Goal: Task Accomplishment & Management: Manage account settings

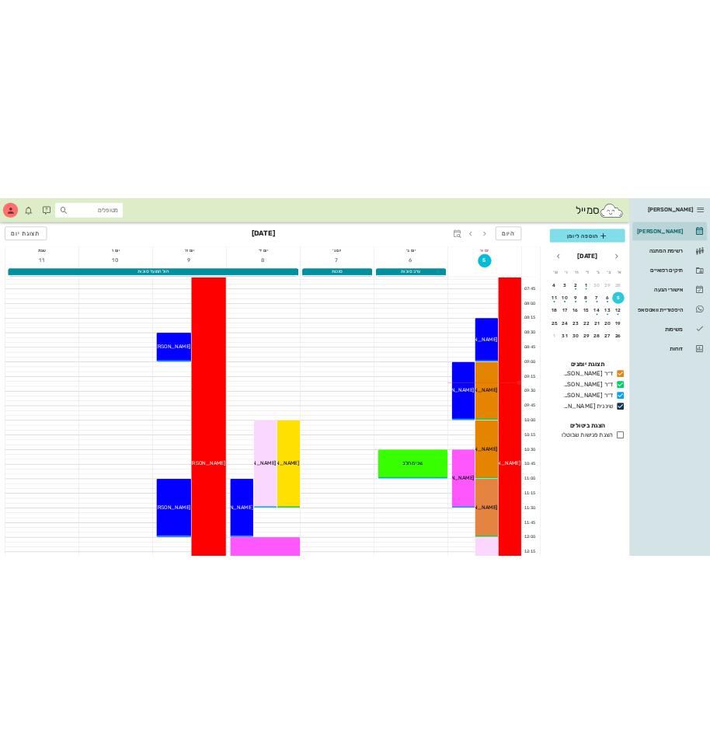
scroll to position [78, 0]
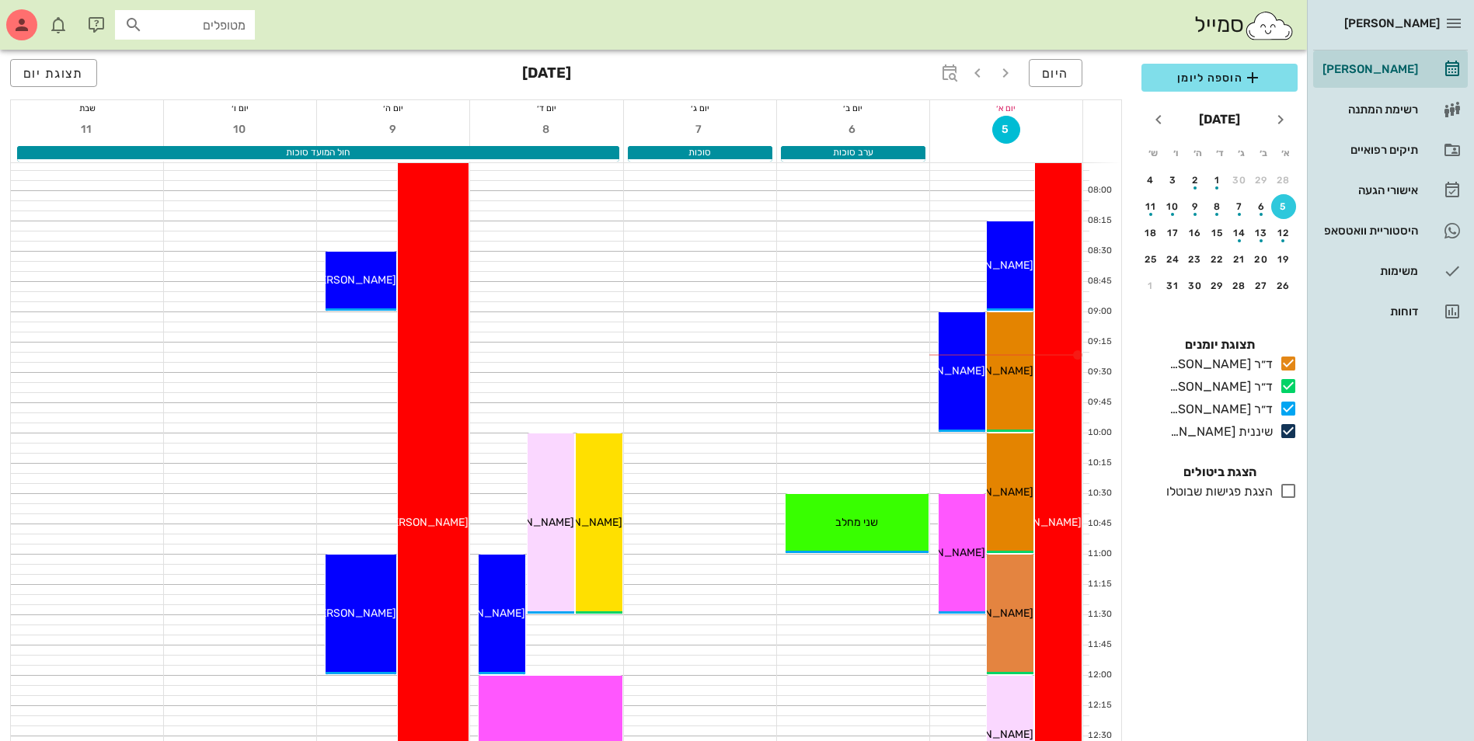
click at [1097, 33] on div "סמייל מטופלים" at bounding box center [653, 25] width 1307 height 50
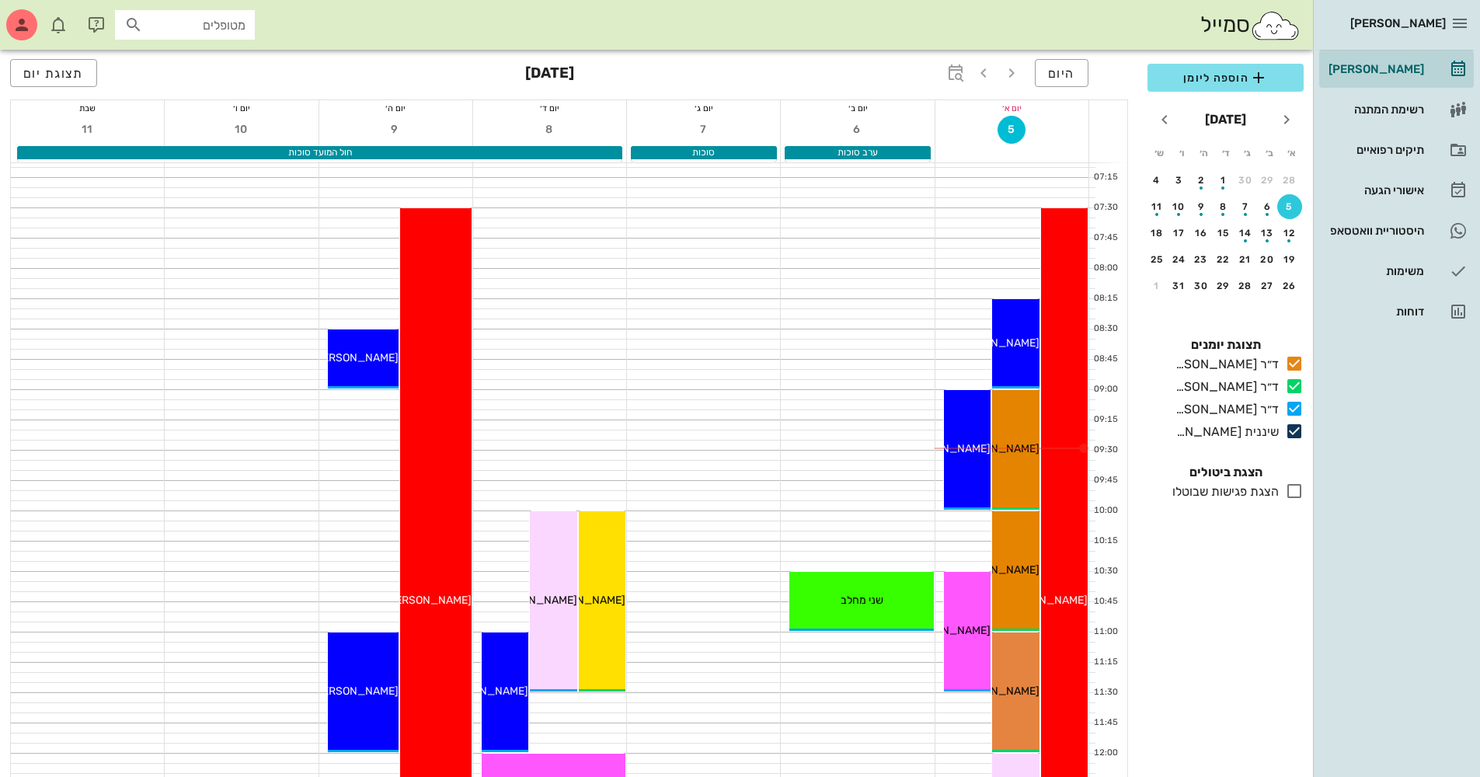
click at [776, 42] on div "סמייל מטופלים" at bounding box center [656, 25] width 1313 height 50
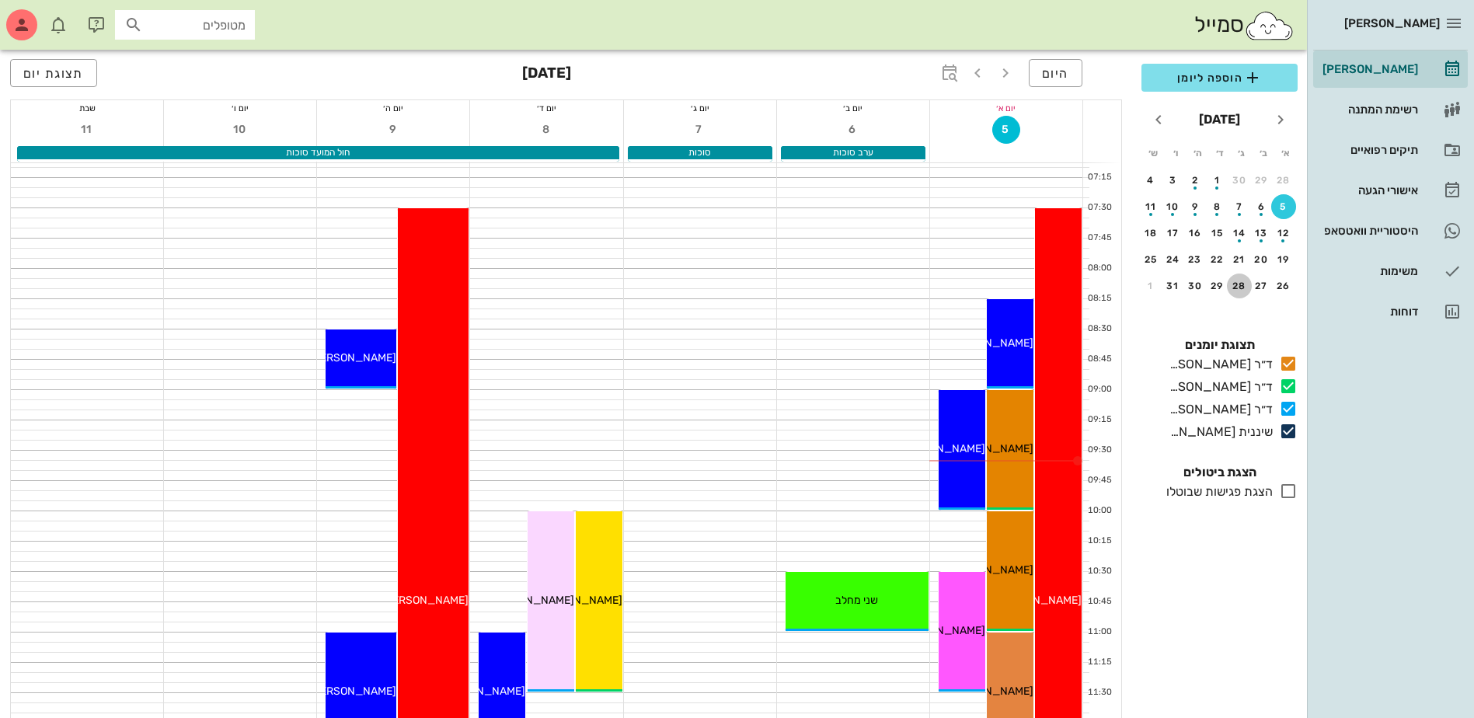
click at [1240, 284] on div "28" at bounding box center [1239, 286] width 25 height 11
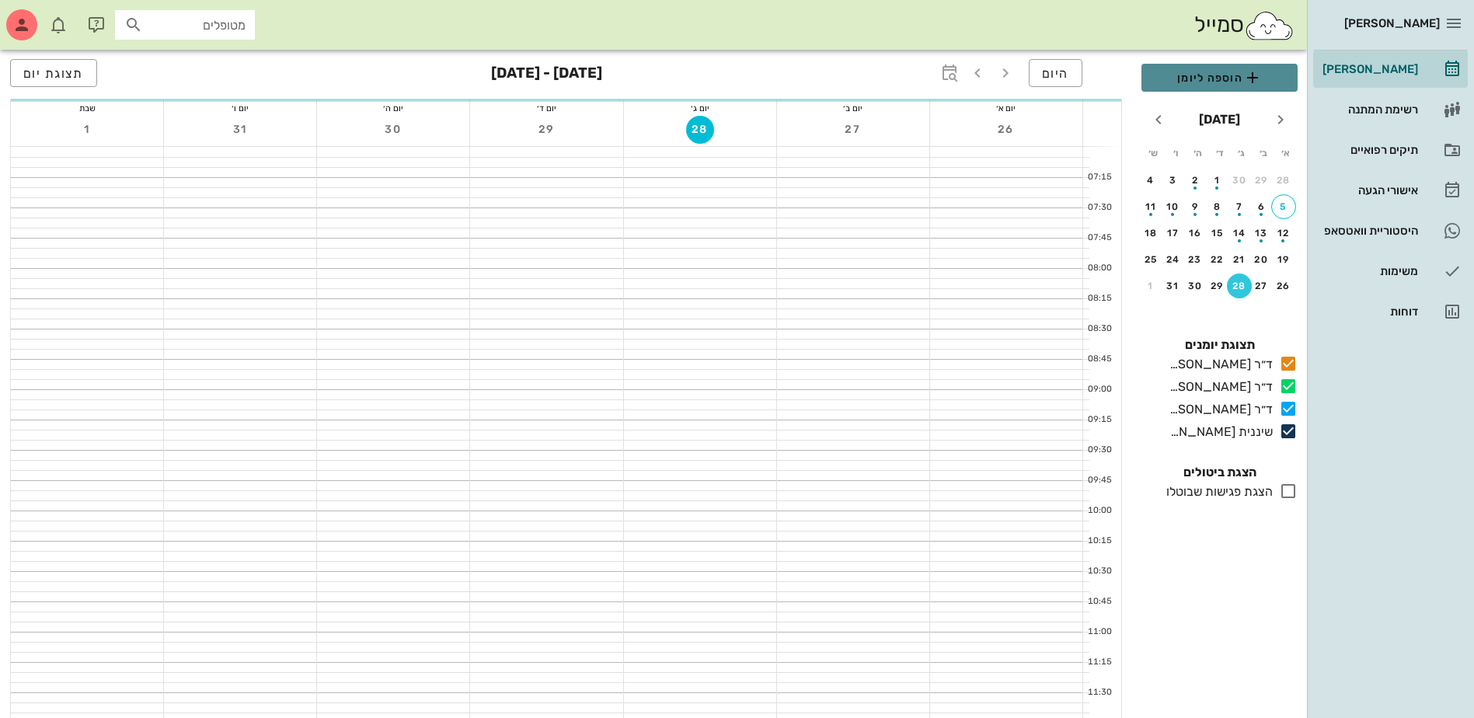
click at [1208, 75] on span "הוספה ליומן" at bounding box center [1219, 77] width 131 height 19
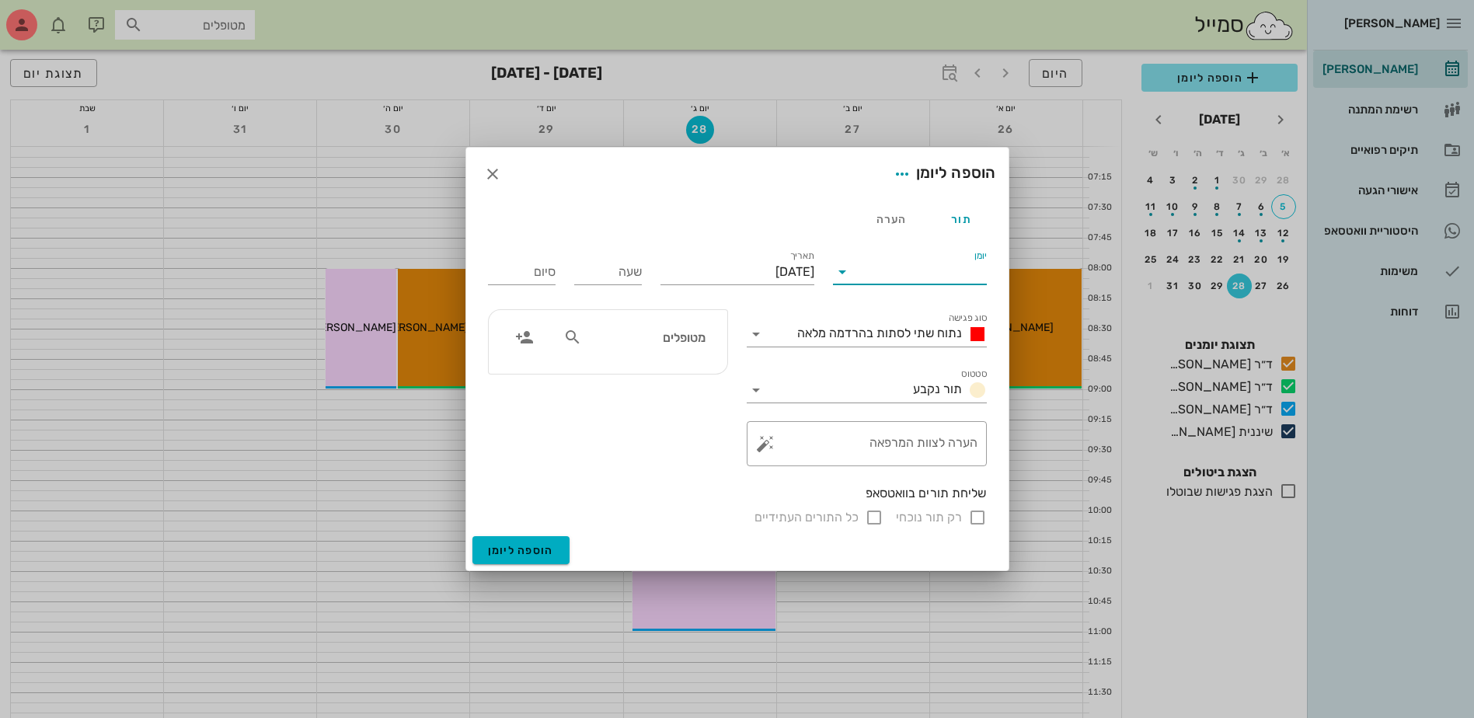
click at [915, 271] on input "יומן" at bounding box center [921, 272] width 132 height 25
click at [899, 356] on div "ד״ר [PERSON_NAME]" at bounding box center [915, 358] width 138 height 15
click at [874, 329] on span "נתוח שתי לסתות בהרדמה מלאה" at bounding box center [879, 333] width 165 height 15
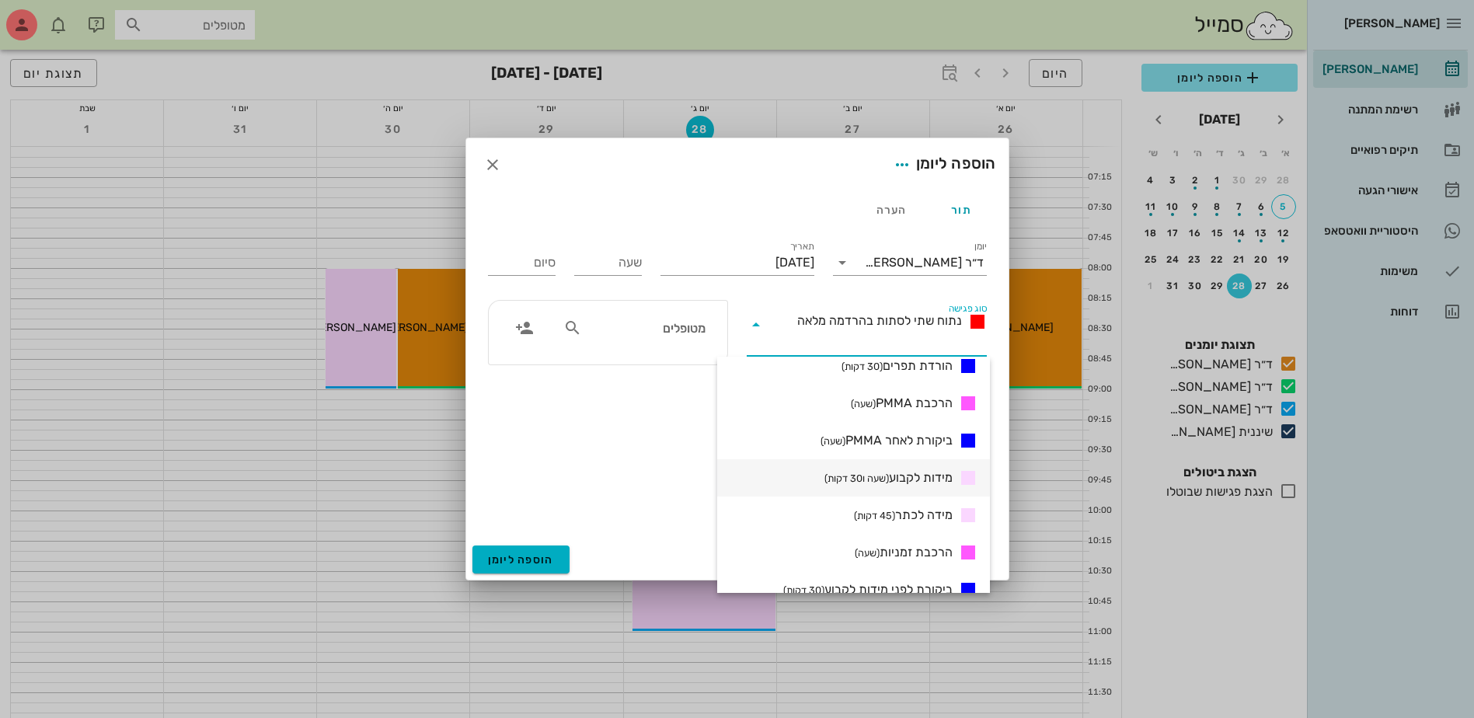
scroll to position [544, 0]
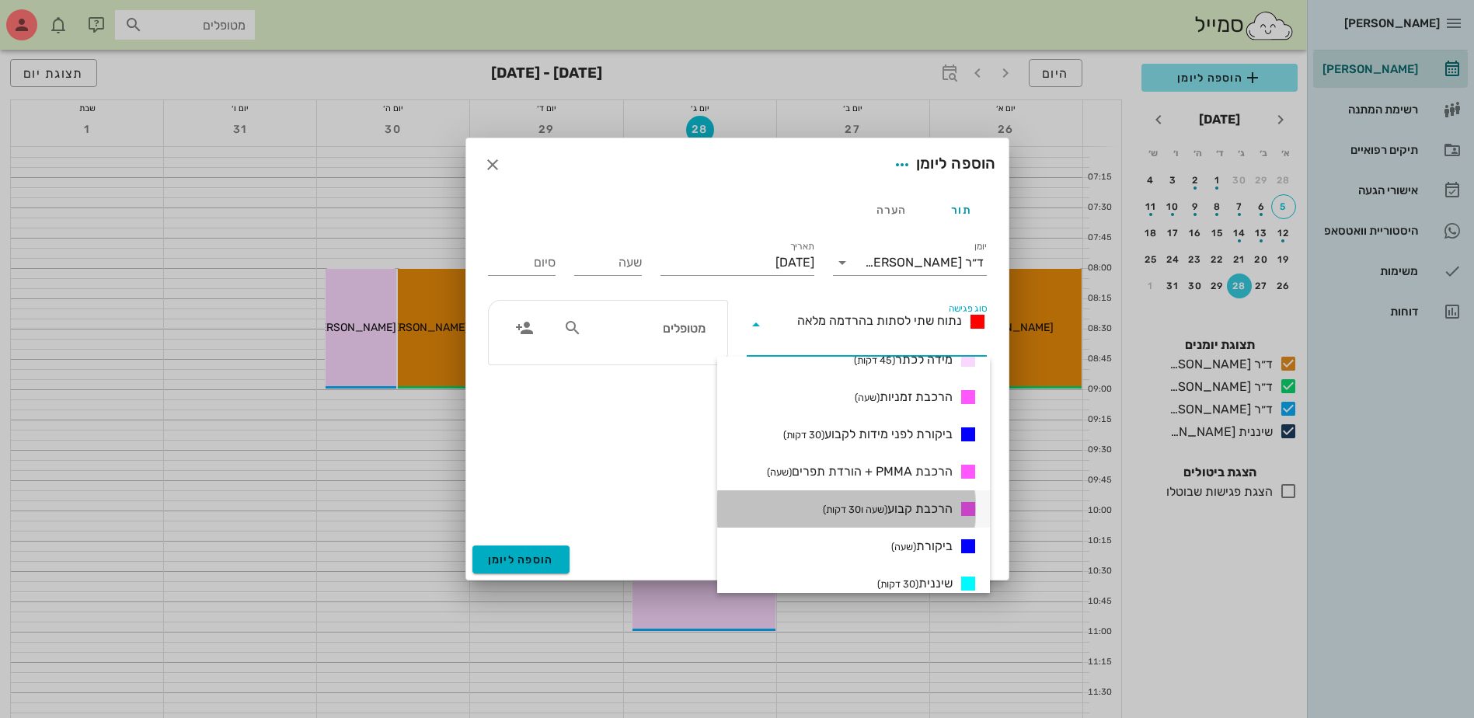
click at [921, 506] on span "הרכבת קבוע (שעה ו30 דקות)" at bounding box center [888, 509] width 130 height 19
type input "01:30"
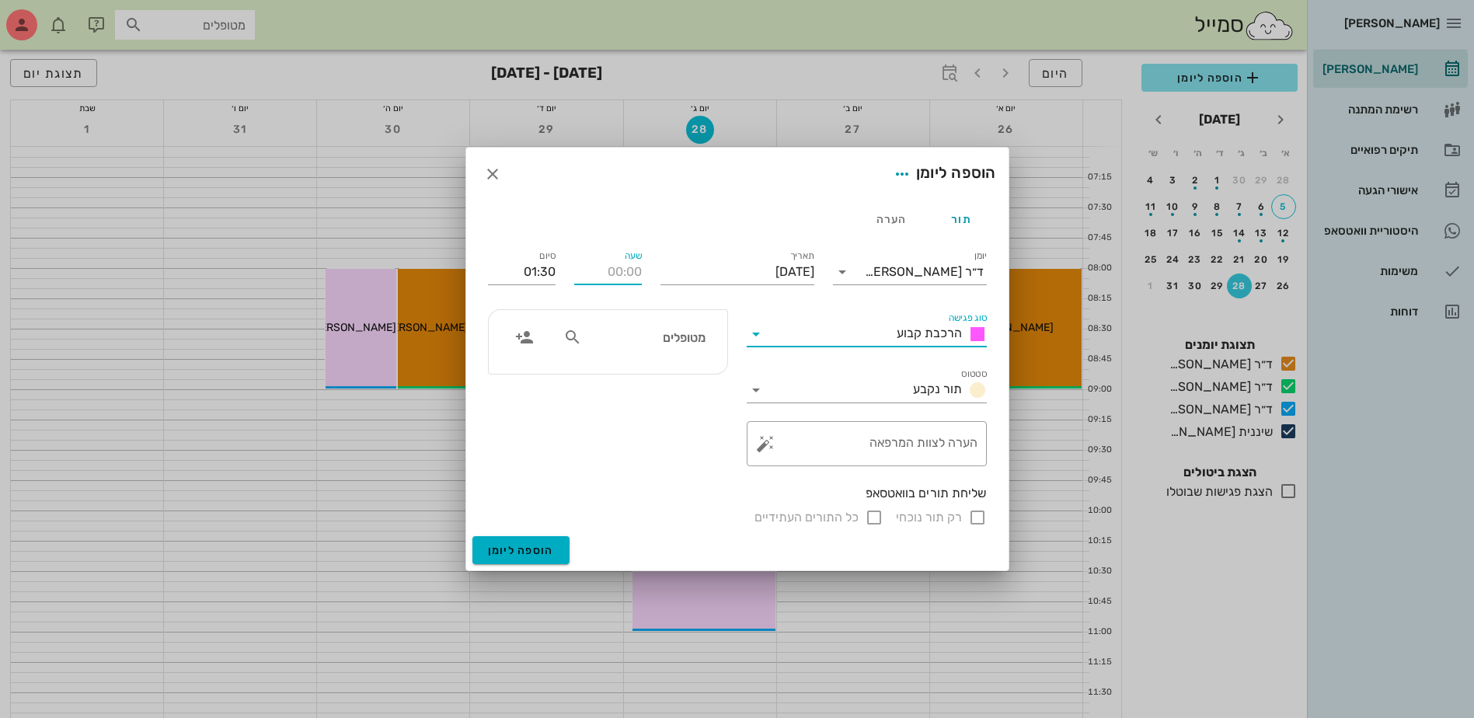
click at [618, 270] on input "שעה" at bounding box center [608, 272] width 68 height 25
click at [528, 276] on input "01:30" at bounding box center [522, 272] width 68 height 25
type input "11:00"
type input "12:30"
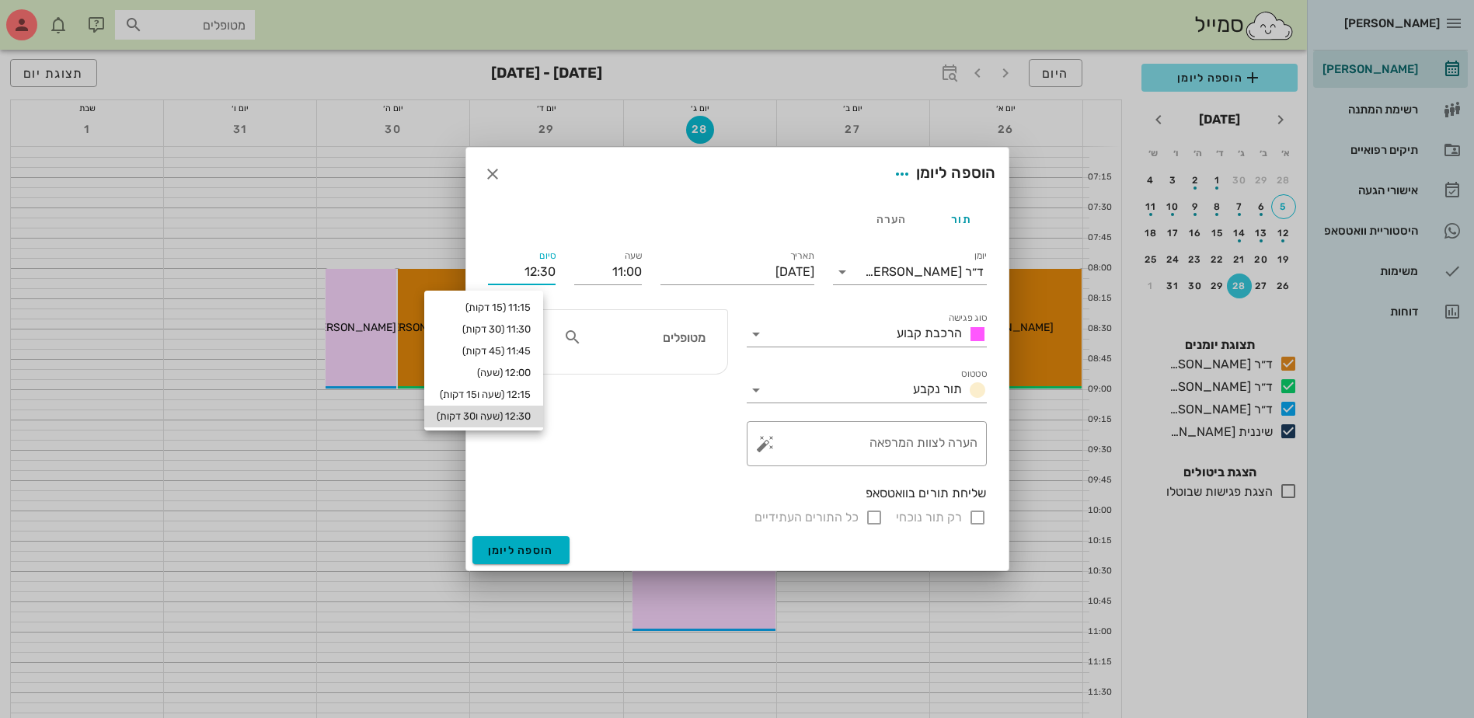
click at [528, 412] on div "12:30 (שעה ו30 דקות)" at bounding box center [484, 416] width 94 height 12
type input "12:30"
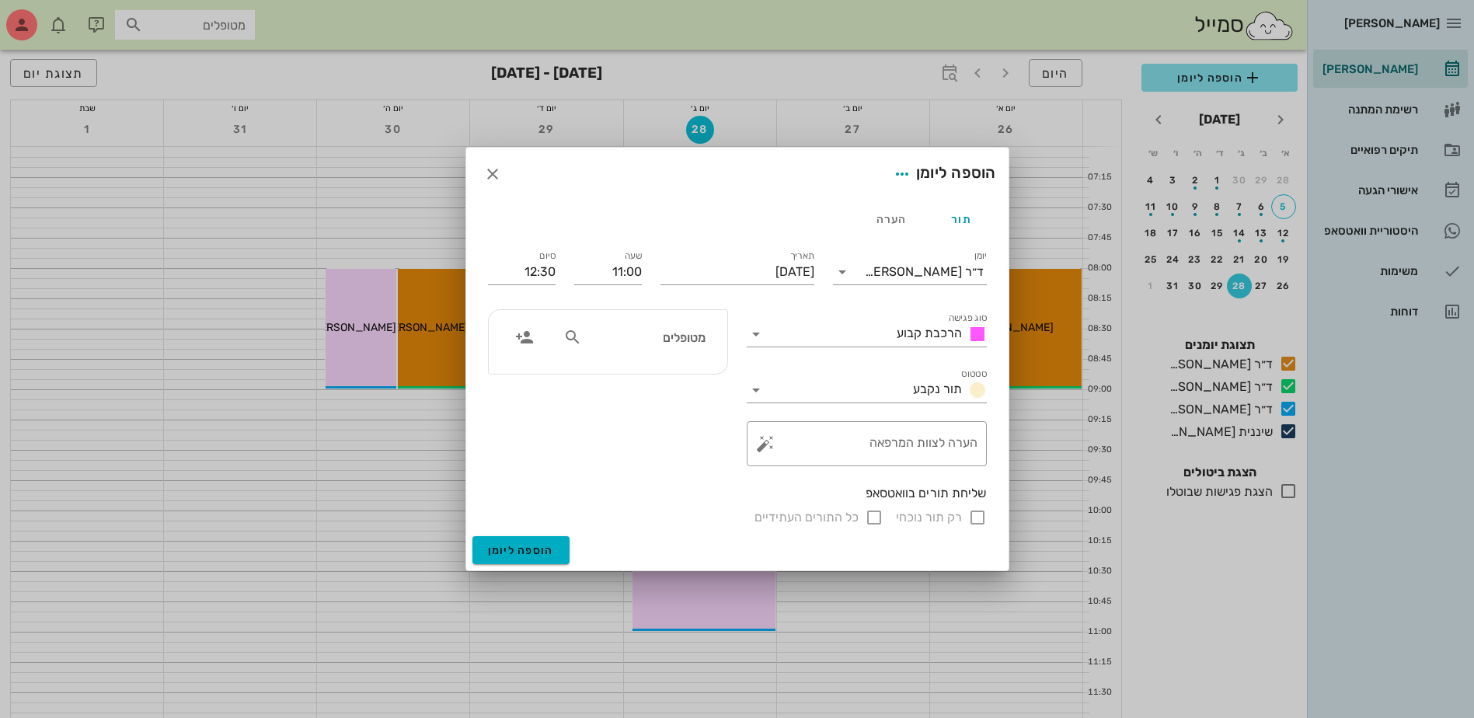
click at [644, 333] on input "מטופלים" at bounding box center [645, 337] width 120 height 20
drag, startPoint x: 673, startPoint y: 340, endPoint x: 783, endPoint y: 354, distance: 111.1
click at [783, 354] on div "יומן ד״ר עמראן ביאדסה סוג פגישה הרכבת קבוע סטטוס תור נקבע תאריך יום שלישי, 28 ב…" at bounding box center [738, 387] width 518 height 298
type input "ג'ול"
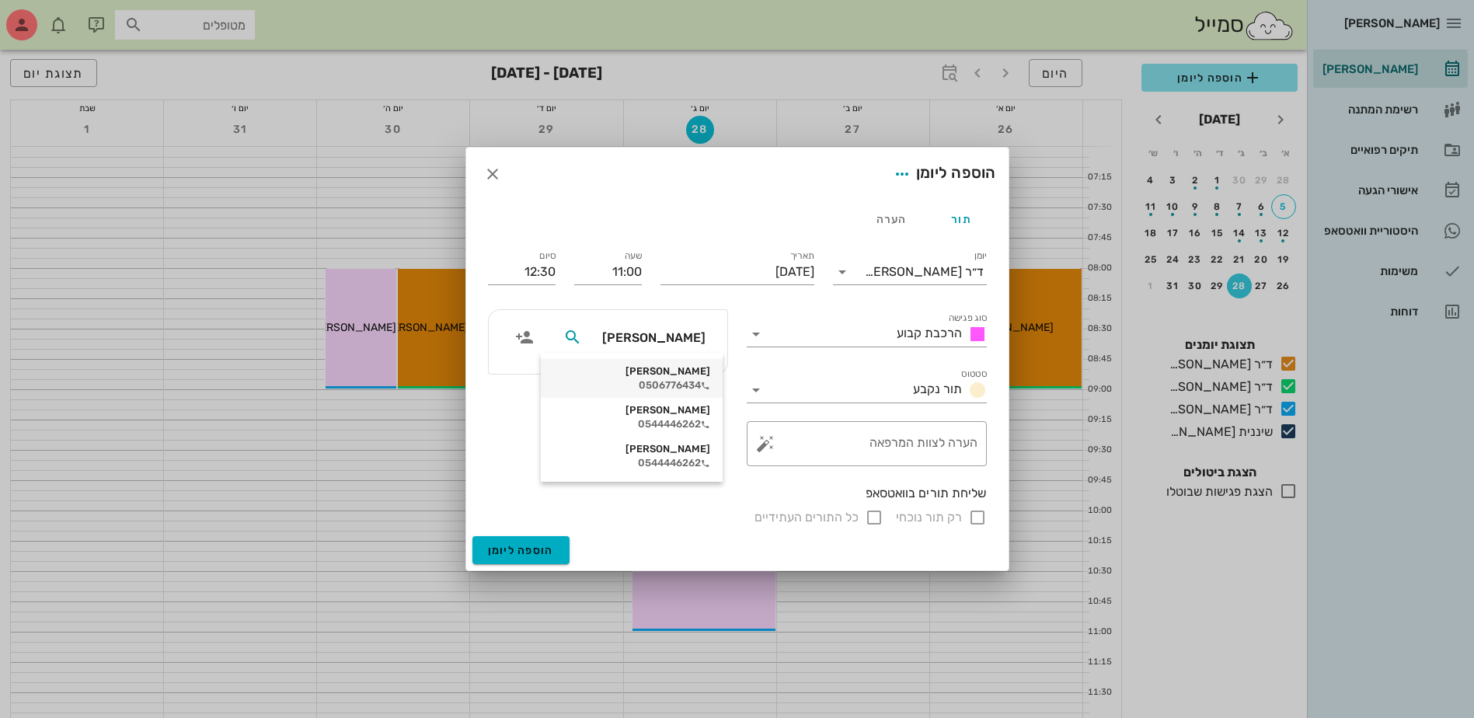
click at [666, 388] on div "0506776434" at bounding box center [631, 385] width 157 height 12
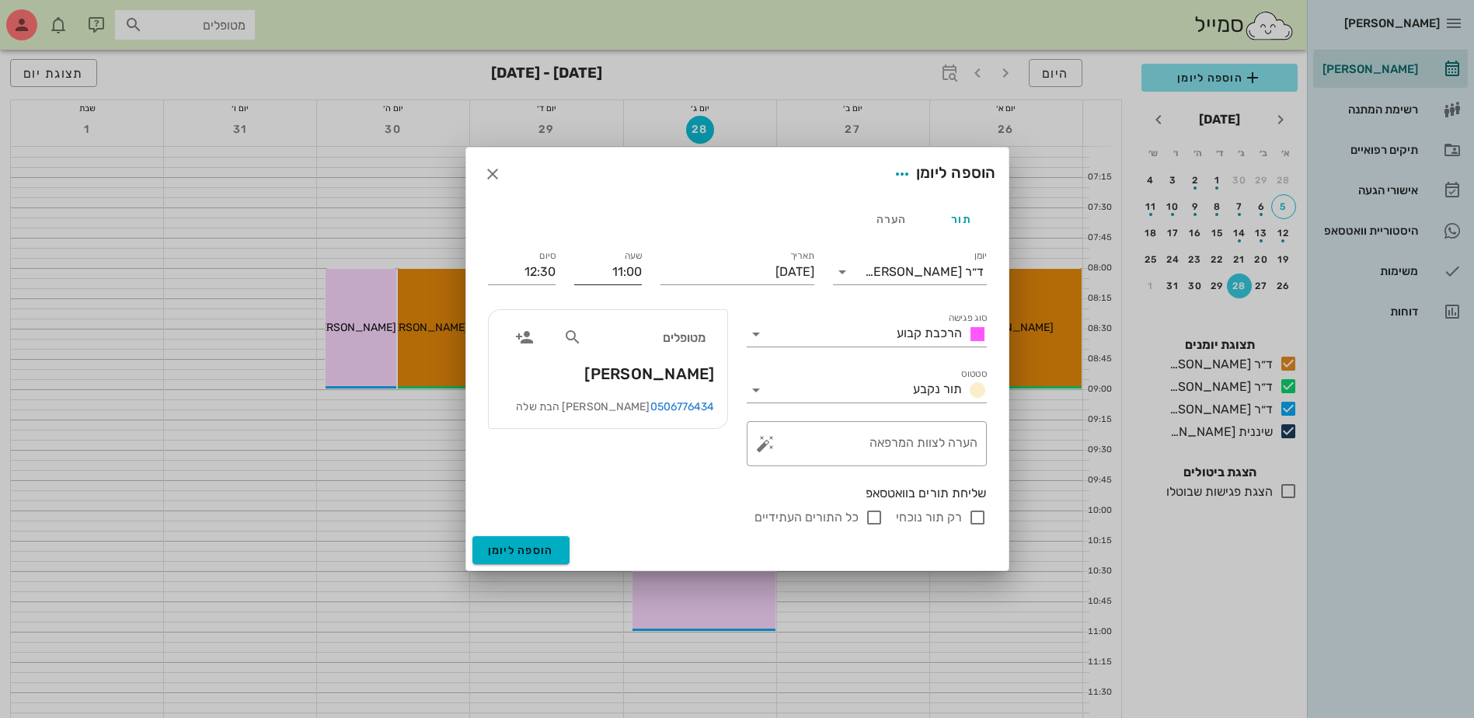
click at [621, 270] on input "11:00" at bounding box center [608, 272] width 68 height 25
drag, startPoint x: 577, startPoint y: 264, endPoint x: 767, endPoint y: 317, distance: 196.8
click at [767, 317] on div "יומן ד״ר עמראן ביאדסה סוג פגישה הרכבת קבוע סטטוס תור נקבע תאריך יום שלישי, 28 ב…" at bounding box center [738, 387] width 518 height 298
type input "14:00"
type input "15:30"
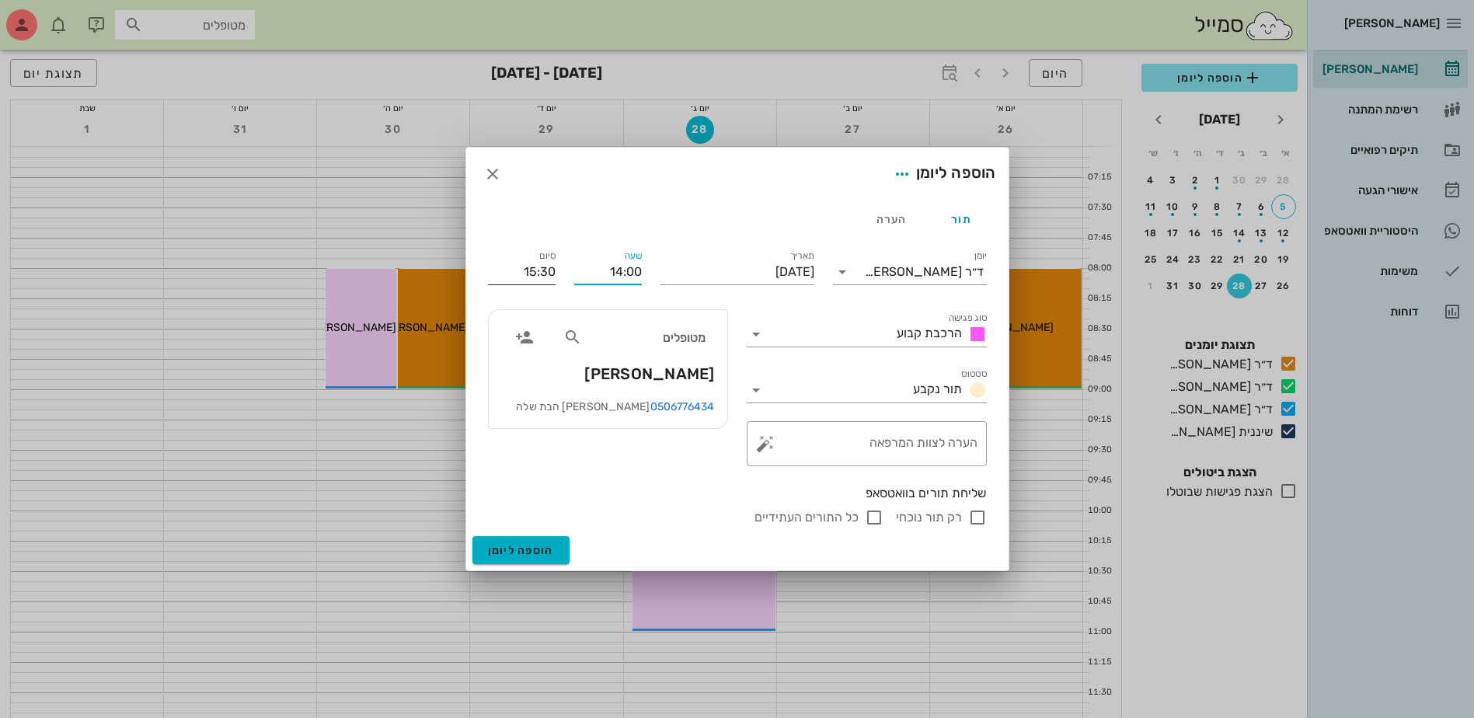
click at [552, 280] on input "15:30" at bounding box center [522, 272] width 68 height 25
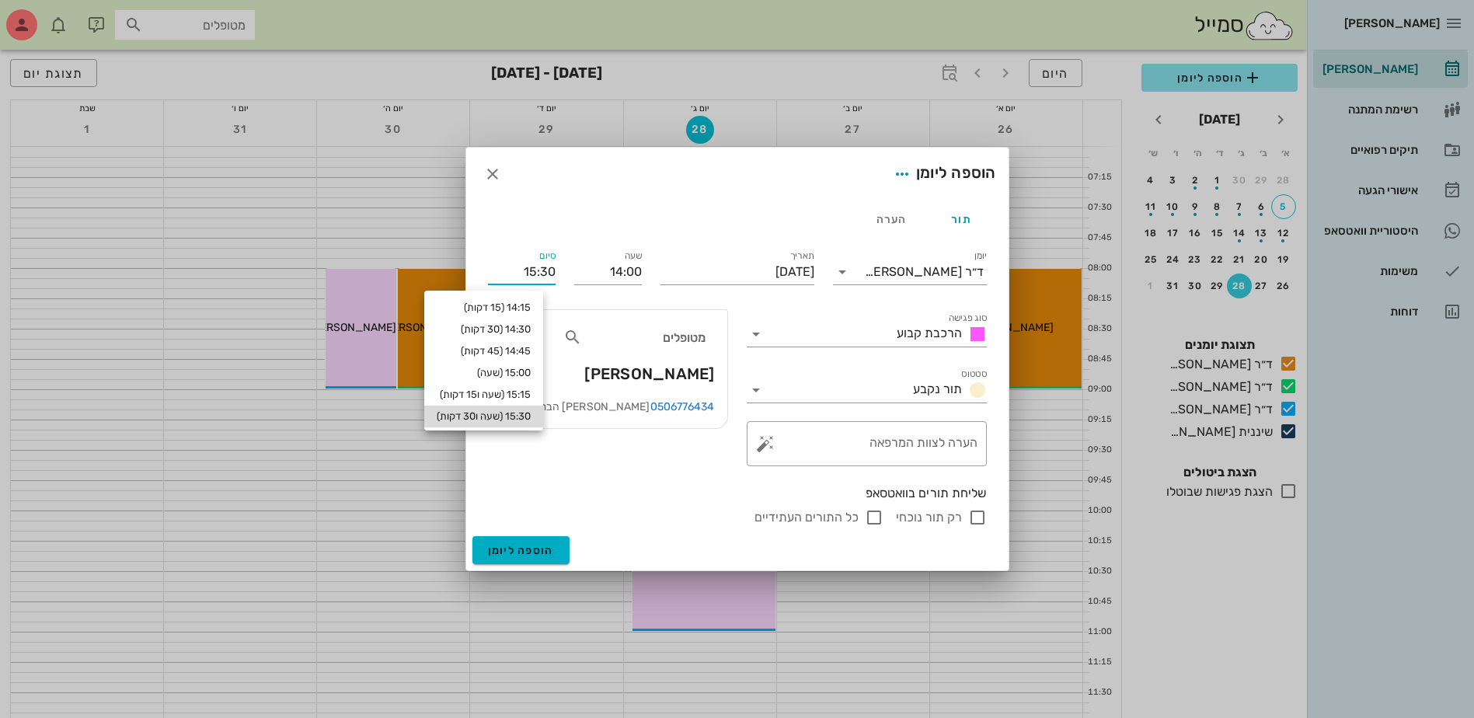
click at [523, 413] on div "15:30 (שעה ו30 דקות)" at bounding box center [484, 416] width 94 height 12
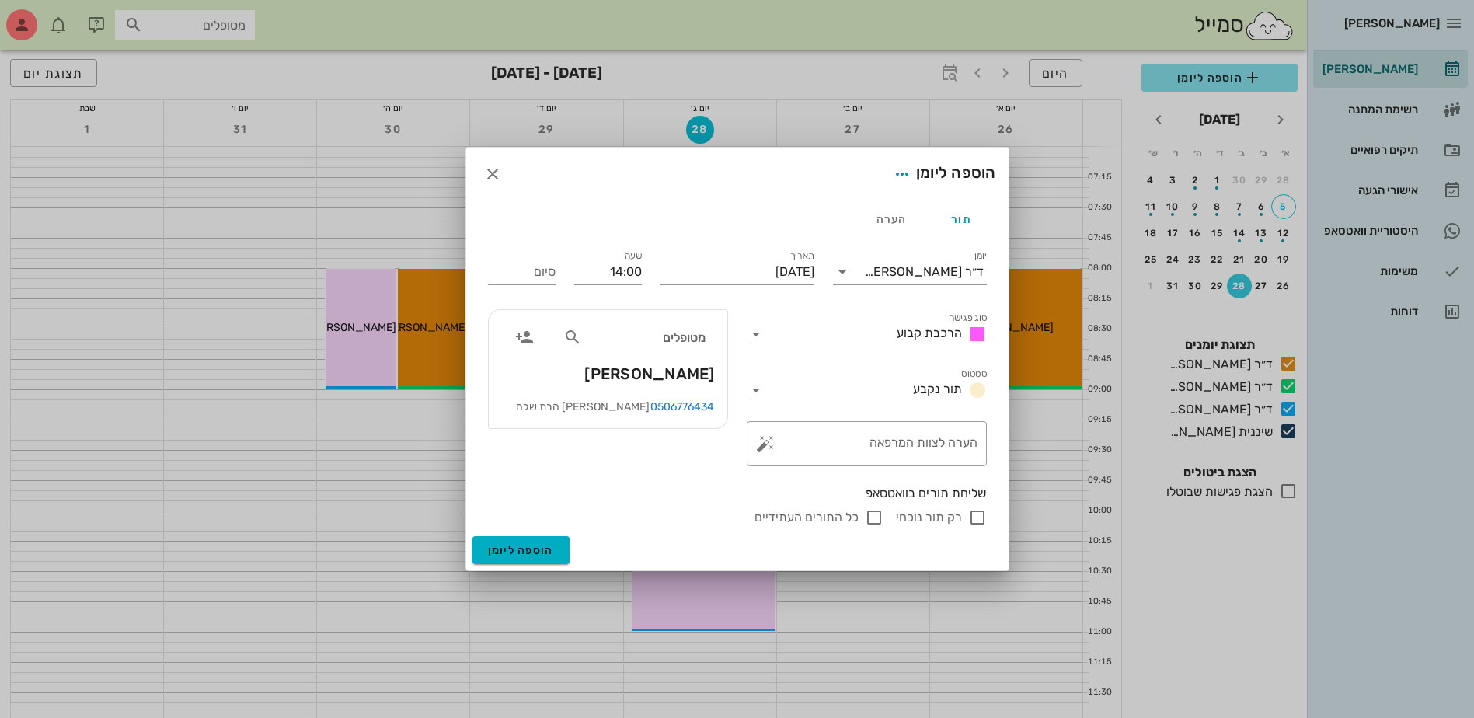
type input "15:30"
click at [978, 517] on input "רק תור נוכחי" at bounding box center [977, 517] width 19 height 19
checkbox input "false"
click at [533, 546] on span "הוספה ליומן" at bounding box center [521, 550] width 66 height 13
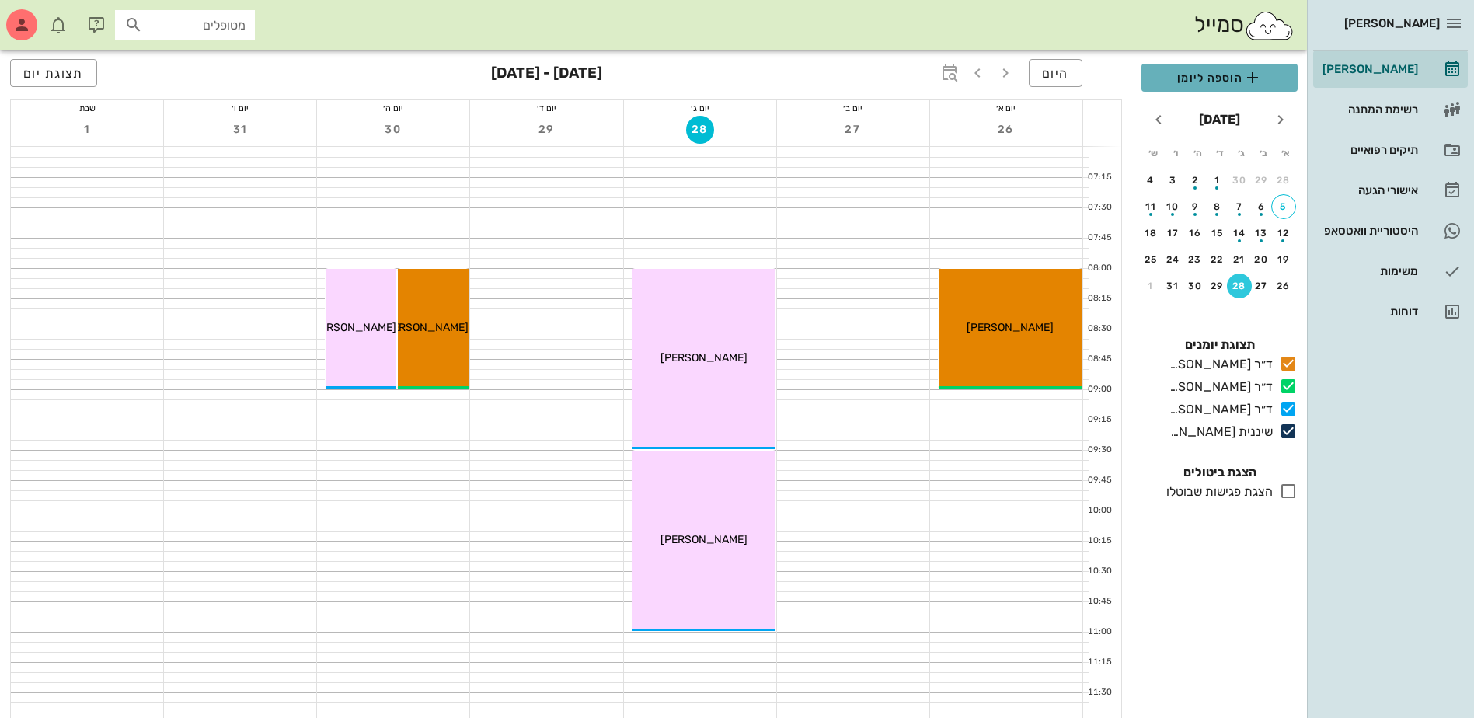
click at [1227, 82] on span "הוספה ליומן" at bounding box center [1219, 77] width 131 height 19
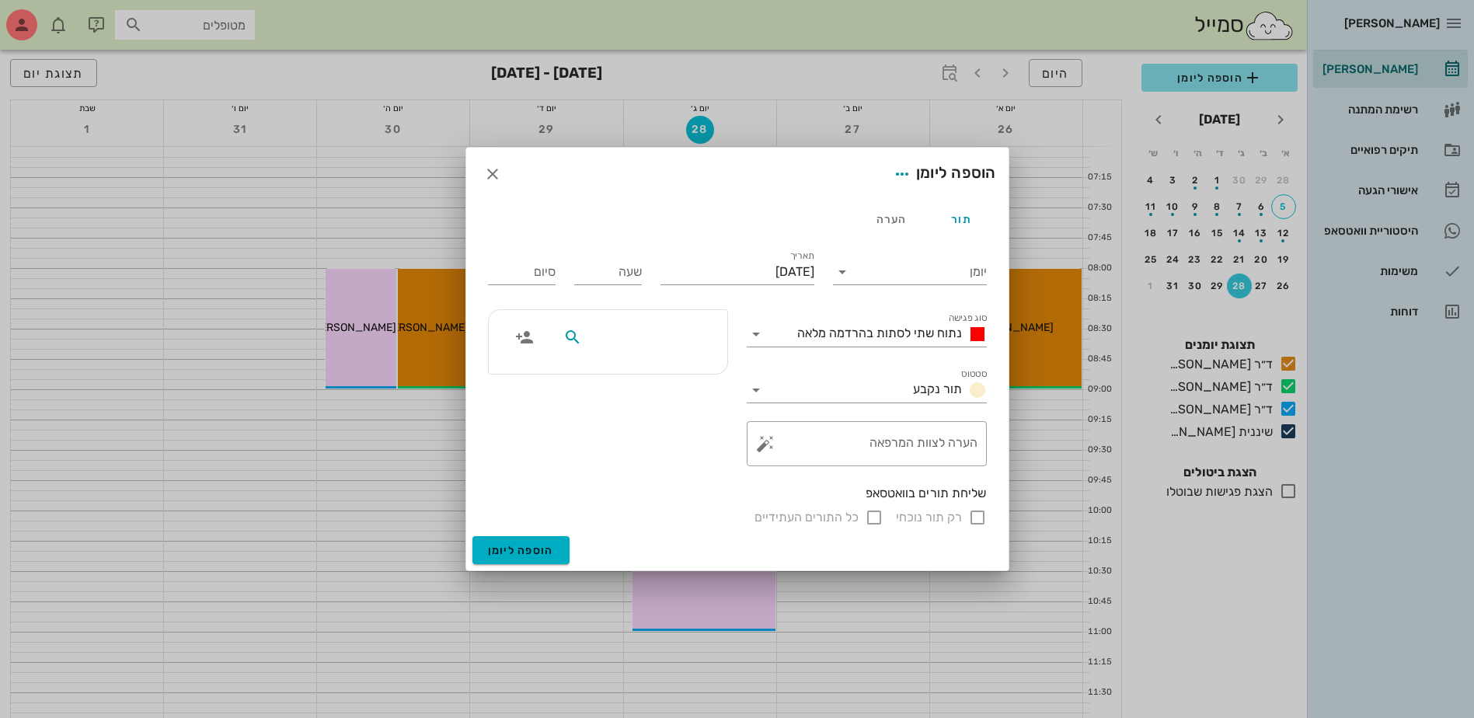
click at [655, 332] on input "text" at bounding box center [645, 337] width 120 height 20
type input "איי"
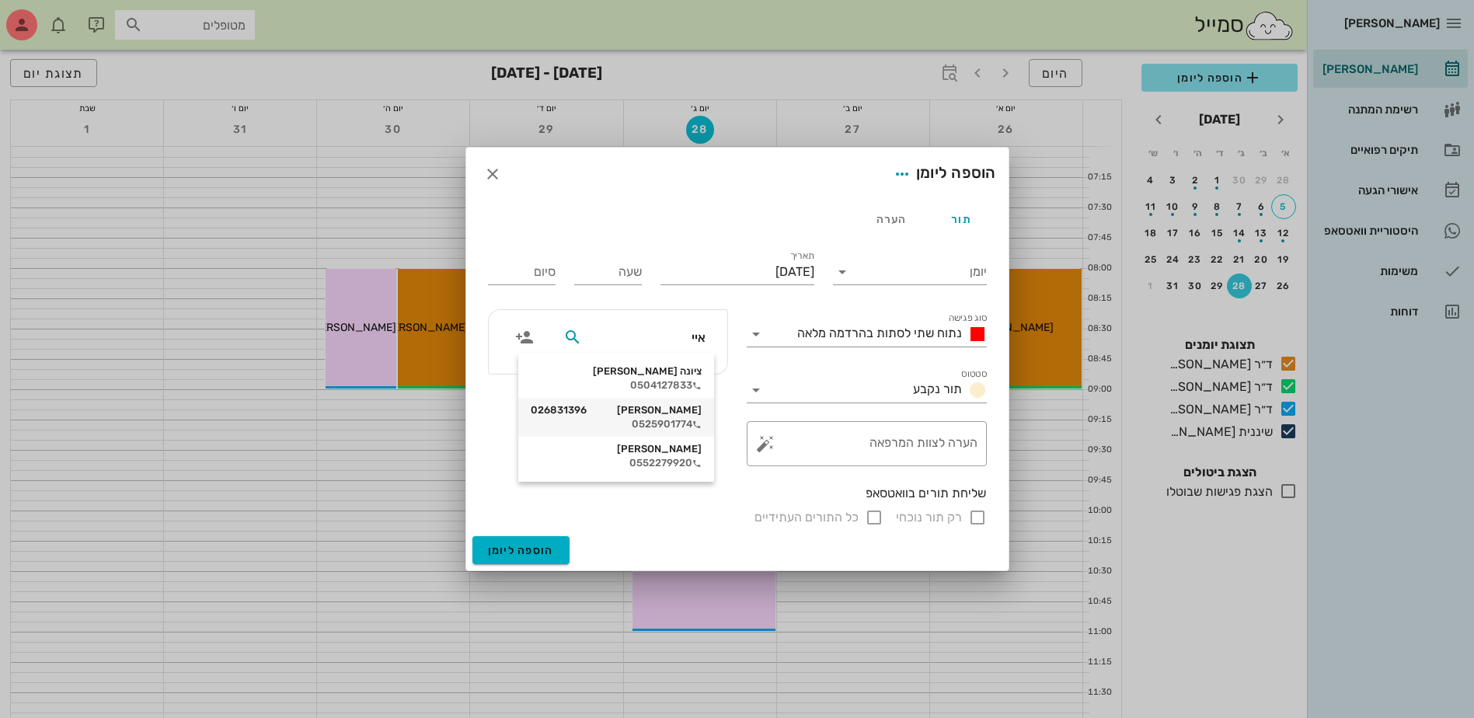
click at [647, 420] on div "0525901774" at bounding box center [616, 424] width 171 height 12
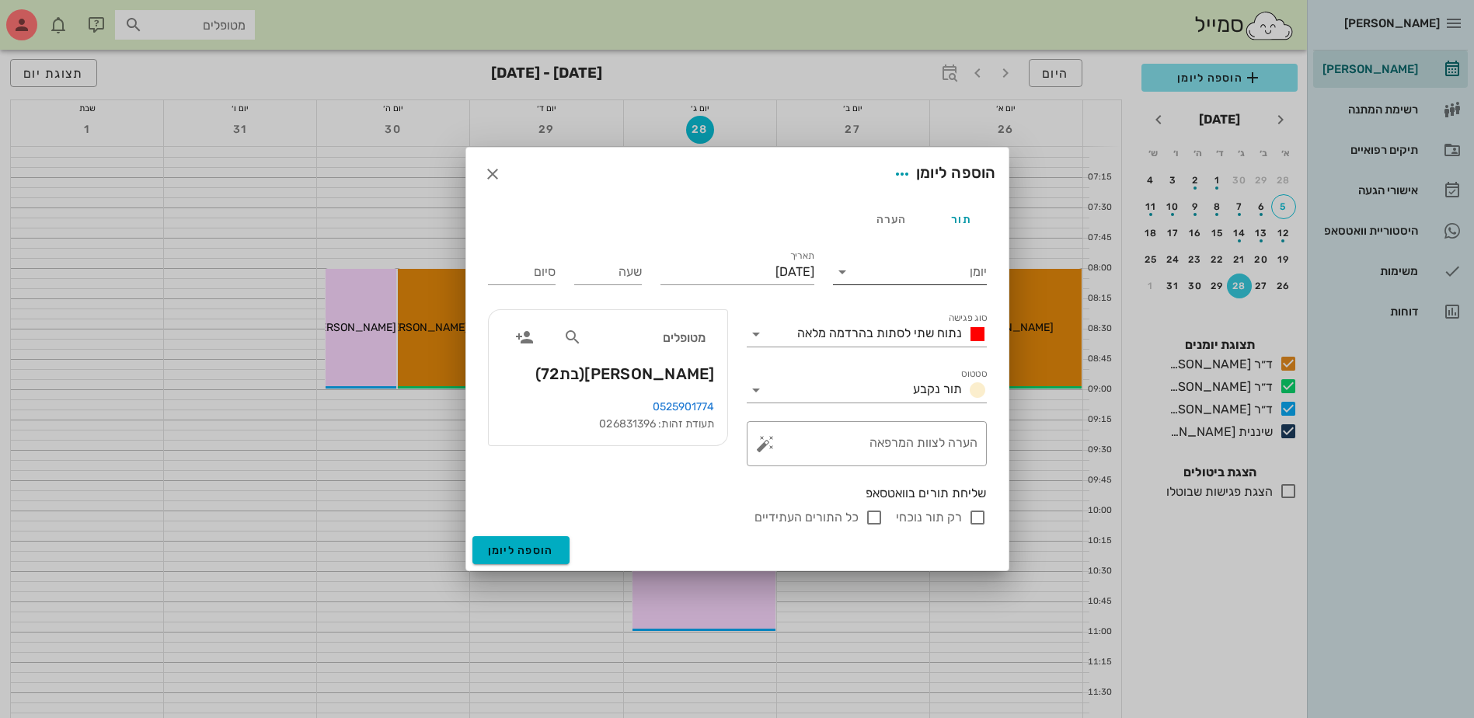
click at [927, 277] on input "יומן" at bounding box center [921, 272] width 132 height 25
click at [920, 357] on div "ד״ר [PERSON_NAME]" at bounding box center [915, 358] width 138 height 15
click at [622, 267] on input "שעה" at bounding box center [608, 272] width 68 height 25
type input "15:30"
click at [518, 286] on div "סיום 23:30" at bounding box center [522, 275] width 68 height 31
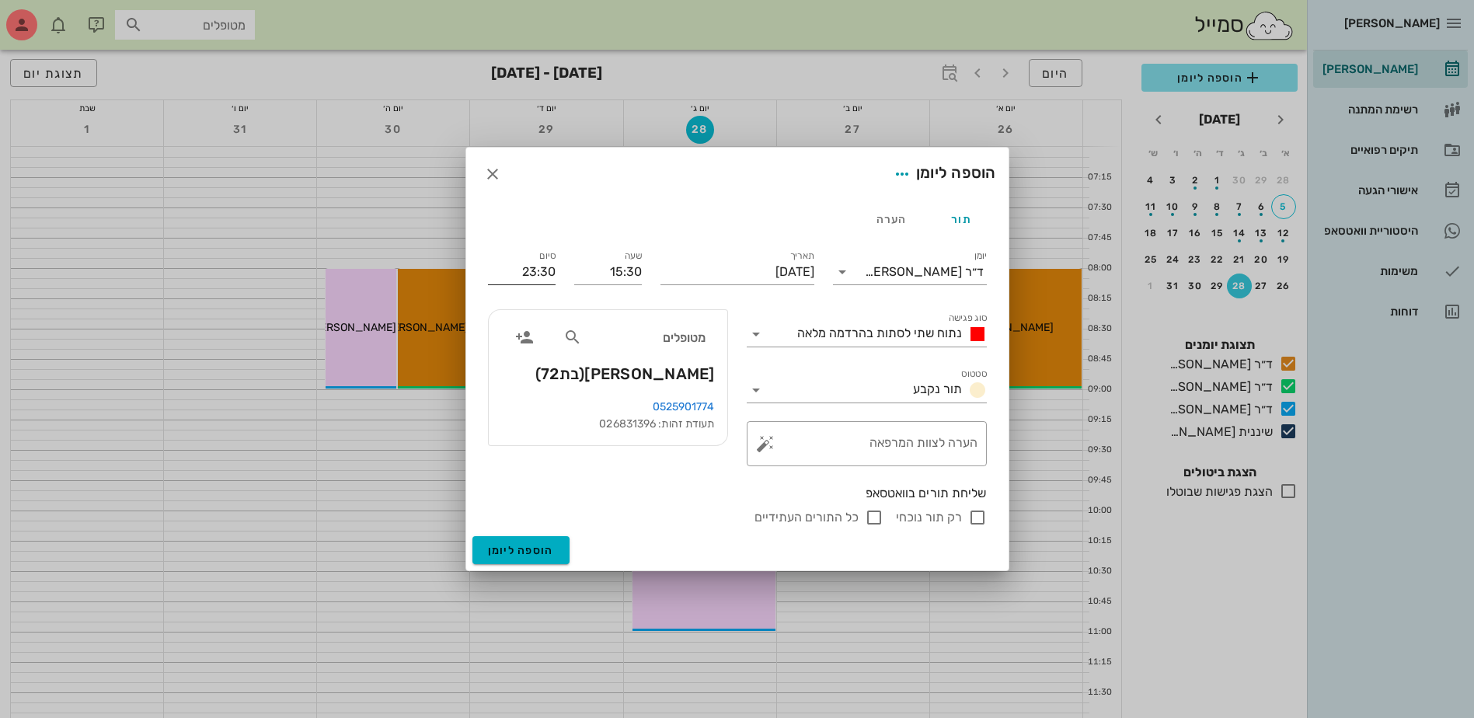
click at [537, 264] on input "23:30" at bounding box center [522, 272] width 68 height 25
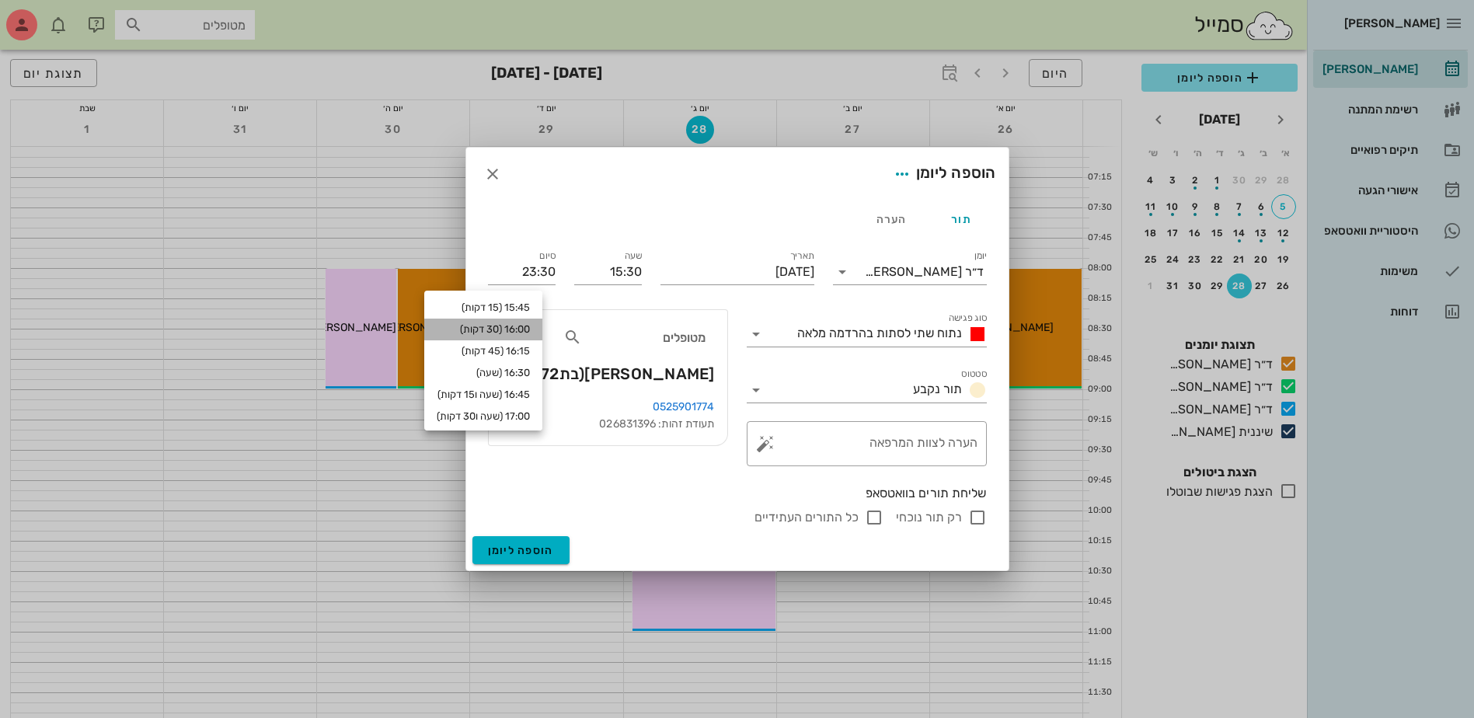
click at [530, 331] on div "16:00 (30 דקות)" at bounding box center [483, 329] width 93 height 12
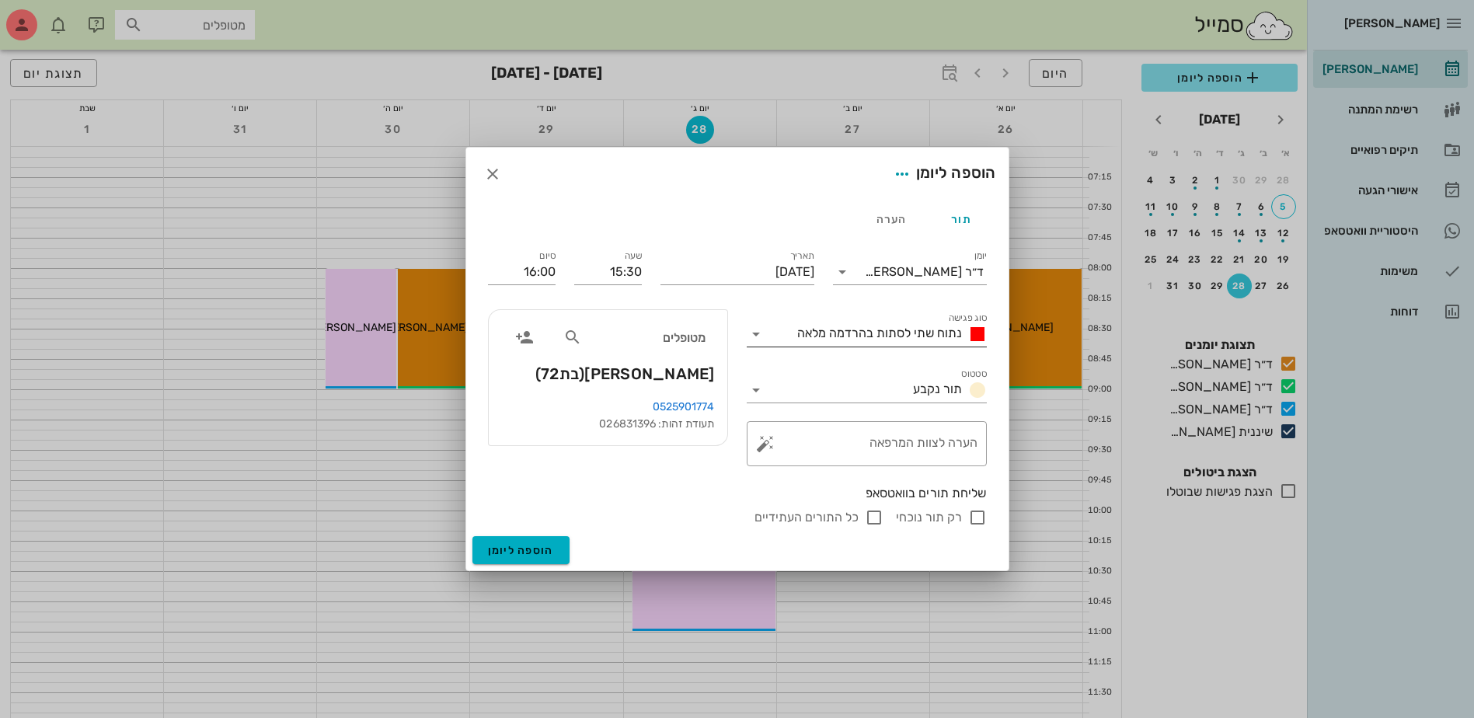
click at [863, 329] on span "נתוח שתי לסתות בהרדמה מלאה" at bounding box center [879, 333] width 165 height 15
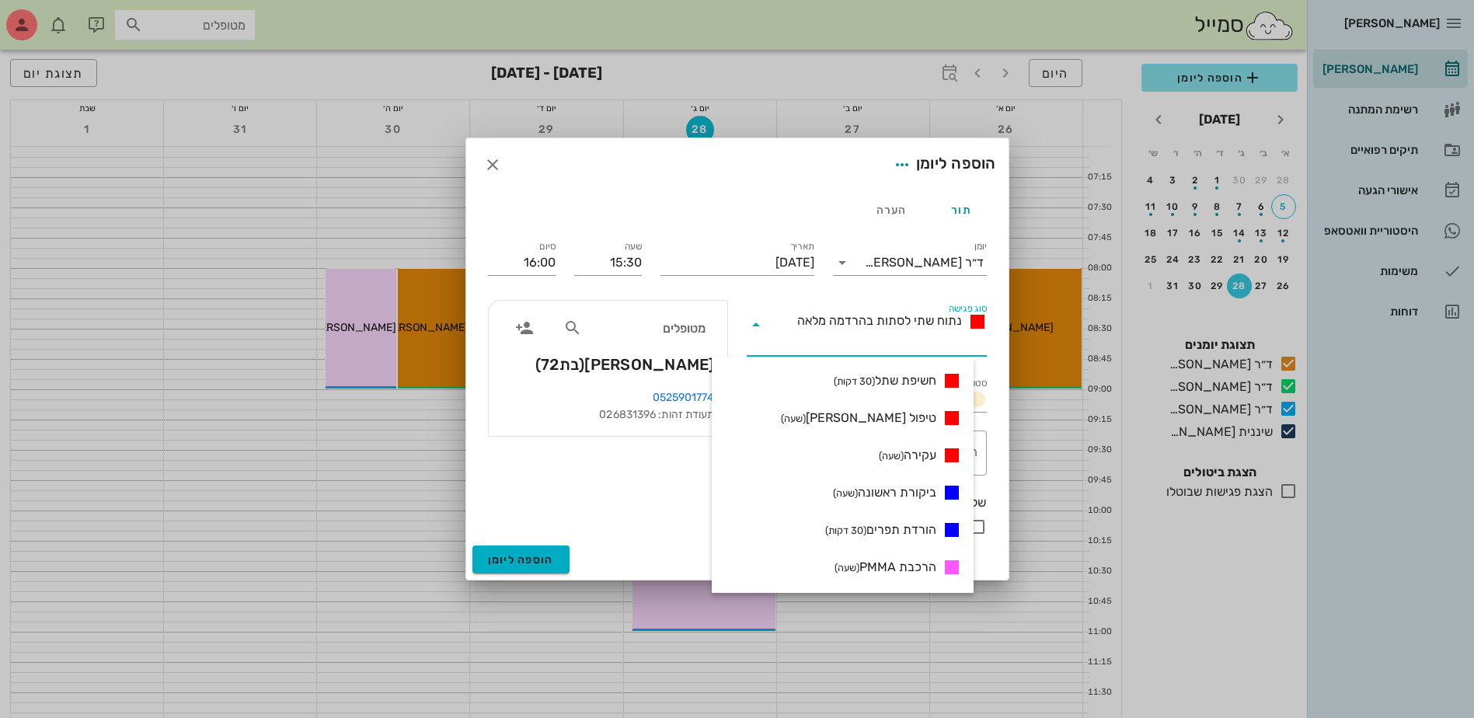
scroll to position [233, 0]
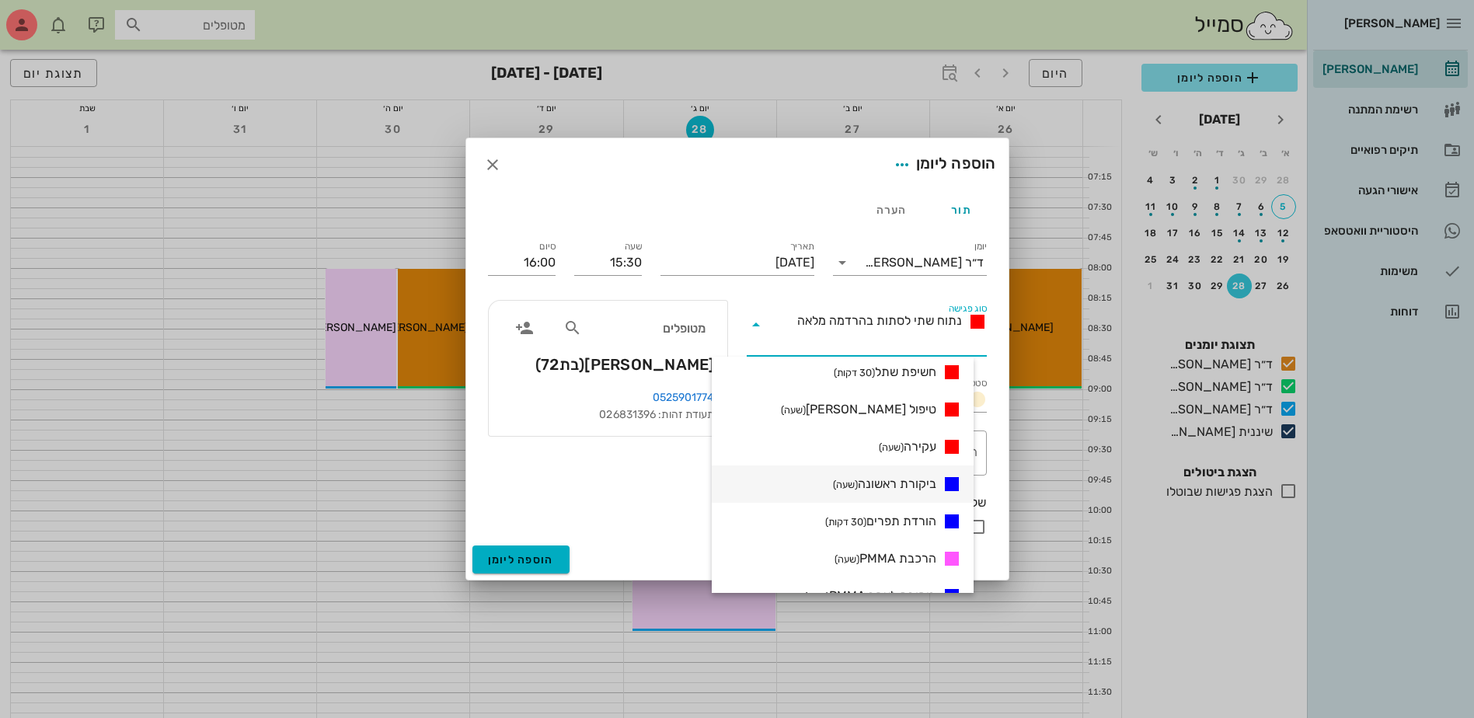
drag, startPoint x: 877, startPoint y: 486, endPoint x: 863, endPoint y: 480, distance: 14.3
click at [877, 486] on span "ביקורת ראשונה (שעה)" at bounding box center [884, 484] width 103 height 19
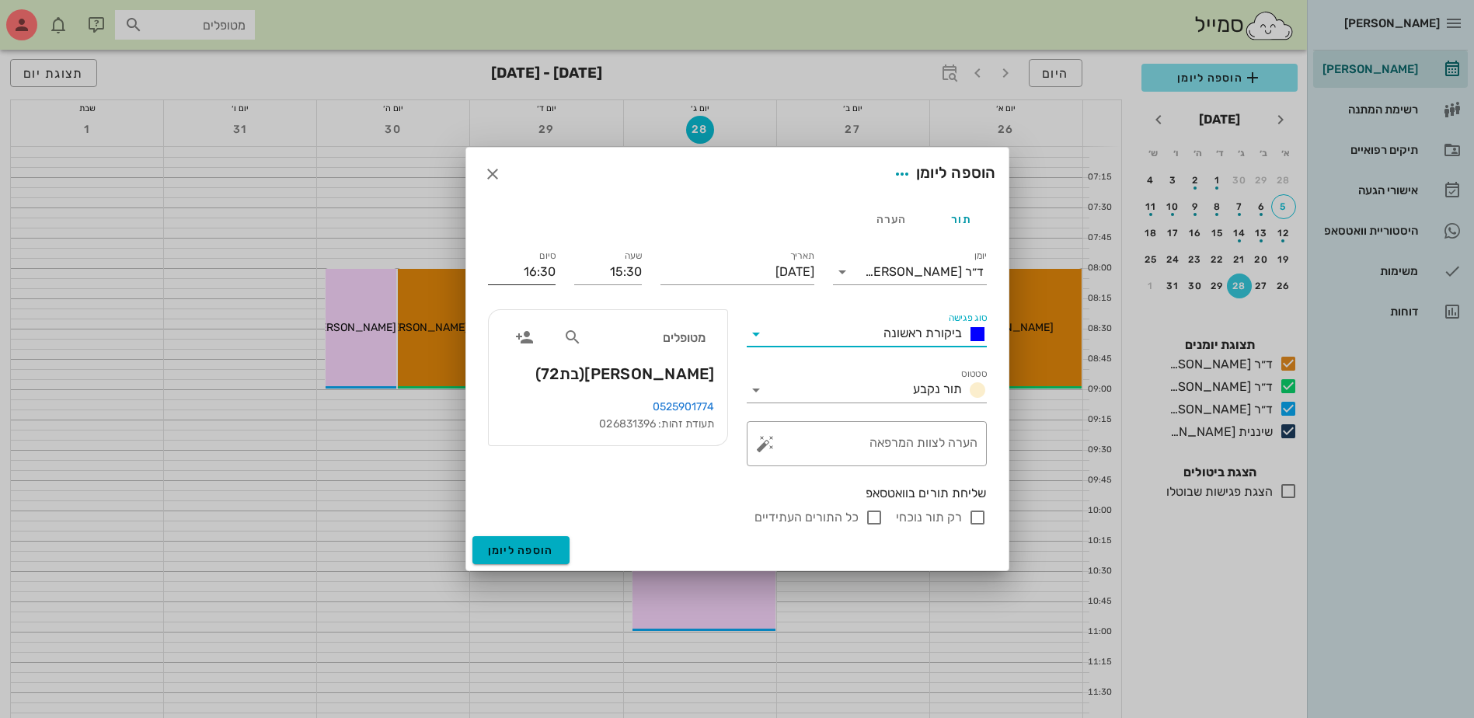
click at [554, 271] on input "16:30" at bounding box center [522, 272] width 68 height 25
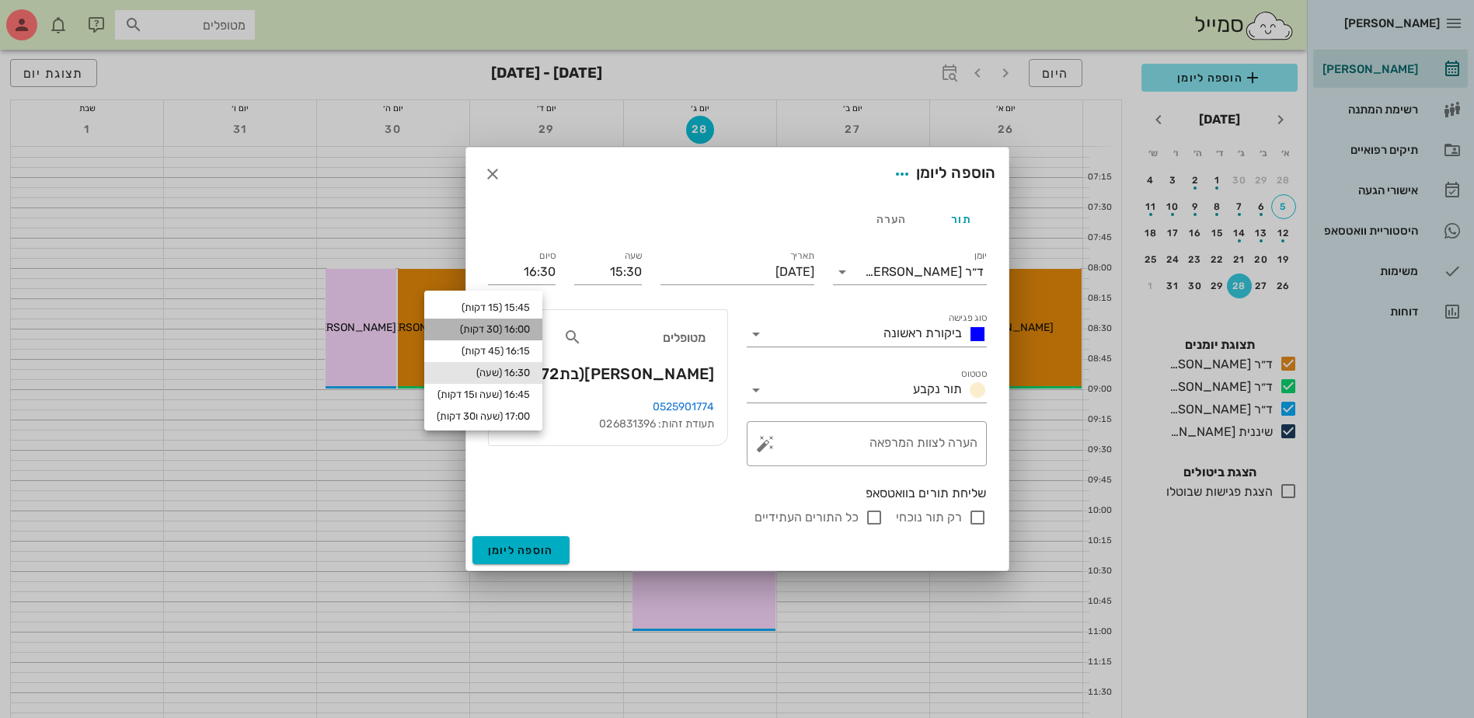
click at [530, 326] on div "16:00 (30 דקות)" at bounding box center [483, 329] width 93 height 12
type input "16:00"
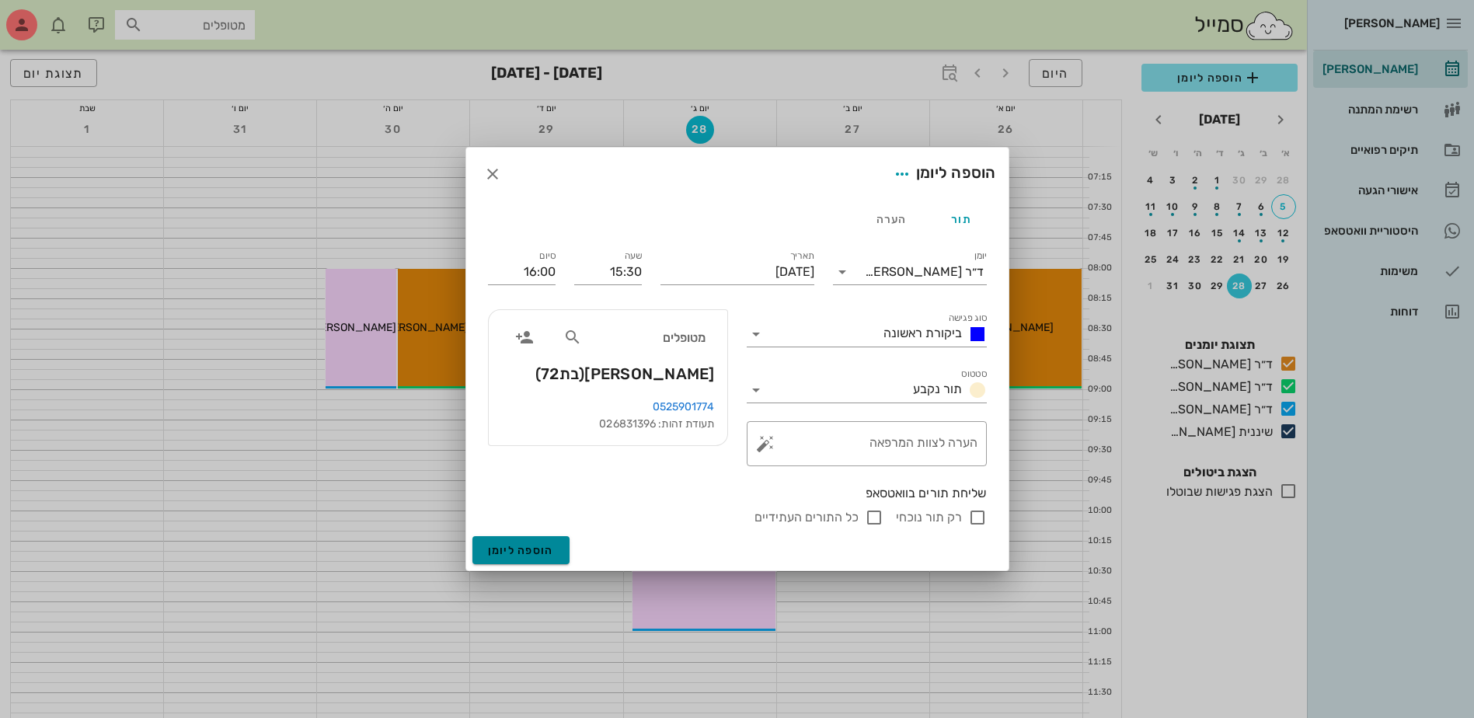
click at [541, 545] on span "הוספה ליומן" at bounding box center [521, 550] width 66 height 13
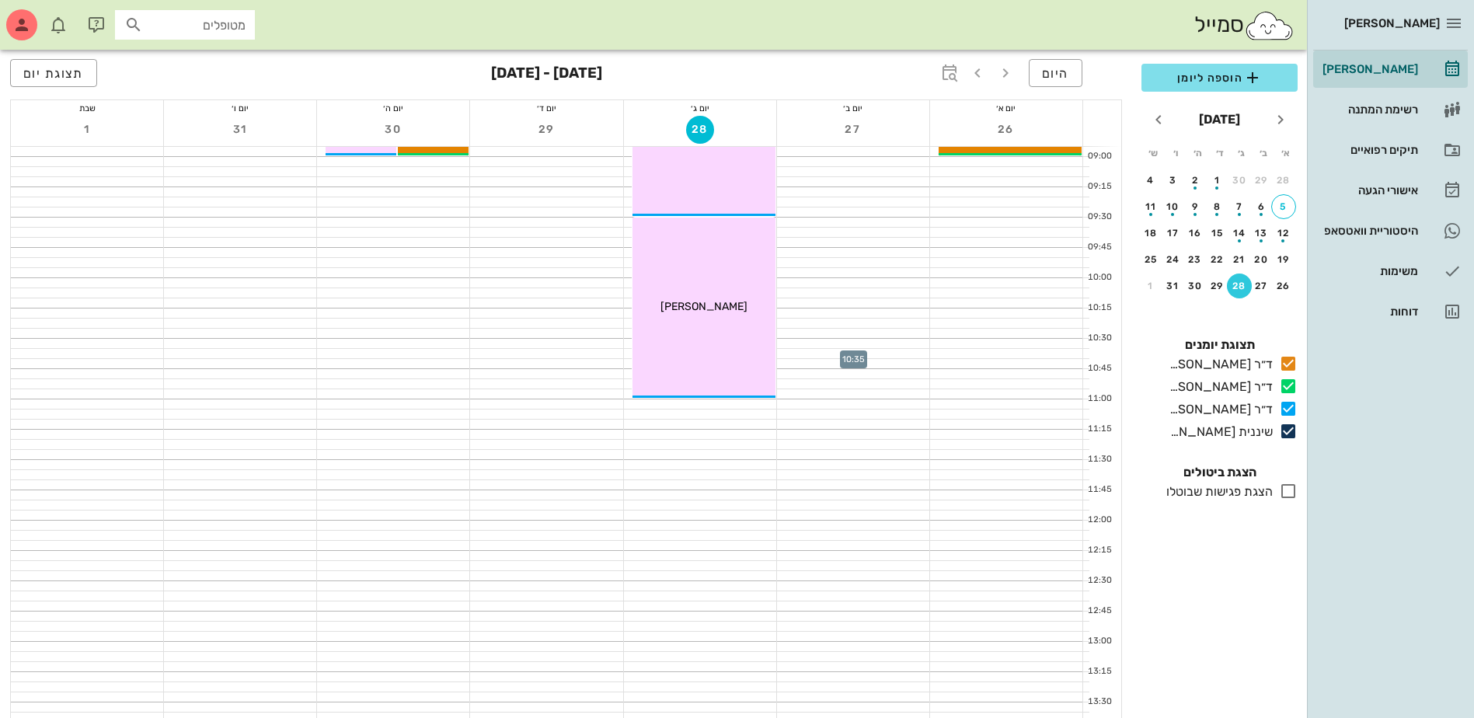
scroll to position [0, 0]
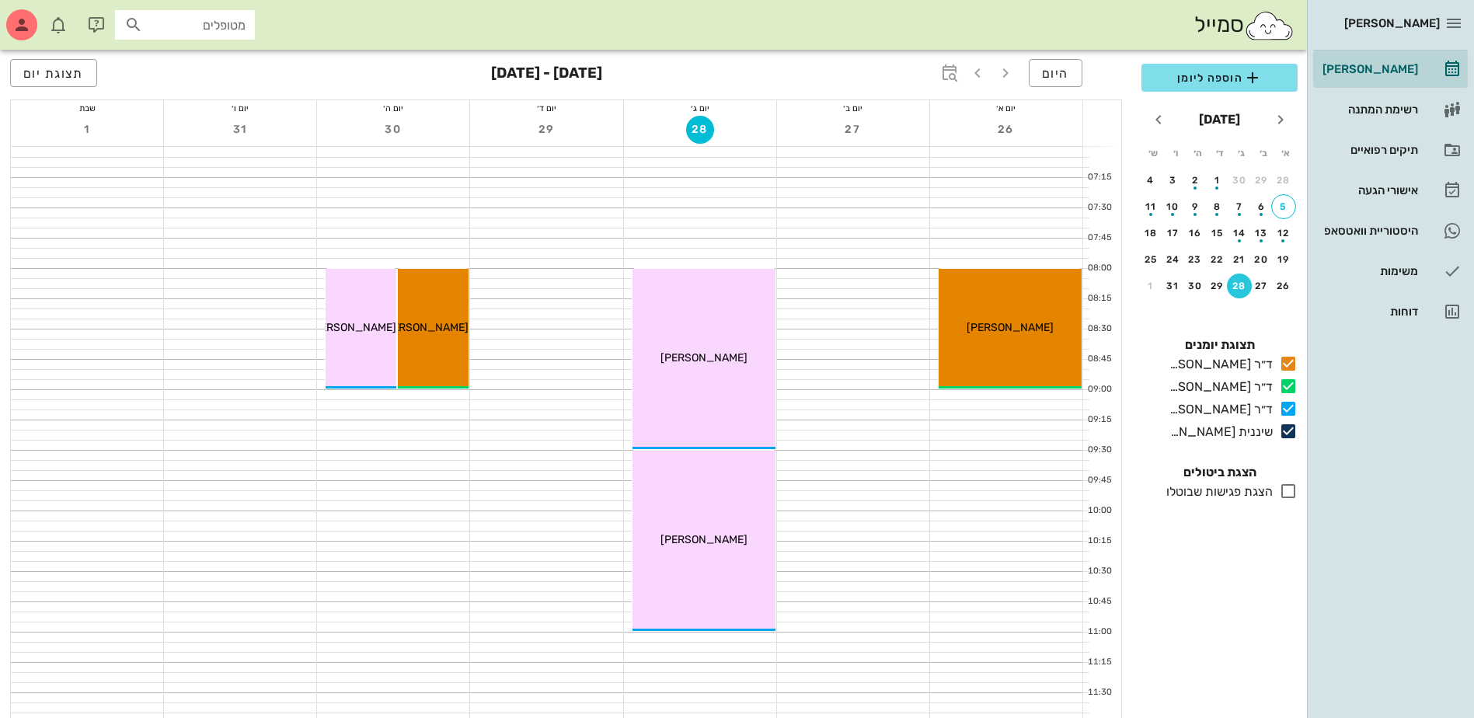
click at [1240, 289] on div "28" at bounding box center [1239, 286] width 25 height 11
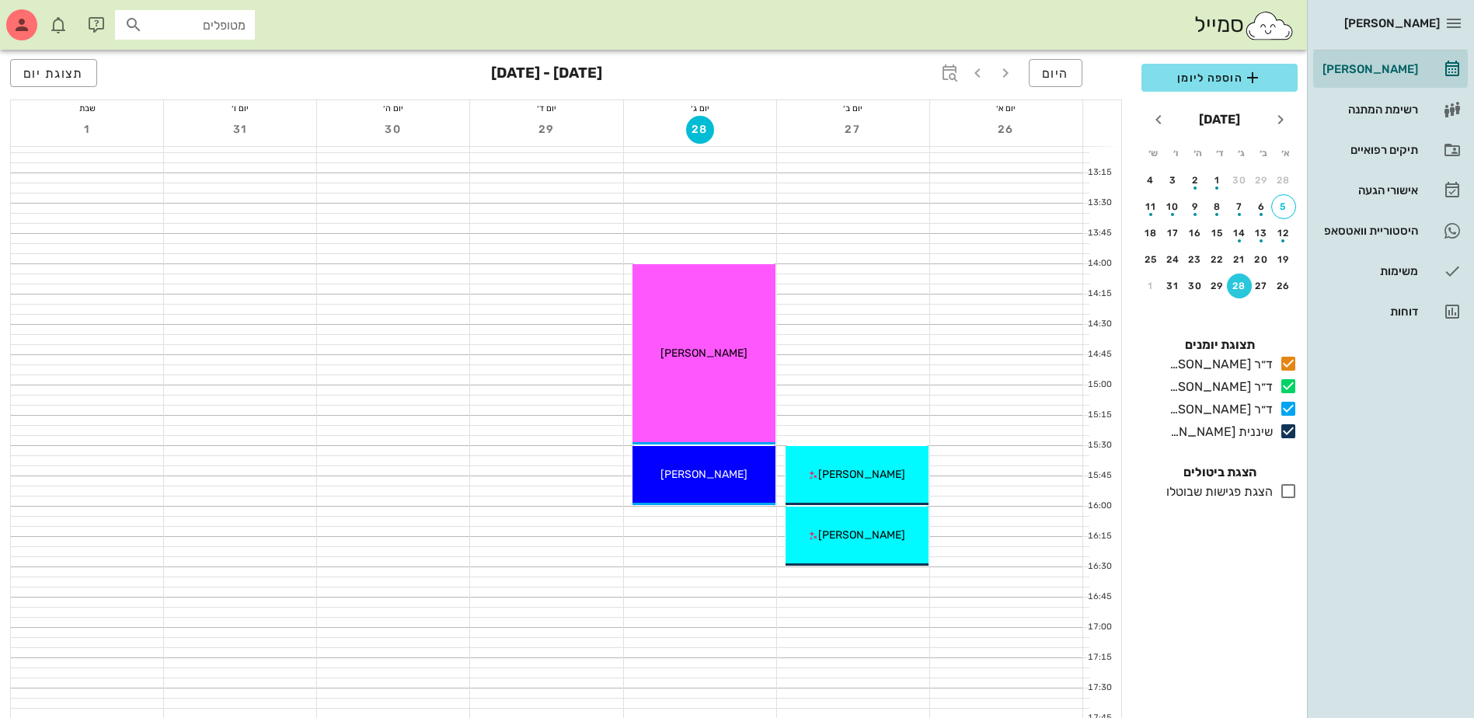
scroll to position [777, 0]
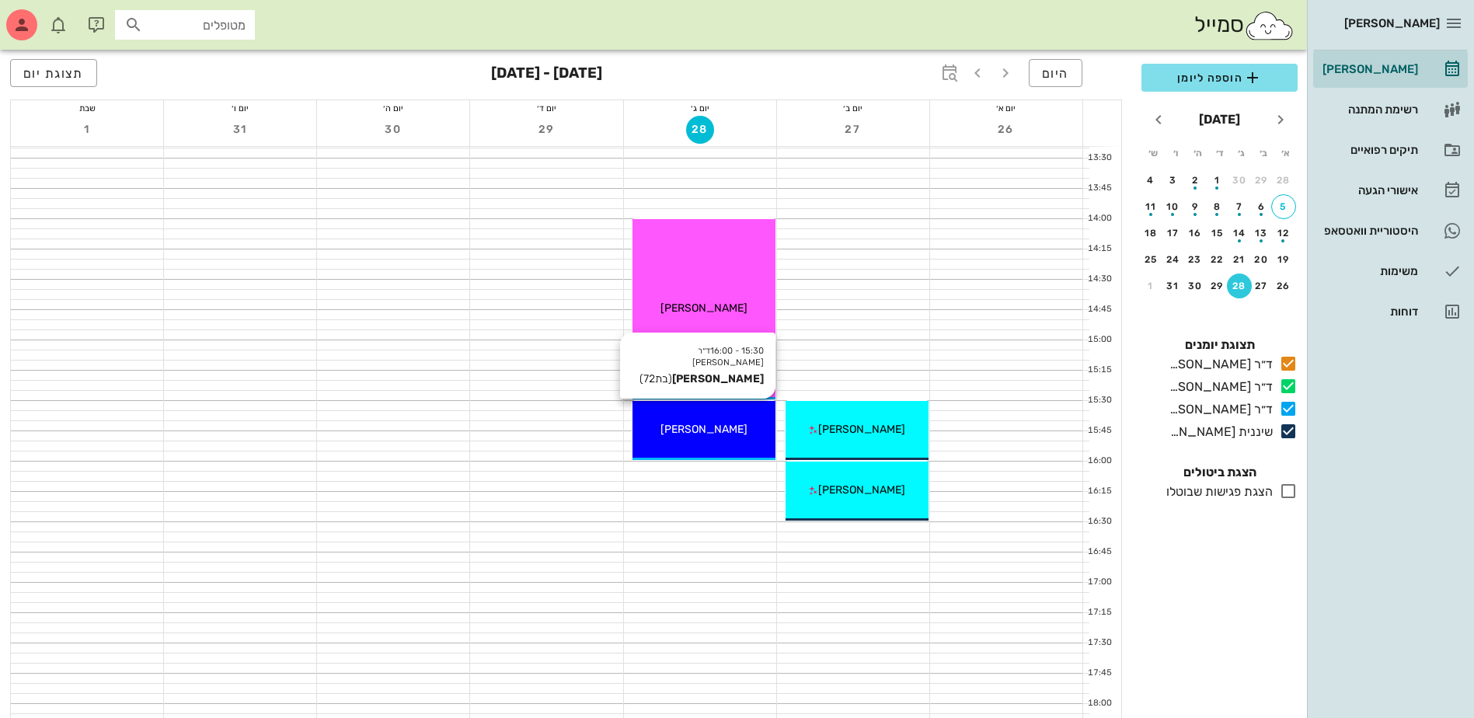
click at [701, 427] on span "[PERSON_NAME]" at bounding box center [704, 429] width 87 height 13
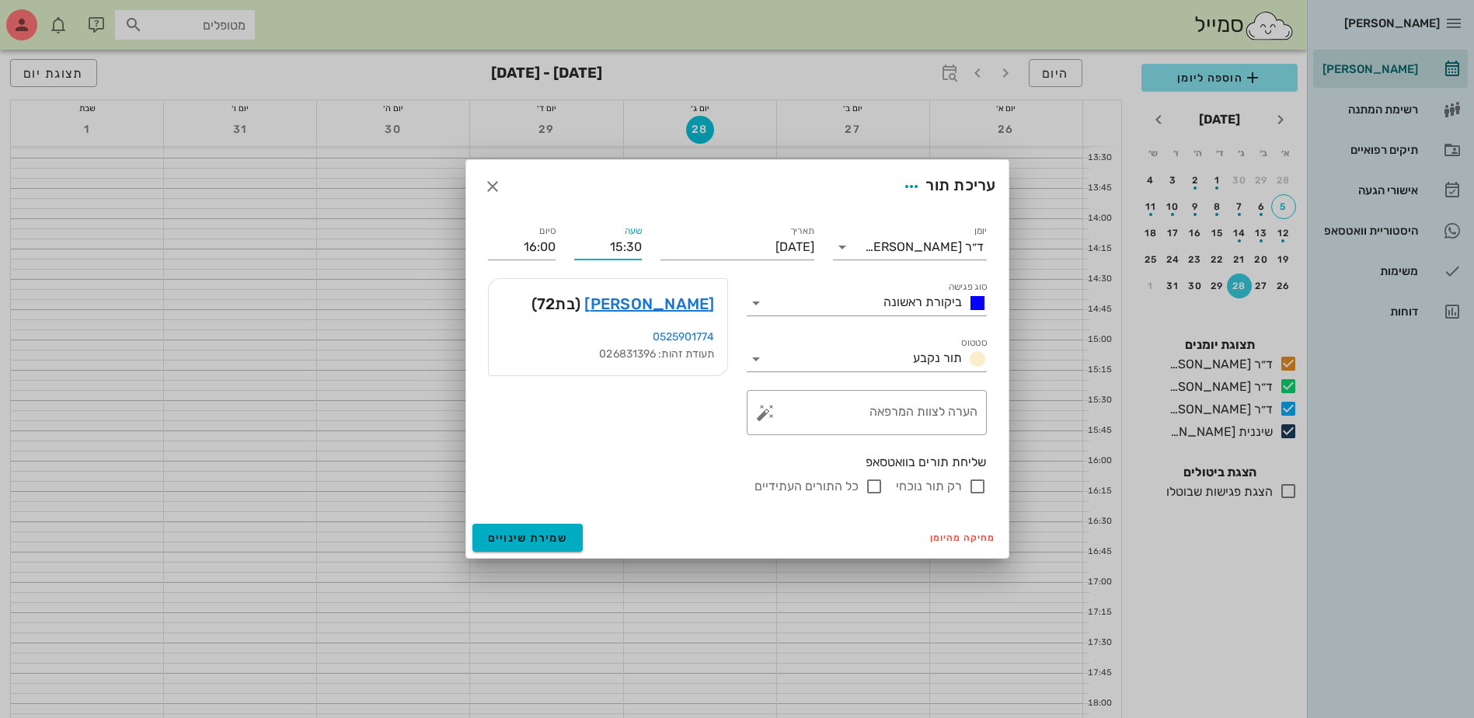
click at [637, 246] on input "15:30" at bounding box center [608, 247] width 68 height 25
click at [622, 276] on div "15:00" at bounding box center [608, 276] width 43 height 12
type input "15:00"
type input "15:30"
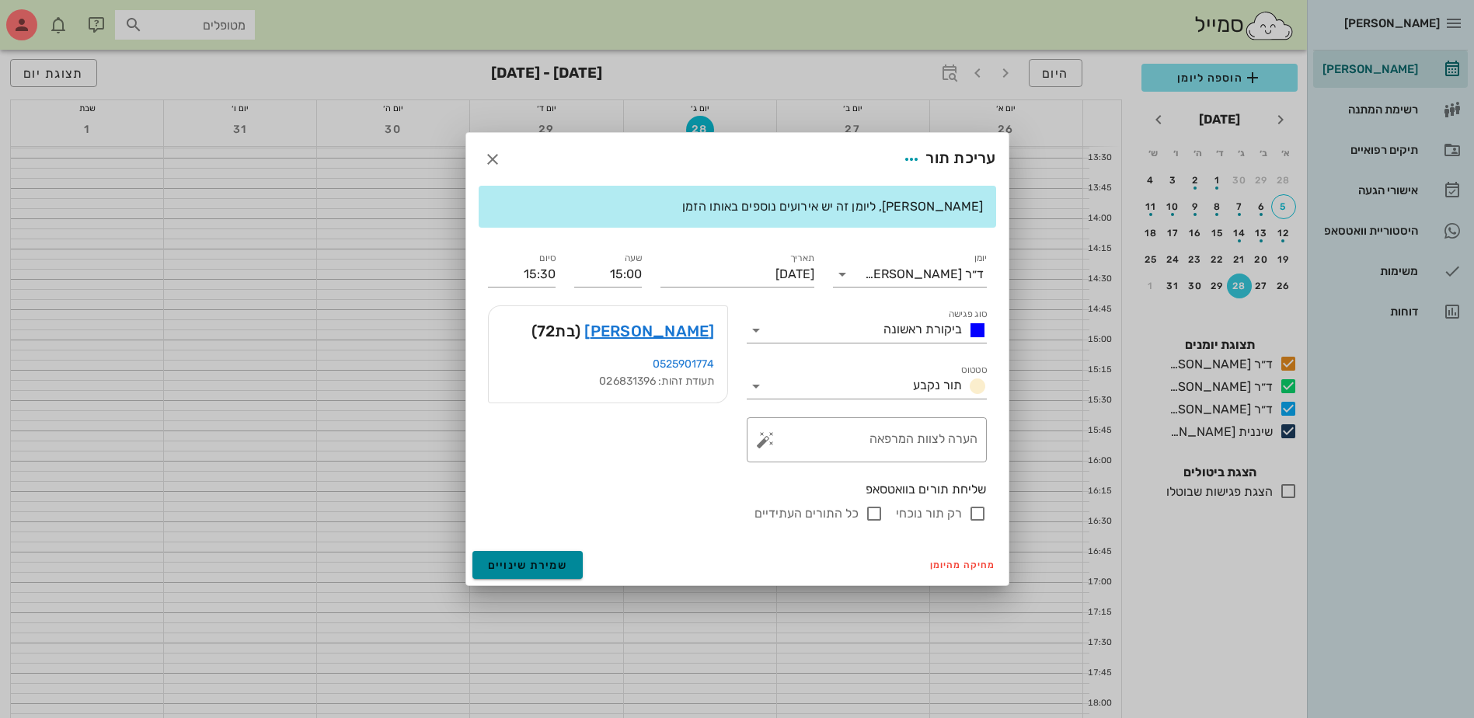
click at [559, 566] on span "שמירת שינויים" at bounding box center [528, 565] width 80 height 13
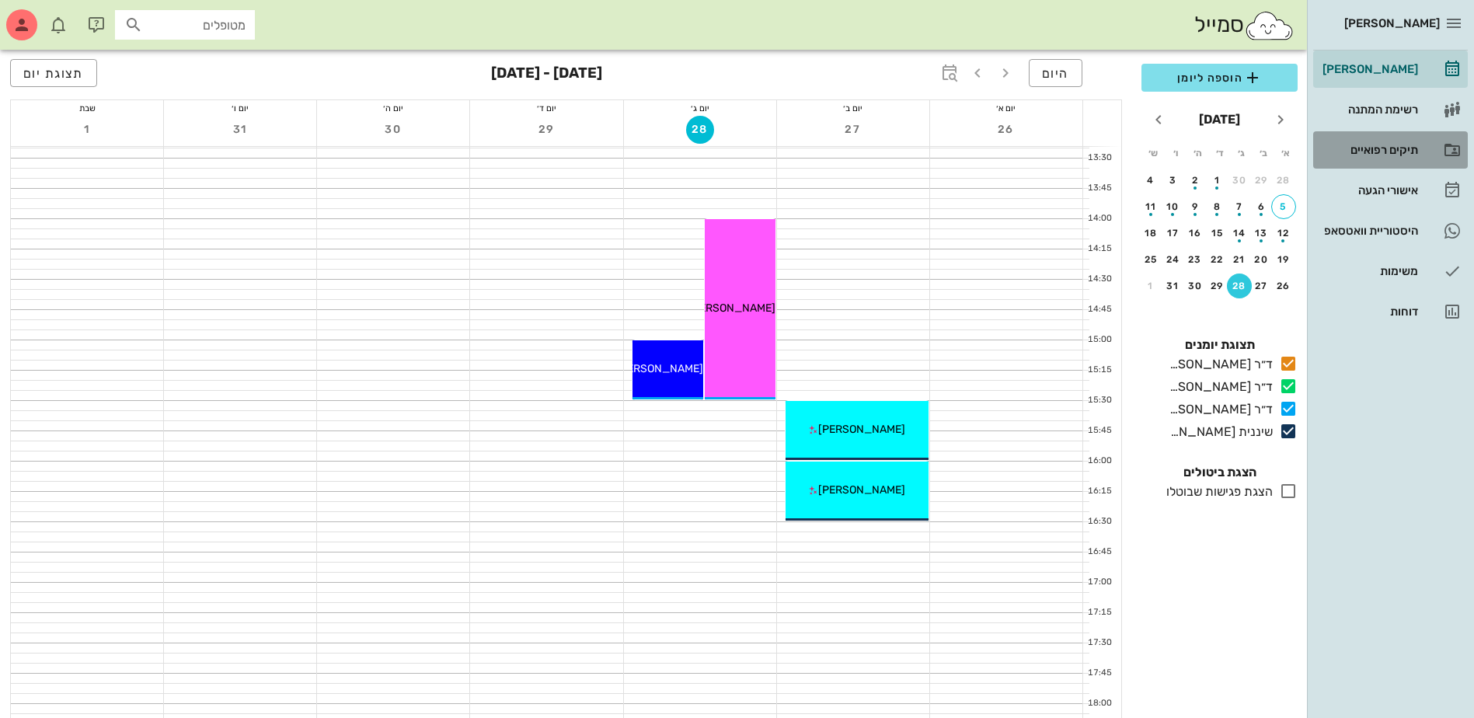
click at [1379, 141] on div "תיקים רפואיים" at bounding box center [1369, 150] width 99 height 25
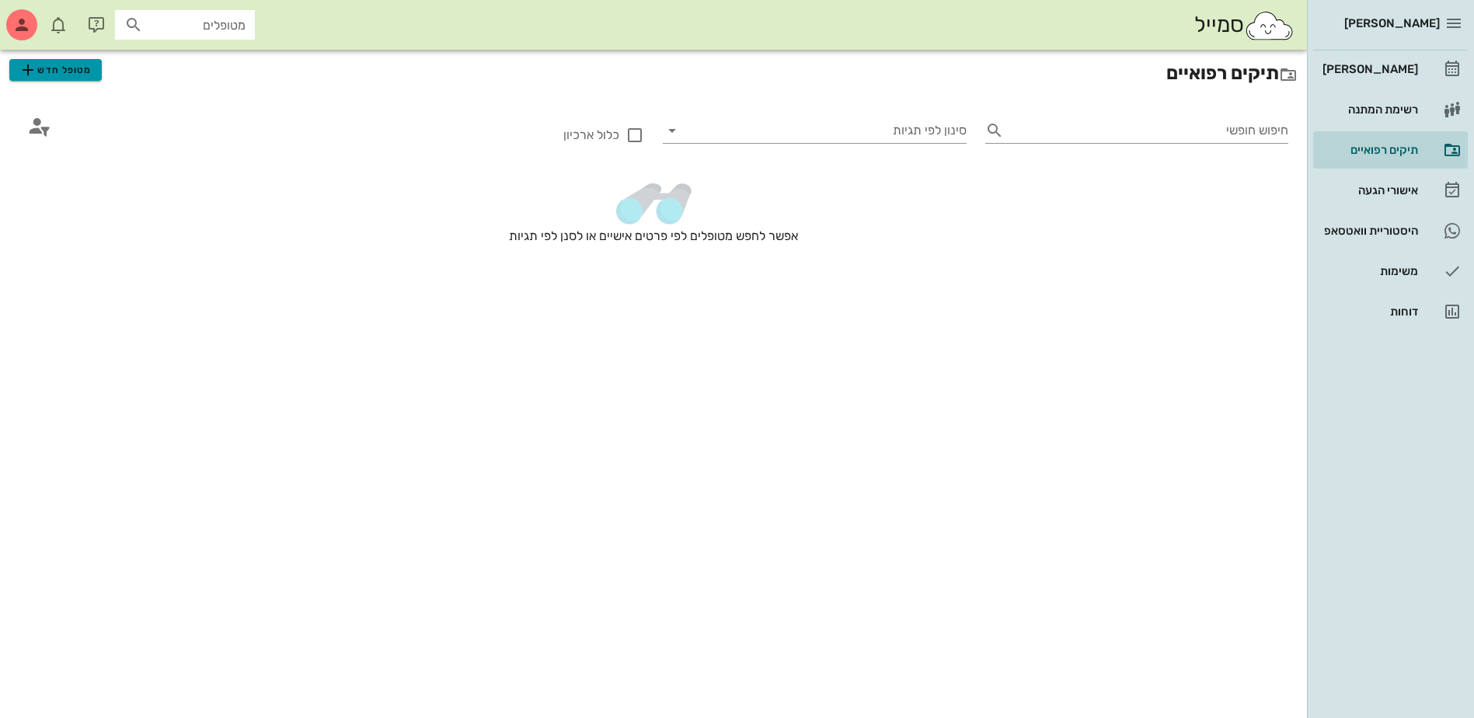
click at [58, 67] on span "מטופל חדש" at bounding box center [55, 70] width 73 height 19
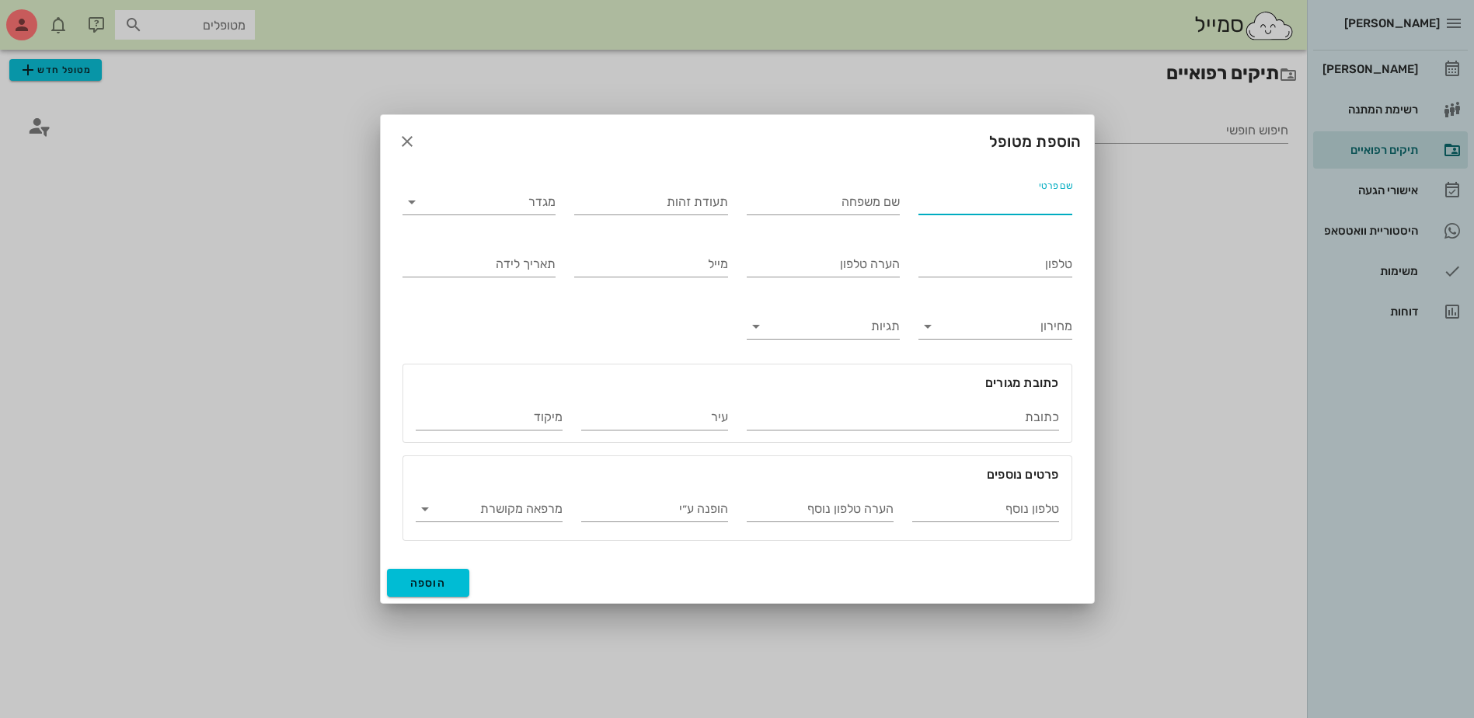
click at [1037, 204] on input "שם פרטי" at bounding box center [996, 202] width 154 height 25
type input "ירדנה"
type input "גשמה"
click at [498, 208] on input "מגדר" at bounding box center [491, 202] width 129 height 25
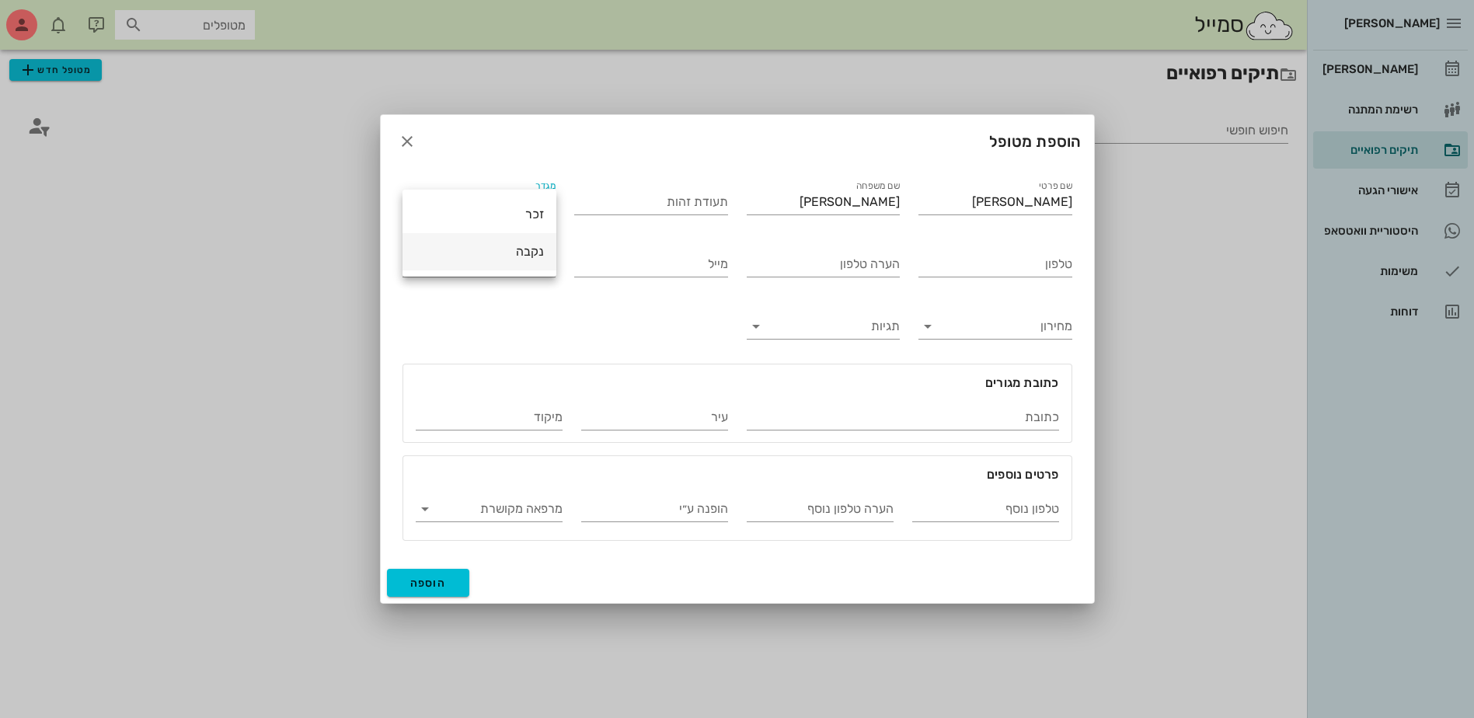
click at [519, 247] on div "נקבה" at bounding box center [479, 251] width 129 height 15
click at [984, 266] on input "טלפון" at bounding box center [996, 264] width 154 height 25
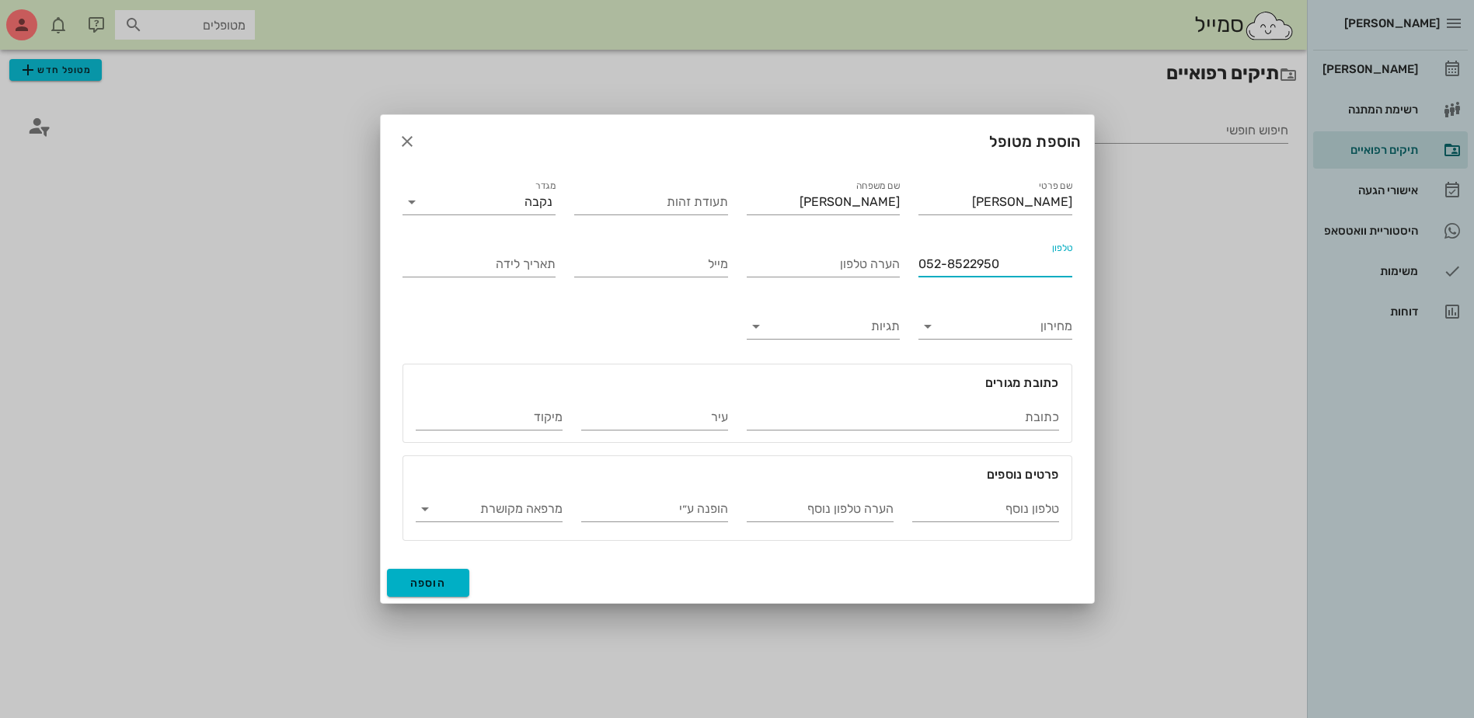
type input "052-8522950"
click at [425, 578] on span "הוספה" at bounding box center [428, 583] width 37 height 13
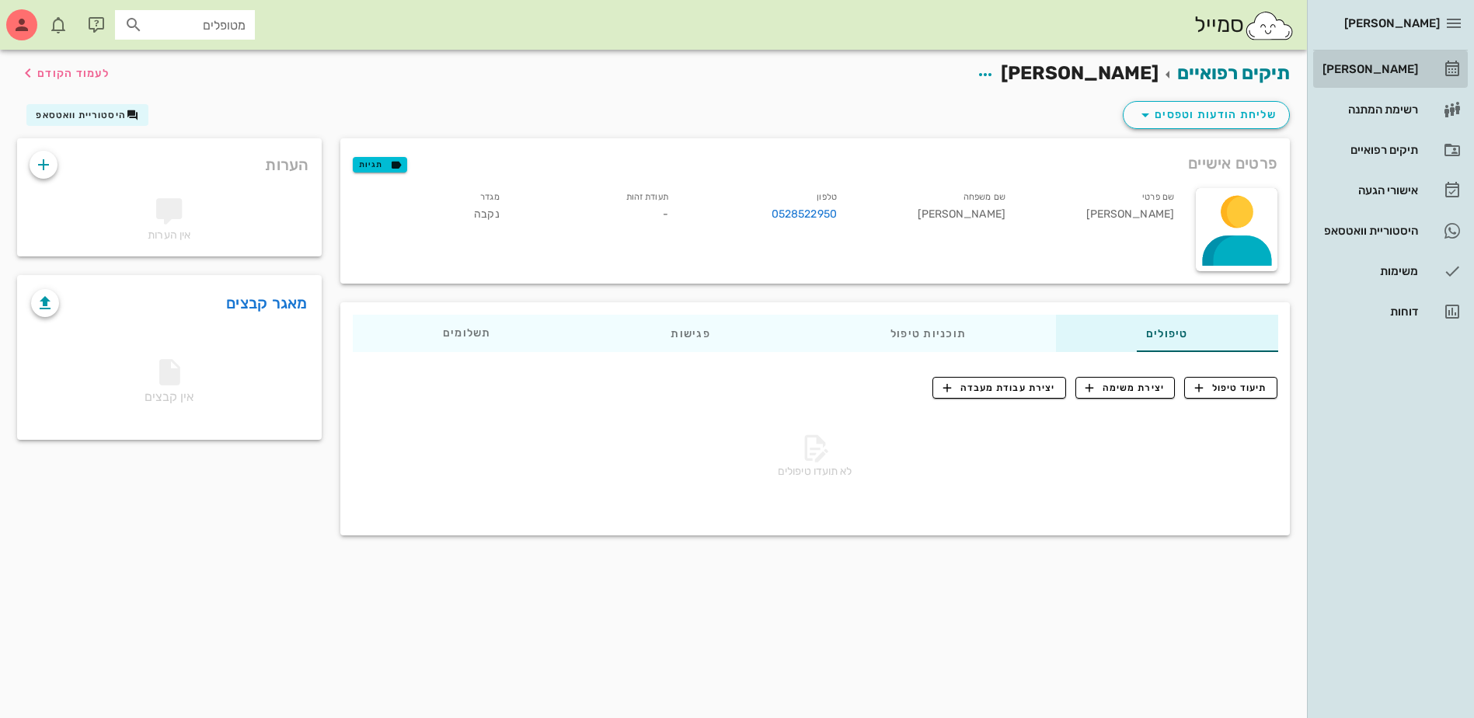
click at [1378, 70] on div "[PERSON_NAME]" at bounding box center [1369, 69] width 99 height 12
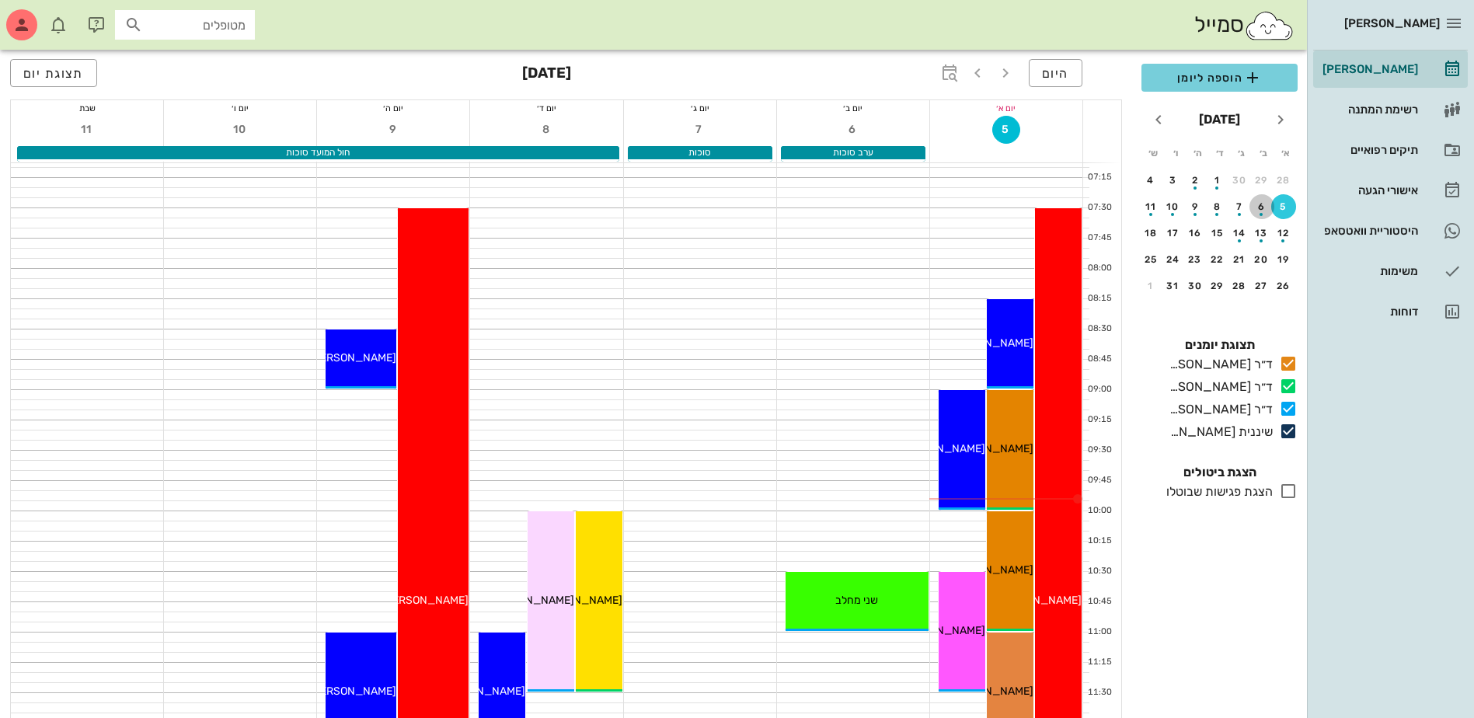
click at [1261, 205] on div "6" at bounding box center [1262, 206] width 25 height 11
click at [1232, 72] on span "הוספה ליומן" at bounding box center [1219, 77] width 131 height 19
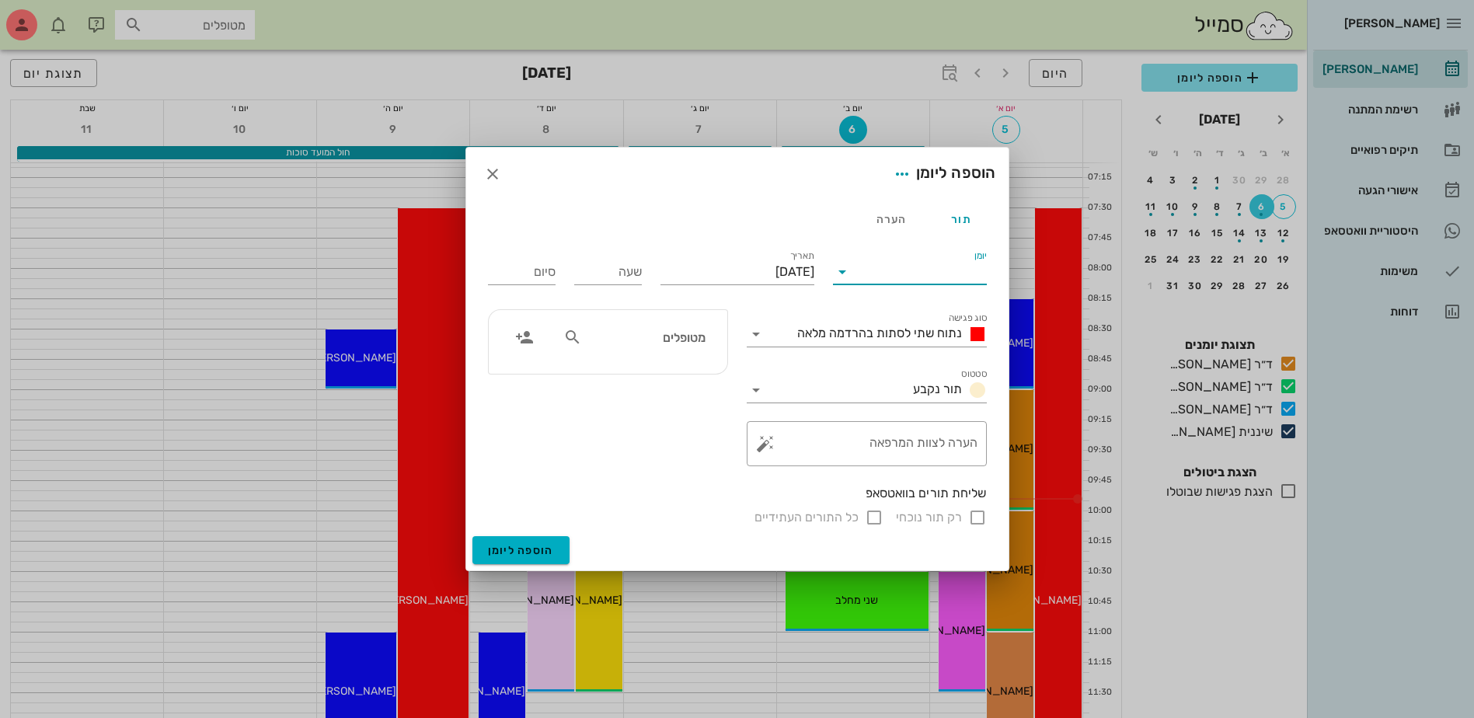
click at [884, 274] on input "יומן" at bounding box center [921, 272] width 132 height 25
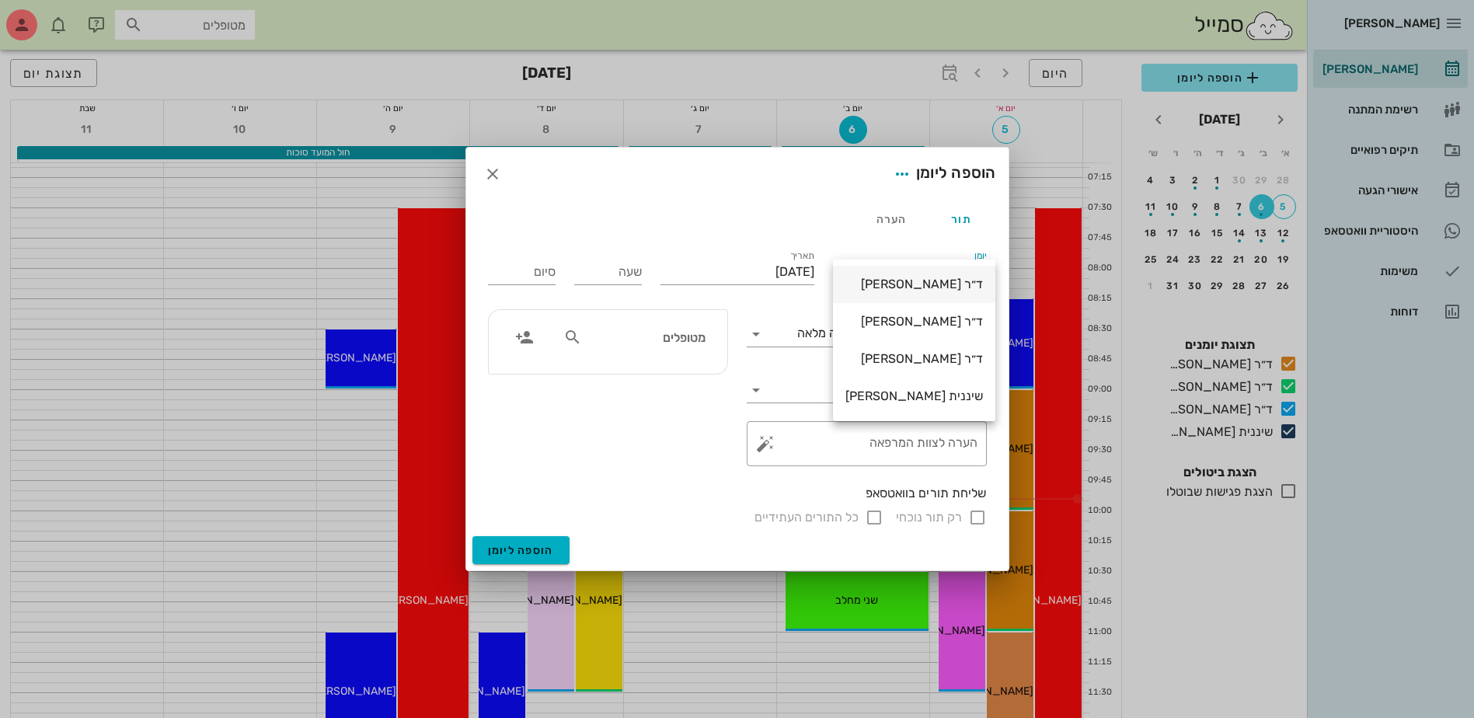
click at [926, 289] on div "ד״ר [PERSON_NAME]" at bounding box center [915, 284] width 138 height 15
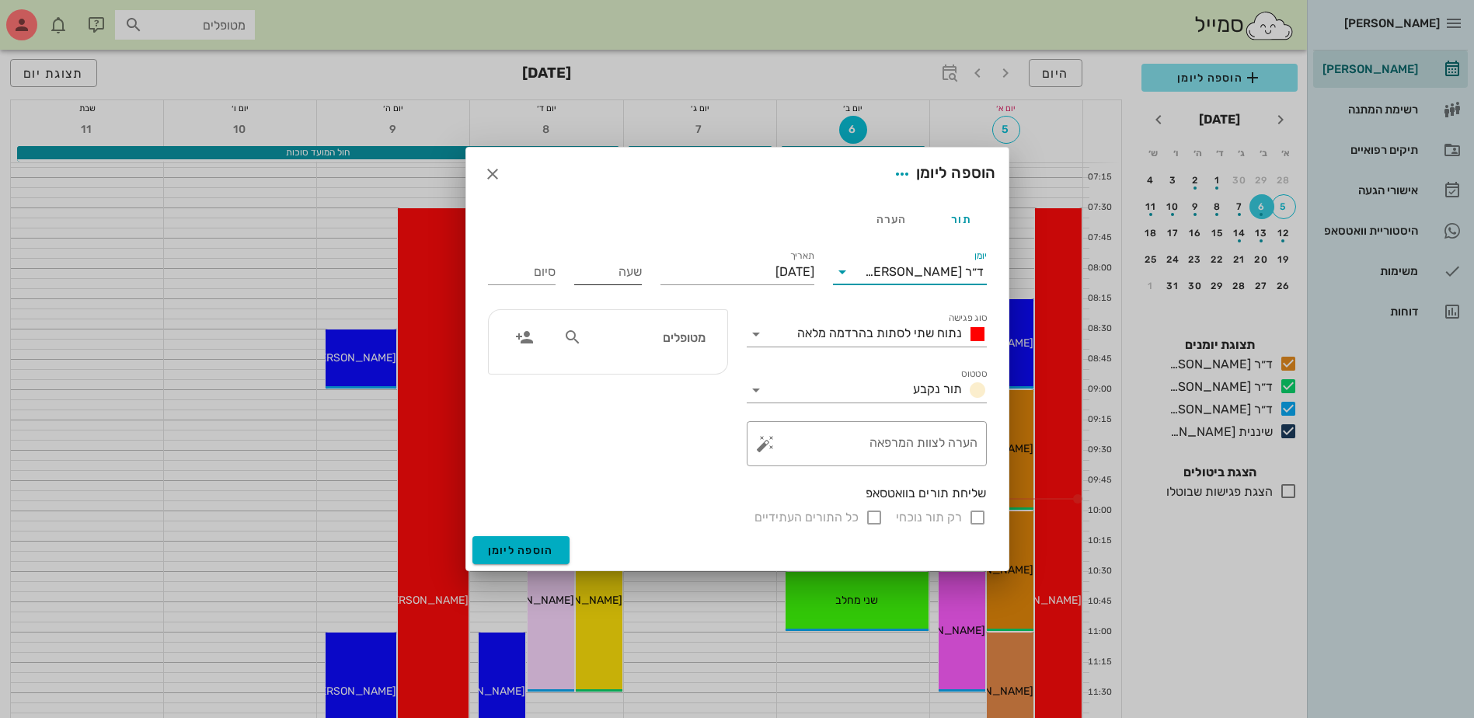
click at [603, 277] on input "שעה" at bounding box center [608, 272] width 68 height 25
click at [545, 275] on div "סיום" at bounding box center [522, 272] width 68 height 25
type input "08:00"
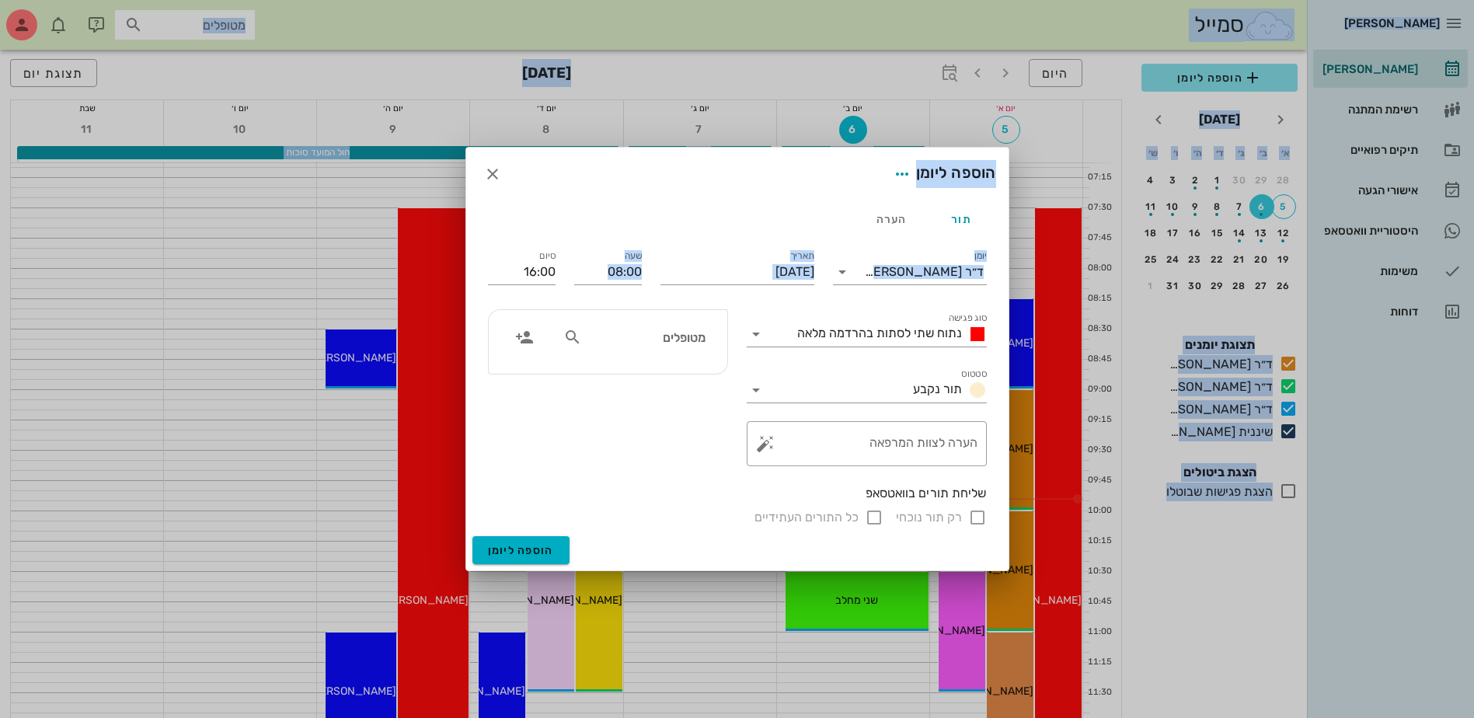
drag, startPoint x: 557, startPoint y: 270, endPoint x: 256, endPoint y: 271, distance: 301.5
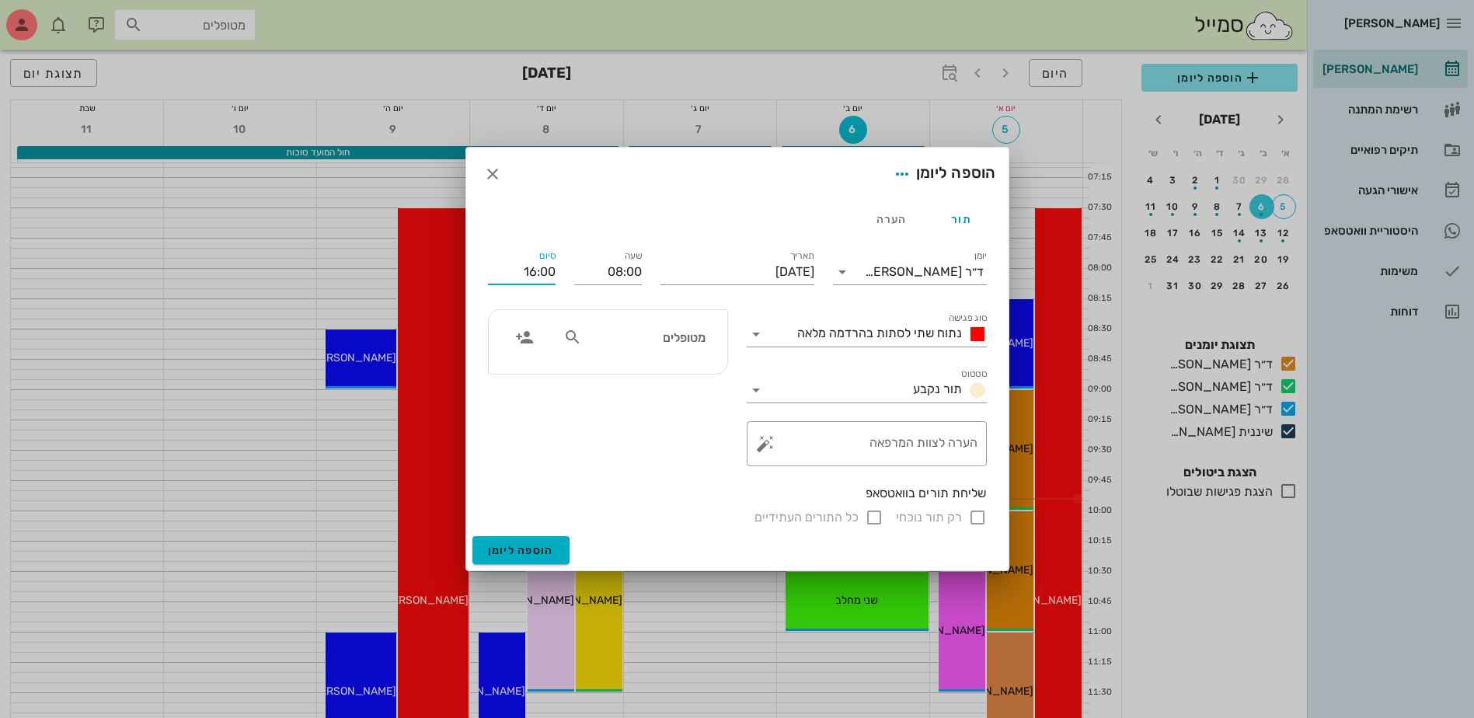
drag, startPoint x: 520, startPoint y: 275, endPoint x: 563, endPoint y: 274, distance: 42.8
click at [563, 274] on div "סיום 16:00" at bounding box center [522, 269] width 86 height 62
type input "10:00"
click at [633, 333] on input "מטופלים" at bounding box center [645, 337] width 120 height 20
type input "[PERSON_NAME]"
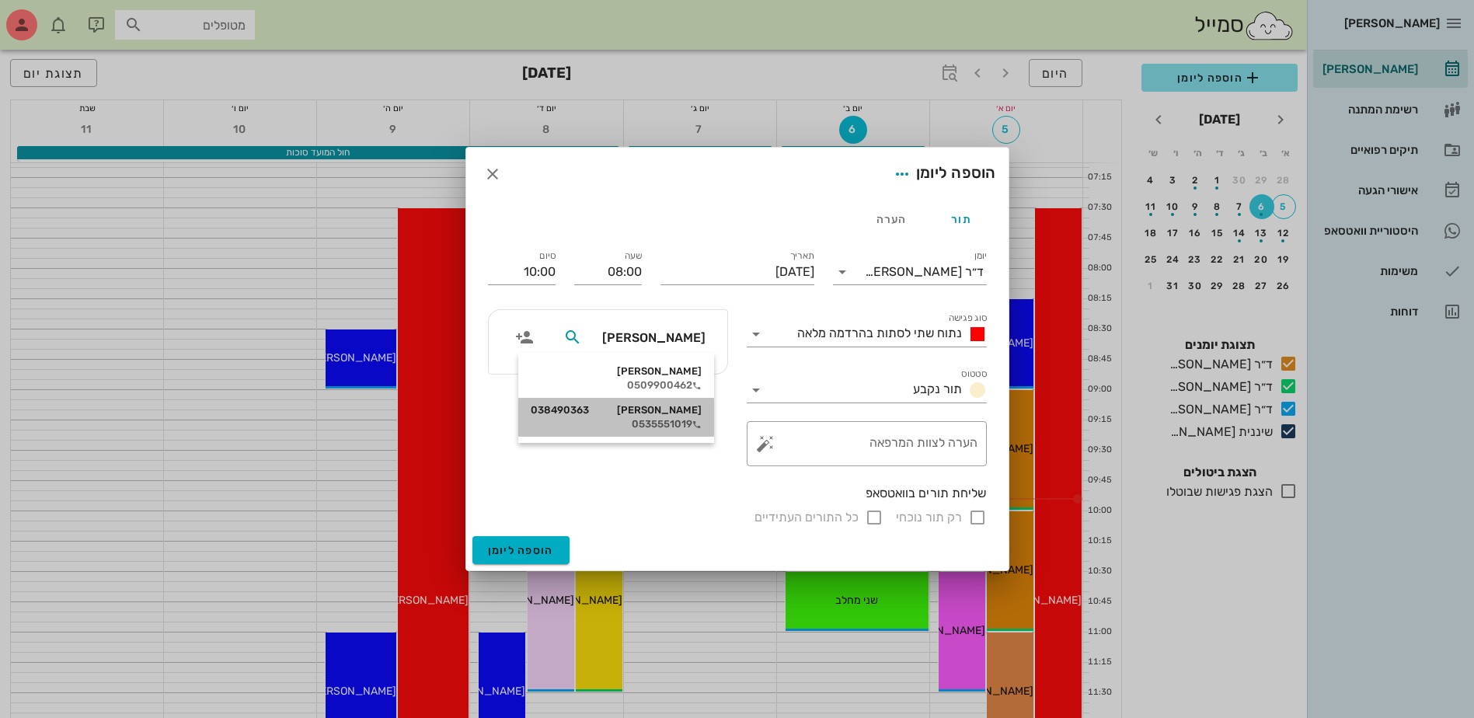
click at [673, 421] on div "0535551019" at bounding box center [616, 424] width 171 height 12
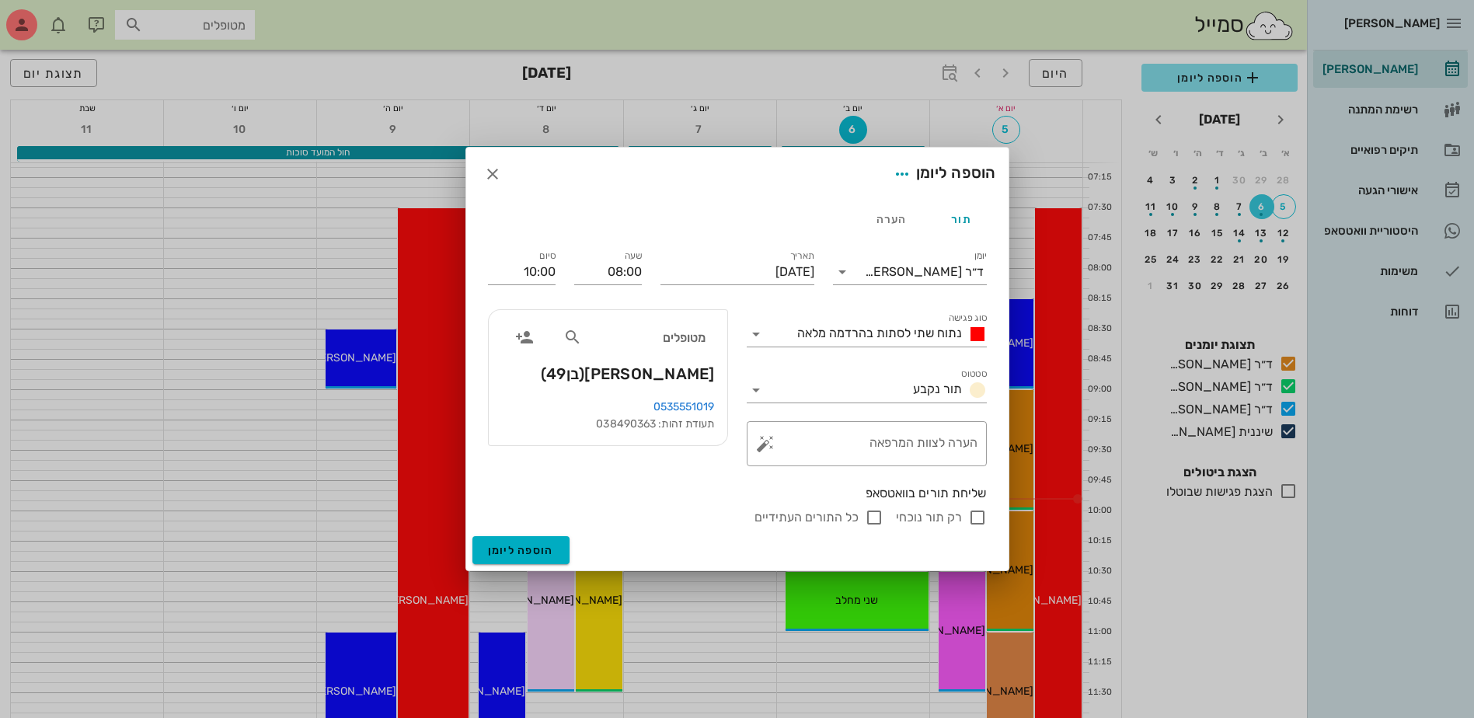
click at [970, 516] on input "רק תור נוכחי" at bounding box center [977, 517] width 19 height 19
checkbox input "false"
click at [931, 383] on span "תור נקבע" at bounding box center [937, 389] width 49 height 15
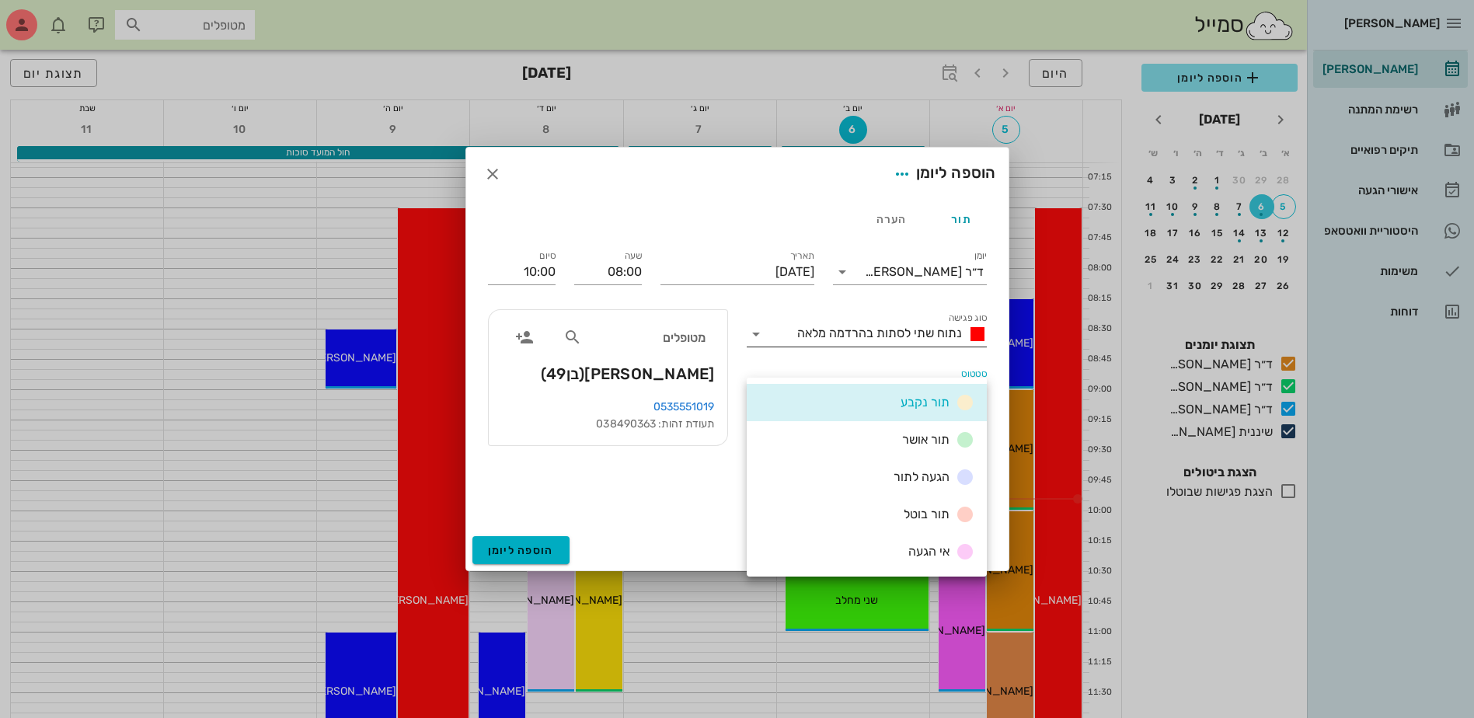
click at [920, 330] on span "נתוח שתי לסתות בהרדמה מלאה" at bounding box center [879, 333] width 165 height 15
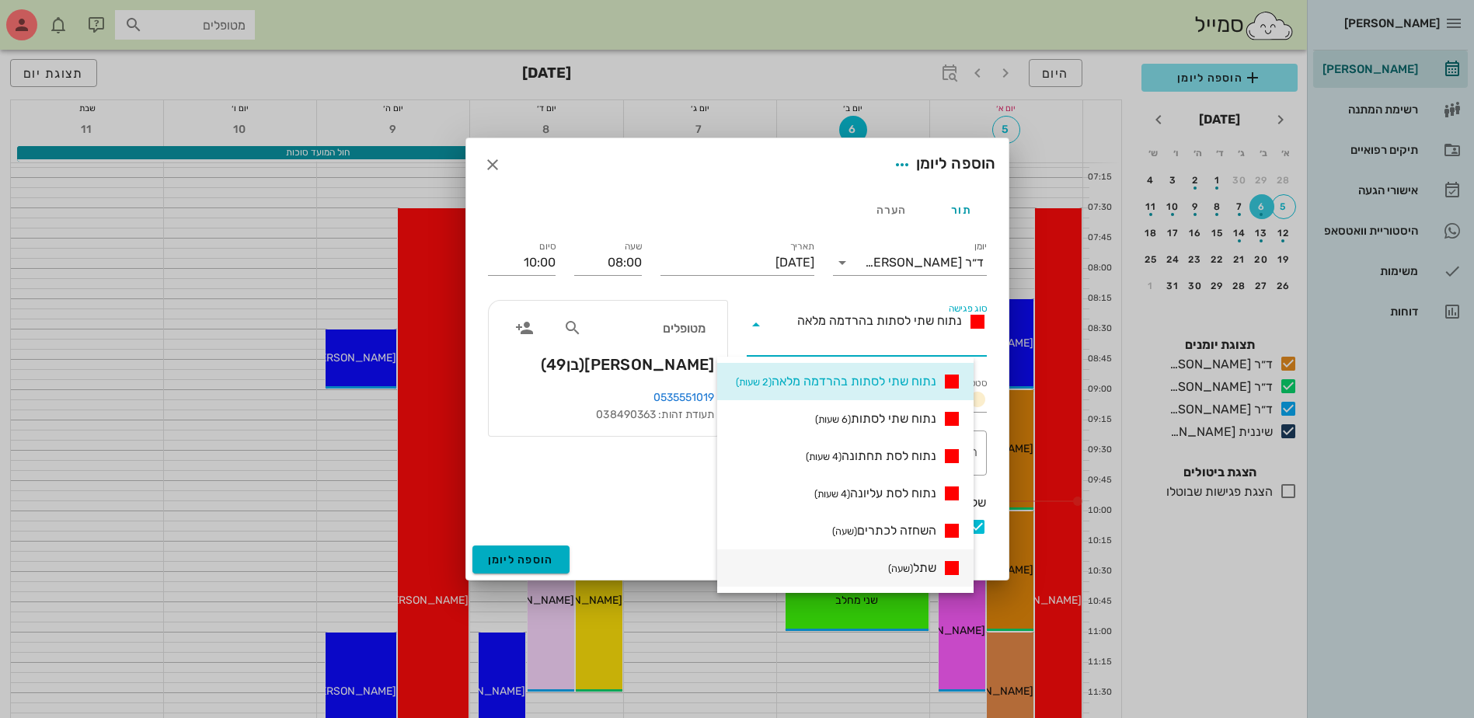
click at [924, 564] on span "שתל (שעה)" at bounding box center [912, 568] width 48 height 19
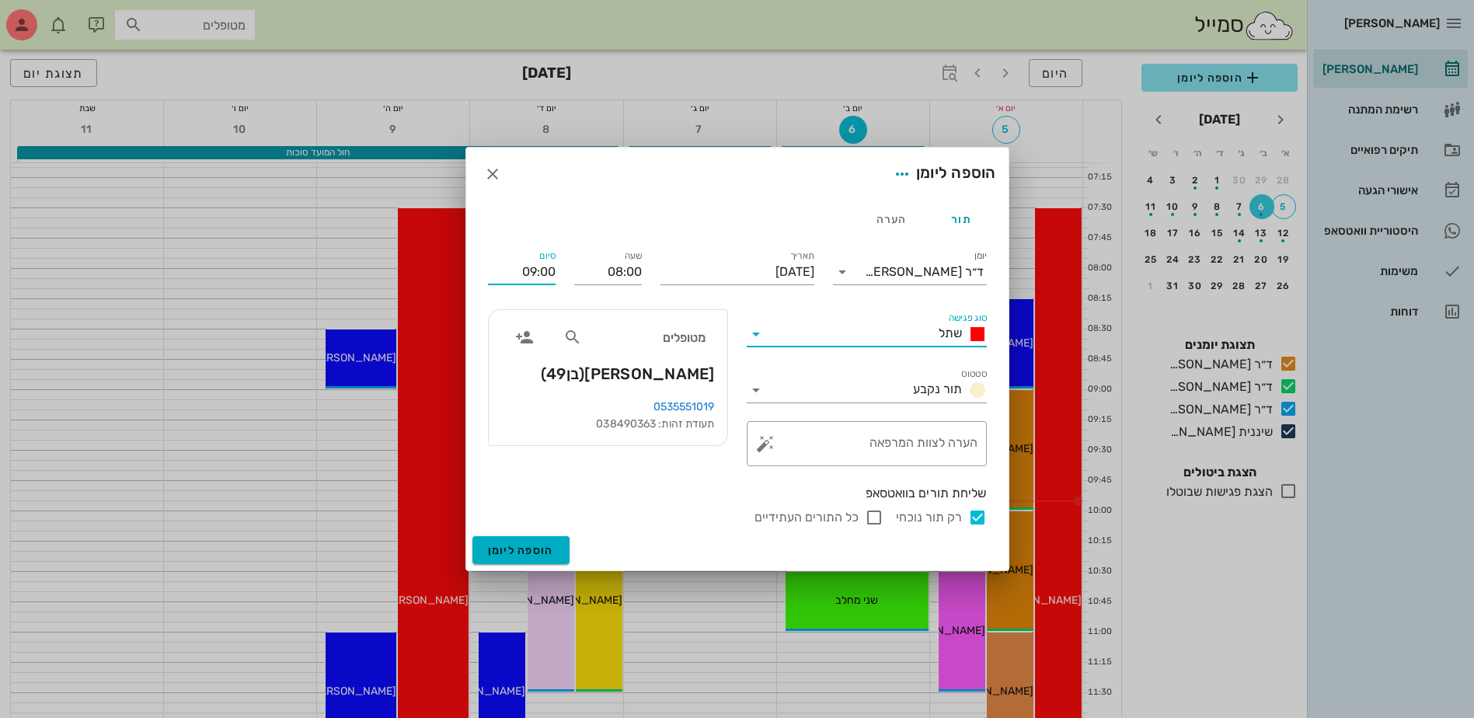
click at [524, 270] on input "09:00" at bounding box center [522, 272] width 68 height 25
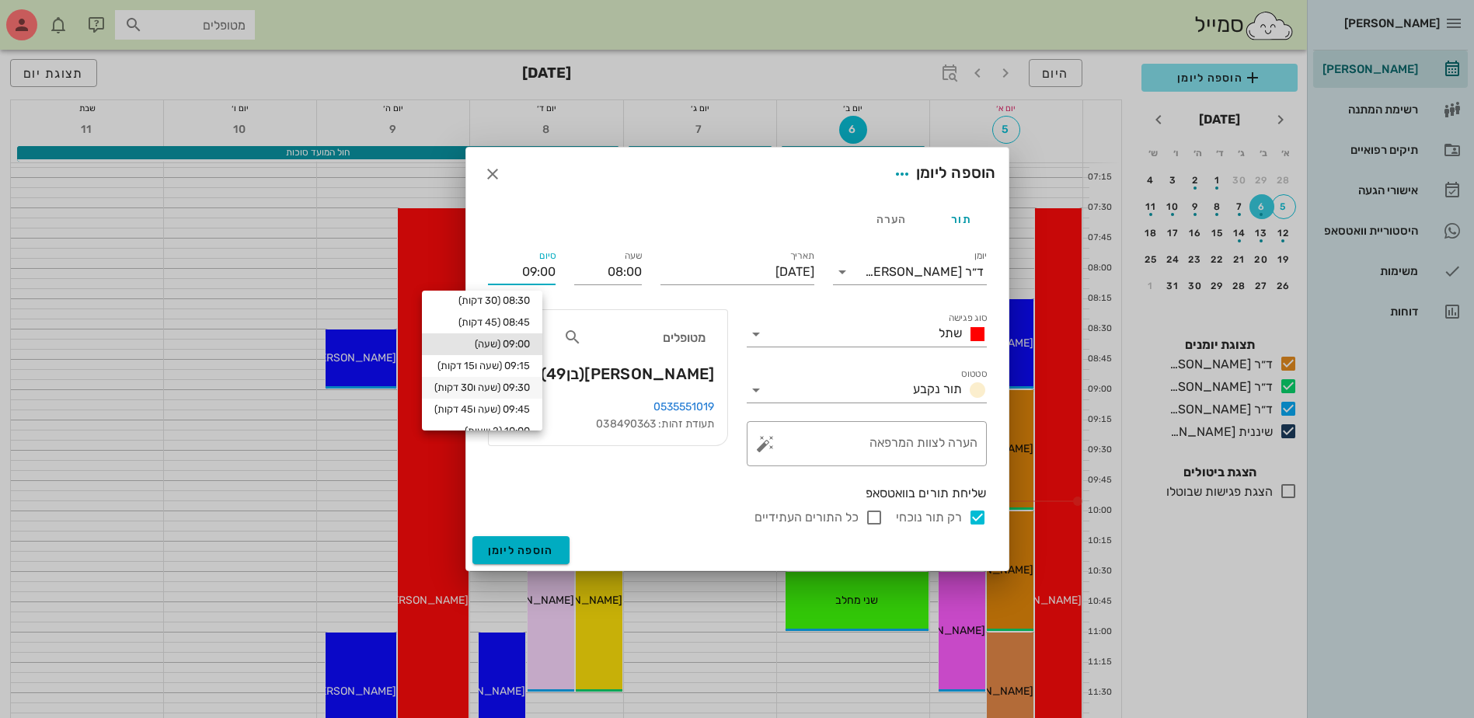
scroll to position [40, 0]
click at [530, 414] on div "10:00 (2 שעות)" at bounding box center [482, 419] width 96 height 12
type input "10:00"
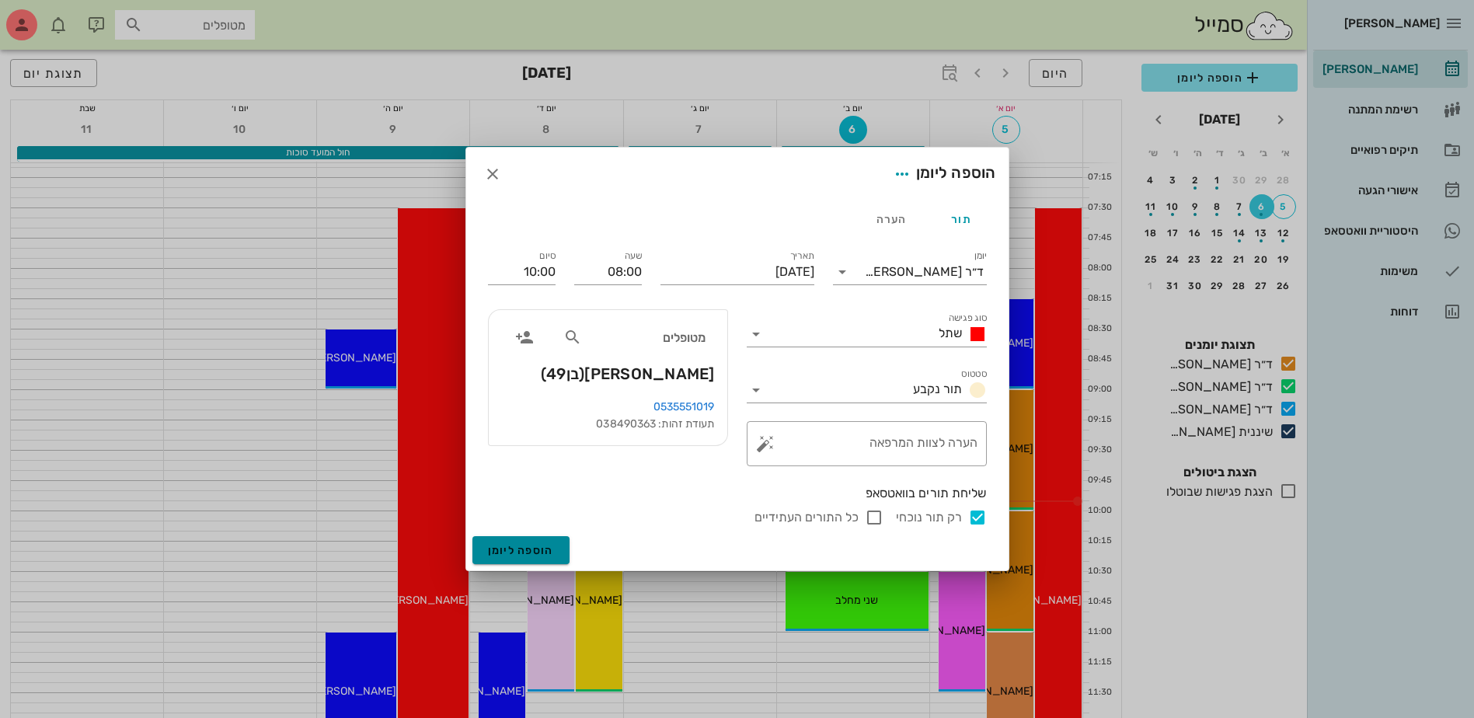
click at [537, 546] on span "הוספה ליומן" at bounding box center [521, 550] width 66 height 13
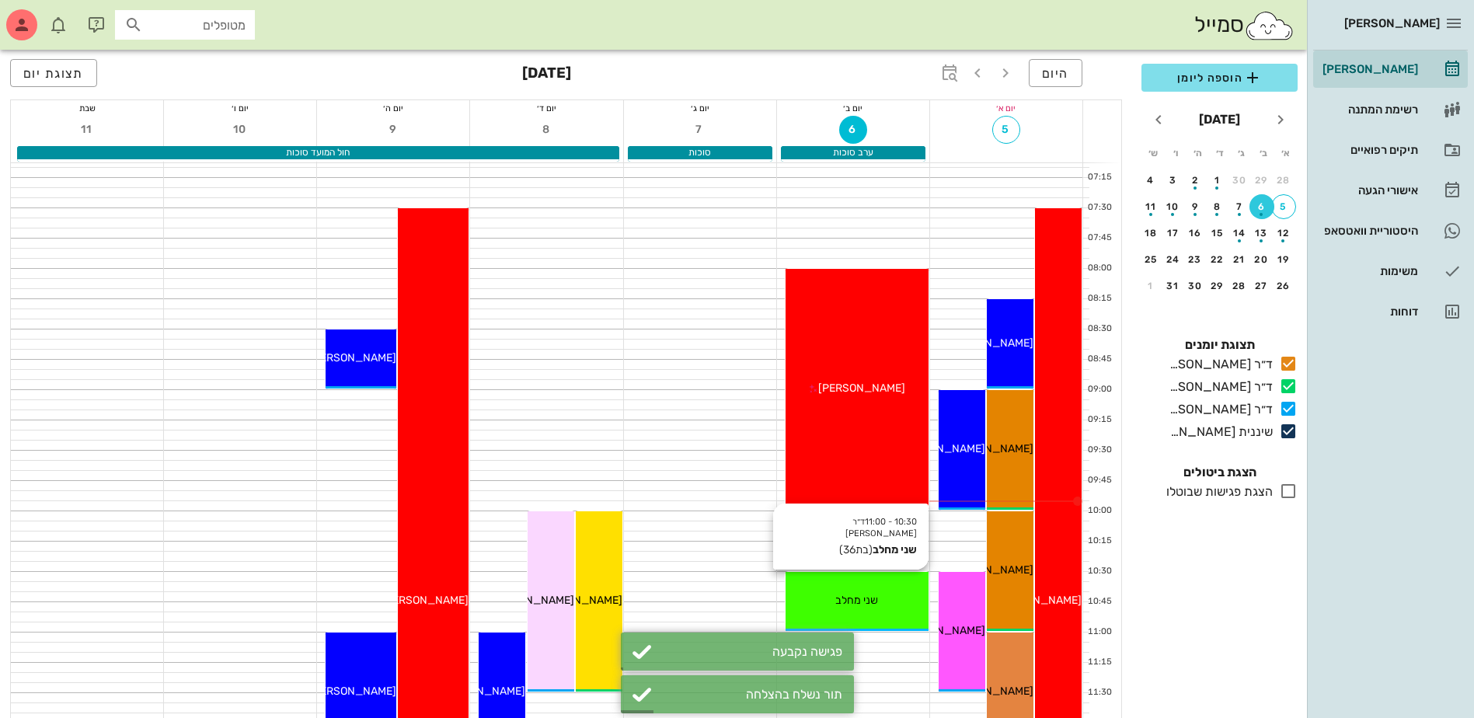
click at [887, 606] on div "שני מחלב" at bounding box center [857, 600] width 143 height 16
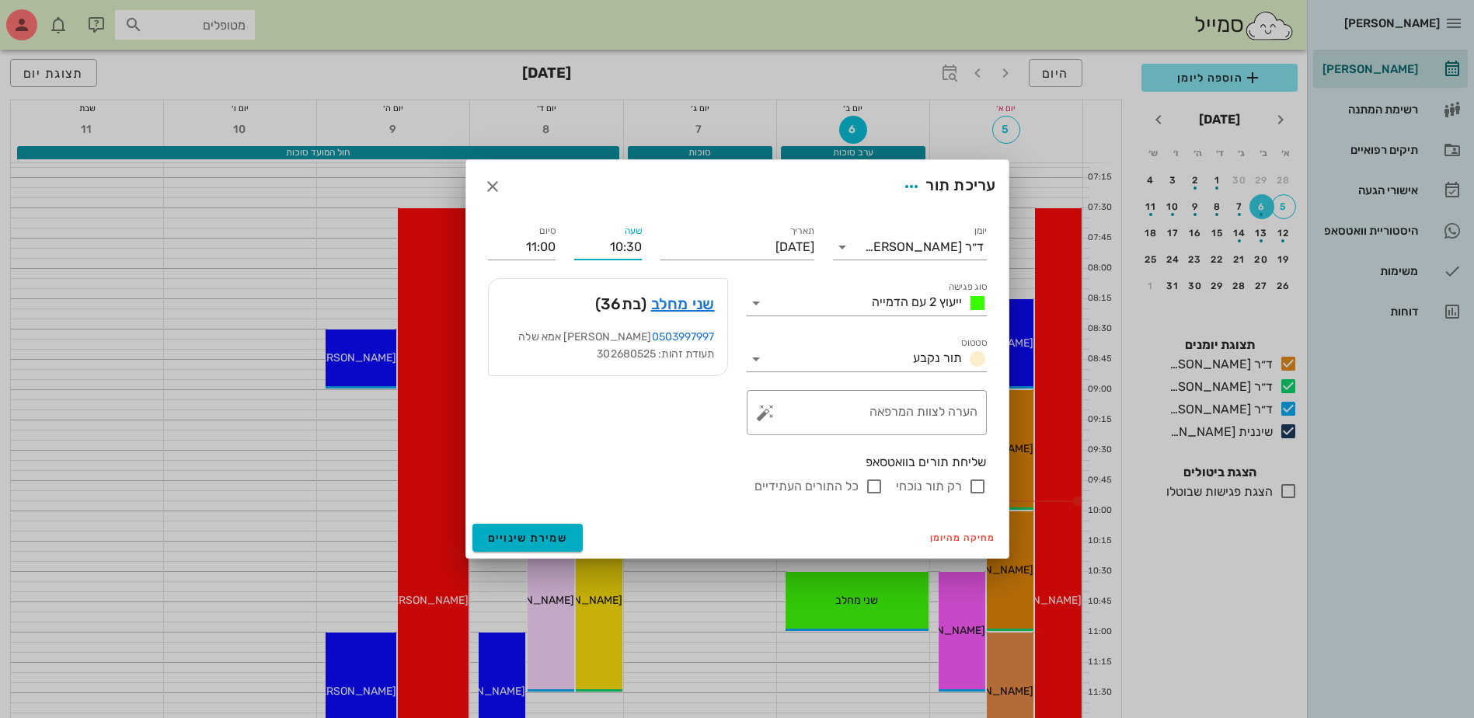
click at [632, 258] on input "10:30" at bounding box center [608, 247] width 68 height 25
click at [617, 277] on div "10:00" at bounding box center [608, 276] width 43 height 12
type input "10:00"
type input "10:30"
click at [973, 486] on input "רק תור נוכחי" at bounding box center [977, 486] width 19 height 19
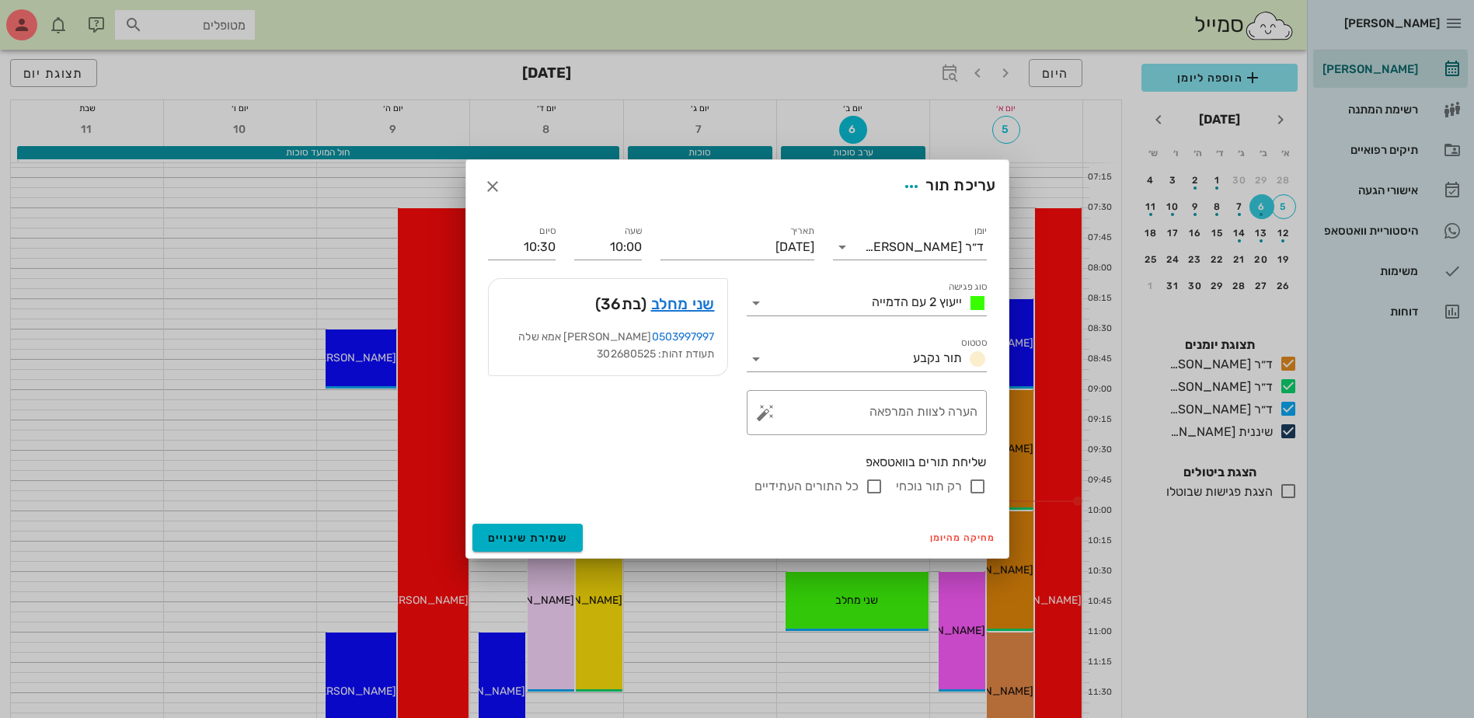
checkbox input "false"
click at [558, 542] on span "שמירת שינויים" at bounding box center [528, 538] width 80 height 13
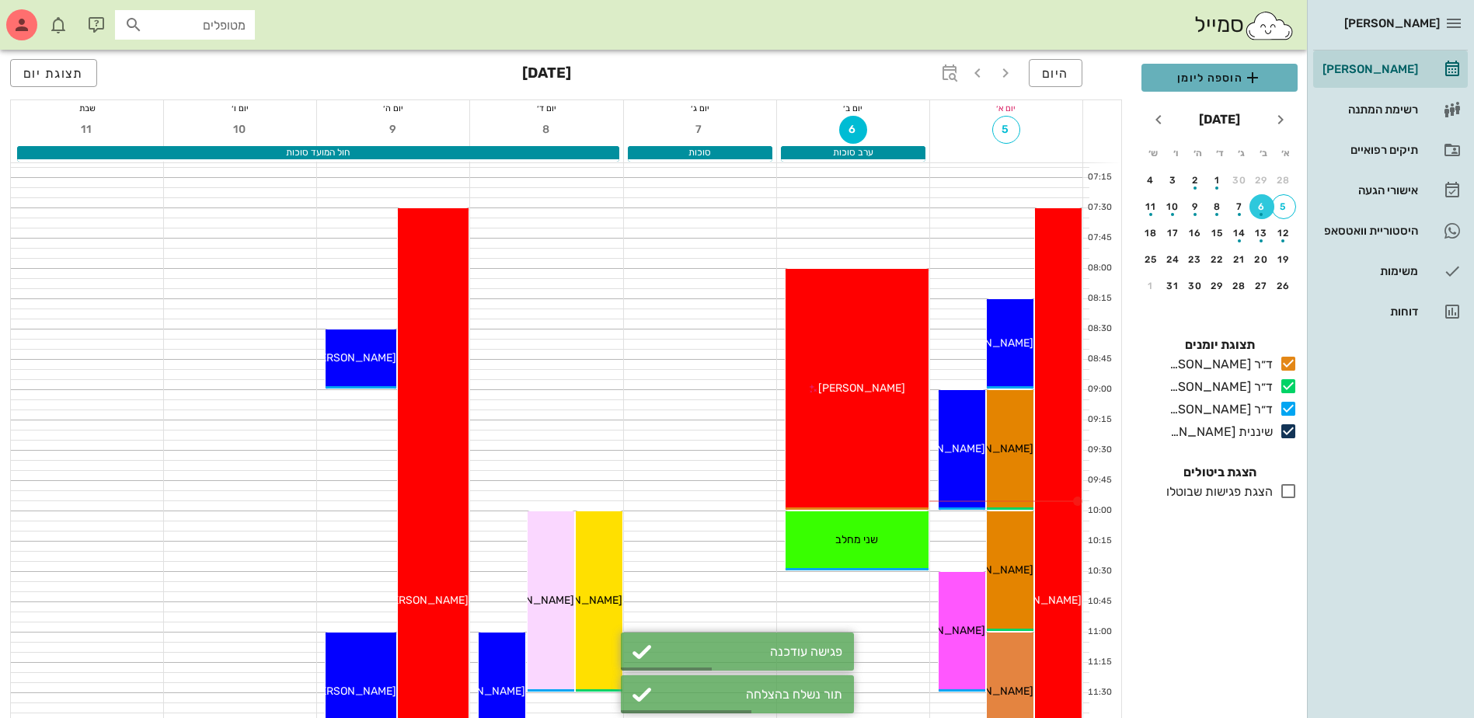
click at [1215, 85] on span "הוספה ליומן" at bounding box center [1219, 77] width 131 height 19
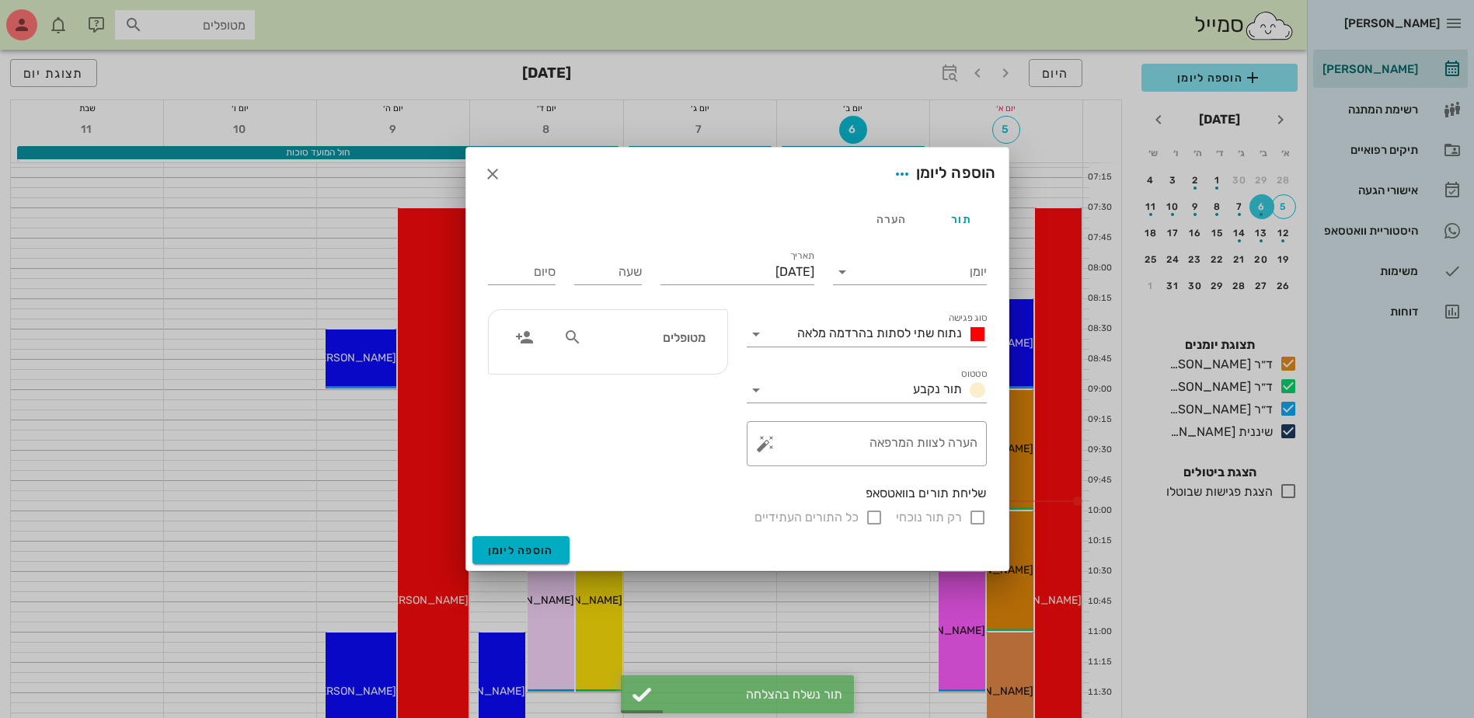
click at [678, 347] on div "מטופלים" at bounding box center [634, 338] width 160 height 30
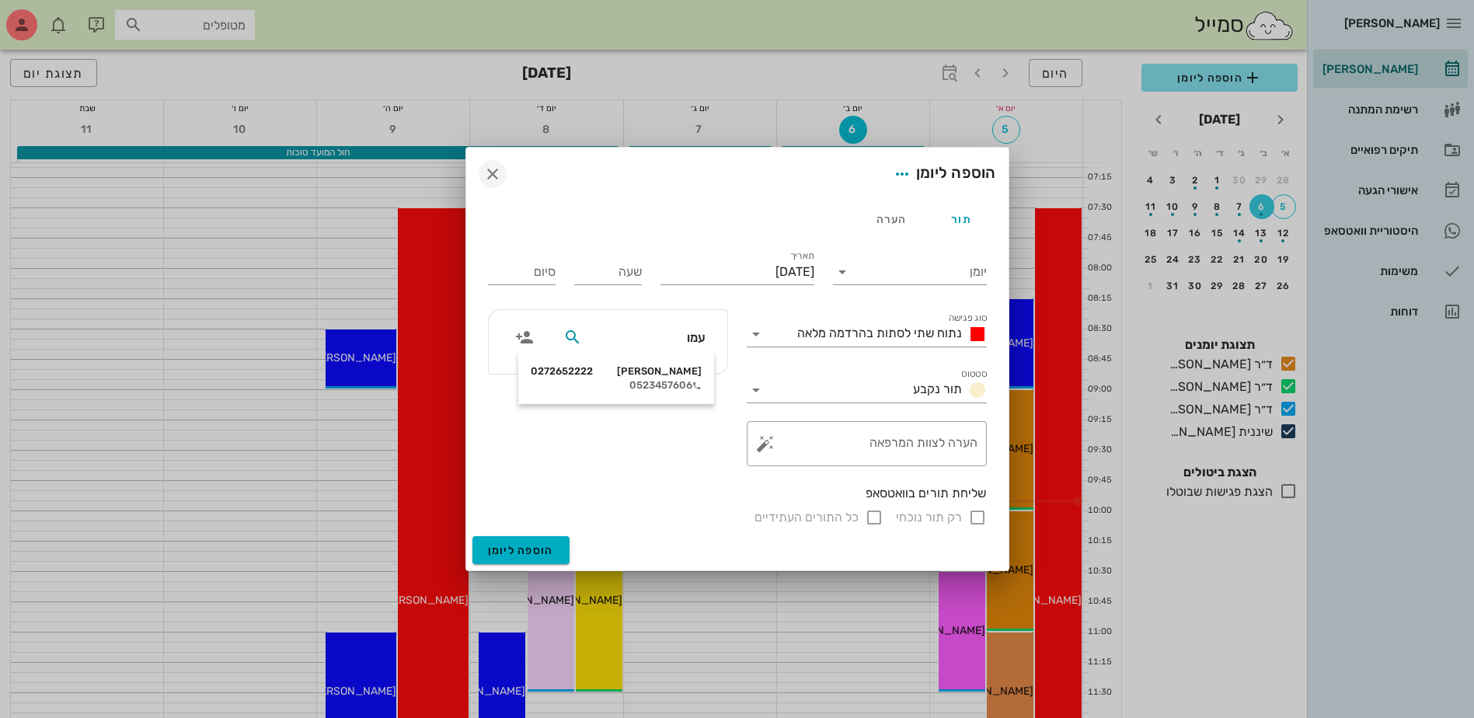
type input "עמו"
click at [497, 172] on icon "button" at bounding box center [492, 174] width 19 height 19
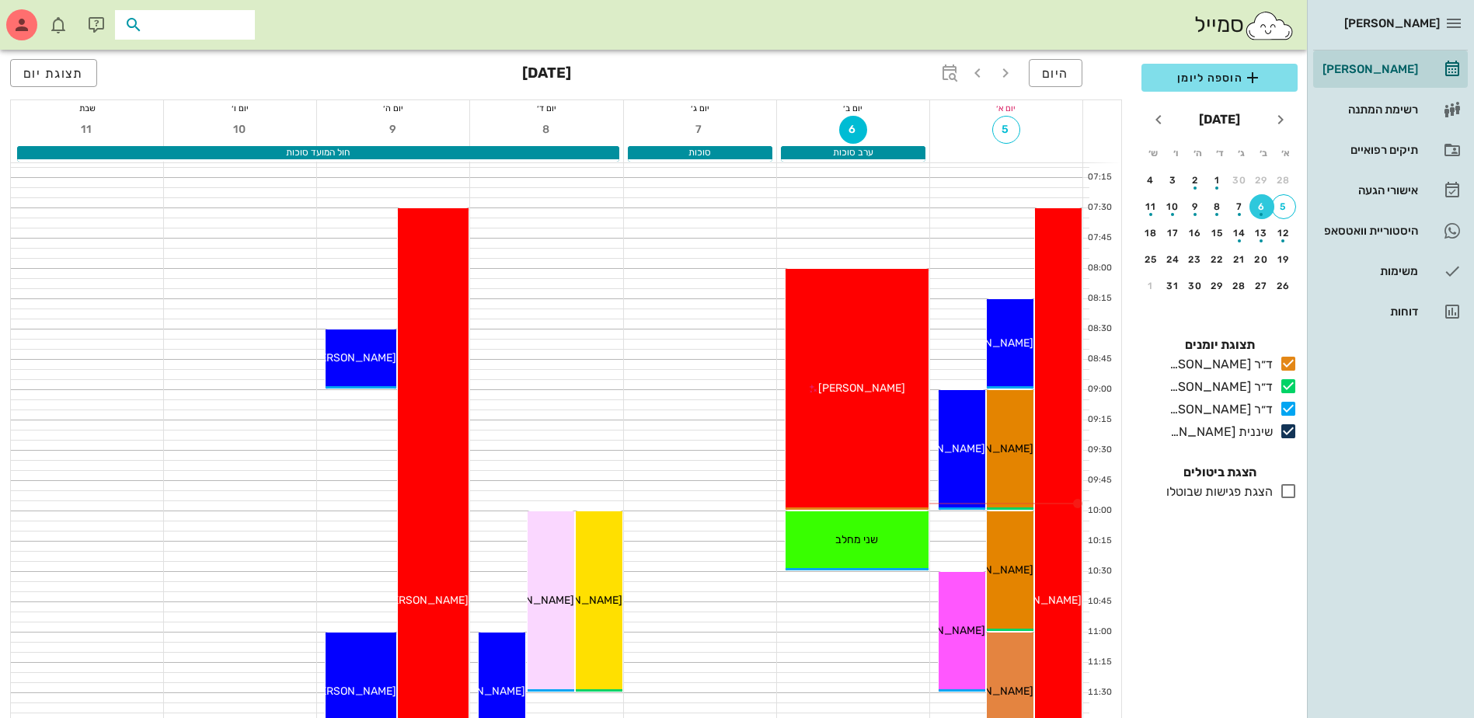
click at [177, 30] on input "text" at bounding box center [195, 25] width 99 height 20
click at [1365, 154] on div "תיקים רפואיים" at bounding box center [1369, 150] width 99 height 12
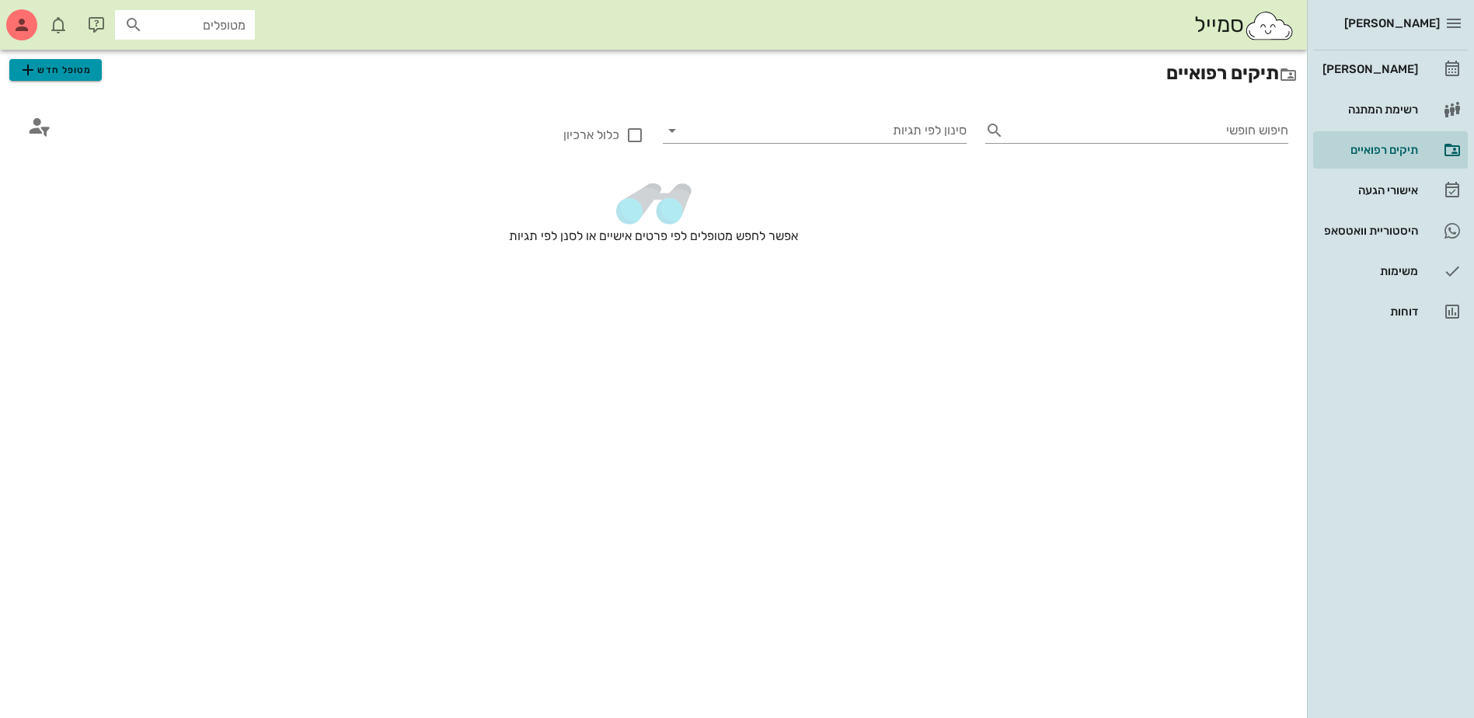
click at [78, 74] on span "מטופל חדש" at bounding box center [55, 70] width 73 height 19
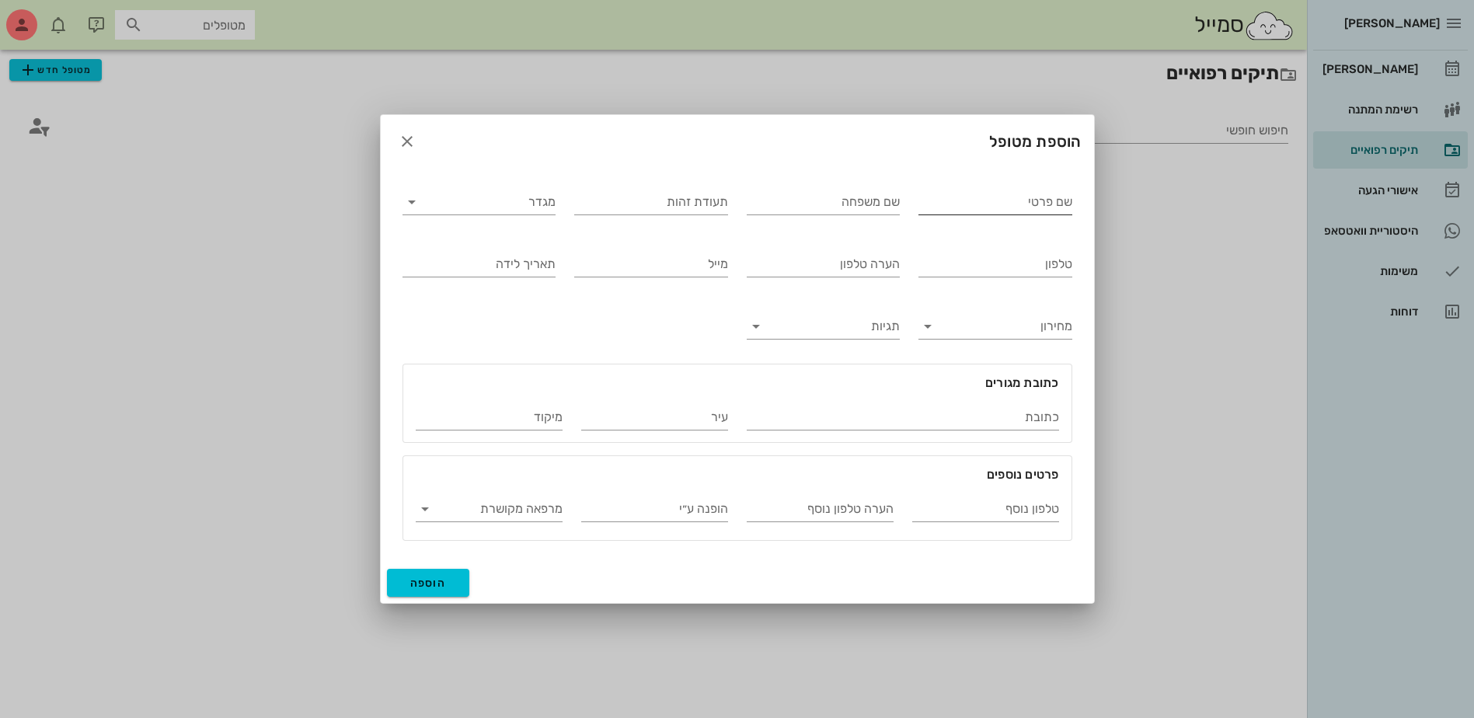
click at [989, 201] on input "שם פרטי" at bounding box center [996, 202] width 154 height 25
type input "עמוס"
type input "חדד"
click at [539, 201] on input "מגדר" at bounding box center [491, 202] width 129 height 25
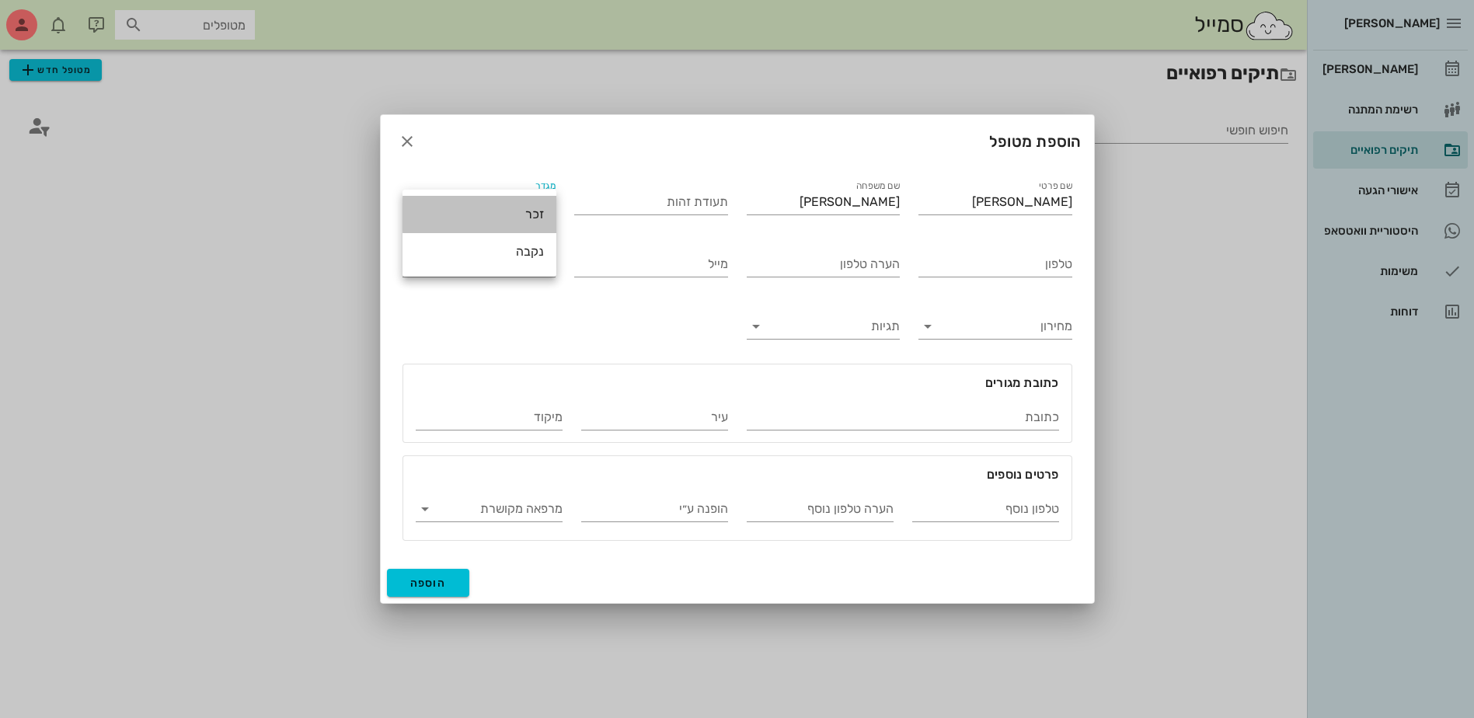
click at [532, 208] on div "זכר" at bounding box center [479, 214] width 129 height 15
click at [1022, 263] on input "טלפון" at bounding box center [996, 264] width 154 height 25
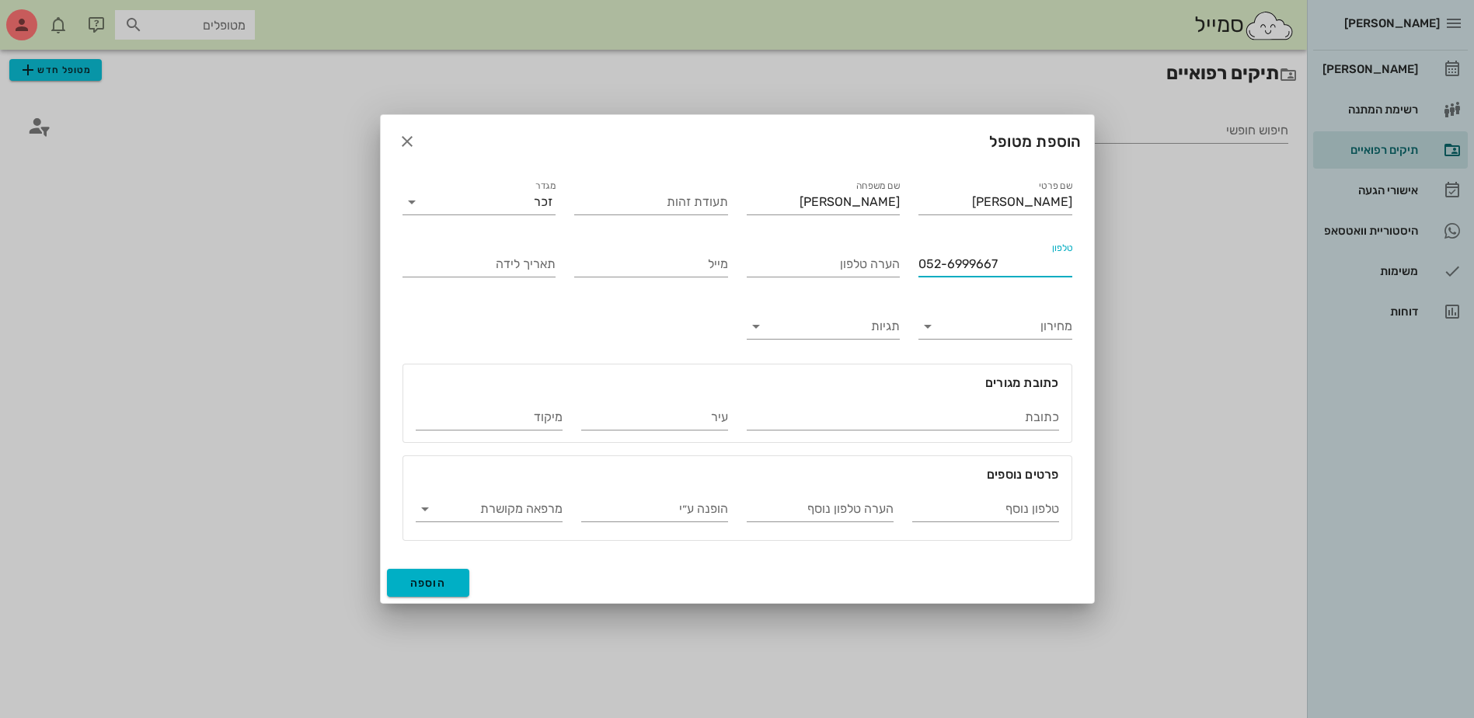
type input "052-6999667"
click at [437, 586] on span "הוספה" at bounding box center [428, 583] width 37 height 13
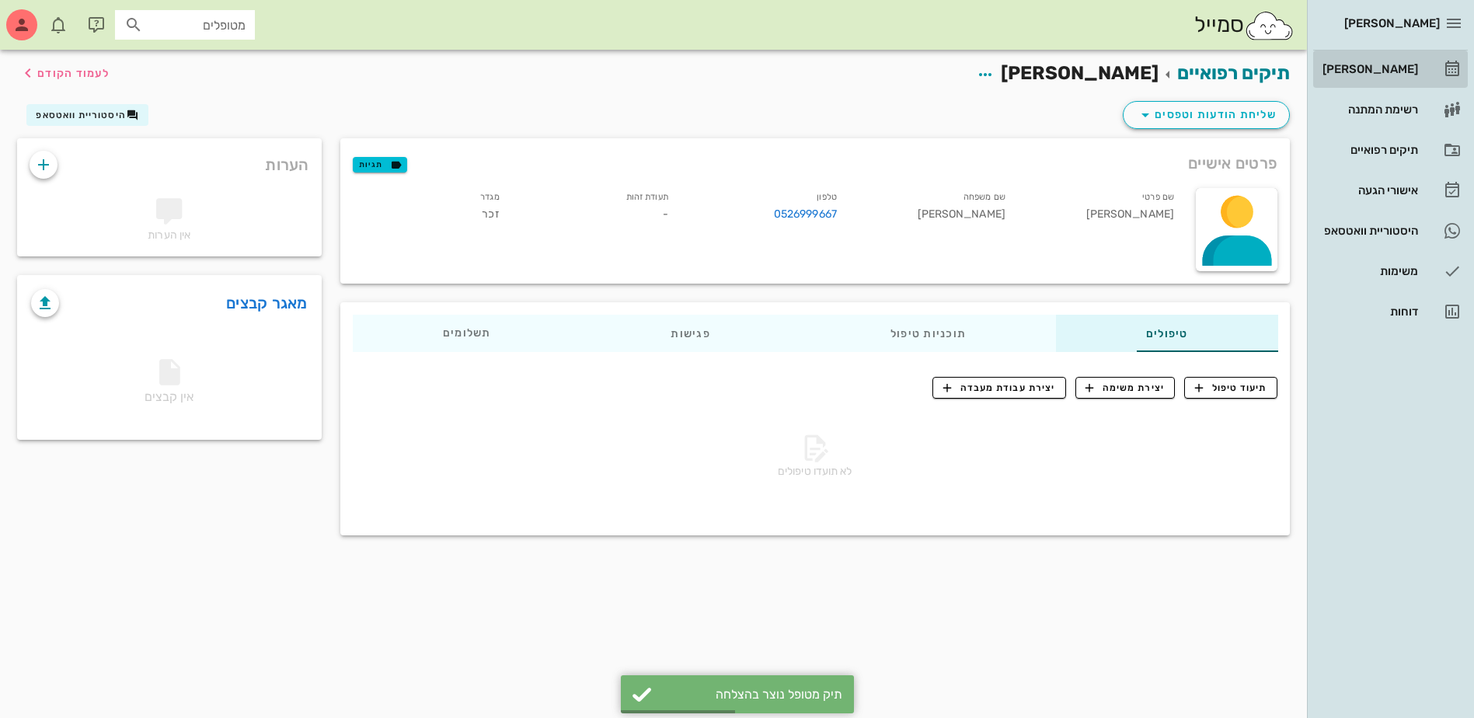
click at [1362, 65] on div "[PERSON_NAME]" at bounding box center [1369, 69] width 99 height 12
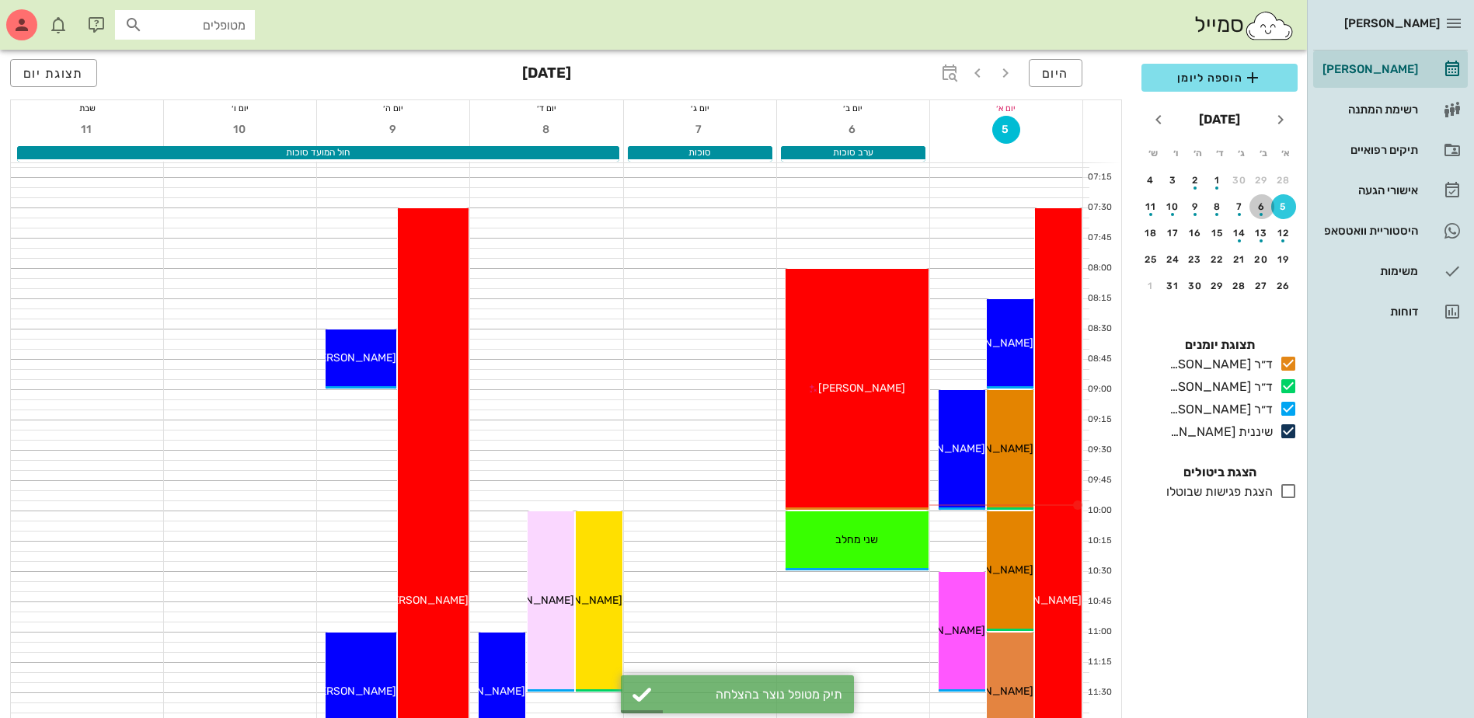
click at [1257, 207] on div "button" at bounding box center [1262, 210] width 25 height 9
click at [1220, 85] on span "הוספה ליומן" at bounding box center [1219, 77] width 131 height 19
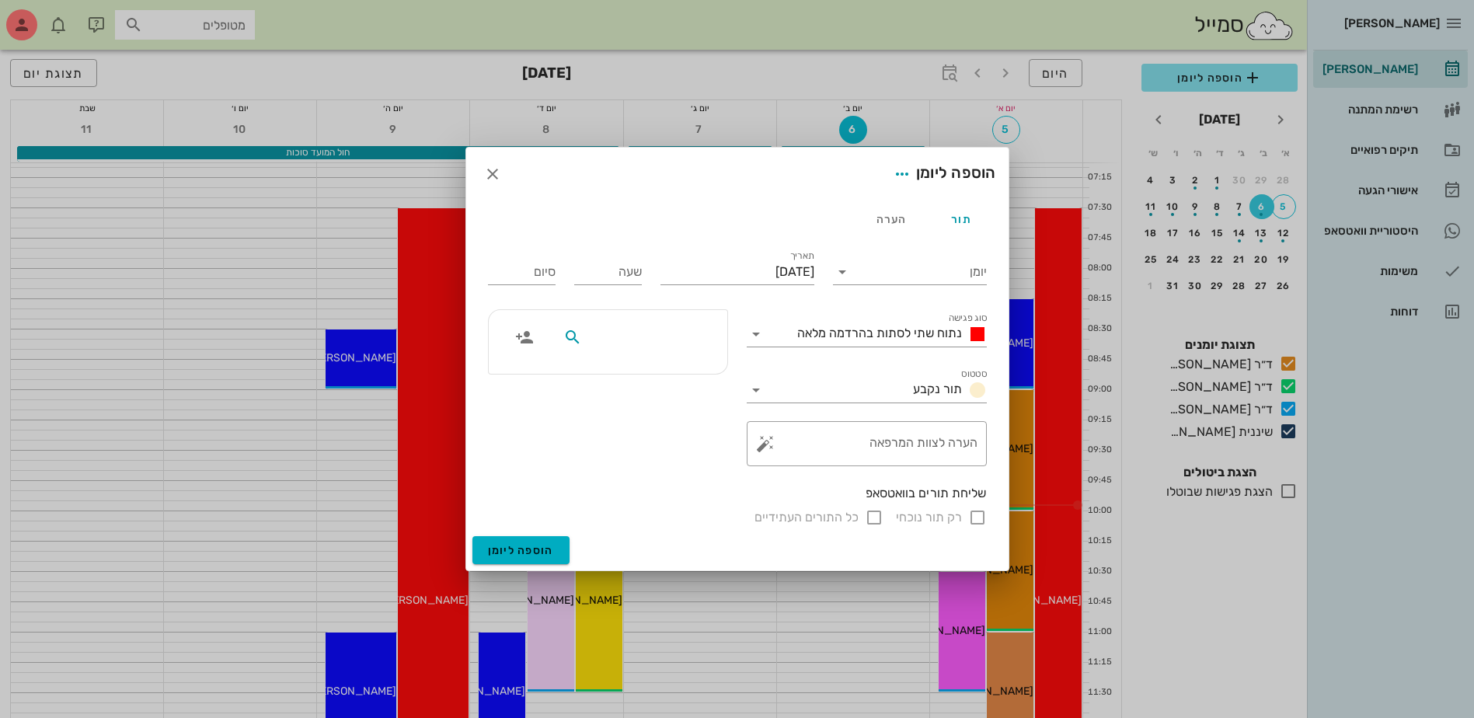
click at [647, 335] on input "text" at bounding box center [645, 337] width 120 height 20
type input "עמו"
click at [671, 382] on div "0526999667" at bounding box center [616, 385] width 171 height 12
click at [928, 337] on span "נתוח שתי לסתות בהרדמה מלאה" at bounding box center [879, 333] width 165 height 15
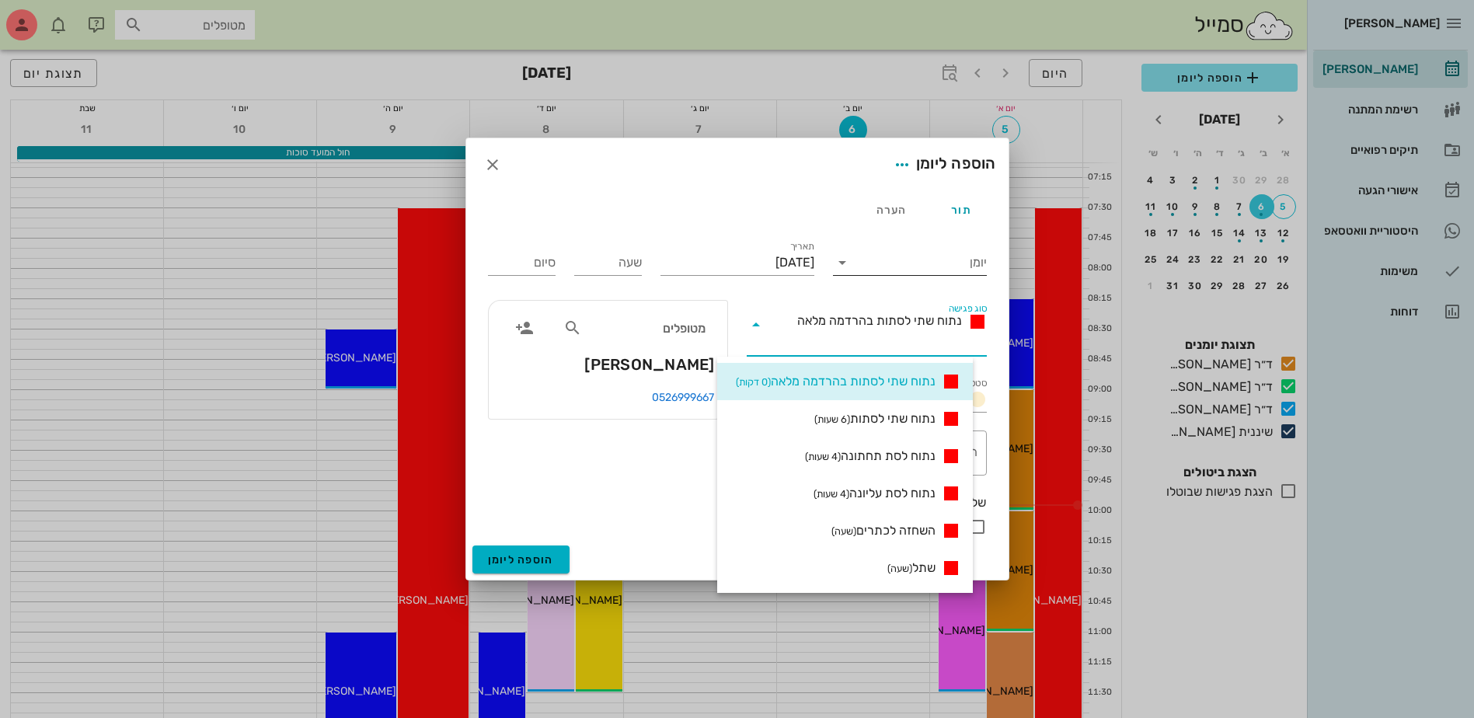
click at [925, 271] on input "יומן" at bounding box center [921, 262] width 132 height 25
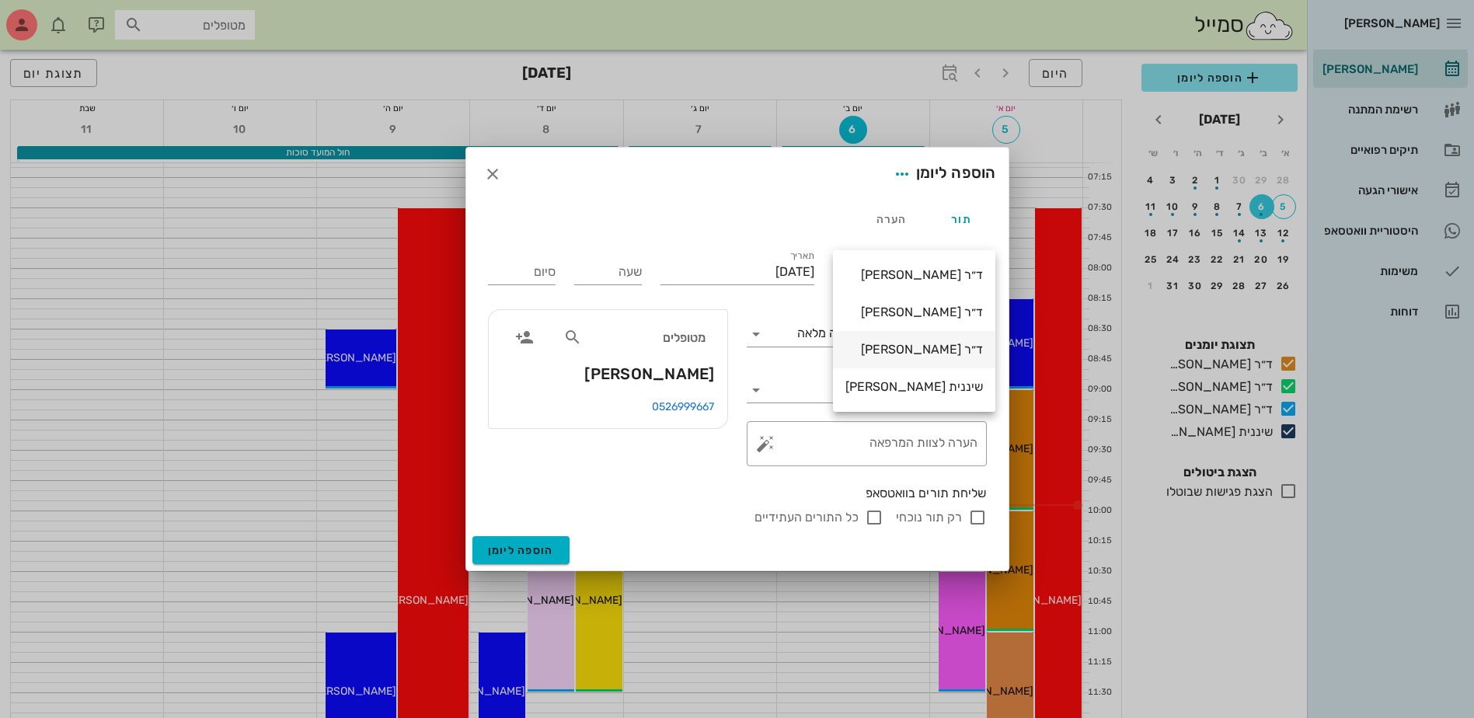
click at [922, 338] on div "ד״ר [PERSON_NAME]" at bounding box center [915, 349] width 138 height 33
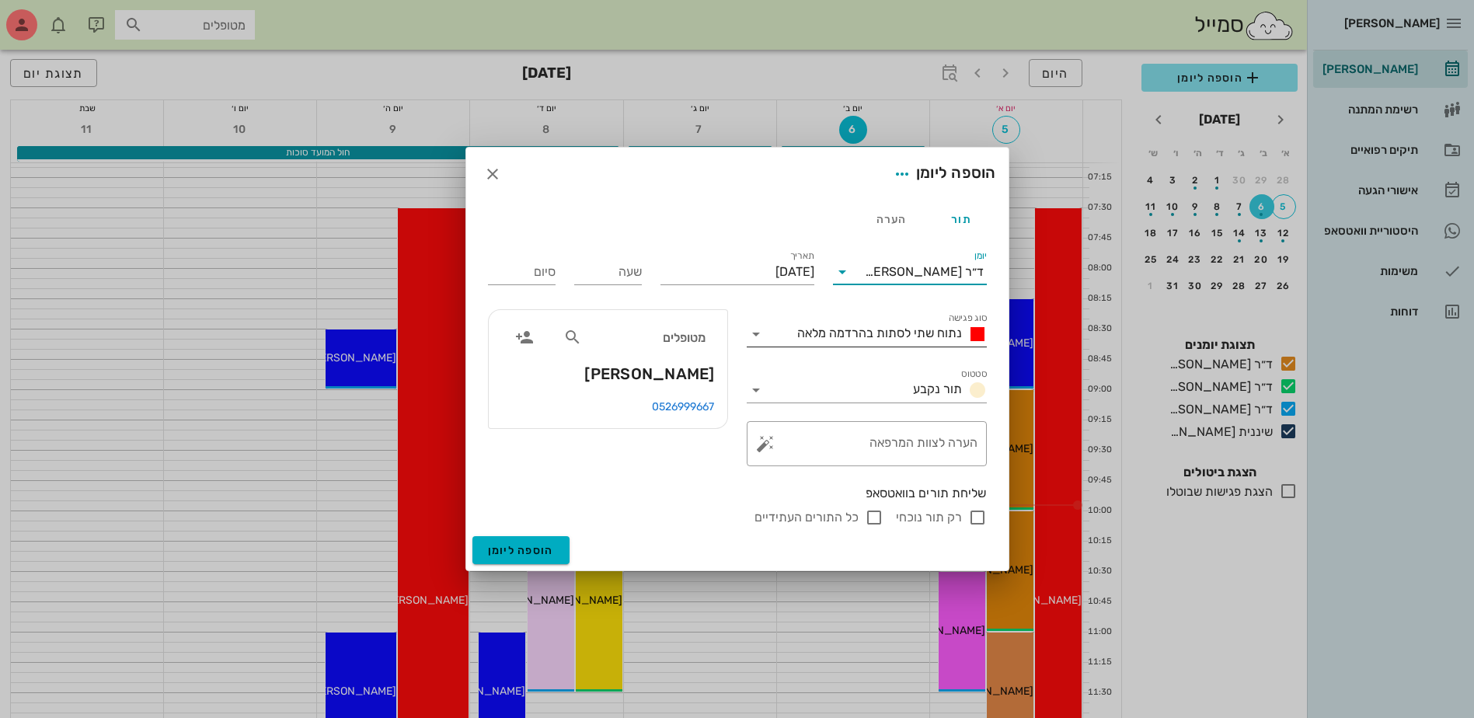
click at [913, 323] on div "נתוח שתי לסתות בהרדמה מלאה" at bounding box center [878, 334] width 218 height 25
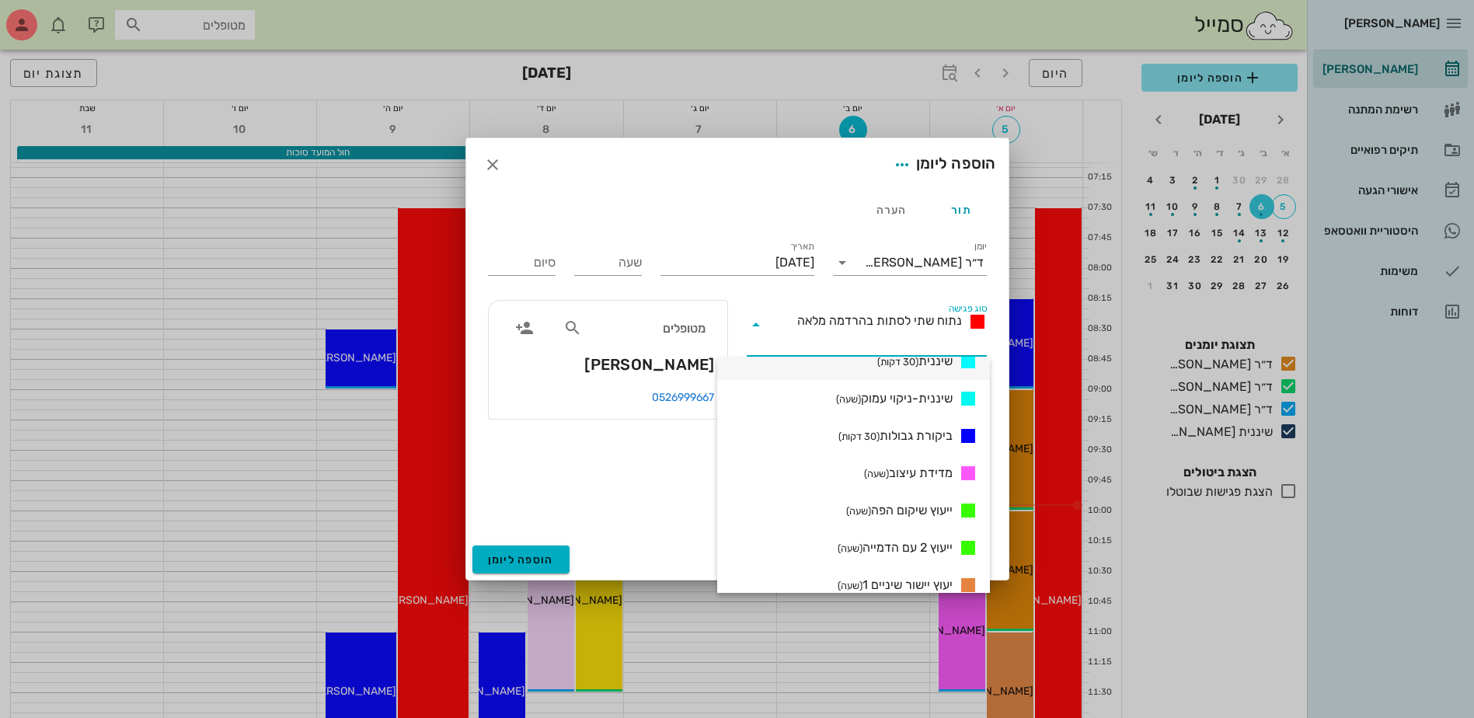
scroll to position [777, 0]
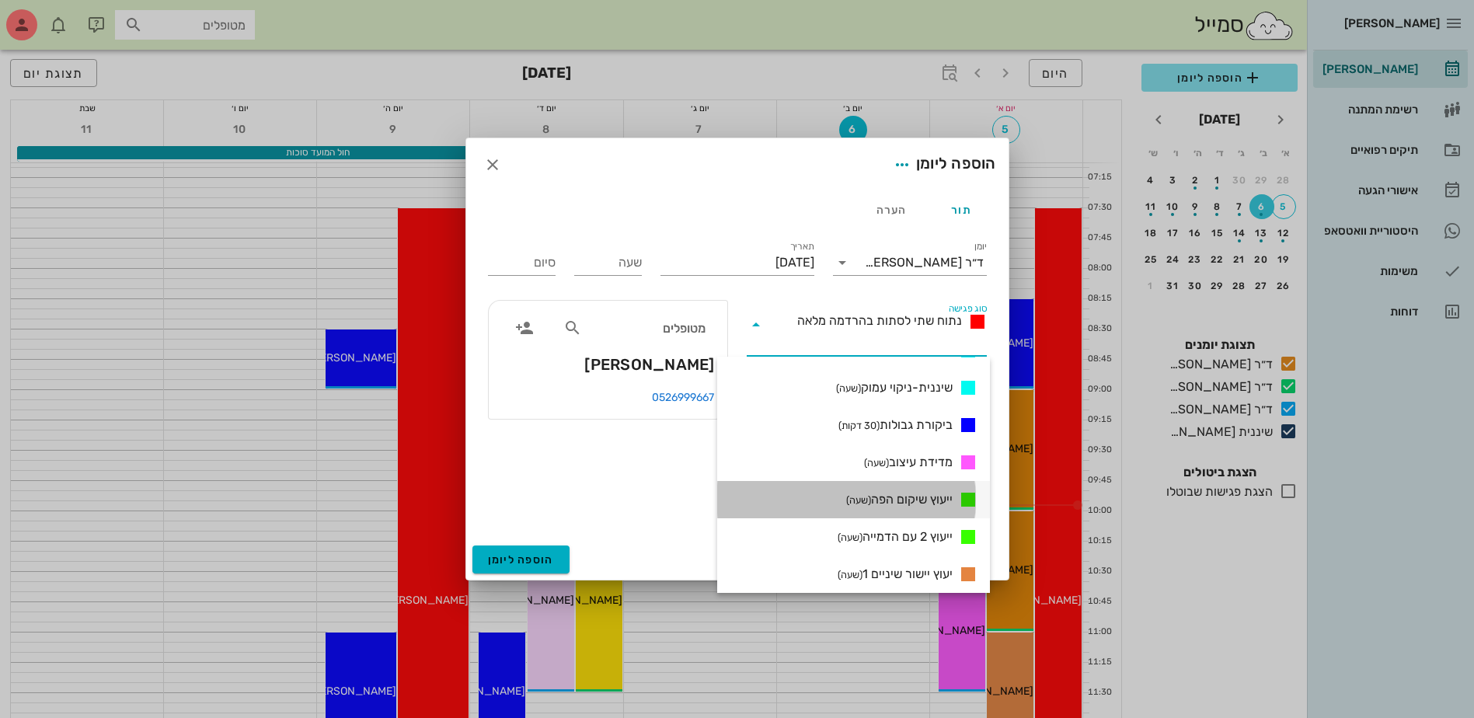
click at [900, 501] on span "ייעוץ שיקום הפה (שעה)" at bounding box center [899, 499] width 106 height 19
type input "01:00"
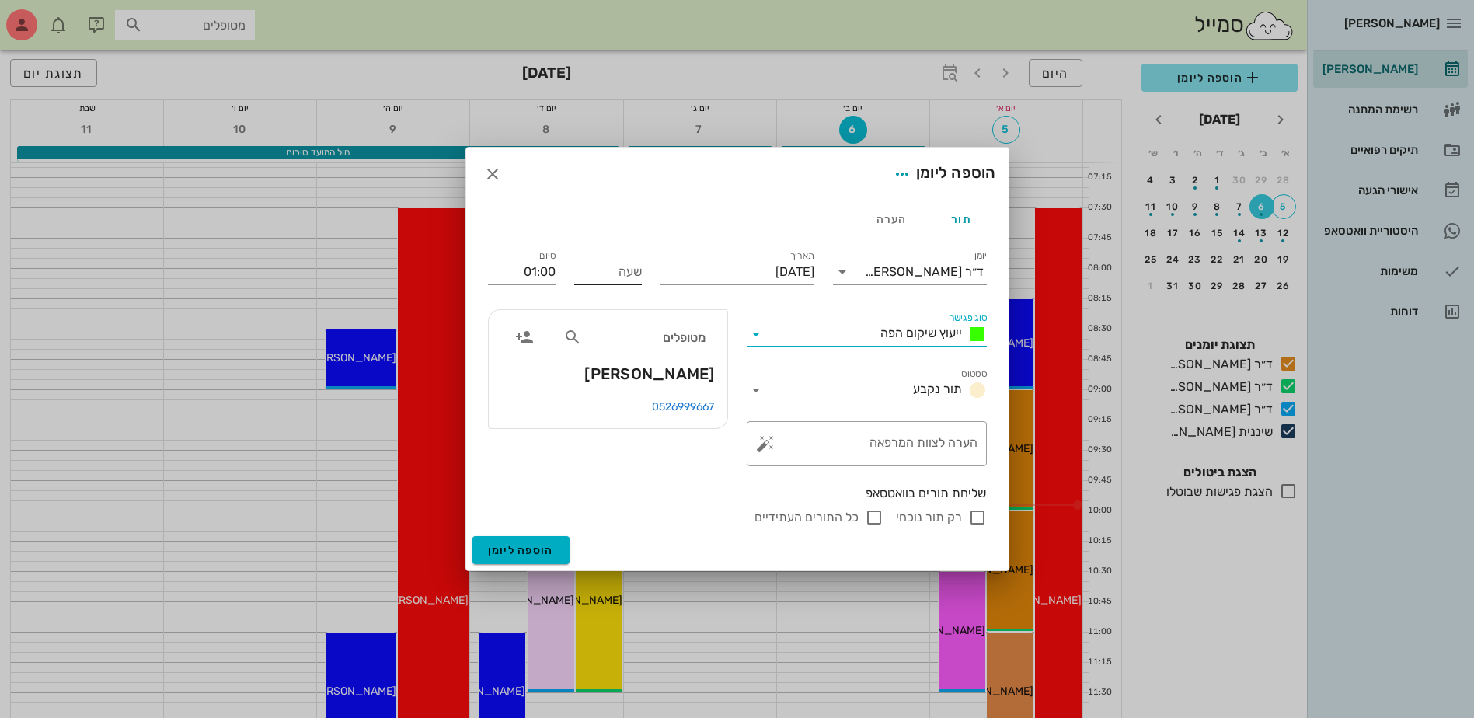
click at [609, 272] on input "שעה" at bounding box center [608, 272] width 68 height 25
click at [617, 275] on input "שעה" at bounding box center [608, 272] width 68 height 25
type input "10:30"
type input "11:30"
click at [546, 272] on input "11:30" at bounding box center [522, 272] width 68 height 25
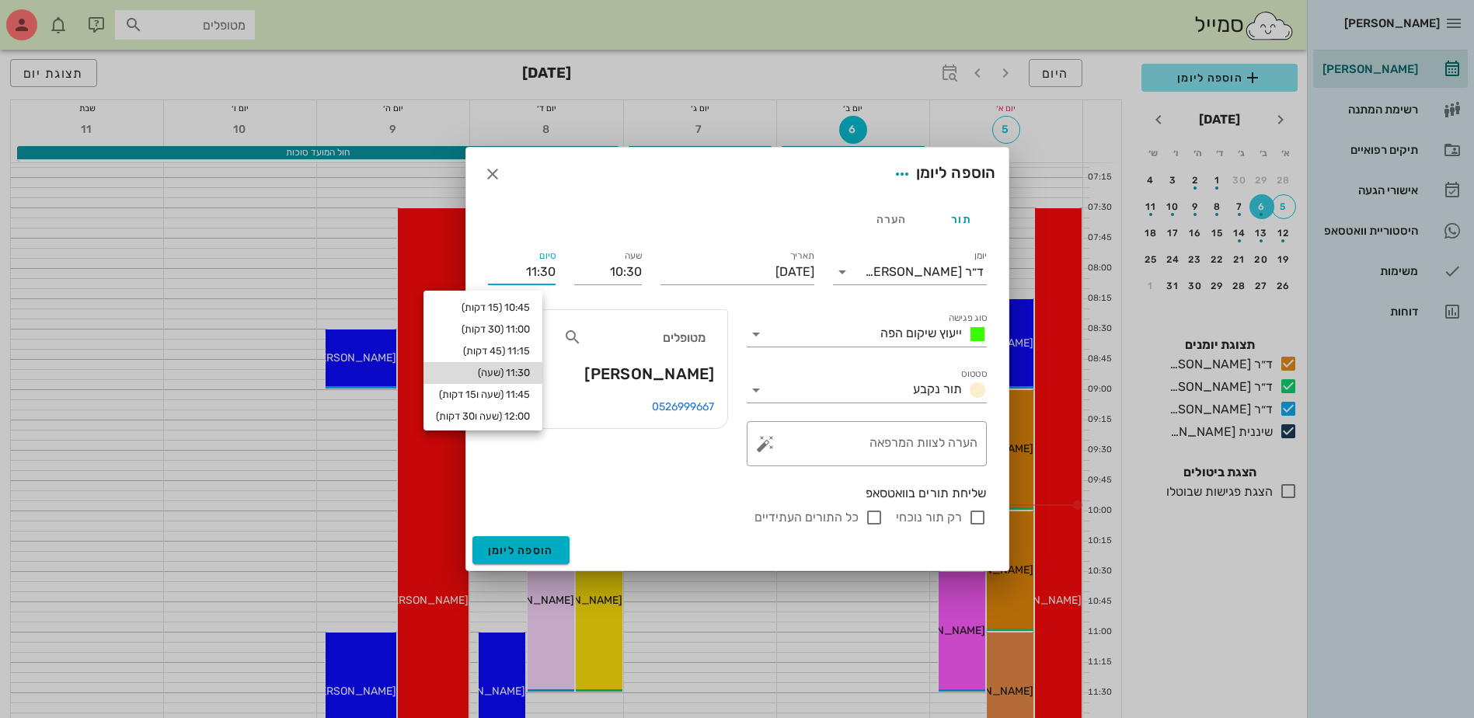
click at [529, 375] on div "11:30 (שעה)" at bounding box center [483, 373] width 94 height 12
type input "11:30"
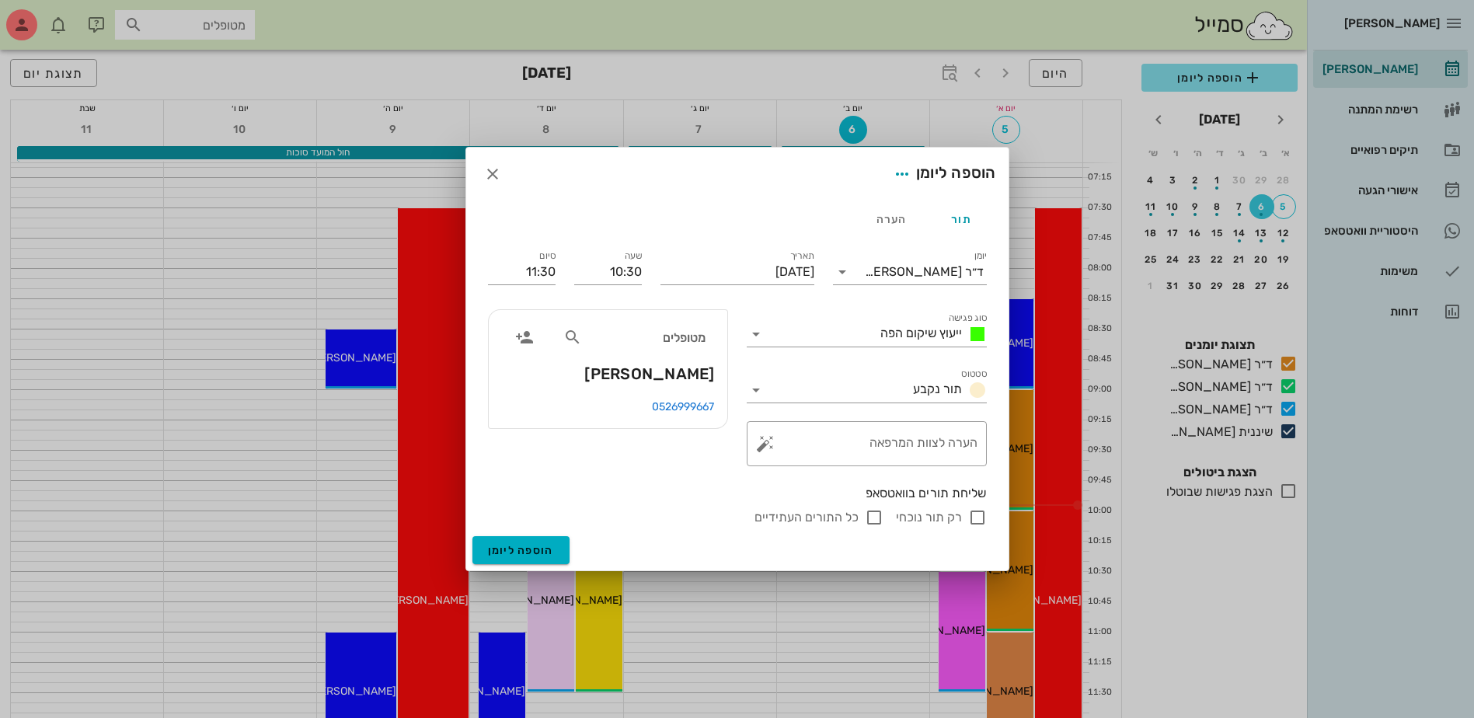
click at [978, 516] on input "רק תור נוכחי" at bounding box center [977, 517] width 19 height 19
checkbox input "false"
click at [507, 549] on span "הוספה ליומן" at bounding box center [521, 550] width 66 height 13
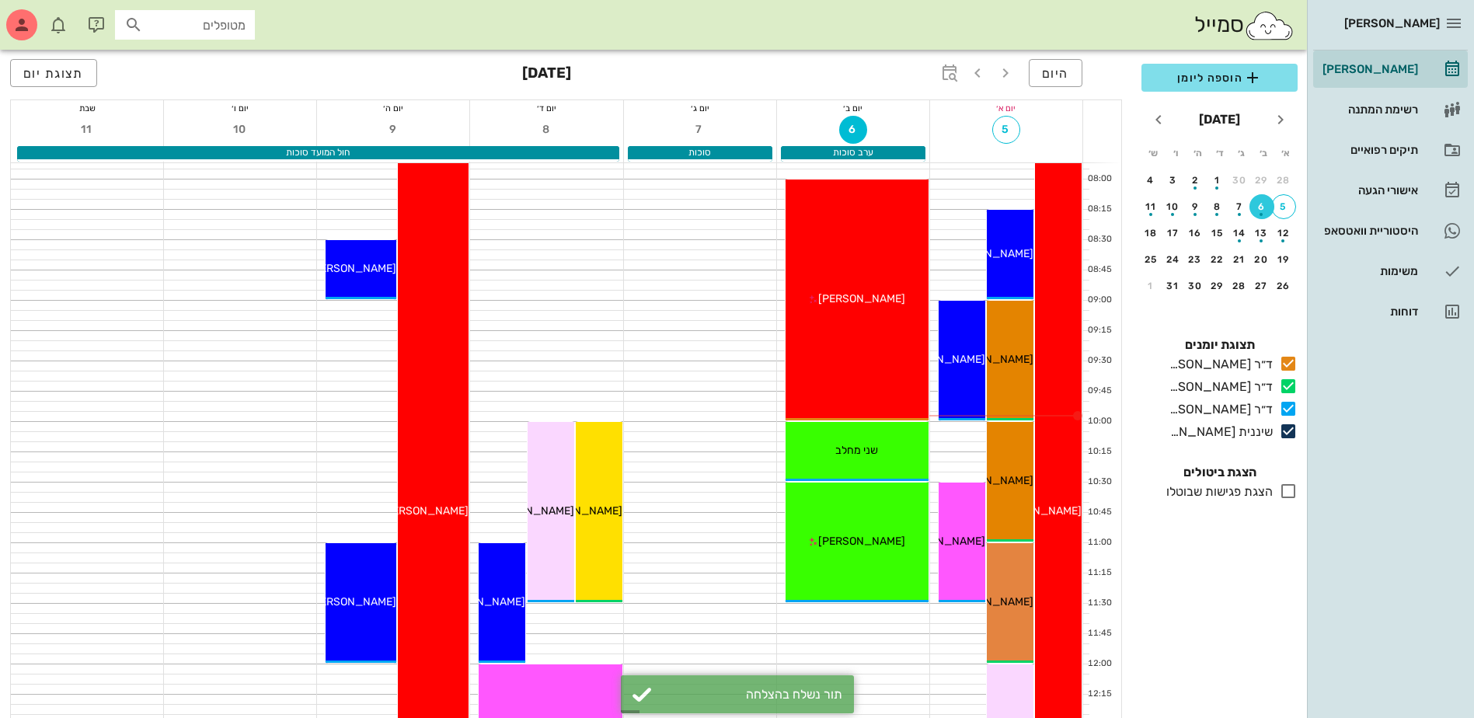
scroll to position [78, 0]
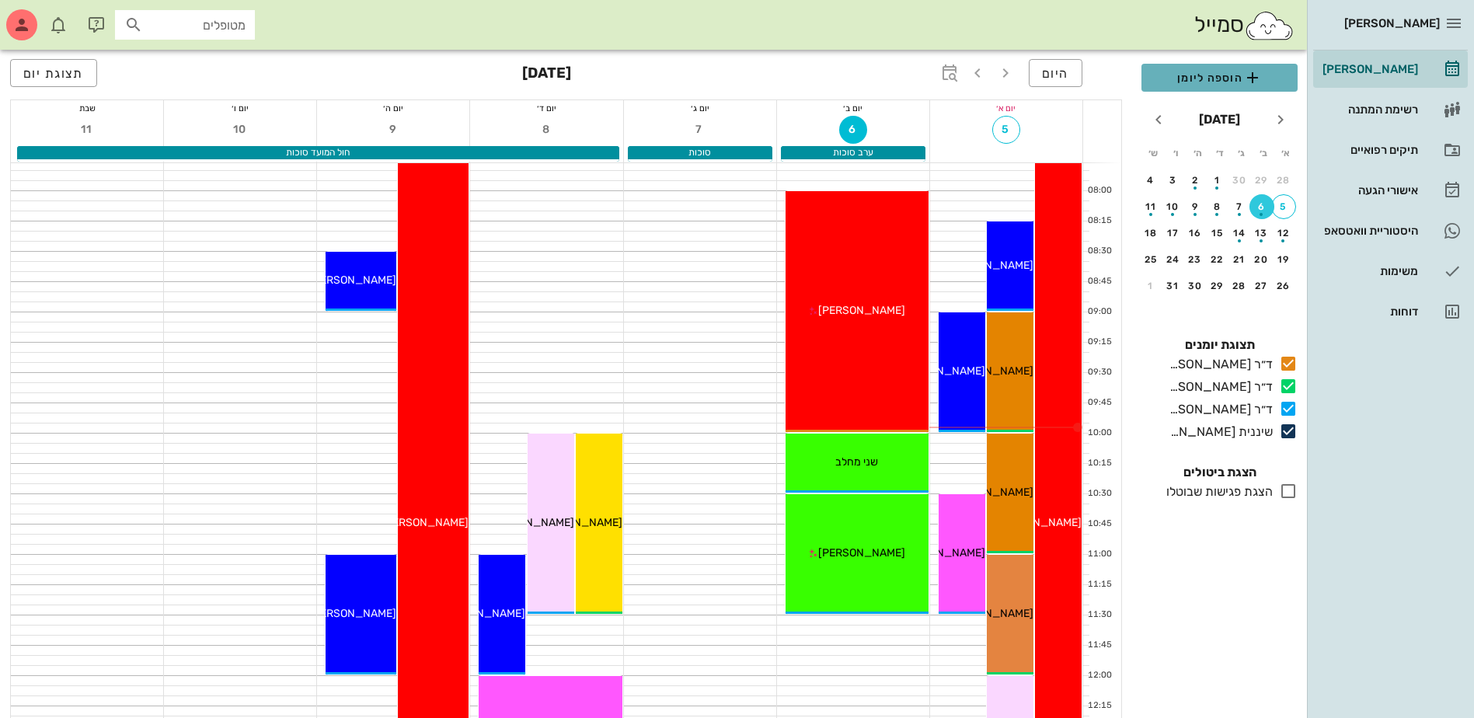
click at [1204, 82] on span "הוספה ליומן" at bounding box center [1219, 77] width 131 height 19
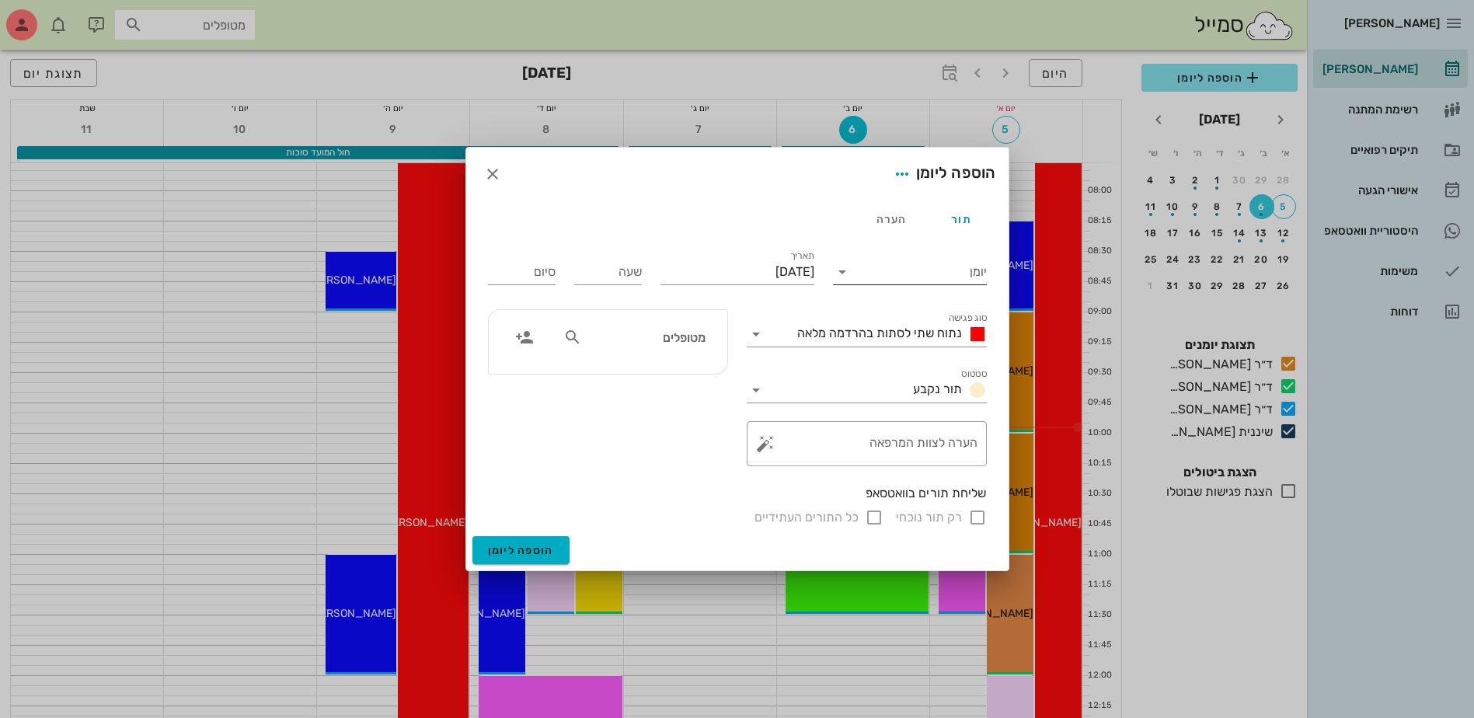
click at [934, 274] on input "יומן" at bounding box center [921, 272] width 132 height 25
click at [948, 356] on div "ד״ר [PERSON_NAME]" at bounding box center [915, 358] width 138 height 15
click at [637, 275] on input "שעה" at bounding box center [608, 272] width 68 height 25
type input "11:30"
click at [510, 272] on input "19:30" at bounding box center [522, 272] width 68 height 25
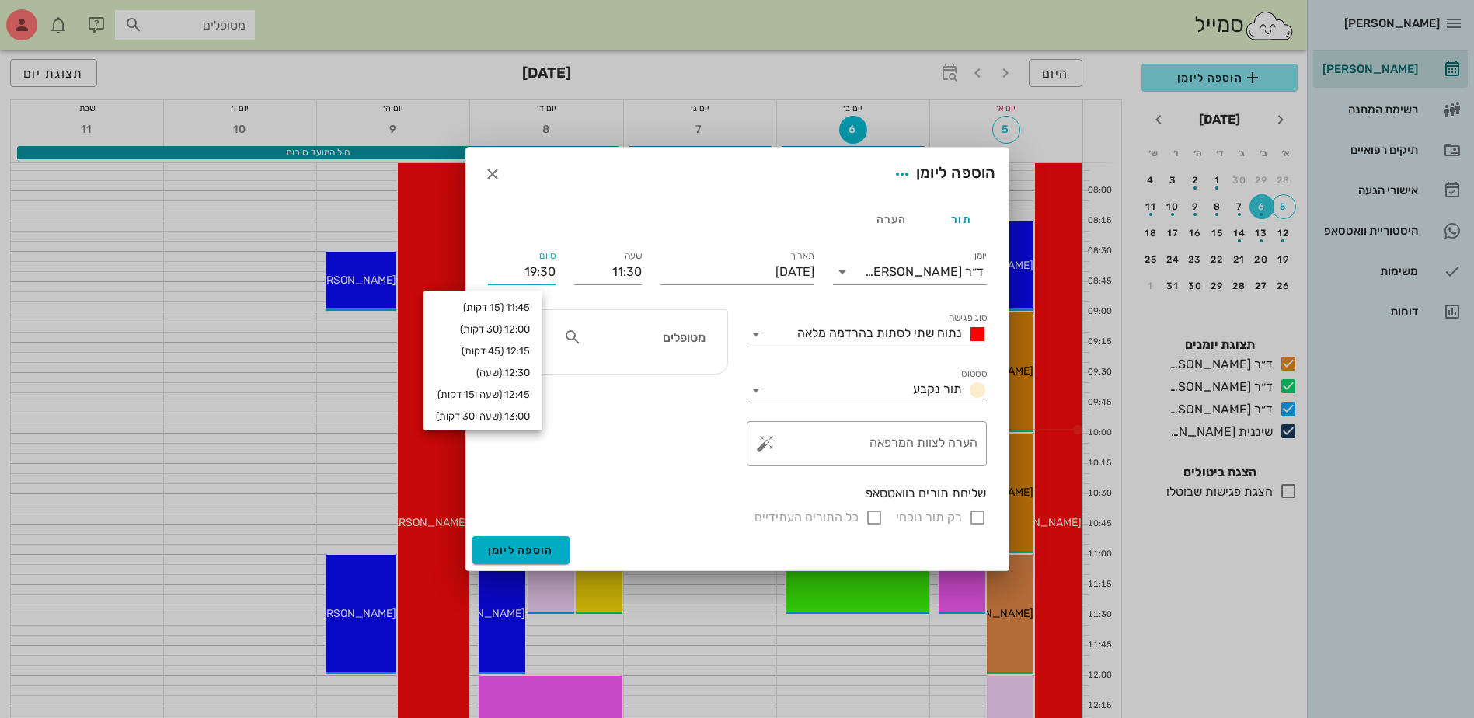
click at [854, 382] on input "סטטוס" at bounding box center [838, 390] width 138 height 25
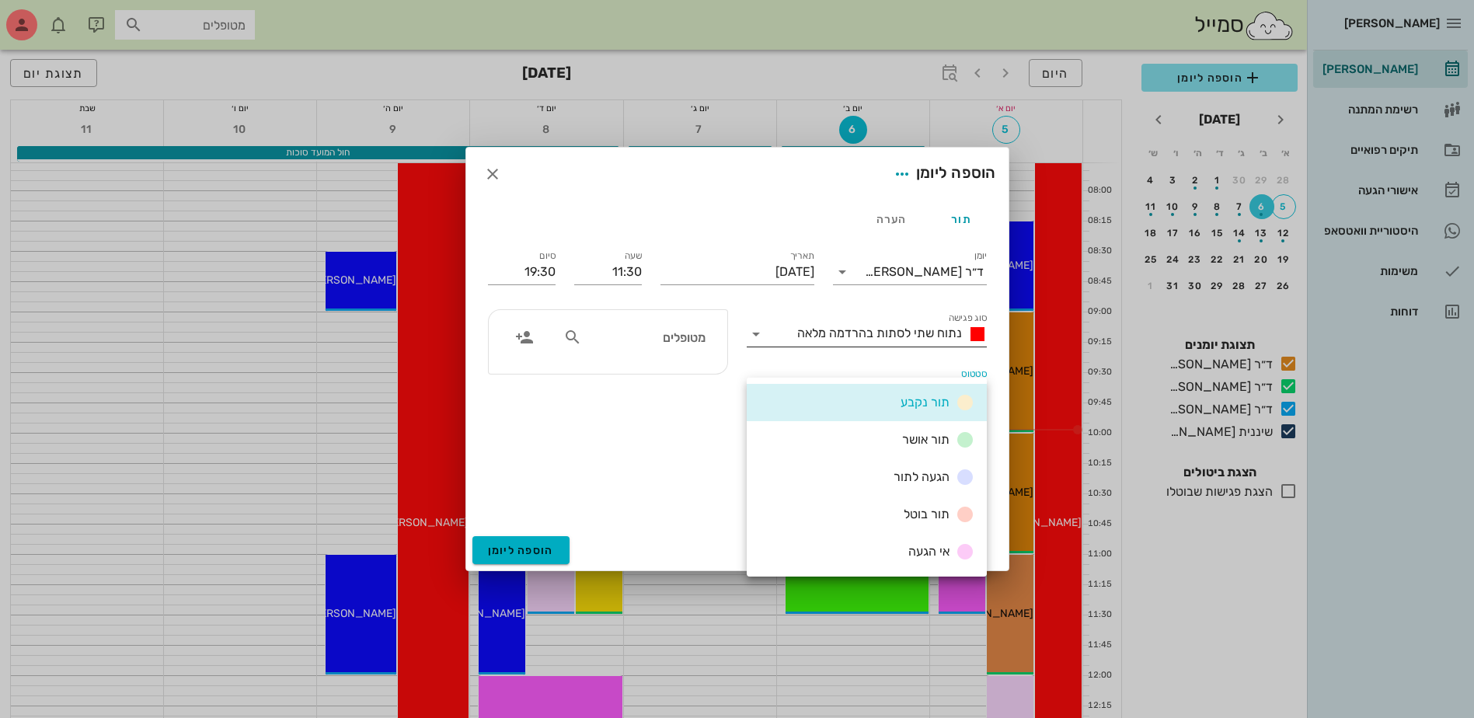
click at [888, 330] on span "נתוח שתי לסתות בהרדמה מלאה" at bounding box center [879, 333] width 165 height 15
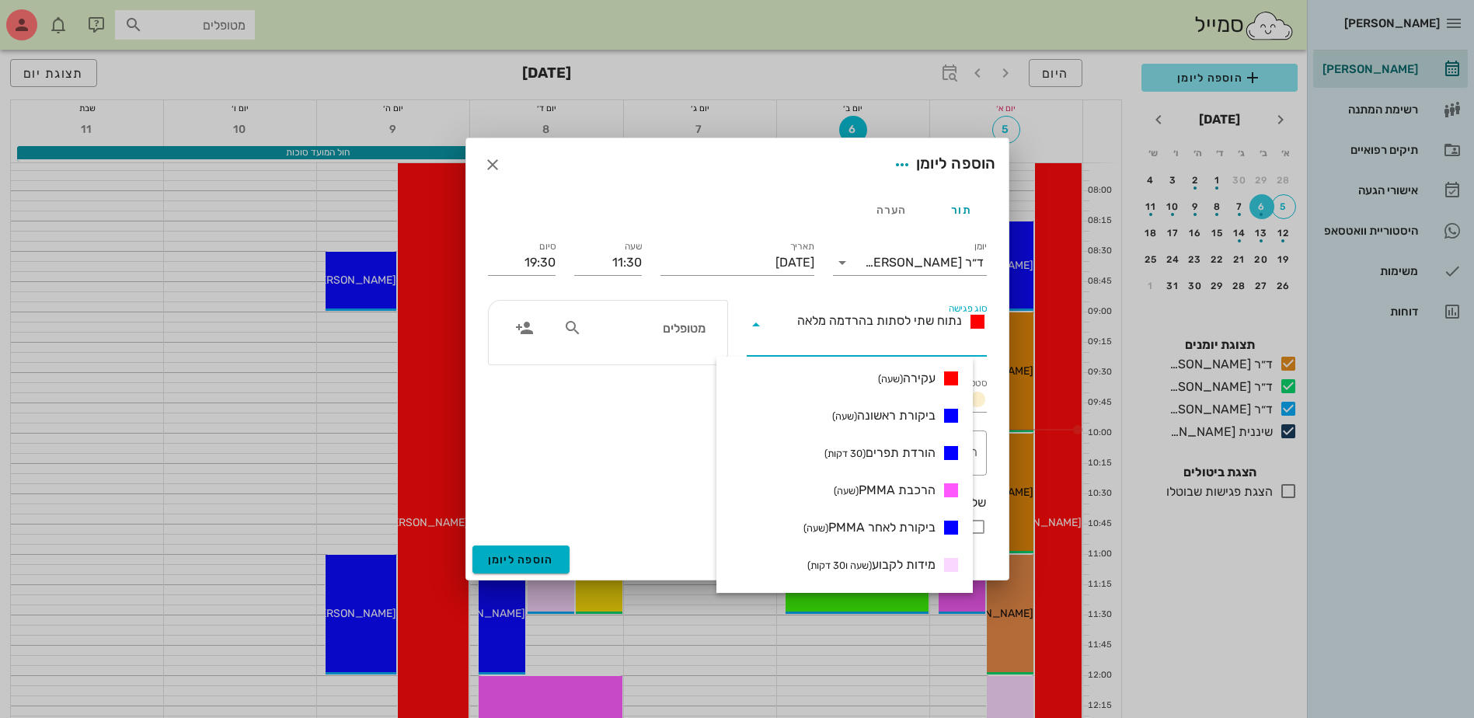
scroll to position [311, 0]
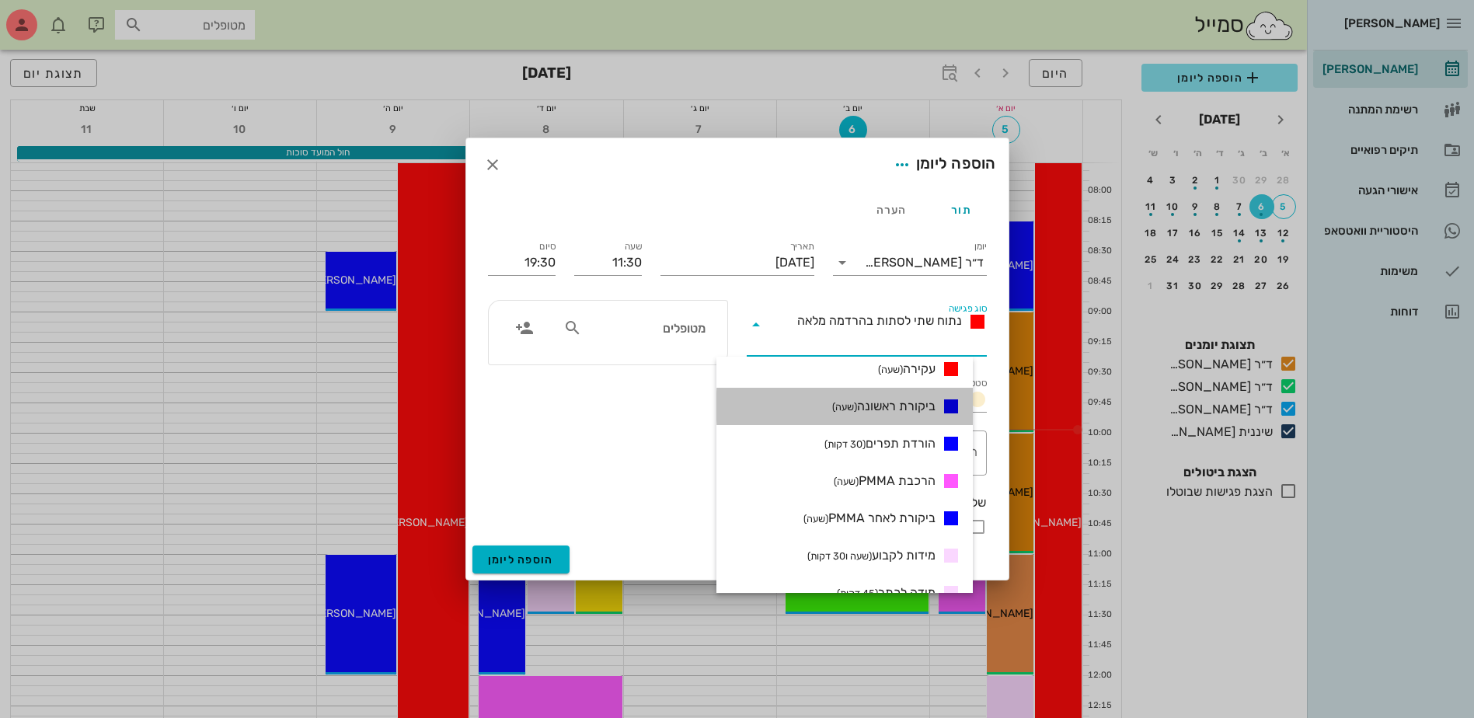
click at [907, 403] on span "ביקורת ראשונה (שעה)" at bounding box center [883, 406] width 103 height 19
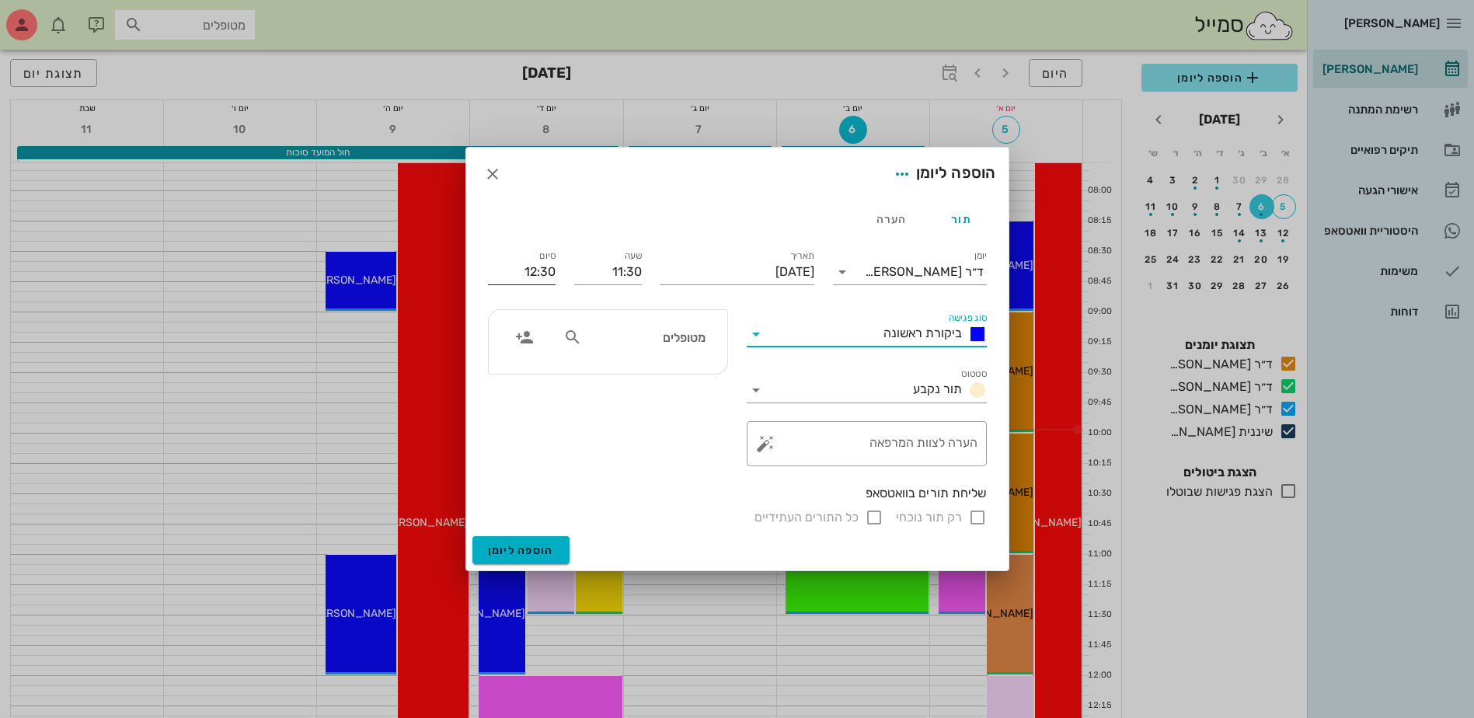
click at [551, 277] on input "12:30" at bounding box center [522, 272] width 68 height 25
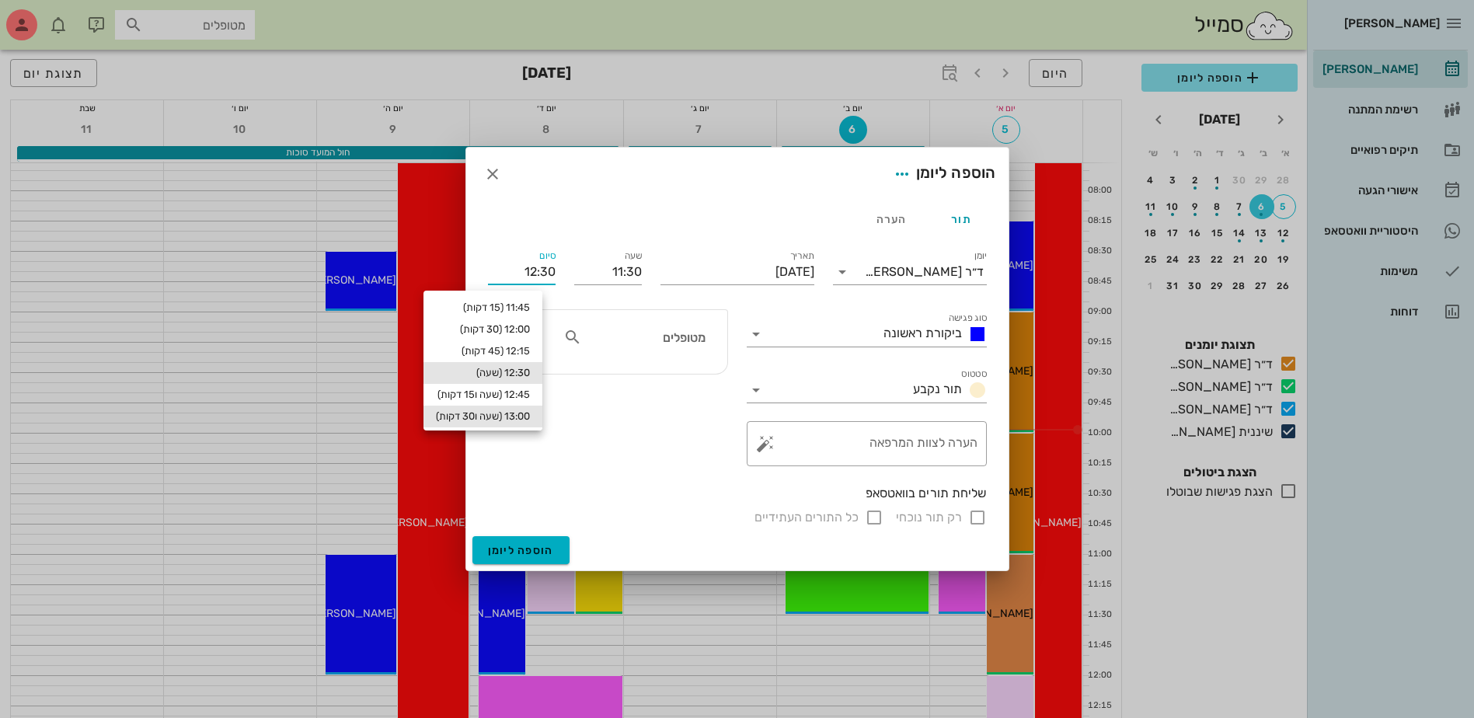
click at [530, 414] on div "13:00 (שעה ו30 דקות)" at bounding box center [483, 416] width 94 height 12
type input "13:00"
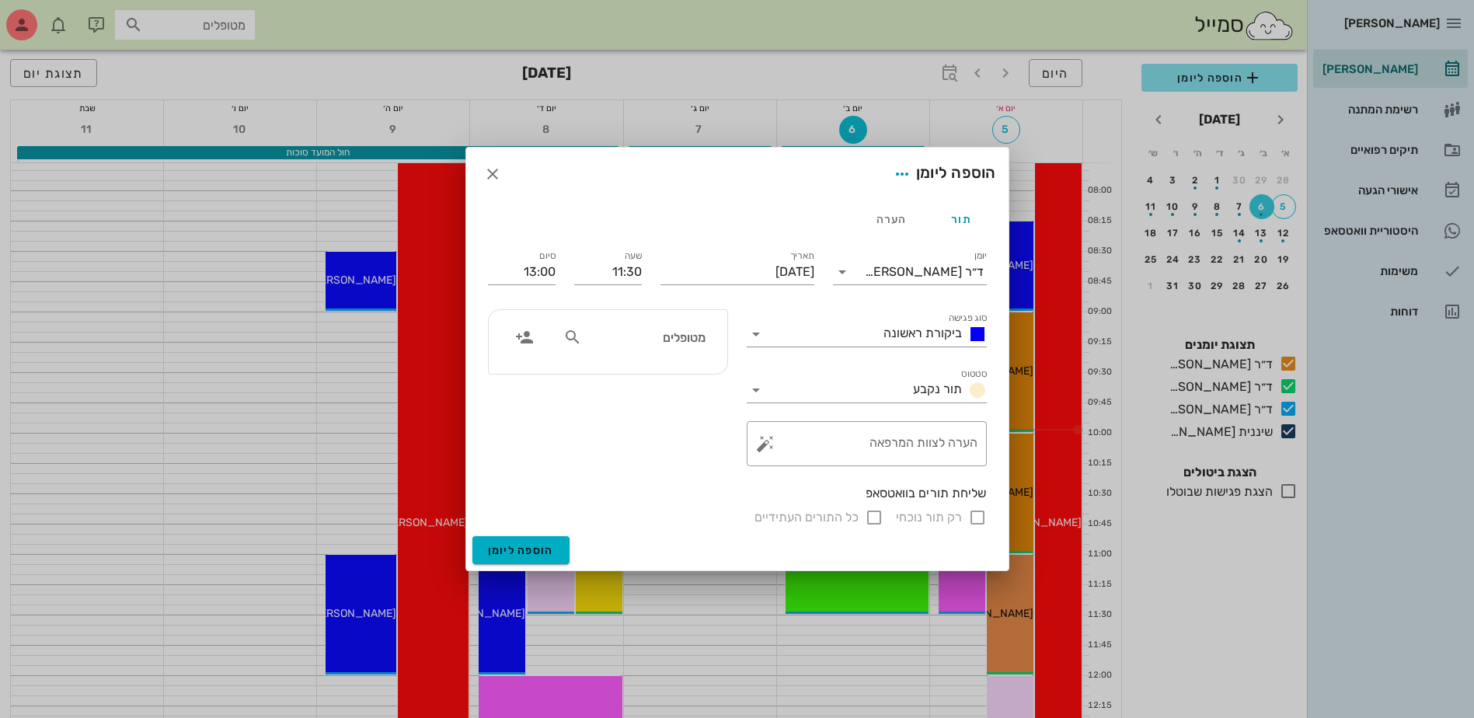
click at [977, 521] on div "רק תור נוכחי כל התורים העתידיים" at bounding box center [737, 517] width 499 height 19
click at [682, 342] on input "מטופלים" at bounding box center [645, 337] width 120 height 20
type input "דבו"
click at [671, 372] on div "[PERSON_NAME]" at bounding box center [646, 371] width 158 height 12
click at [974, 518] on input "רק תור נוכחי" at bounding box center [977, 517] width 19 height 19
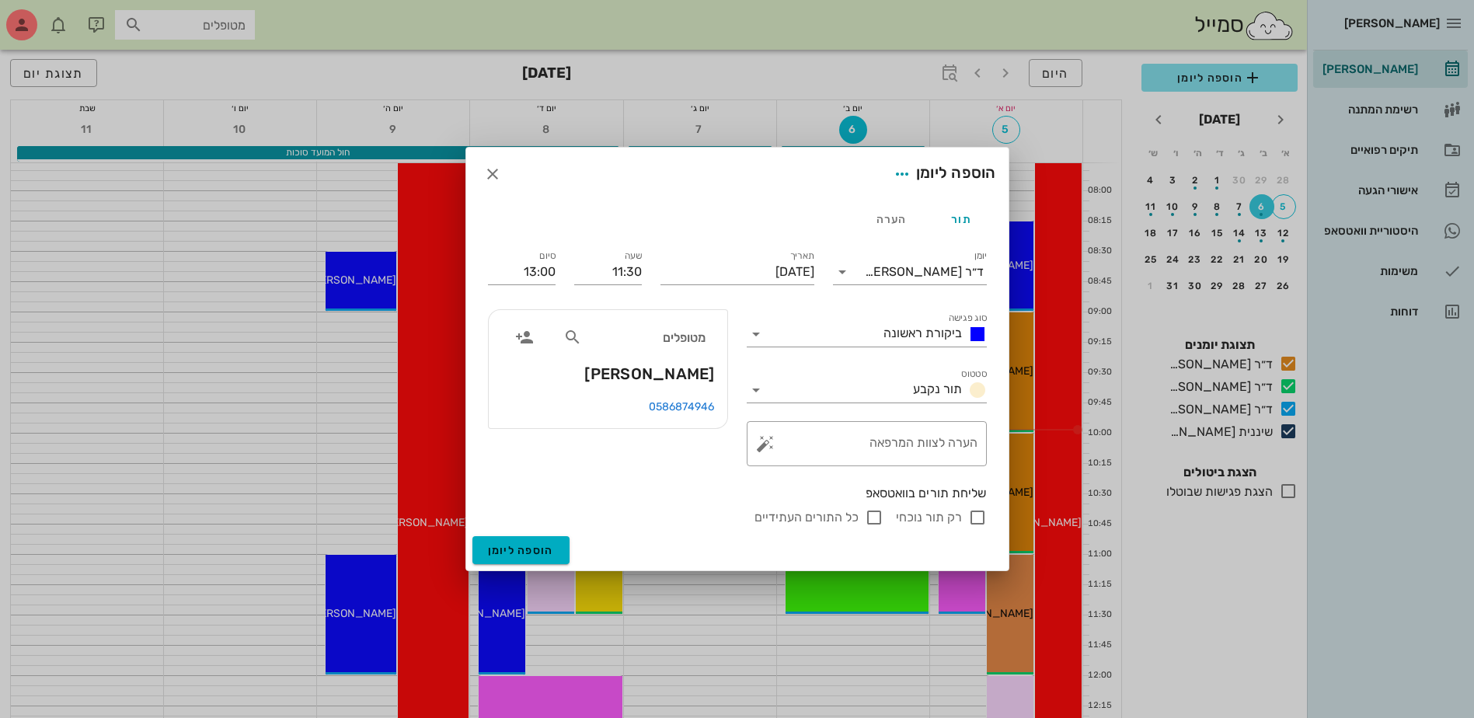
checkbox input "false"
click at [518, 554] on span "הוספה ליומן" at bounding box center [521, 550] width 66 height 13
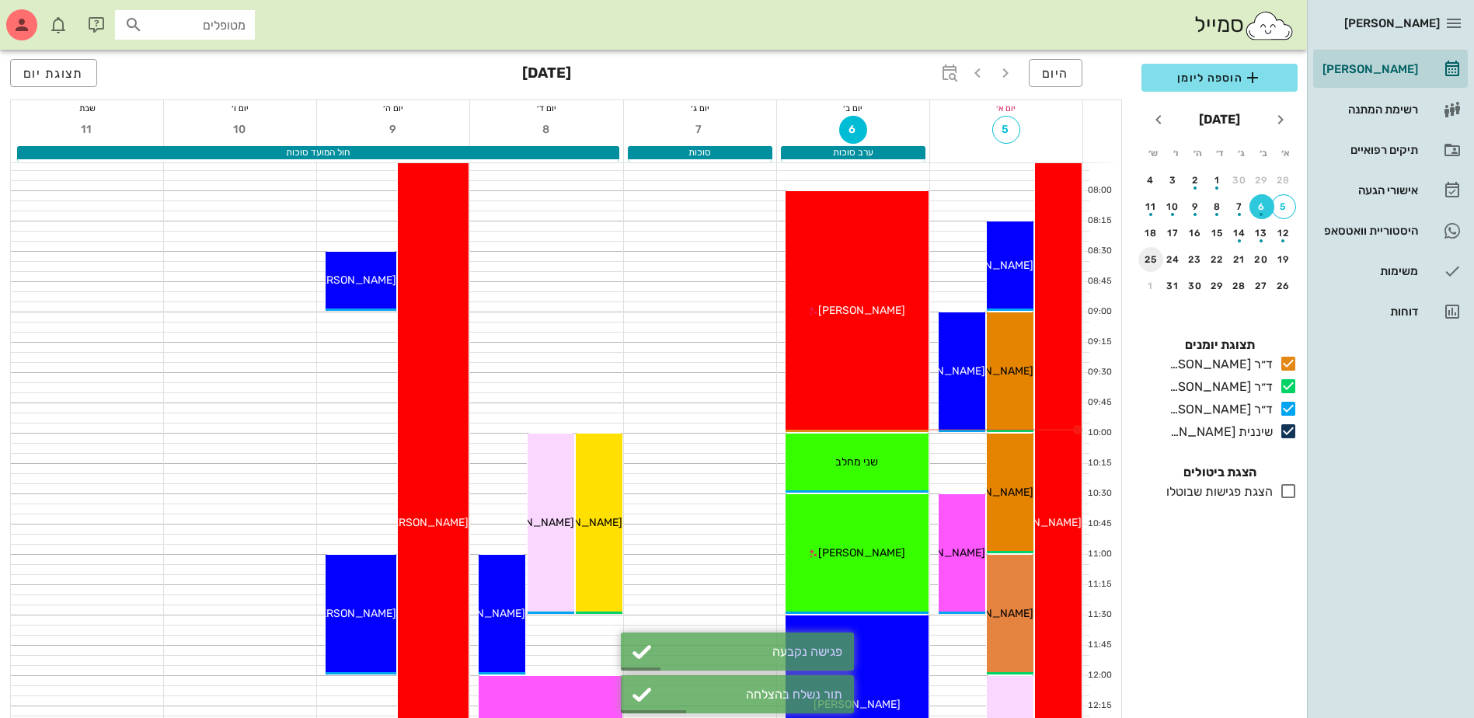
scroll to position [155, 0]
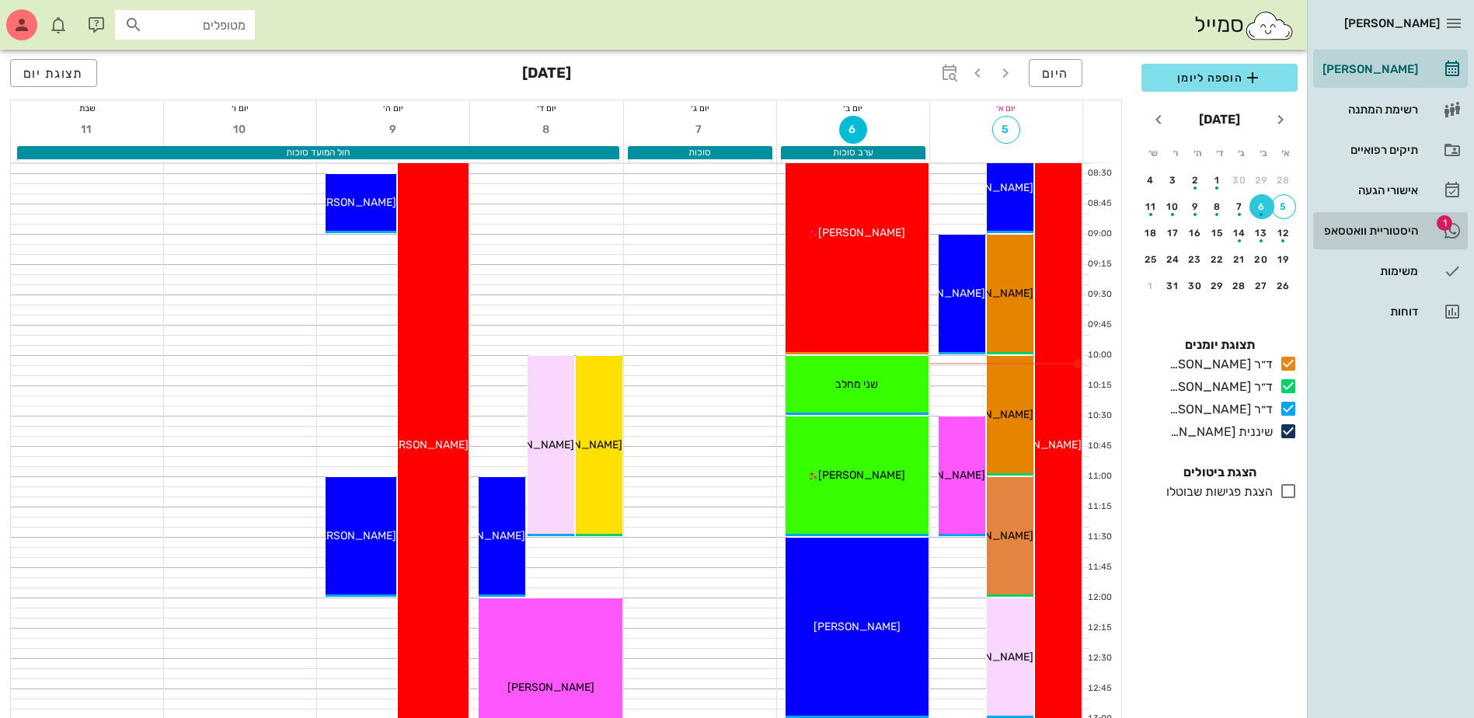
click at [1369, 232] on div "היסטוריית וואטסאפ" at bounding box center [1369, 231] width 99 height 12
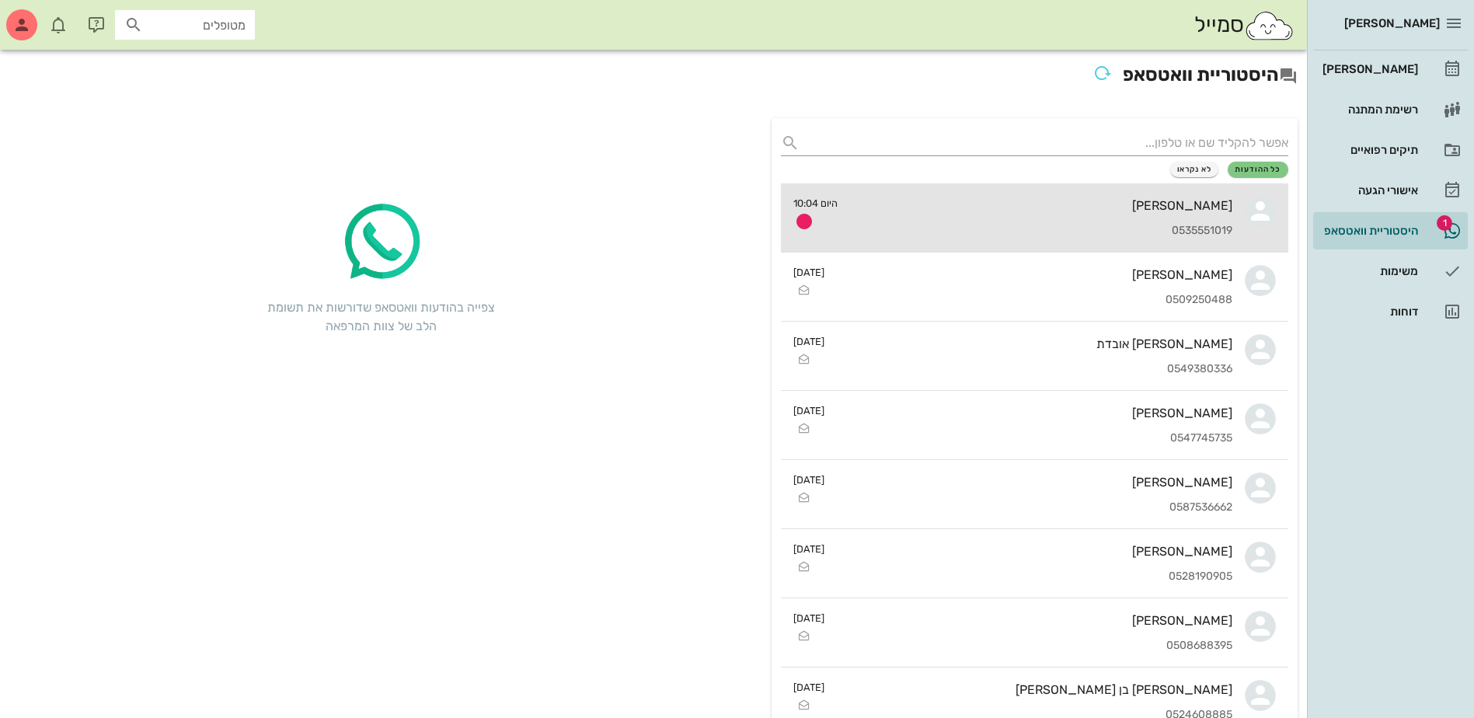
click at [1088, 212] on div "[PERSON_NAME]" at bounding box center [1041, 205] width 382 height 15
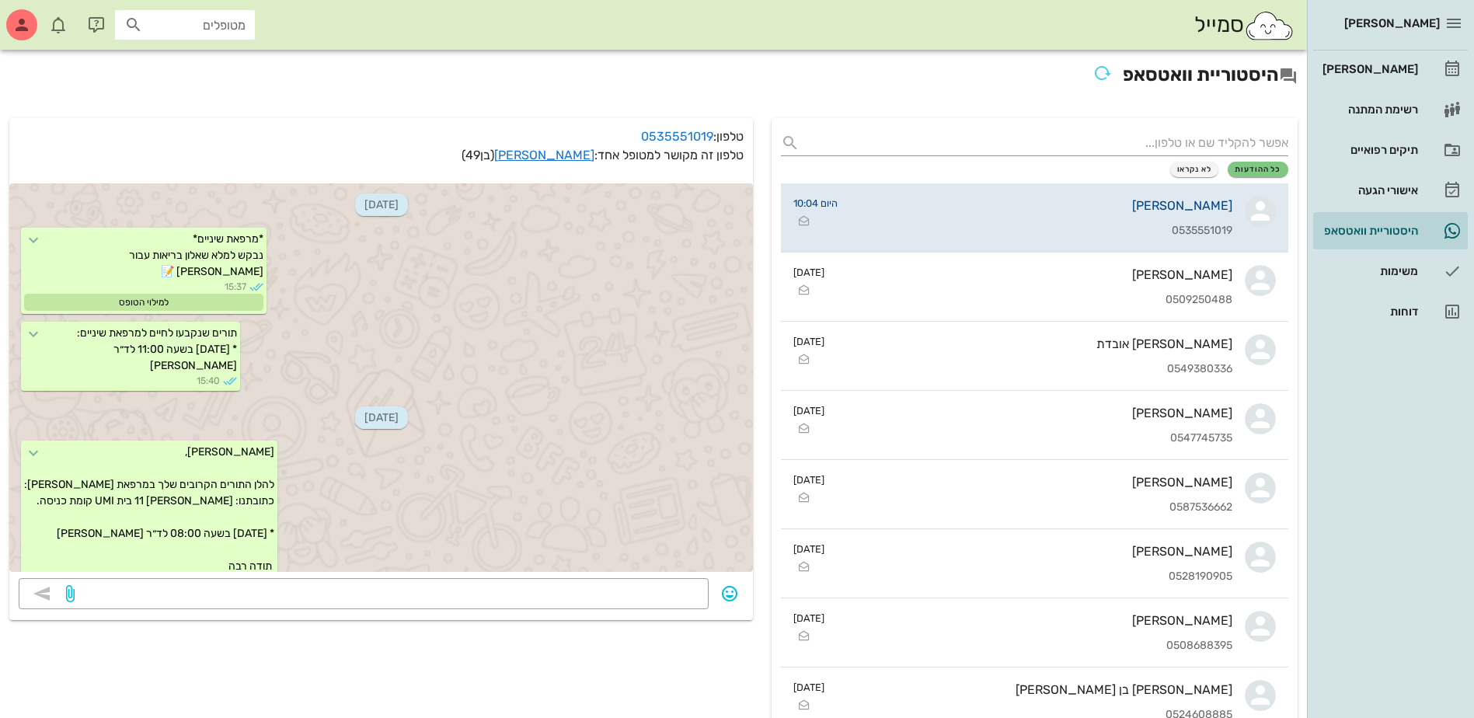
scroll to position [174, 0]
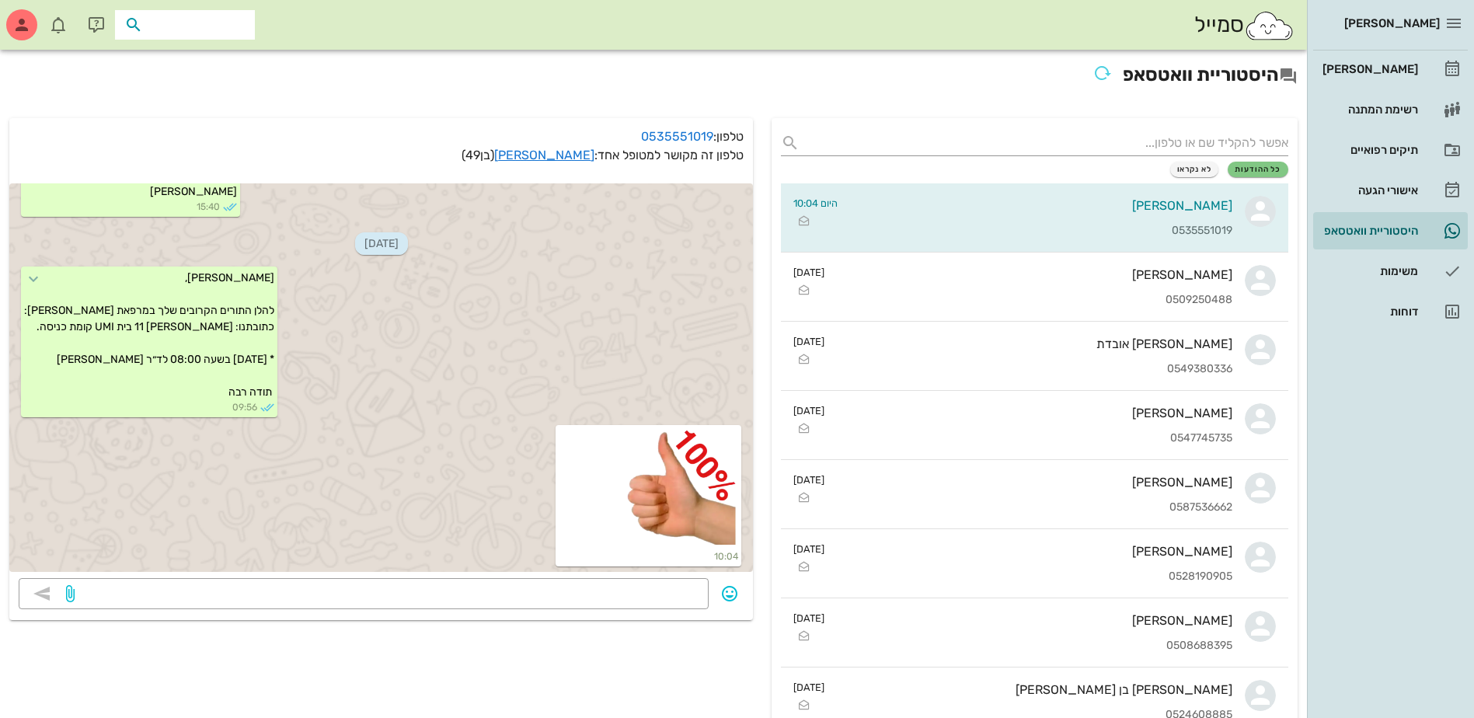
click at [155, 24] on input "text" at bounding box center [195, 25] width 99 height 20
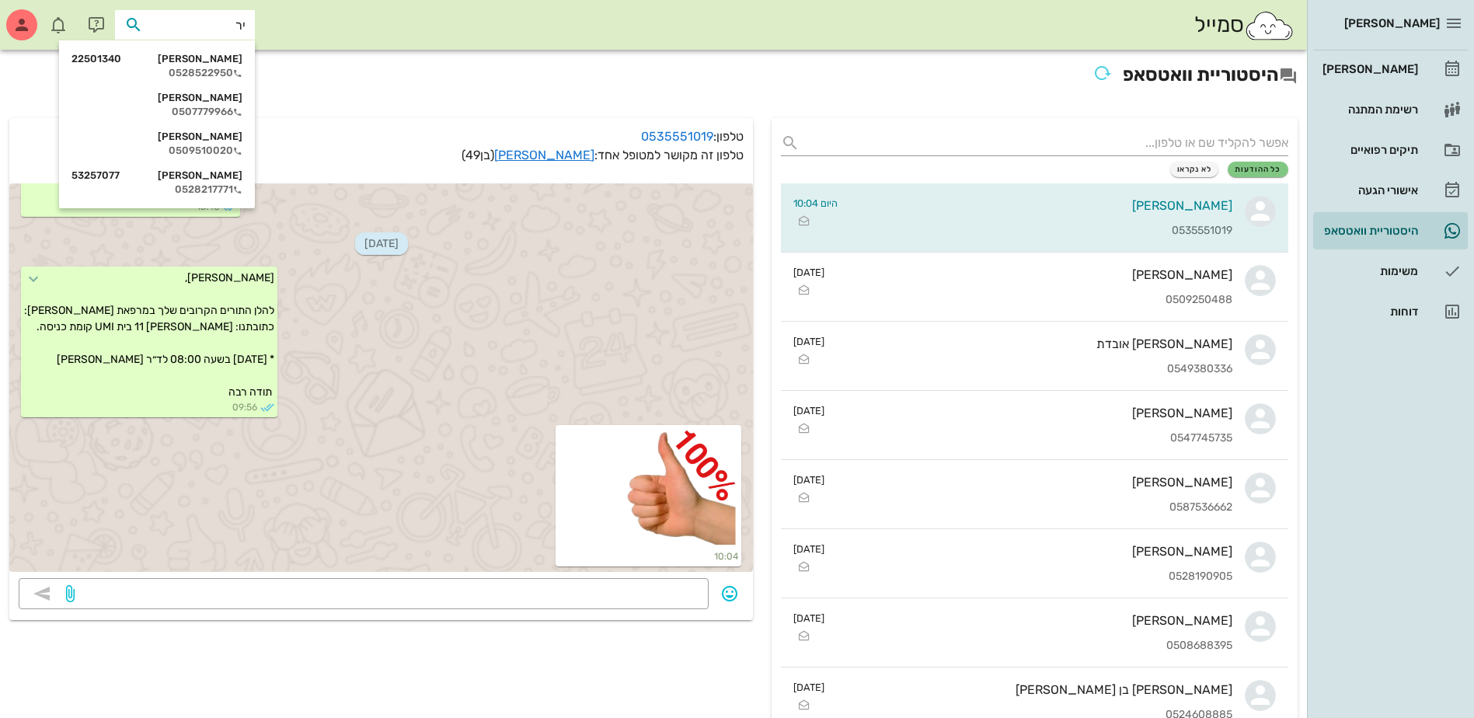
type input "ירד"
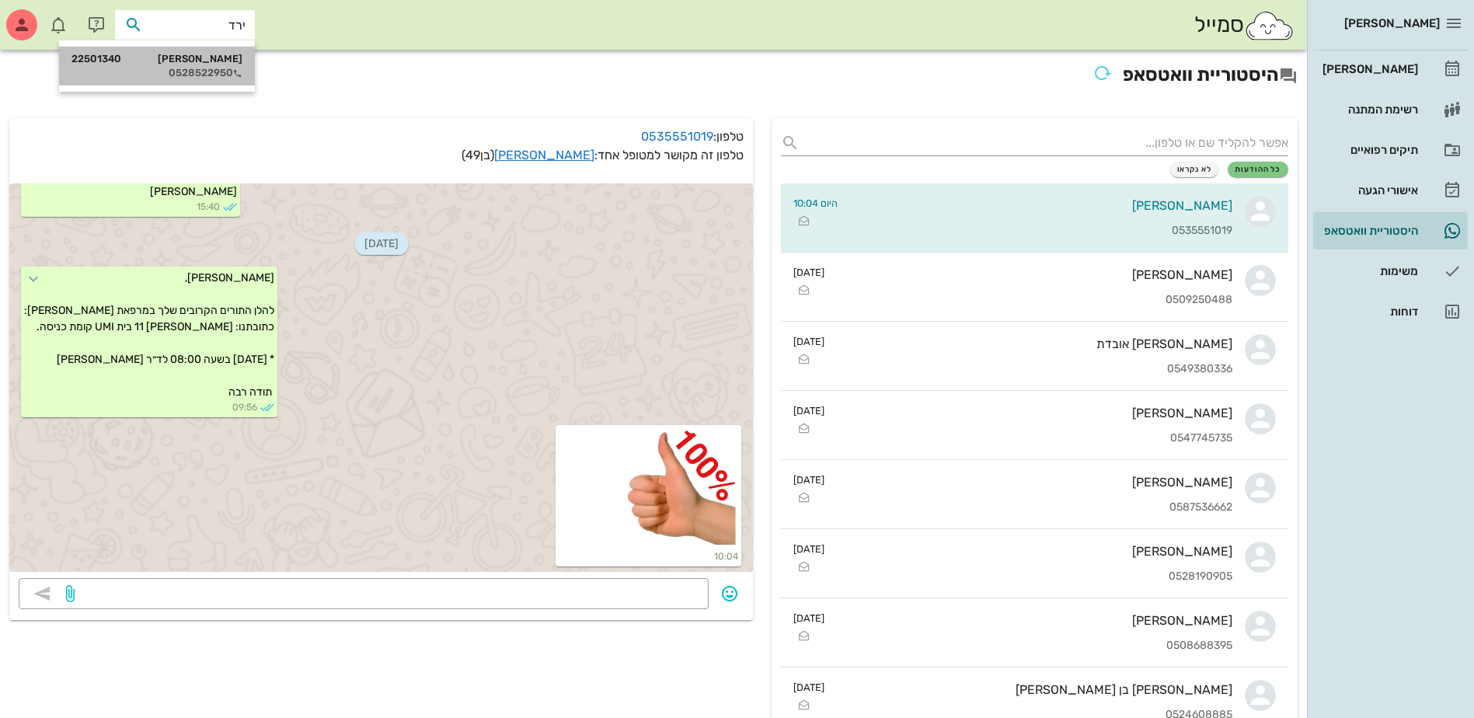
click at [194, 61] on div "ירדנה גשמה 22501340" at bounding box center [156, 59] width 171 height 12
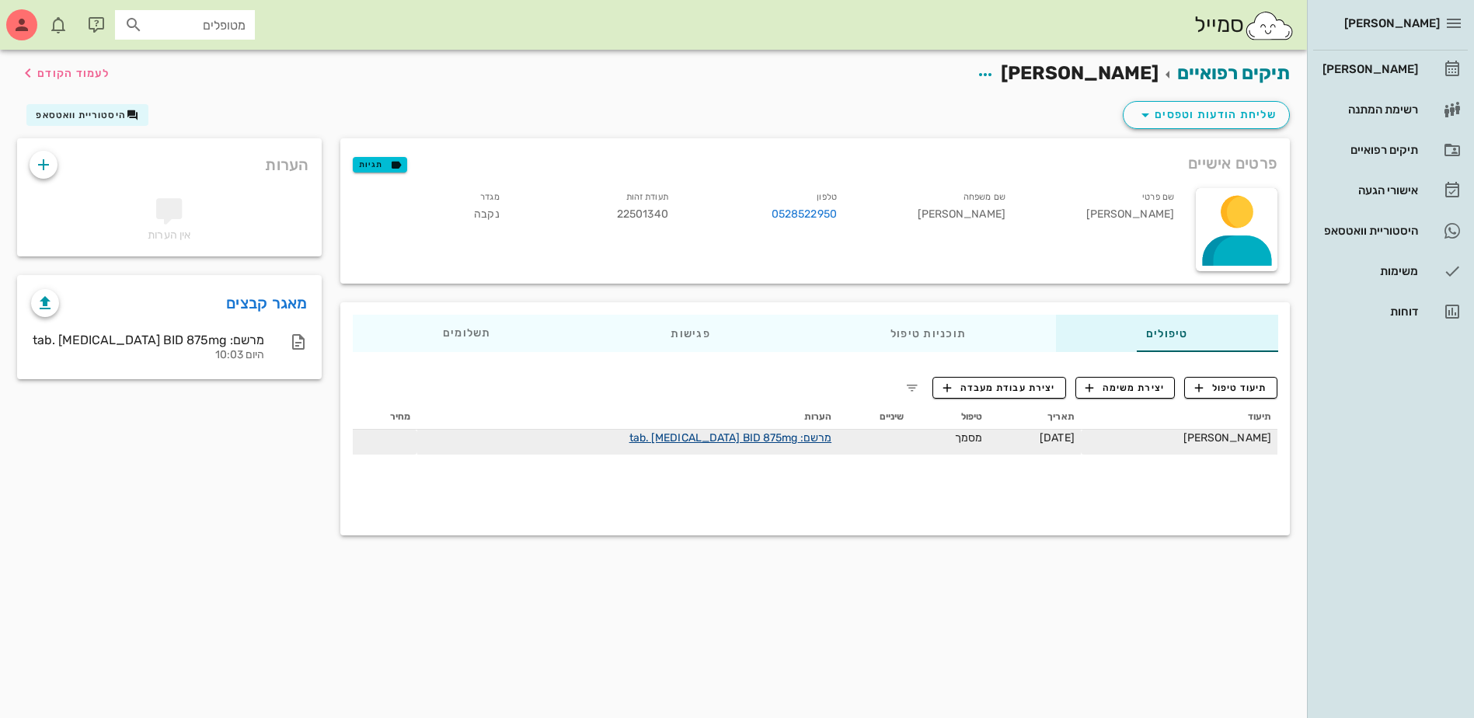
click at [716, 435] on link "מרשם: tab. AUGMENTIN BID 875mg" at bounding box center [730, 437] width 203 height 13
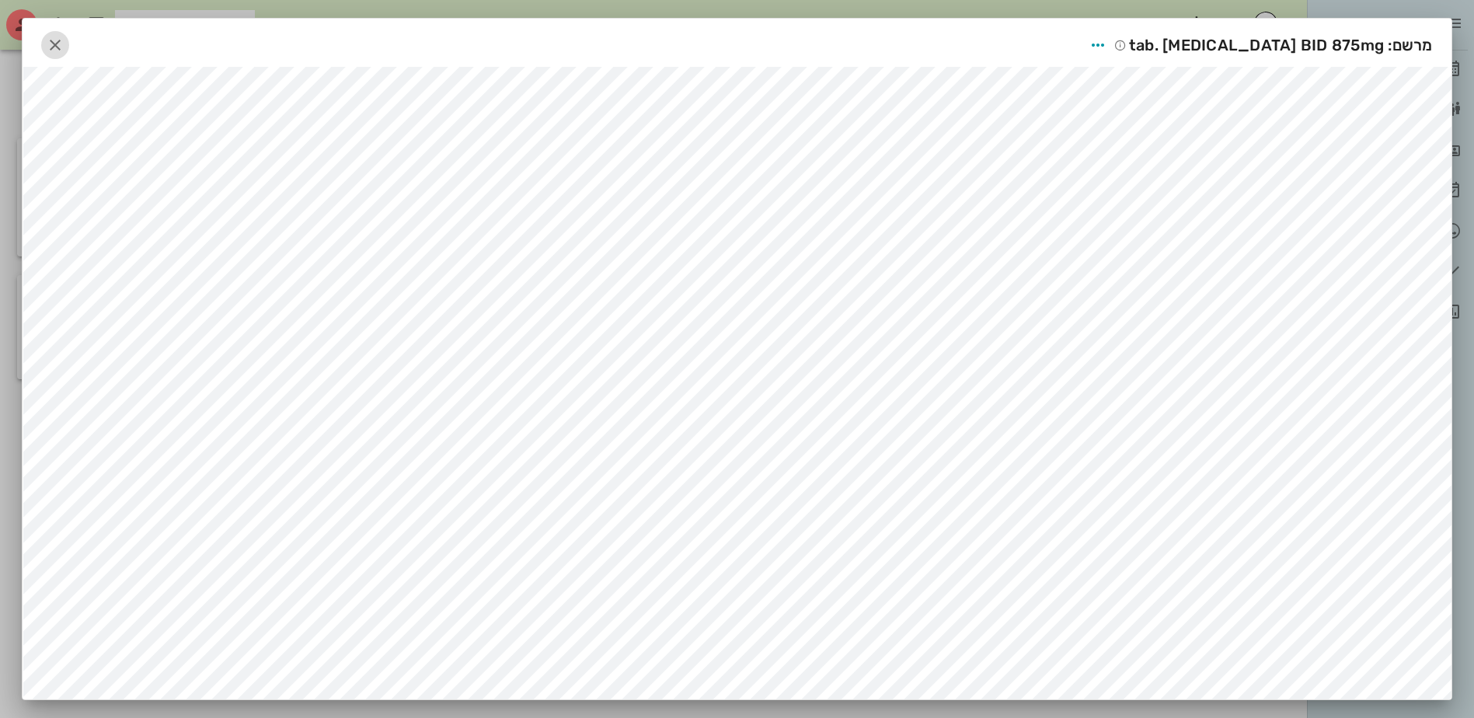
drag, startPoint x: 73, startPoint y: 47, endPoint x: 83, endPoint y: 46, distance: 10.2
click at [69, 47] on span "button" at bounding box center [55, 45] width 28 height 19
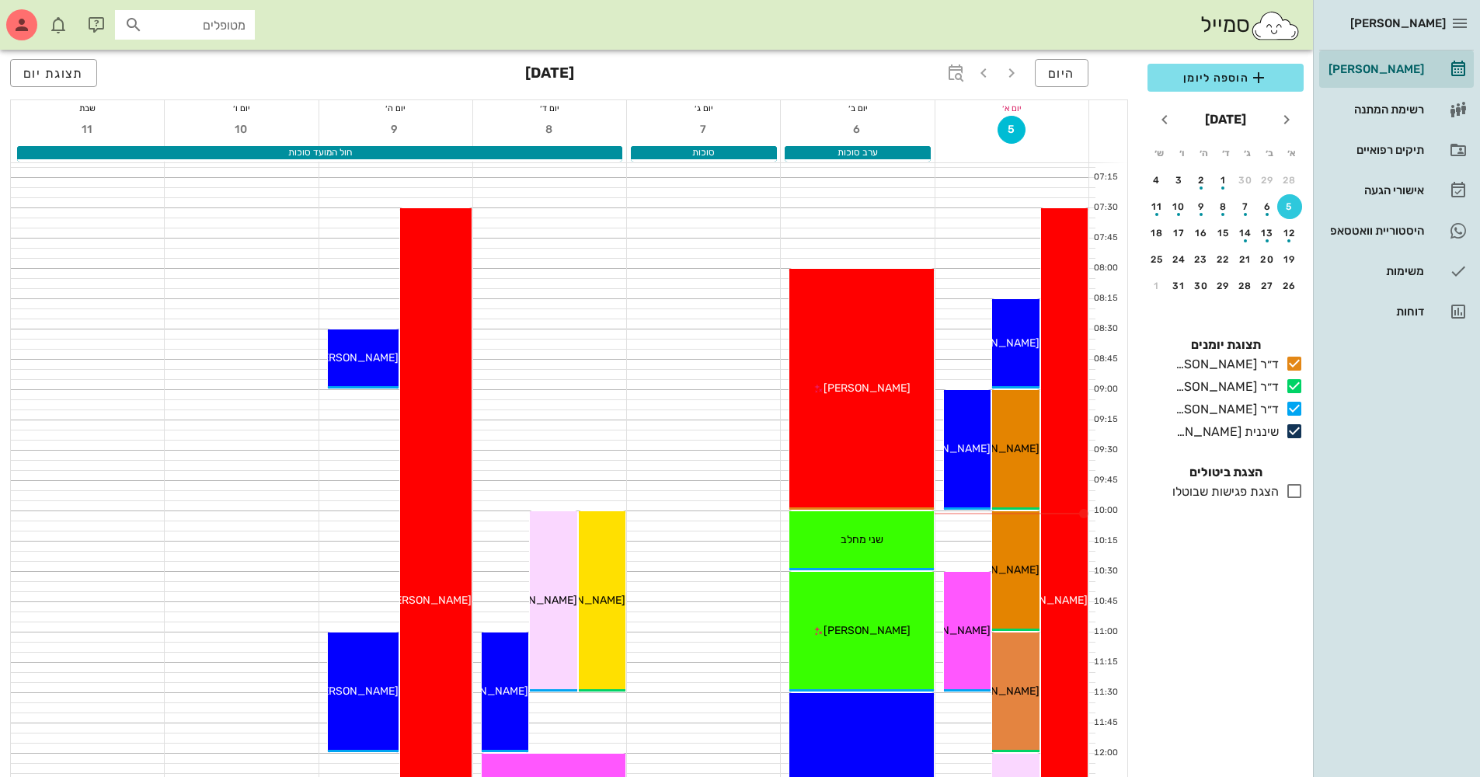
click at [219, 36] on div "מטופלים" at bounding box center [185, 25] width 140 height 30
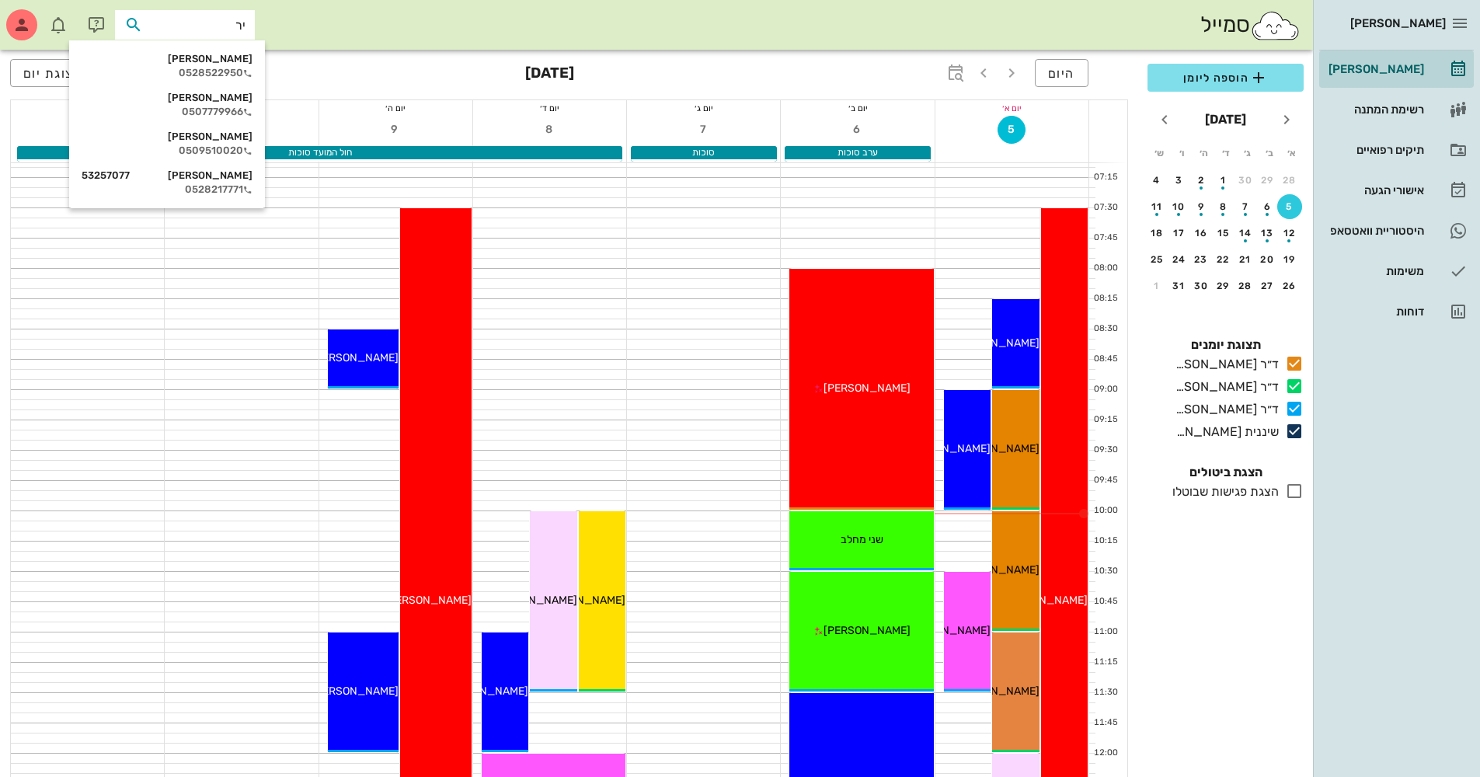
type input "ירד"
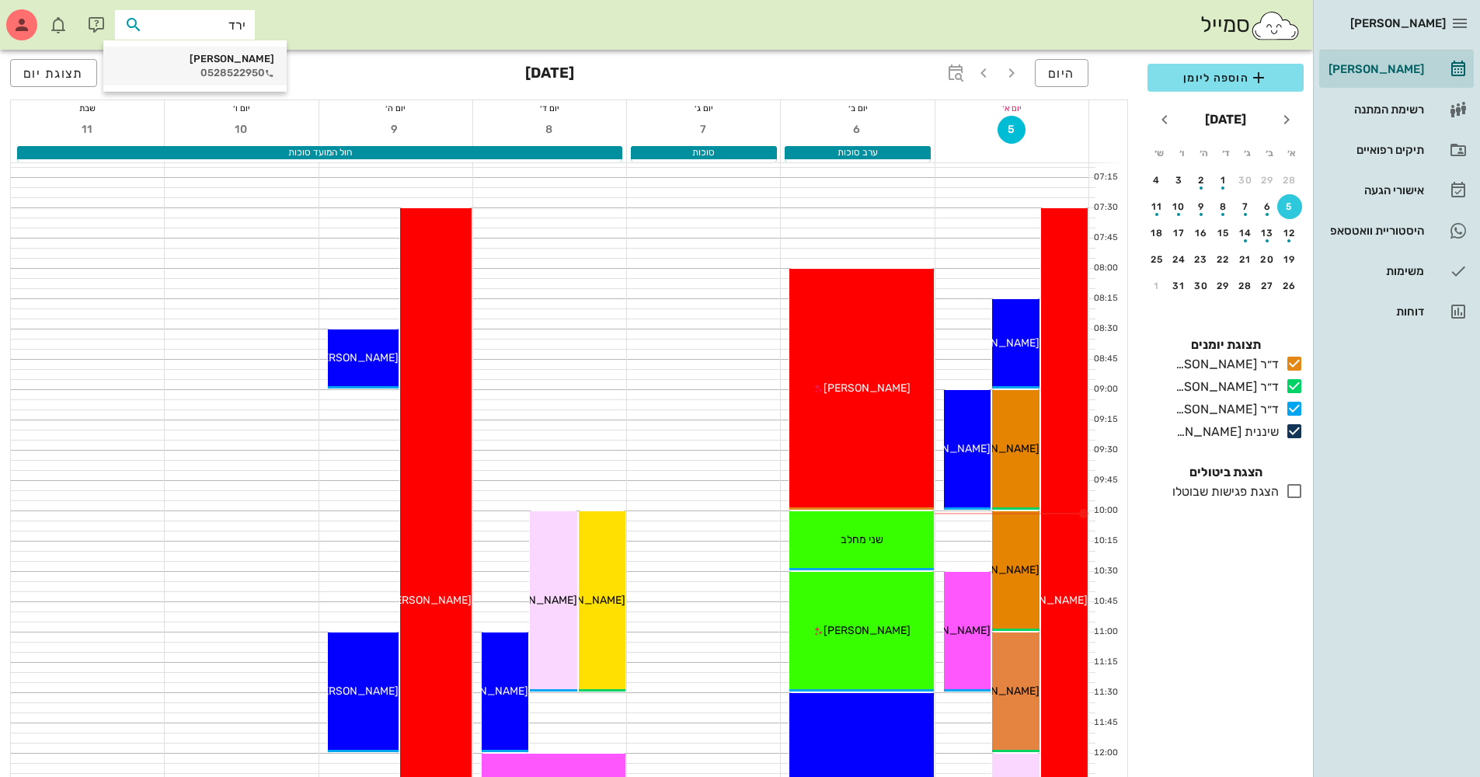
click at [217, 68] on div "0528522950" at bounding box center [195, 73] width 159 height 12
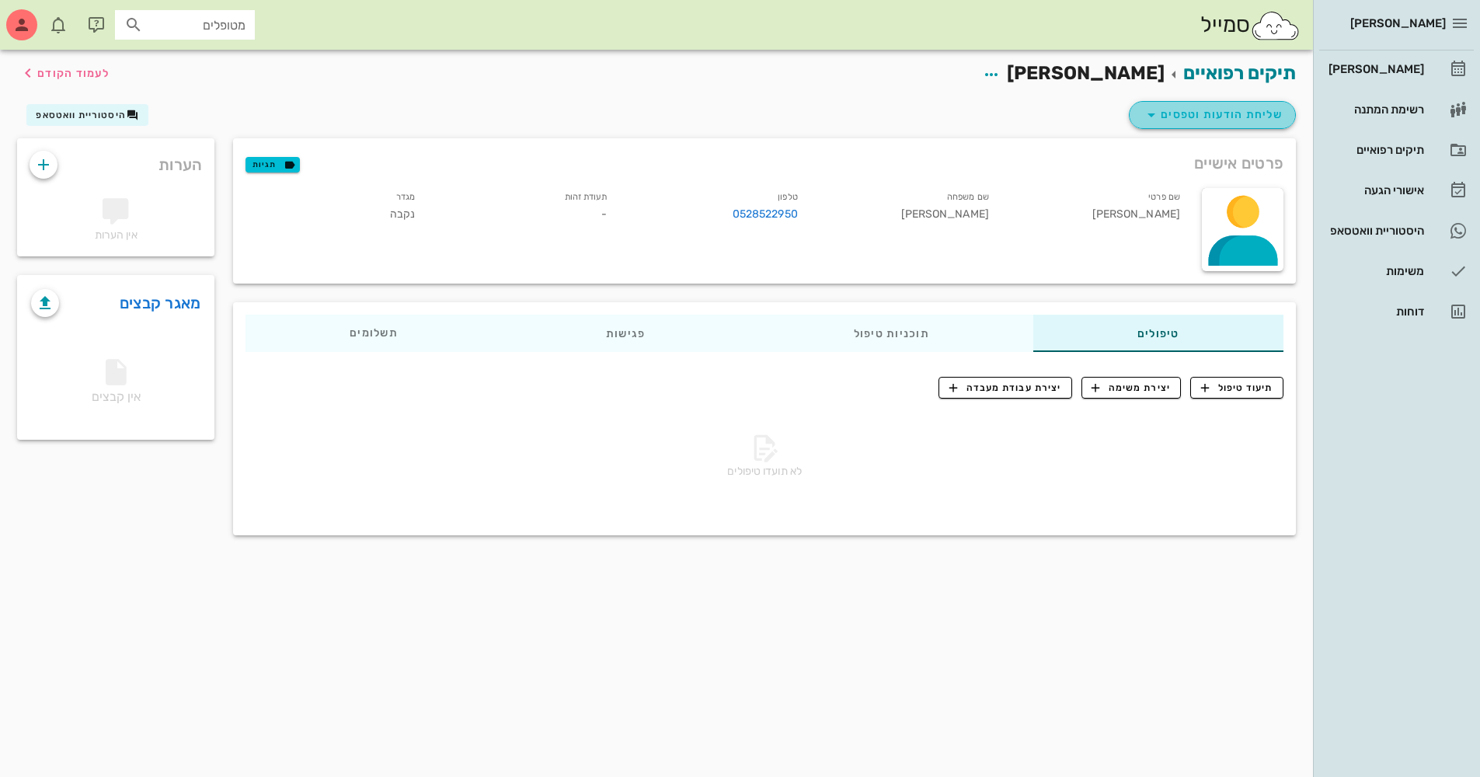
click at [1208, 113] on span "שליחת הודעות וטפסים" at bounding box center [1212, 115] width 141 height 19
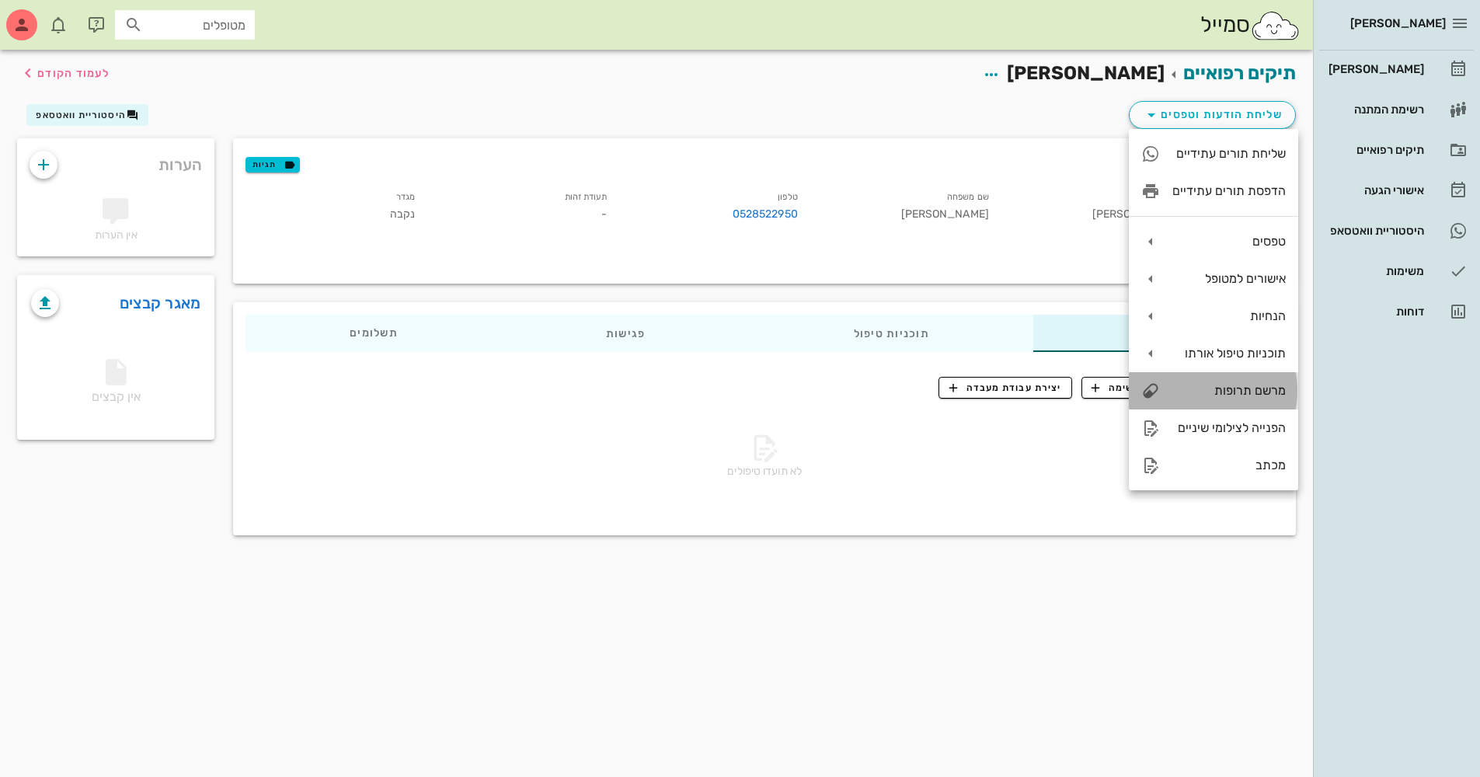
click at [1213, 391] on div "מרשם תרופות" at bounding box center [1229, 390] width 113 height 15
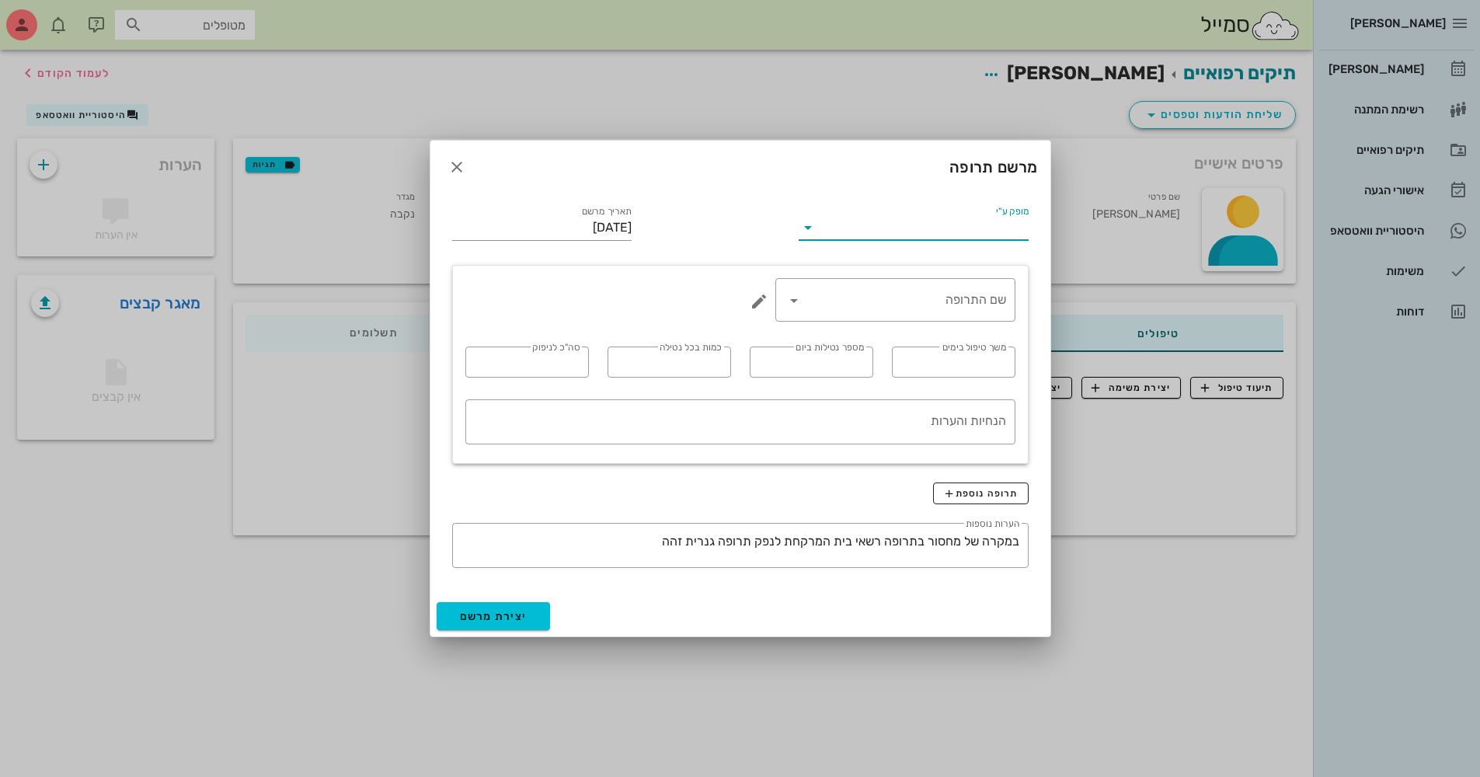
click at [975, 220] on input "מופק ע"י" at bounding box center [924, 227] width 207 height 25
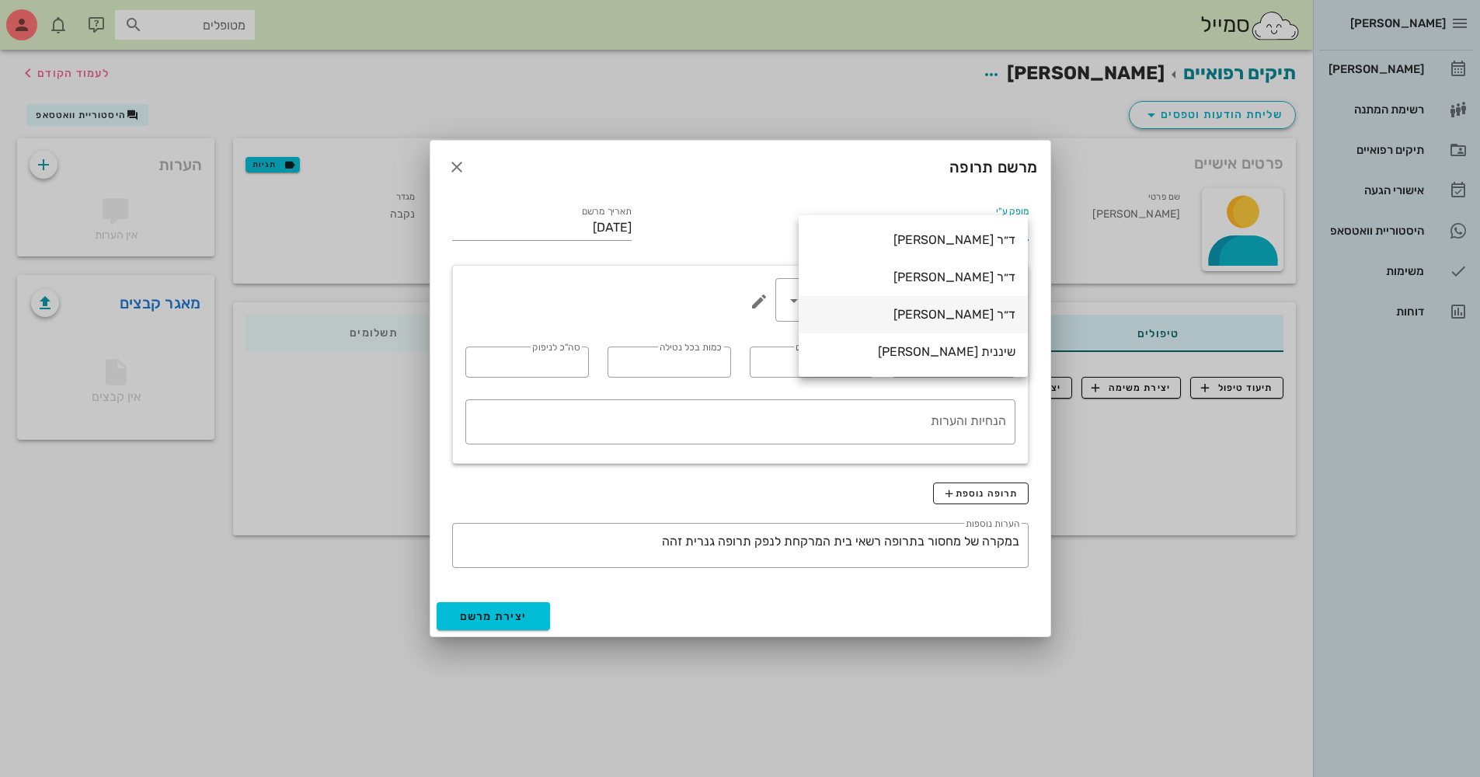
click at [962, 309] on div "ד״ר [PERSON_NAME]" at bounding box center [913, 314] width 204 height 15
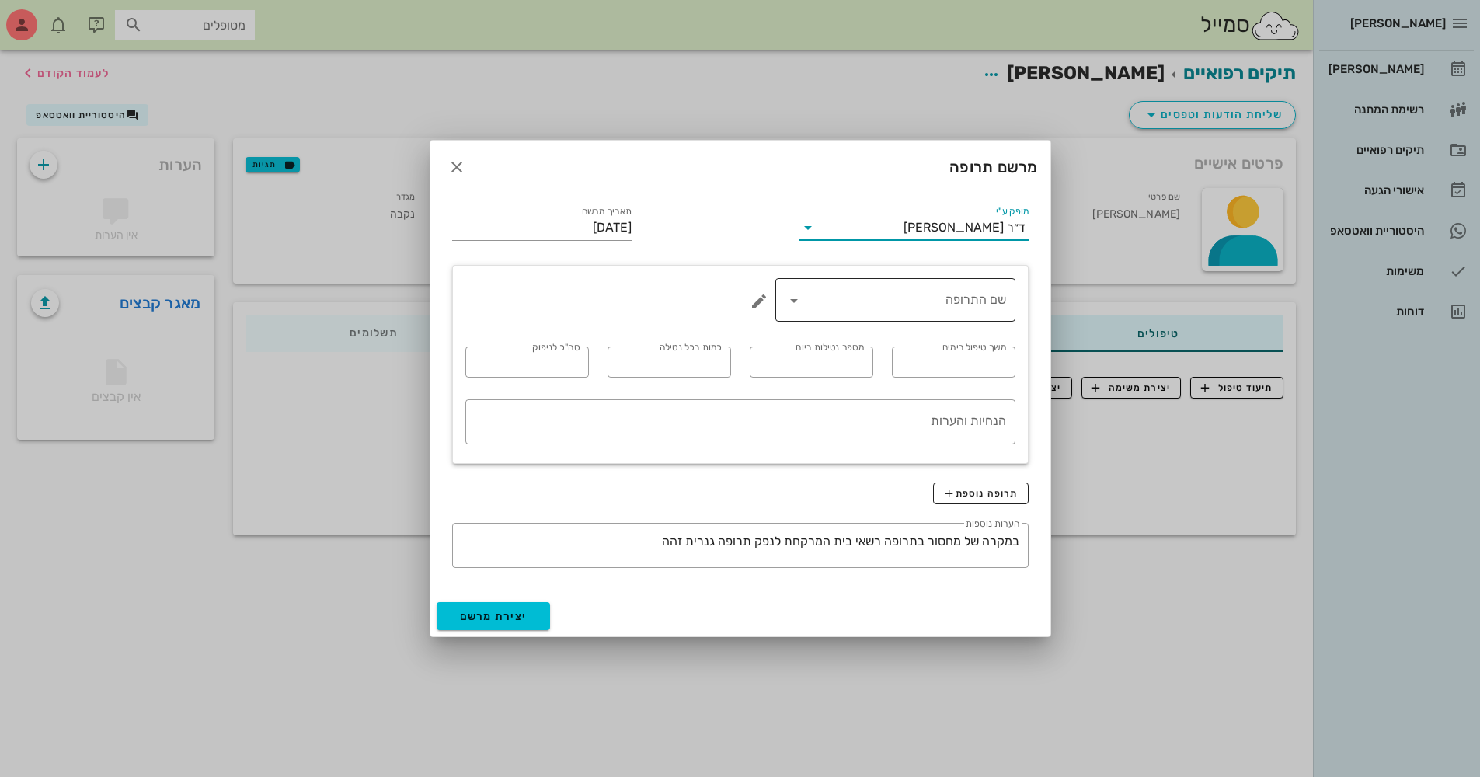
click at [949, 309] on input "שם התרופה" at bounding box center [907, 300] width 200 height 25
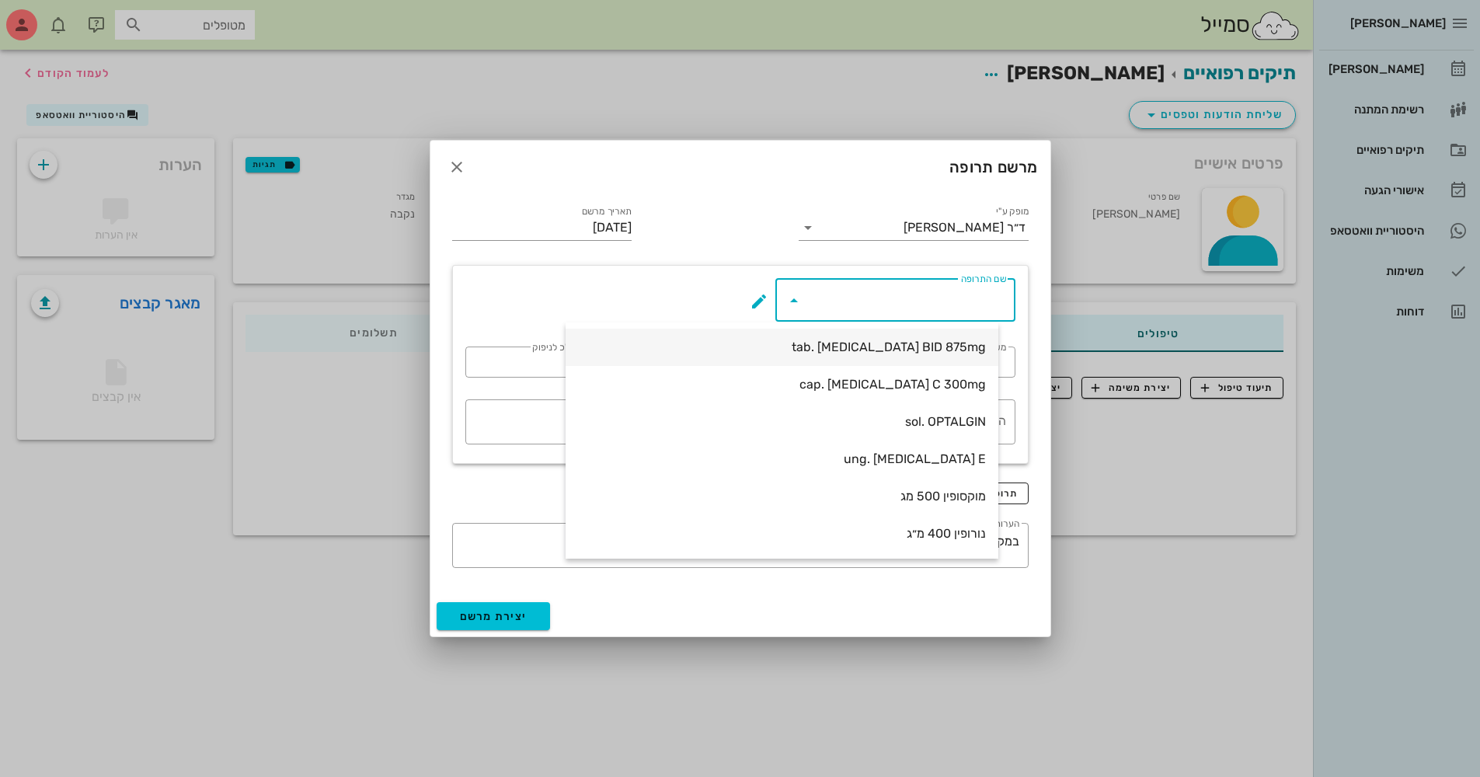
click at [948, 345] on div "tab. AUGMENTIN BID 875mg" at bounding box center [782, 347] width 408 height 15
type input "tab. AUGMENTIN BID 875mg"
type input "7"
type input "2"
type input "1"
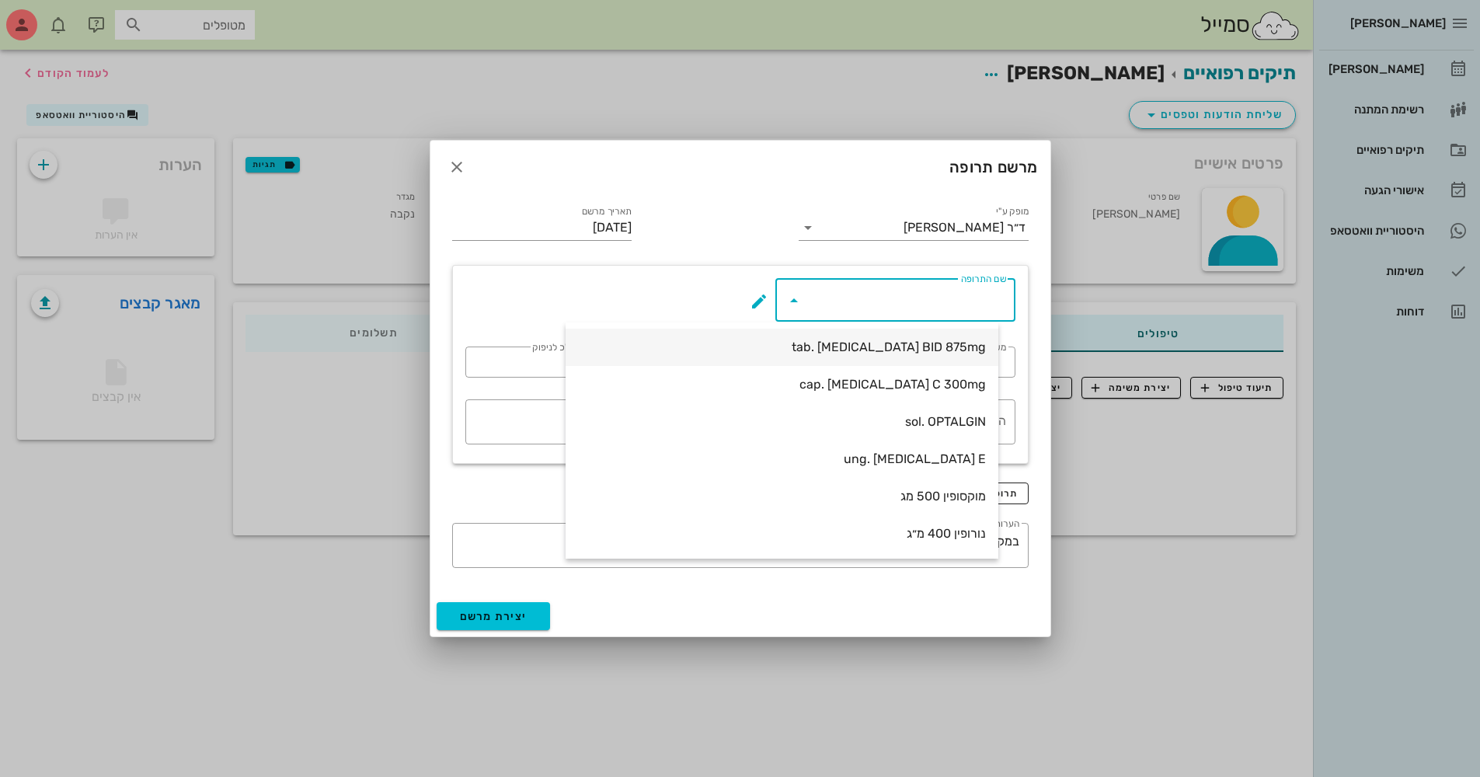
type input "14"
type textarea "טבליה אחת כל 12 שעות במשך 7 ימים"
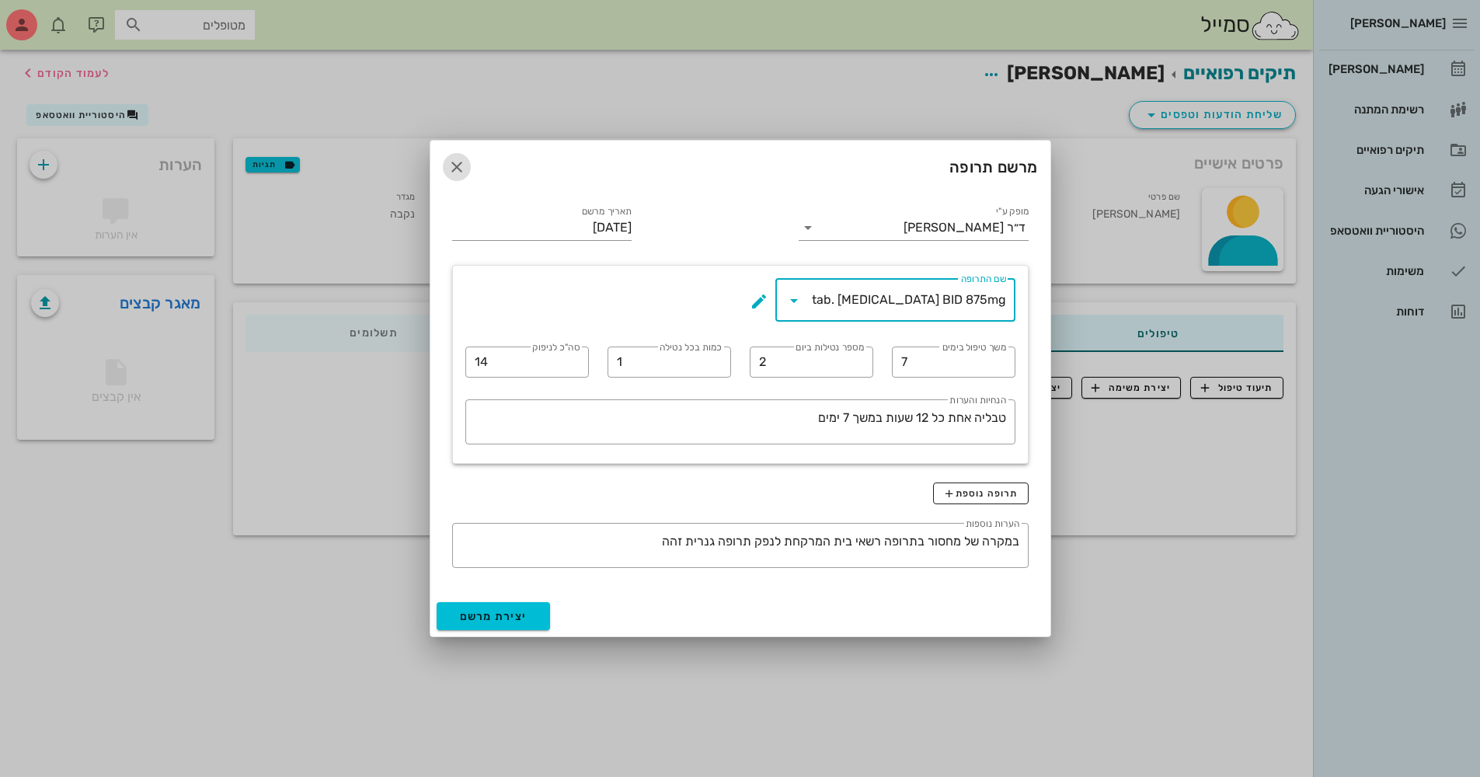
click at [448, 166] on icon "button" at bounding box center [457, 167] width 19 height 19
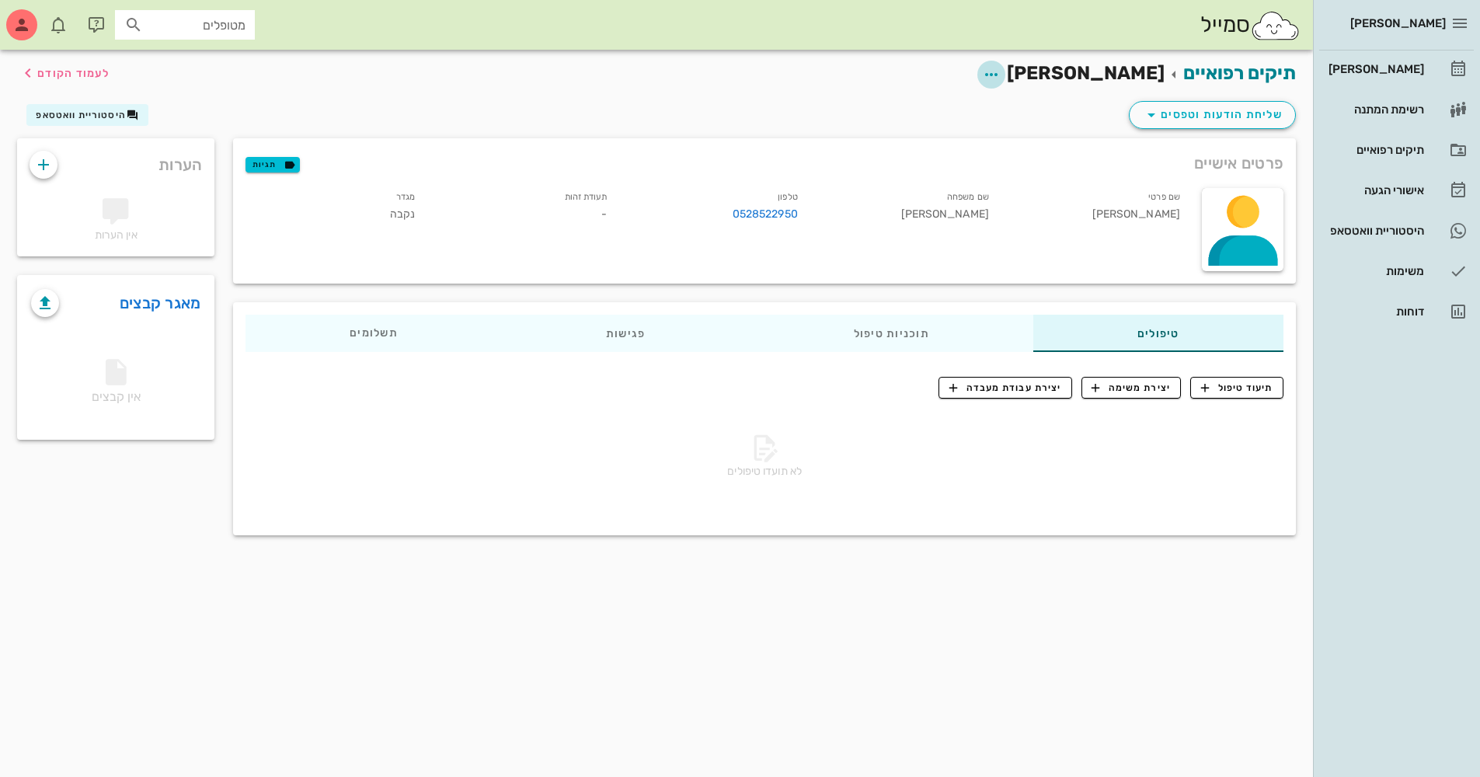
click at [1001, 76] on icon "button" at bounding box center [991, 74] width 19 height 19
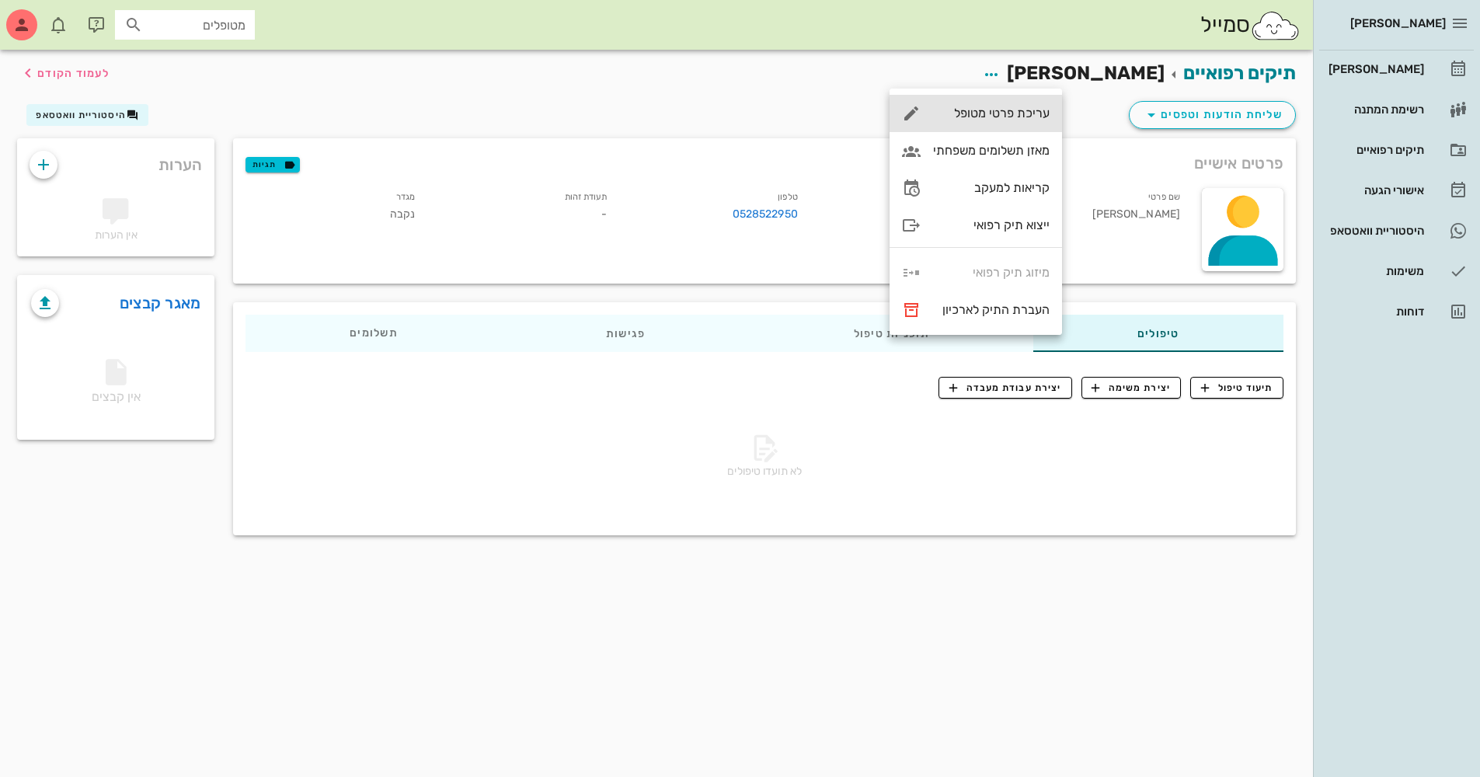
click at [1035, 116] on div "עריכת פרטי מטופל" at bounding box center [991, 113] width 117 height 15
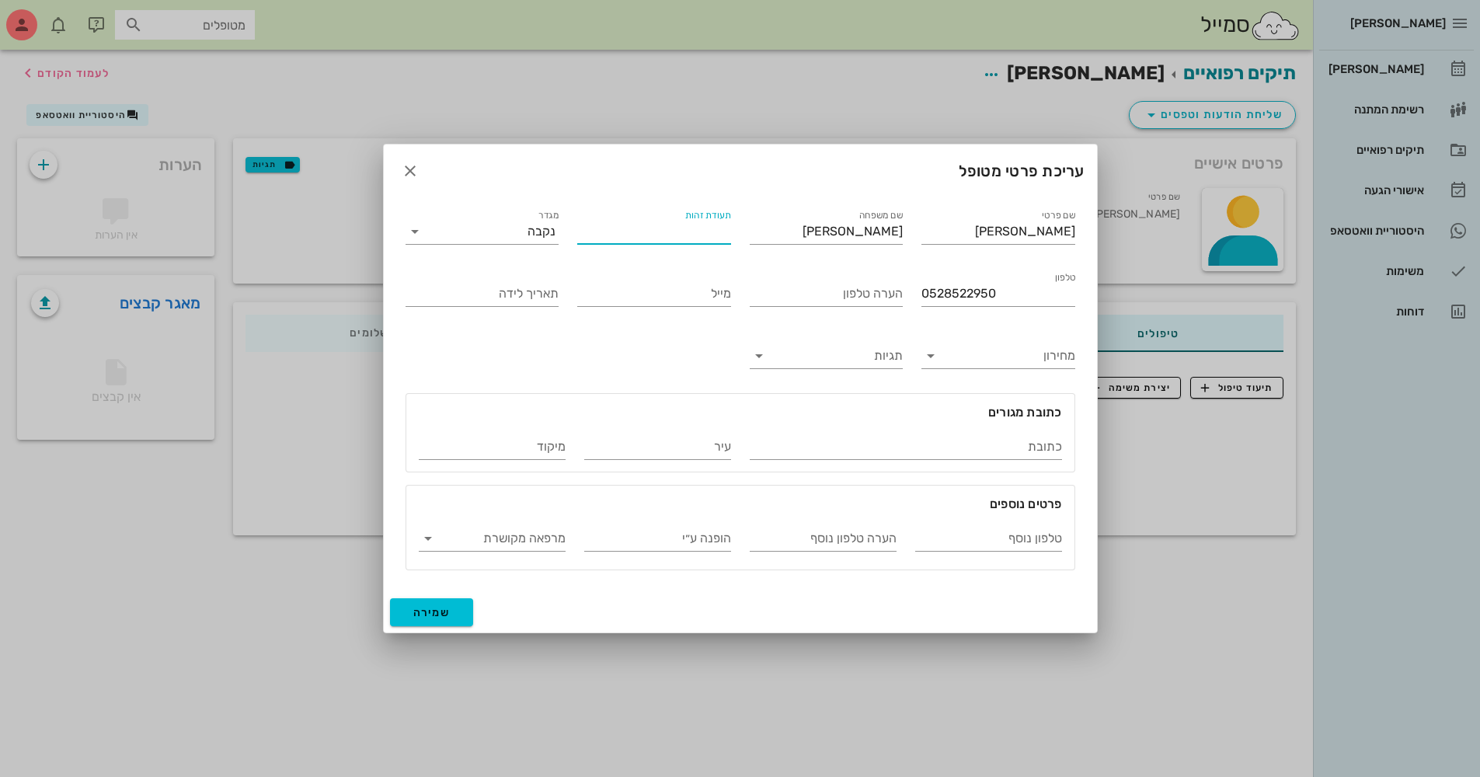
click at [693, 234] on input "תעודת זהות" at bounding box center [654, 231] width 154 height 25
type input "22501340"
click at [424, 611] on span "שמירה" at bounding box center [431, 612] width 37 height 13
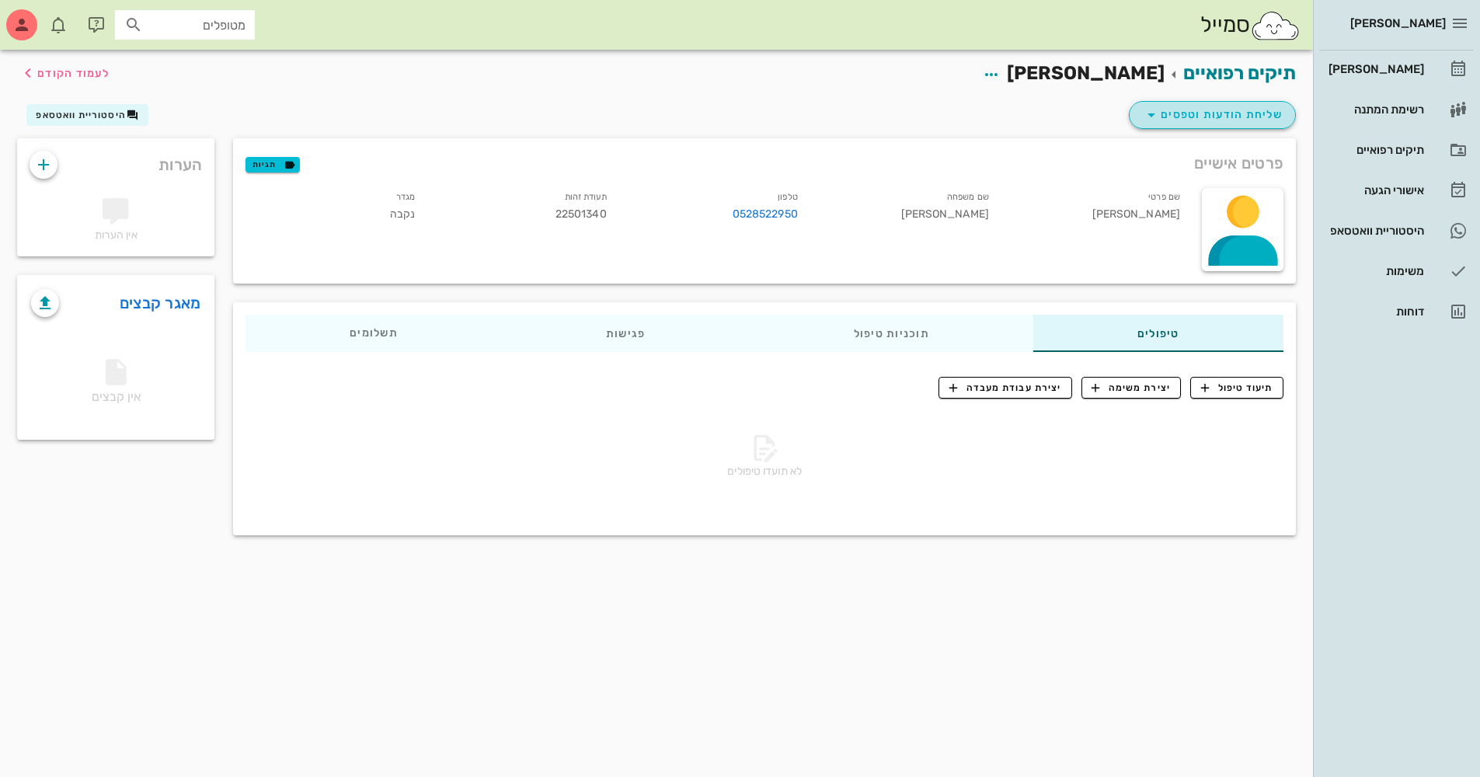
click at [1229, 110] on span "שליחת הודעות וטפסים" at bounding box center [1212, 115] width 141 height 19
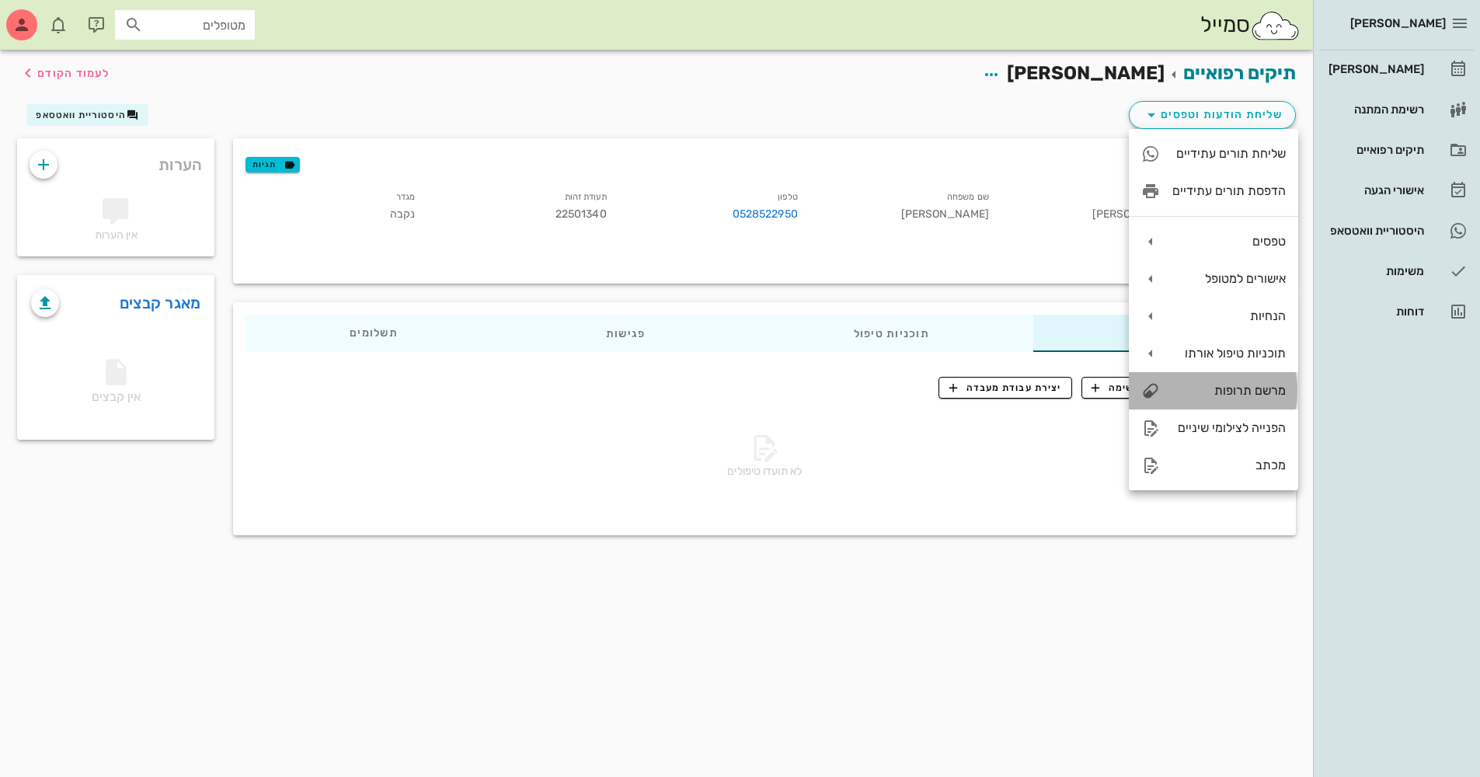
click at [1236, 383] on div "מרשם תרופות" at bounding box center [1229, 390] width 113 height 15
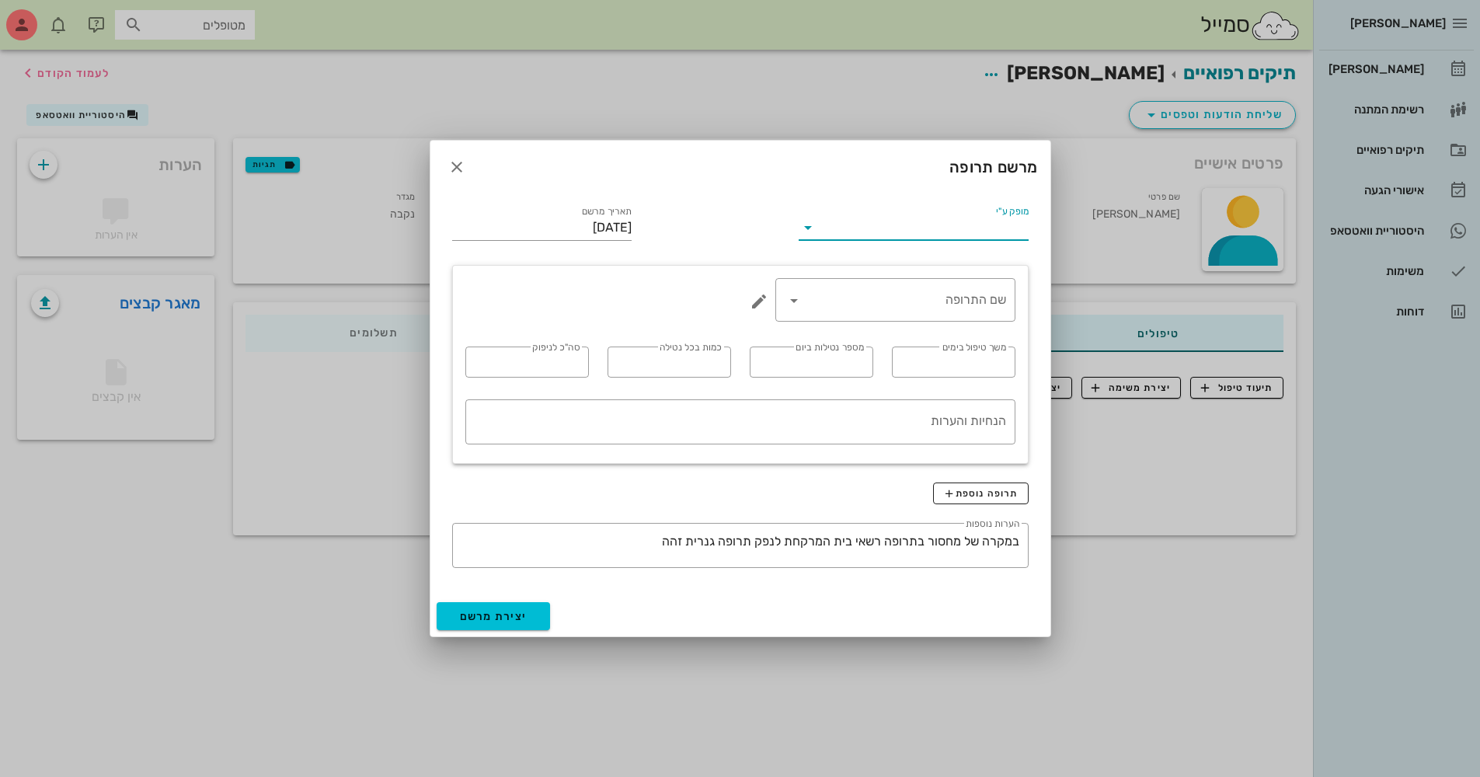
click at [974, 228] on input "מופק ע"י" at bounding box center [924, 227] width 207 height 25
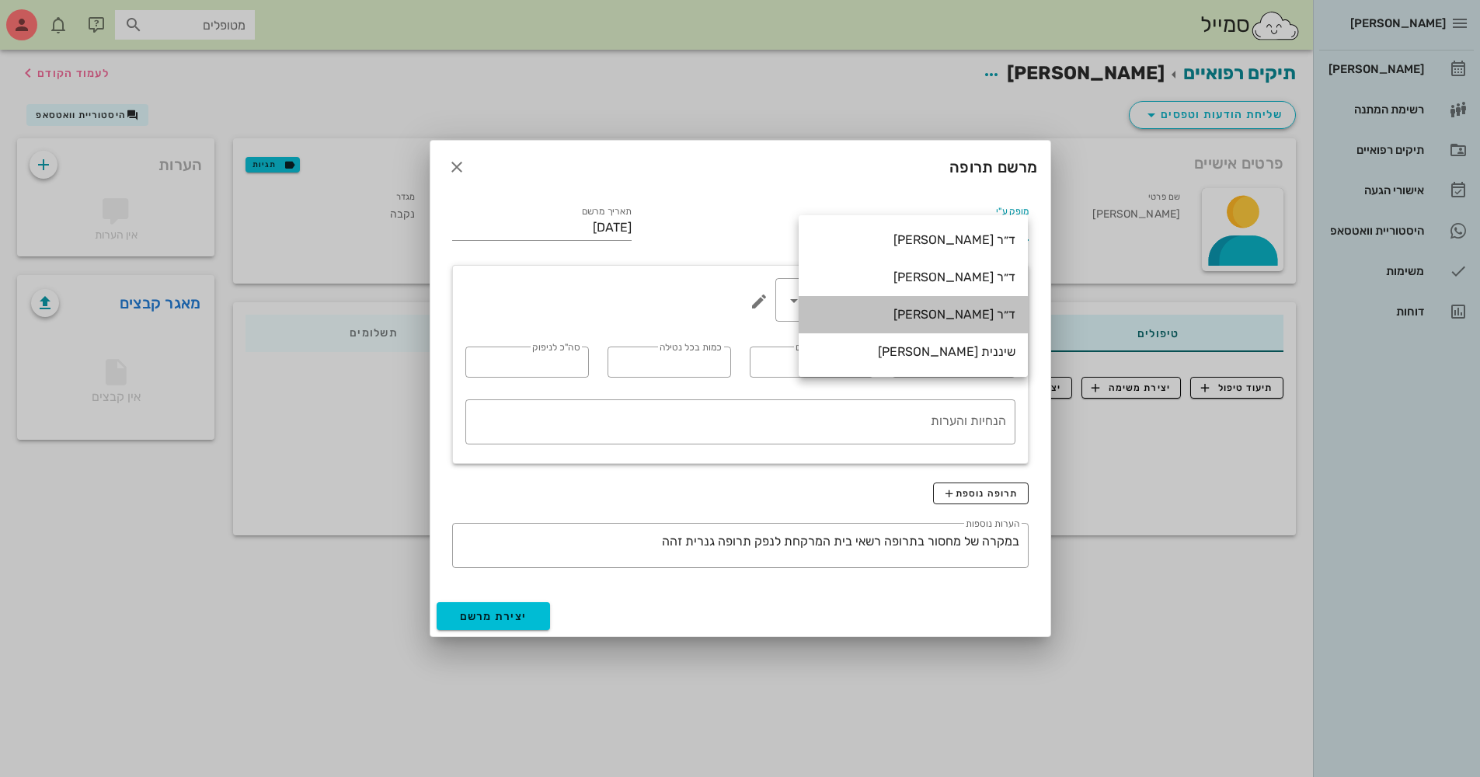
click at [966, 312] on div "ד״ר [PERSON_NAME]" at bounding box center [913, 314] width 204 height 15
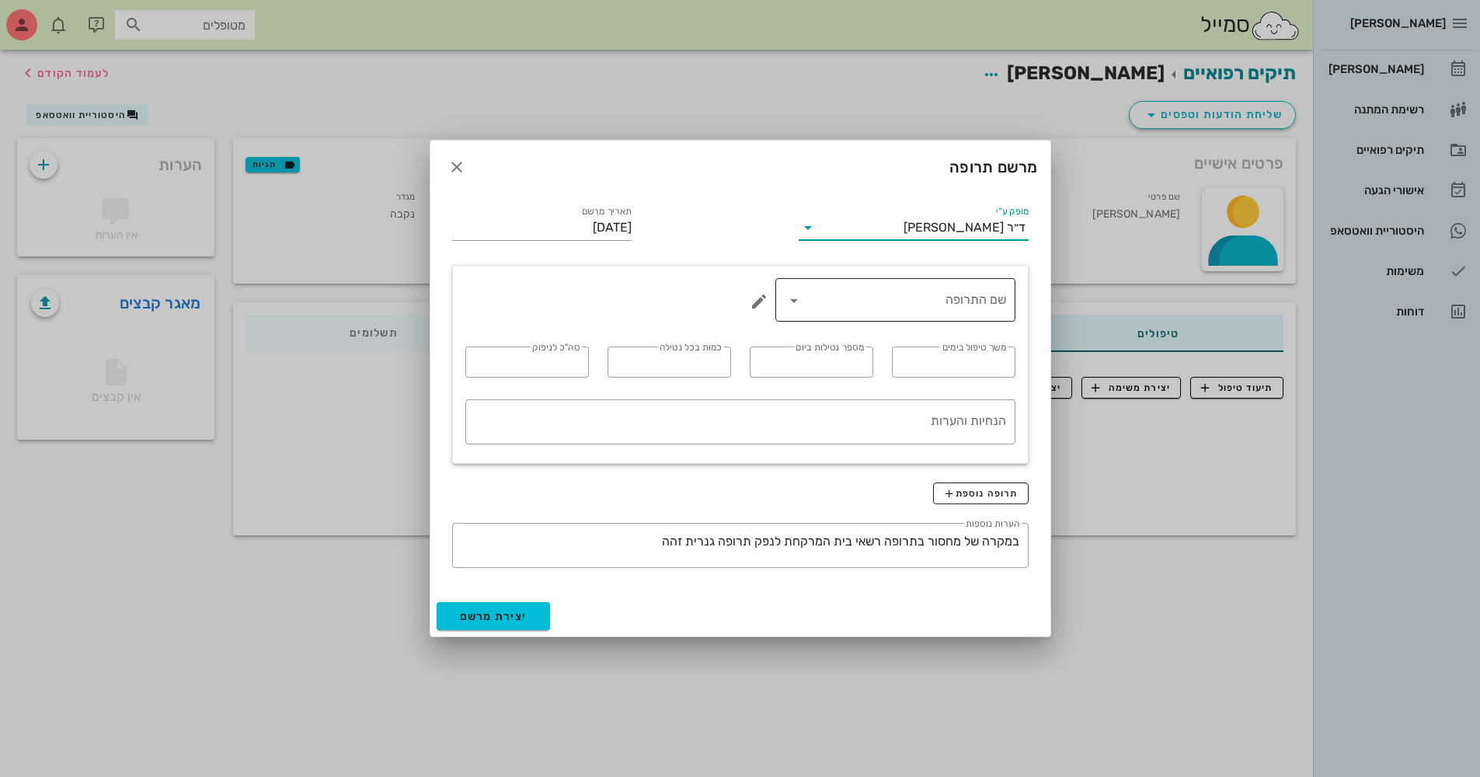
click at [932, 303] on input "שם התרופה" at bounding box center [907, 300] width 200 height 25
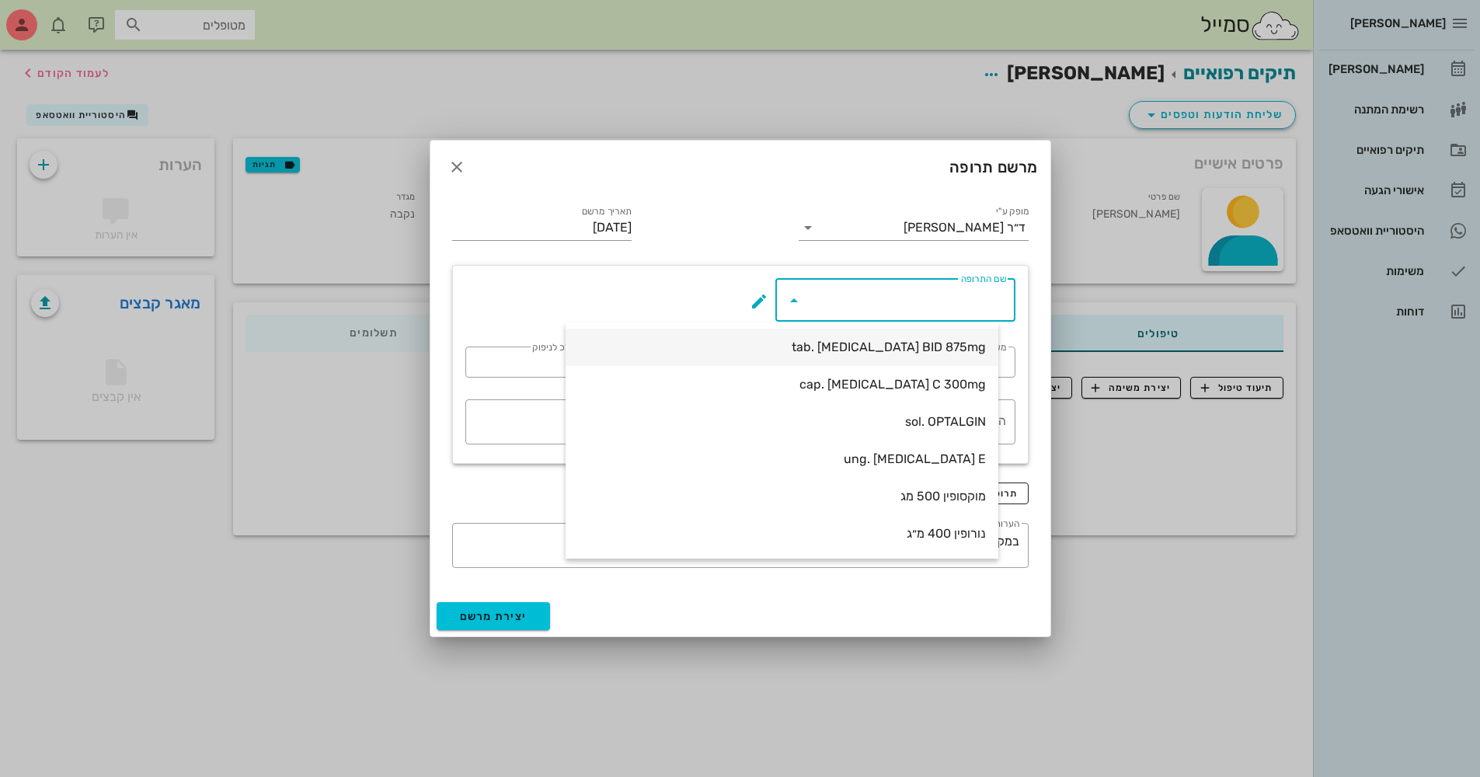
click at [931, 342] on div "tab. AUGMENTIN BID 875mg" at bounding box center [782, 347] width 408 height 15
type input "tab. AUGMENTIN BID 875mg"
type input "7"
type input "2"
type input "1"
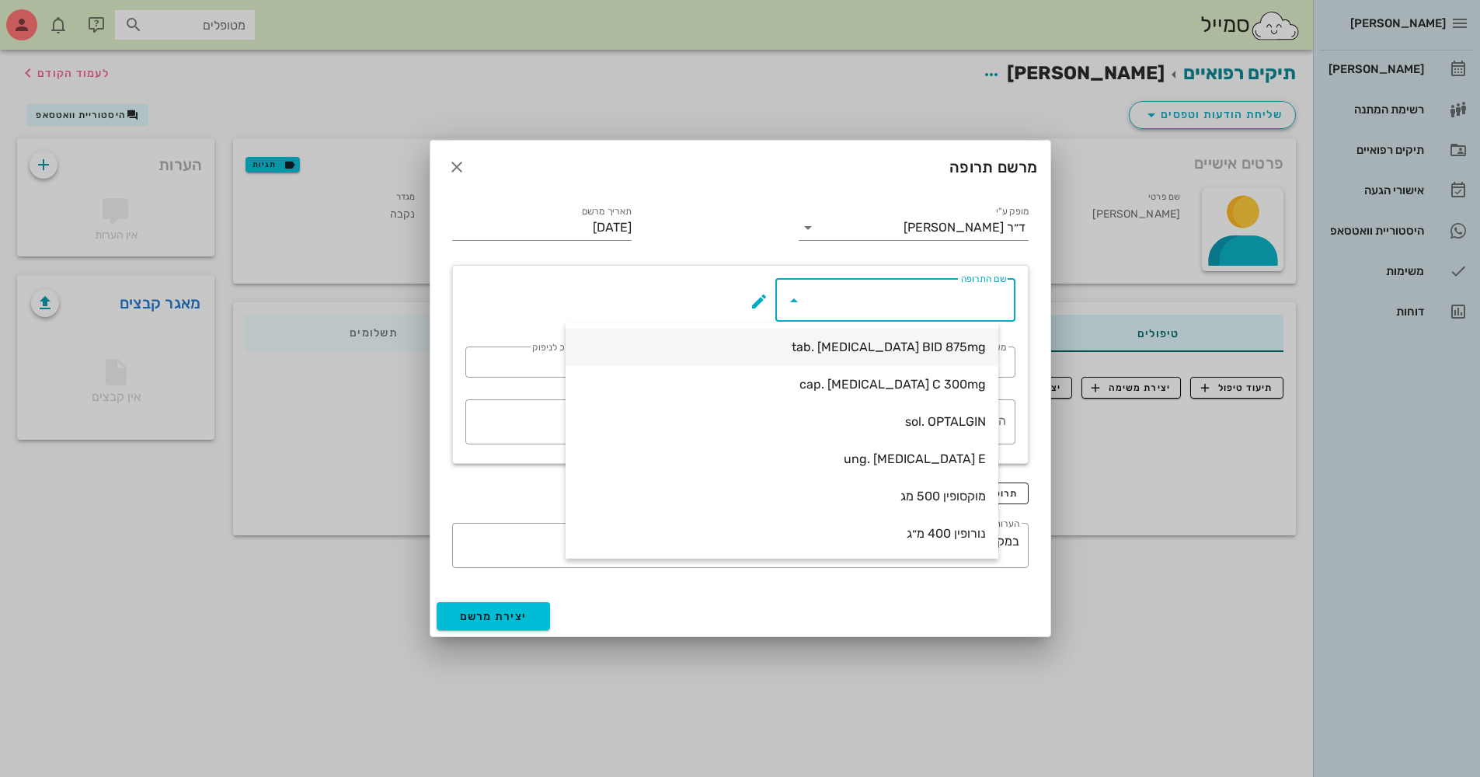
type input "14"
type textarea "טבליה אחת כל 12 שעות במשך 7 ימים"
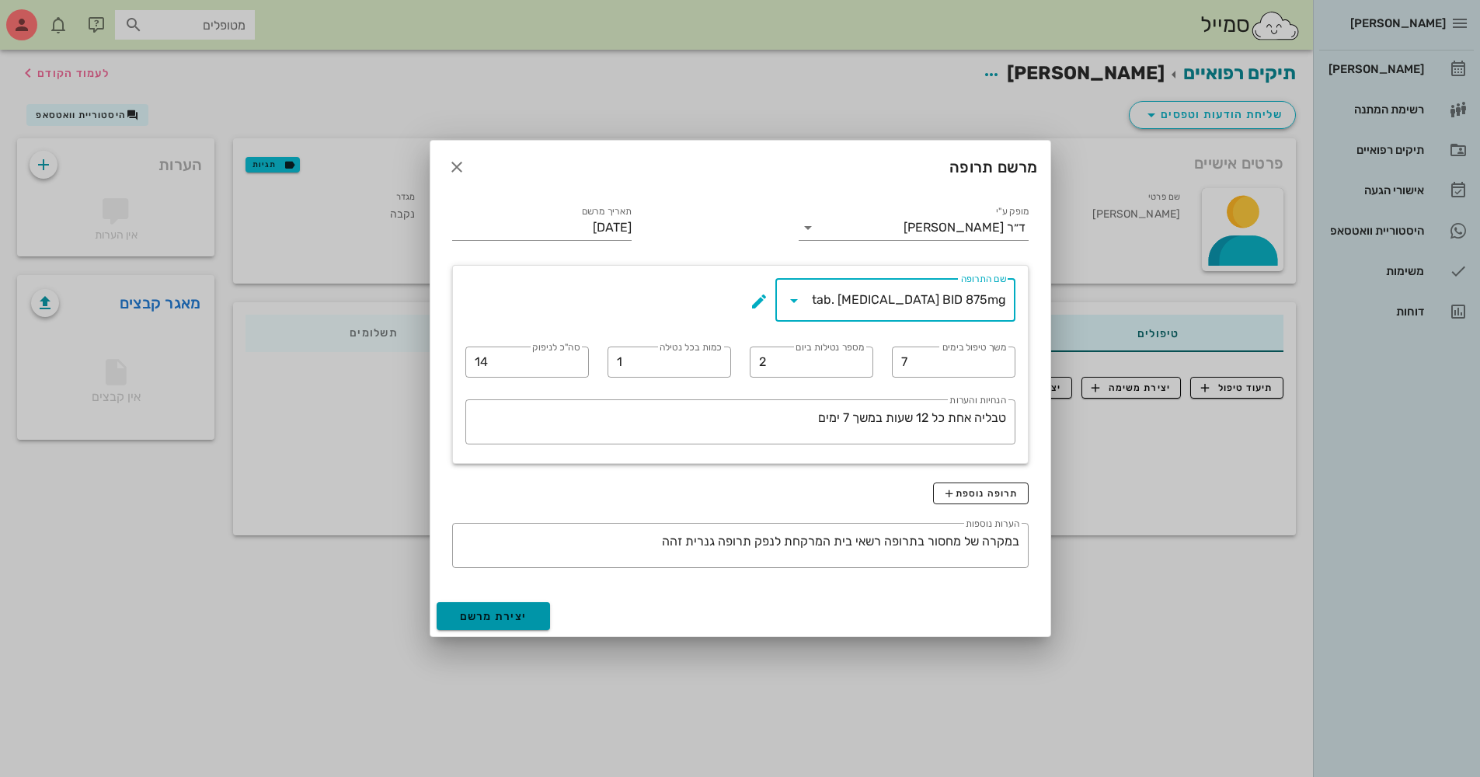
click at [487, 611] on span "יצירת מרשם" at bounding box center [494, 616] width 68 height 13
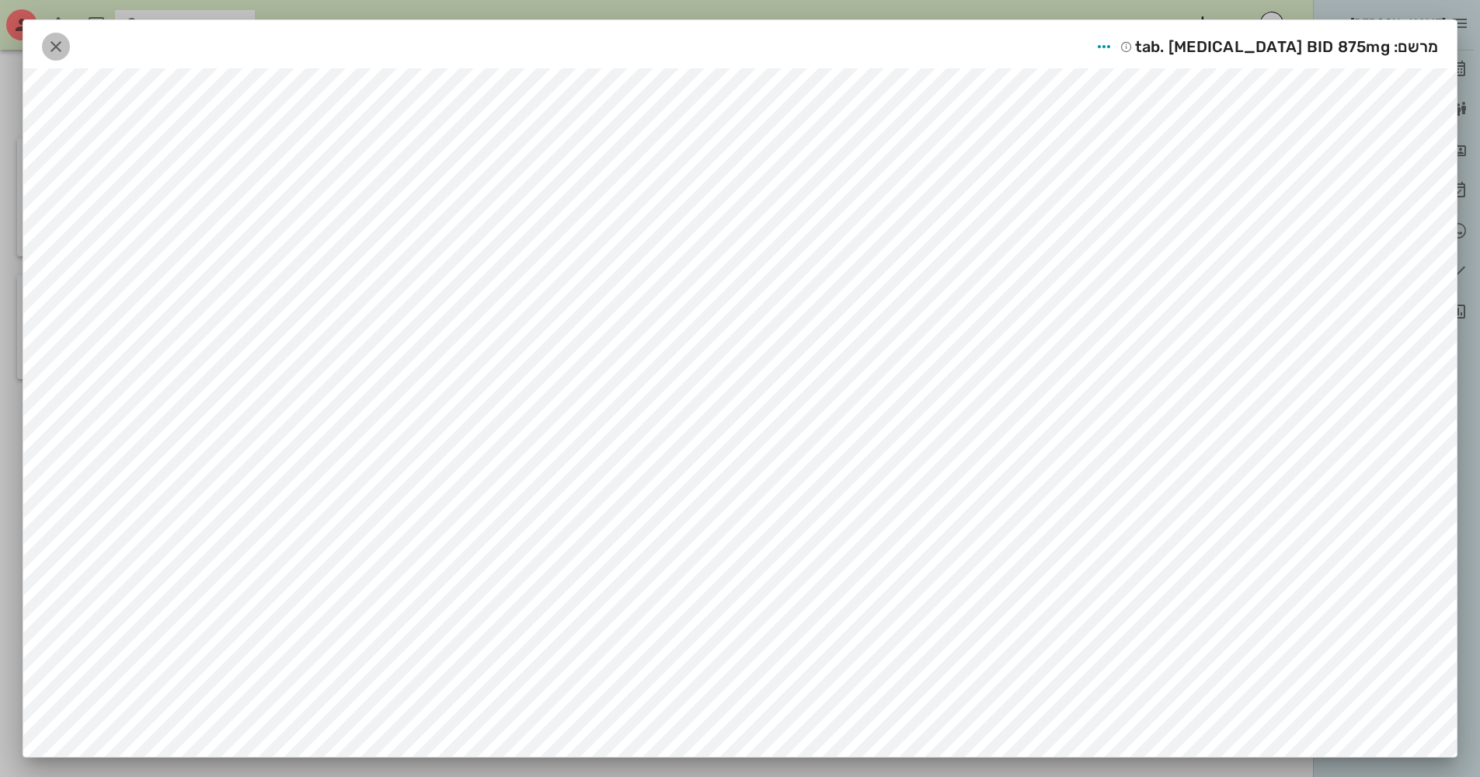
click at [53, 45] on icon "button" at bounding box center [56, 46] width 19 height 19
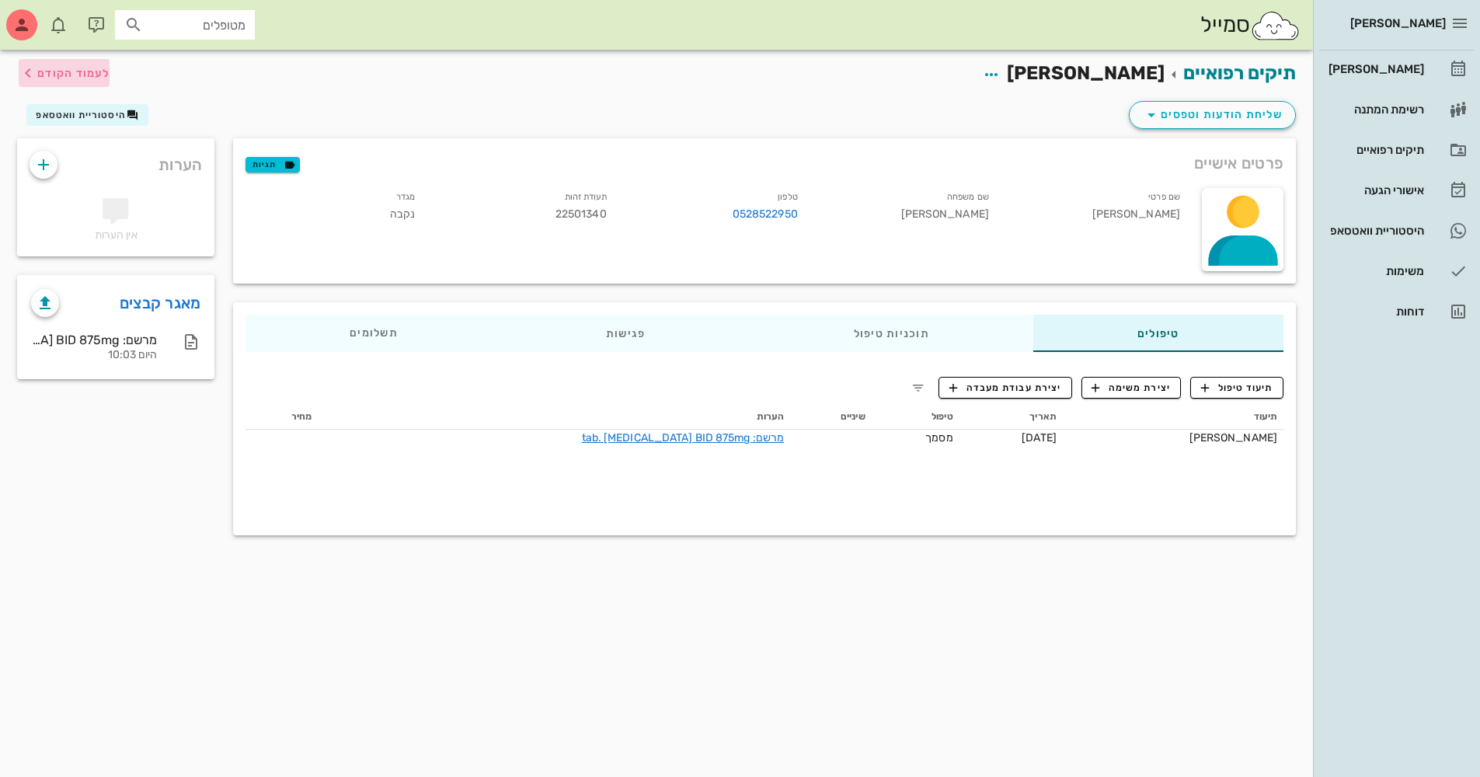
click at [89, 71] on span "לעמוד הקודם" at bounding box center [73, 73] width 72 height 13
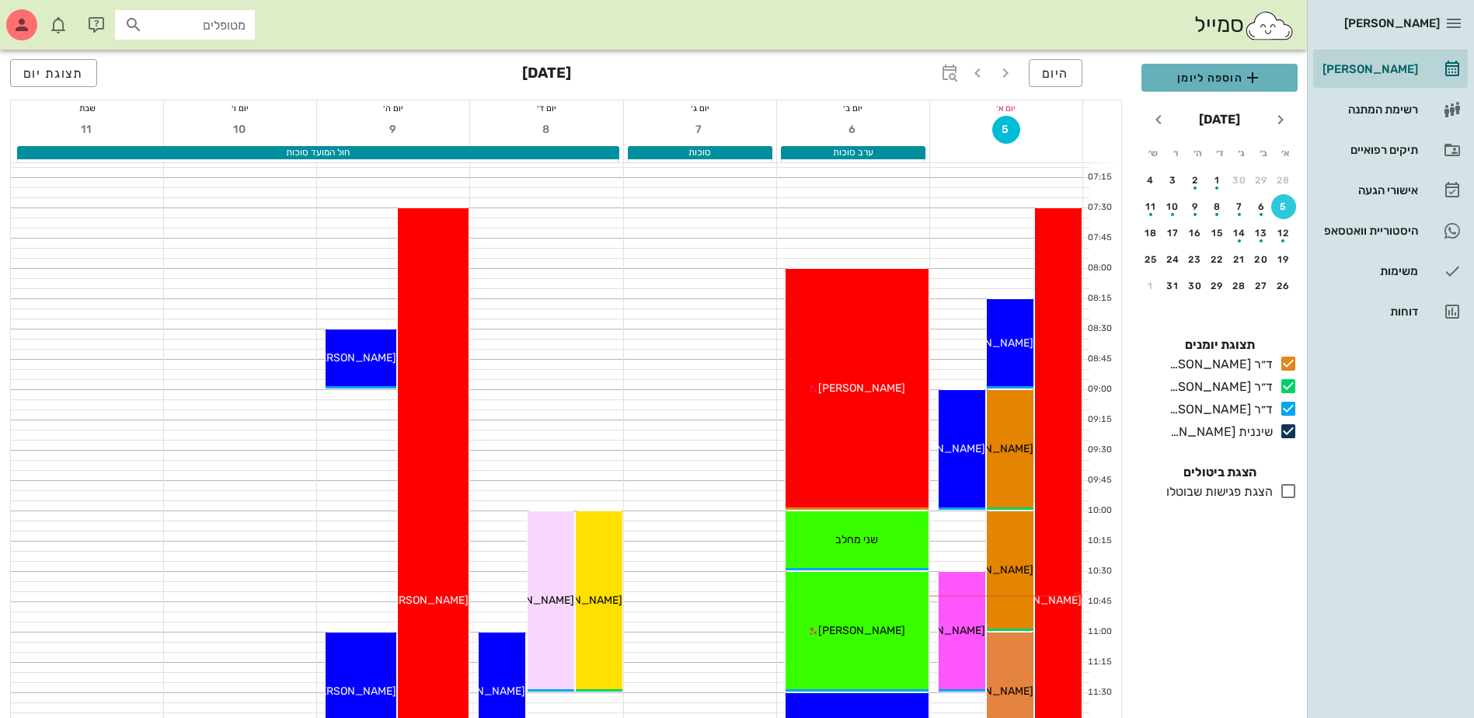
drag, startPoint x: 1198, startPoint y: 79, endPoint x: 1180, endPoint y: 78, distance: 18.7
click at [1198, 79] on span "הוספה ליומן" at bounding box center [1219, 77] width 131 height 19
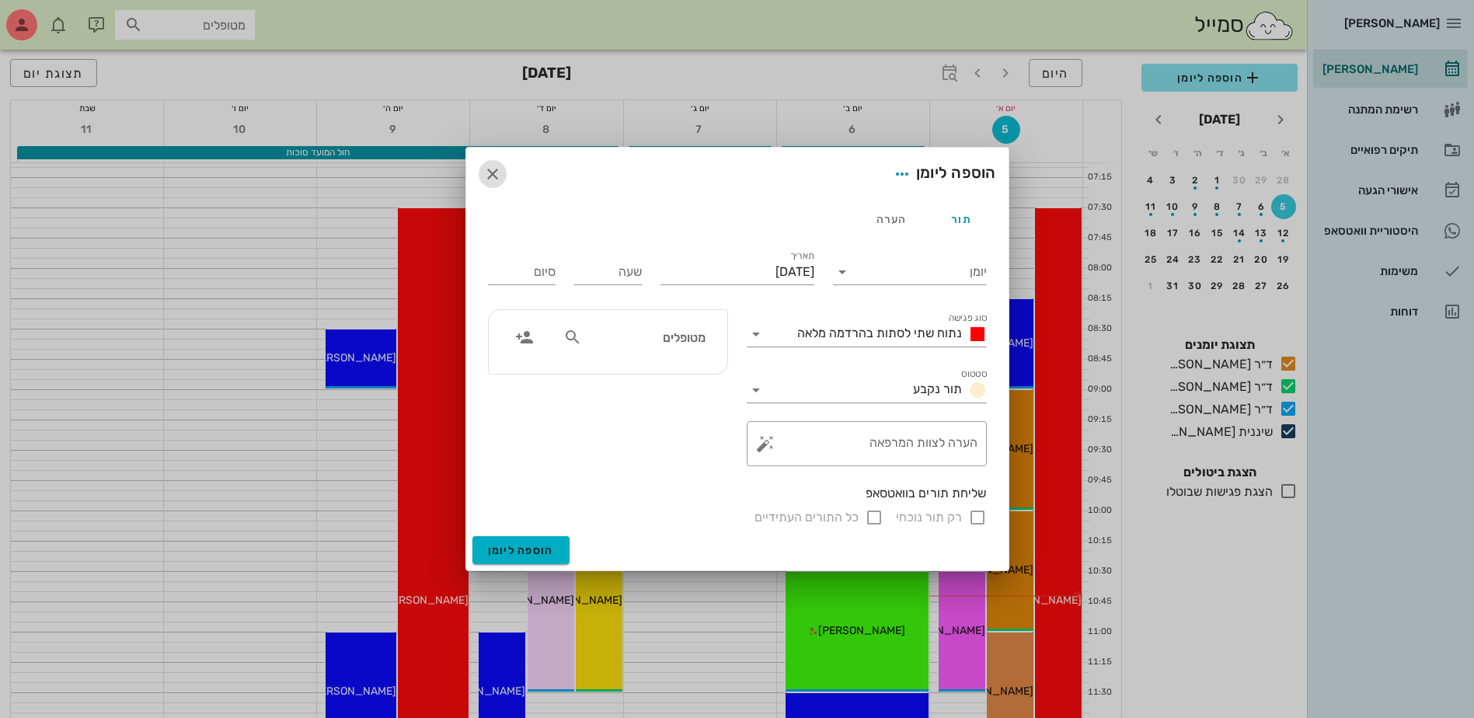
click at [497, 174] on icon "button" at bounding box center [492, 174] width 19 height 19
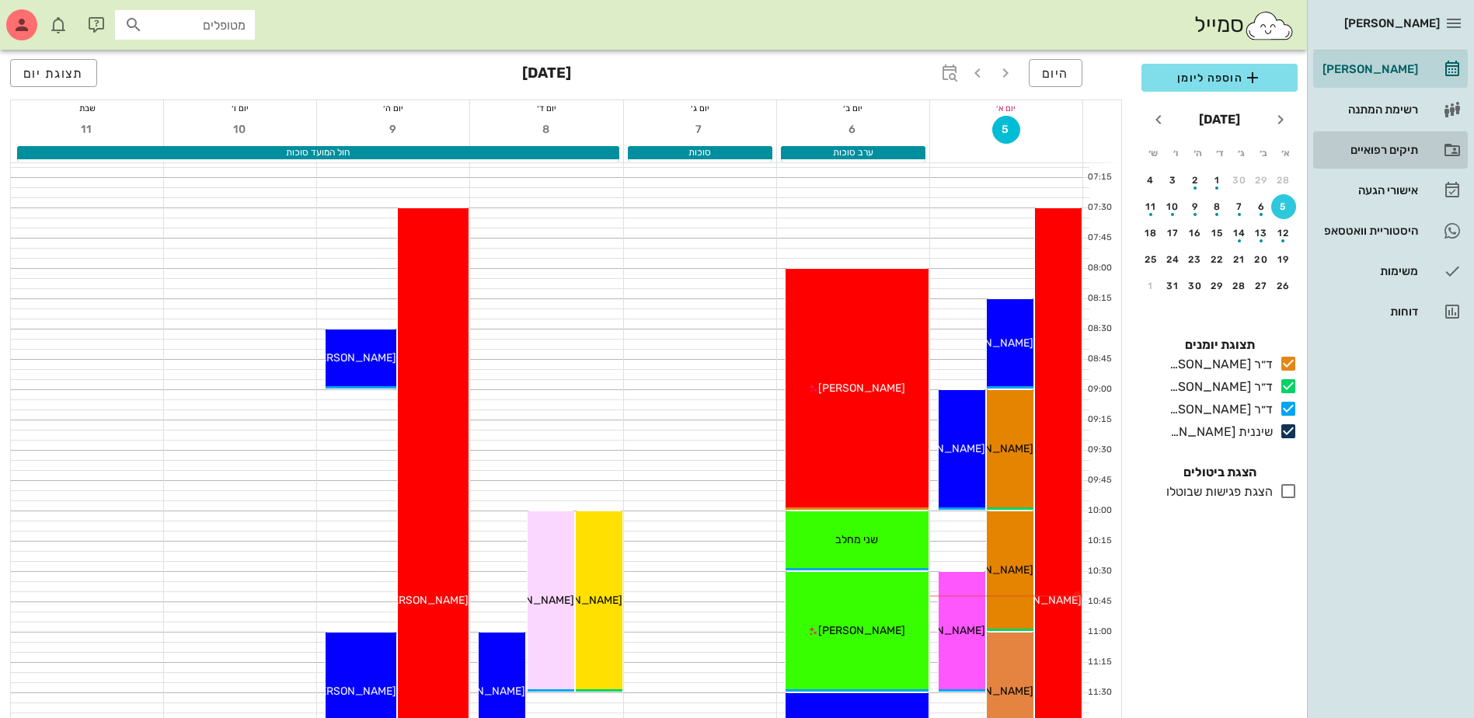
click at [1393, 145] on div "תיקים רפואיים" at bounding box center [1369, 150] width 99 height 12
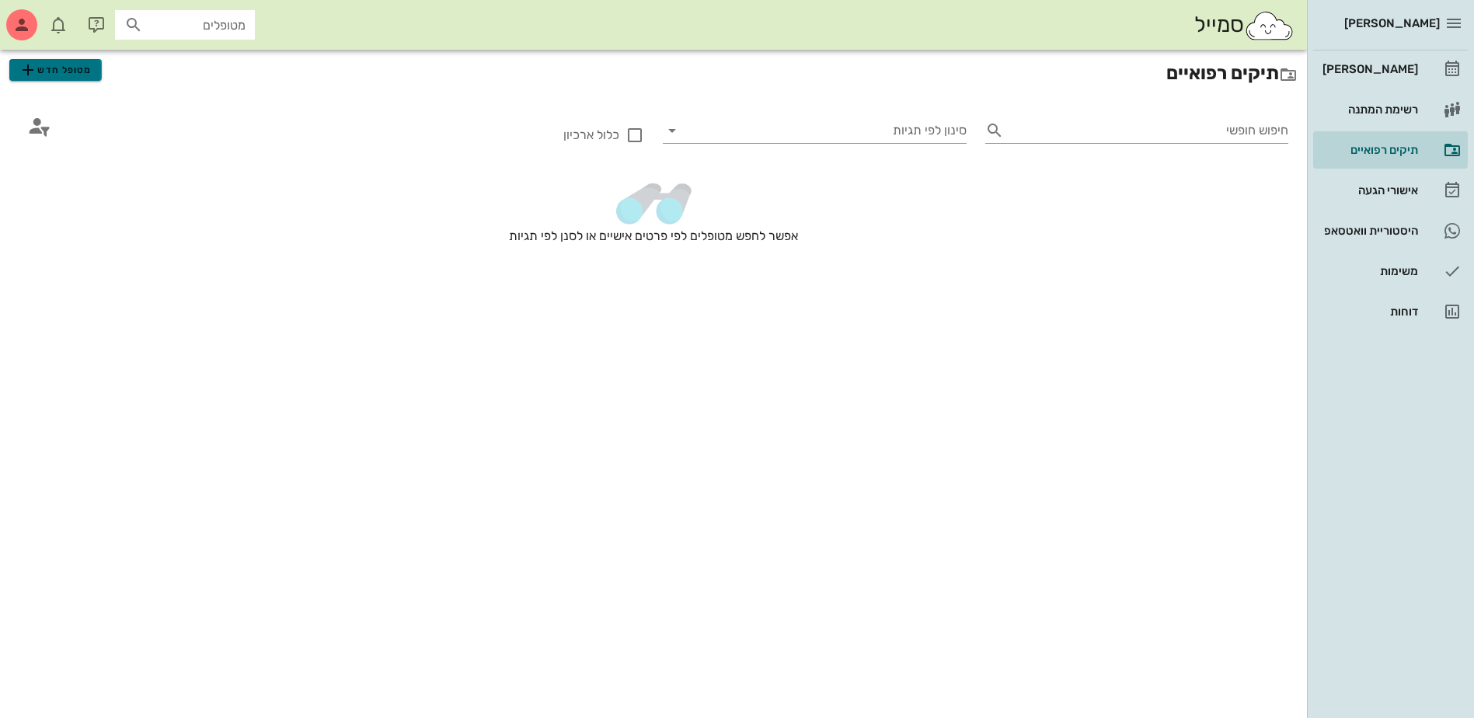
click at [87, 71] on span "מטופל חדש" at bounding box center [55, 70] width 73 height 19
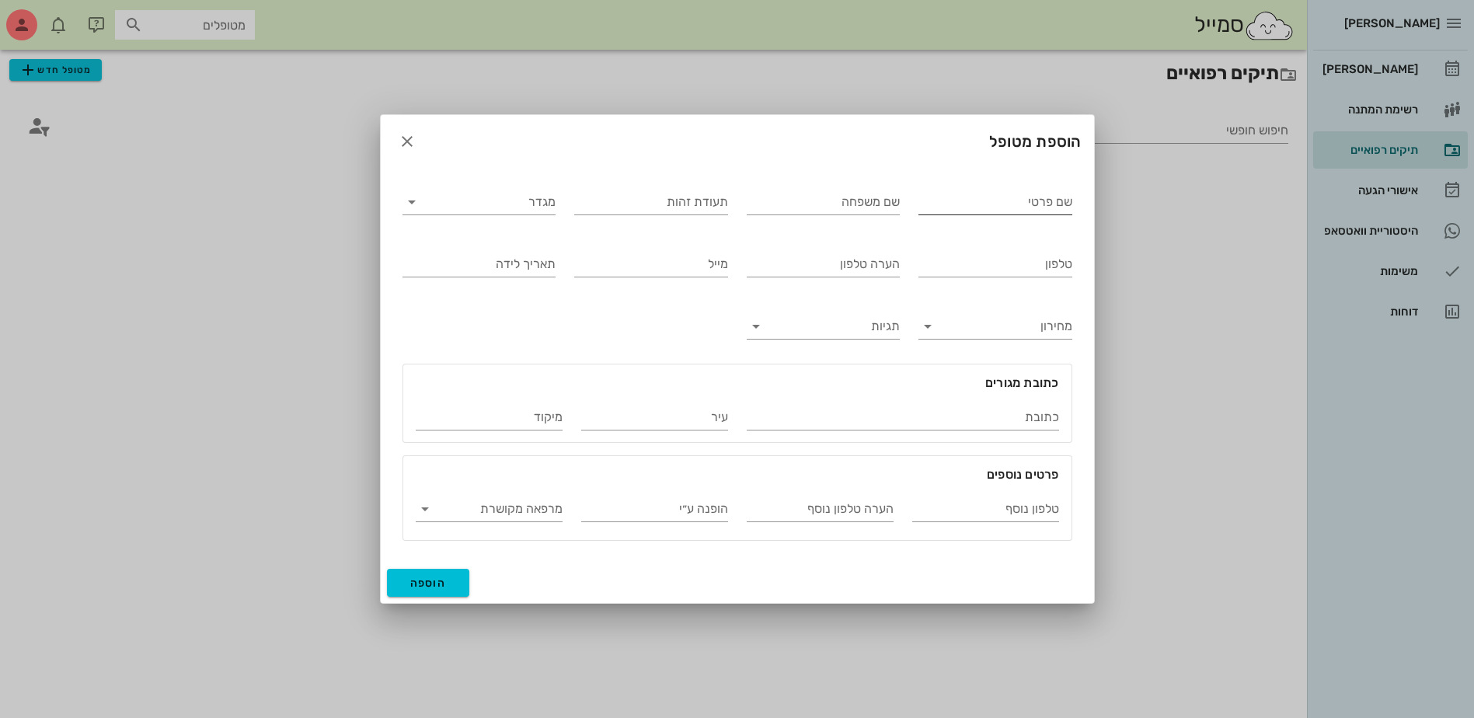
click at [966, 197] on input "שם פרטי" at bounding box center [996, 202] width 154 height 25
type input "[PERSON_NAME]"
click at [863, 204] on input "שם משפחה" at bounding box center [824, 202] width 154 height 25
type input "[PERSON_NAME]"
click at [533, 199] on input "מגדר" at bounding box center [491, 202] width 129 height 25
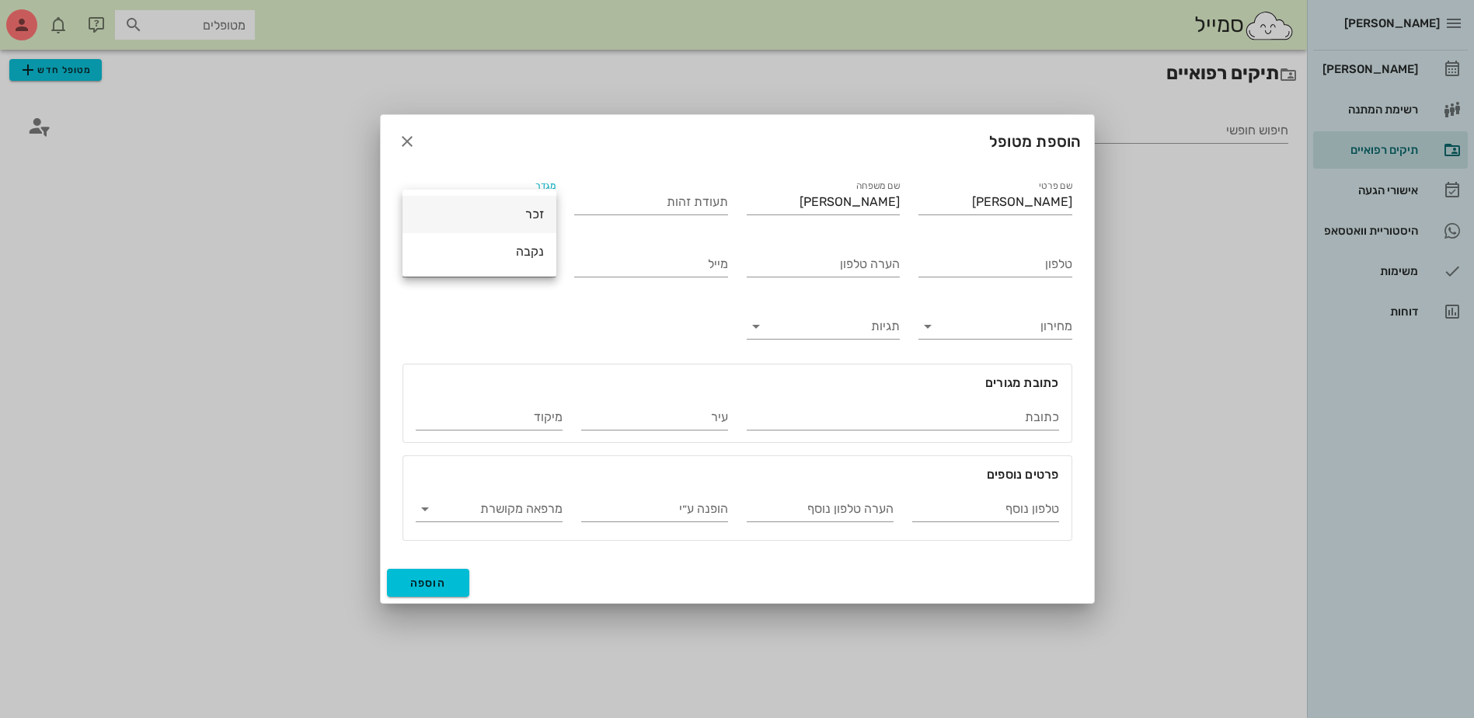
click at [521, 207] on div "זכר" at bounding box center [479, 214] width 129 height 15
click at [993, 266] on input "טלפון" at bounding box center [996, 264] width 154 height 25
type input "052-7868690"
click at [426, 579] on span "הוספה" at bounding box center [428, 583] width 37 height 13
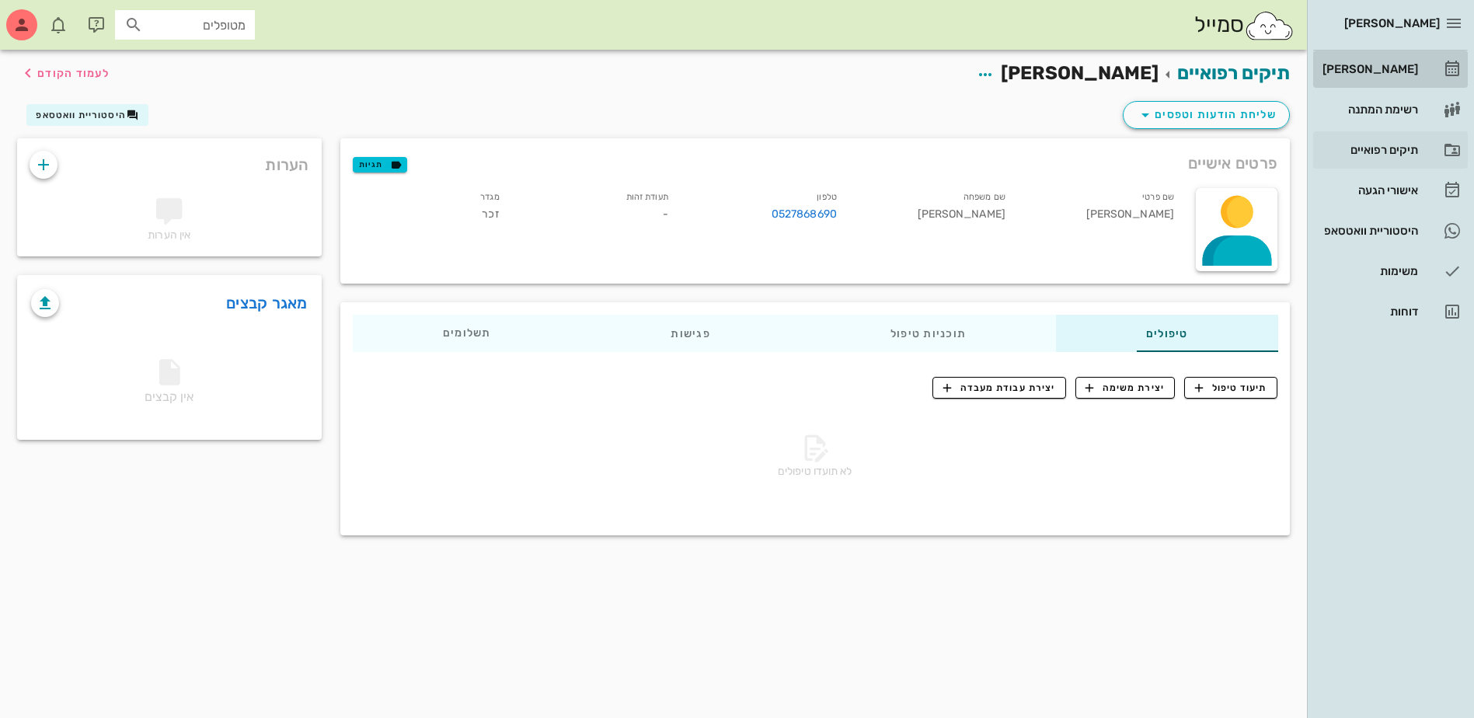
drag, startPoint x: 1384, startPoint y: 70, endPoint x: 1365, endPoint y: 150, distance: 82.2
click at [1384, 70] on div "[PERSON_NAME]" at bounding box center [1369, 69] width 99 height 12
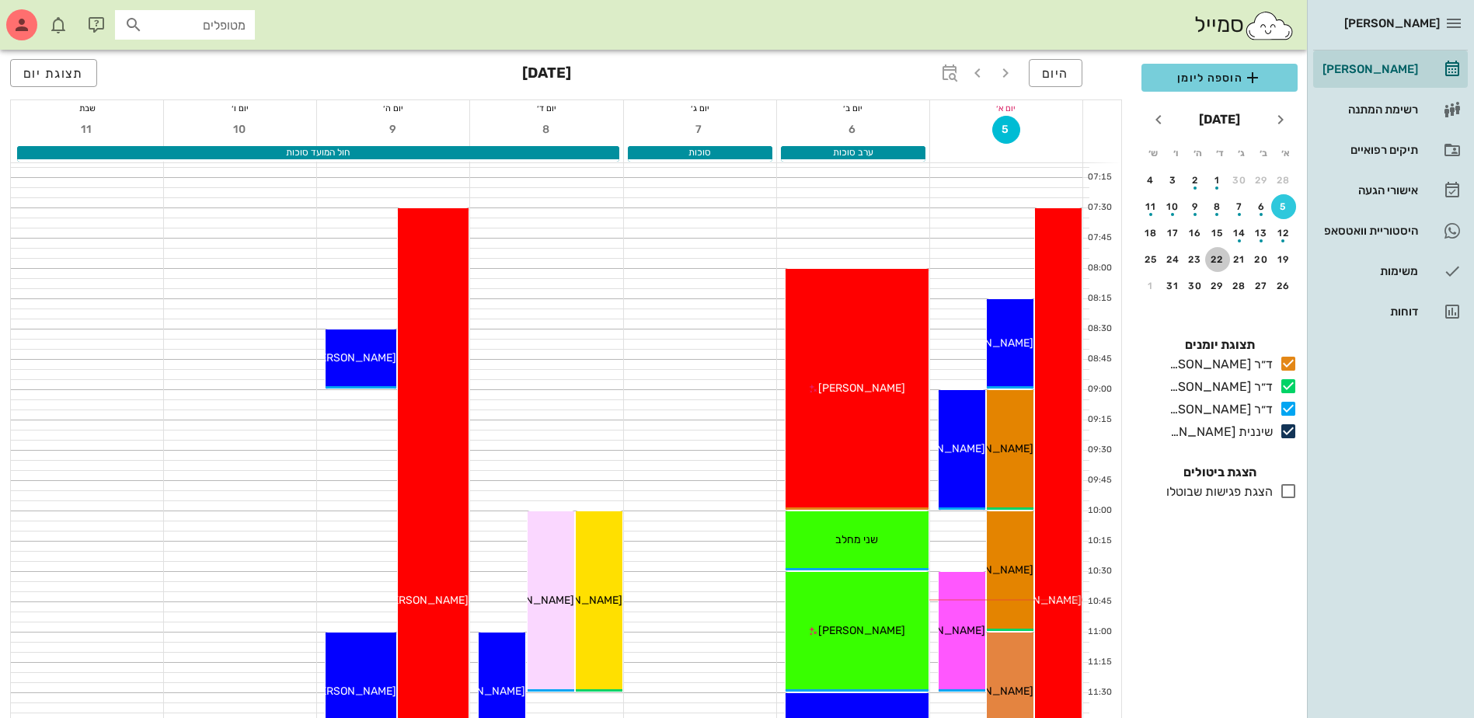
drag, startPoint x: 1218, startPoint y: 259, endPoint x: 1226, endPoint y: 74, distance: 185.1
click at [1217, 258] on div "22" at bounding box center [1217, 259] width 25 height 11
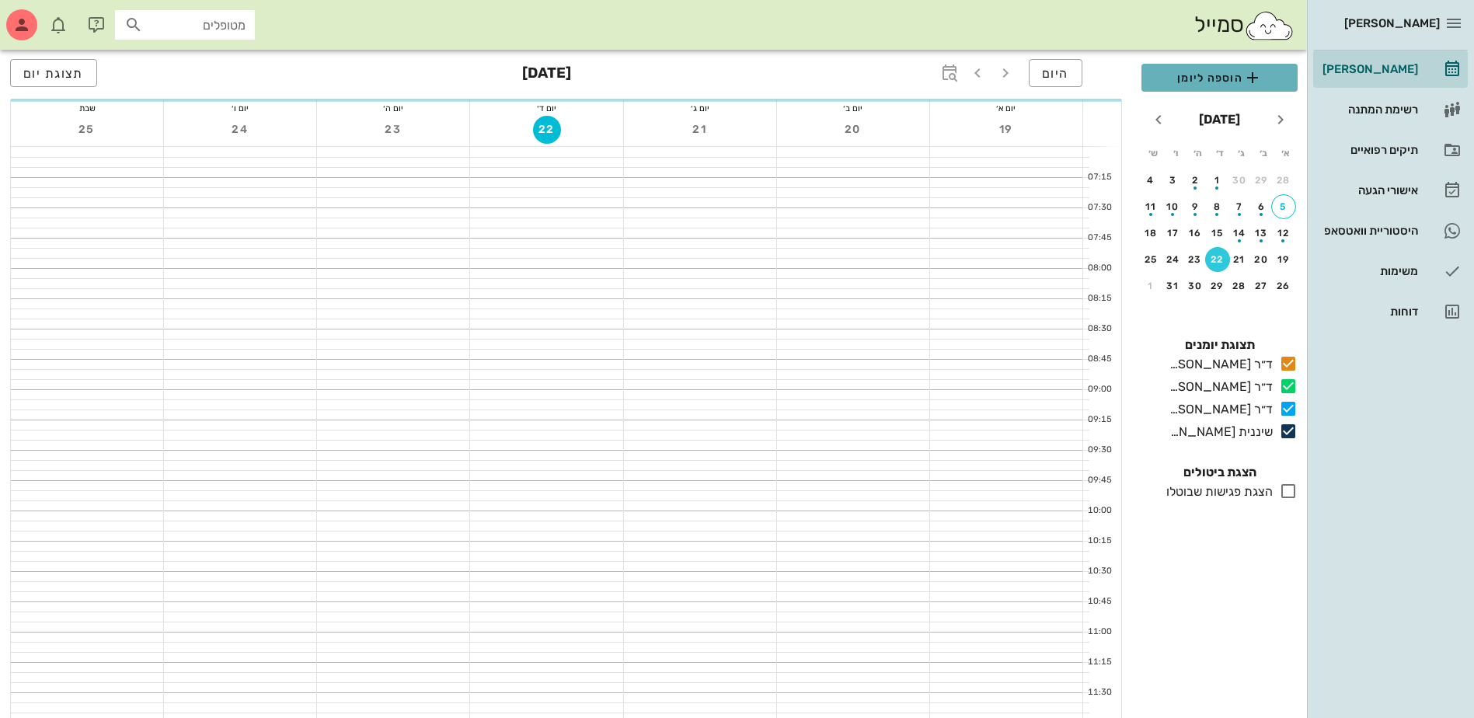
drag, startPoint x: 1226, startPoint y: 74, endPoint x: 1225, endPoint y: 84, distance: 10.1
click at [1225, 75] on span "הוספה ליומן" at bounding box center [1219, 77] width 131 height 19
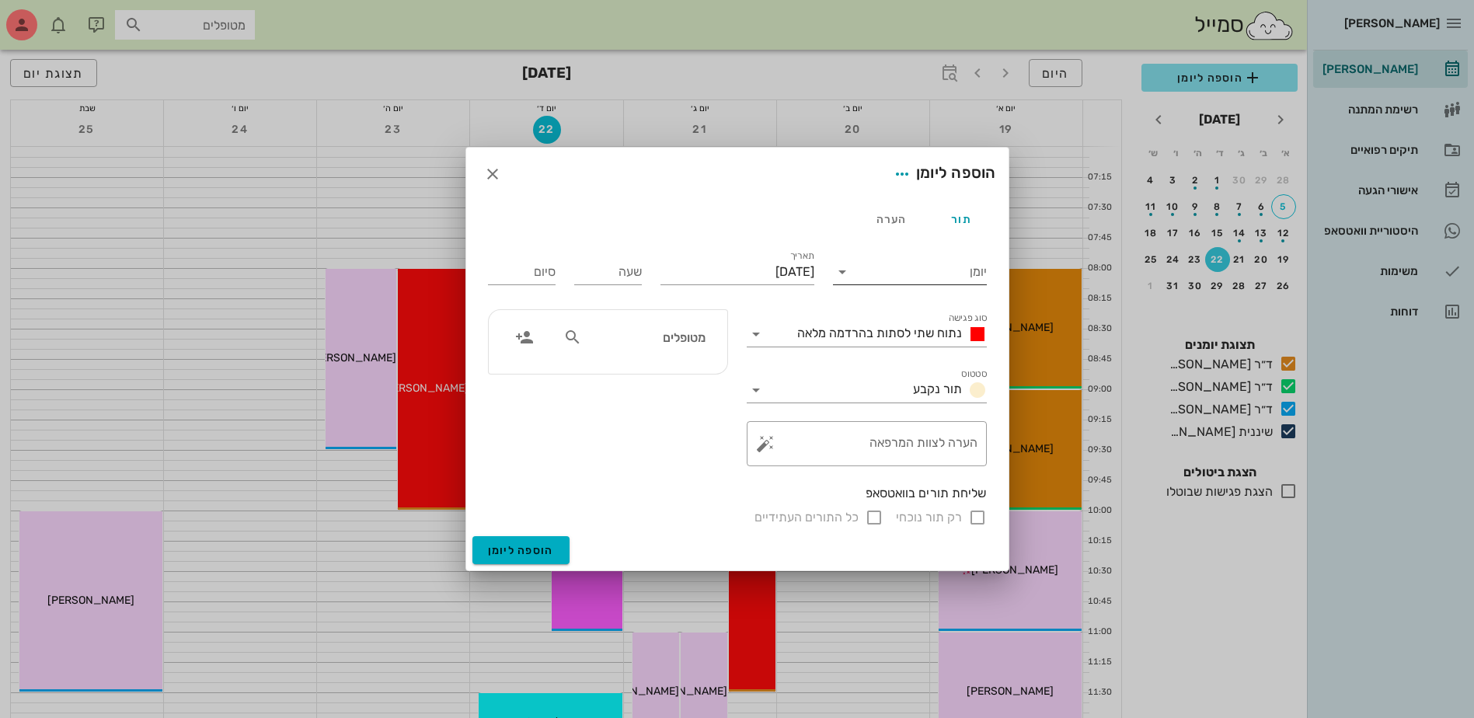
click at [922, 264] on input "יומן" at bounding box center [921, 272] width 132 height 25
click at [919, 360] on div "ד״ר [PERSON_NAME]" at bounding box center [915, 358] width 138 height 15
click at [898, 331] on span "נתוח שתי לסתות בהרדמה מלאה" at bounding box center [879, 333] width 165 height 15
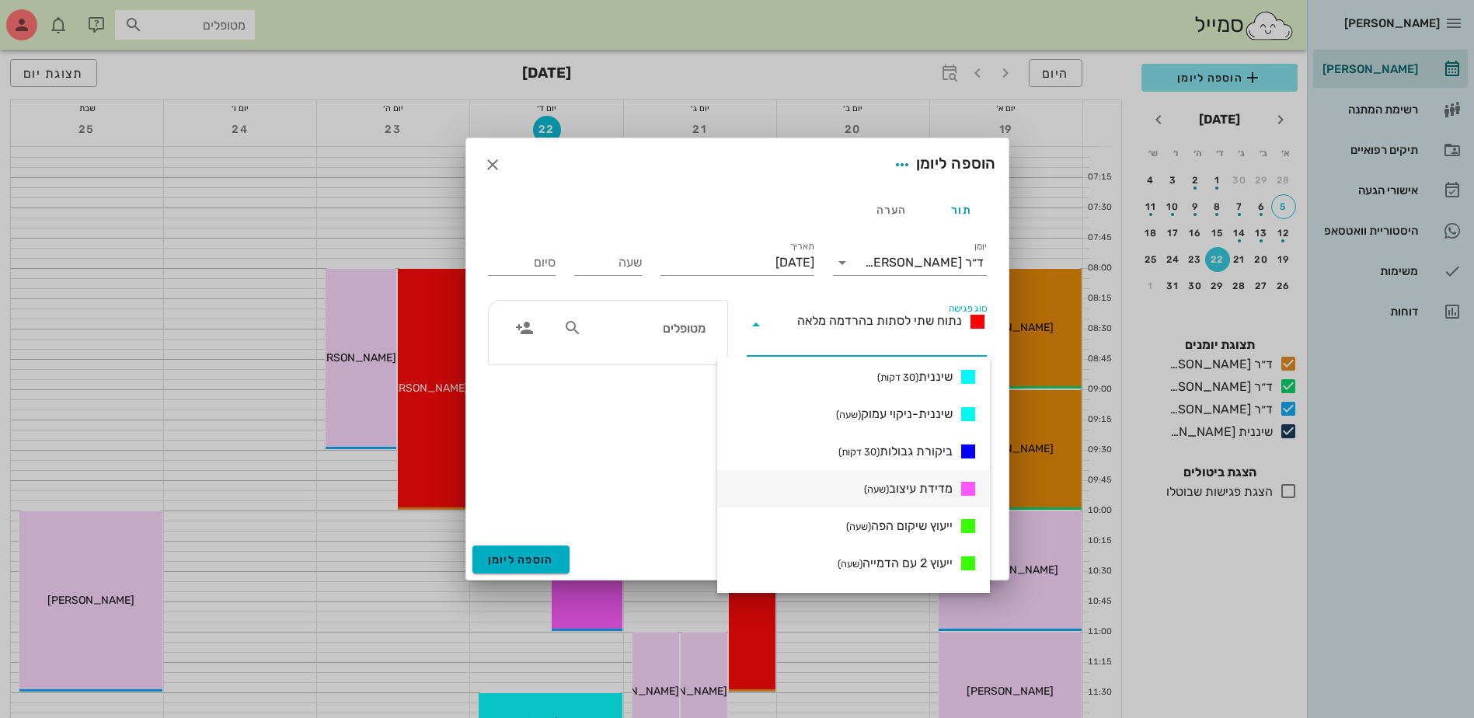
scroll to position [777, 0]
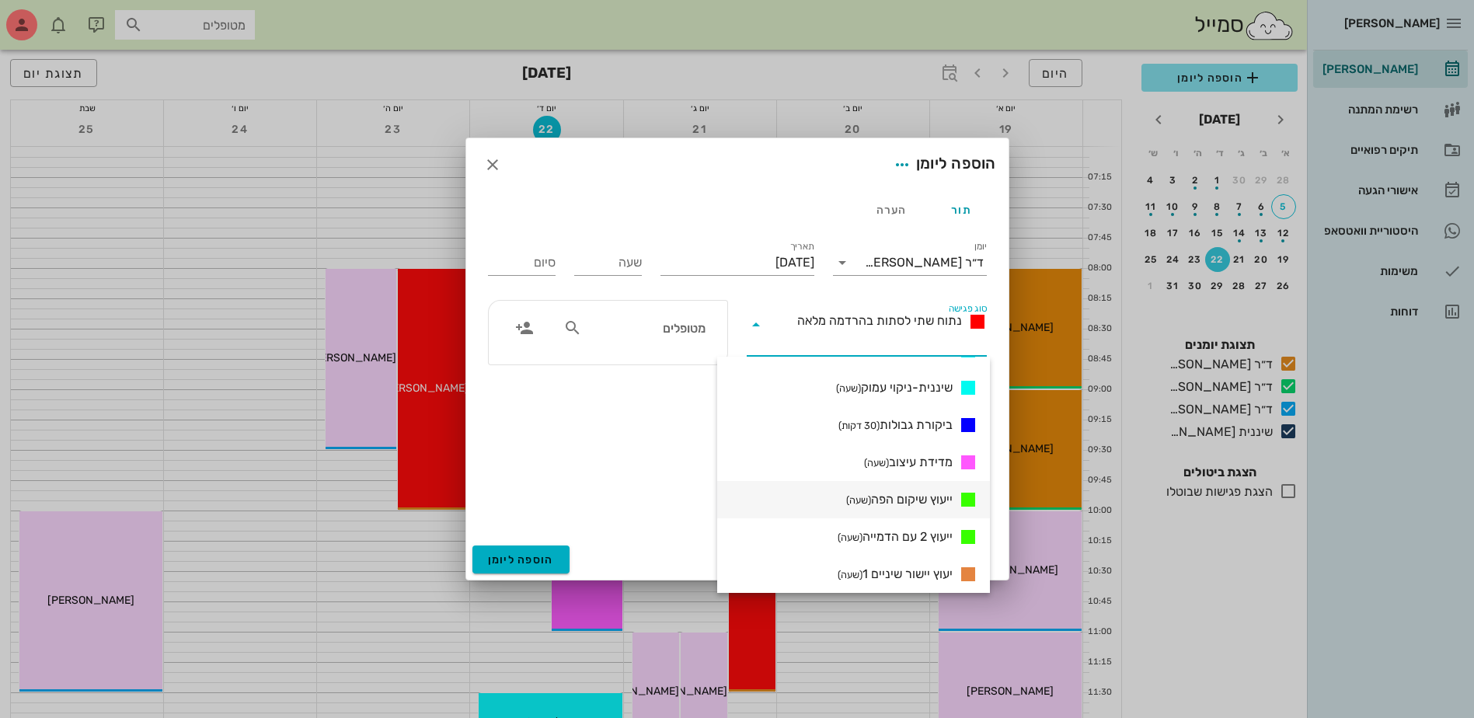
click at [914, 493] on span "ייעוץ שיקום הפה (שעה)" at bounding box center [899, 499] width 106 height 19
type input "01:00"
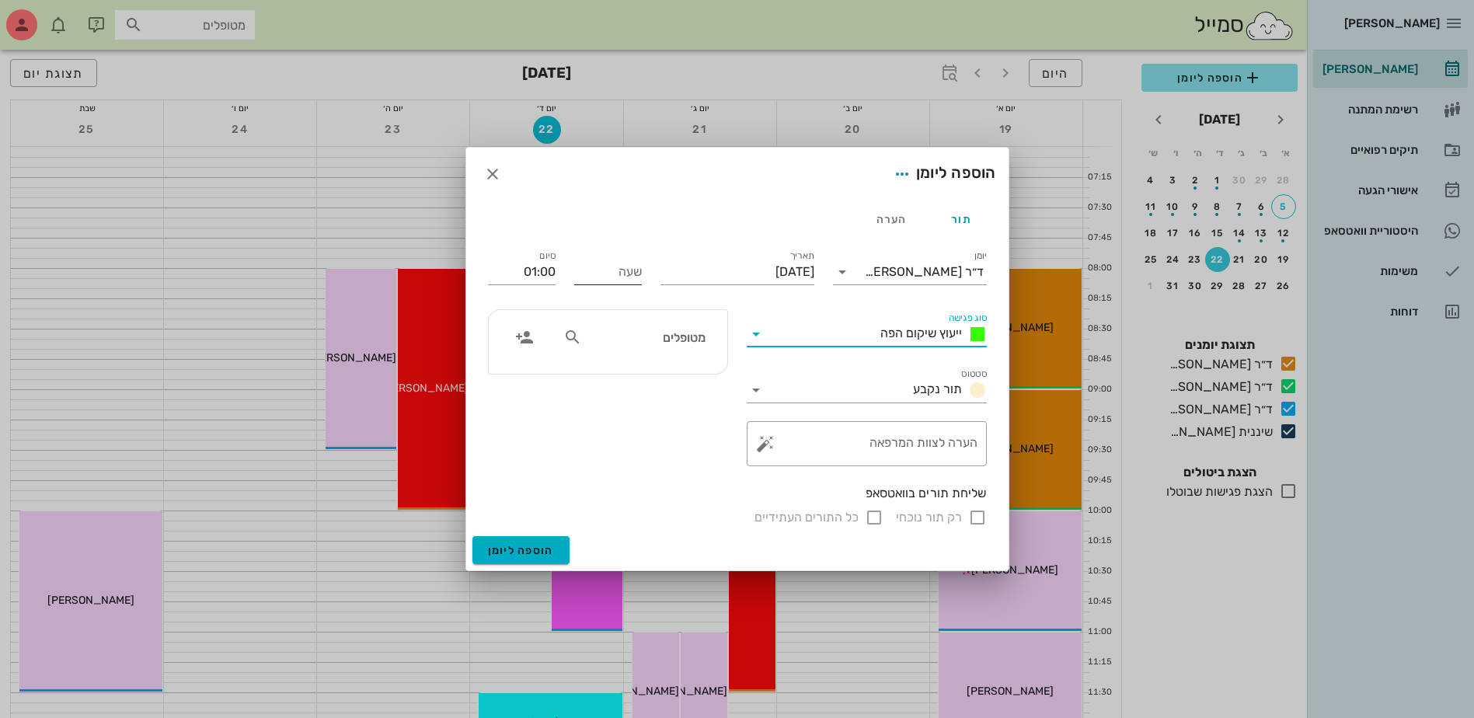
click at [633, 271] on input "שעה" at bounding box center [608, 272] width 68 height 25
type input "14:00"
type input "15:00"
click at [703, 340] on input "מטופלים" at bounding box center [645, 337] width 120 height 20
type input "[PERSON_NAME]"
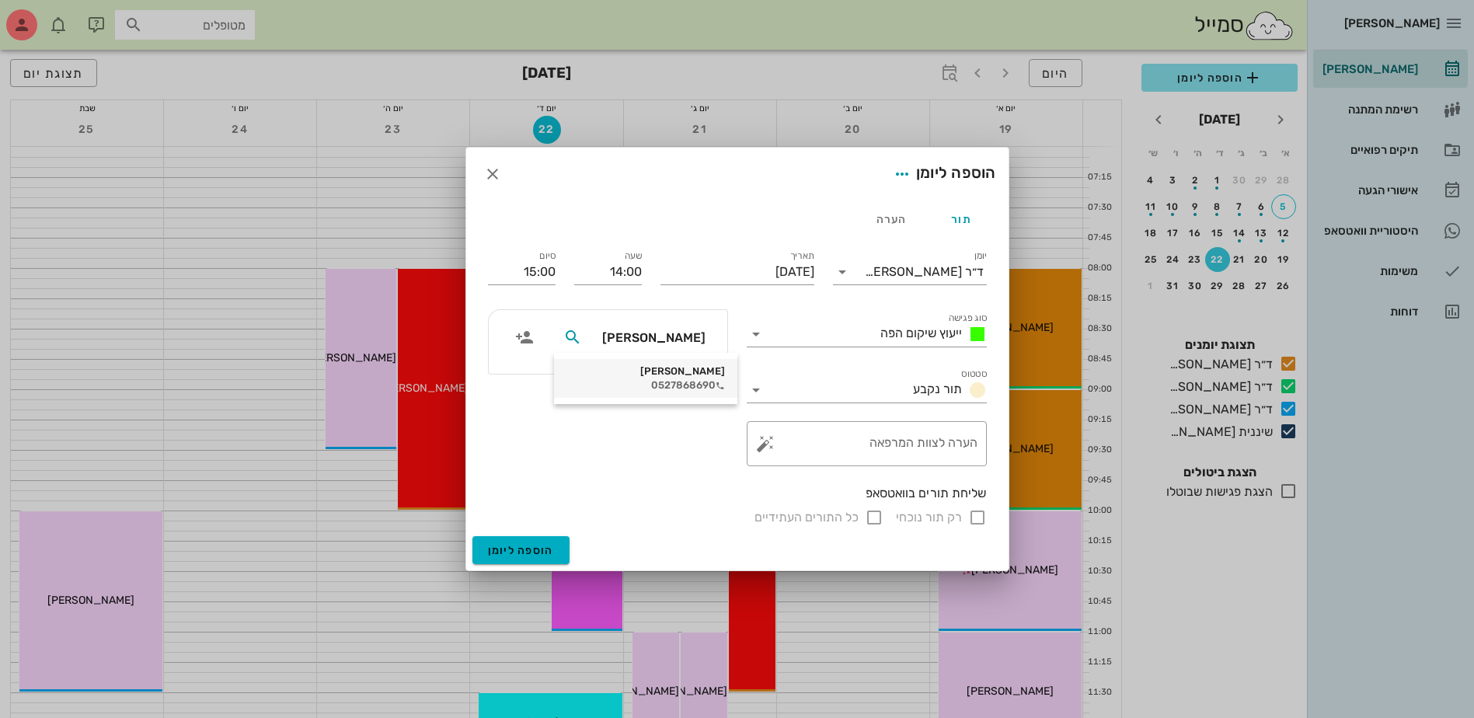
click at [678, 381] on div "0527868690" at bounding box center [646, 385] width 159 height 12
drag, startPoint x: 981, startPoint y: 523, endPoint x: 873, endPoint y: 528, distance: 108.1
click at [981, 522] on input "רק תור נוכחי" at bounding box center [977, 517] width 19 height 19
checkbox input "false"
click at [528, 549] on span "הוספה ליומן" at bounding box center [521, 550] width 66 height 13
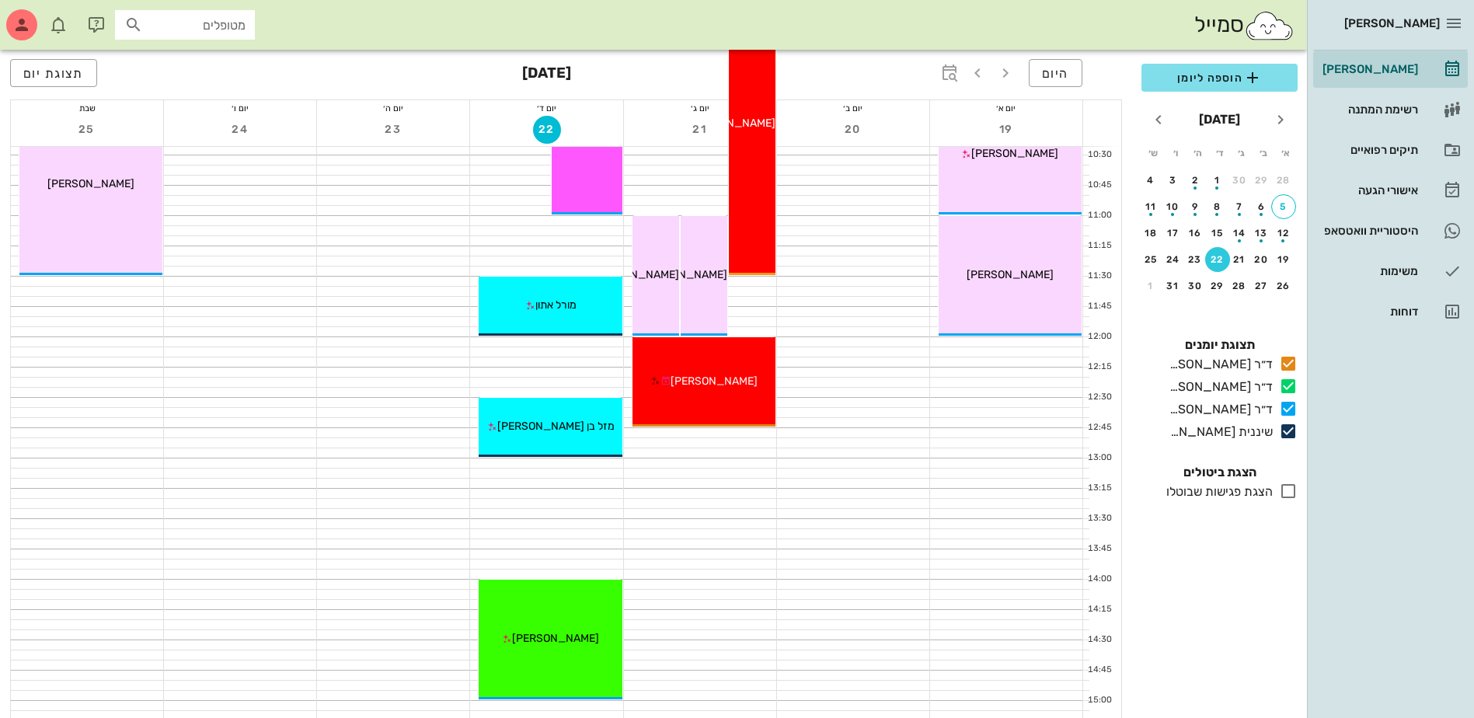
scroll to position [466, 0]
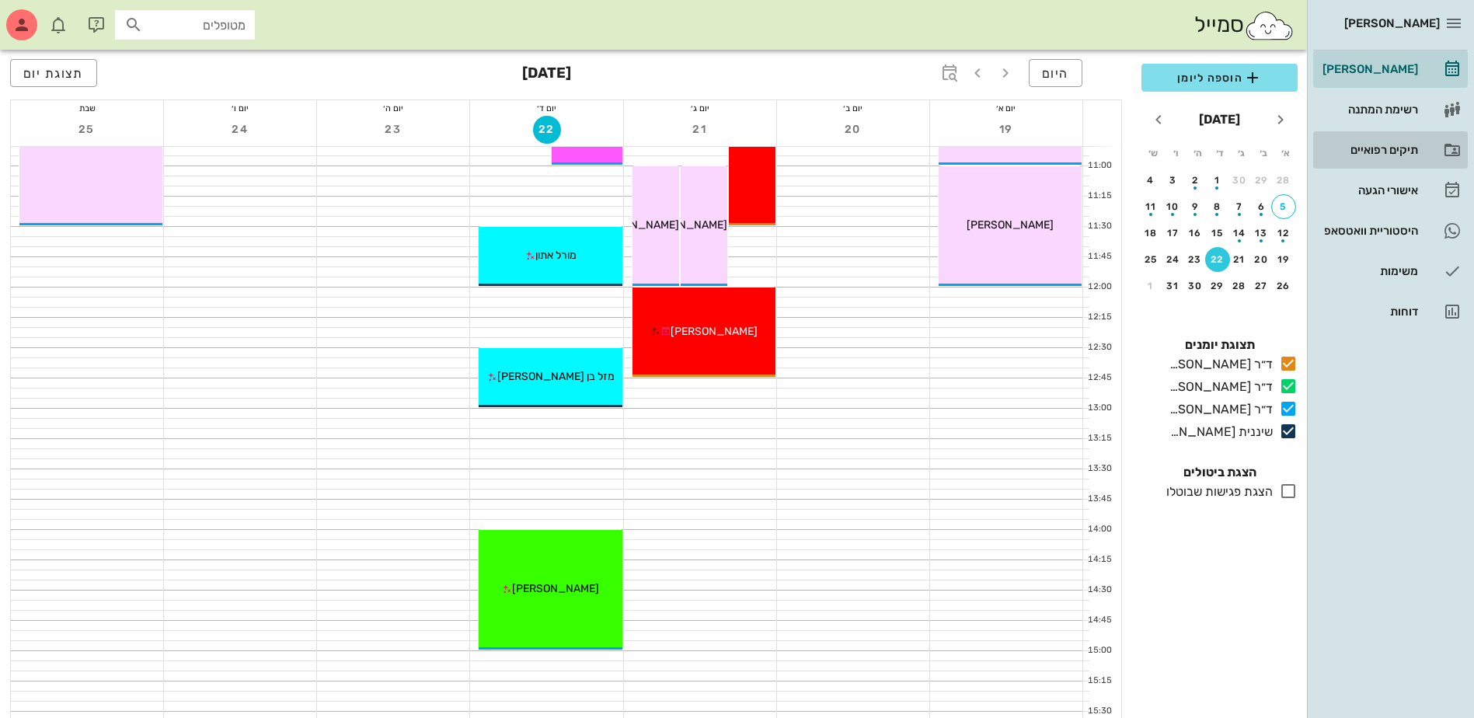
click at [1351, 159] on div "תיקים רפואיים" at bounding box center [1369, 150] width 99 height 25
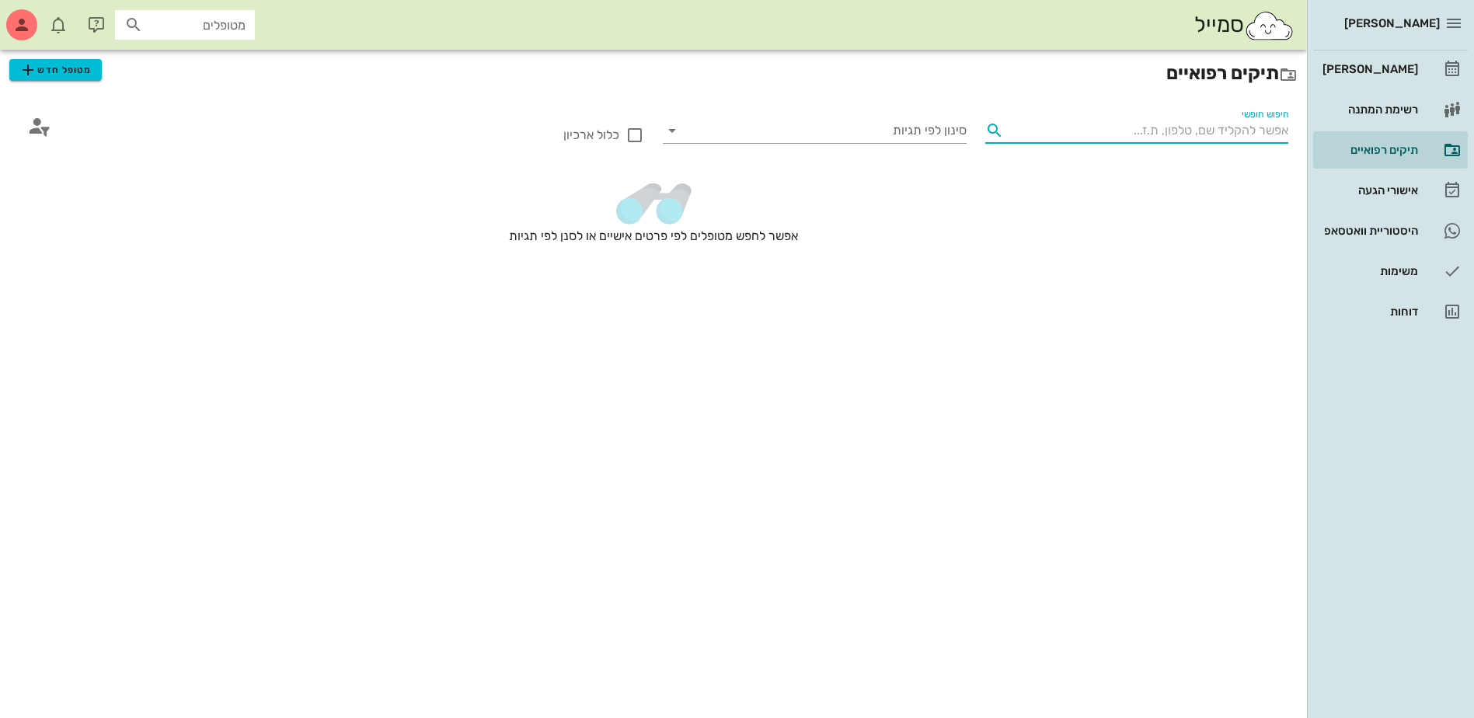
click at [1251, 132] on input "חיפוש חופשי" at bounding box center [1149, 130] width 279 height 25
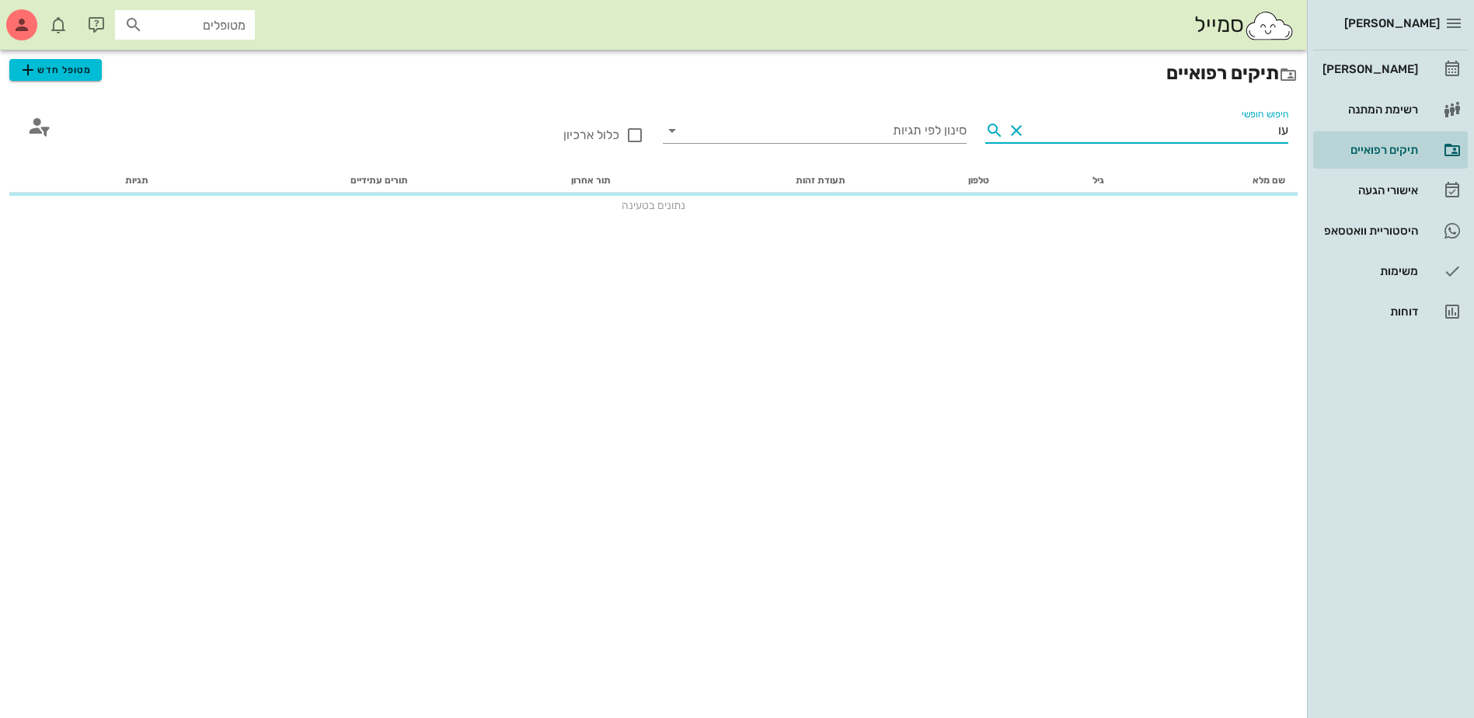
type input "ע"
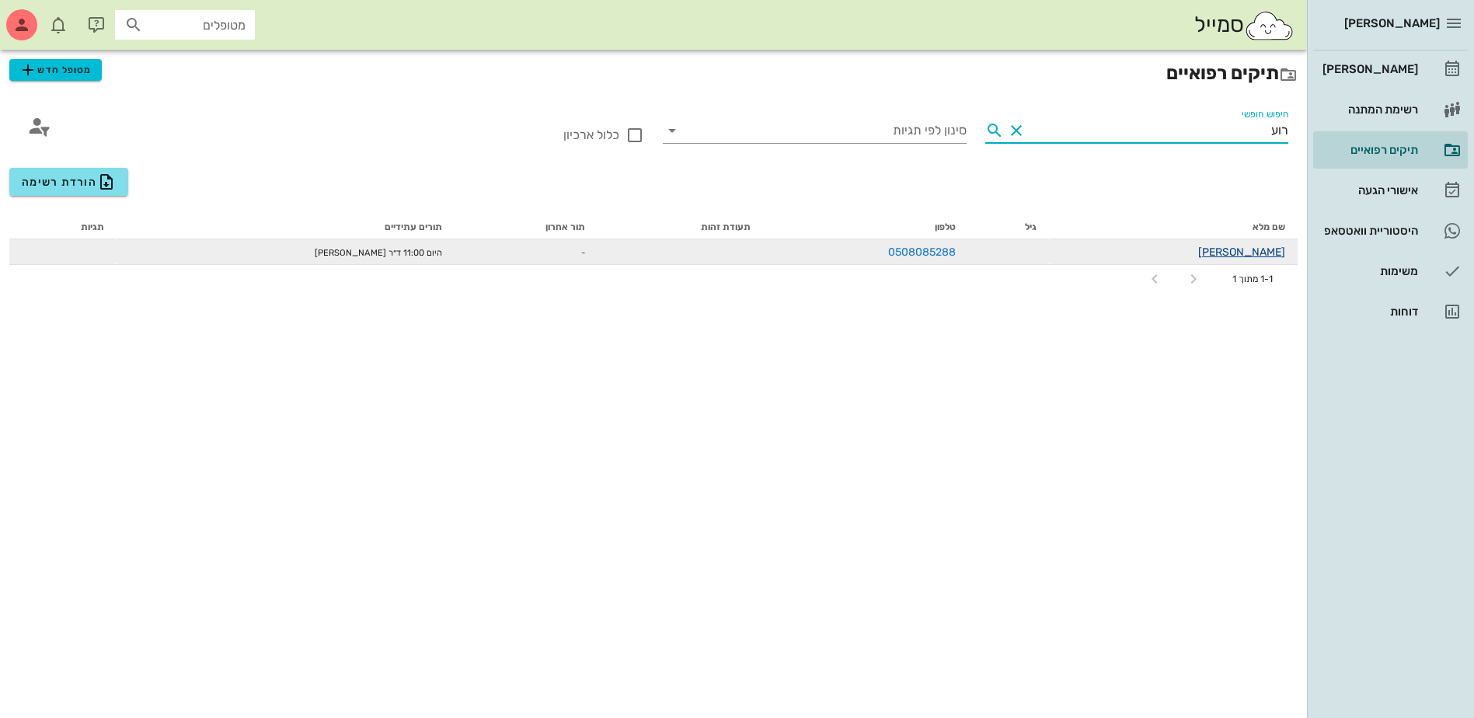
type input "רוע"
click at [1256, 251] on link "[PERSON_NAME]" at bounding box center [1241, 252] width 87 height 13
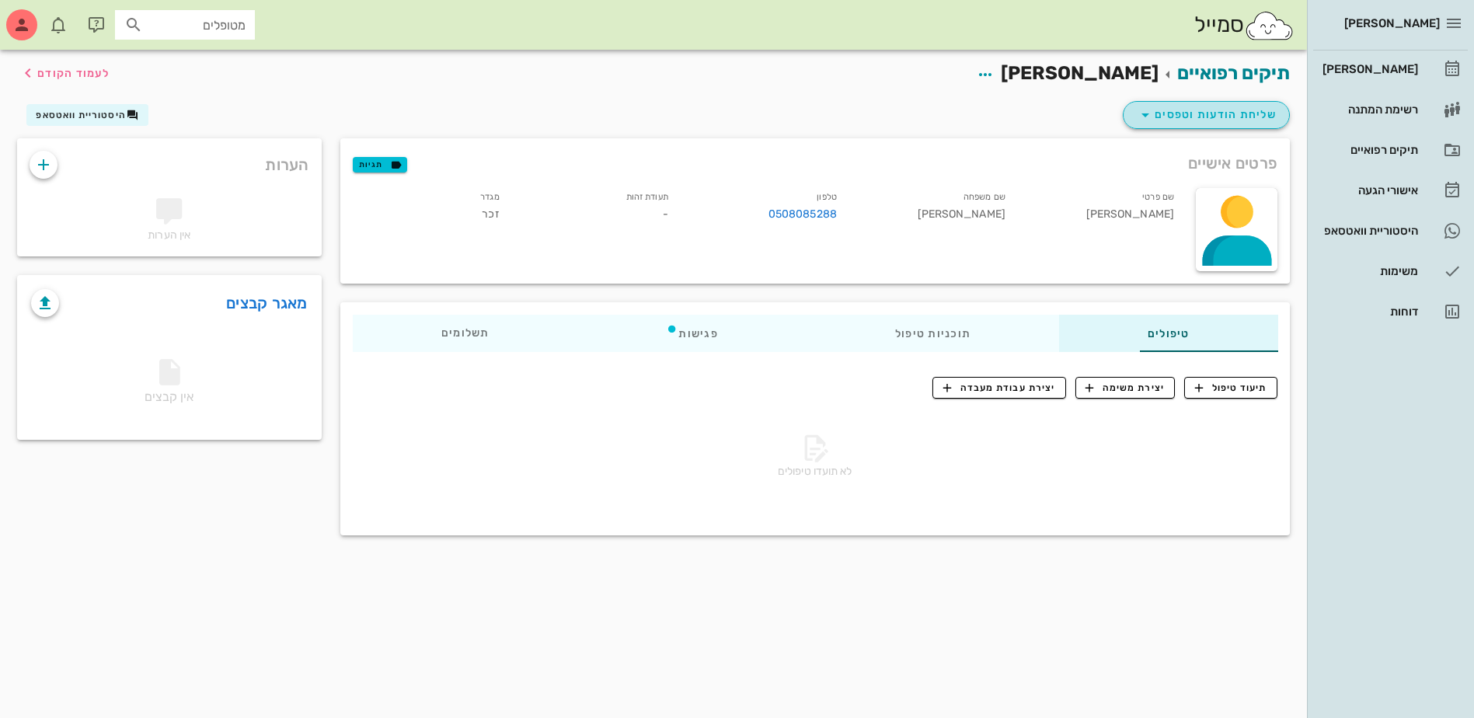
click at [1201, 120] on span "שליחת הודעות וטפסים" at bounding box center [1206, 115] width 141 height 19
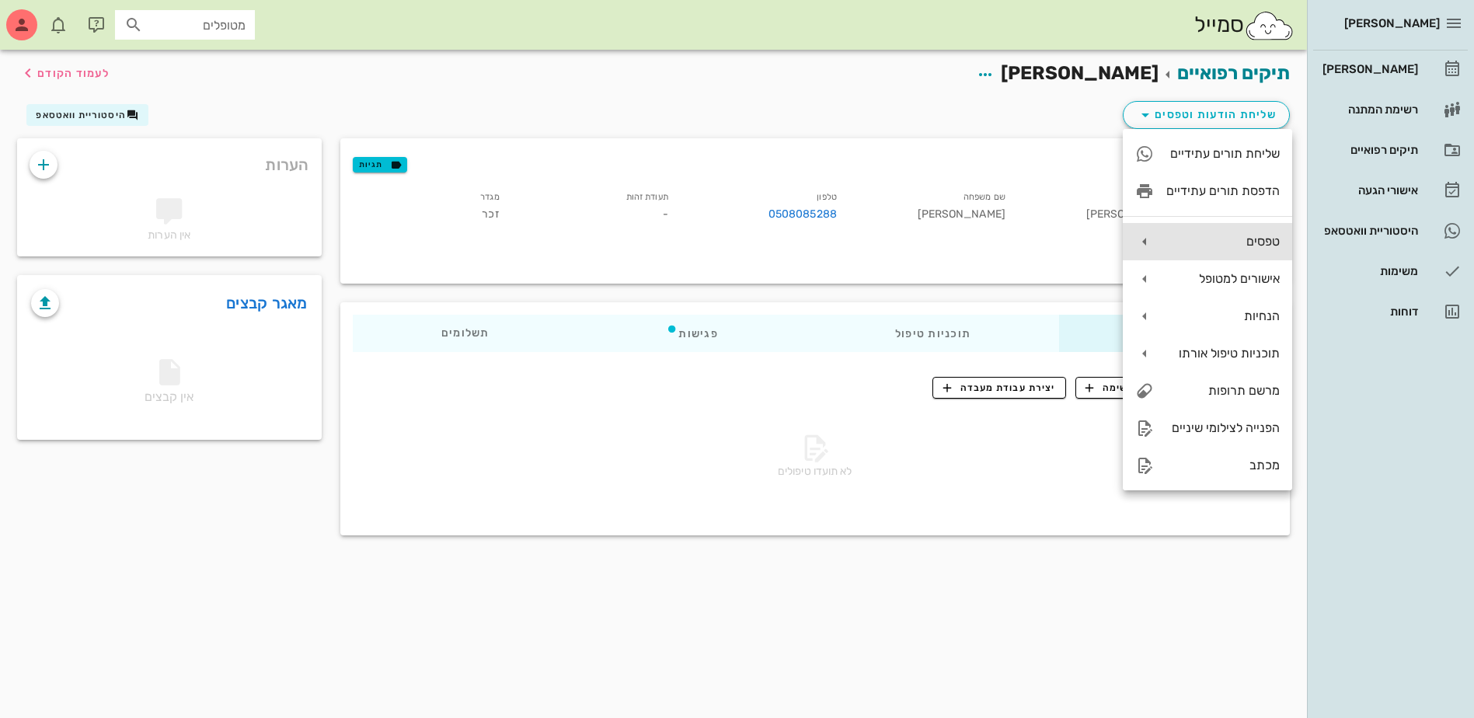
click at [1231, 246] on div "טפסים" at bounding box center [1222, 241] width 113 height 15
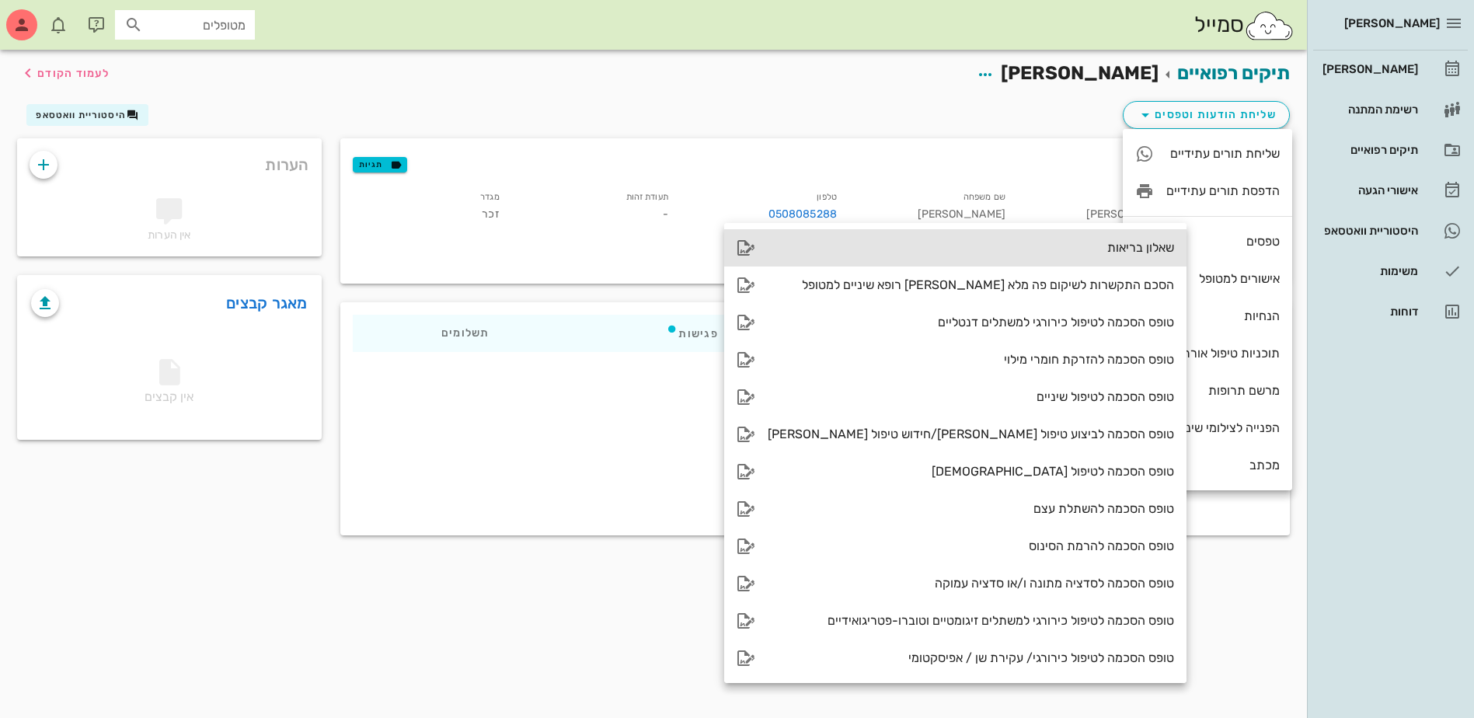
click at [1070, 250] on div "שאלון בריאות" at bounding box center [971, 247] width 406 height 15
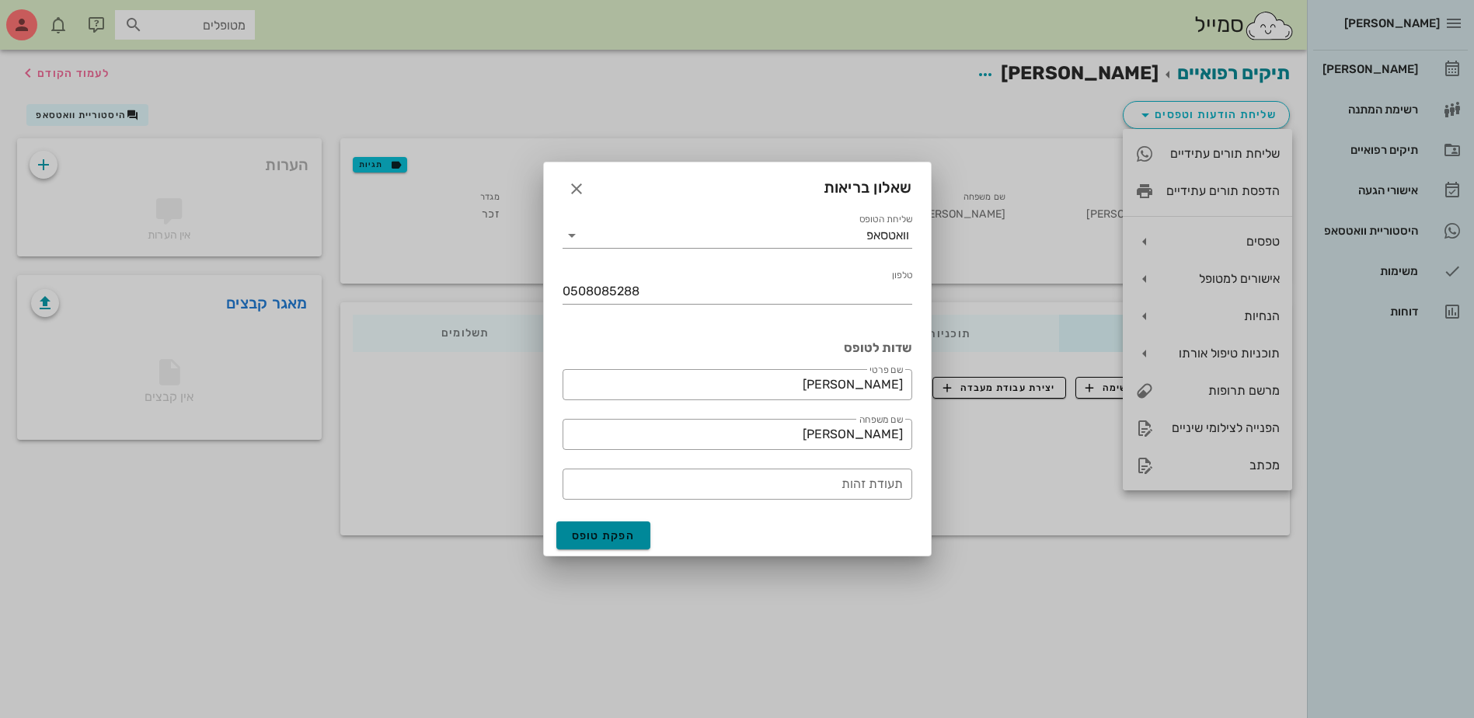
click at [602, 537] on span "הפקת טופס" at bounding box center [604, 535] width 64 height 13
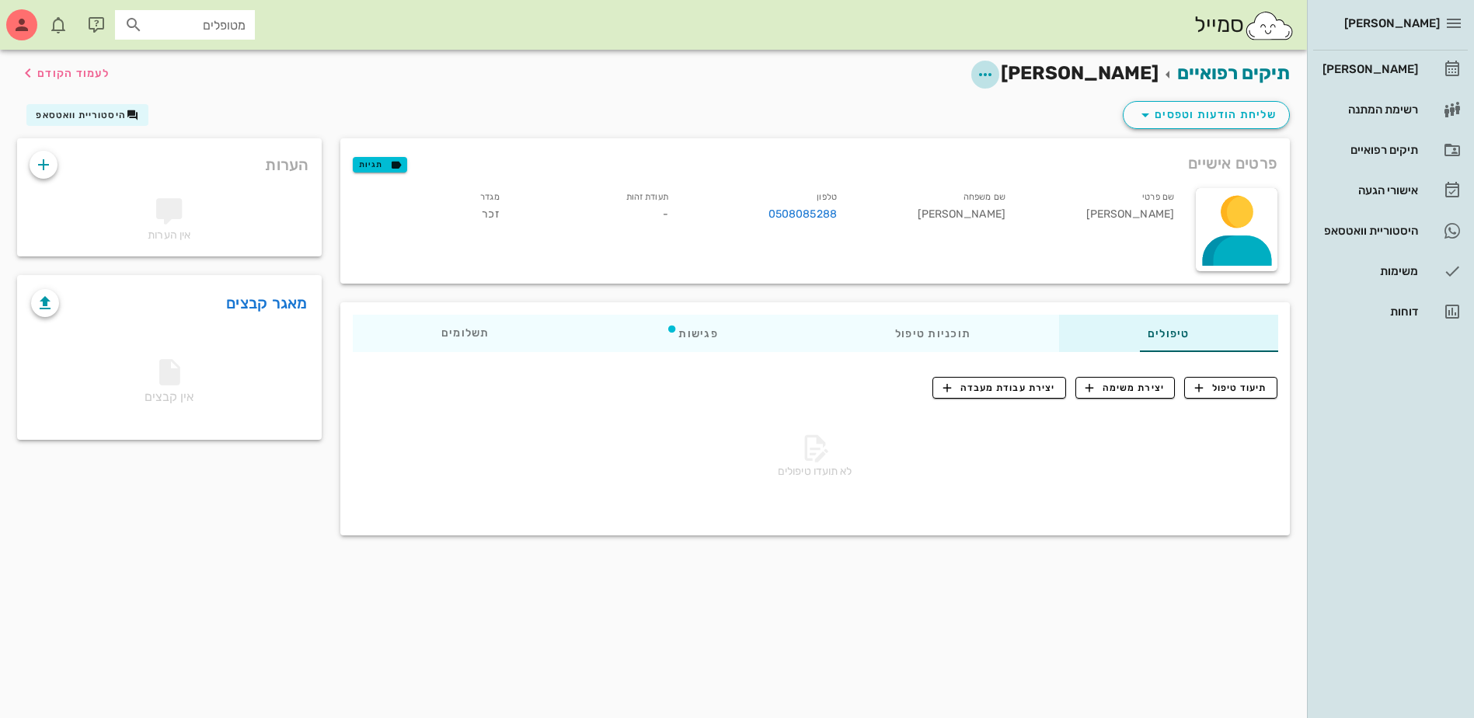
click at [995, 71] on icon "button" at bounding box center [985, 74] width 19 height 19
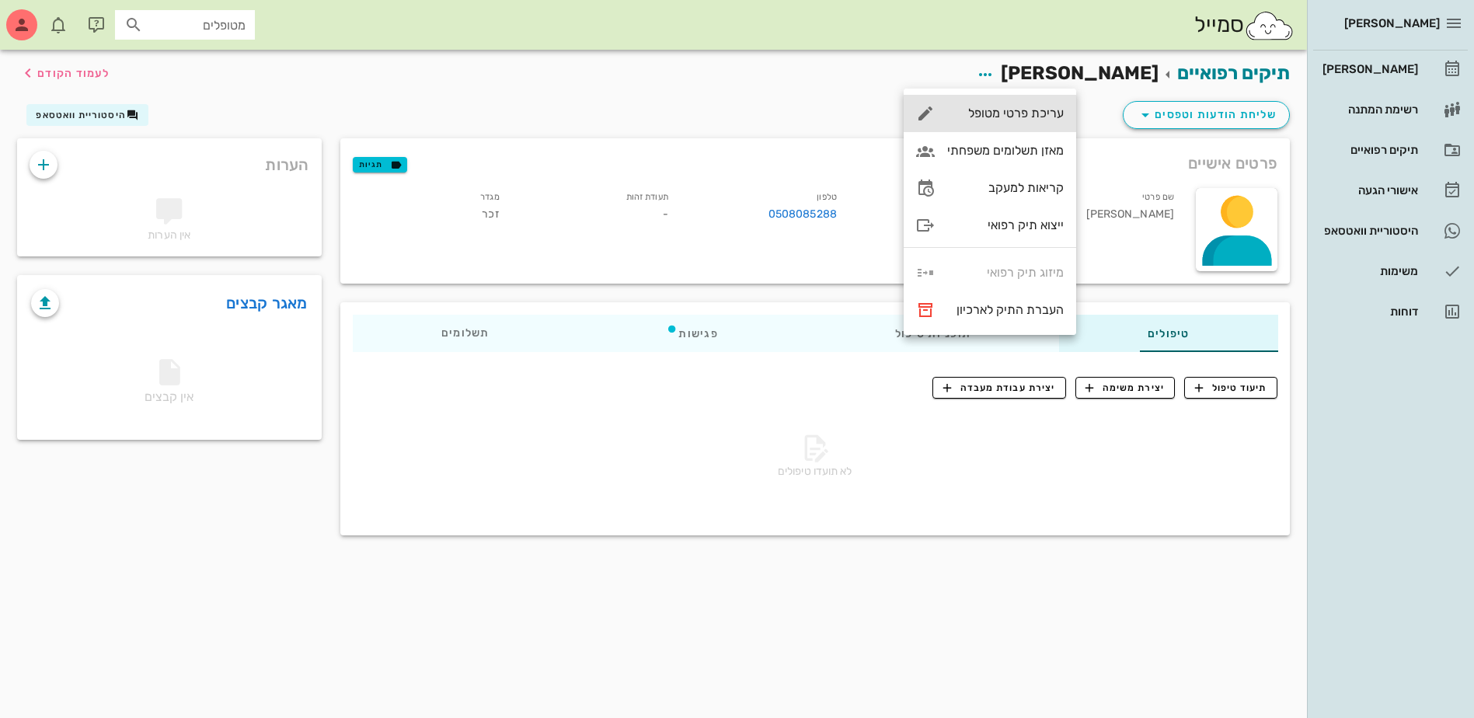
click at [1030, 117] on div "עריכת פרטי מטופל" at bounding box center [1005, 113] width 117 height 15
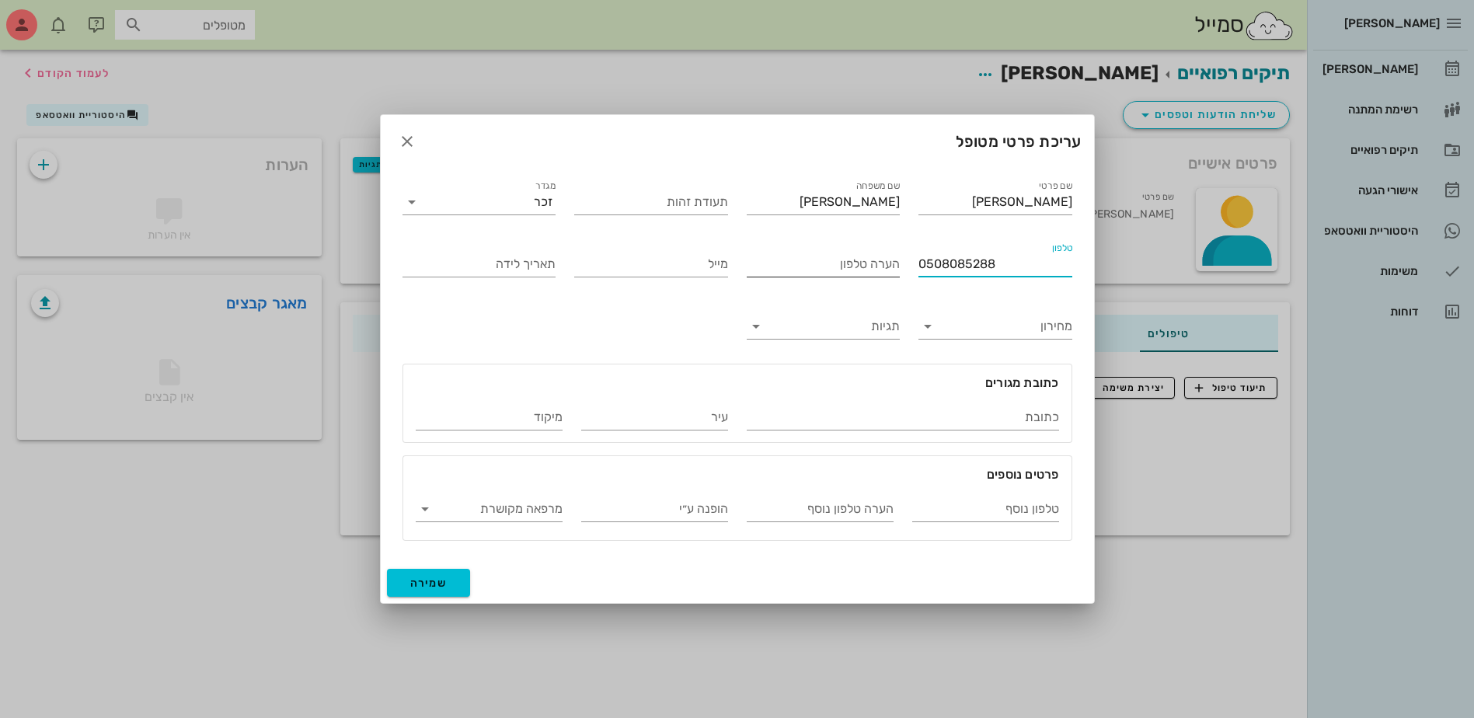
drag, startPoint x: 941, startPoint y: 263, endPoint x: 859, endPoint y: 269, distance: 82.6
click at [859, 269] on div "שם פרטי [PERSON_NAME] שם משפחה [PERSON_NAME] תעודת זהות מגדר זכר טלפון 05080852…" at bounding box center [737, 359] width 689 height 382
type input "052-8085288"
click at [676, 203] on input "תעודת זהות" at bounding box center [651, 202] width 154 height 25
type input "325698785"
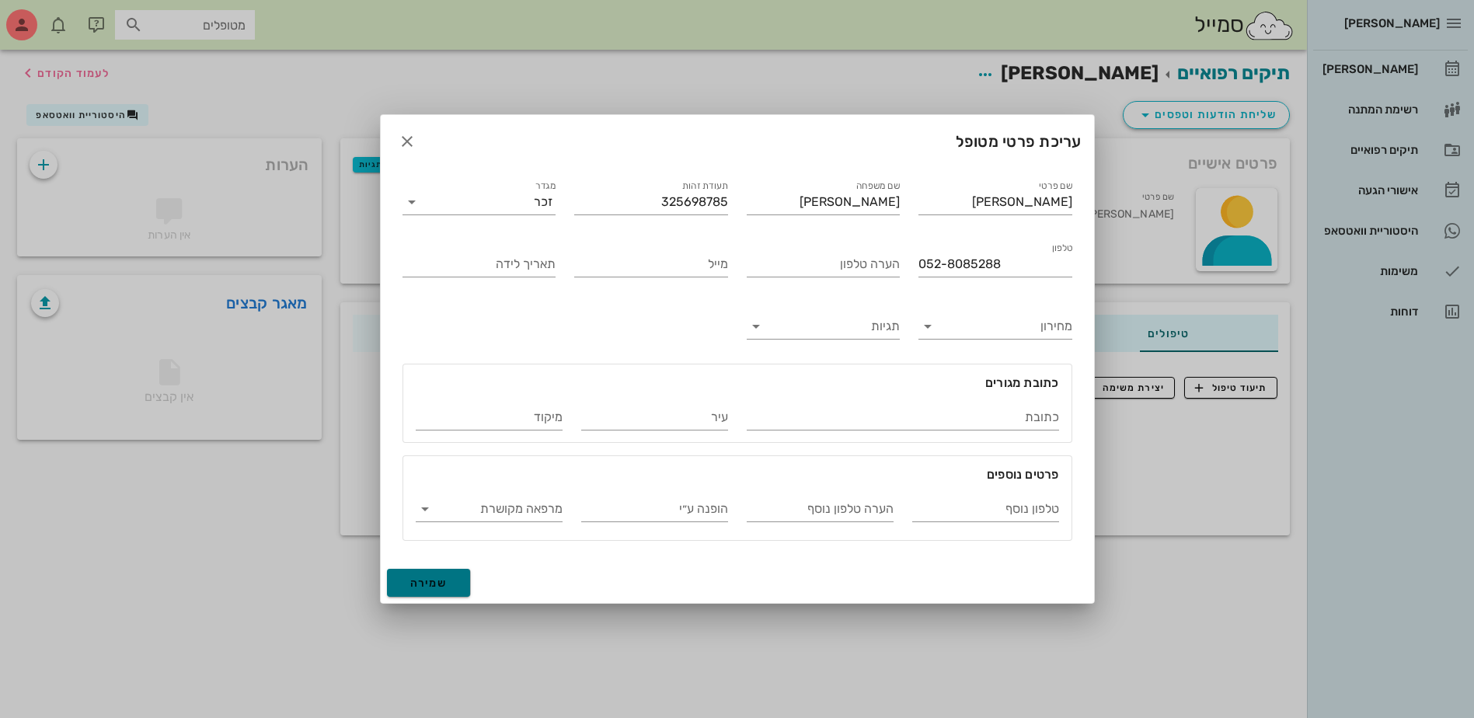
click at [435, 581] on span "שמירה" at bounding box center [428, 583] width 37 height 13
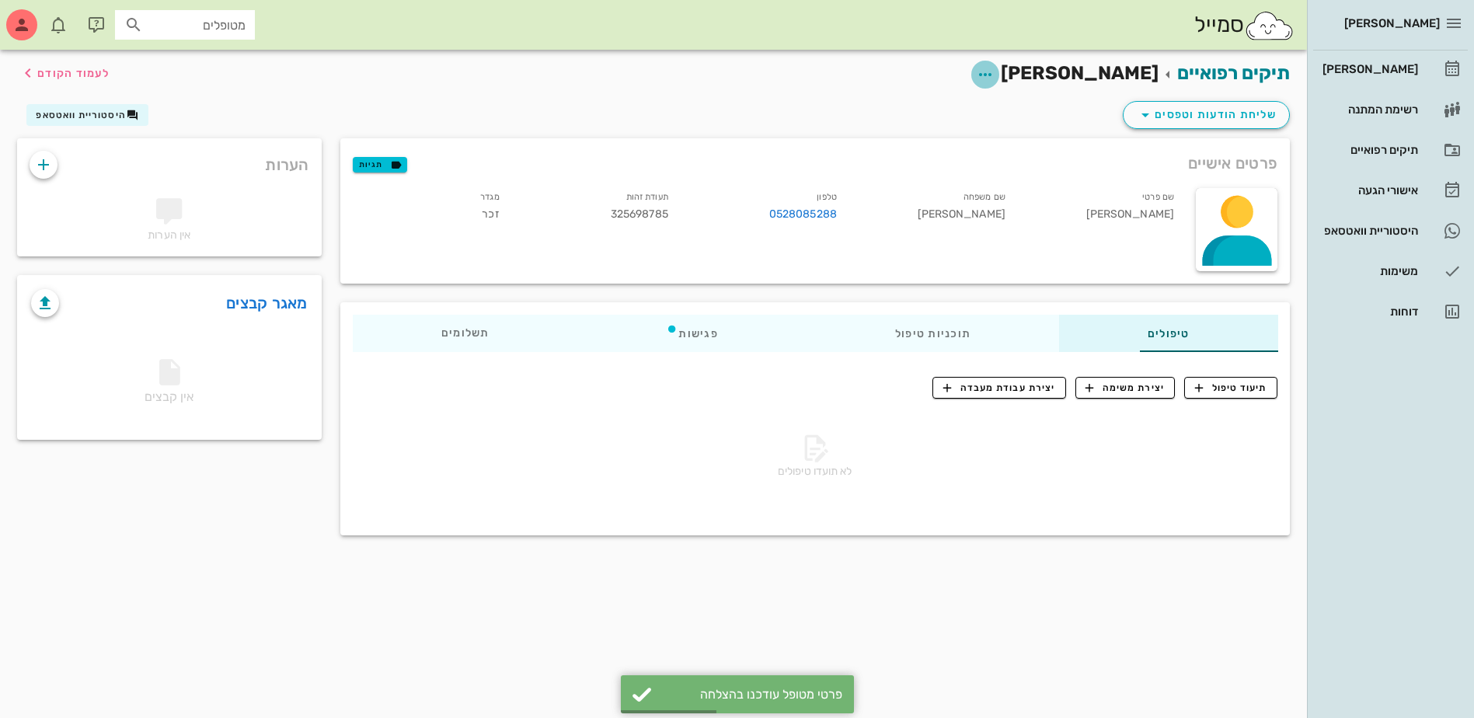
click at [995, 78] on icon "button" at bounding box center [985, 74] width 19 height 19
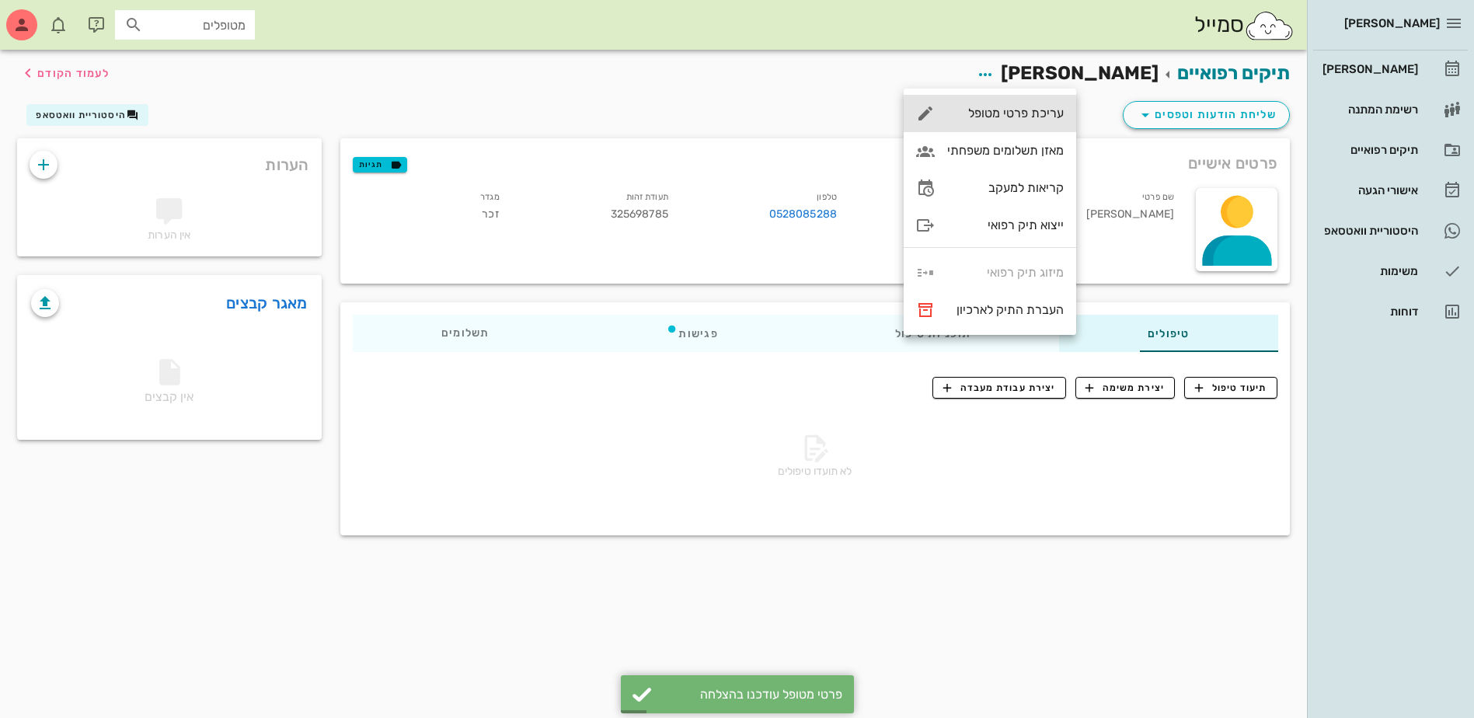
click at [1017, 113] on div "עריכת פרטי מטופל" at bounding box center [1005, 113] width 117 height 15
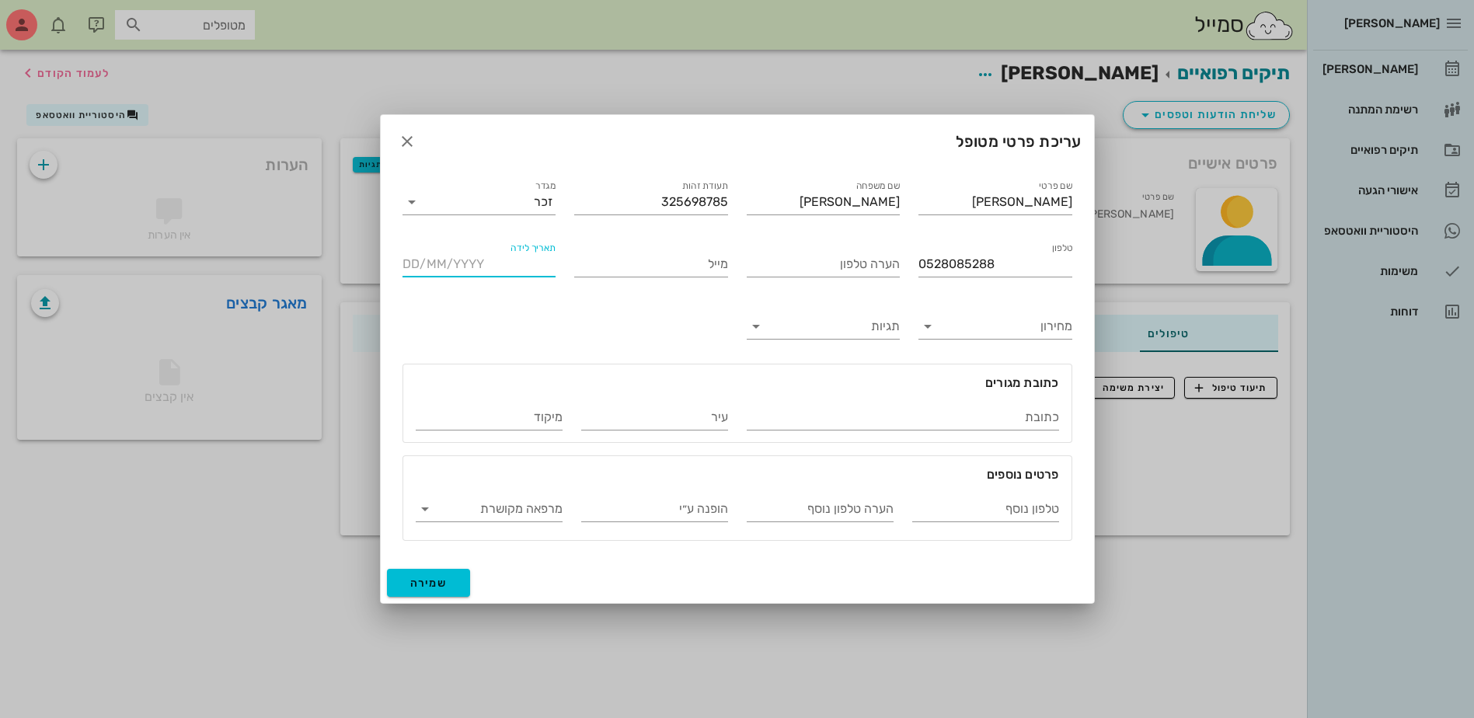
click at [527, 264] on input "תאריך לידה" at bounding box center [480, 264] width 154 height 25
type input "[DATE]"
click at [917, 413] on input "כתובת" at bounding box center [903, 417] width 312 height 25
type input "[PERSON_NAME] 52"
click at [657, 415] on input "עיר" at bounding box center [654, 417] width 147 height 25
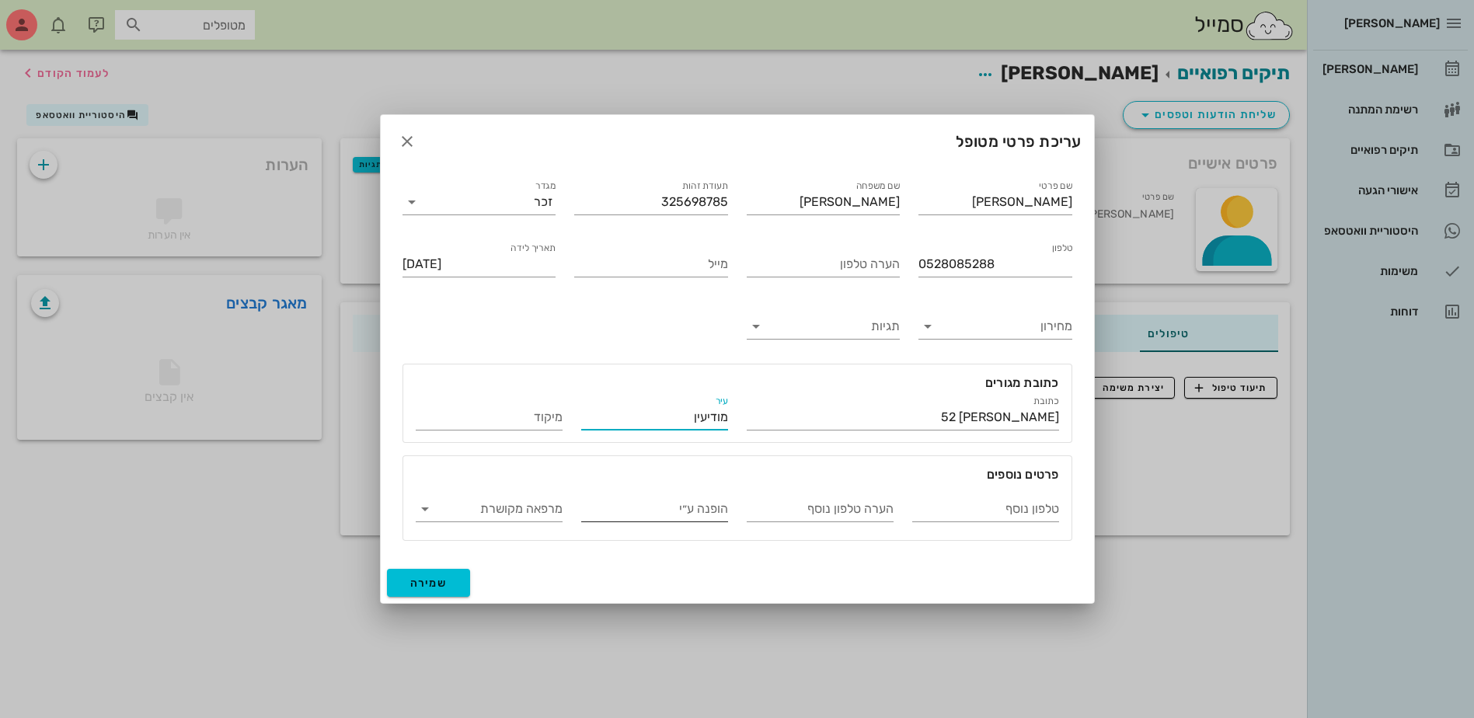
type input "מודיעין"
click at [620, 513] on input "הופנה ע״י" at bounding box center [654, 509] width 147 height 25
type input "הבל של [PERSON_NAME]"
click at [419, 582] on span "שמירה" at bounding box center [428, 583] width 37 height 13
type input "[DATE]"
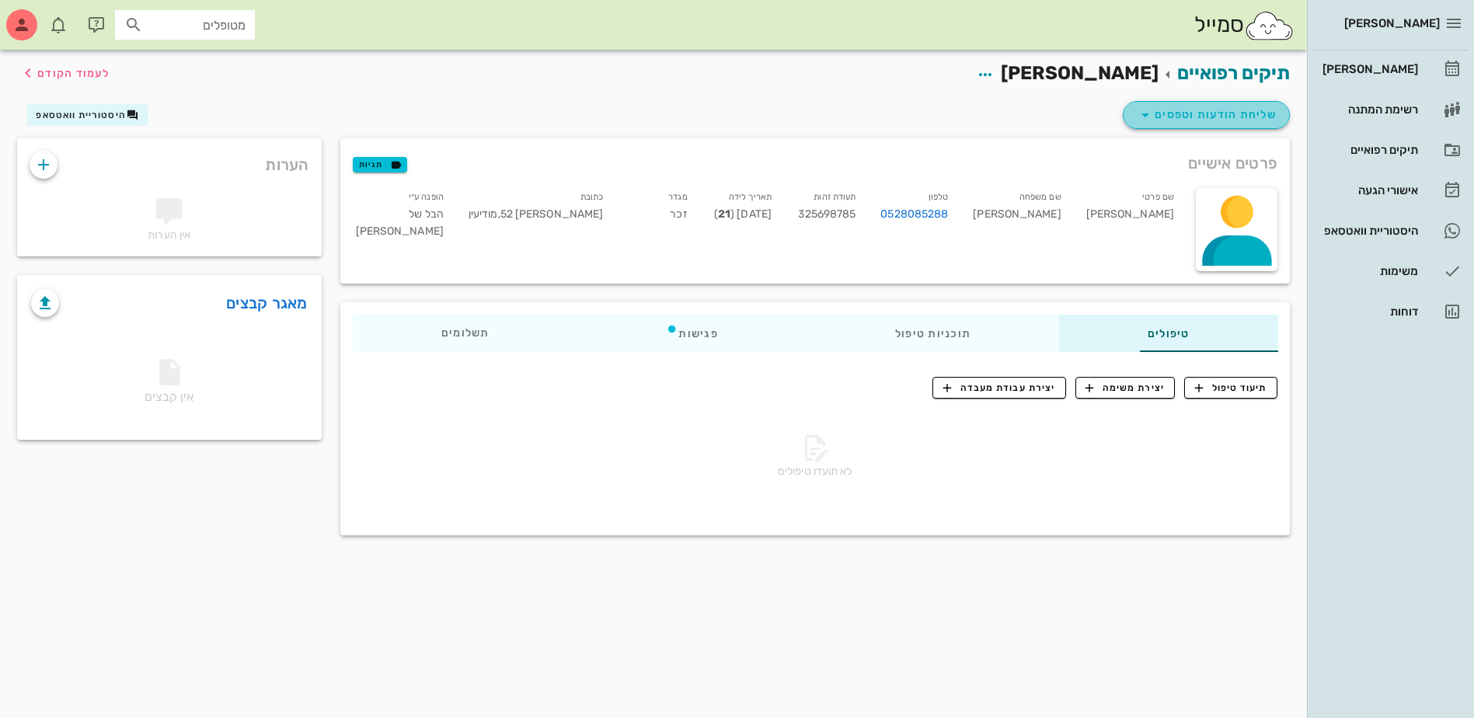
click at [1217, 111] on span "שליחת הודעות וטפסים" at bounding box center [1206, 115] width 141 height 19
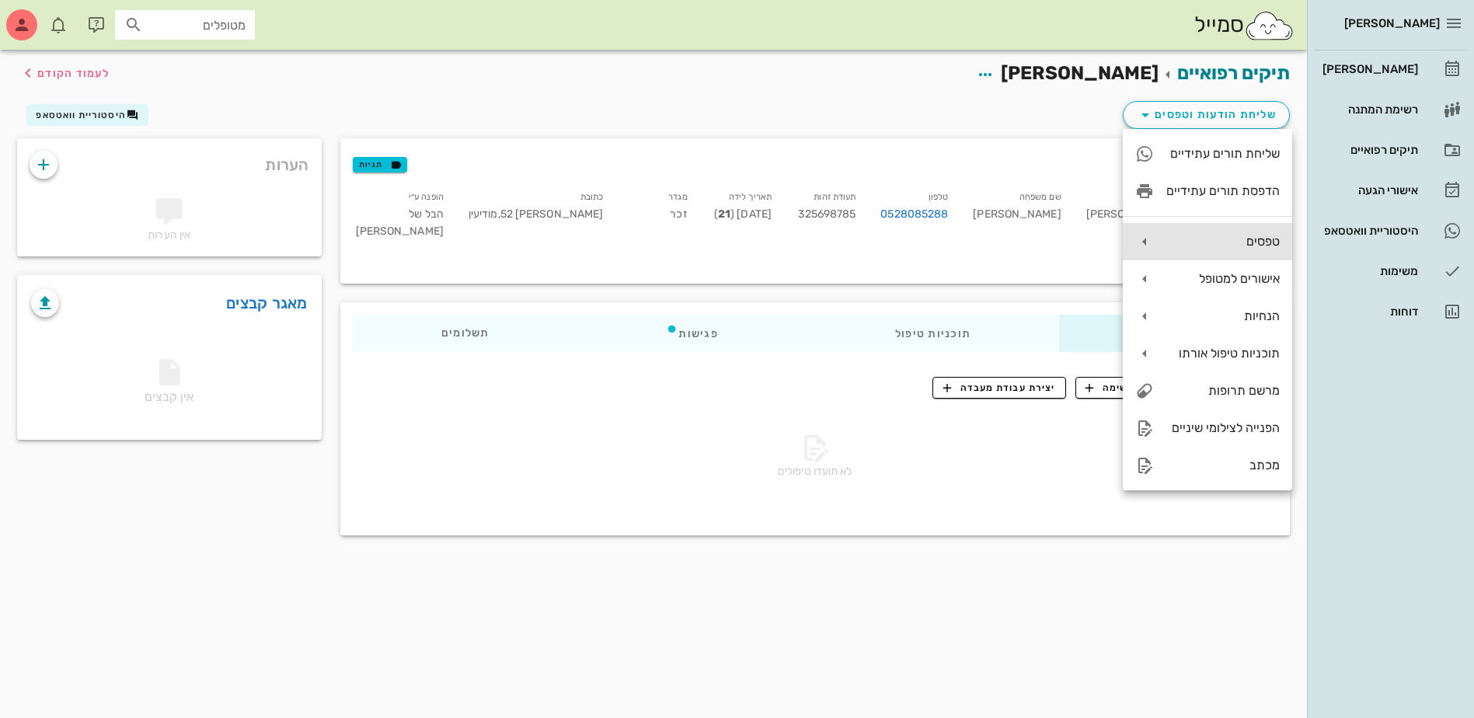
click at [1221, 239] on div "טפסים" at bounding box center [1222, 241] width 113 height 15
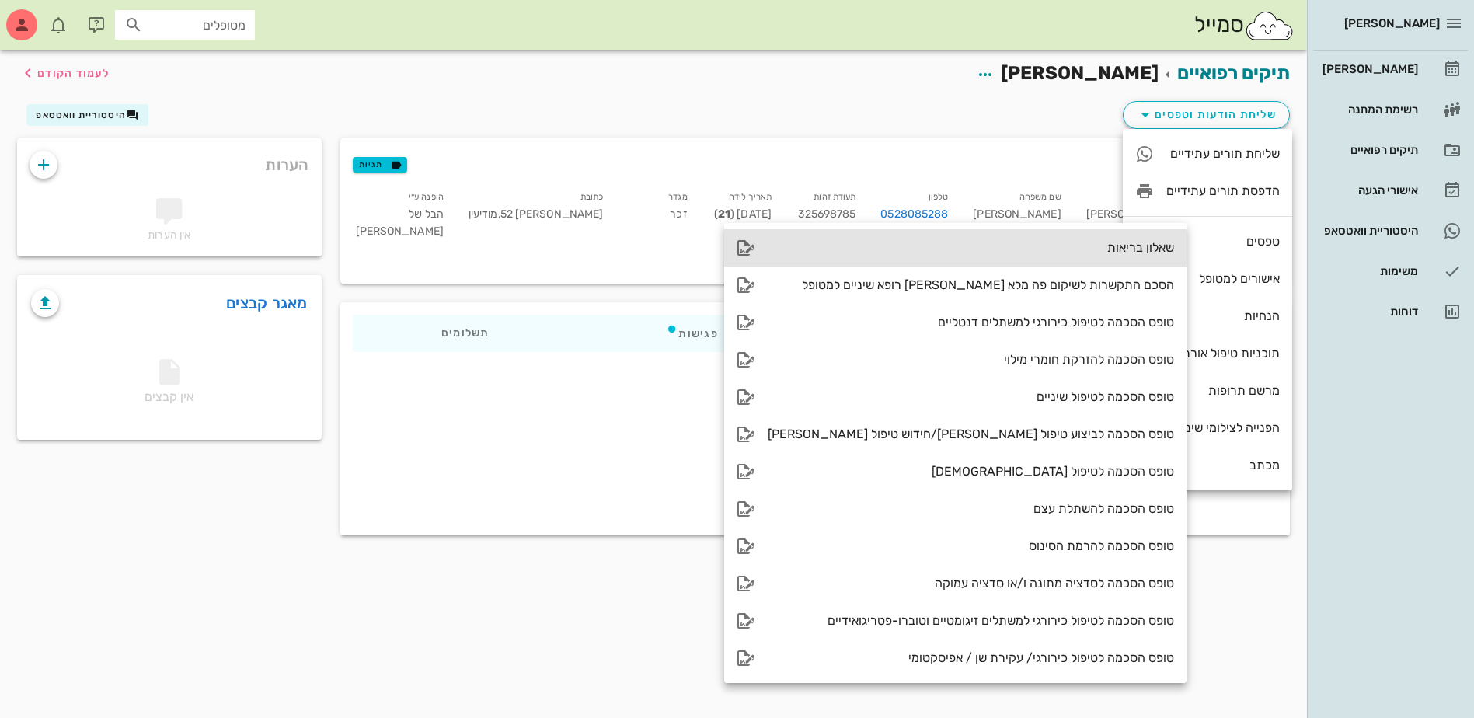
click at [1085, 246] on div "שאלון בריאות" at bounding box center [971, 247] width 406 height 15
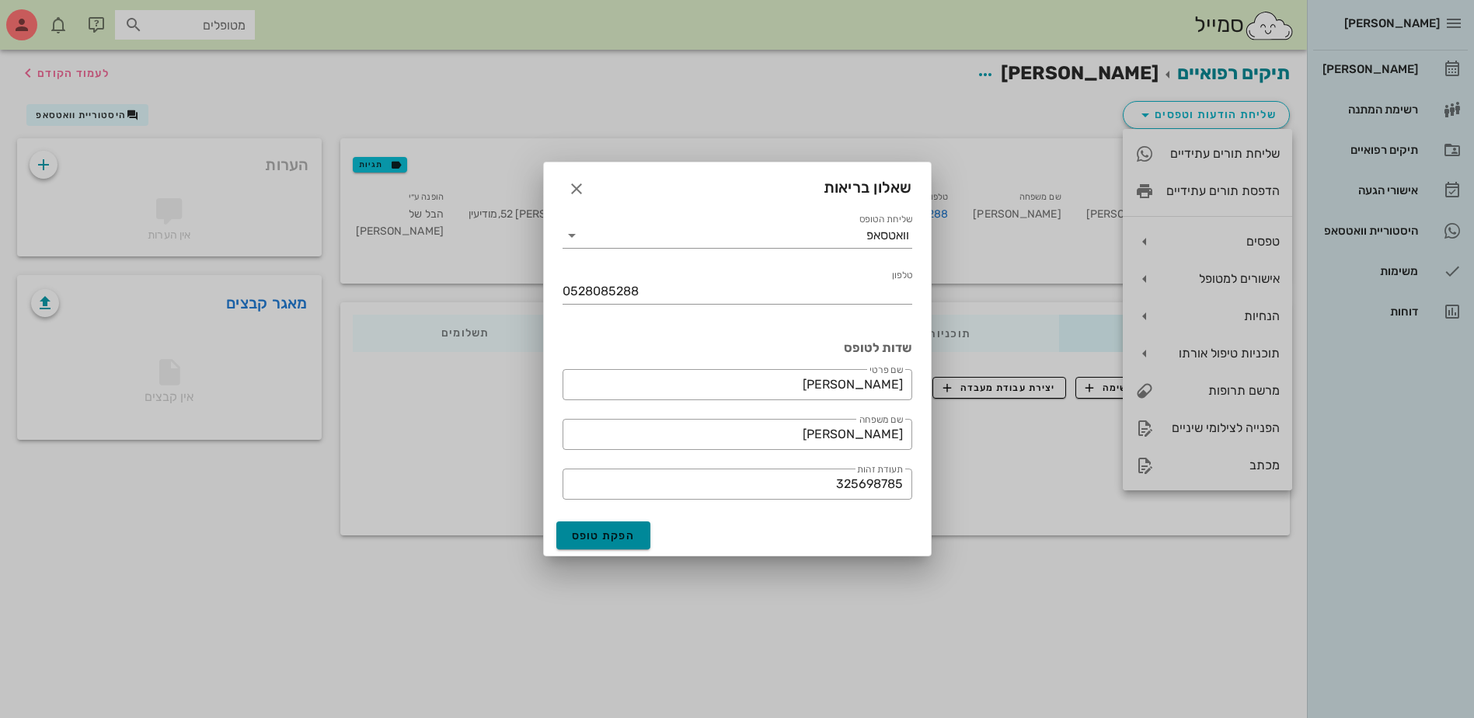
click at [595, 543] on button "הפקת טופס" at bounding box center [603, 535] width 95 height 28
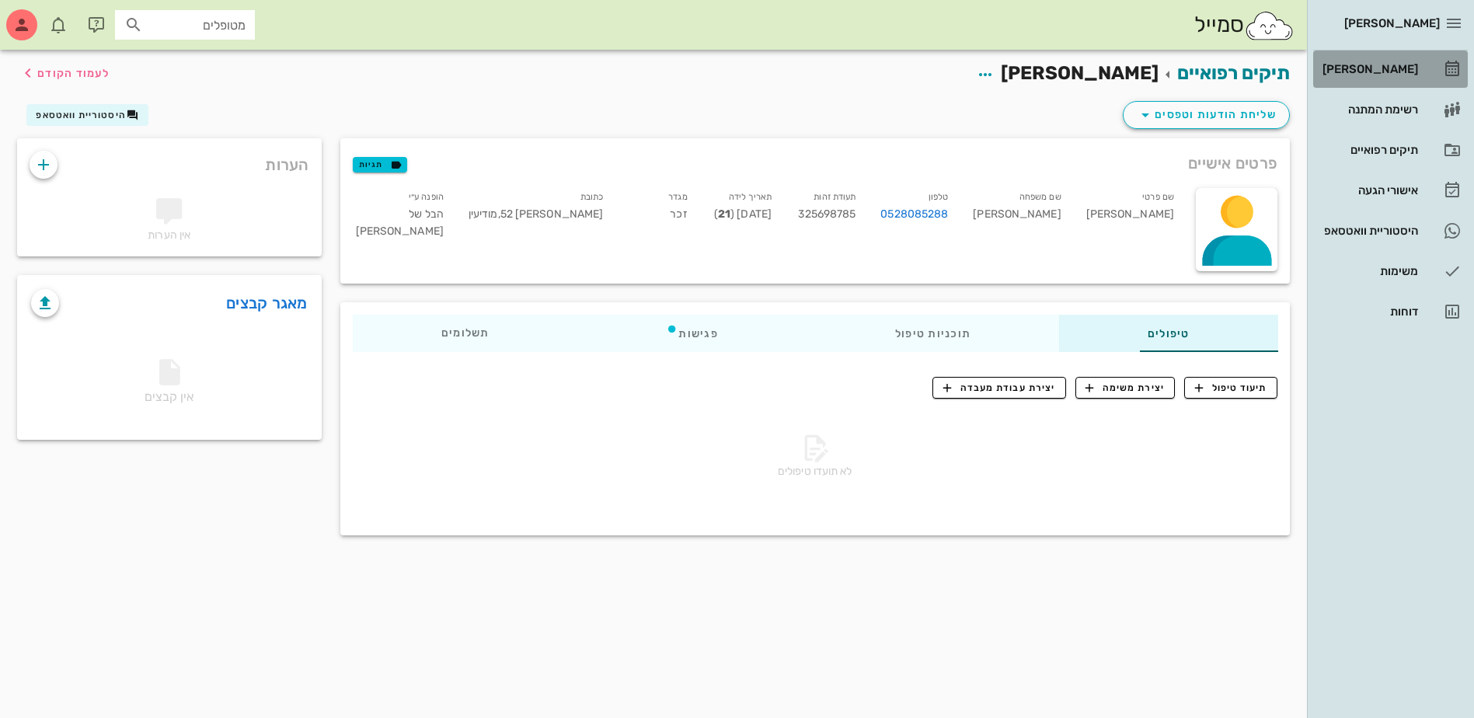
click at [1364, 65] on div "[PERSON_NAME]" at bounding box center [1369, 69] width 99 height 12
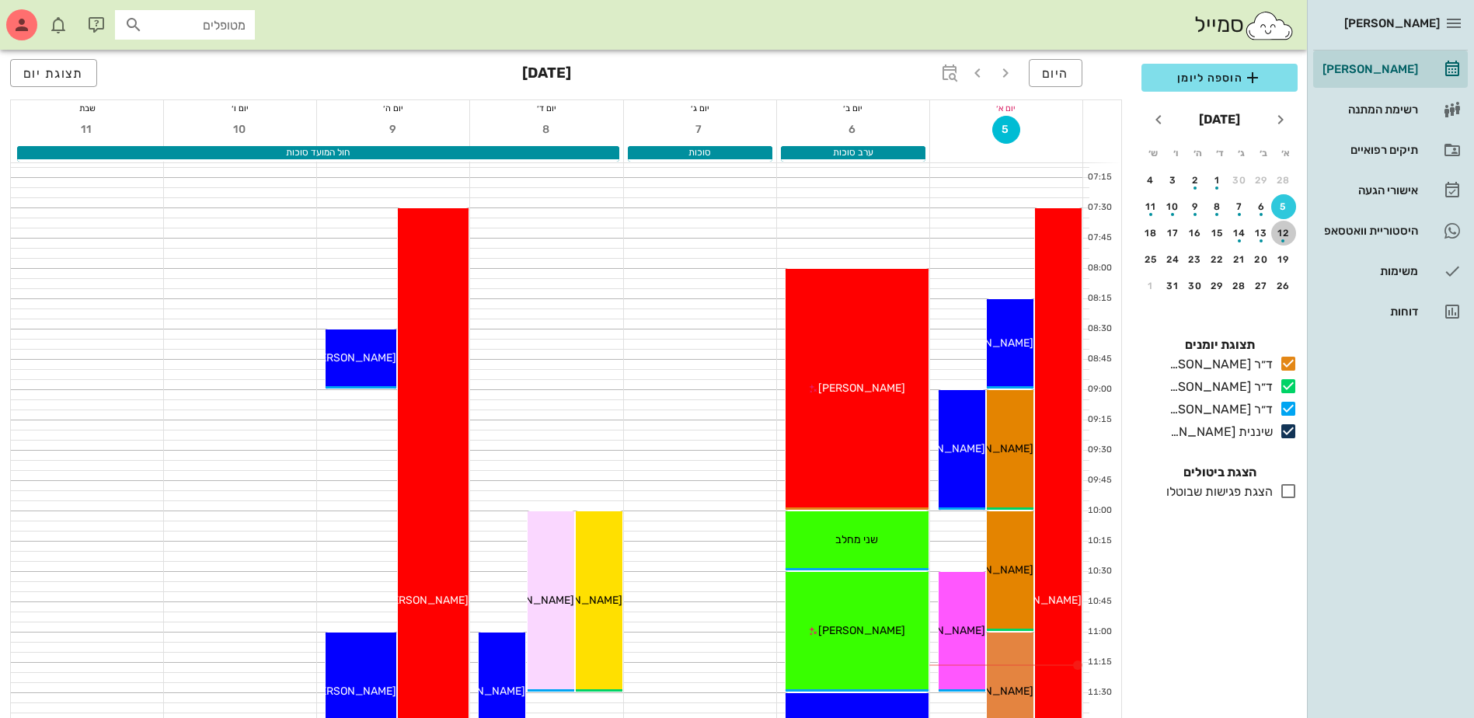
click at [1281, 231] on div "12" at bounding box center [1283, 233] width 25 height 11
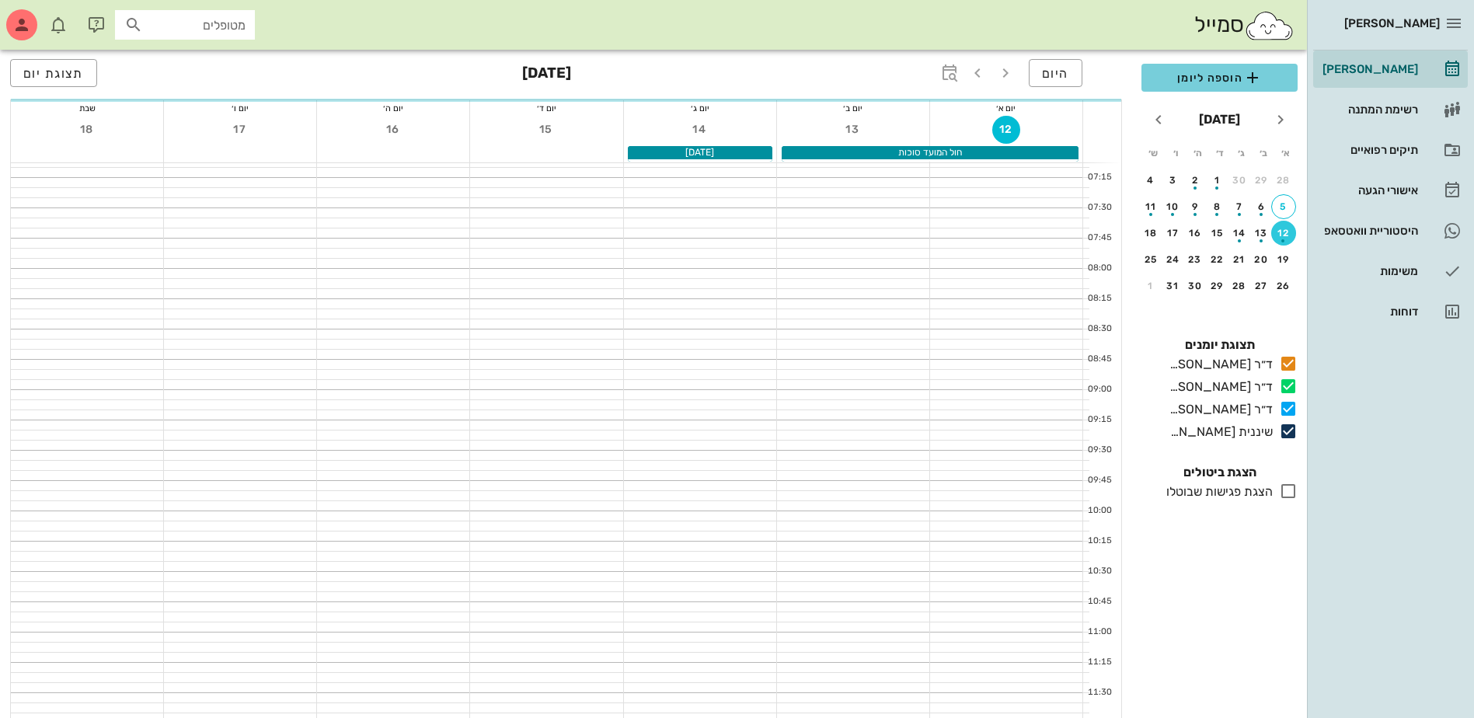
click at [1217, 80] on span "הוספה ליומן" at bounding box center [1219, 77] width 131 height 19
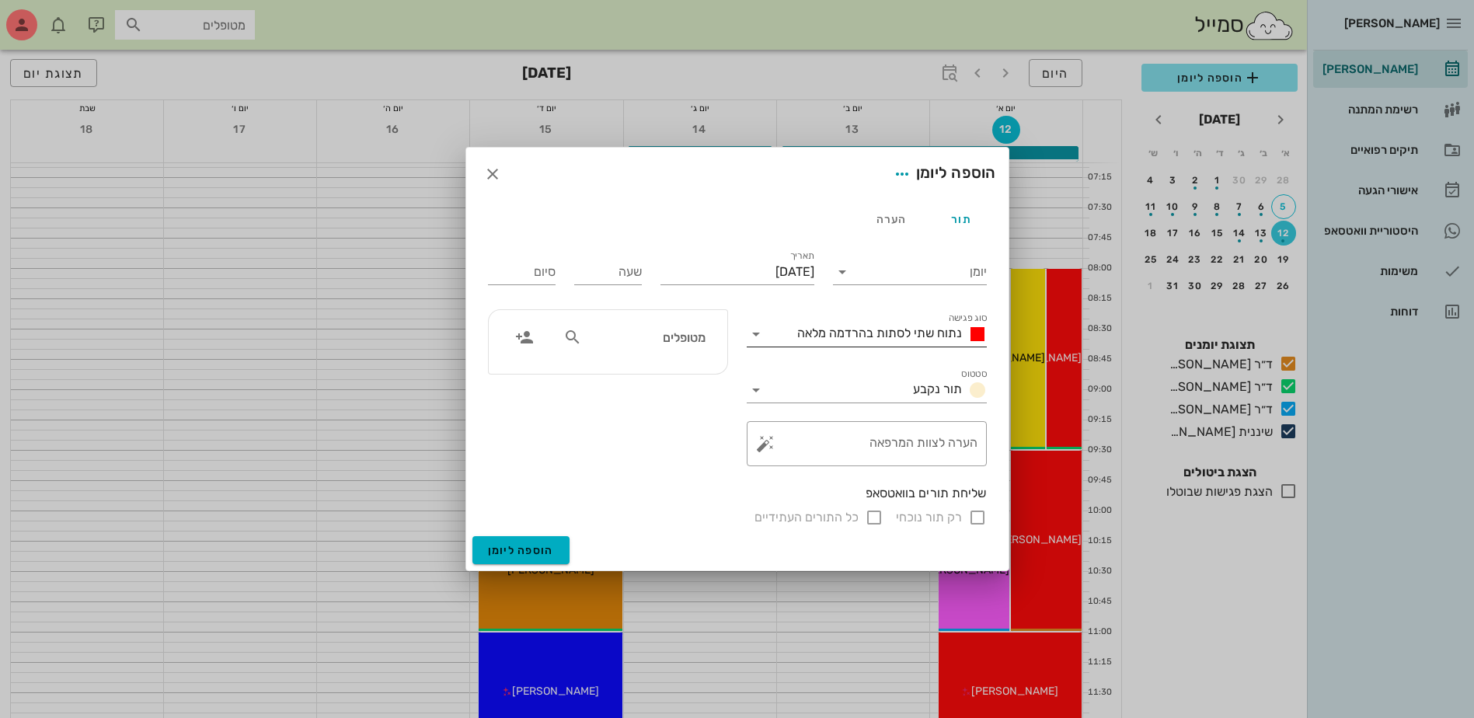
click at [894, 330] on span "נתוח שתי לסתות בהרדמה מלאה" at bounding box center [879, 333] width 165 height 15
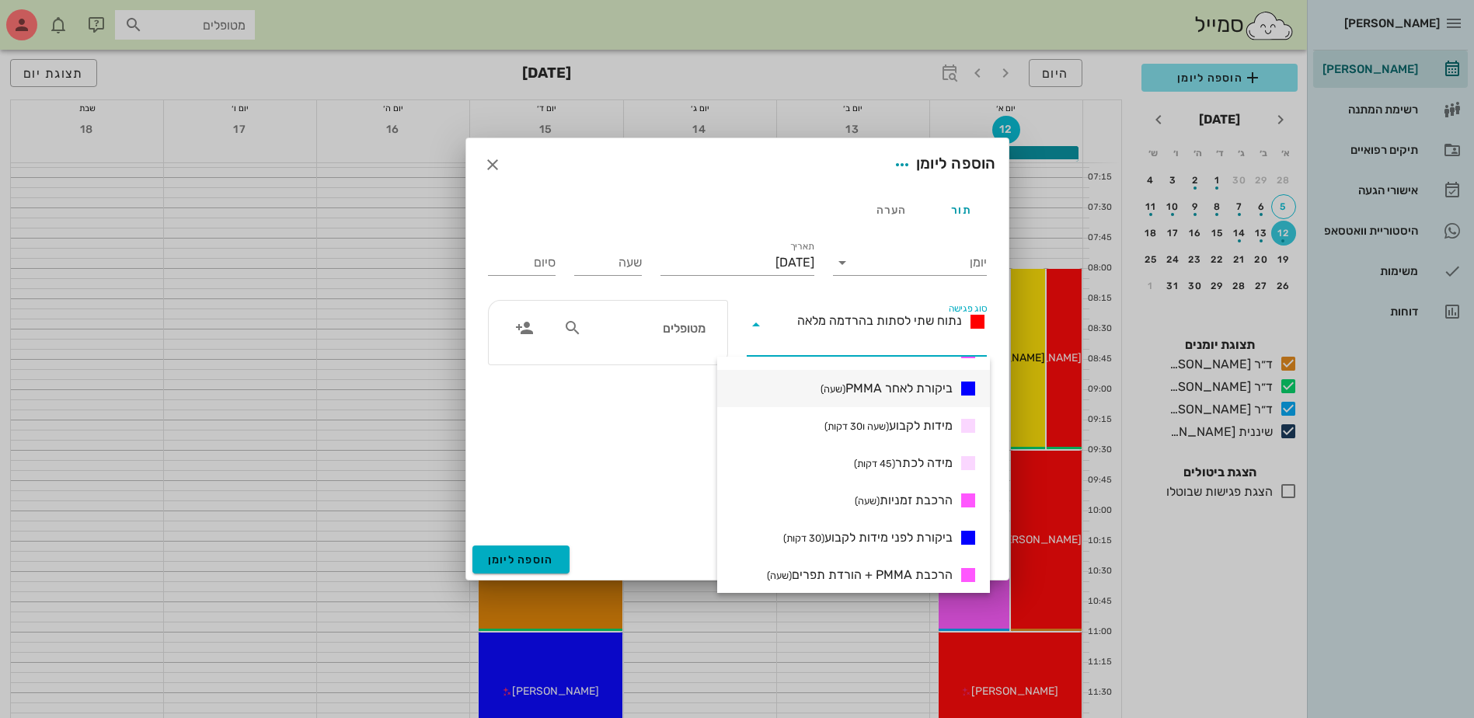
scroll to position [466, 0]
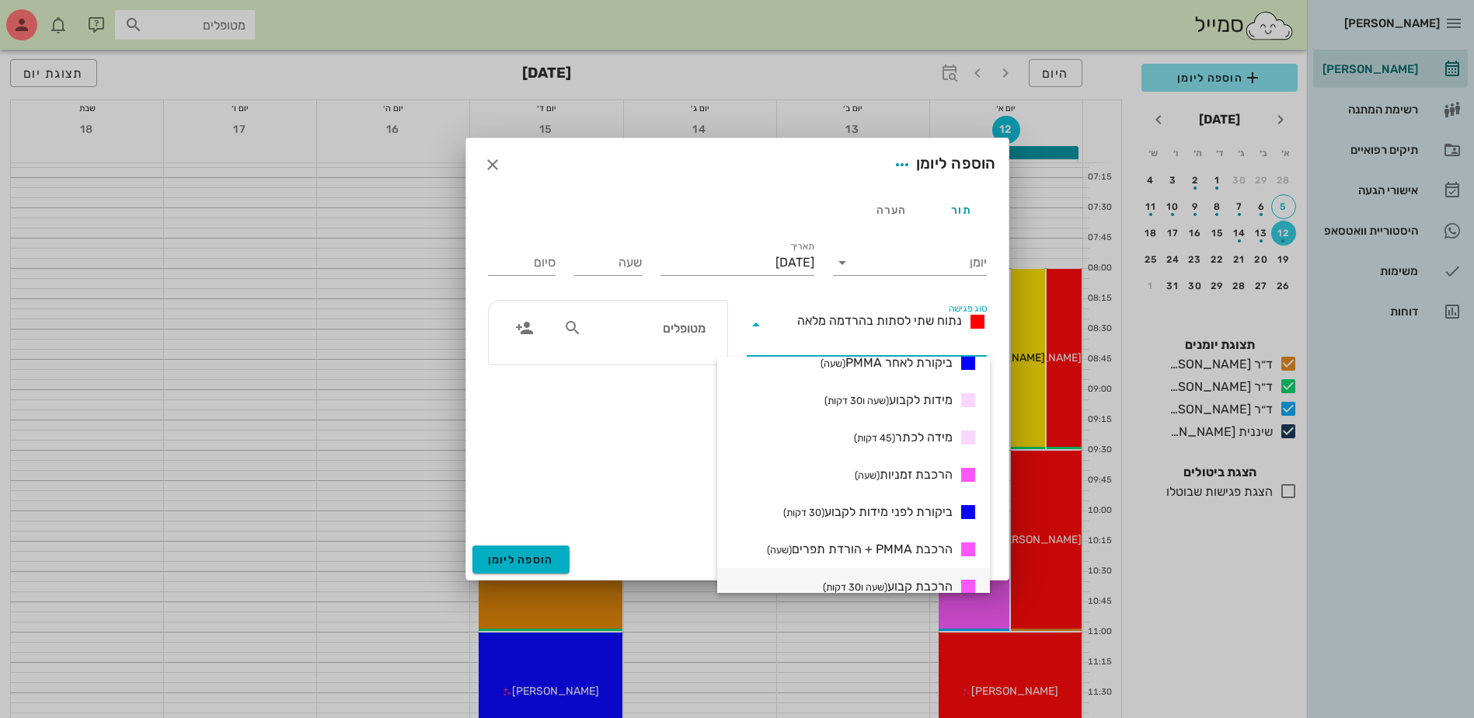
click at [926, 583] on span "הרכבת קבוע (שעה ו30 דקות)" at bounding box center [888, 586] width 130 height 19
type input "01:30"
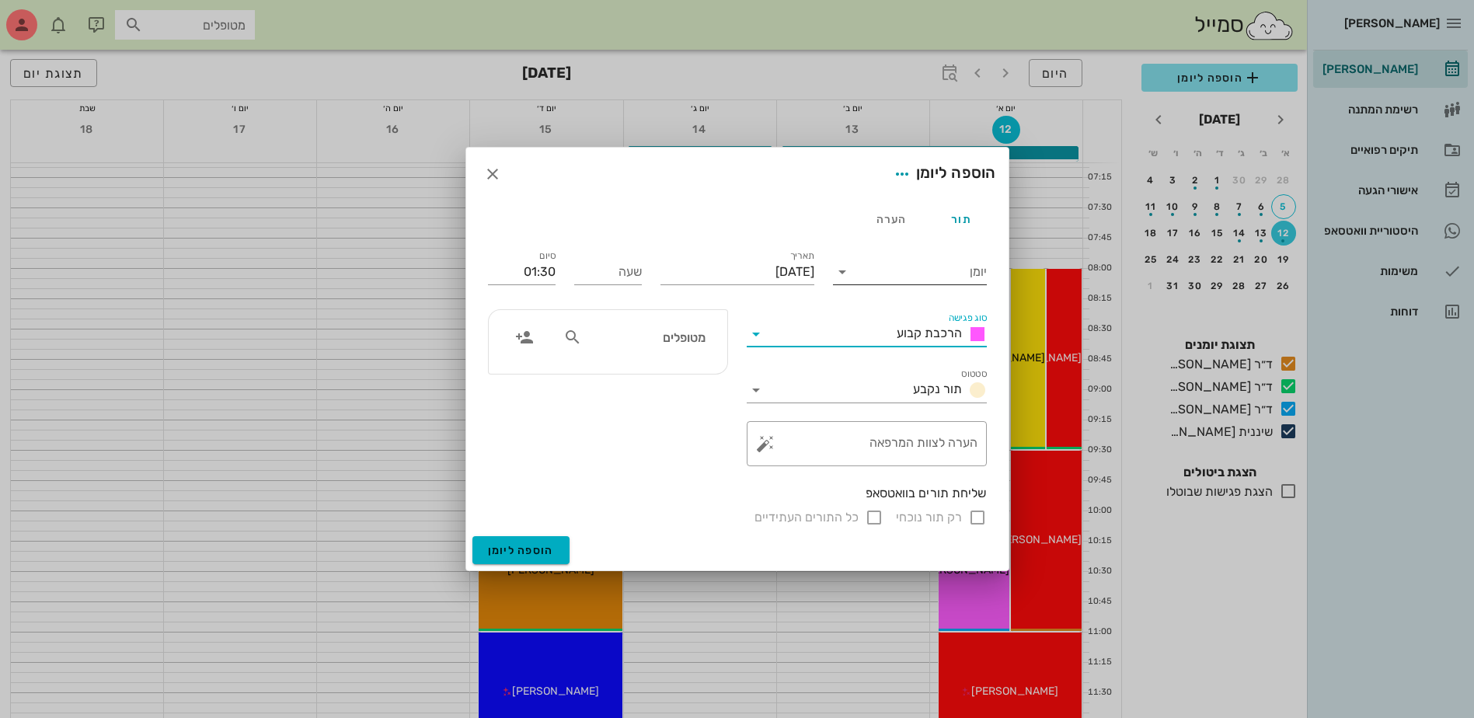
click at [927, 266] on input "יומן" at bounding box center [921, 272] width 132 height 25
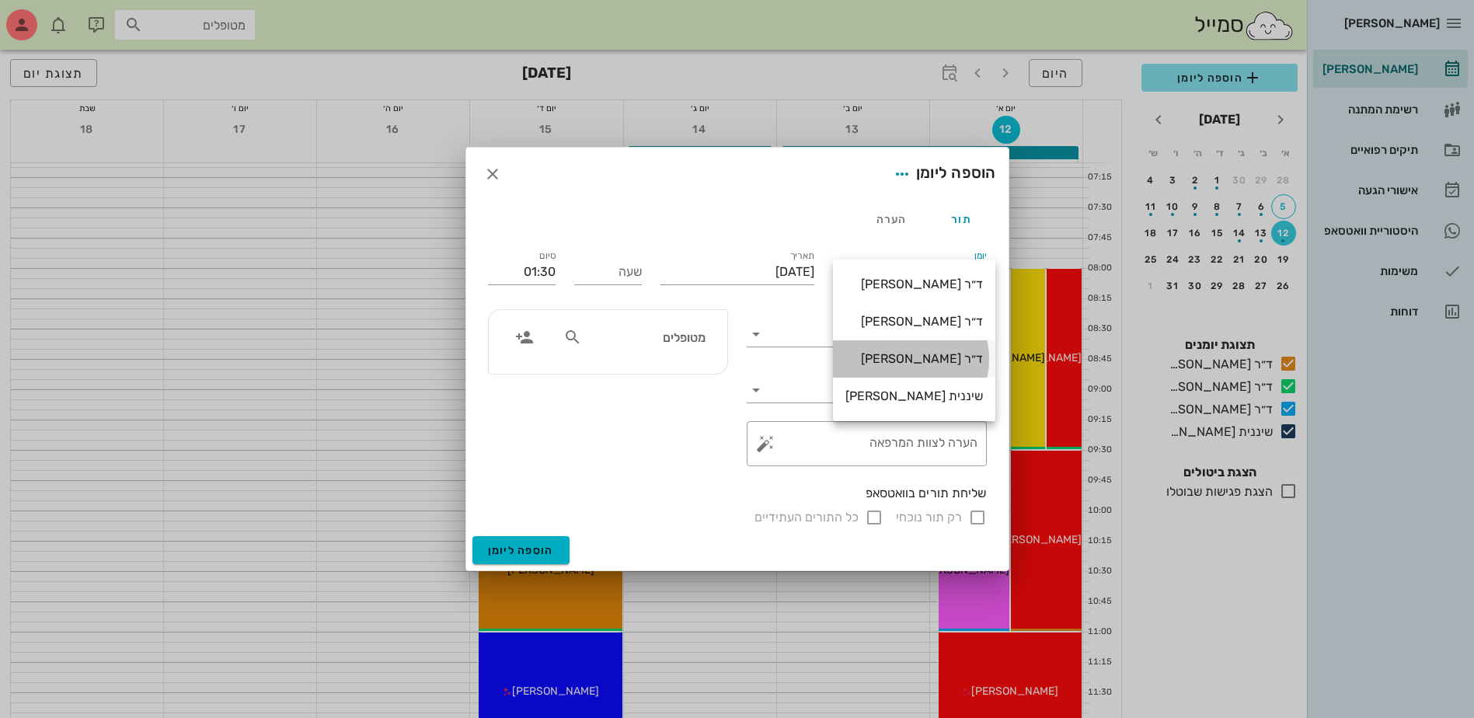
click at [907, 359] on div "ד״ר [PERSON_NAME]" at bounding box center [915, 358] width 138 height 15
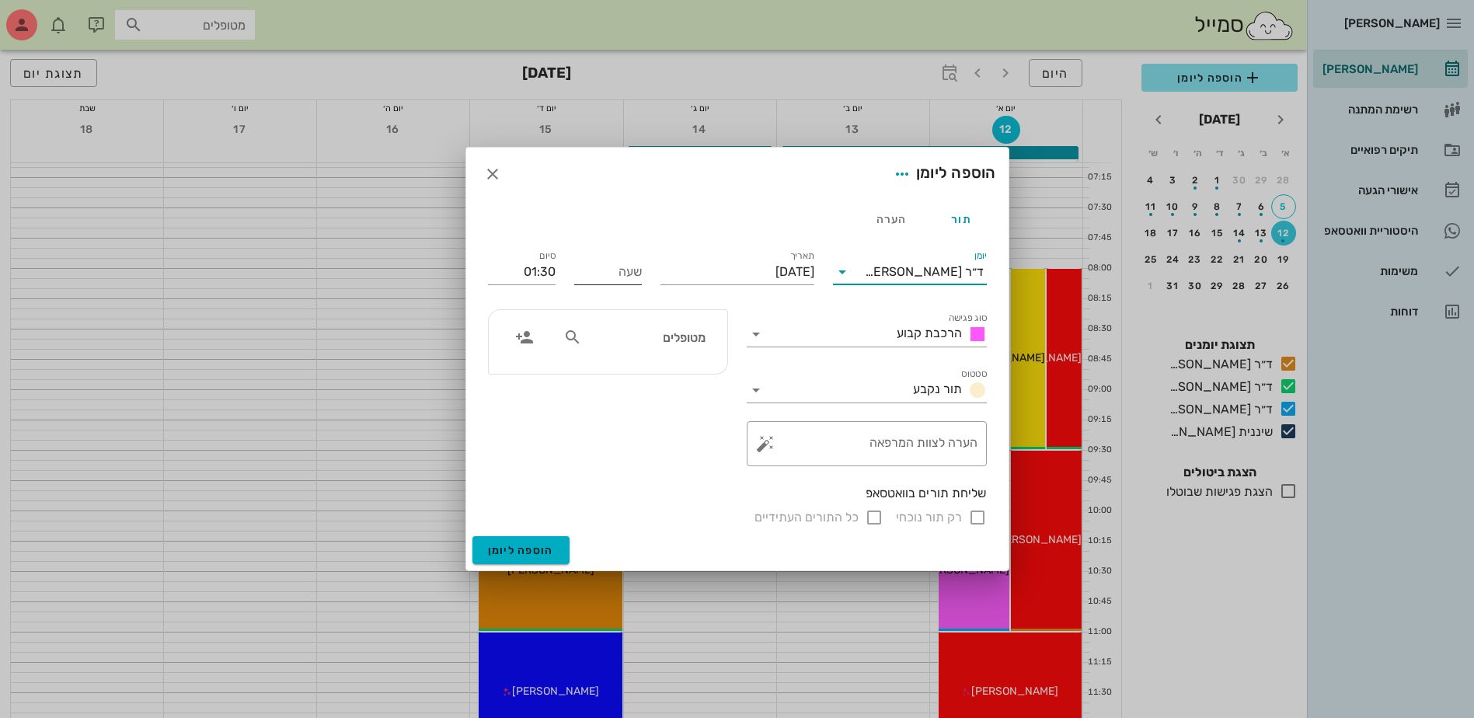
click at [598, 281] on input "שעה" at bounding box center [608, 272] width 68 height 25
click at [649, 348] on div "יומן ד״ר [PERSON_NAME] סוג פגישה הרכבת קבוע סטטוס תור נקבע תאריך [DATE] שעה סיו…" at bounding box center [738, 387] width 518 height 298
type input "15:00"
type input "16:30"
click at [649, 343] on input "text" at bounding box center [645, 337] width 120 height 20
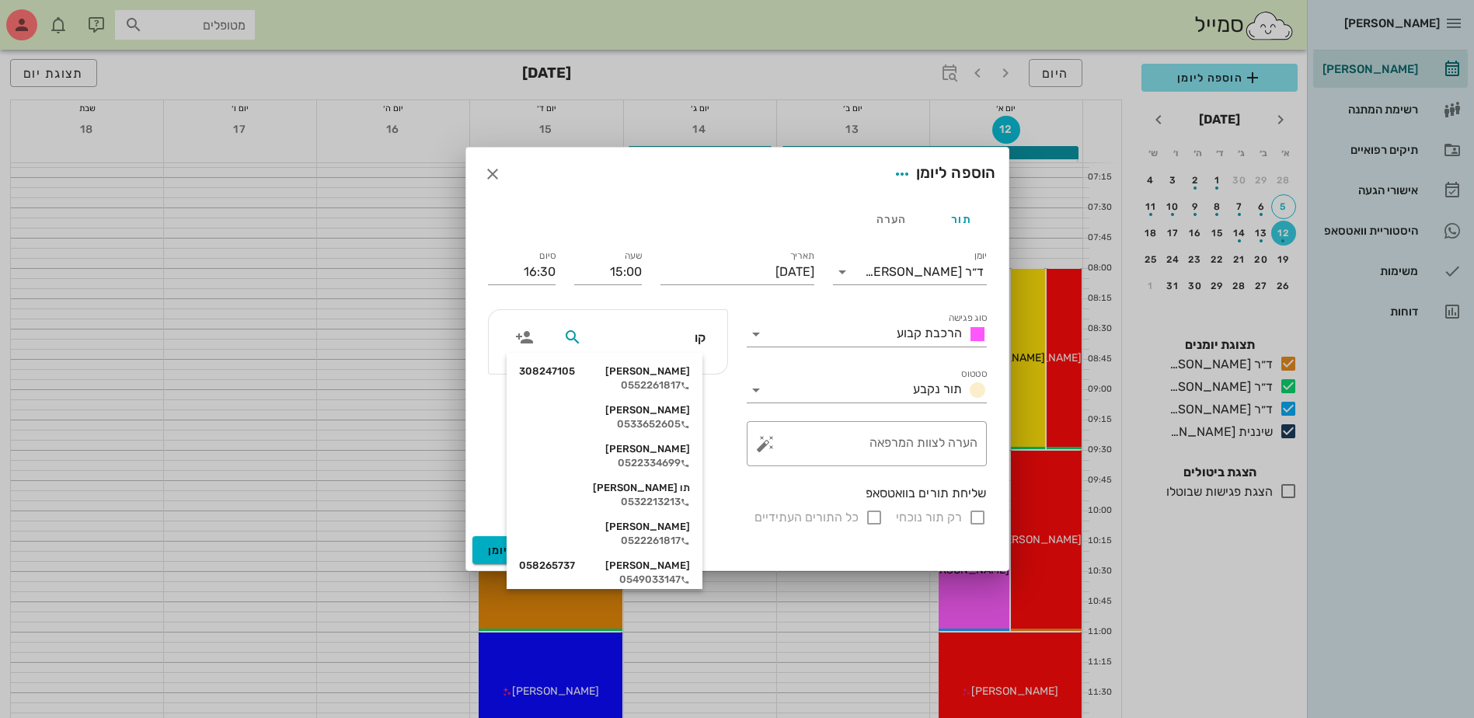
type input "קוב"
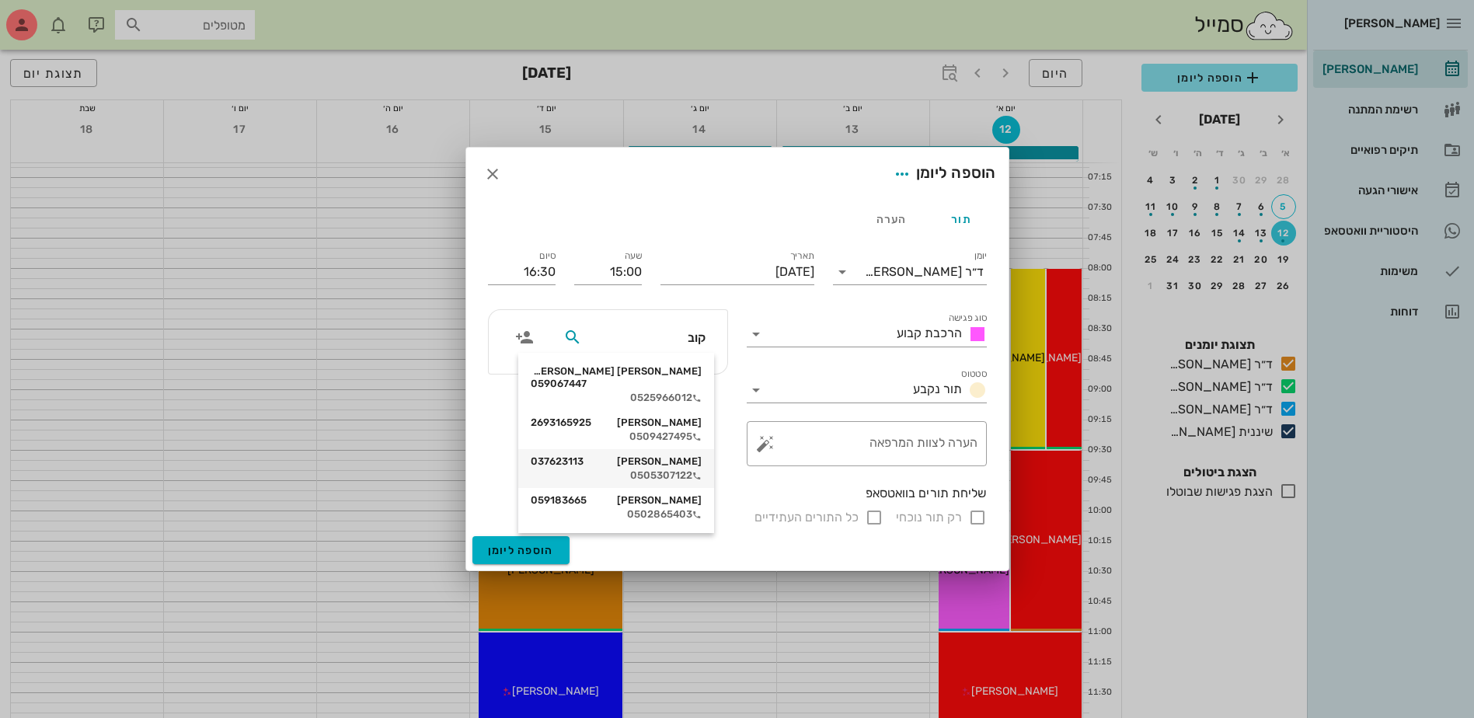
click at [670, 456] on div "[PERSON_NAME] 037623113 0505307122" at bounding box center [616, 468] width 171 height 39
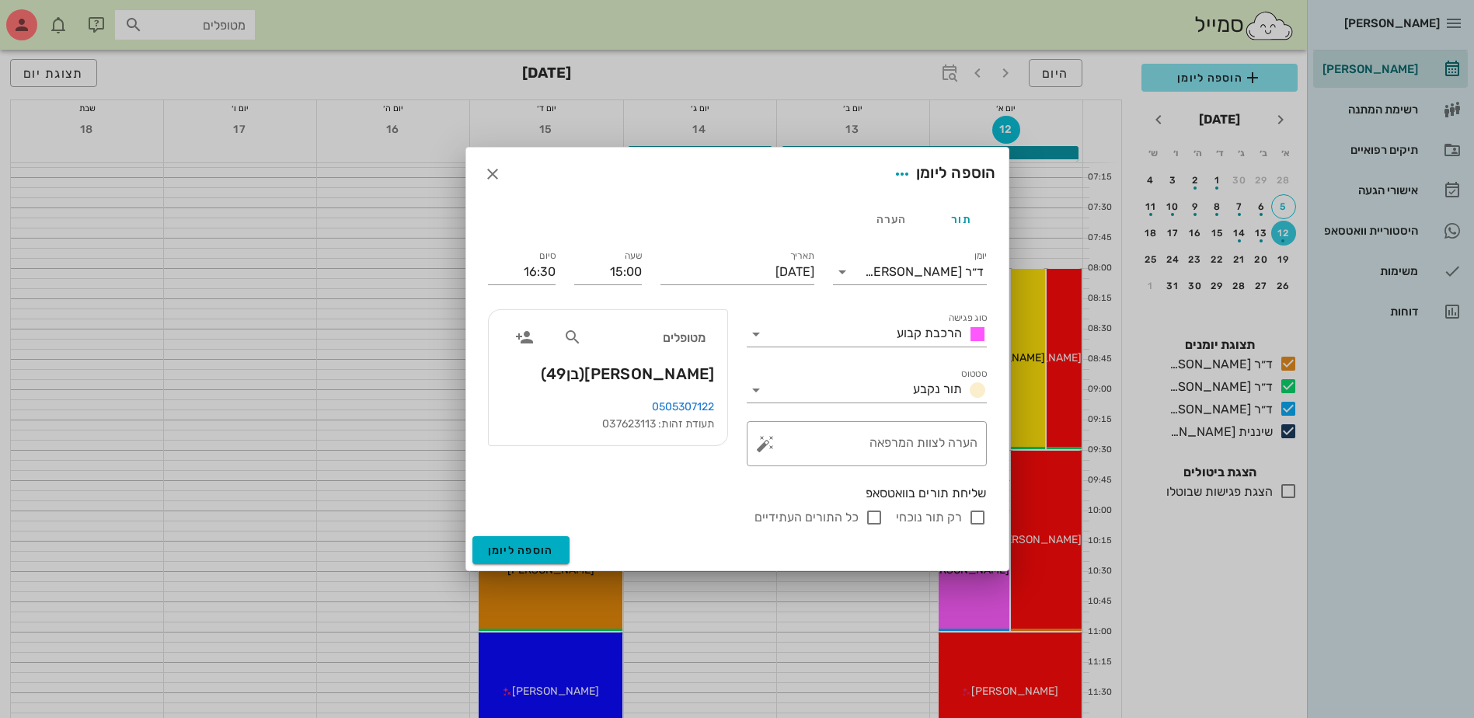
click at [977, 520] on input "רק תור נוכחי" at bounding box center [977, 517] width 19 height 19
checkbox input "false"
click at [517, 549] on span "הוספה ליומן" at bounding box center [521, 550] width 66 height 13
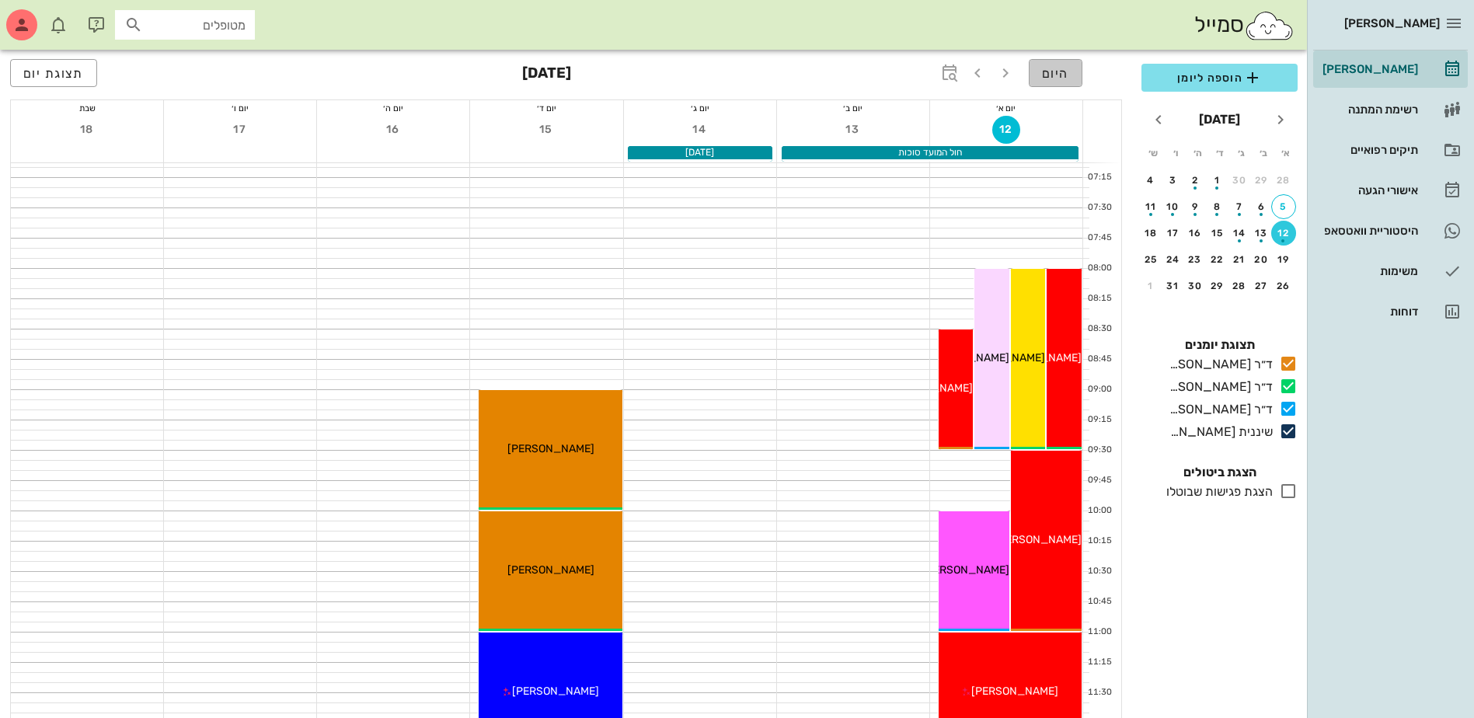
click at [1048, 75] on span "היום" at bounding box center [1055, 73] width 27 height 15
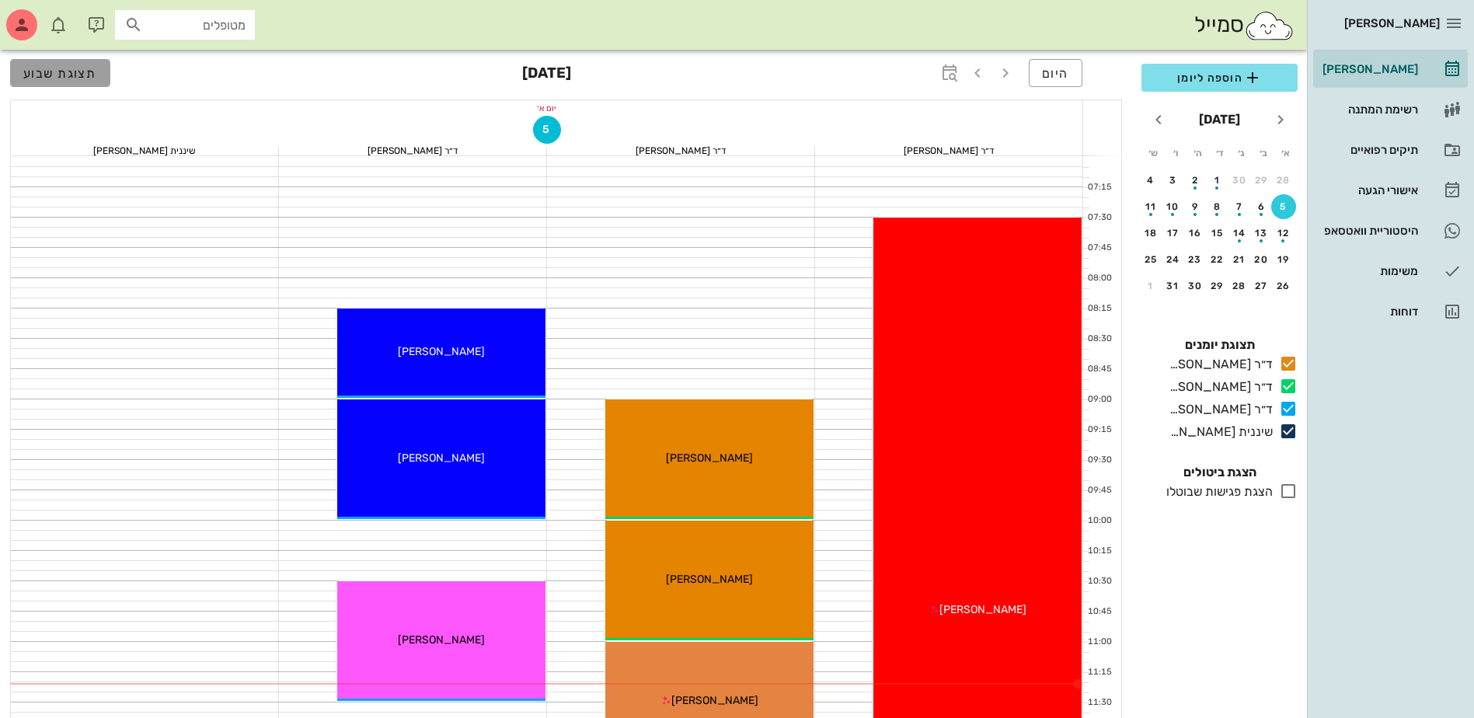
click at [87, 70] on span "תצוגת שבוע" at bounding box center [60, 73] width 74 height 15
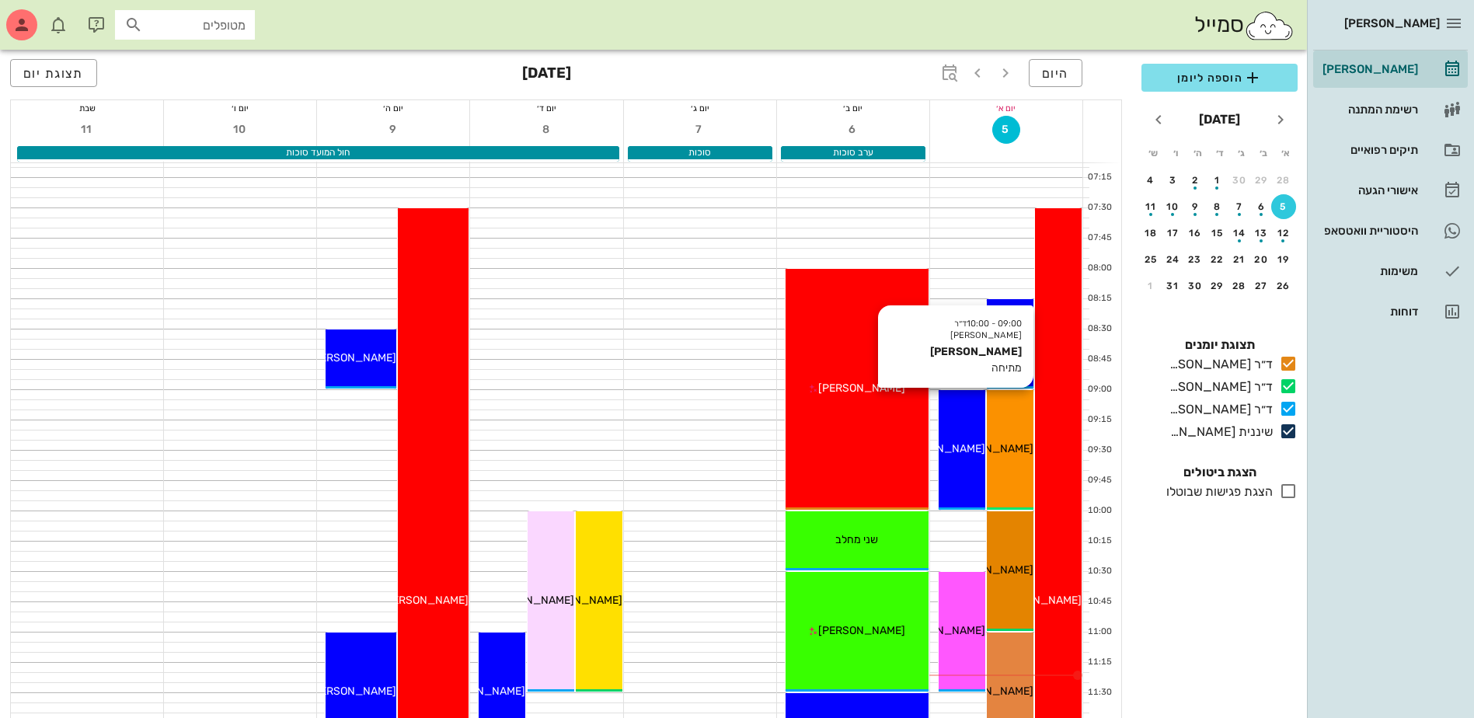
click at [1006, 446] on span "[PERSON_NAME]" at bounding box center [990, 448] width 87 height 13
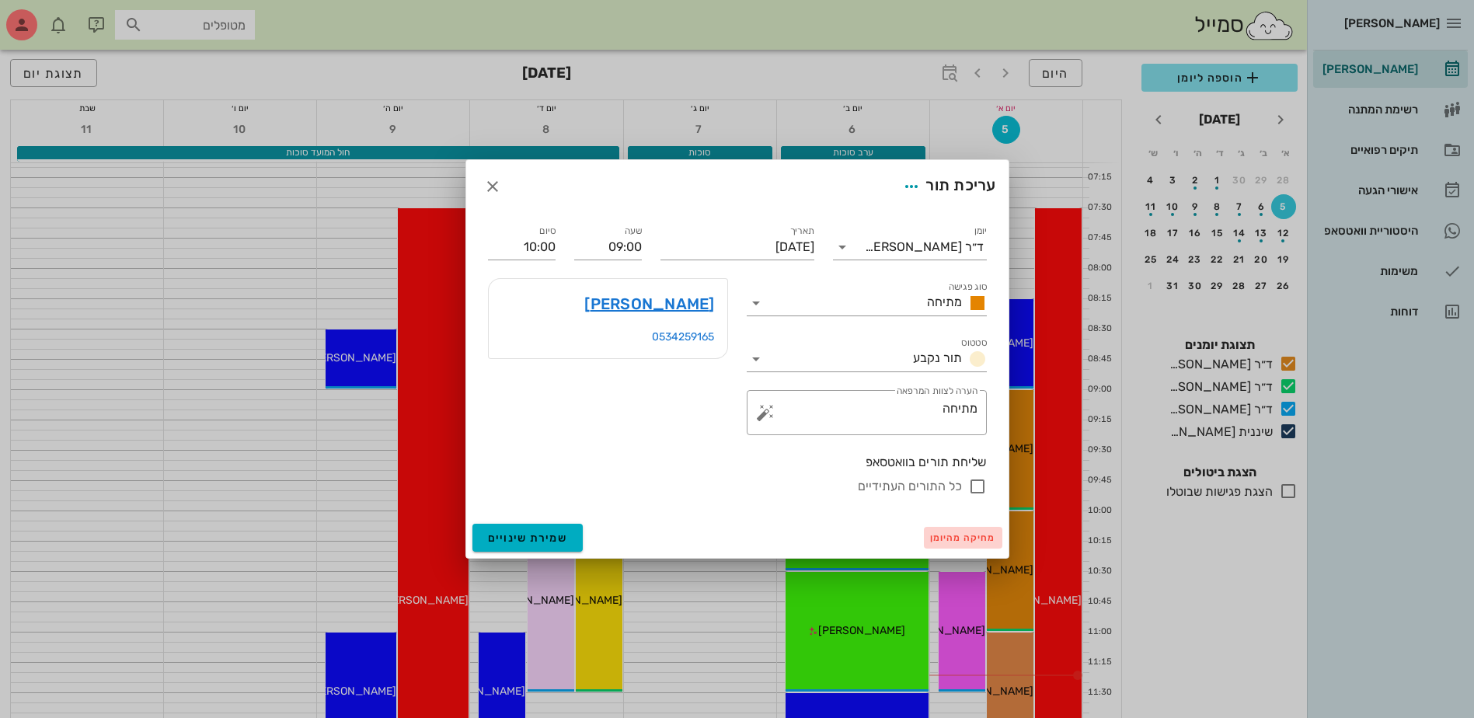
click at [947, 534] on span "מחיקה מהיומן" at bounding box center [963, 537] width 66 height 11
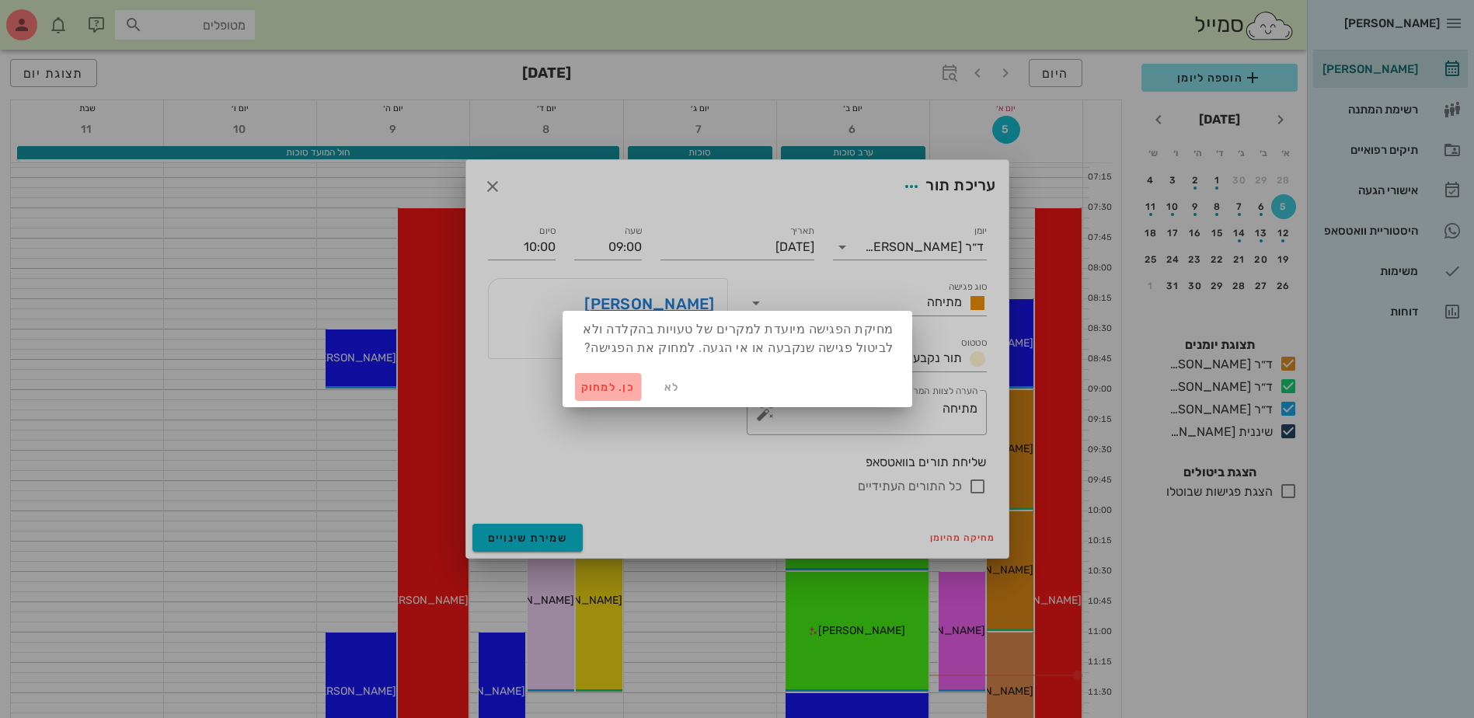
click at [595, 393] on span "כן. למחוק" at bounding box center [608, 387] width 54 height 13
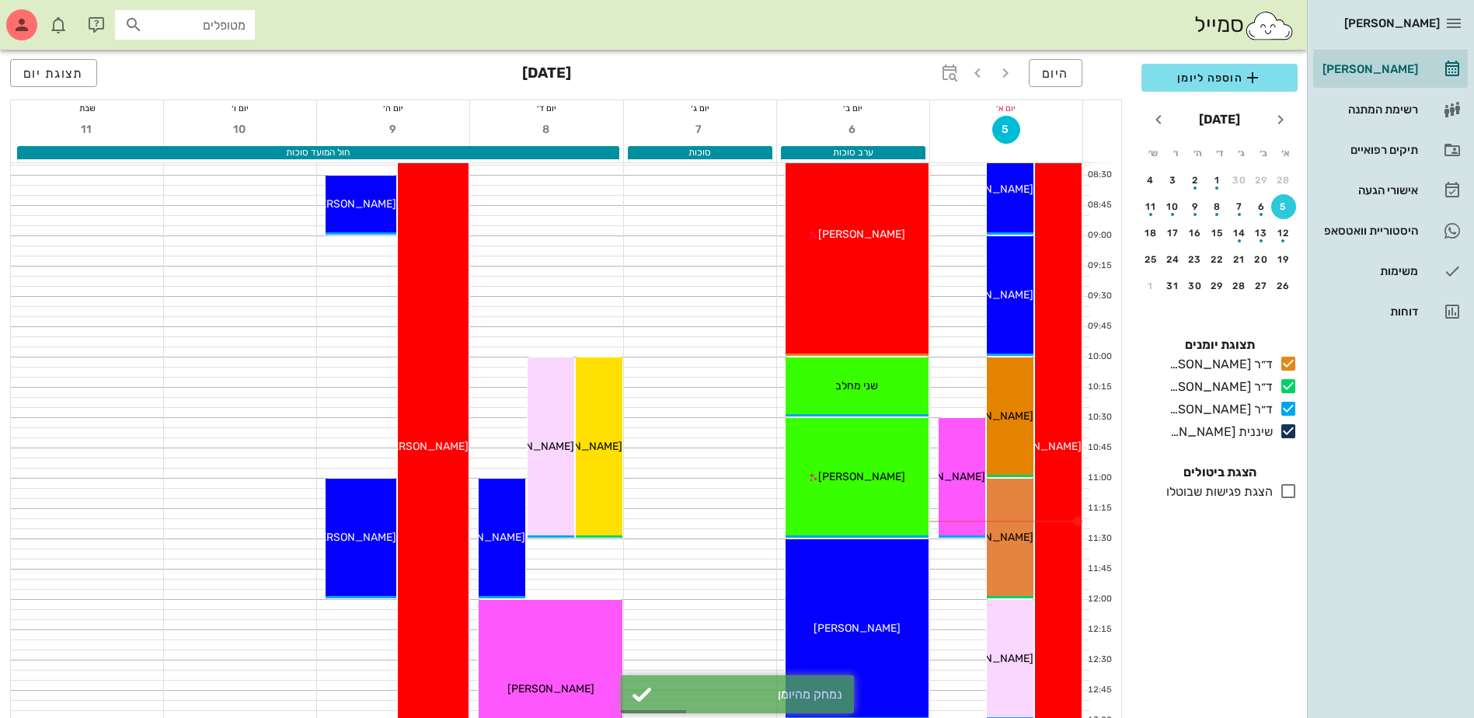
scroll to position [155, 0]
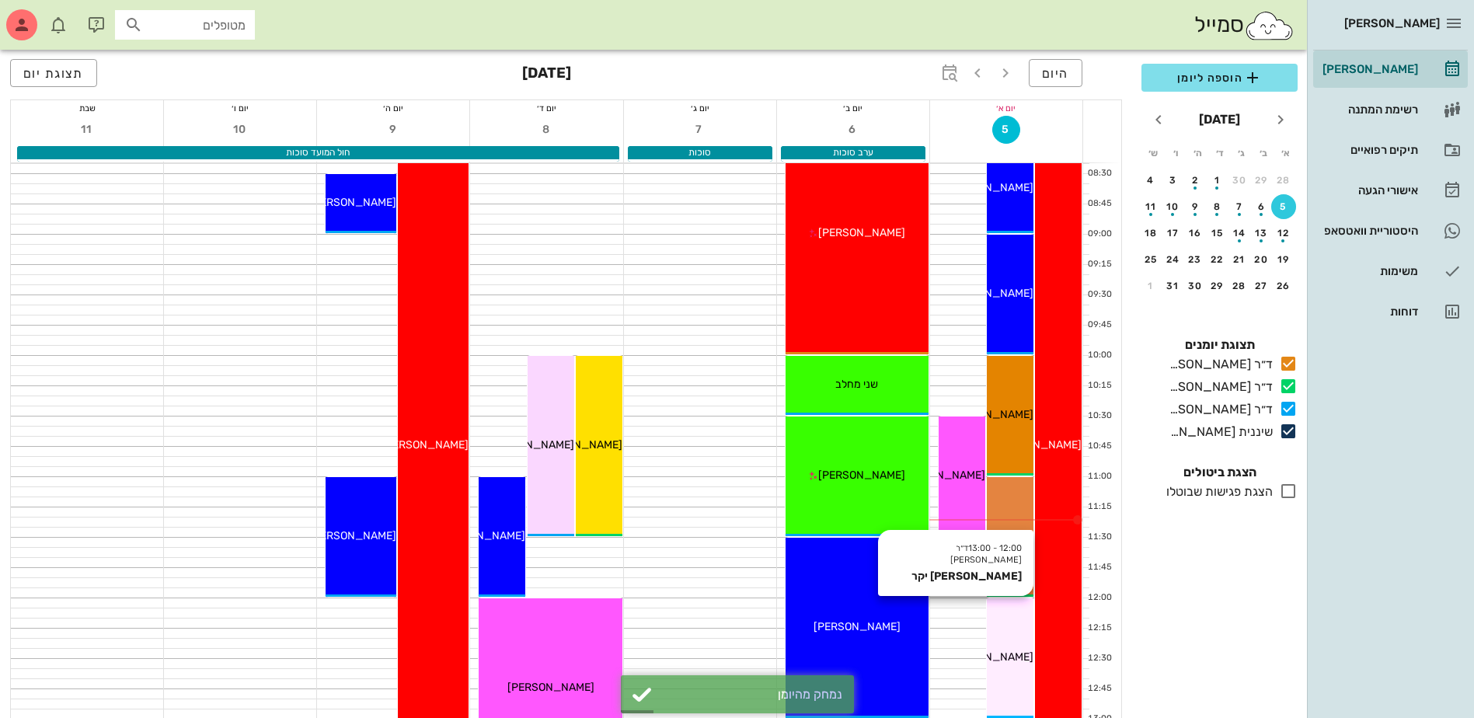
click at [1019, 641] on div "12:00 - 13:00 ד״ר [PERSON_NAME] [PERSON_NAME] יקר [PERSON_NAME] יקר" at bounding box center [1010, 658] width 47 height 120
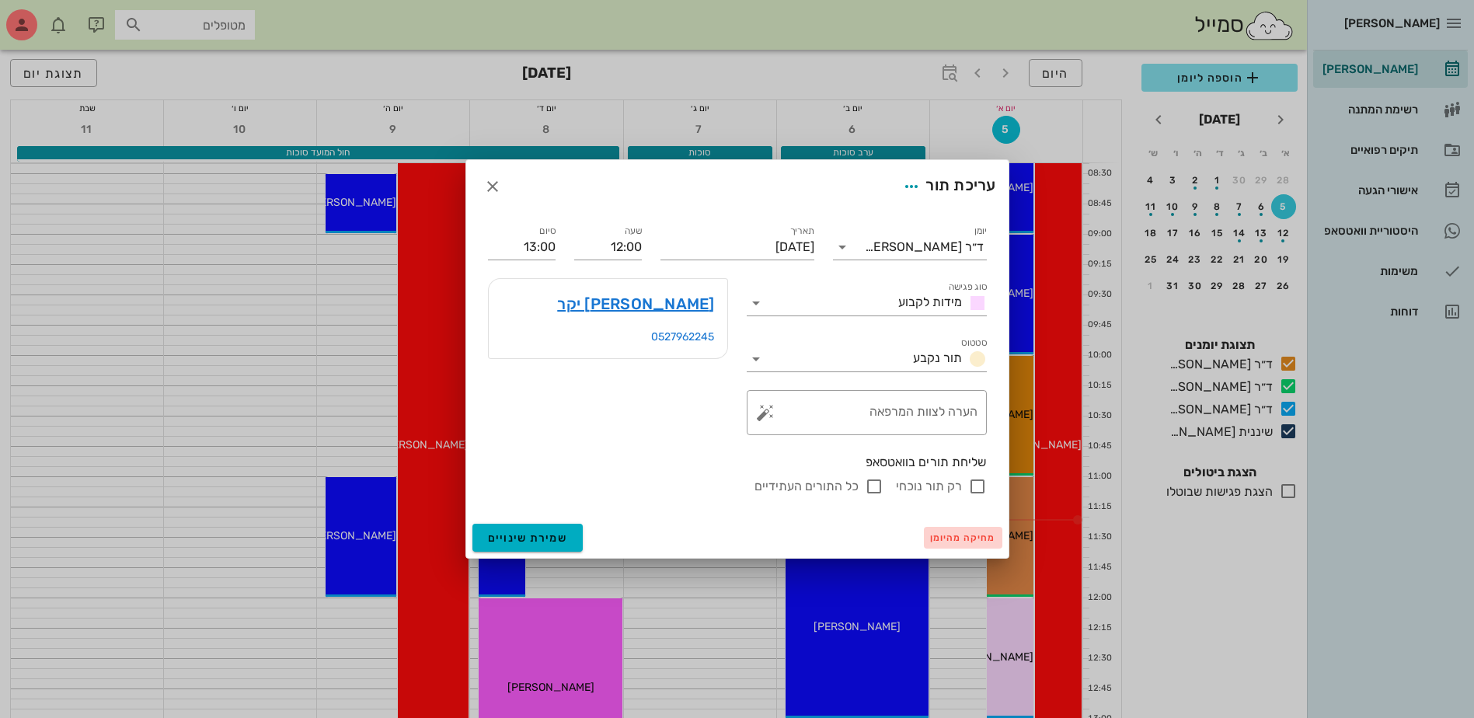
click at [954, 537] on span "מחיקה מהיומן" at bounding box center [963, 537] width 66 height 11
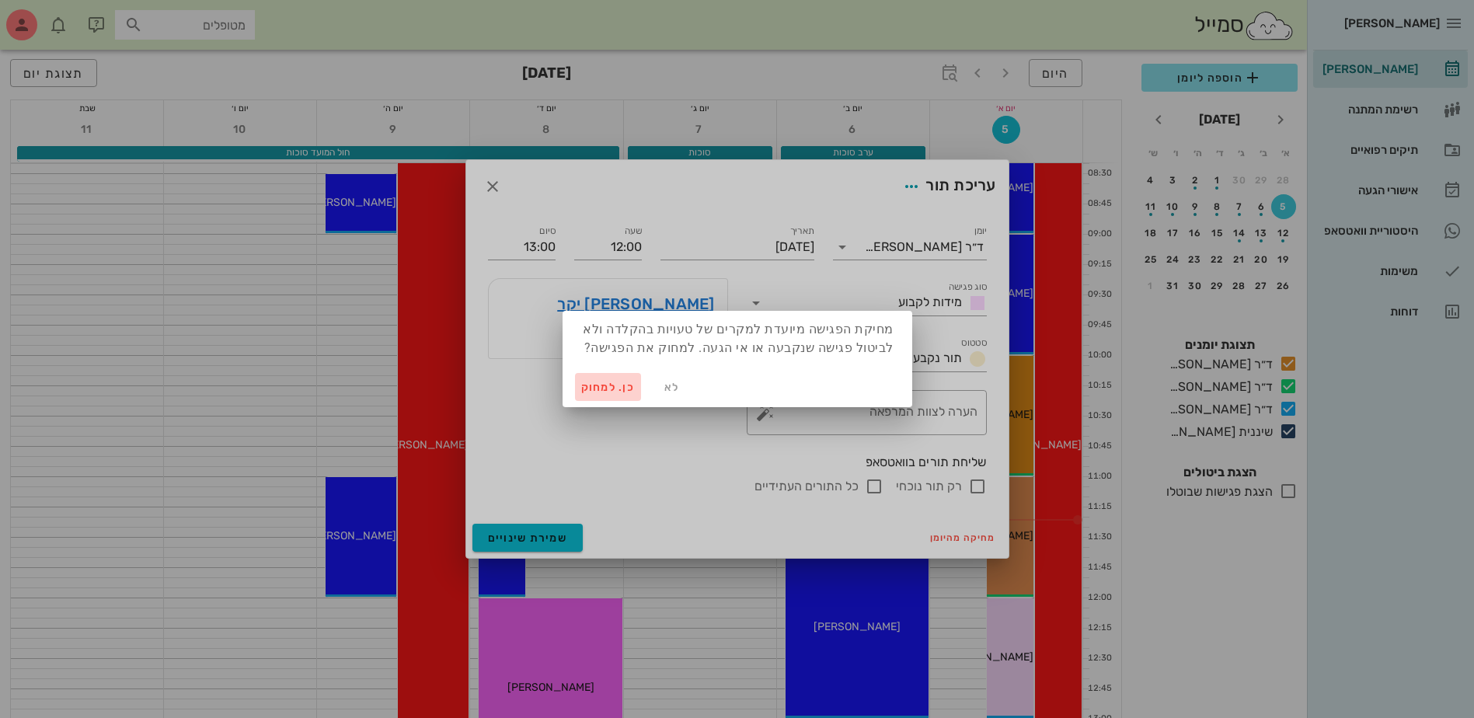
click at [597, 386] on span "כן. למחוק" at bounding box center [608, 387] width 54 height 13
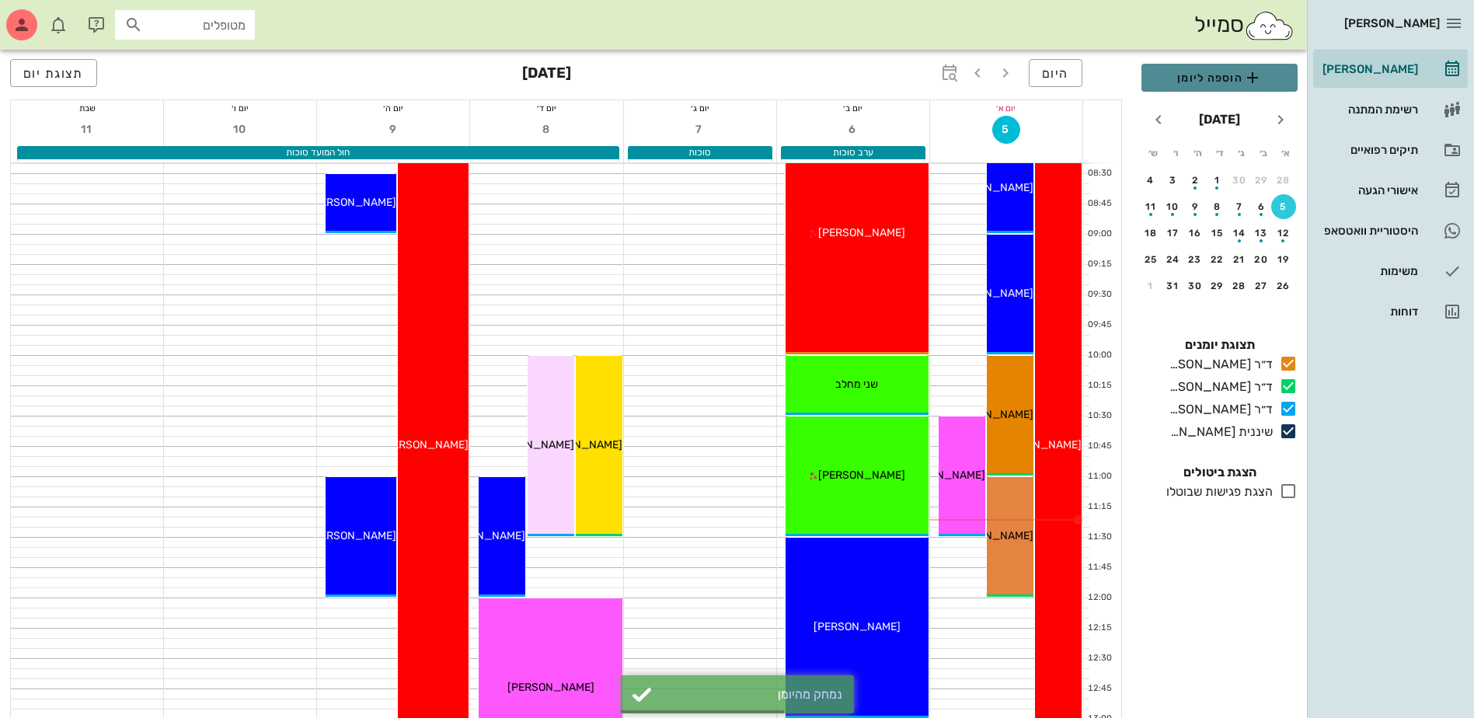
click at [1232, 73] on span "הוספה ליומן" at bounding box center [1219, 77] width 131 height 19
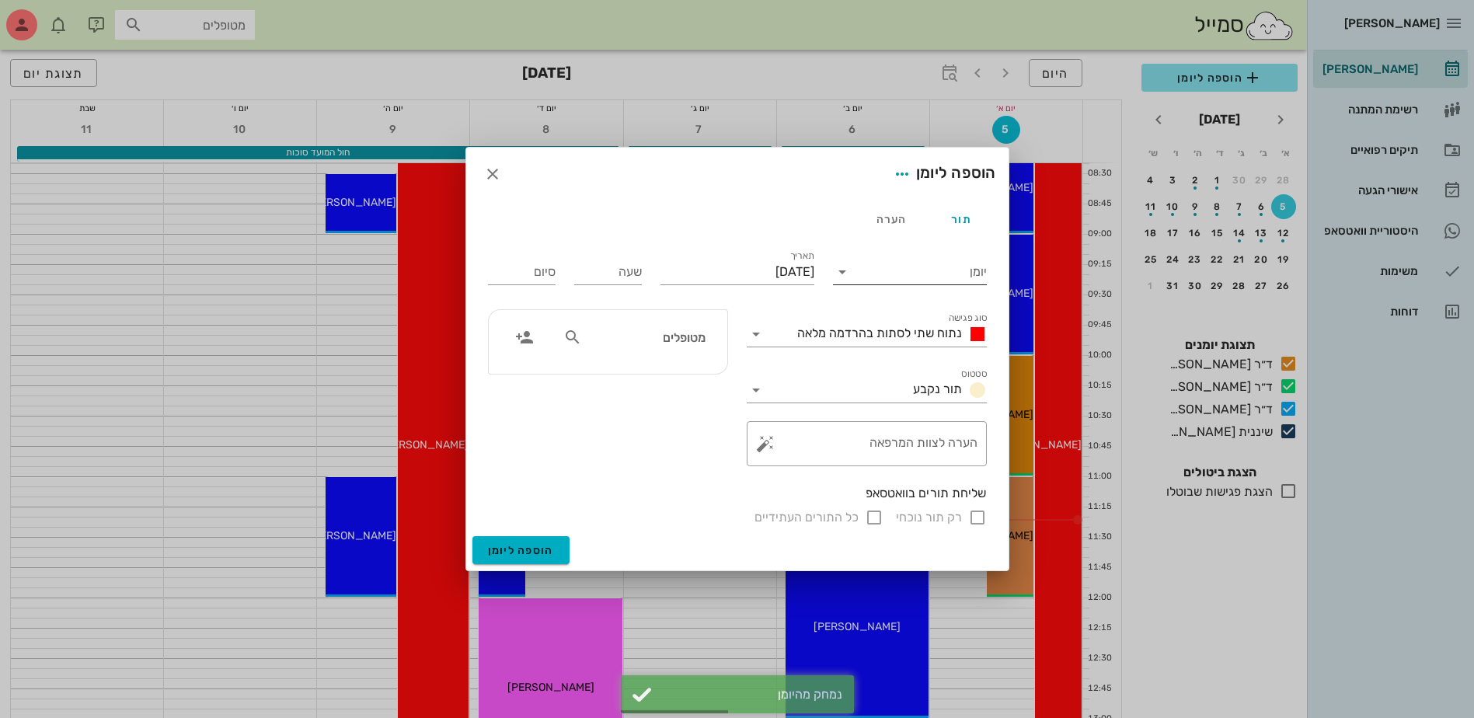
click at [937, 270] on input "יומן" at bounding box center [921, 272] width 132 height 25
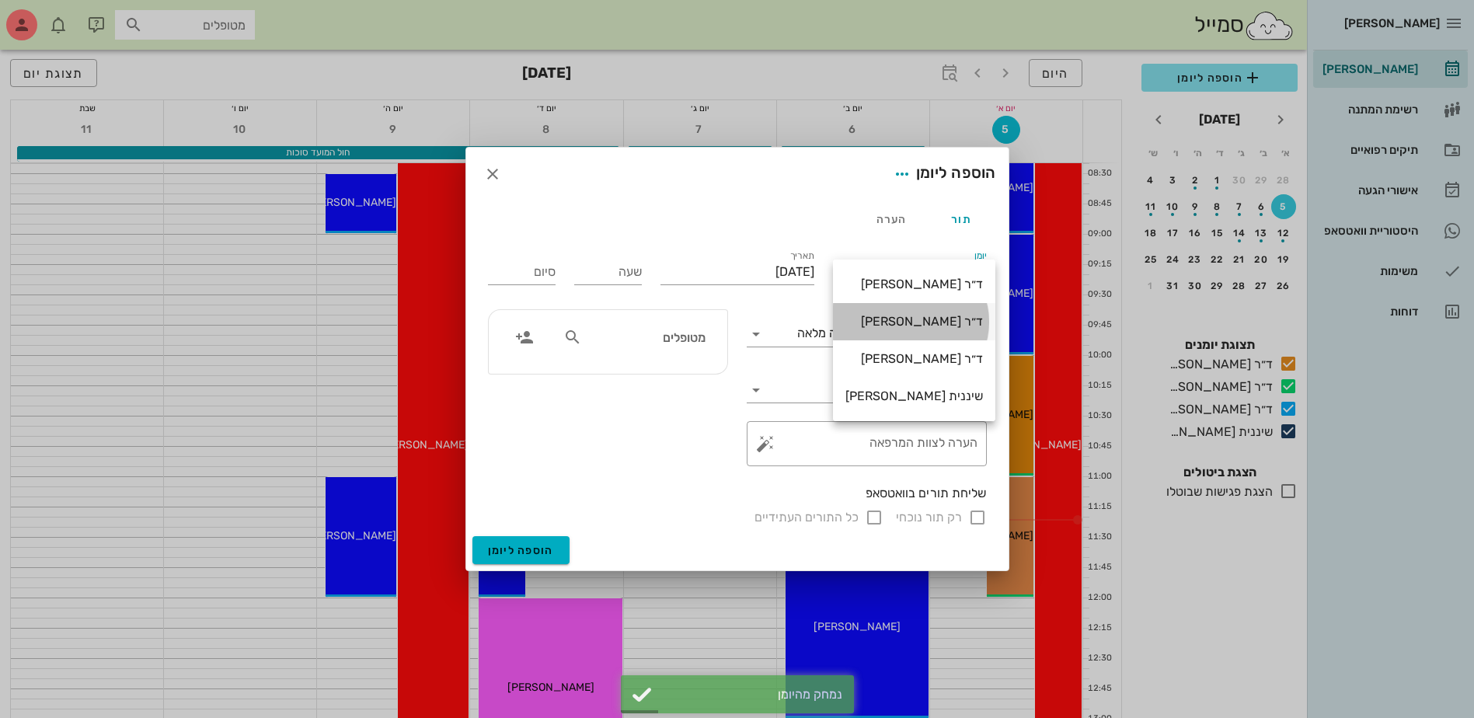
click at [926, 322] on div "ד״ר [PERSON_NAME]" at bounding box center [915, 321] width 138 height 15
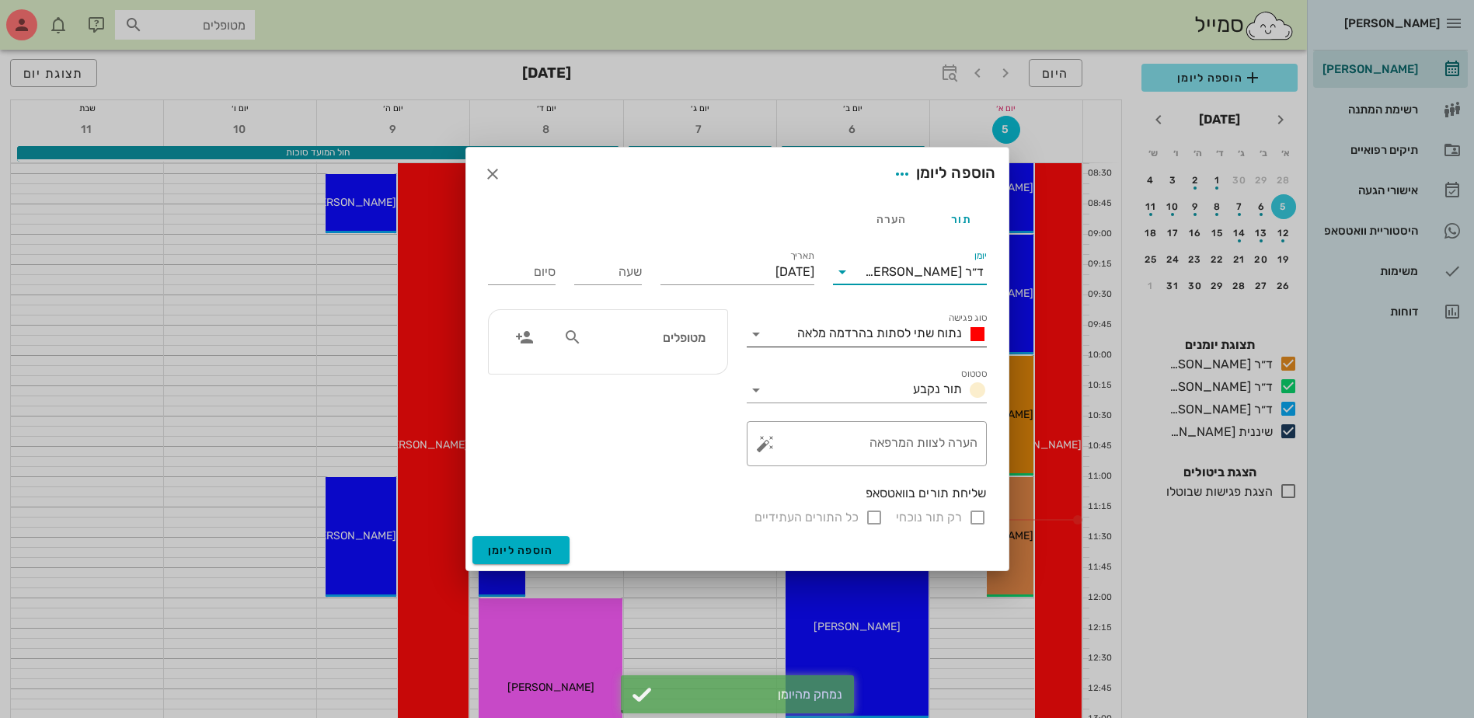
click at [912, 335] on span "נתוח שתי לסתות בהרדמה מלאה" at bounding box center [879, 333] width 165 height 15
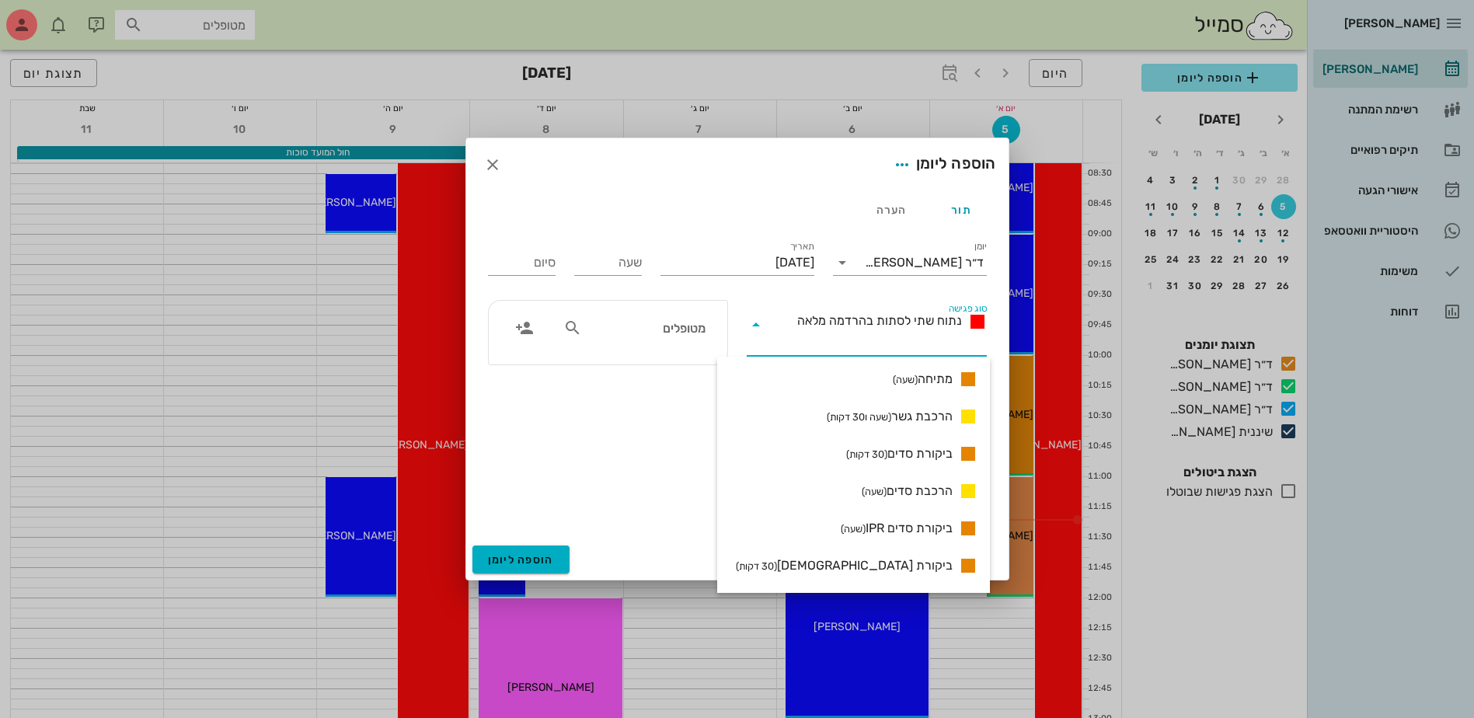
scroll to position [1088, 0]
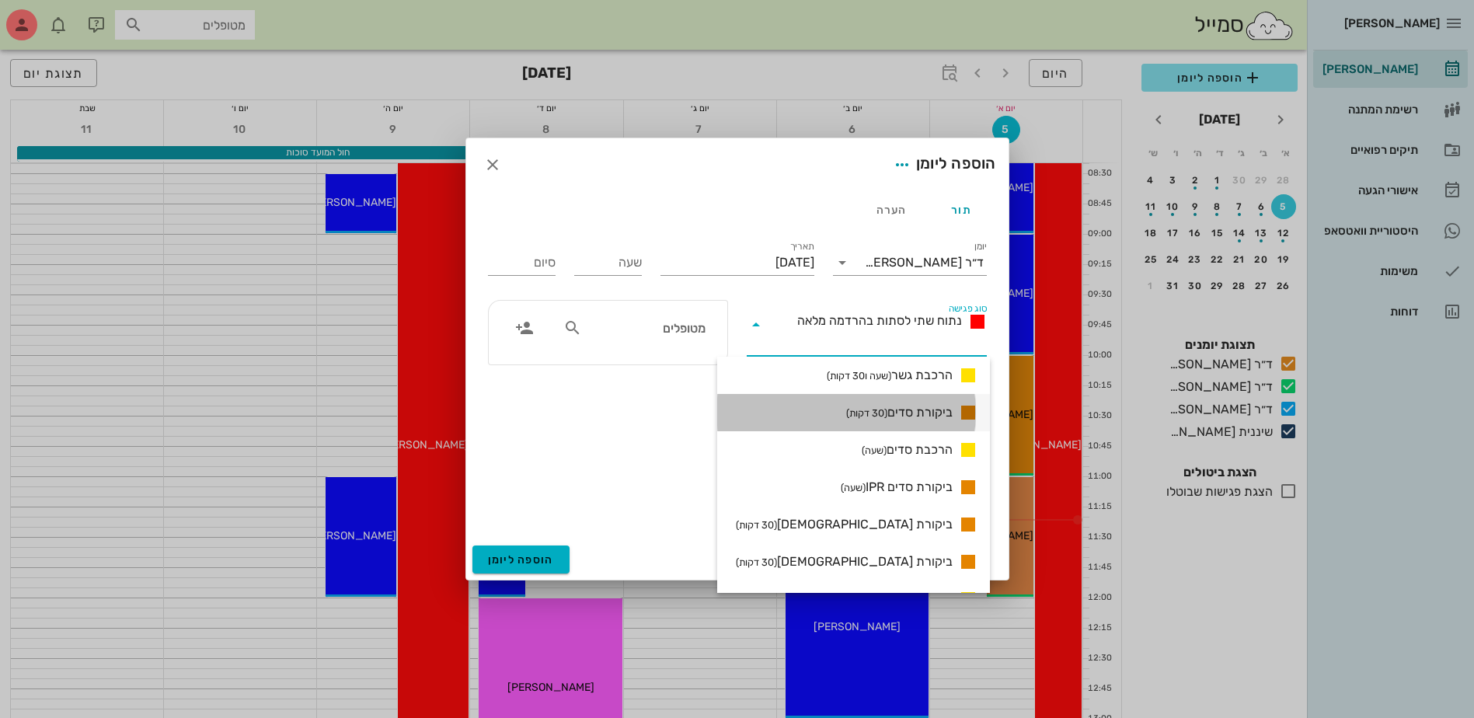
click at [916, 410] on span "ביקורת סדים (30 דקות)" at bounding box center [899, 412] width 106 height 19
type input "00:30"
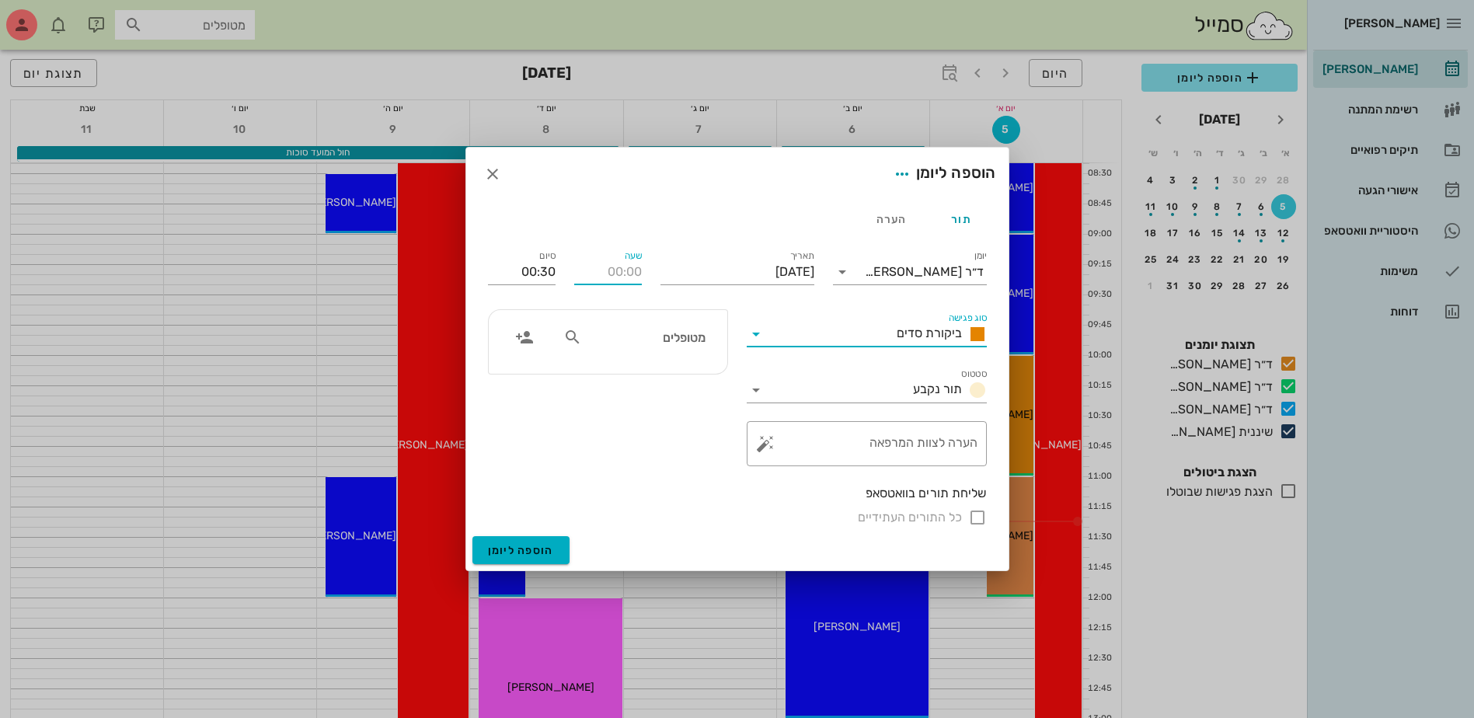
click at [628, 270] on input "שעה" at bounding box center [608, 272] width 68 height 25
type input "12:30"
type input "13:00"
click at [660, 343] on input "מטופלים" at bounding box center [645, 337] width 120 height 20
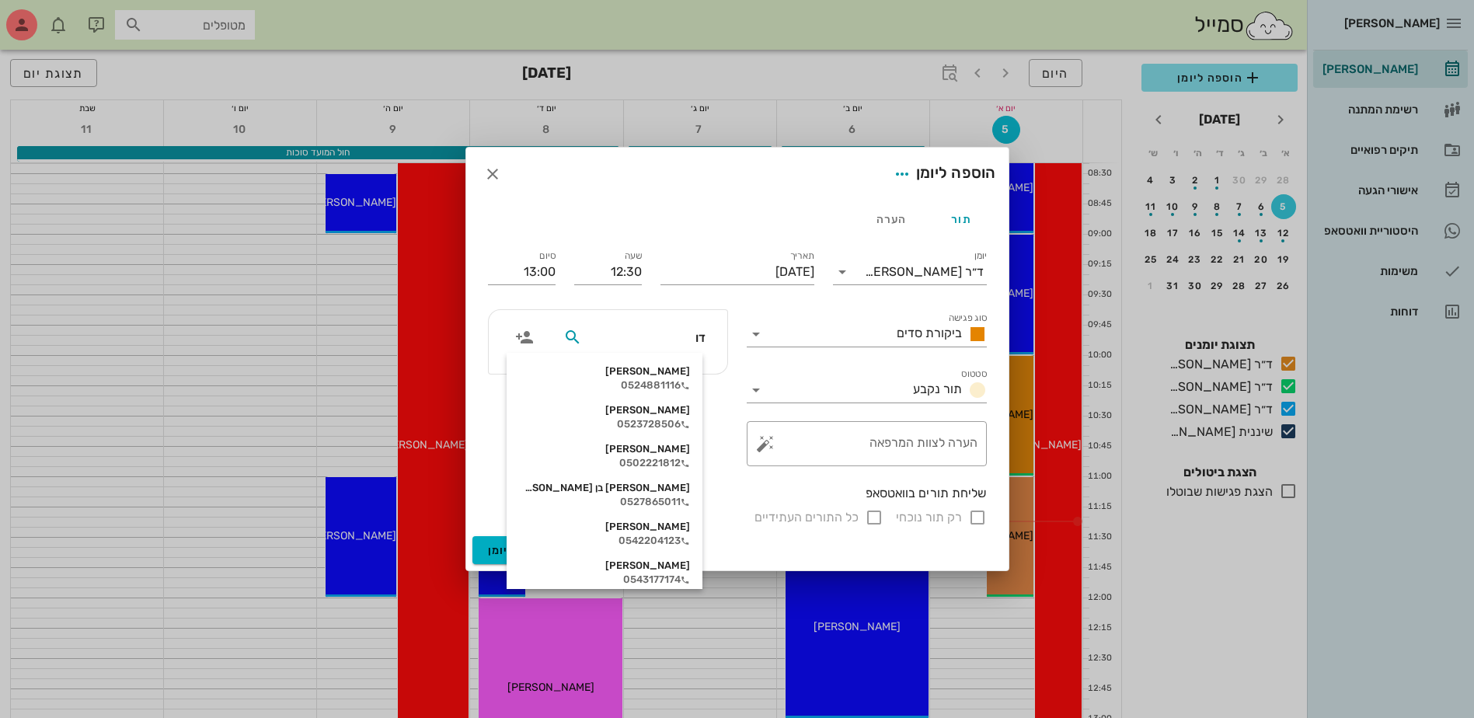
type input "[PERSON_NAME]"
click at [659, 565] on div "[PERSON_NAME] 318624111" at bounding box center [604, 566] width 171 height 12
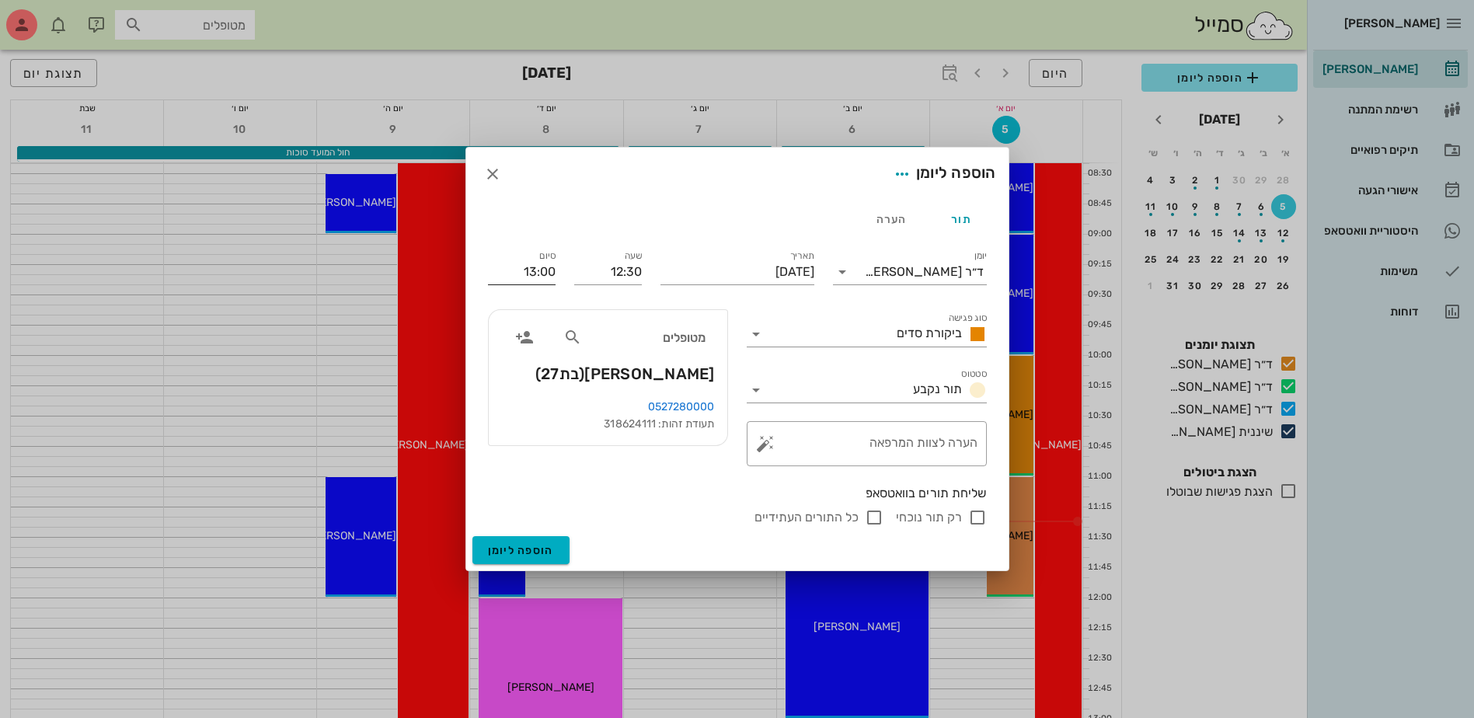
click at [546, 277] on input "13:00" at bounding box center [522, 272] width 68 height 25
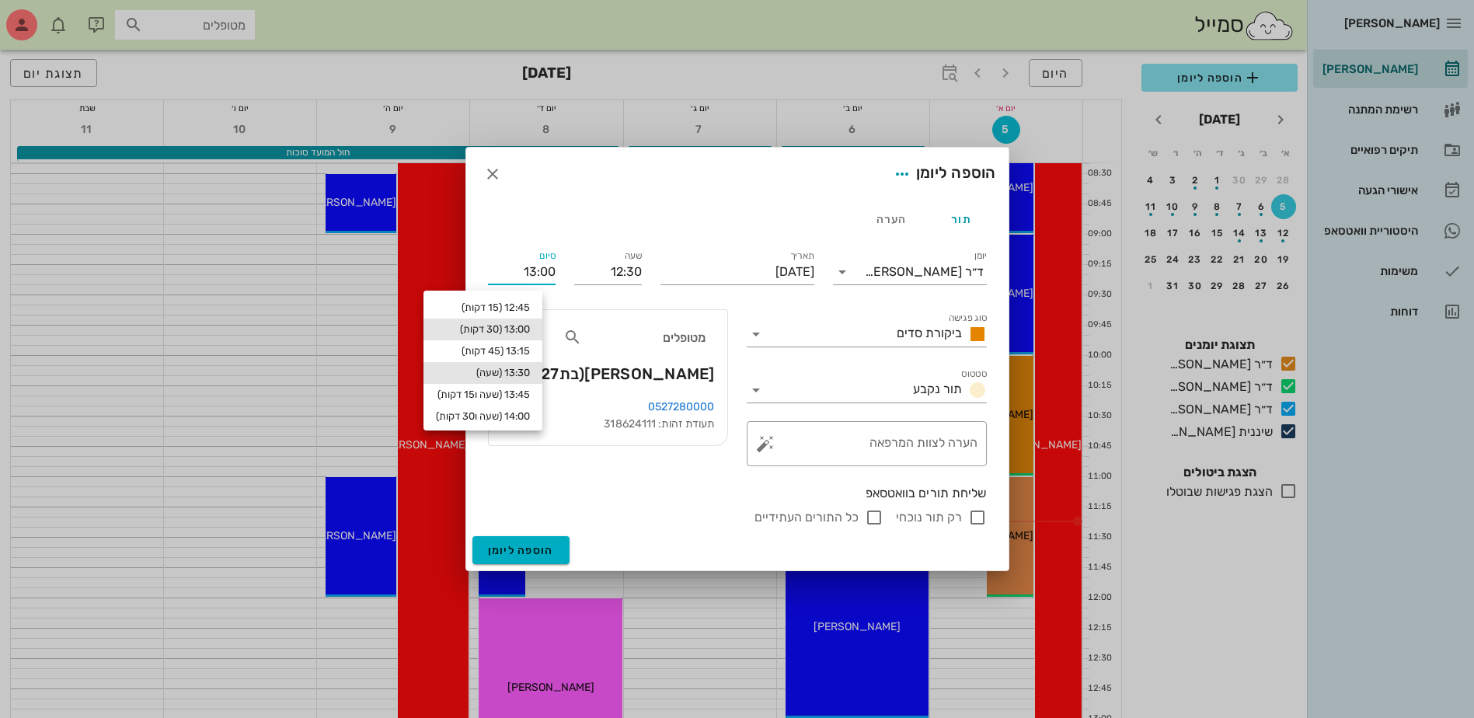
click at [527, 372] on div "13:30 (שעה)" at bounding box center [483, 373] width 94 height 12
type input "13:30"
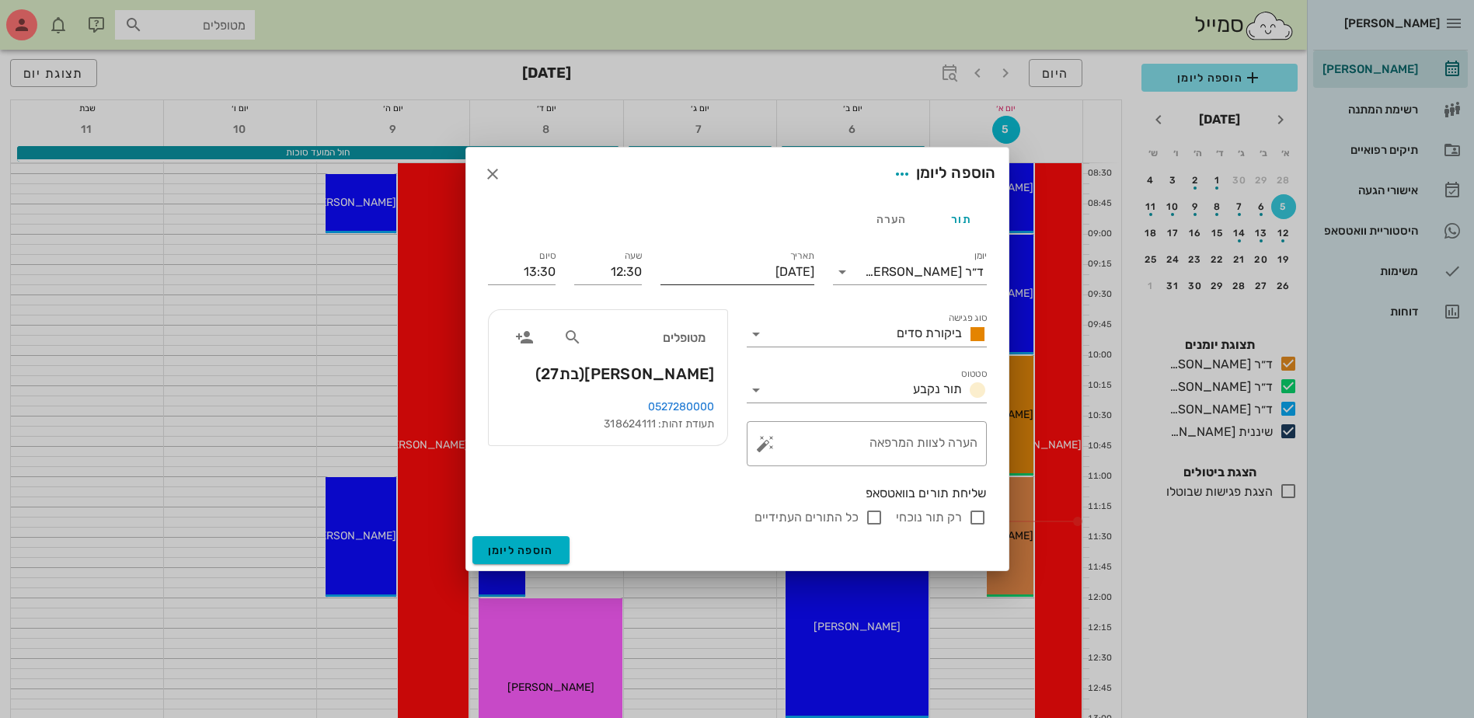
click at [733, 270] on input "[DATE]" at bounding box center [738, 272] width 154 height 25
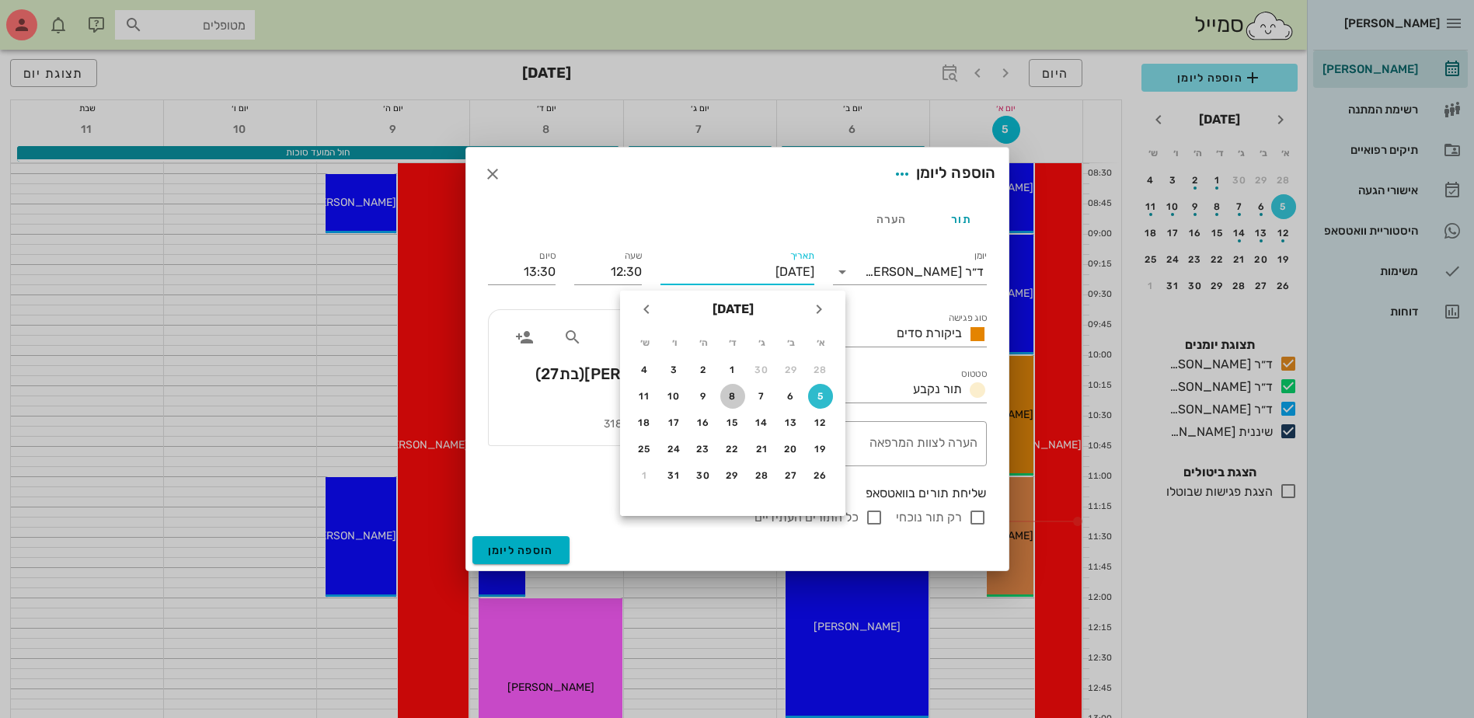
click at [729, 398] on div "8" at bounding box center [732, 396] width 25 height 11
type input "[DATE]"
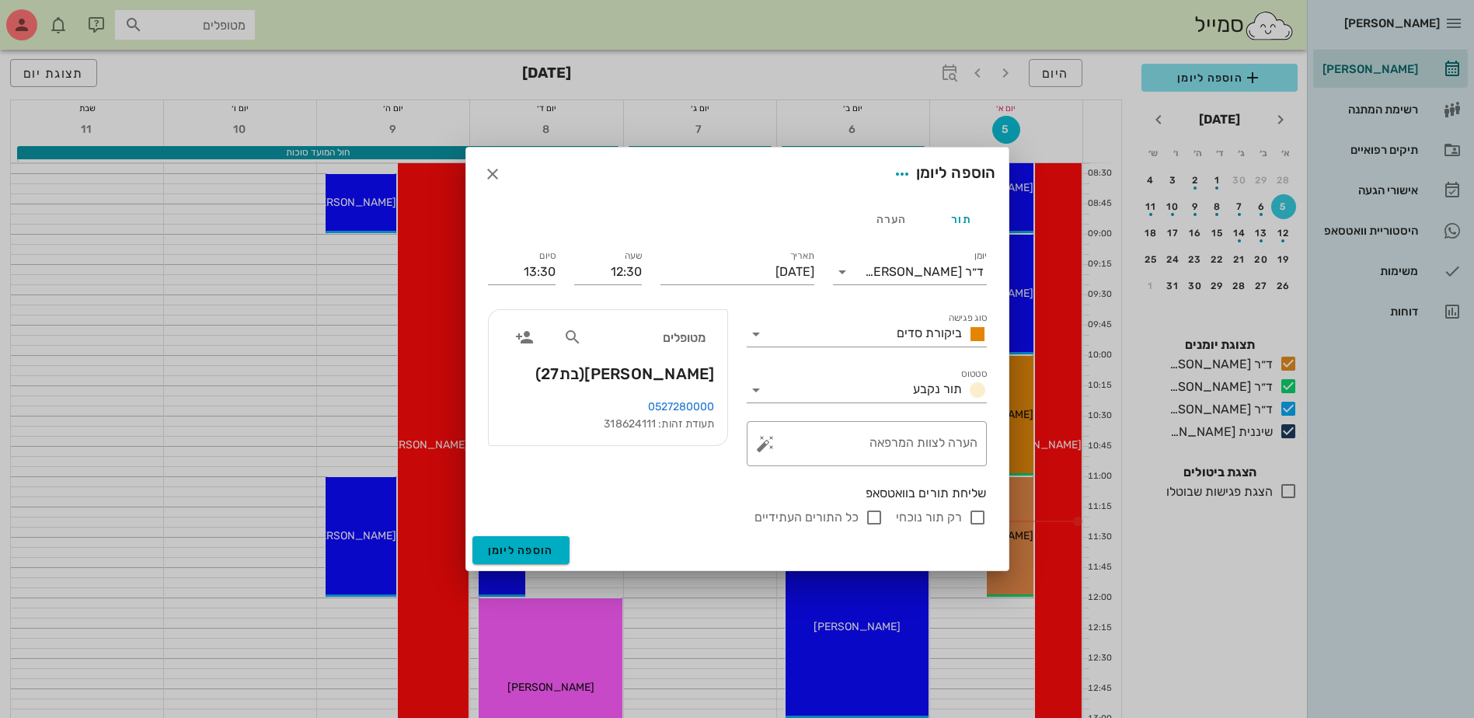
click at [972, 518] on input "רק תור נוכחי" at bounding box center [977, 517] width 19 height 19
checkbox input "false"
click at [532, 549] on span "הוספה ליומן" at bounding box center [521, 550] width 66 height 13
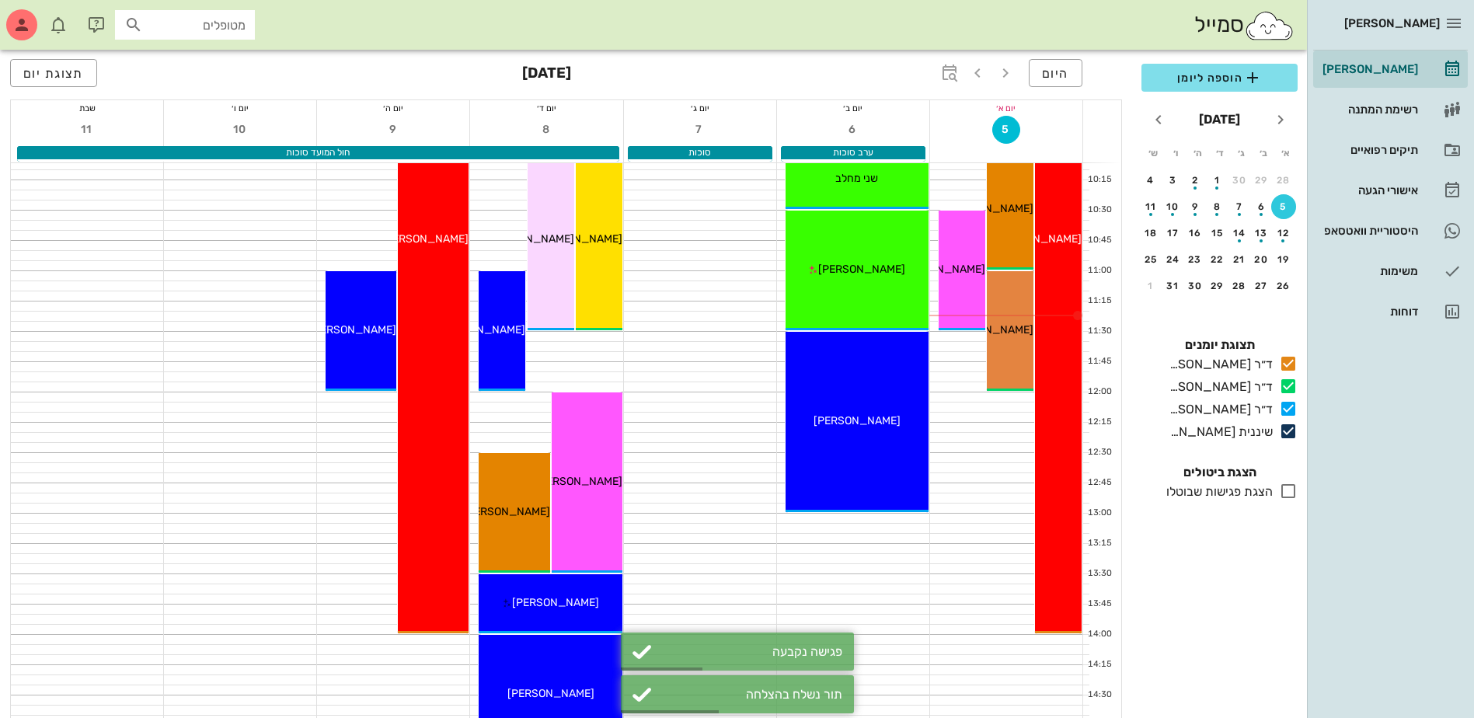
scroll to position [389, 0]
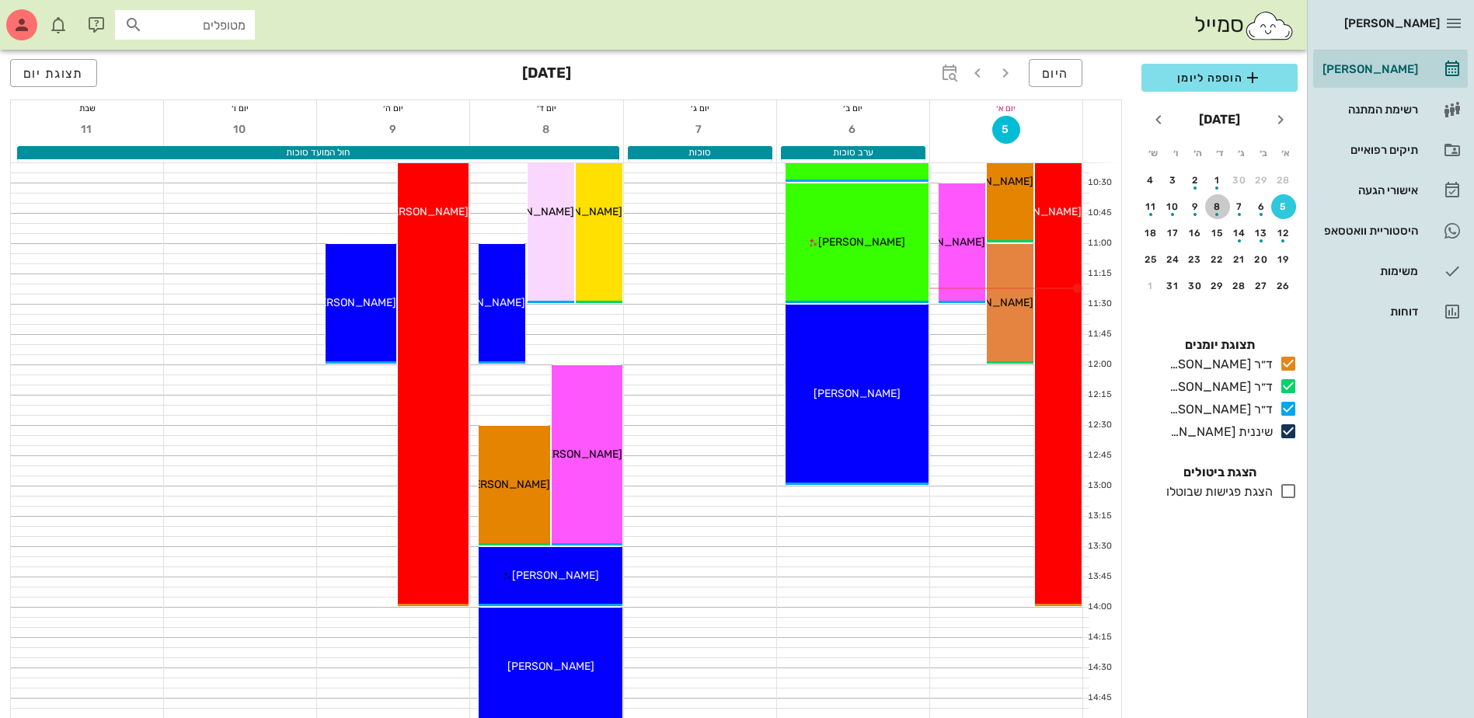
click at [1212, 204] on div "8" at bounding box center [1217, 206] width 25 height 11
click at [1208, 76] on span "הוספה ליומן" at bounding box center [1219, 77] width 131 height 19
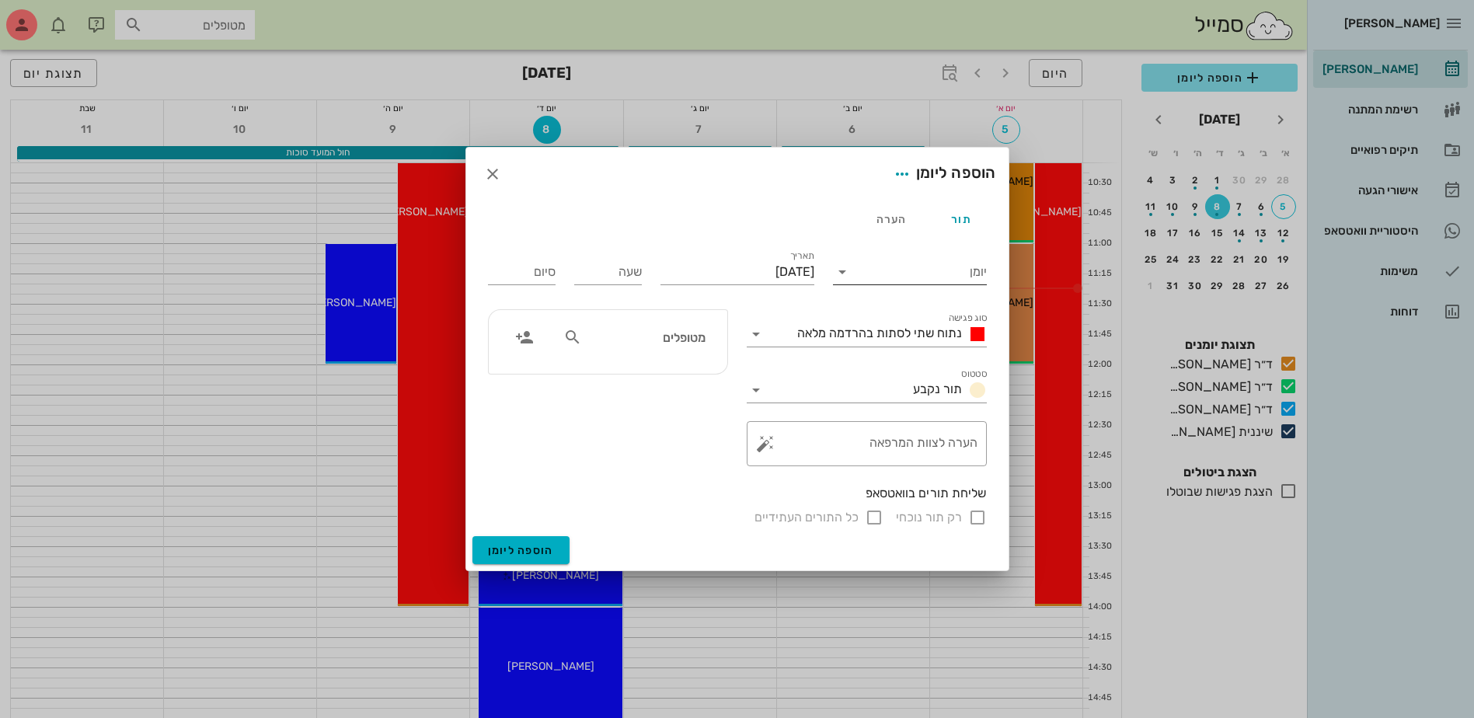
click at [960, 267] on input "יומן" at bounding box center [921, 272] width 132 height 25
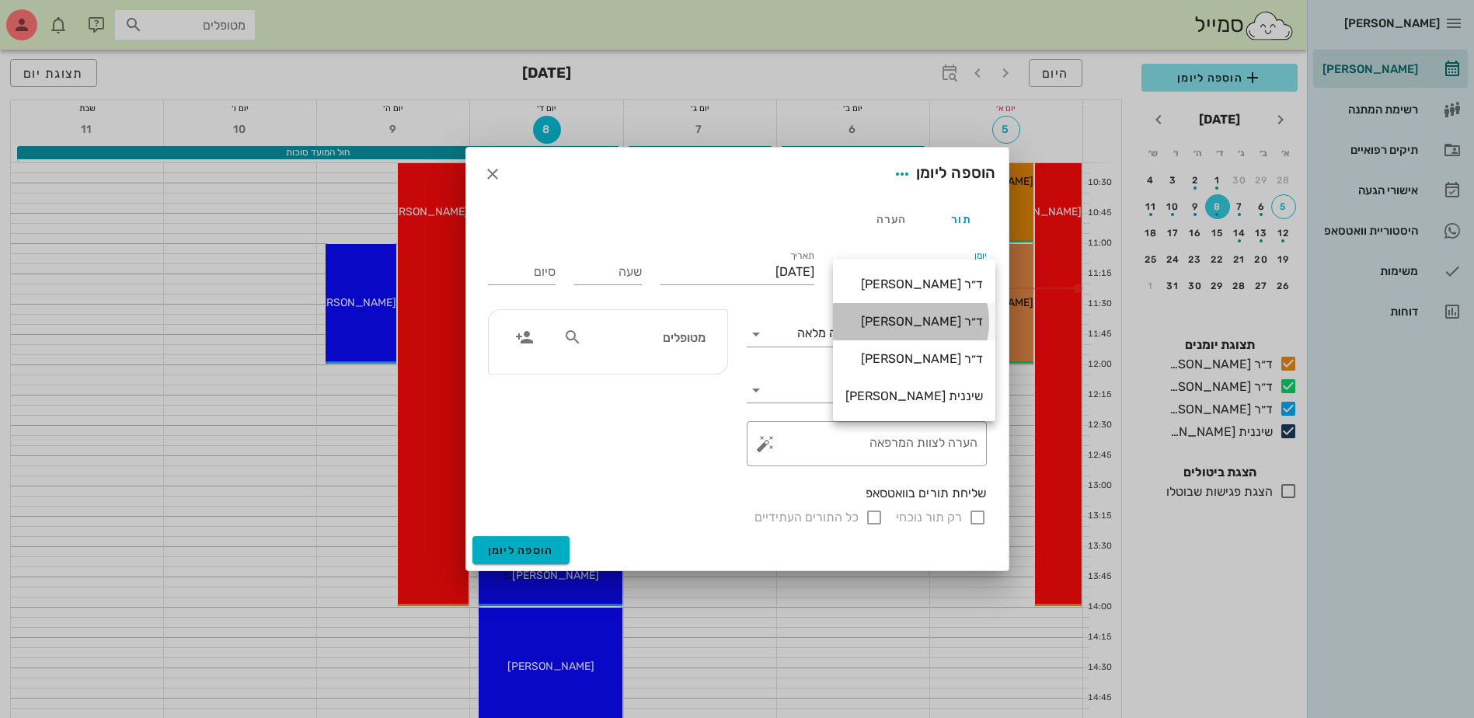
click at [950, 316] on div "ד״ר [PERSON_NAME]" at bounding box center [915, 321] width 138 height 15
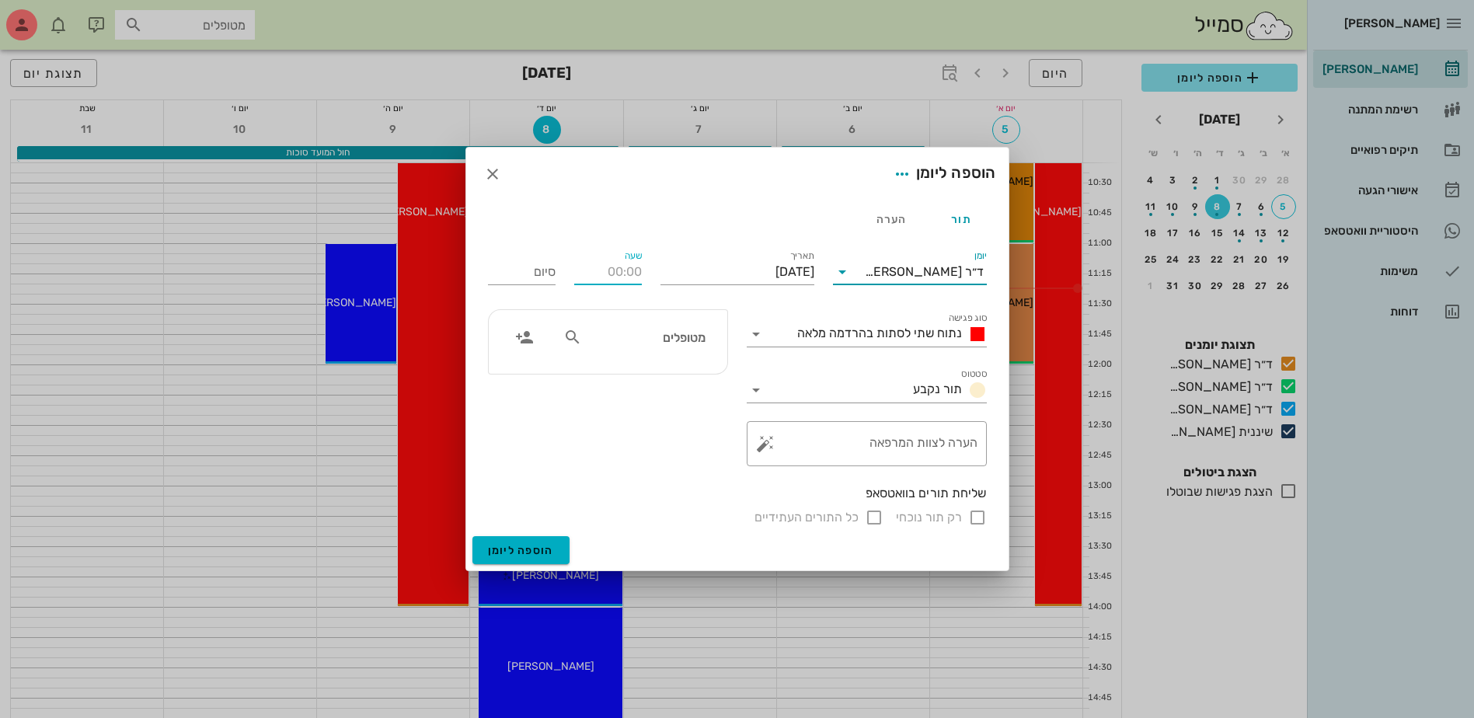
click at [609, 277] on input "שעה" at bounding box center [608, 272] width 68 height 25
type input "11:30"
type input "19:30"
click at [678, 346] on div "מטופלים" at bounding box center [608, 342] width 239 height 64
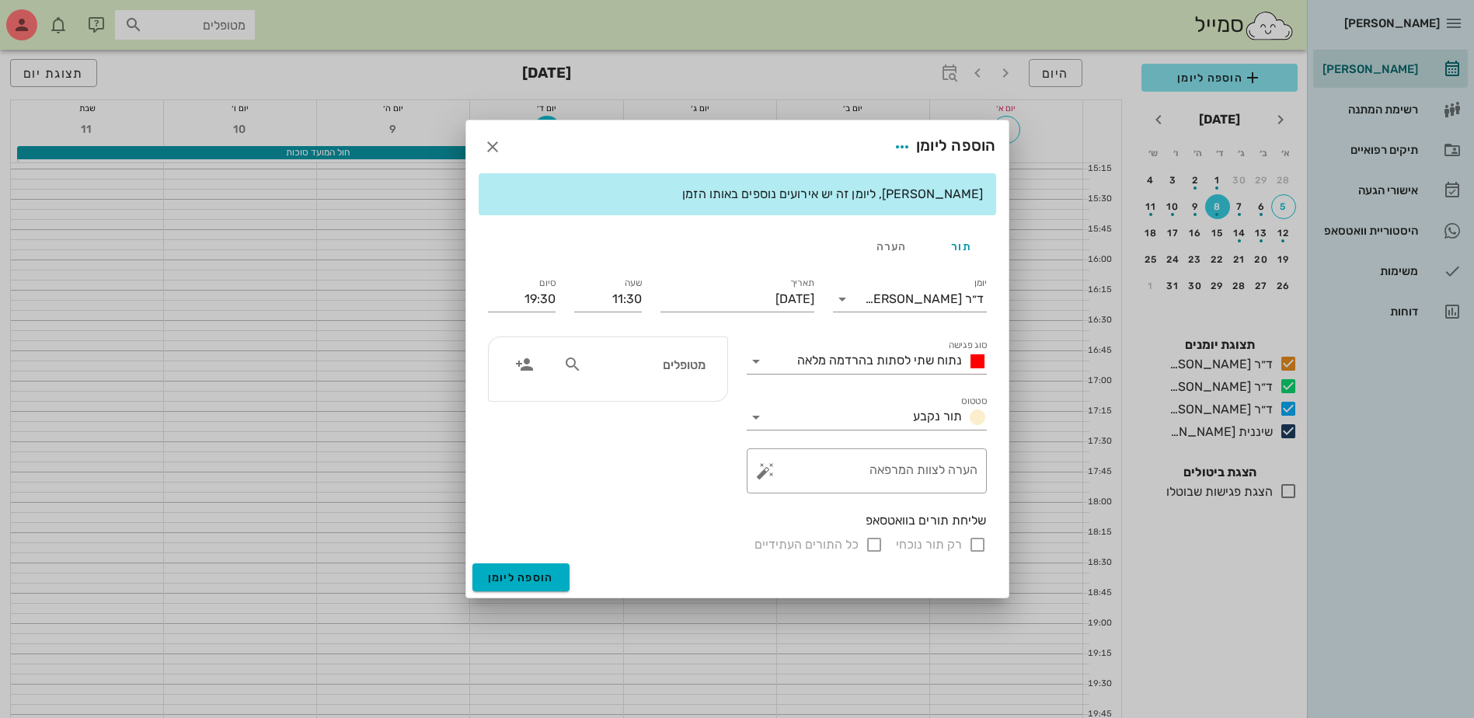
scroll to position [1017, 0]
click at [680, 365] on input "מטופלים" at bounding box center [645, 364] width 120 height 20
type input "ד"
type input "שרי"
click at [664, 397] on div "[PERSON_NAME]" at bounding box center [616, 398] width 171 height 12
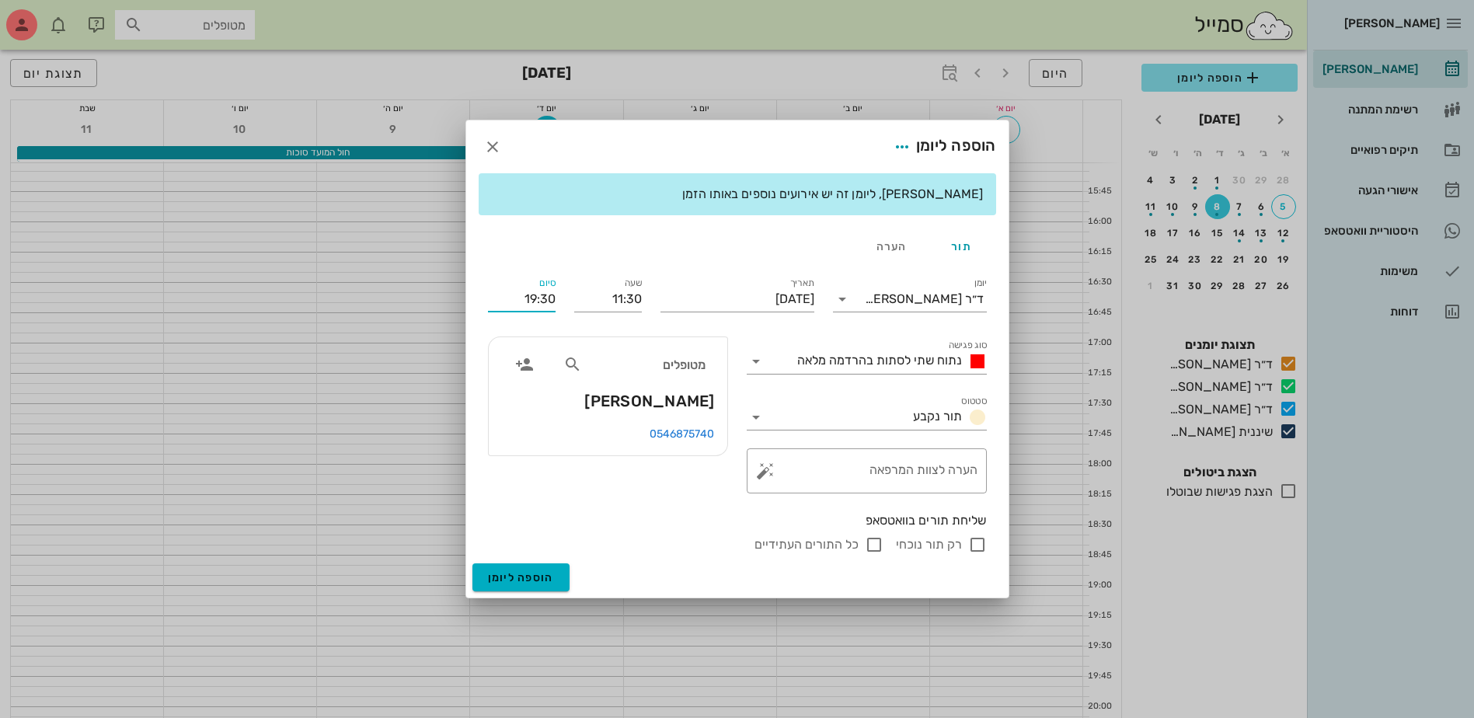
click at [544, 309] on input "19:30" at bounding box center [522, 299] width 68 height 25
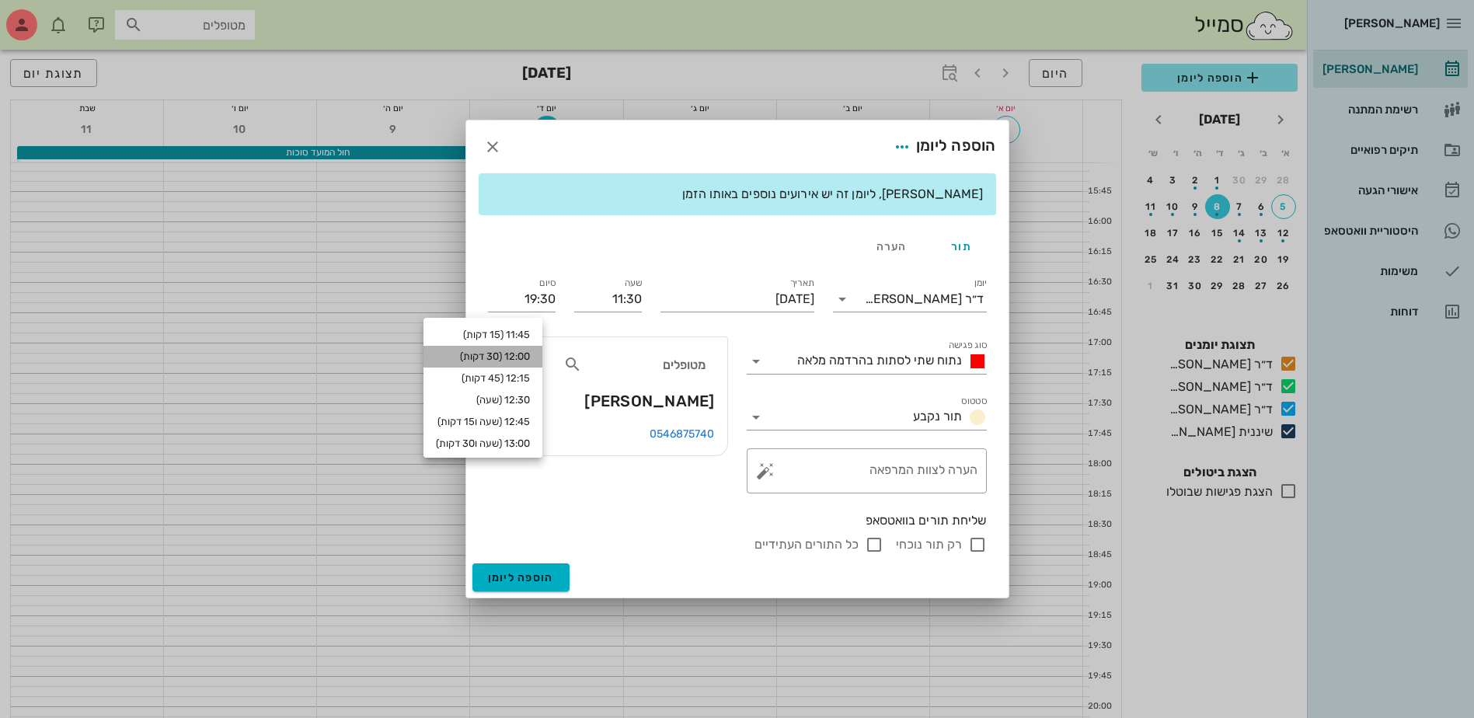
click at [532, 350] on div "12:00 (30 דקות)" at bounding box center [483, 357] width 119 height 22
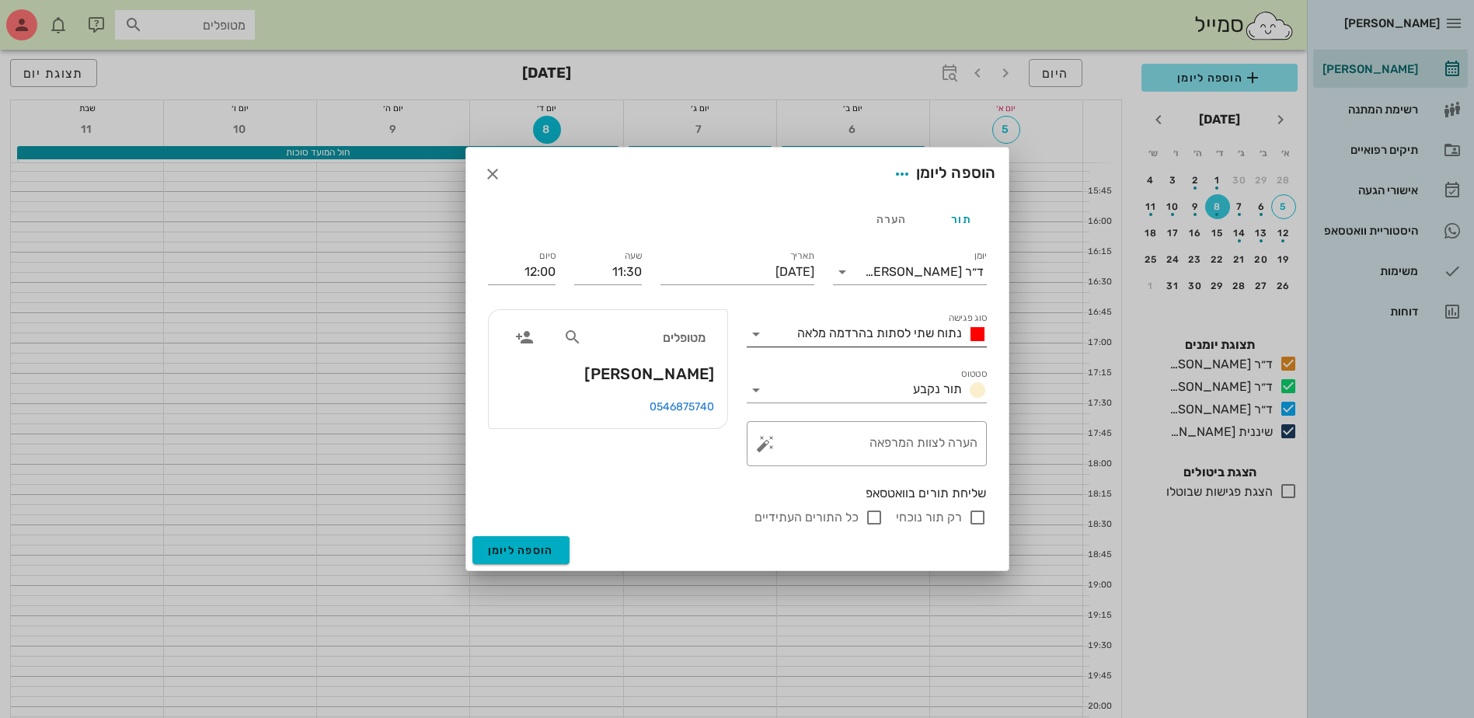
click at [916, 331] on span "נתוח שתי לסתות בהרדמה מלאה" at bounding box center [879, 333] width 165 height 15
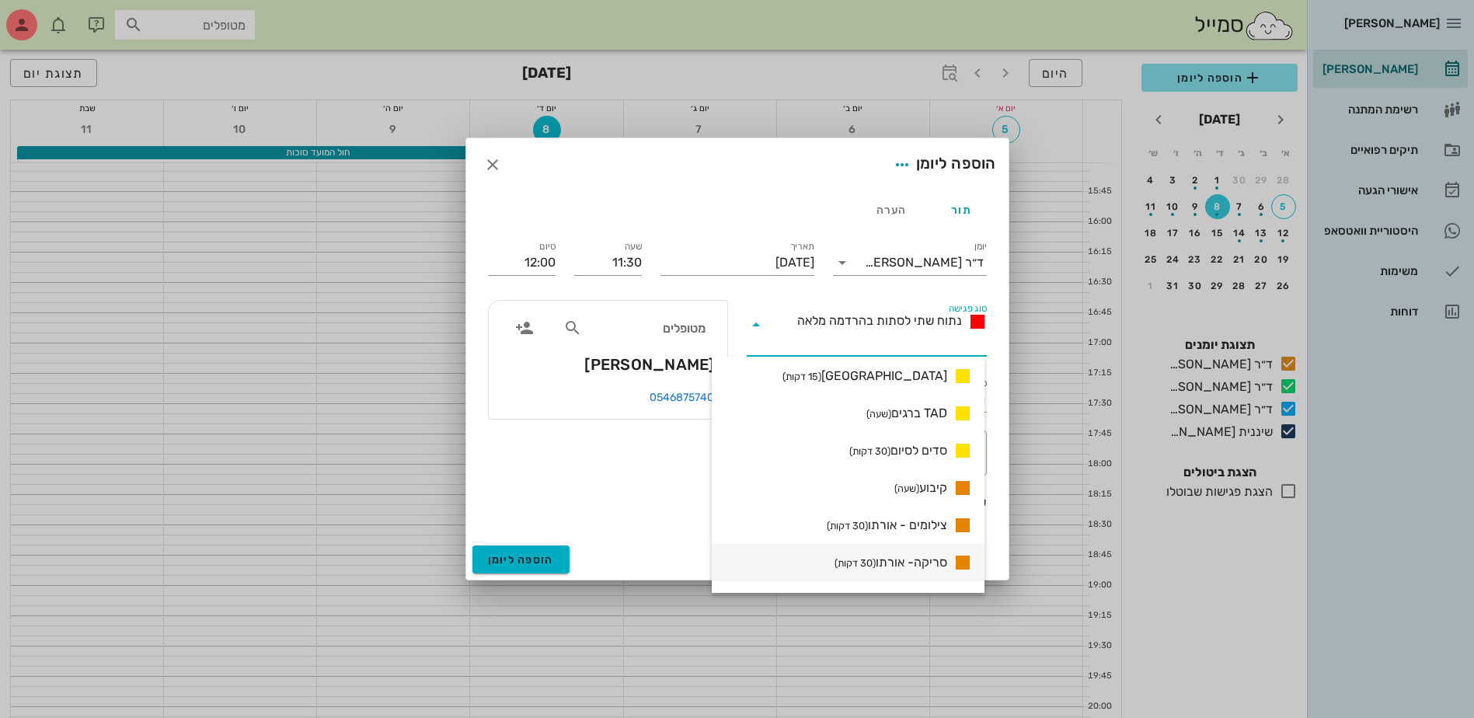
scroll to position [1377, 0]
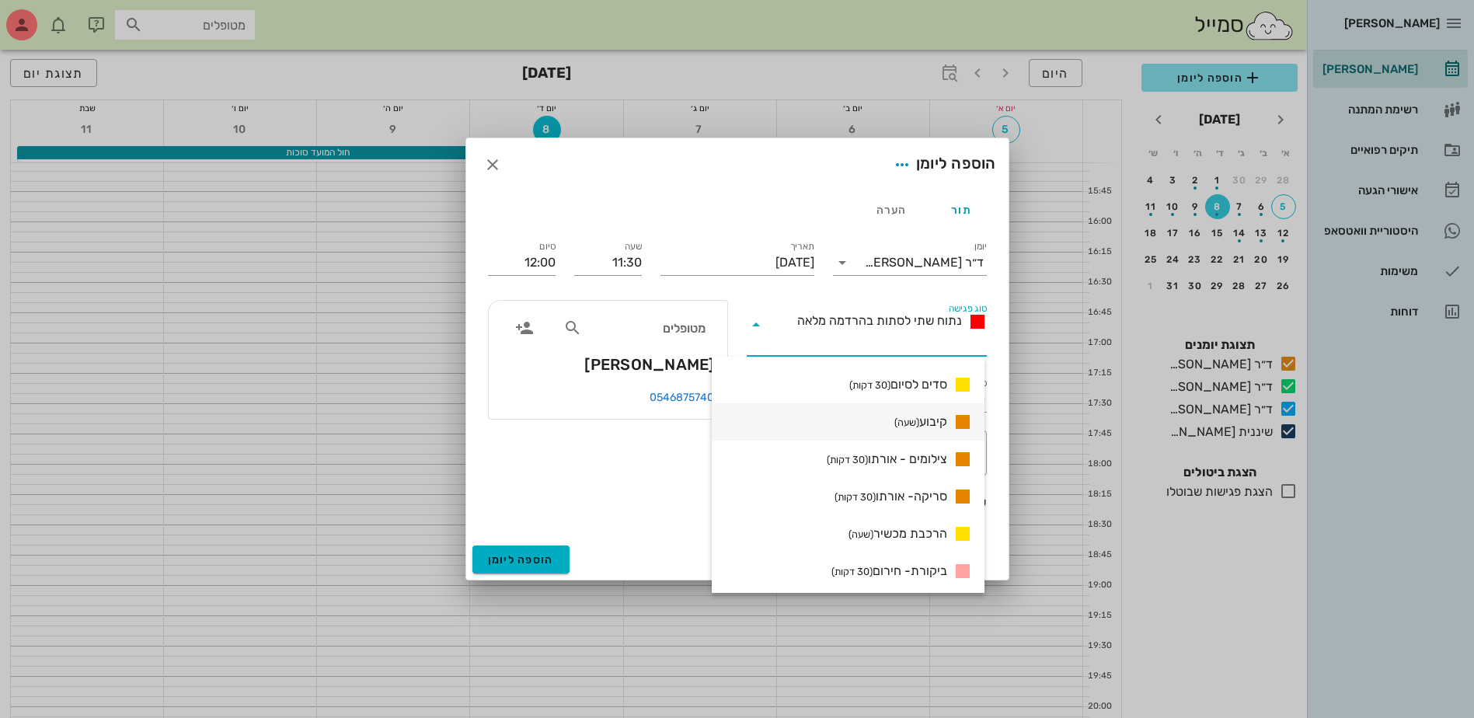
drag, startPoint x: 919, startPoint y: 423, endPoint x: 900, endPoint y: 427, distance: 19.8
click at [919, 424] on span "קיבוע (שעה)" at bounding box center [920, 422] width 53 height 19
type input "12:30"
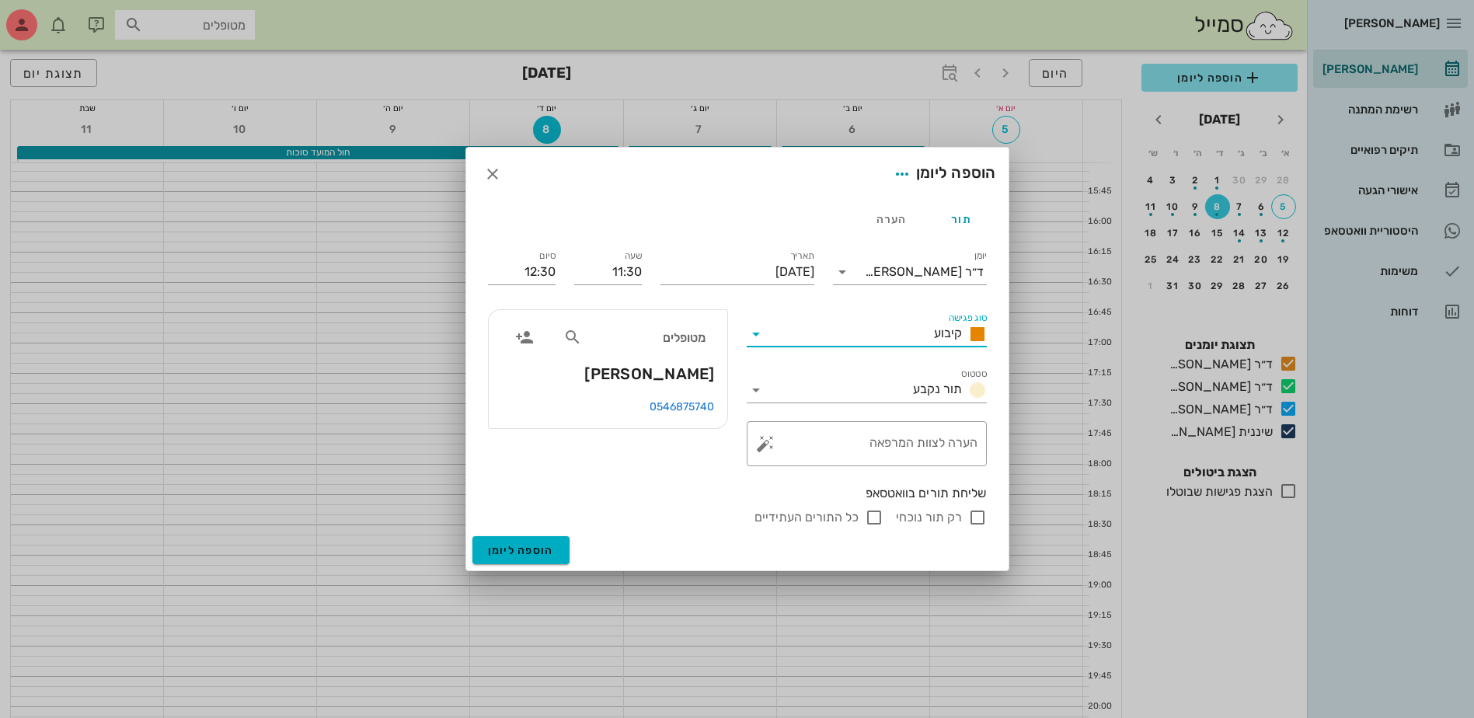
click at [977, 522] on input "רק תור נוכחי" at bounding box center [977, 517] width 19 height 19
checkbox input "false"
click at [523, 546] on span "הוספה ליומן" at bounding box center [521, 550] width 66 height 13
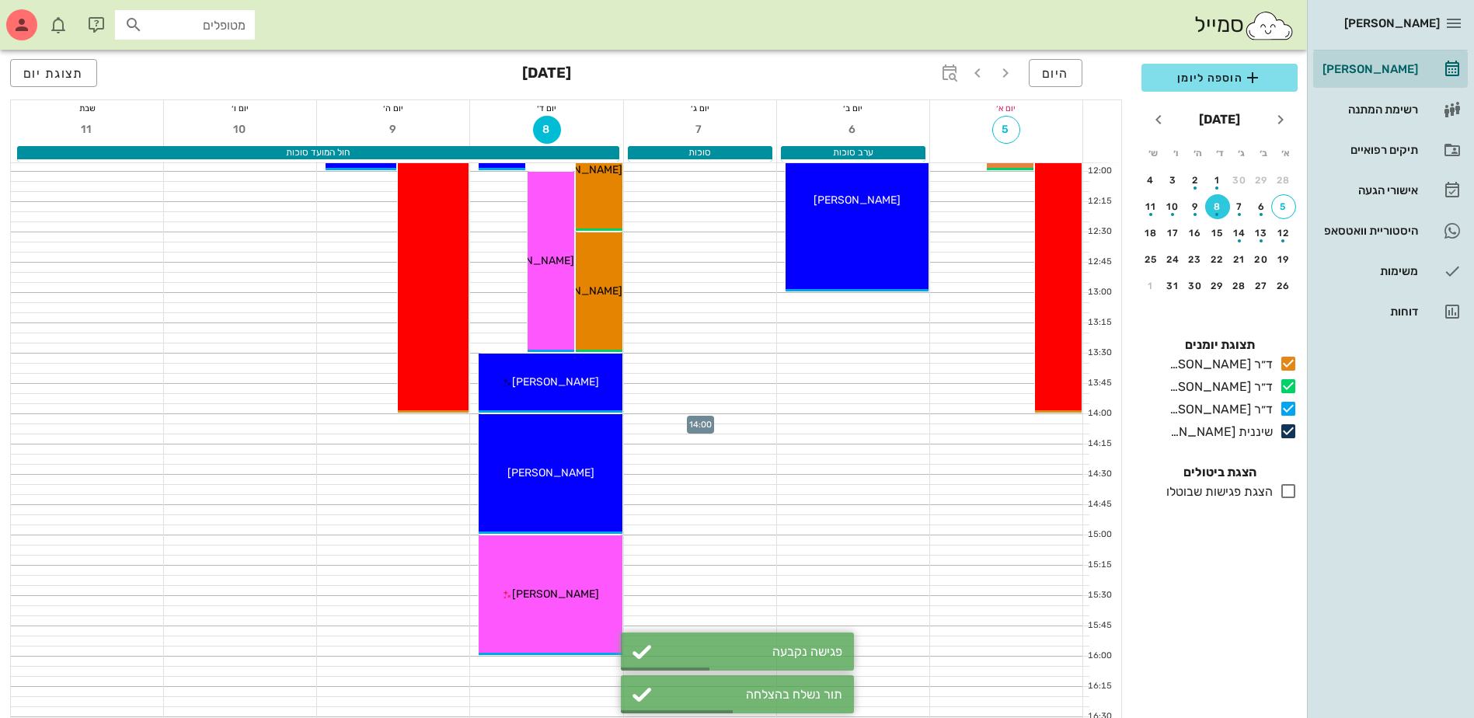
scroll to position [504, 0]
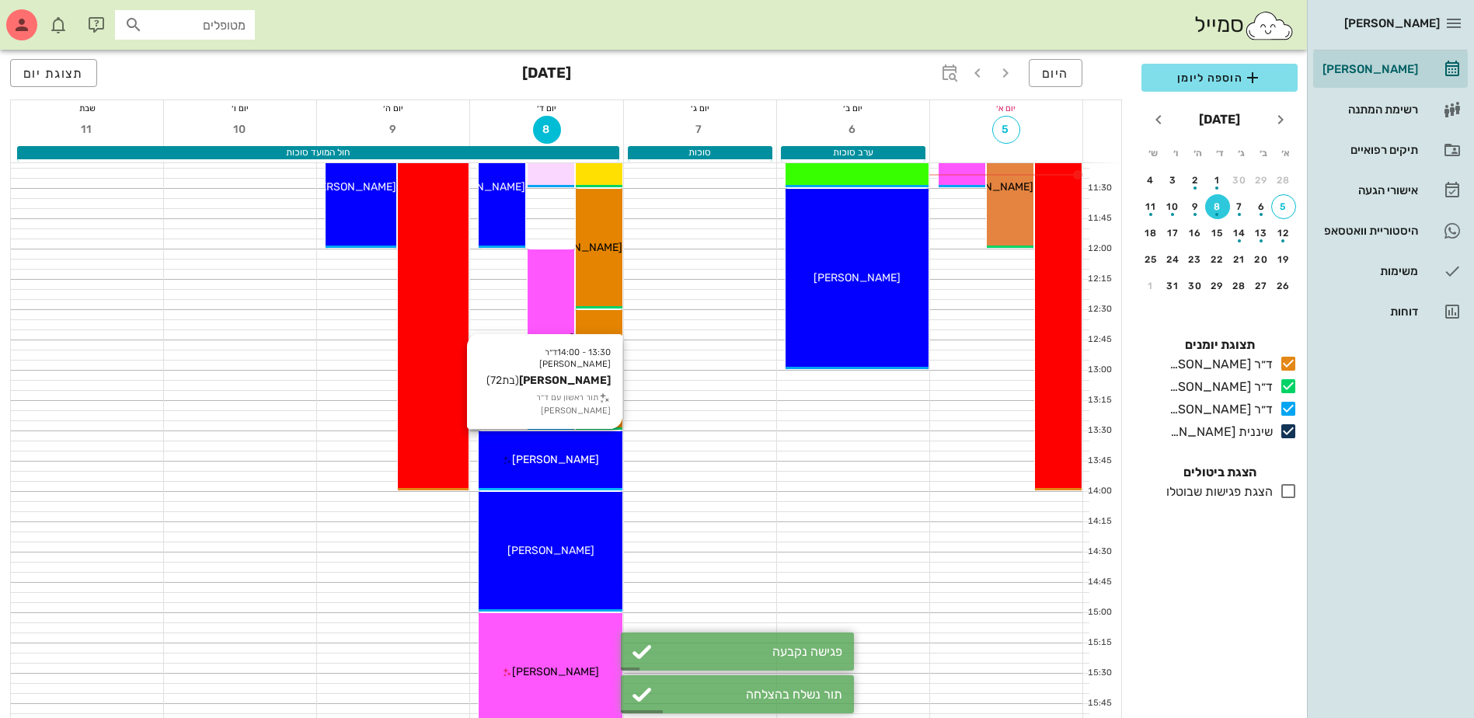
click at [576, 448] on div "13:30 - 14:00 ד״ר [PERSON_NAME] [PERSON_NAME] (בת 72 ) תור ראשון עם ד״ר [PERSON…" at bounding box center [550, 460] width 143 height 59
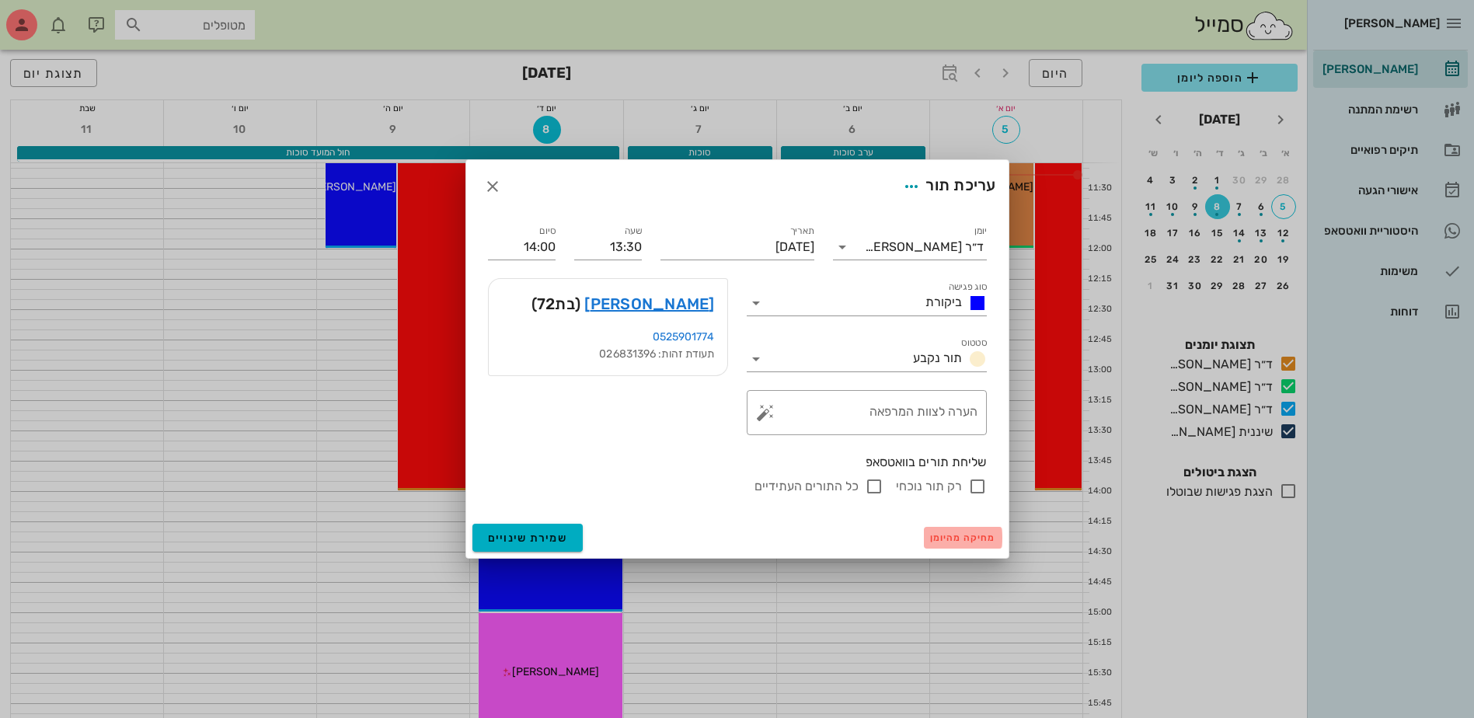
click at [976, 535] on span "מחיקה מהיומן" at bounding box center [963, 537] width 66 height 11
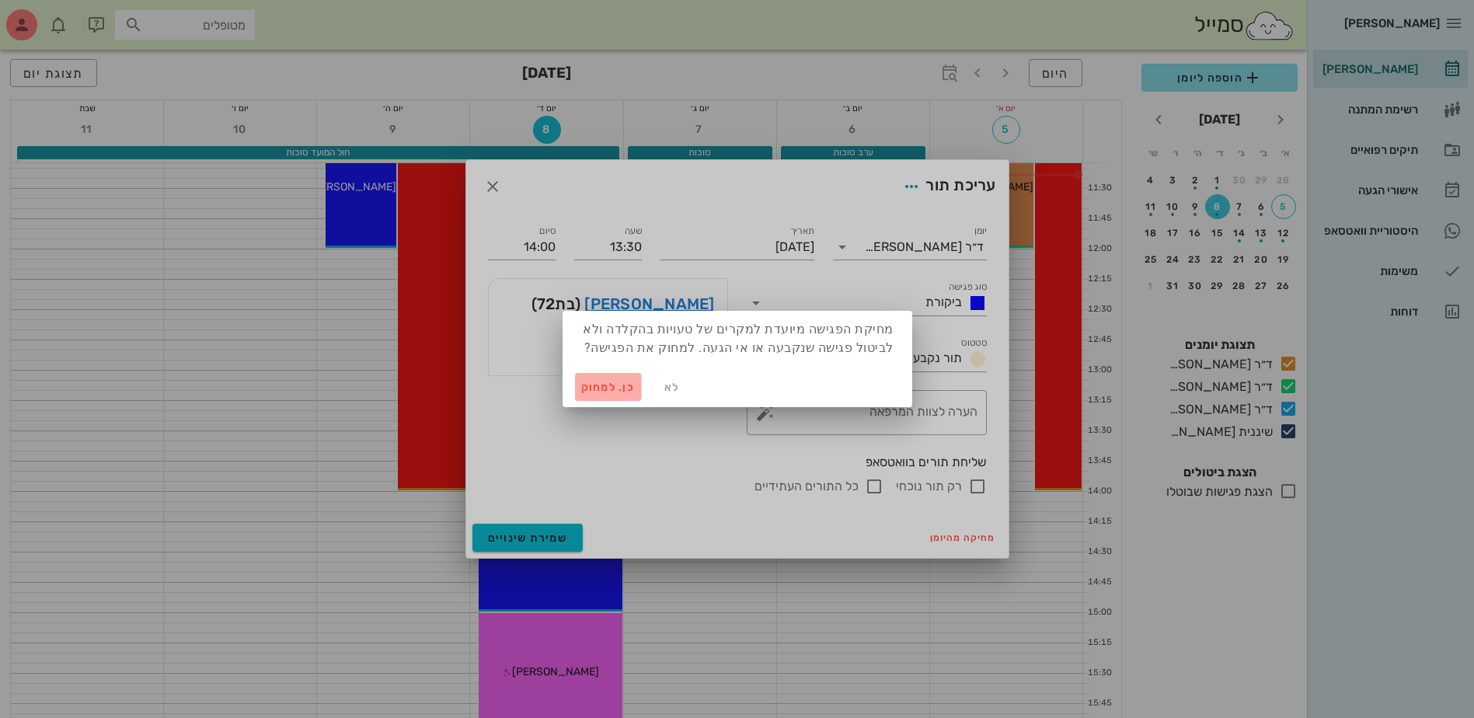
click at [598, 388] on span "כן. למחוק" at bounding box center [608, 387] width 54 height 13
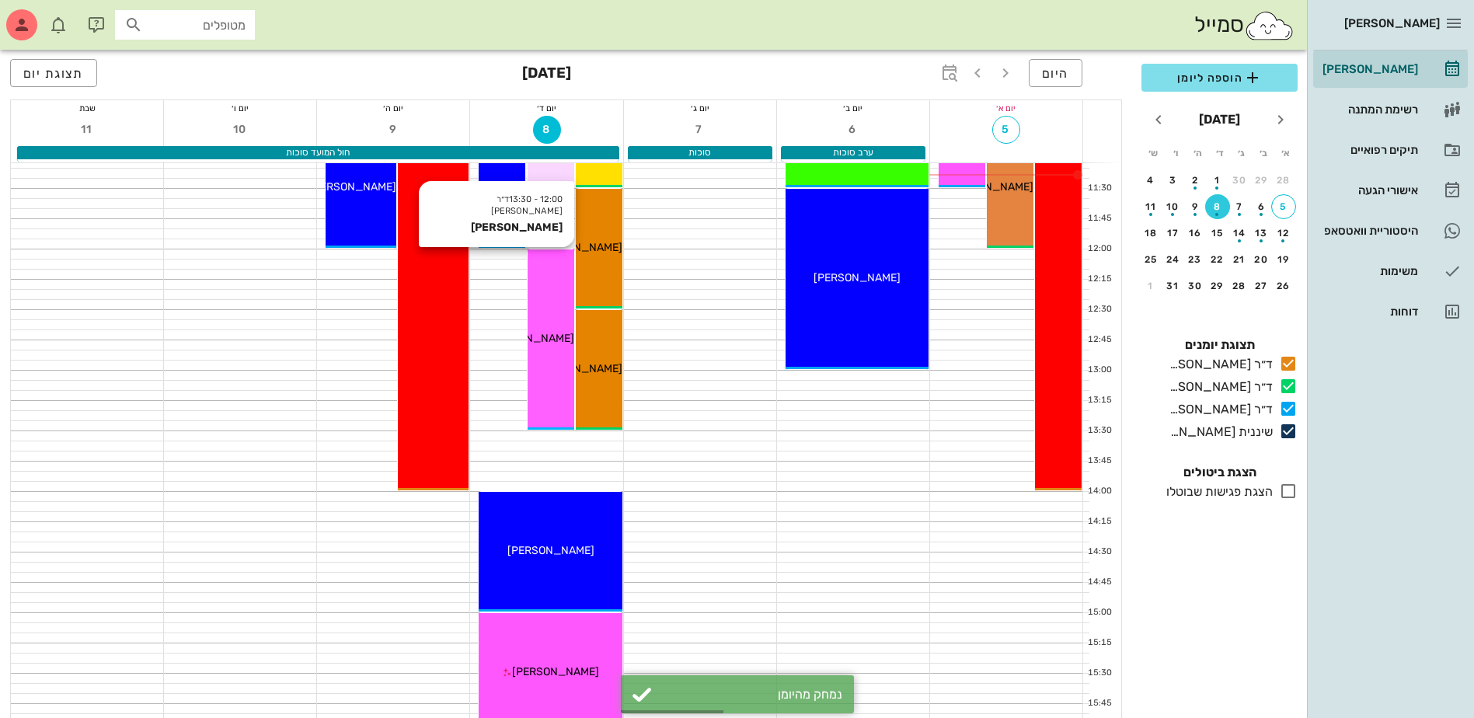
click at [546, 361] on div "12:00 - 13:30 ד״ר [PERSON_NAME] ג'ולייט [PERSON_NAME] [PERSON_NAME]" at bounding box center [551, 339] width 47 height 180
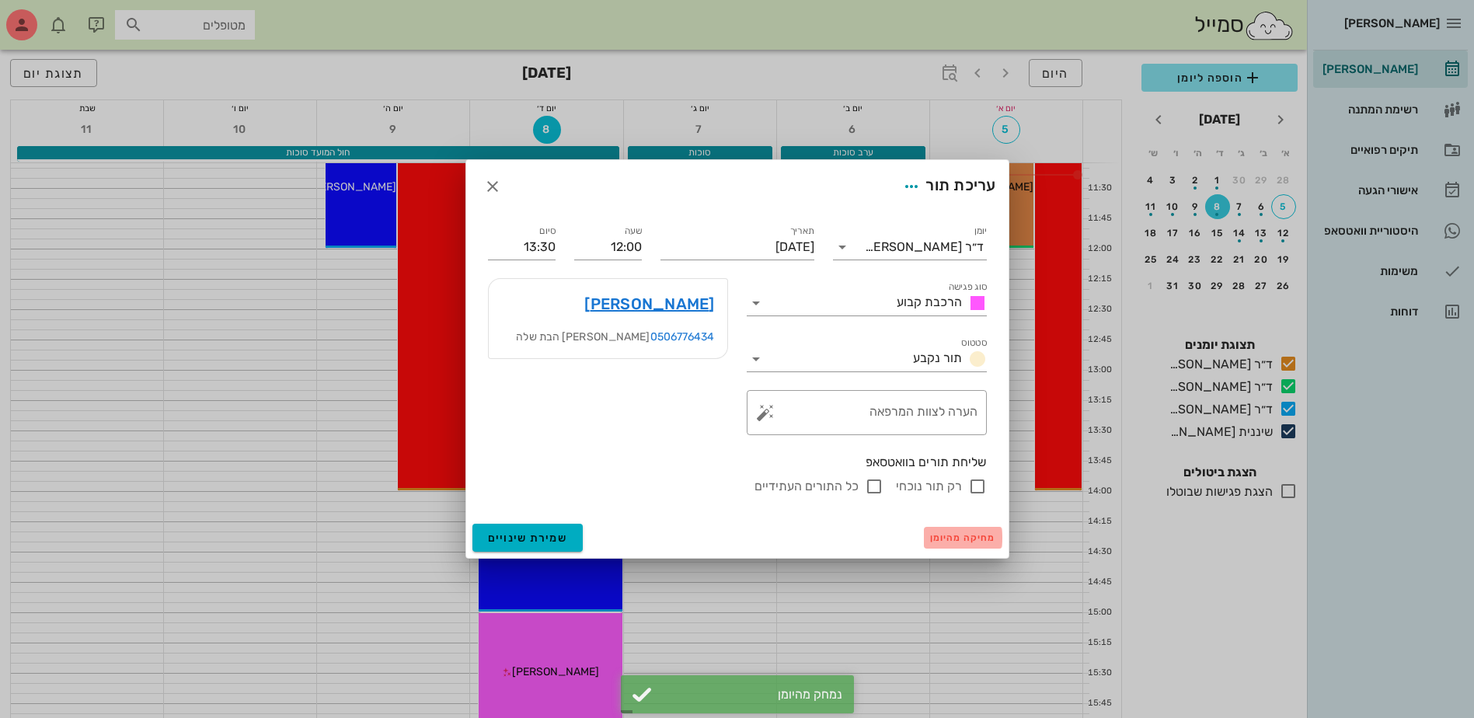
click at [945, 537] on span "מחיקה מהיומן" at bounding box center [963, 537] width 66 height 11
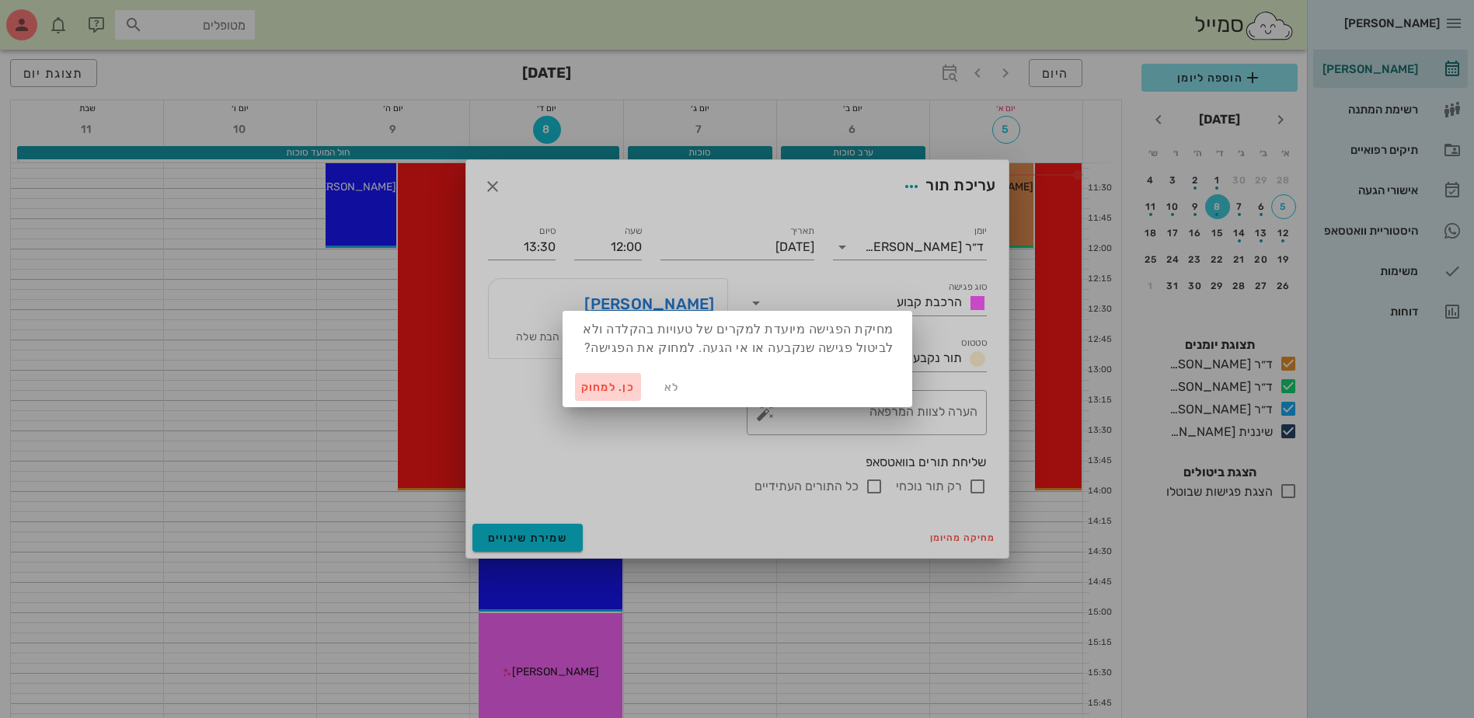
click at [598, 387] on span "כן. למחוק" at bounding box center [608, 387] width 54 height 13
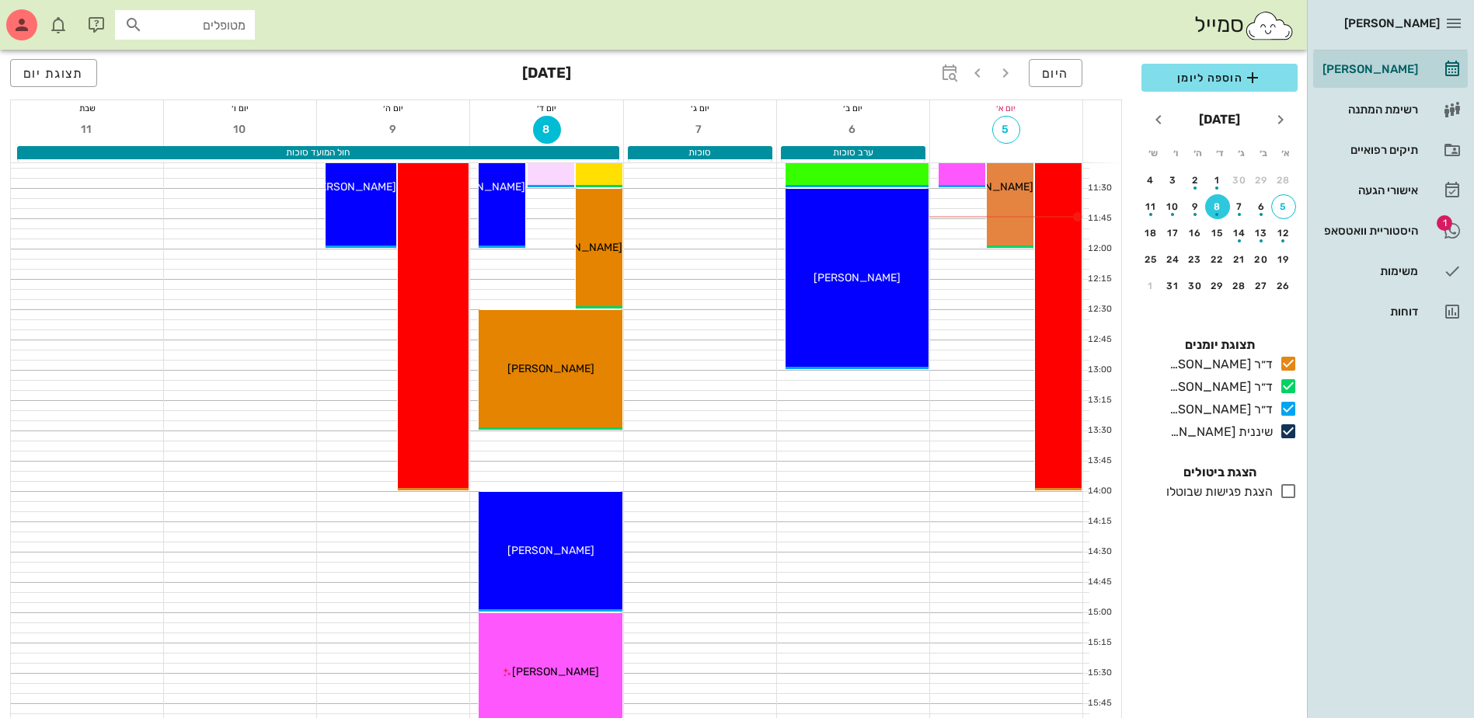
drag, startPoint x: 480, startPoint y: 350, endPoint x: 45, endPoint y: 521, distance: 467.9
click at [485, 329] on div "12:30 - 13:30 ד״ר [PERSON_NAME] [PERSON_NAME] (בת 27 ) [PERSON_NAME]" at bounding box center [550, 370] width 143 height 120
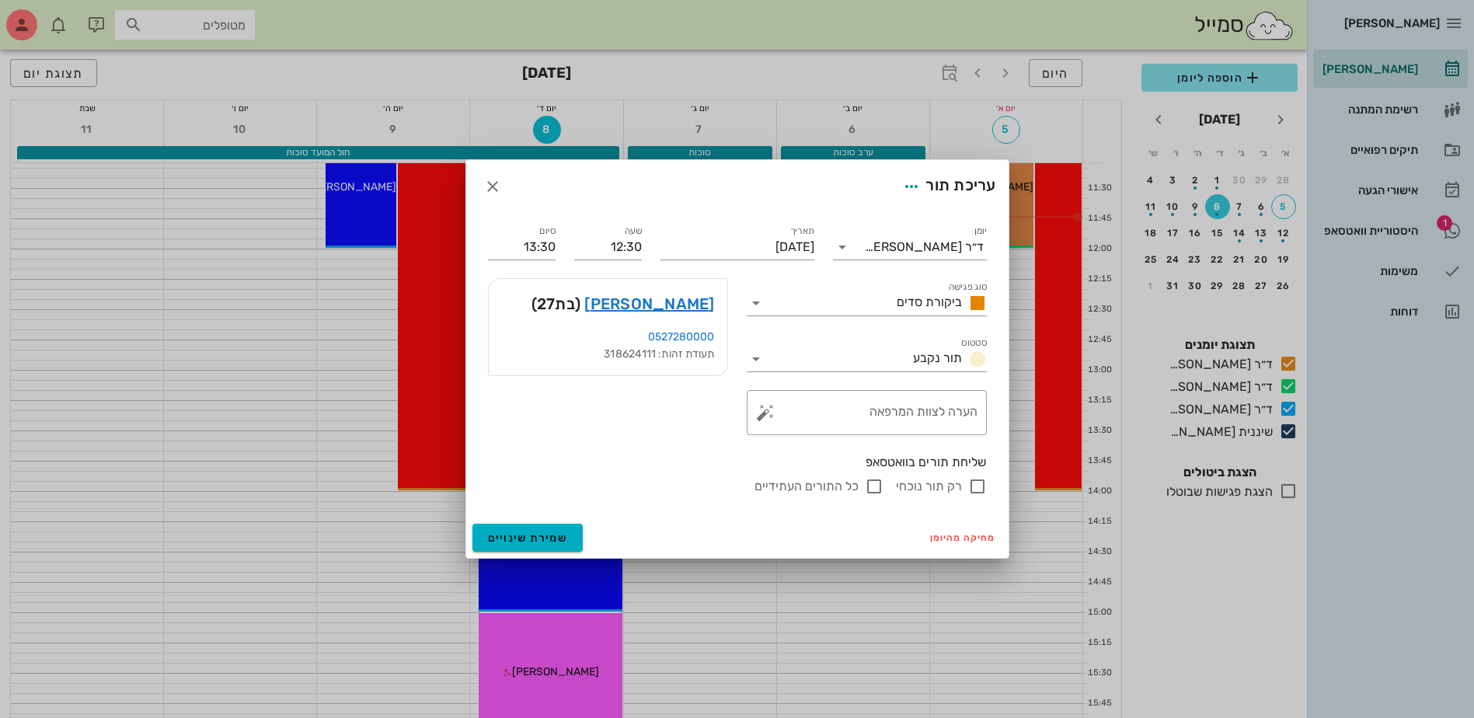
click at [973, 488] on input "רק תור נוכחי" at bounding box center [977, 486] width 19 height 19
checkbox input "false"
click at [532, 535] on span "שמירת שינויים" at bounding box center [528, 538] width 80 height 13
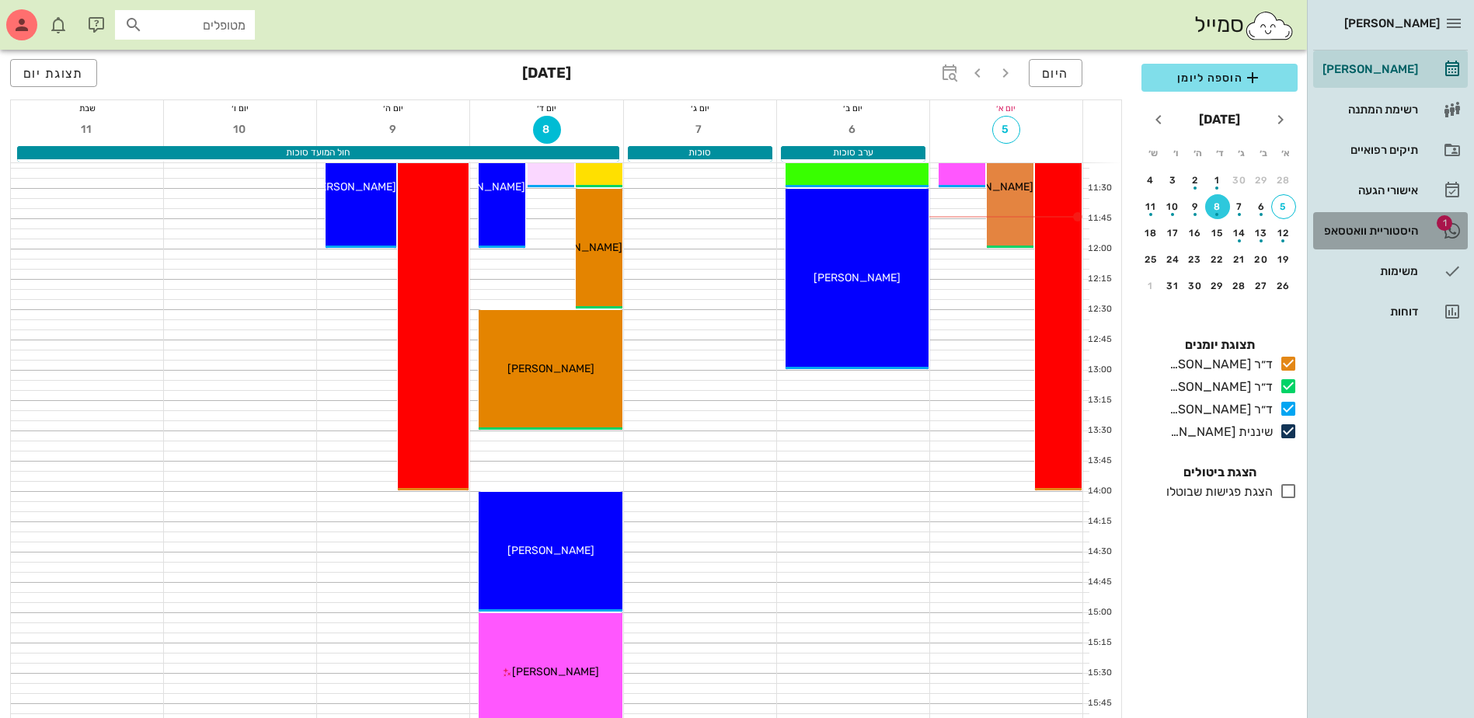
click at [1371, 228] on div "היסטוריית וואטסאפ" at bounding box center [1369, 231] width 99 height 12
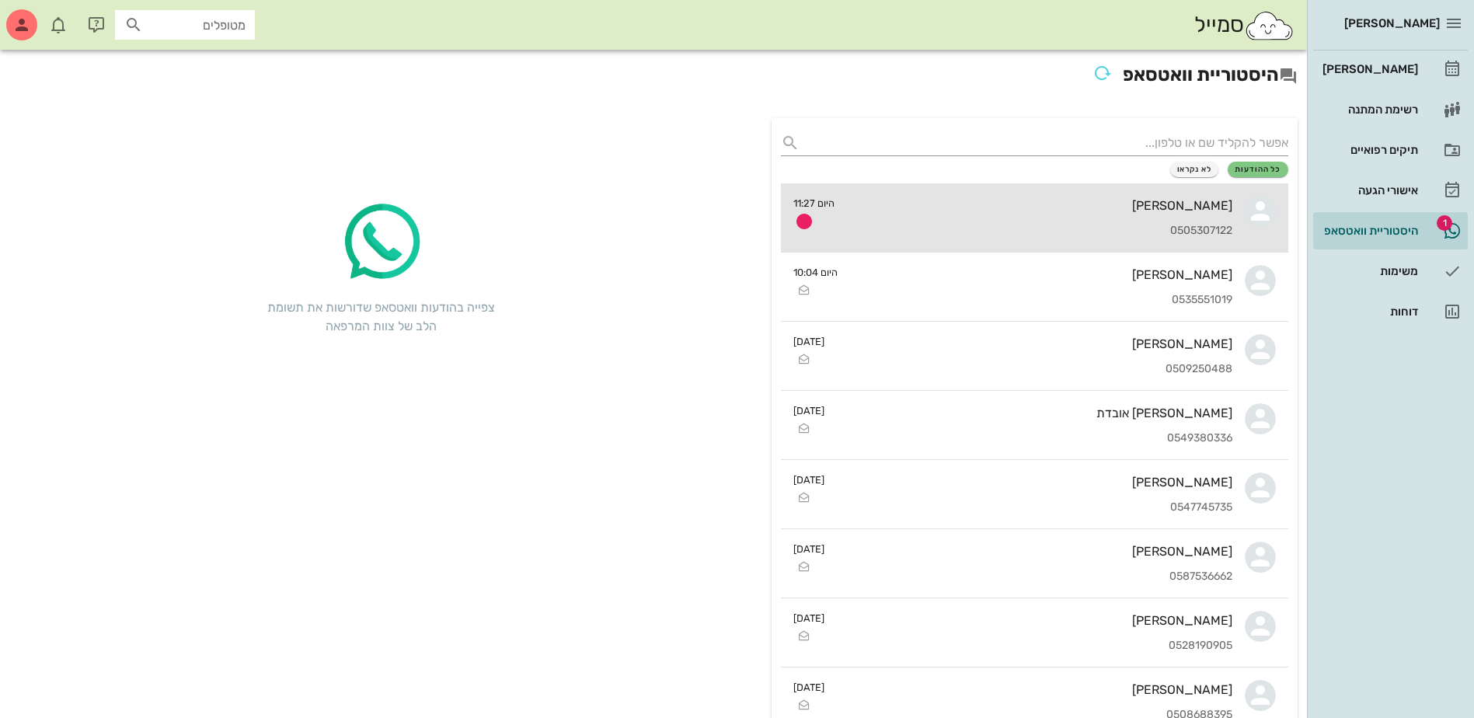
click at [1093, 228] on div "0505307122" at bounding box center [1039, 231] width 385 height 13
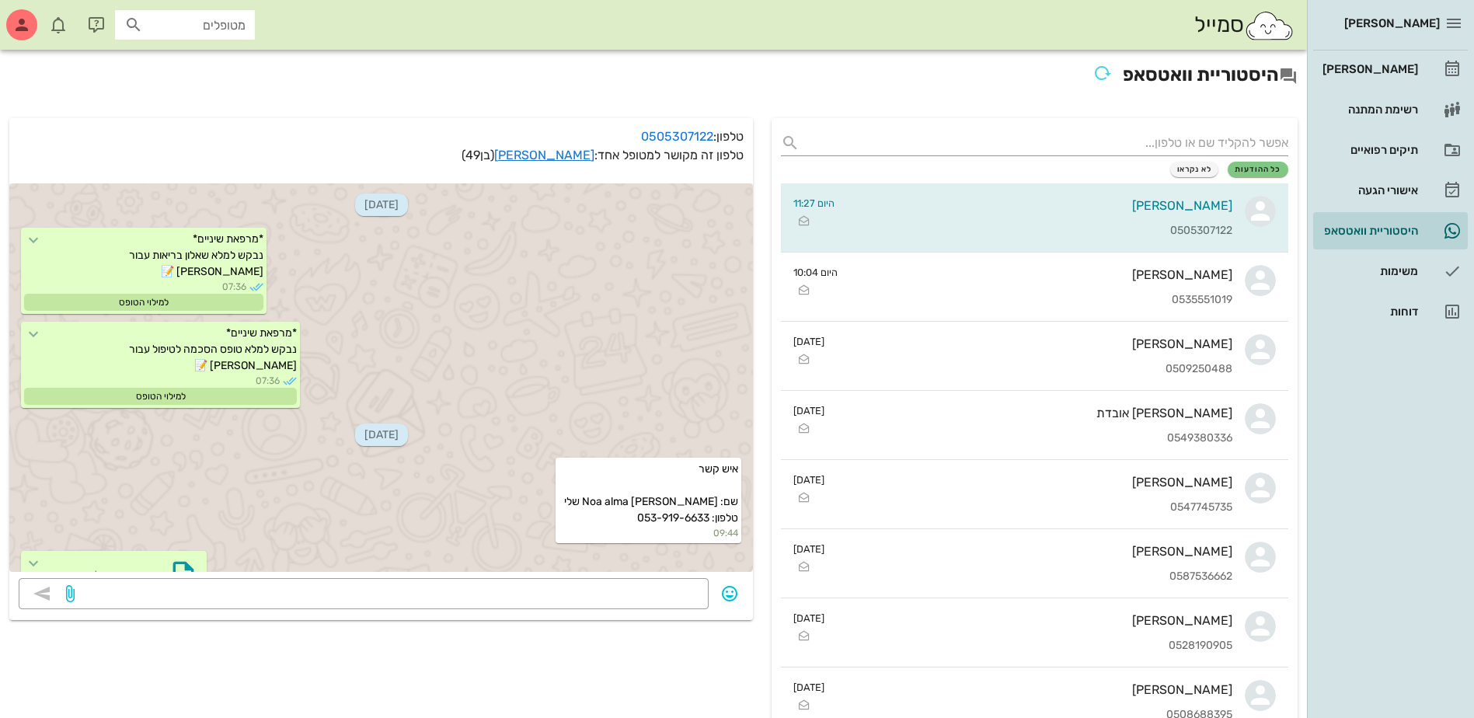
scroll to position [2541, 0]
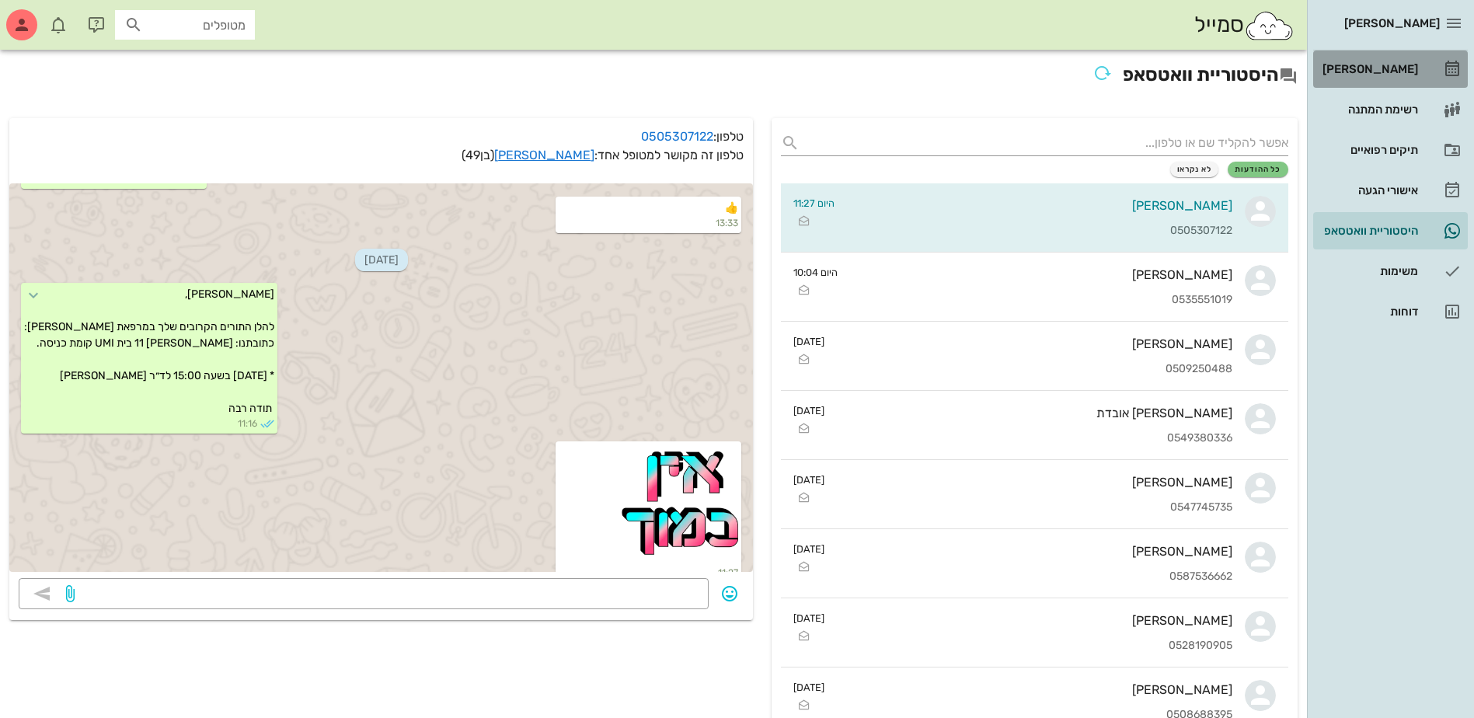
click at [1398, 64] on div "[PERSON_NAME]" at bounding box center [1369, 69] width 99 height 12
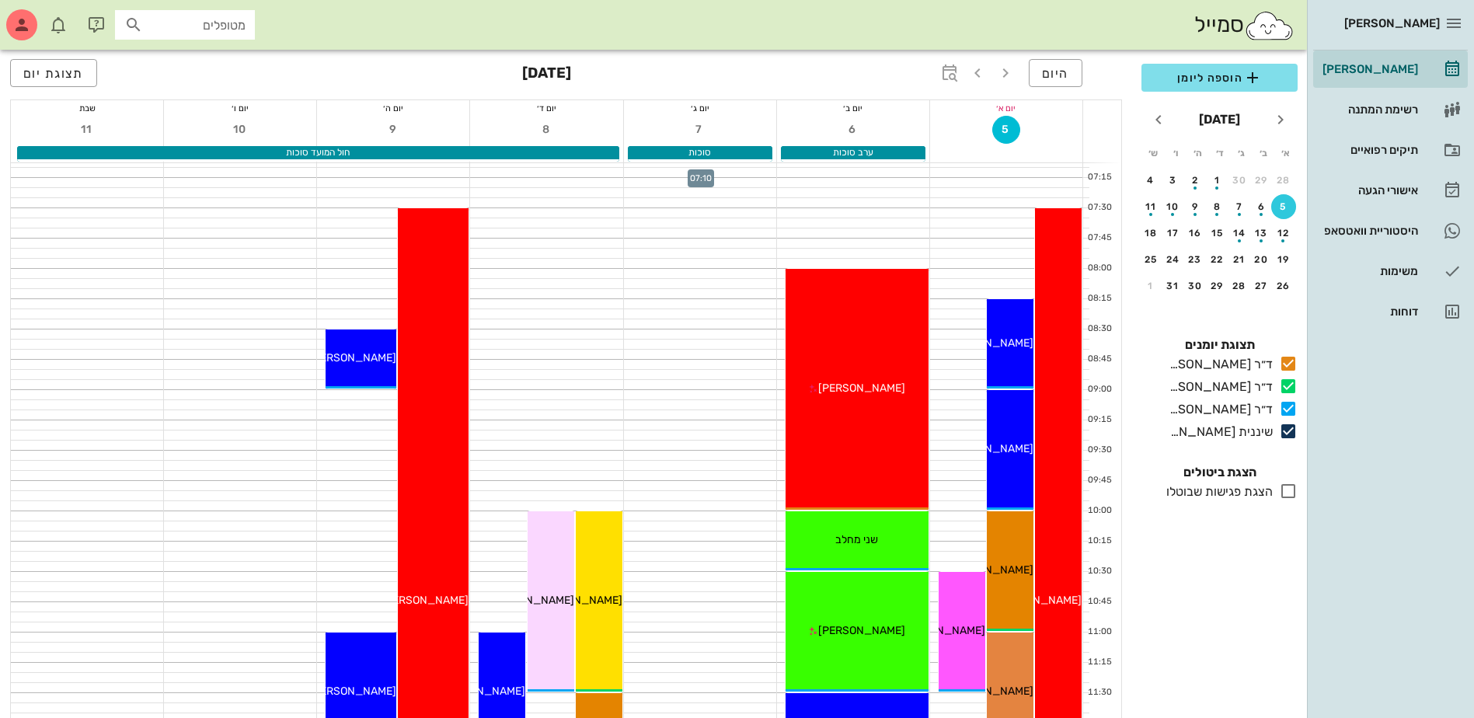
scroll to position [78, 0]
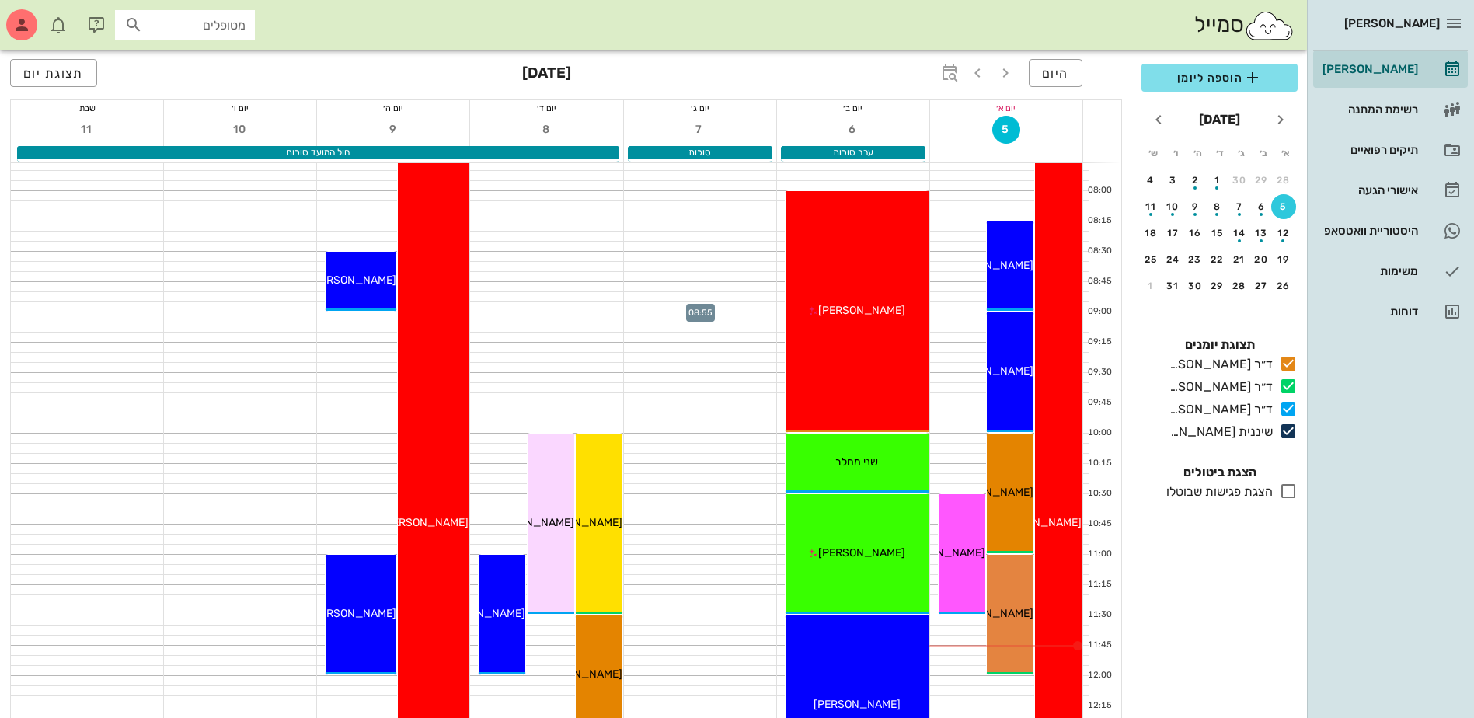
click at [664, 309] on div at bounding box center [700, 306] width 152 height 9
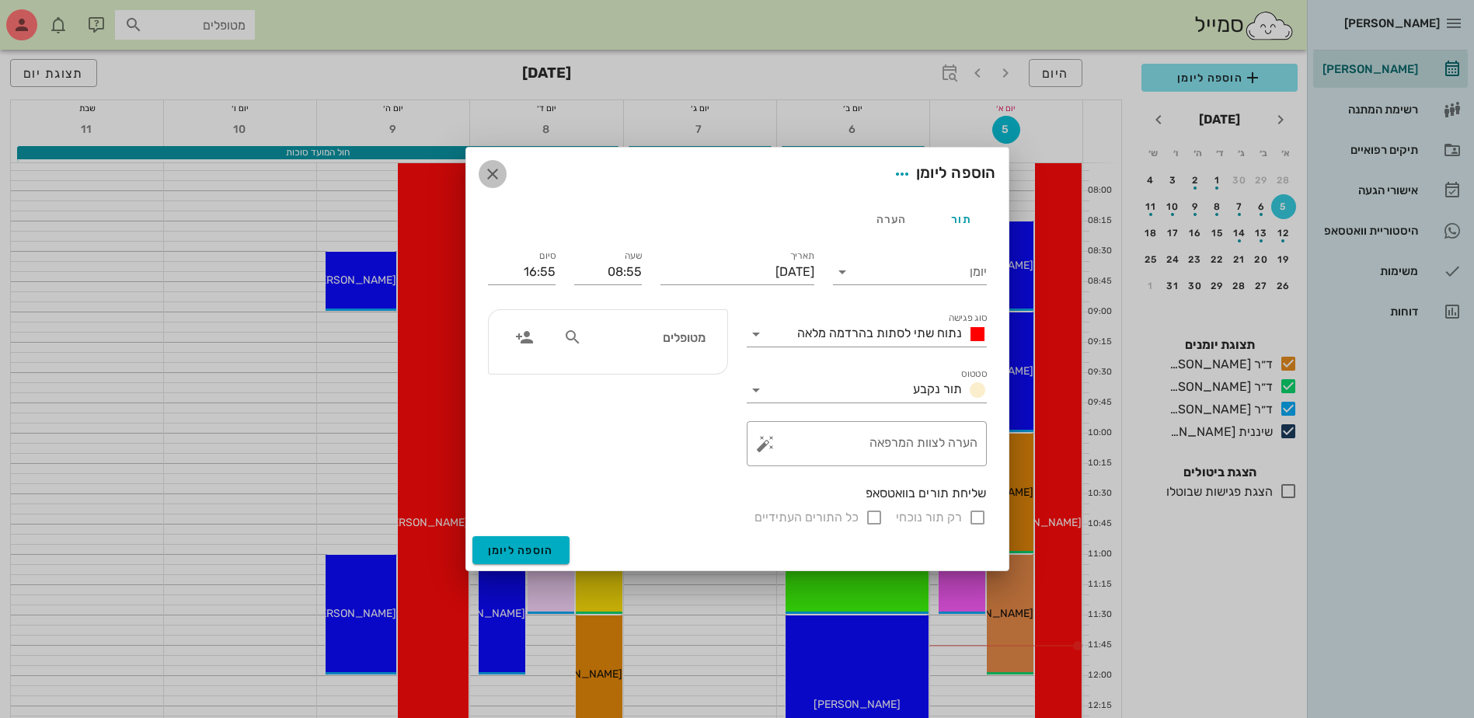
click at [492, 175] on icon "button" at bounding box center [492, 174] width 19 height 19
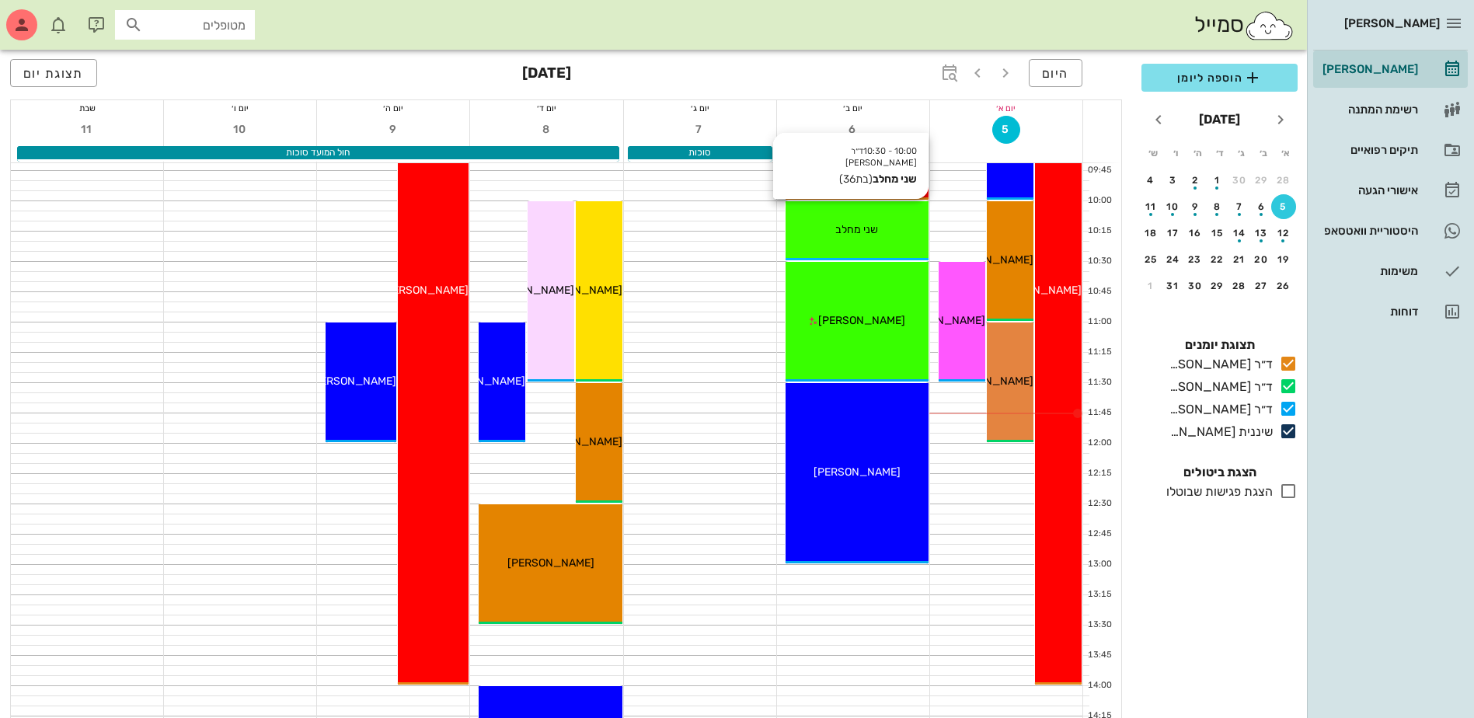
scroll to position [311, 0]
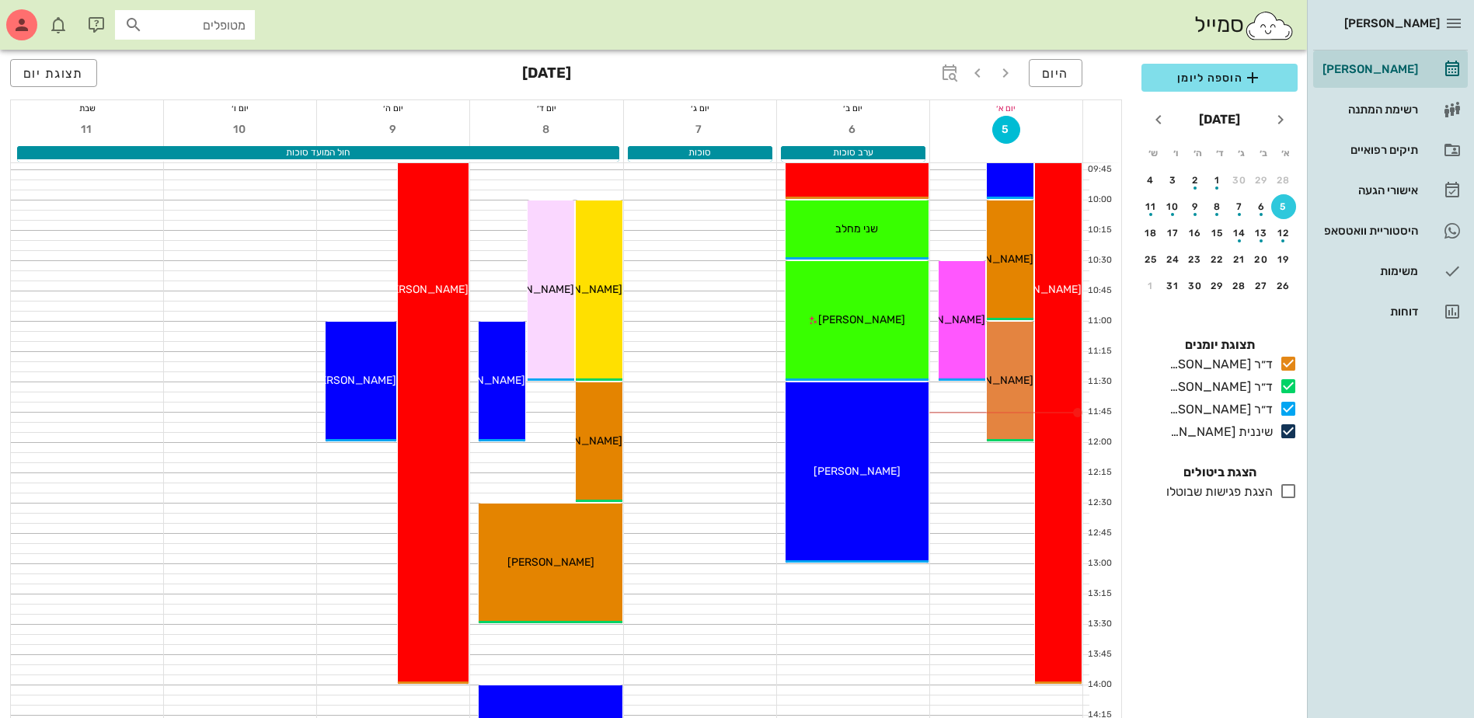
drag, startPoint x: 786, startPoint y: 18, endPoint x: 797, endPoint y: 2, distance: 19.0
click at [787, 19] on div "סמייל מטופלים" at bounding box center [653, 25] width 1307 height 50
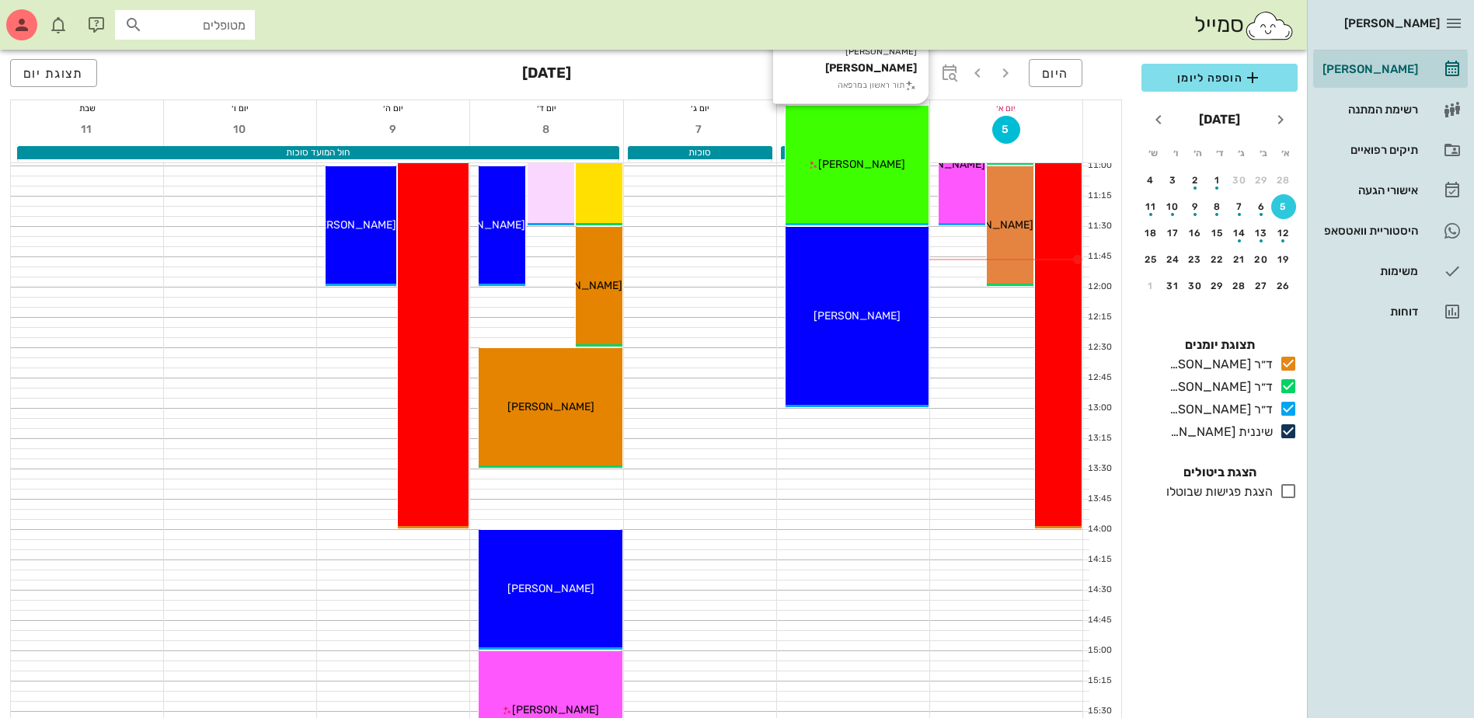
scroll to position [544, 0]
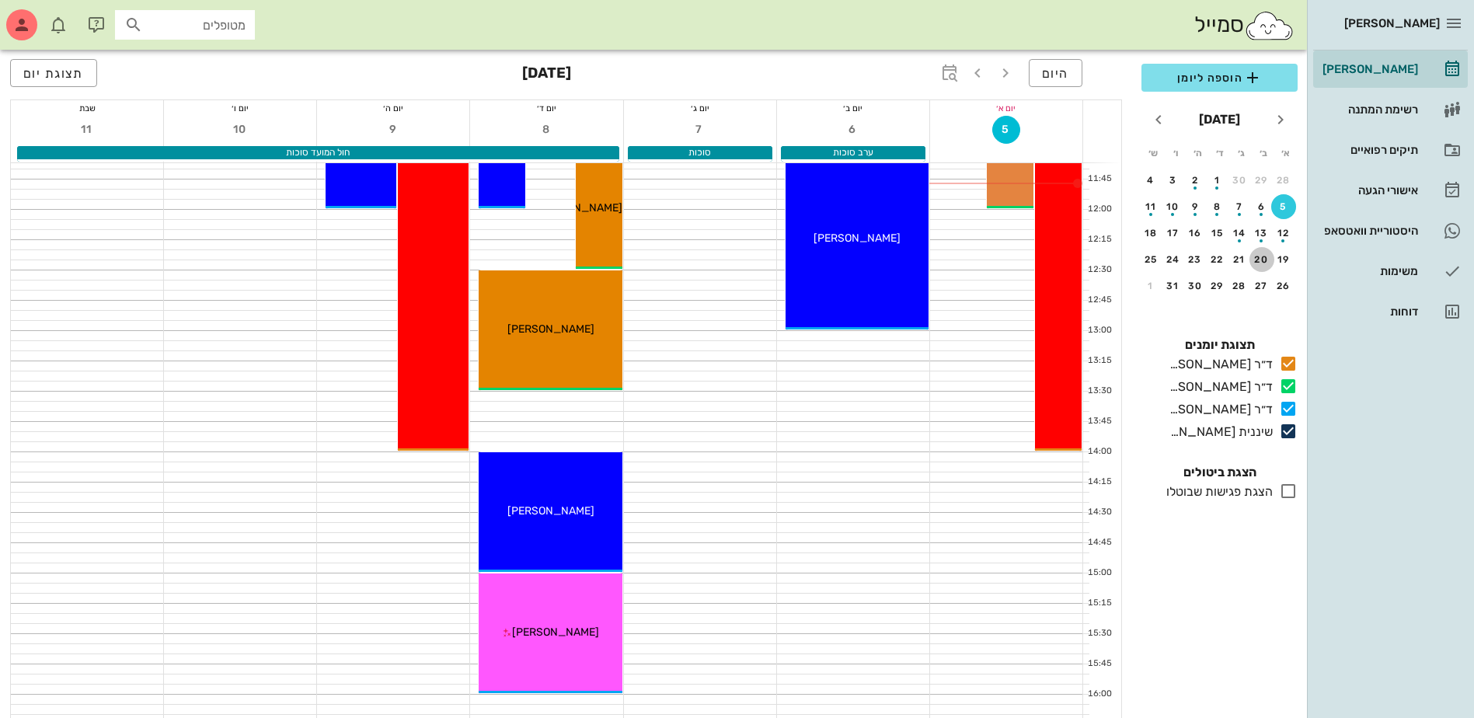
click at [1263, 259] on div "20" at bounding box center [1262, 259] width 25 height 11
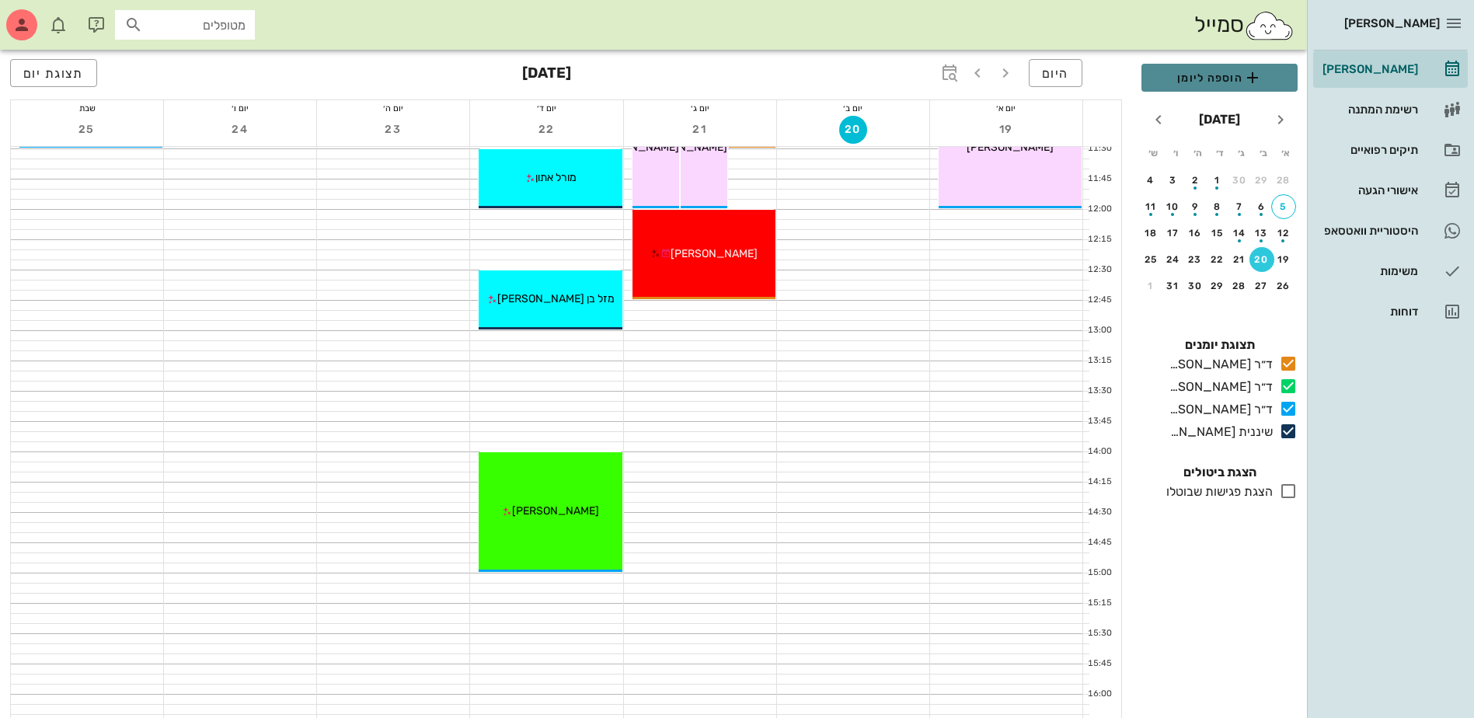
click at [1217, 78] on span "הוספה ליומן" at bounding box center [1219, 77] width 131 height 19
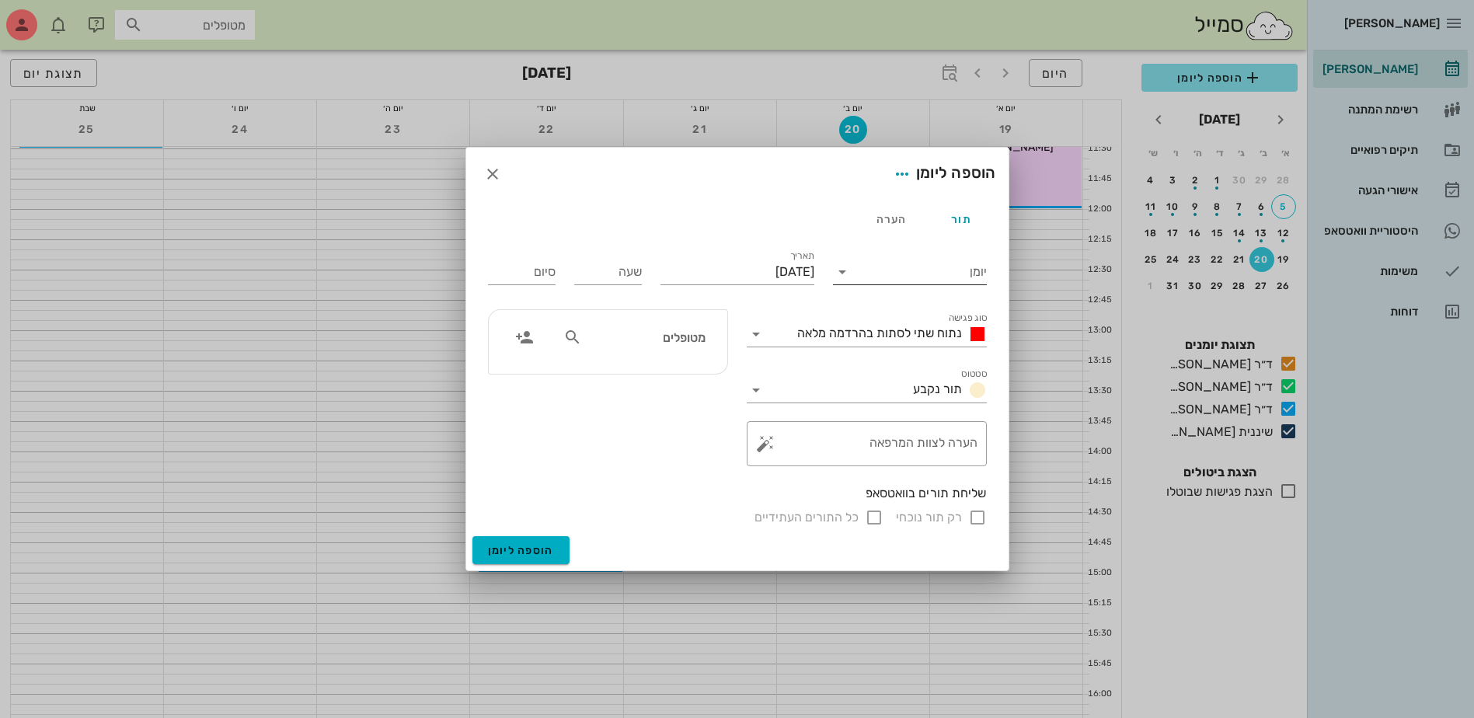
click at [943, 280] on input "יומן" at bounding box center [921, 272] width 132 height 25
click at [941, 353] on div "ד״ר [PERSON_NAME]" at bounding box center [915, 358] width 138 height 15
click at [779, 267] on input "[DATE]" at bounding box center [738, 272] width 154 height 25
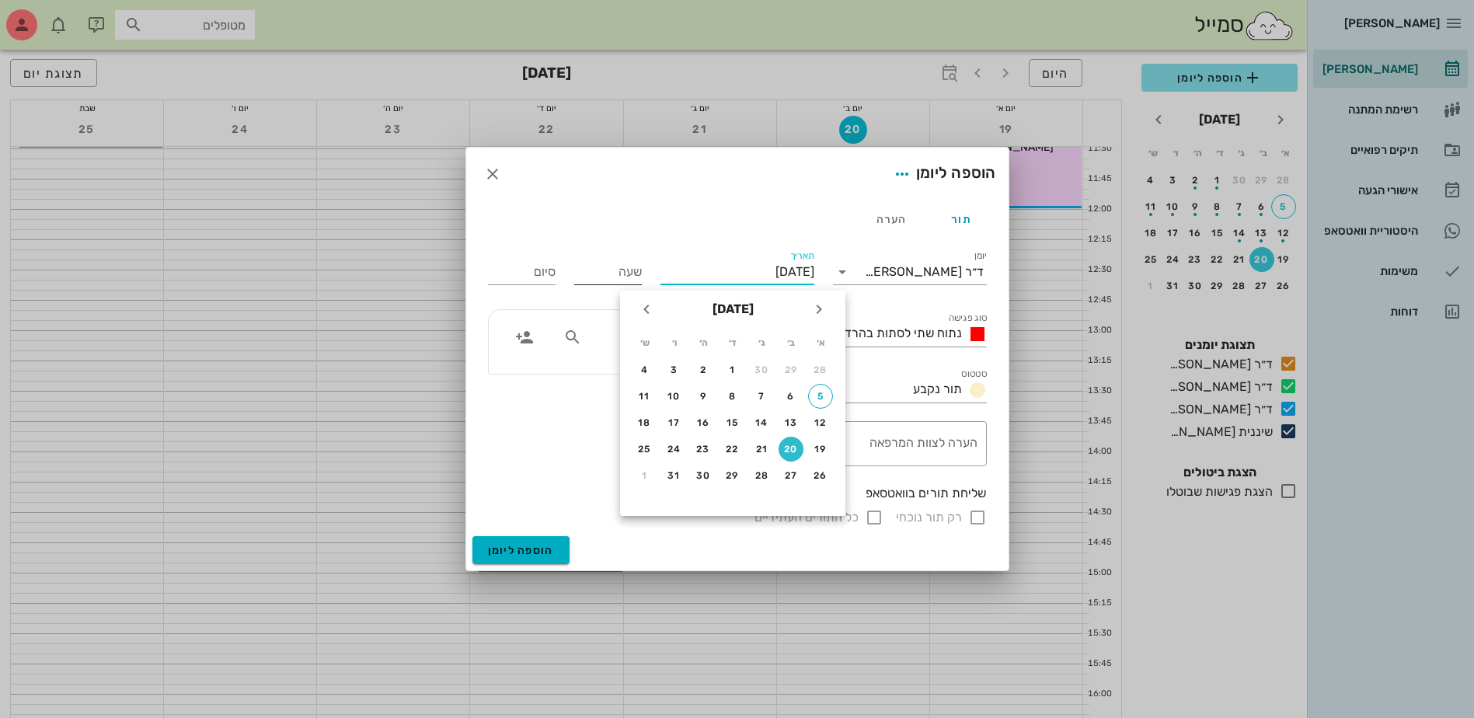
drag, startPoint x: 779, startPoint y: 267, endPoint x: 624, endPoint y: 272, distance: 154.7
click at [624, 277] on input "שעה" at bounding box center [608, 272] width 68 height 25
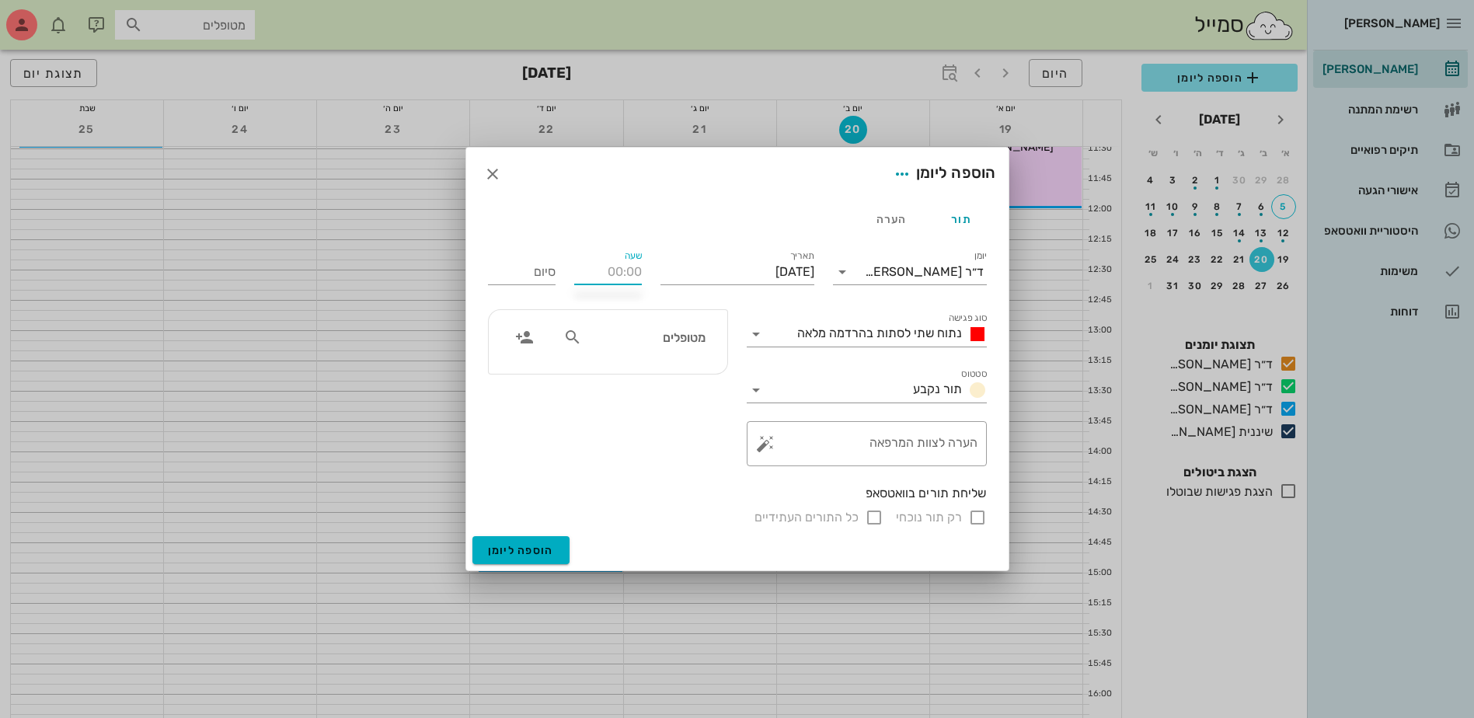
click at [627, 263] on input "שעה" at bounding box center [608, 272] width 68 height 25
type input "11:00"
click at [534, 270] on input "19:00" at bounding box center [522, 272] width 68 height 25
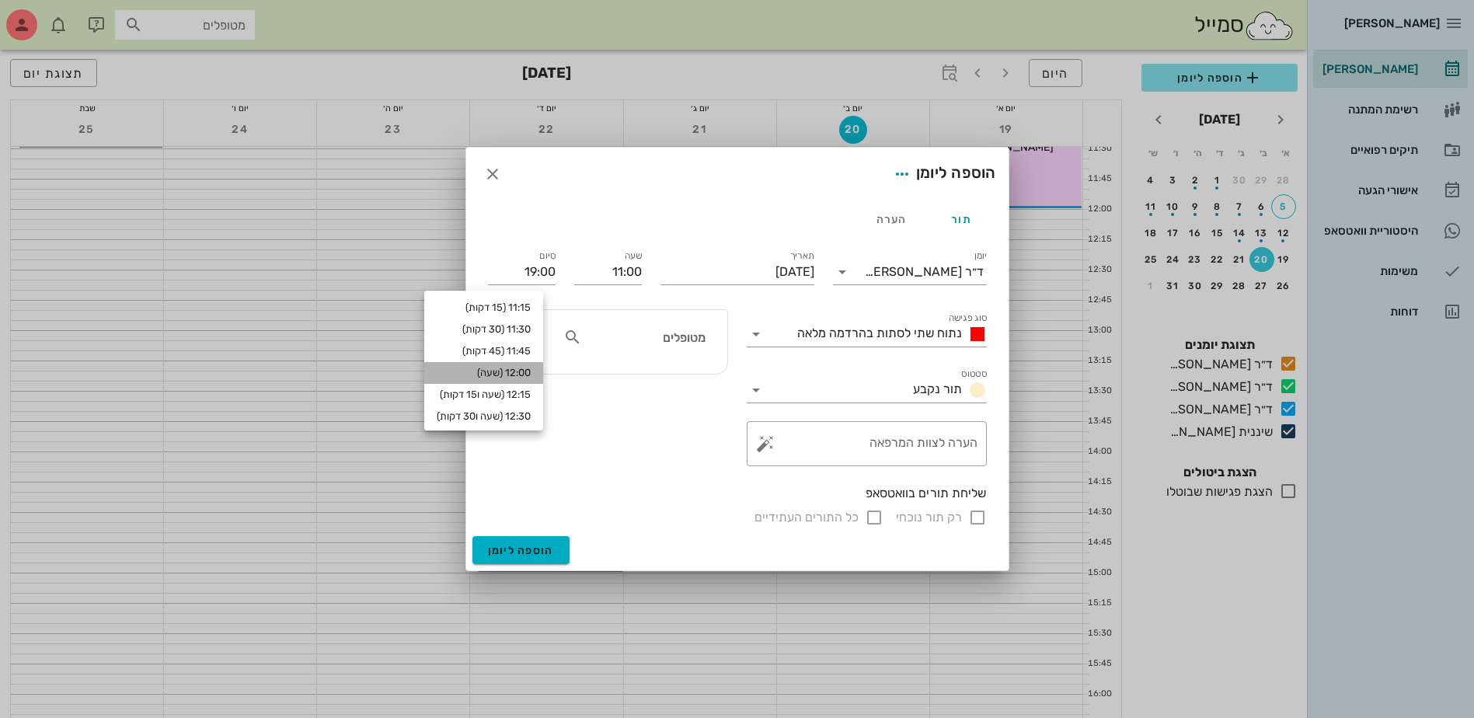
click at [531, 371] on div "12:00 (שעה)" at bounding box center [484, 373] width 94 height 12
type input "12:00"
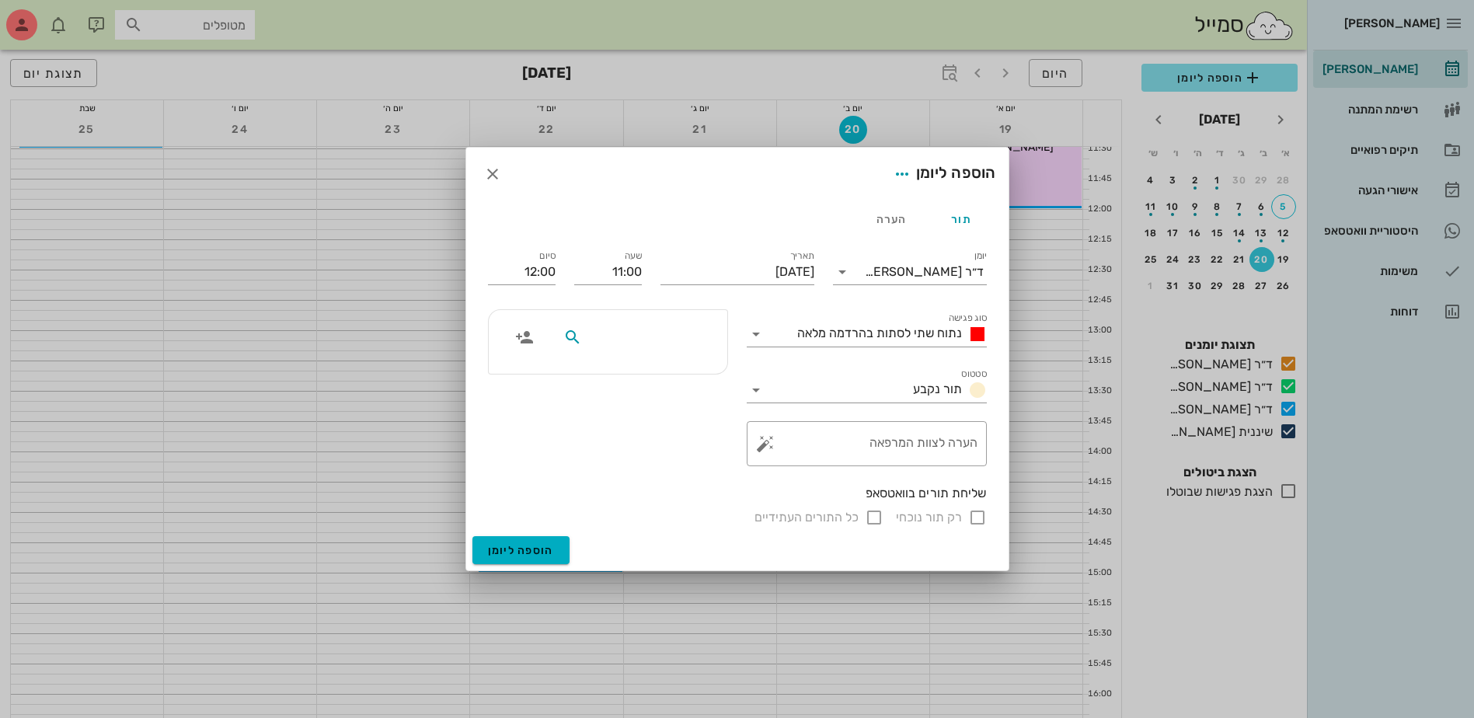
drag, startPoint x: 637, startPoint y: 340, endPoint x: 654, endPoint y: 340, distance: 17.1
click at [640, 340] on input "text" at bounding box center [645, 337] width 120 height 20
type input "[PERSON_NAME]"
click at [488, 174] on icon "button" at bounding box center [492, 174] width 19 height 19
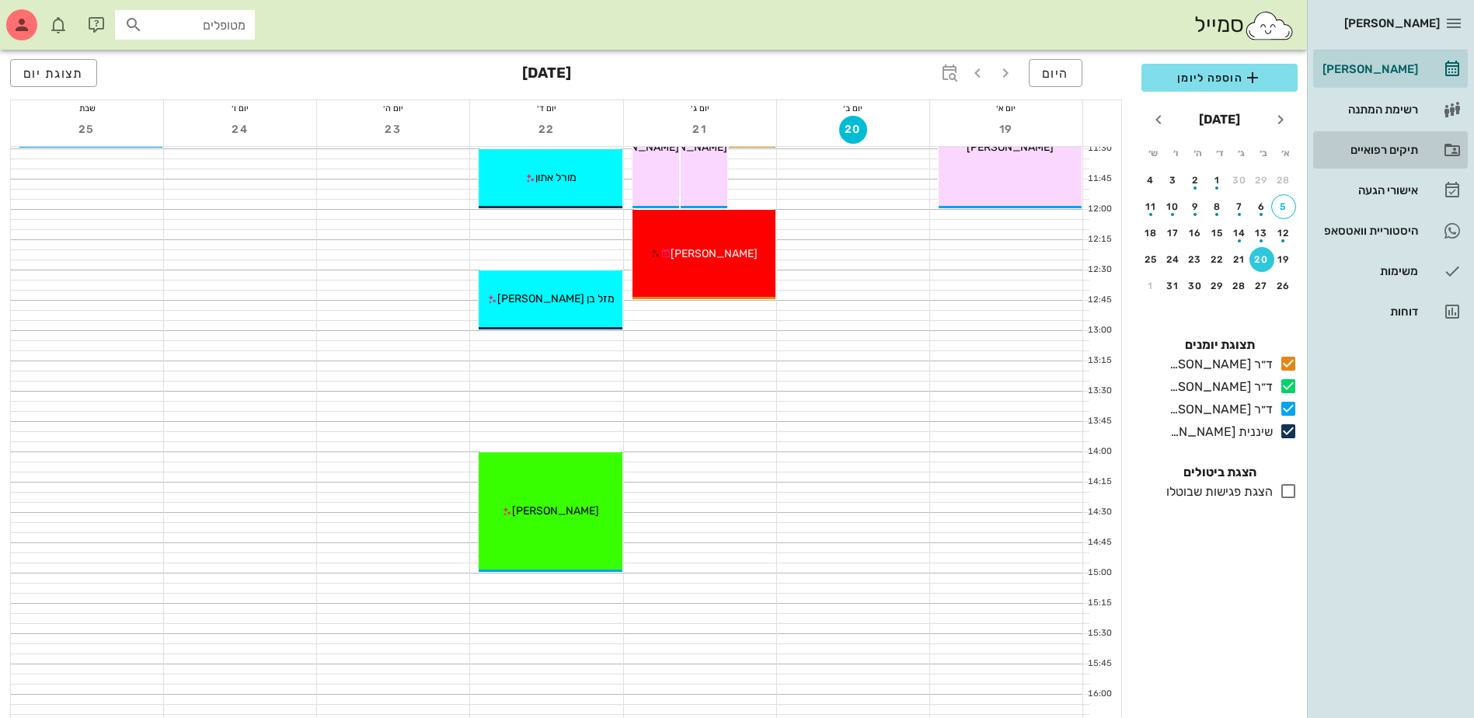
click at [1354, 149] on div "תיקים רפואיים" at bounding box center [1369, 150] width 99 height 12
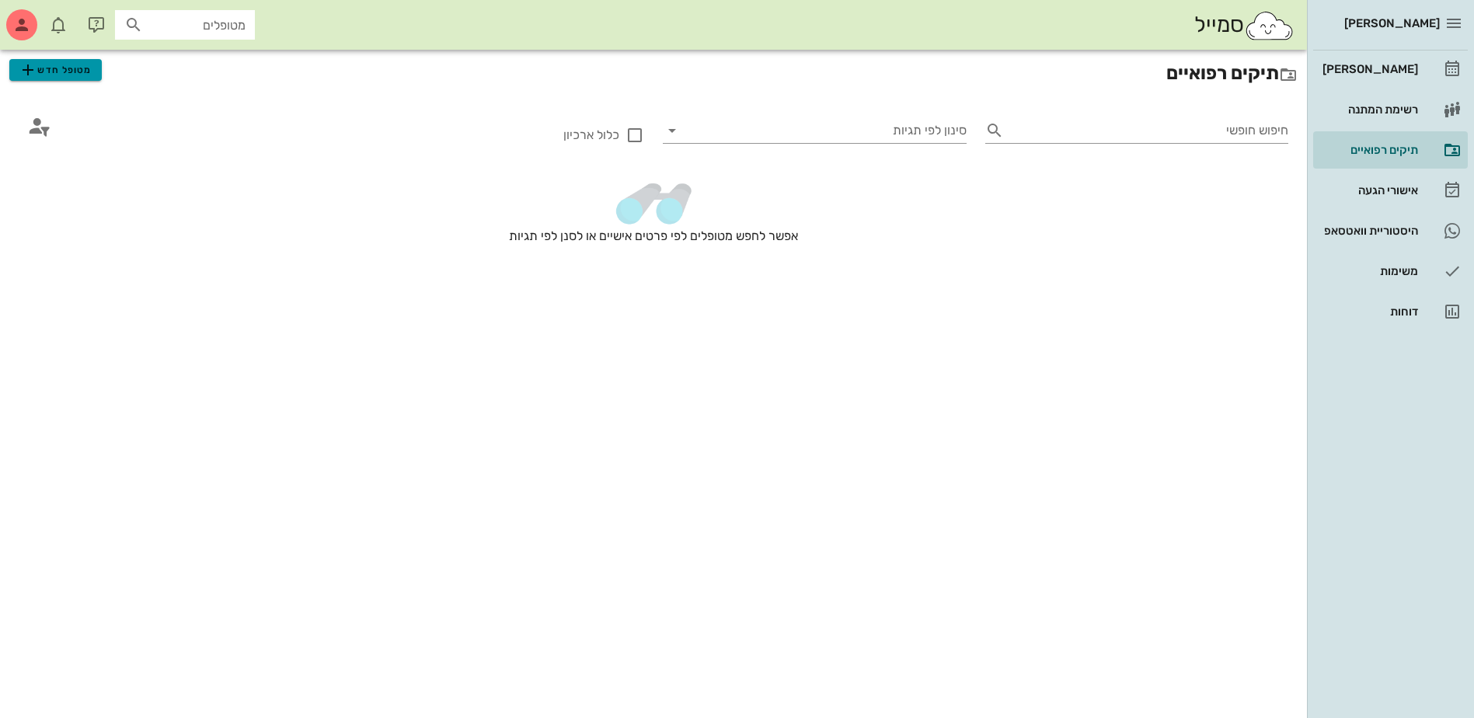
click at [57, 73] on span "מטופל חדש" at bounding box center [55, 70] width 73 height 19
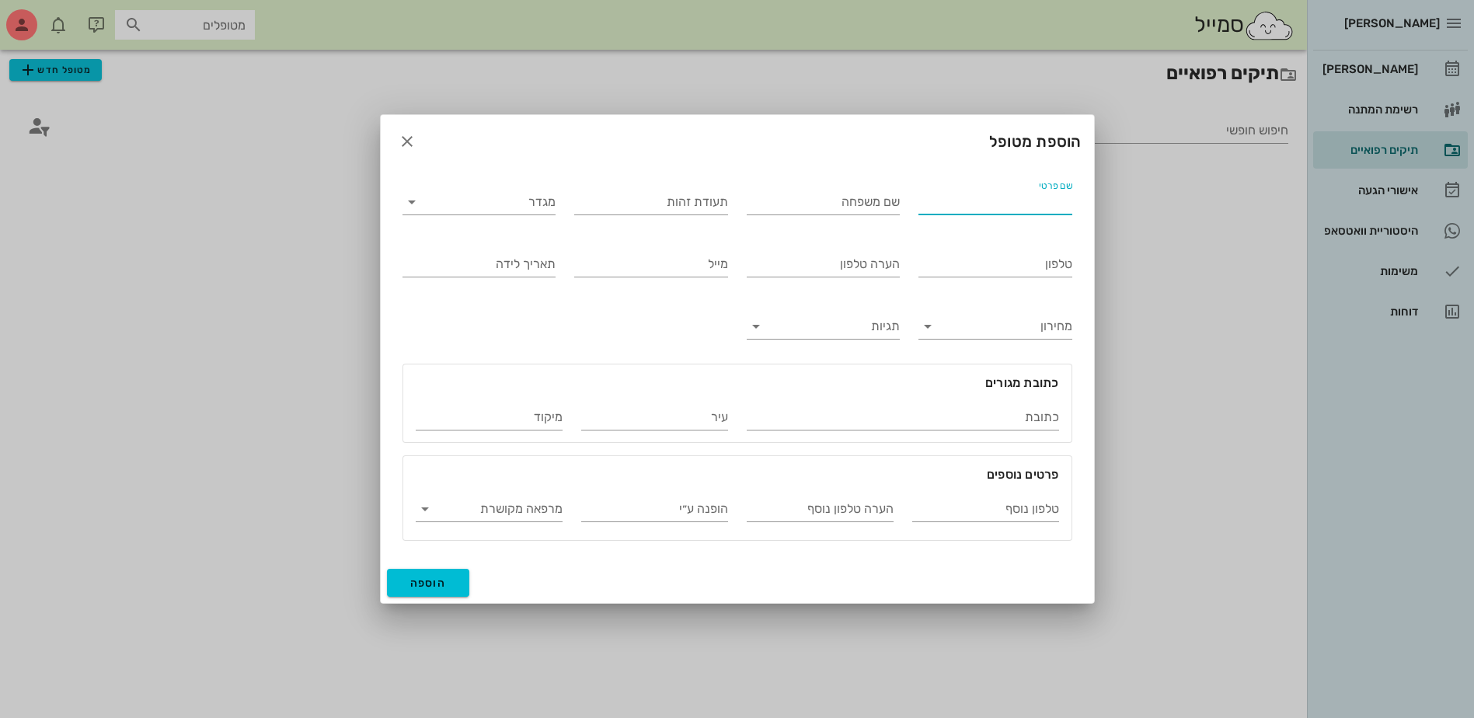
click at [940, 212] on input "שם פרטי" at bounding box center [996, 202] width 154 height 25
type input "[PERSON_NAME]"
click at [498, 195] on input "מגדר" at bounding box center [491, 202] width 129 height 25
click at [528, 210] on div "זכר" at bounding box center [479, 214] width 129 height 15
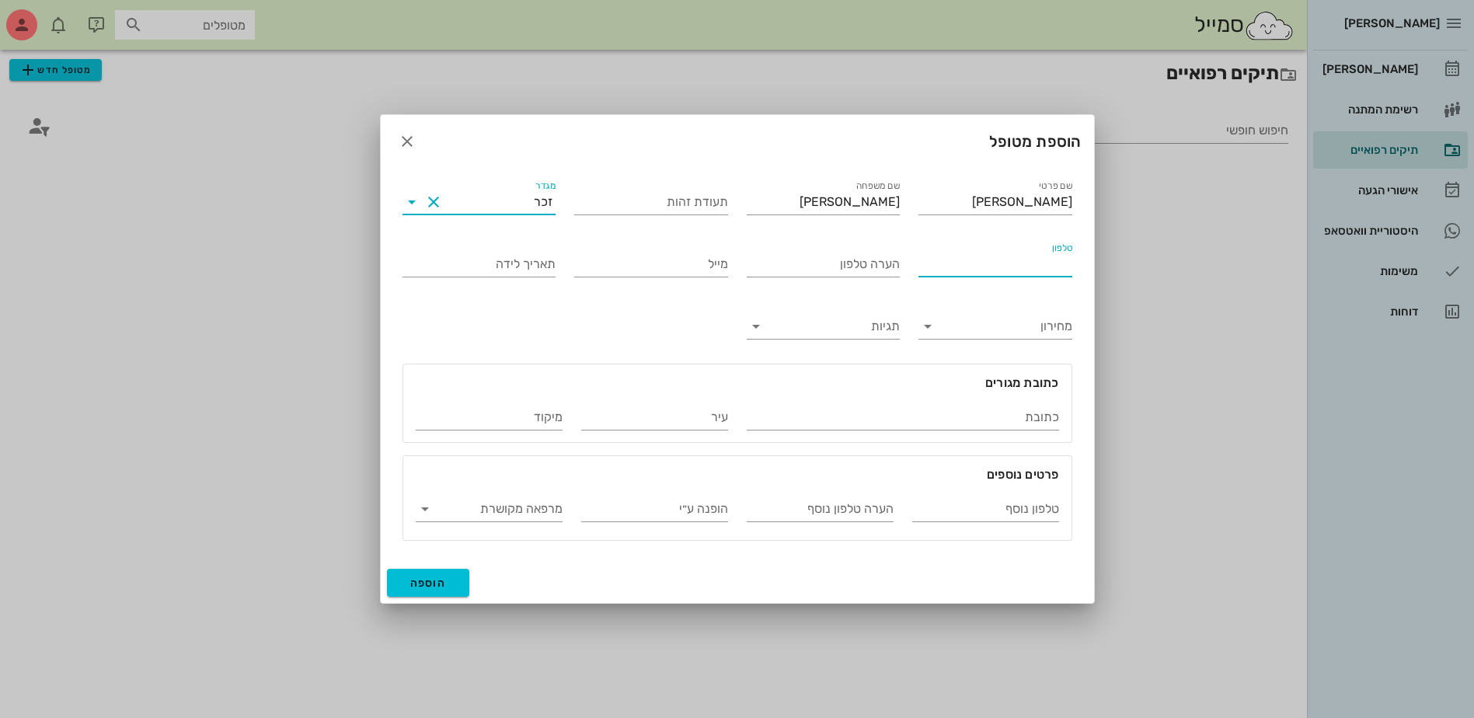
click at [946, 271] on input "טלפון" at bounding box center [996, 264] width 154 height 25
type input "052-5858581"
click at [874, 269] on input "הערה טלפון" at bounding box center [824, 264] width 154 height 25
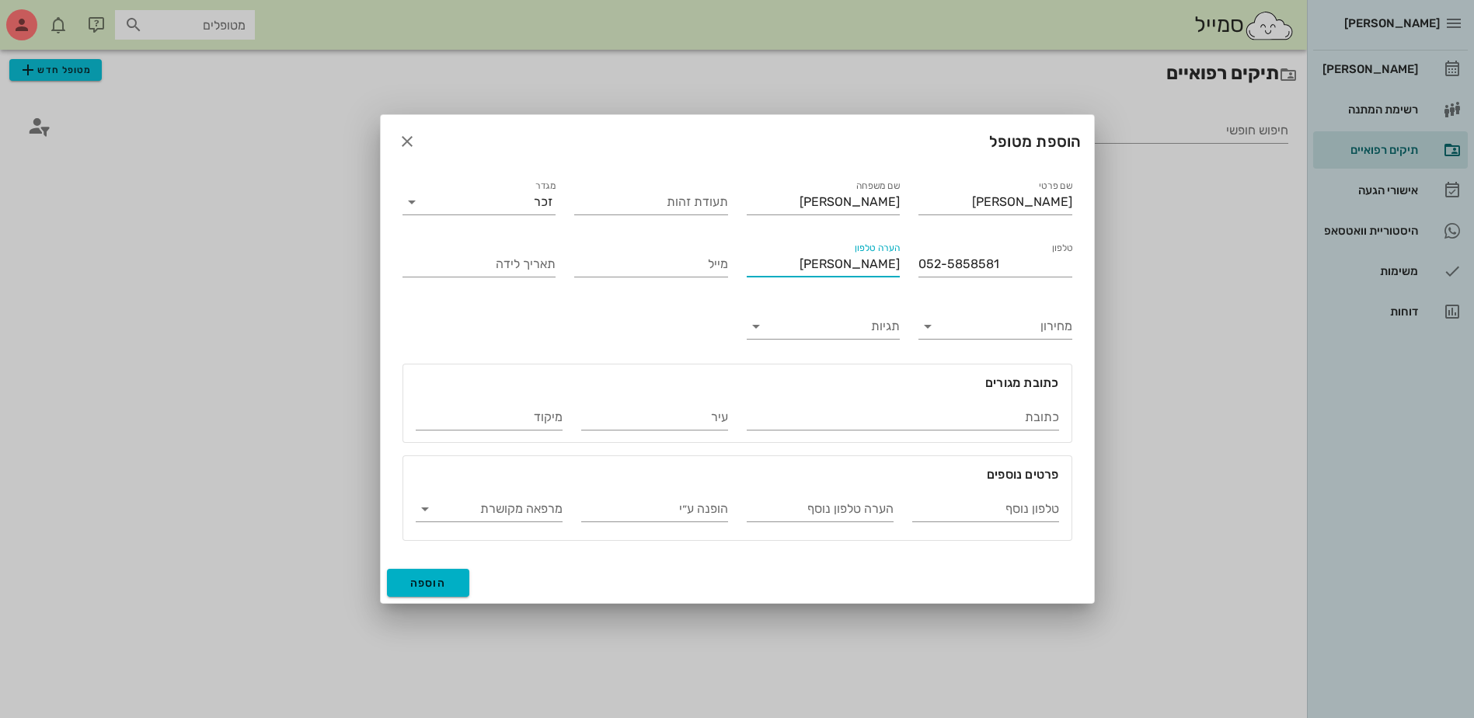
type input "[PERSON_NAME]"
click at [429, 589] on span "הוספה" at bounding box center [428, 583] width 37 height 13
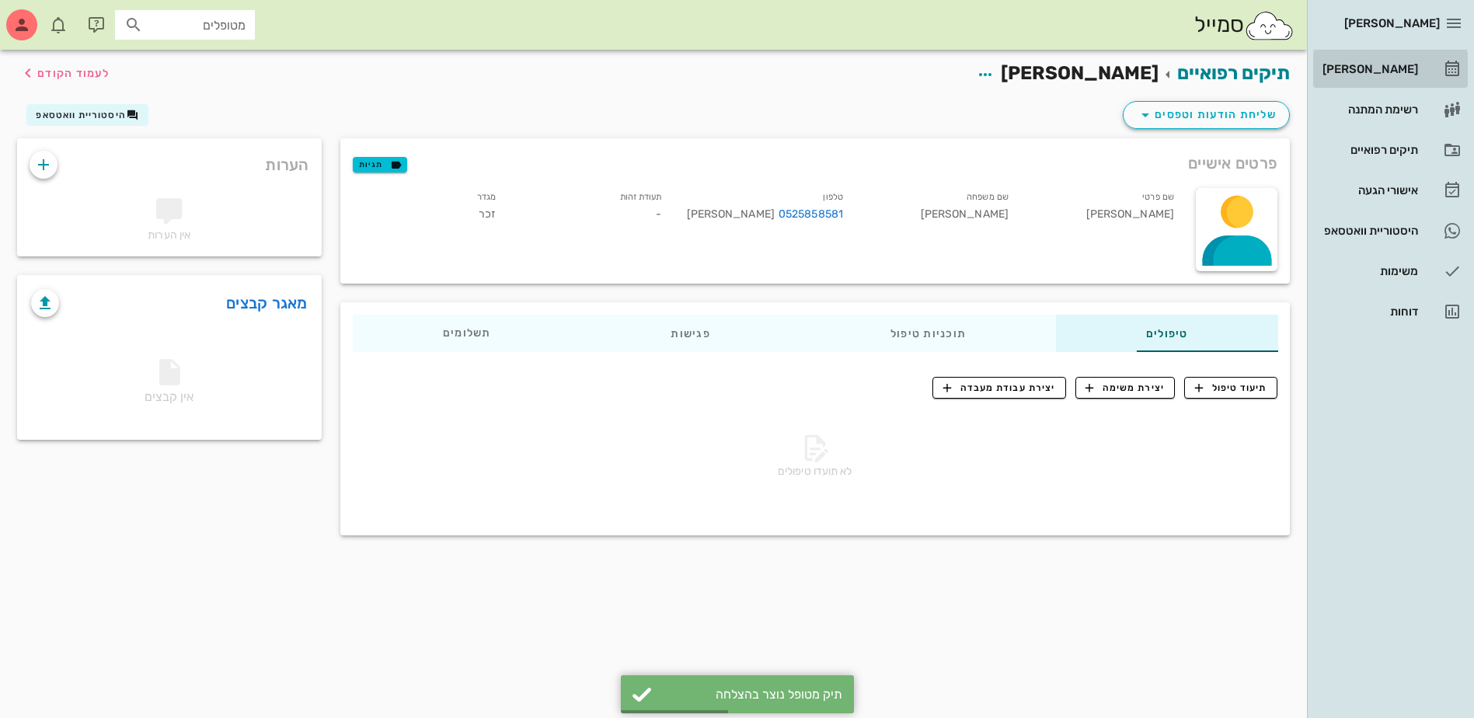
click at [1355, 63] on div "[PERSON_NAME]" at bounding box center [1369, 69] width 99 height 12
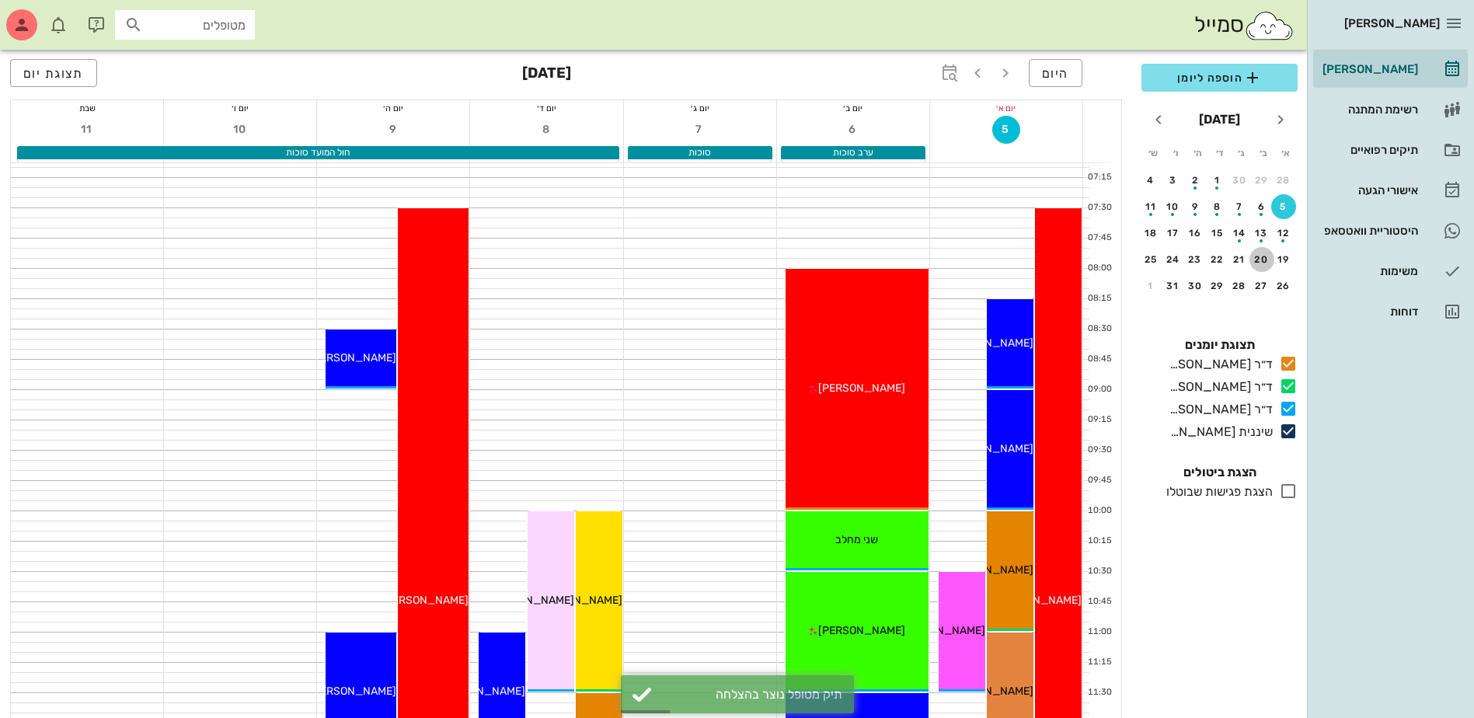
click at [1262, 256] on div "20" at bounding box center [1262, 259] width 25 height 11
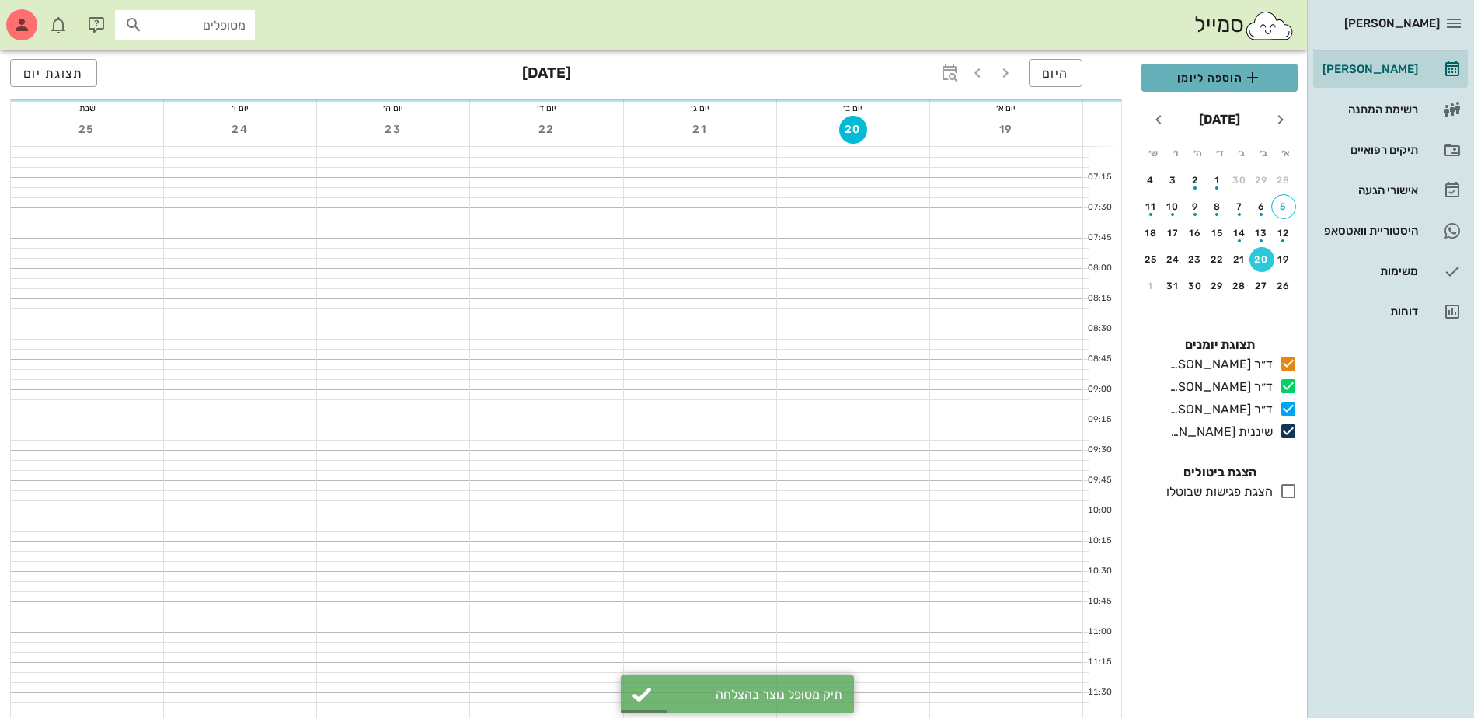
click at [1210, 81] on span "הוספה ליומן" at bounding box center [1219, 77] width 131 height 19
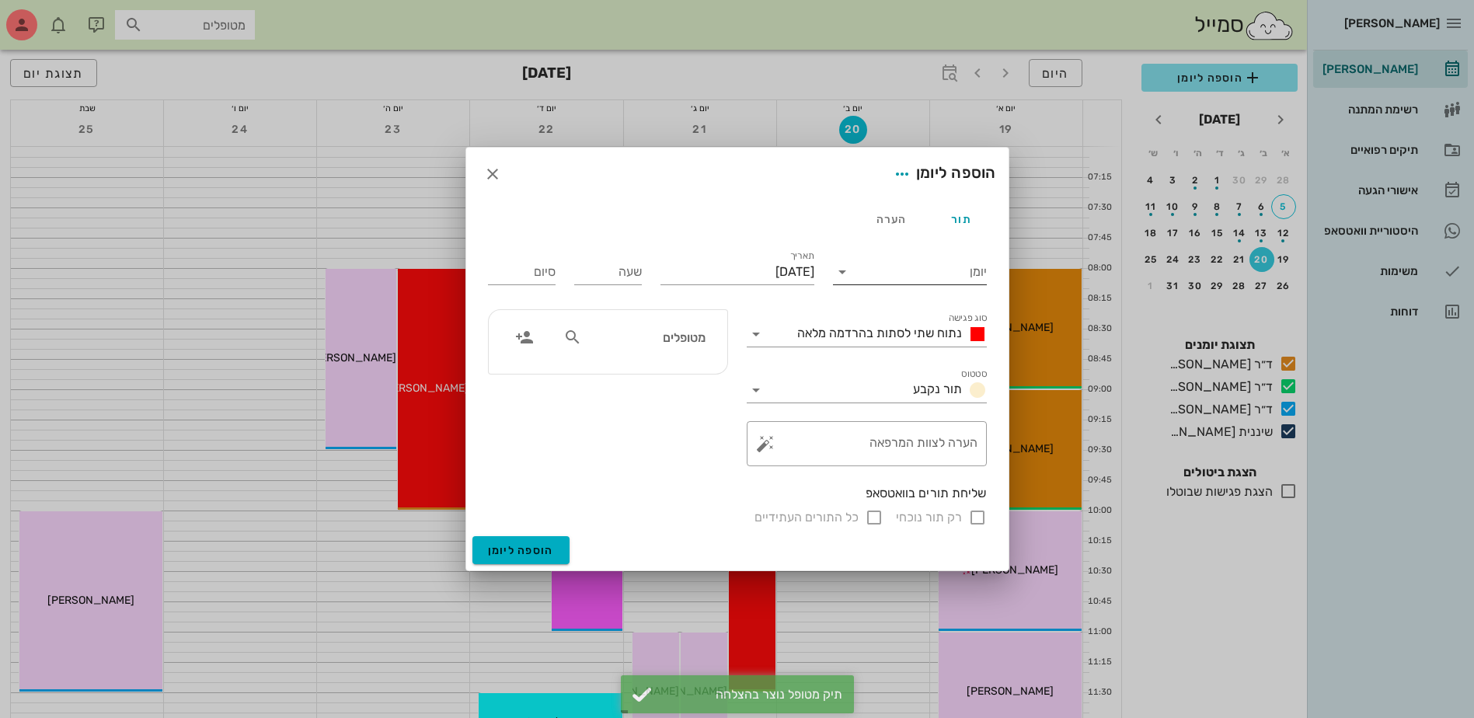
click at [921, 262] on input "יומן" at bounding box center [921, 272] width 132 height 25
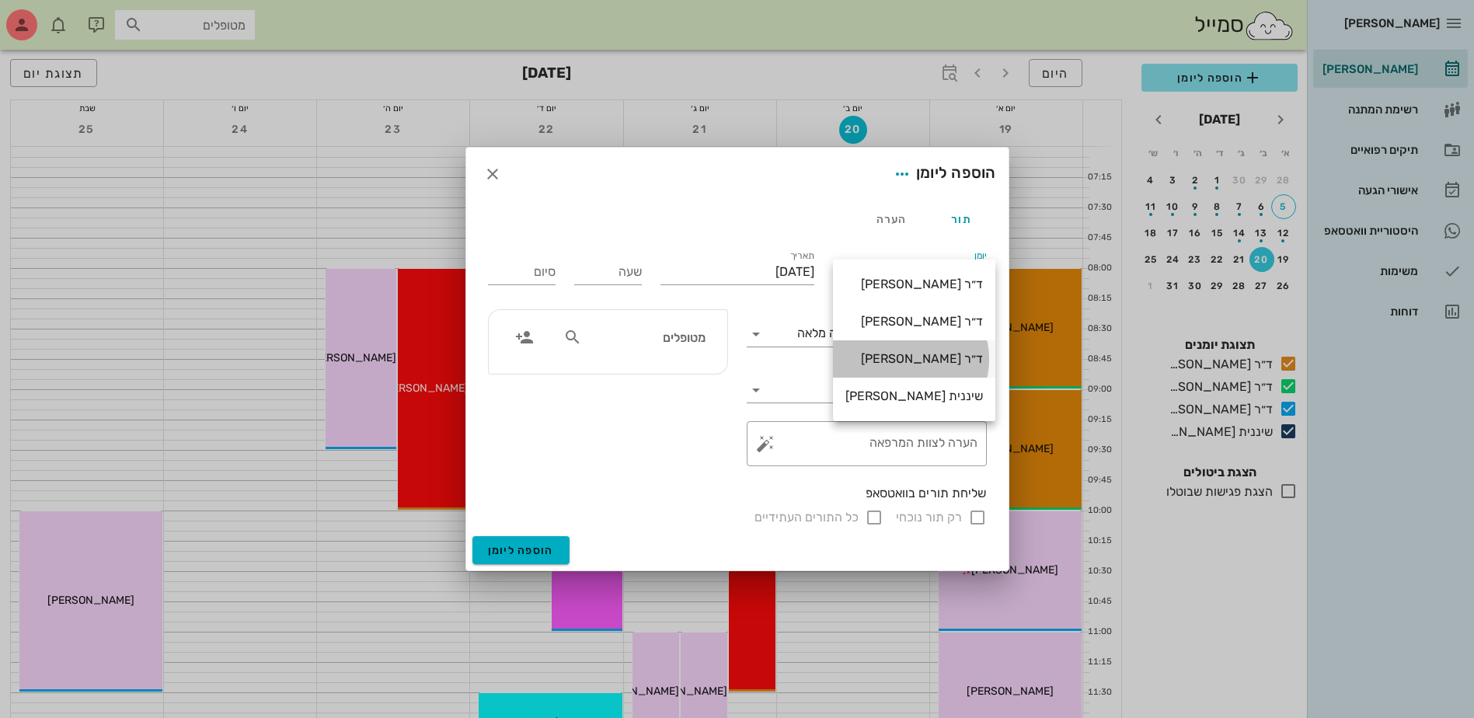
click at [900, 364] on div "ד״ר [PERSON_NAME]" at bounding box center [915, 358] width 138 height 15
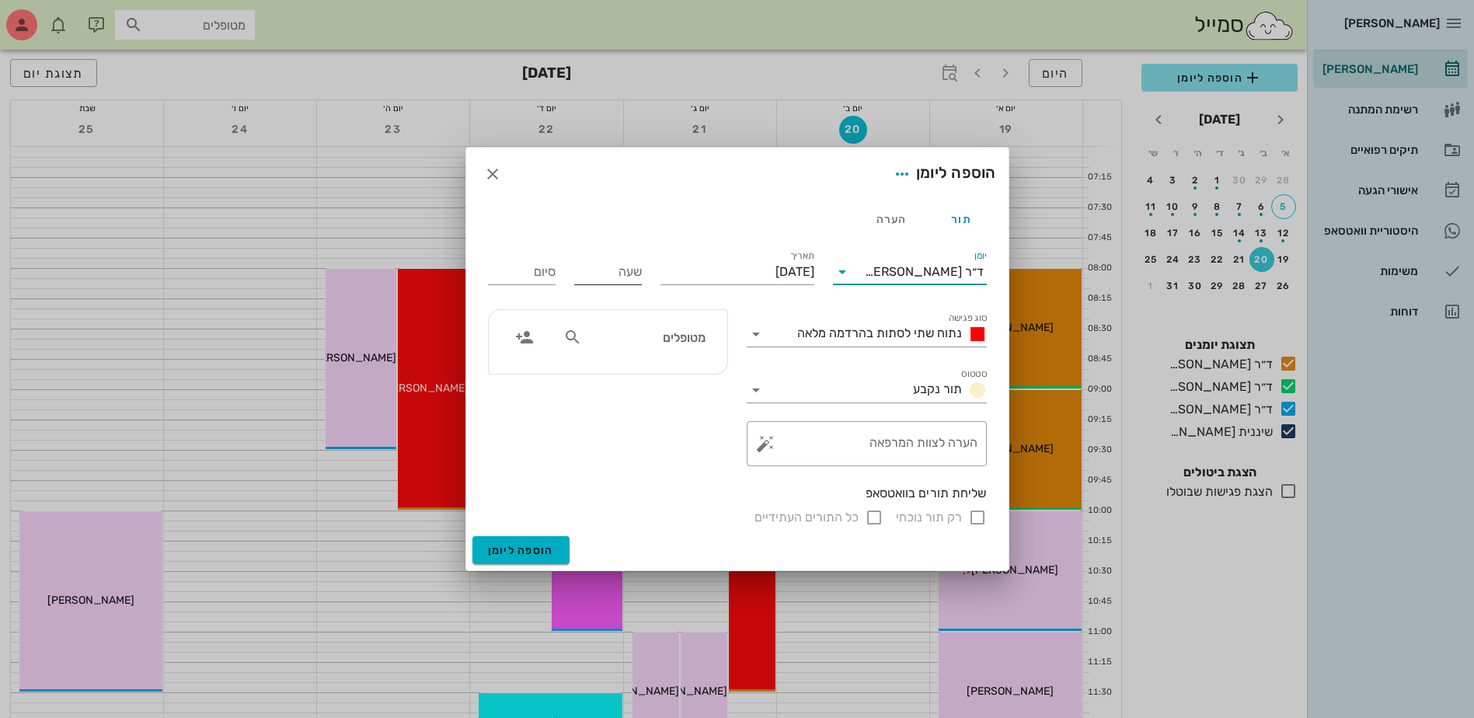
click at [622, 274] on input "שעה" at bounding box center [608, 272] width 68 height 25
type input "11:00"
type input "19:00"
click at [690, 344] on input "מטופלים" at bounding box center [645, 337] width 120 height 20
type input "[PERSON_NAME]"
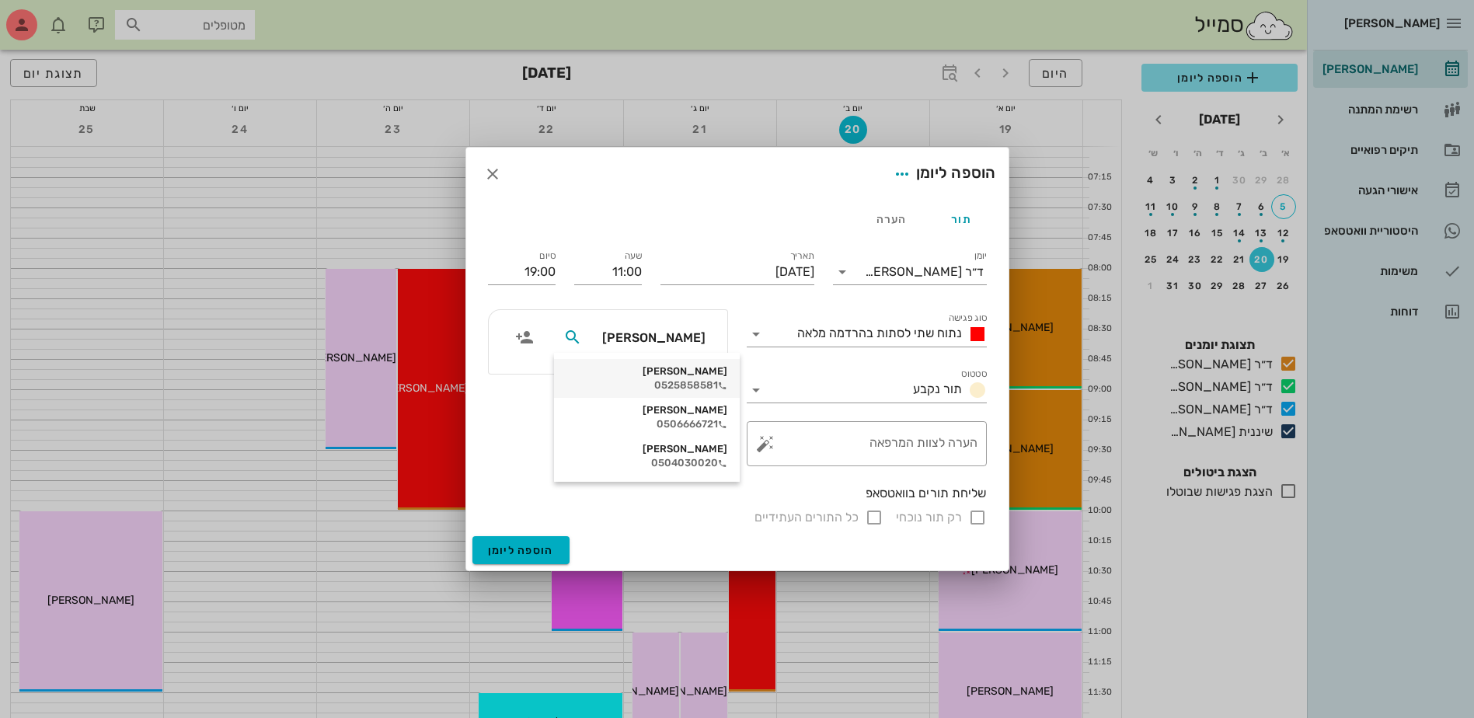
click at [677, 379] on div "0525858581" at bounding box center [647, 385] width 161 height 12
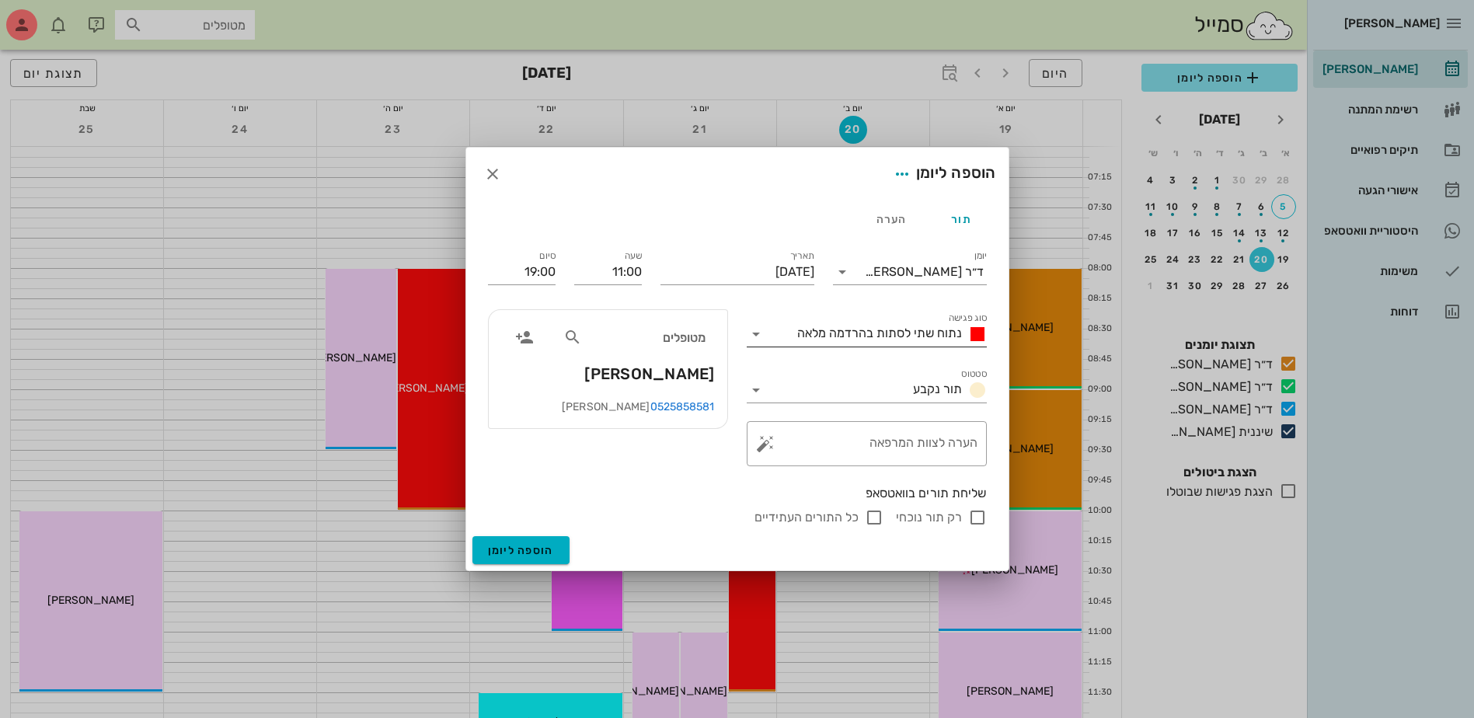
click at [879, 341] on div "נתוח שתי לסתות בהרדמה מלאה" at bounding box center [889, 334] width 196 height 19
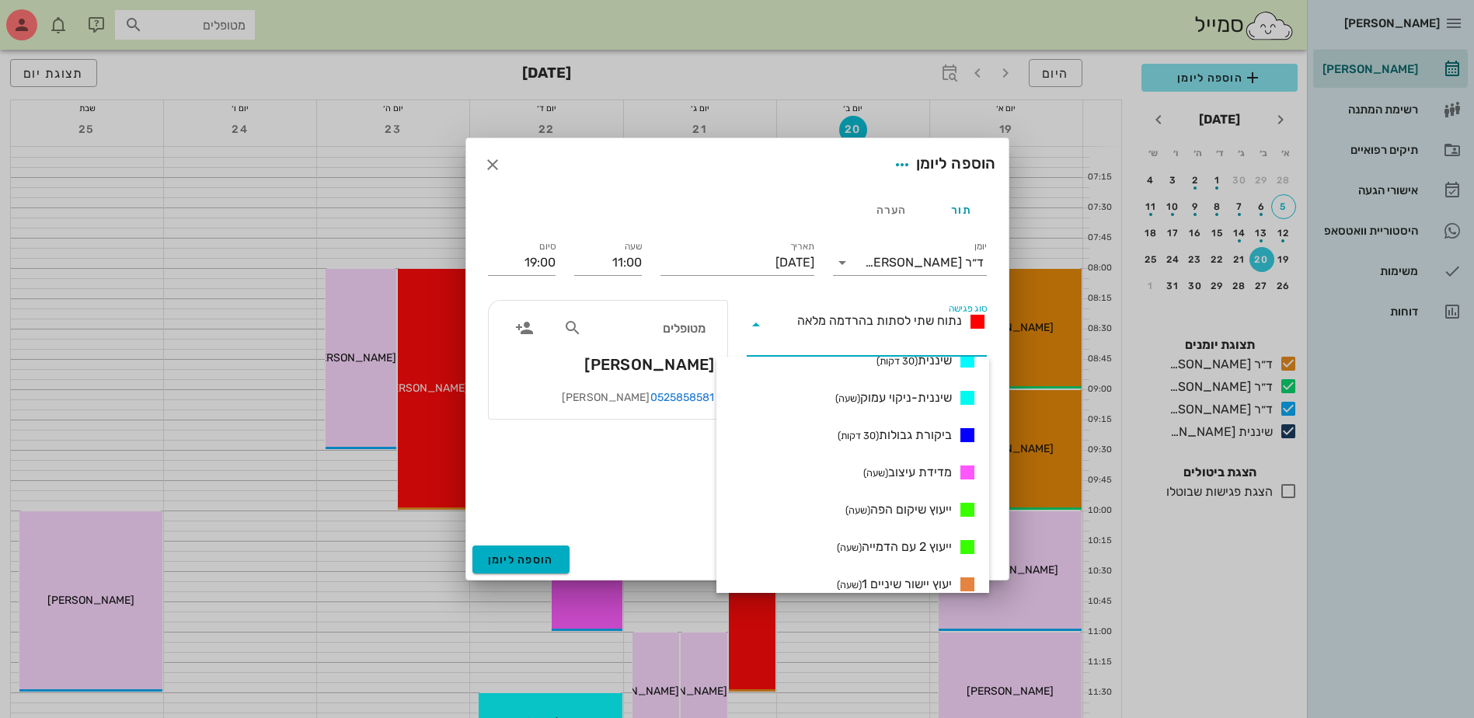
scroll to position [777, 0]
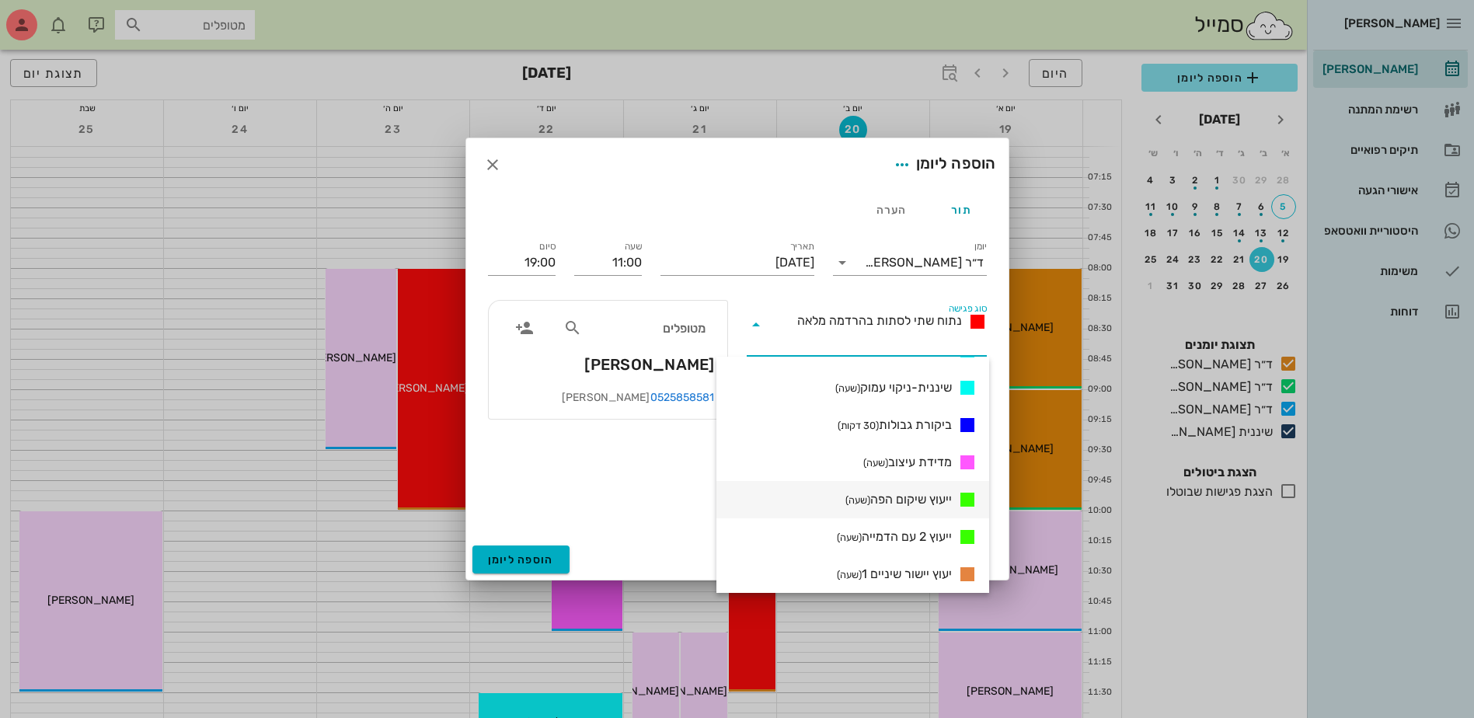
click at [898, 505] on span "ייעוץ שיקום הפה (שעה)" at bounding box center [899, 499] width 106 height 19
type input "12:00"
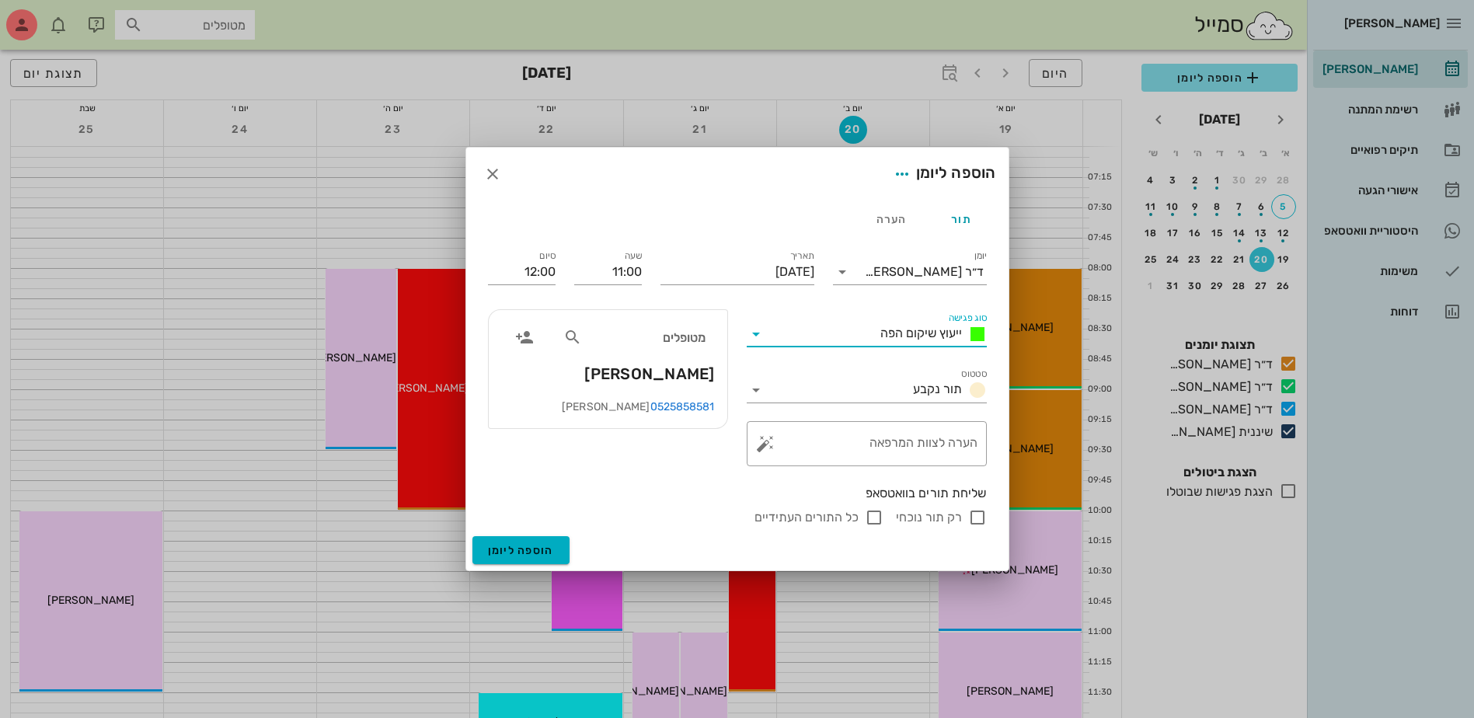
click at [979, 514] on input "רק תור נוכחי" at bounding box center [977, 517] width 19 height 19
checkbox input "false"
click at [524, 553] on span "הוספה ליומן" at bounding box center [521, 550] width 66 height 13
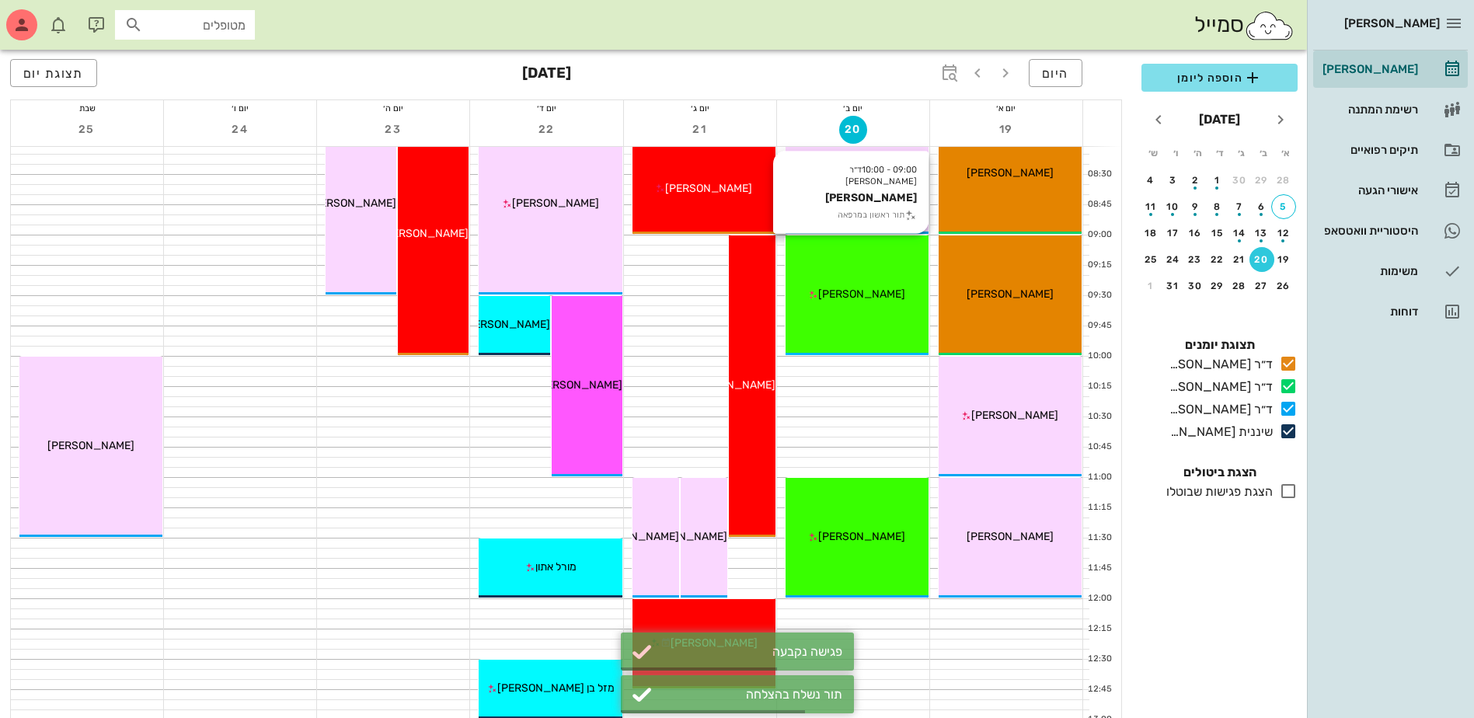
scroll to position [155, 0]
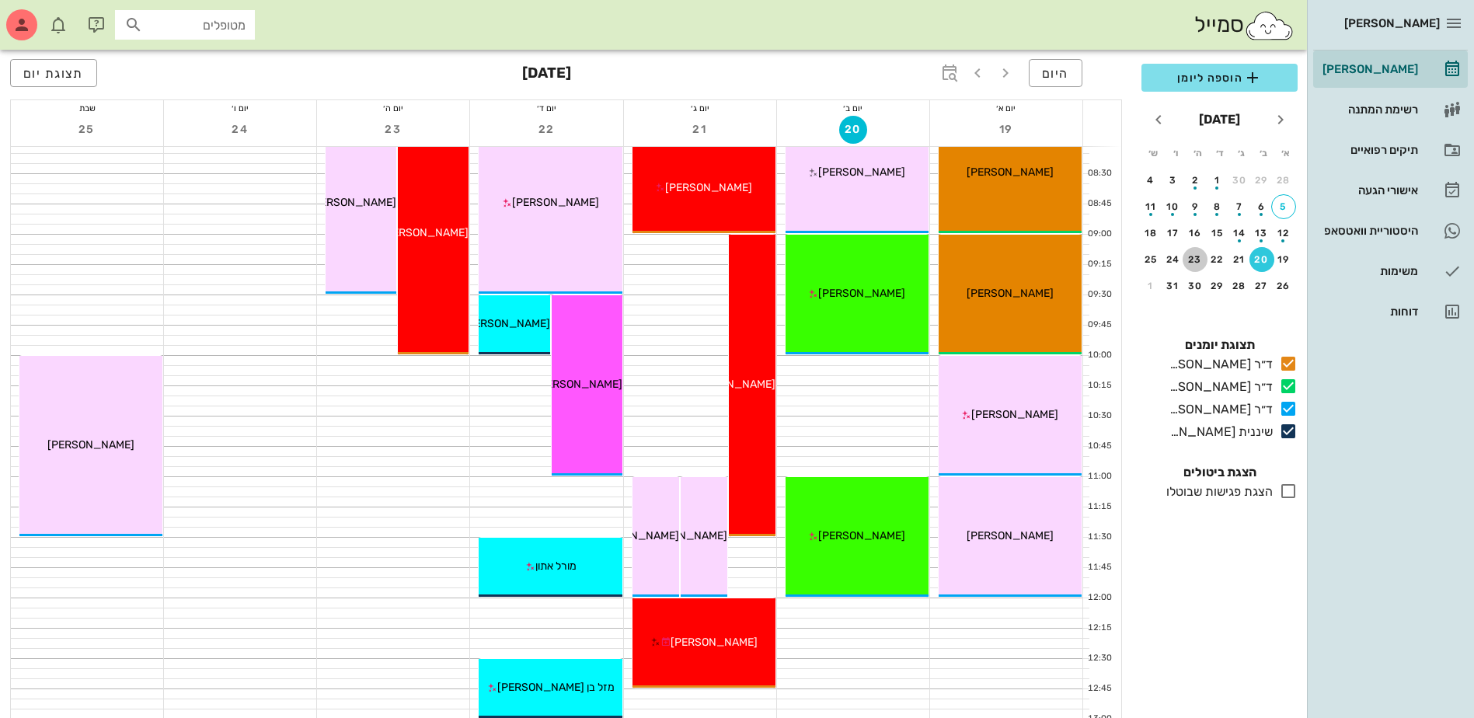
click at [1195, 254] on div "23" at bounding box center [1195, 259] width 25 height 11
click at [1216, 78] on span "הוספה ליומן" at bounding box center [1219, 77] width 131 height 19
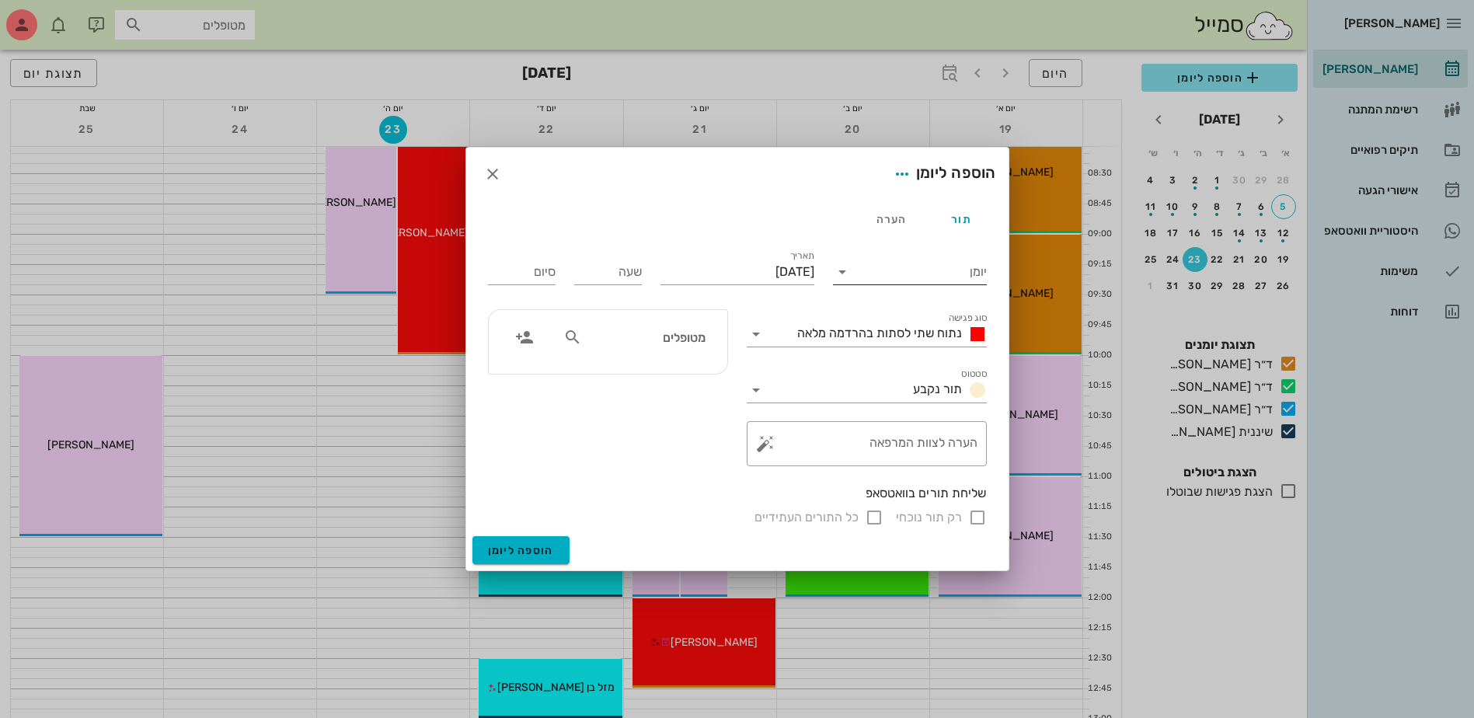
click at [971, 268] on input "יומן" at bounding box center [921, 272] width 132 height 25
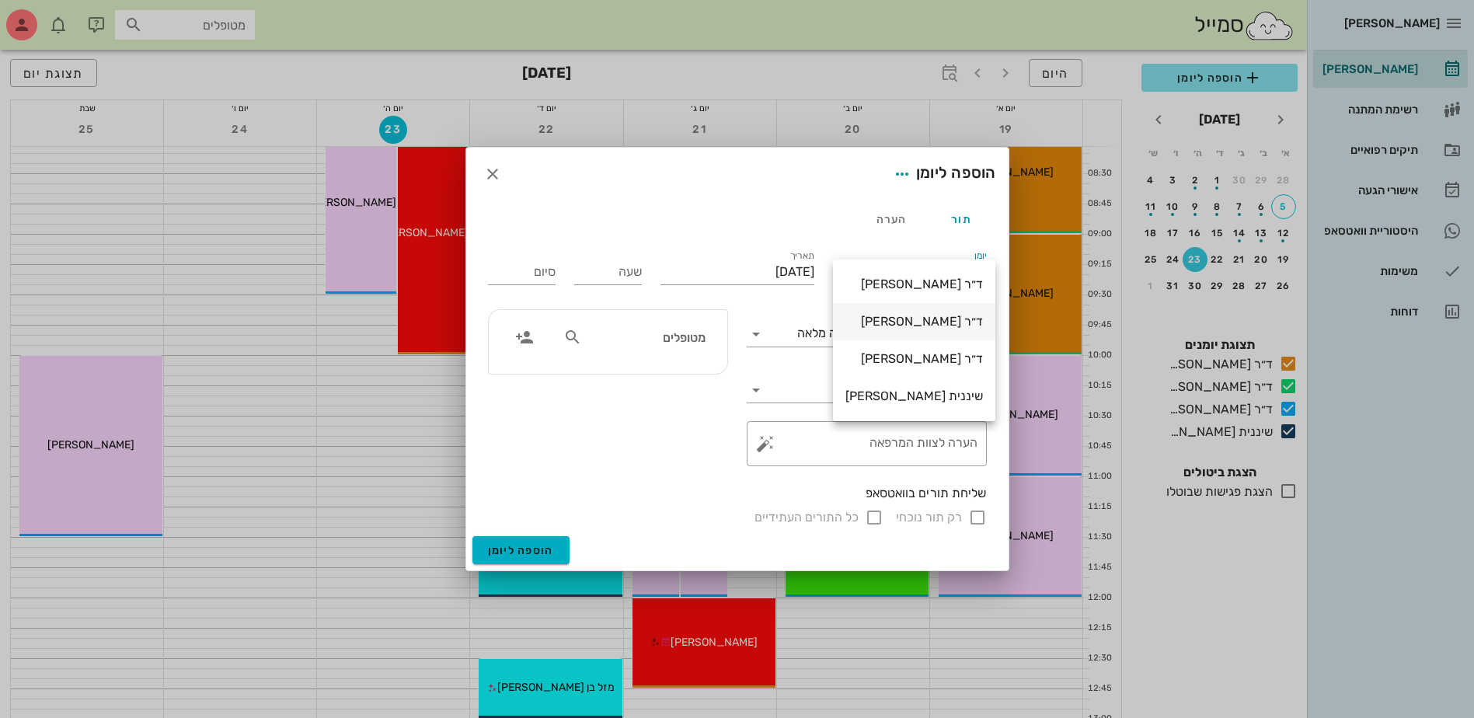
click at [940, 318] on div "ד״ר [PERSON_NAME]" at bounding box center [915, 321] width 138 height 15
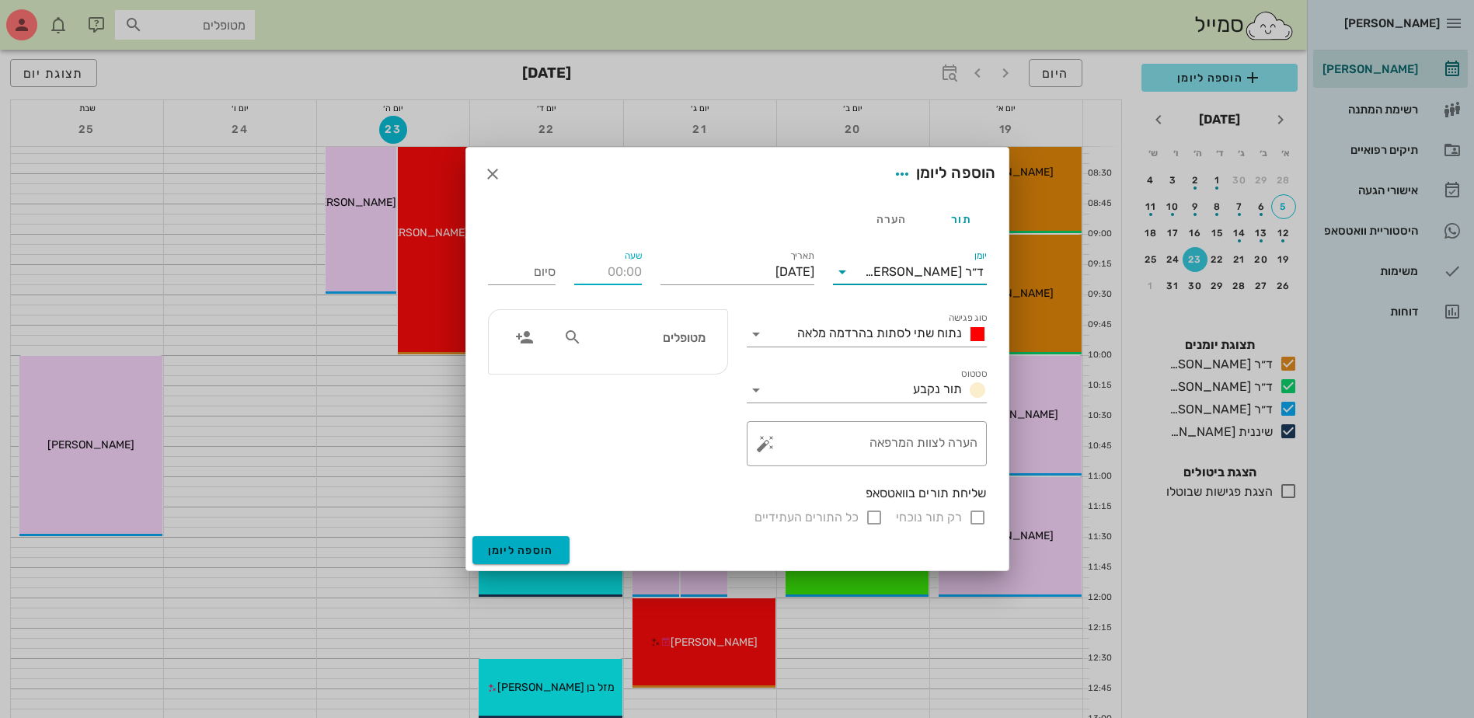
click at [601, 274] on input "שעה" at bounding box center [608, 272] width 68 height 25
click at [643, 339] on input "מטופלים" at bounding box center [645, 337] width 120 height 20
type input "08:30"
type input "16:30"
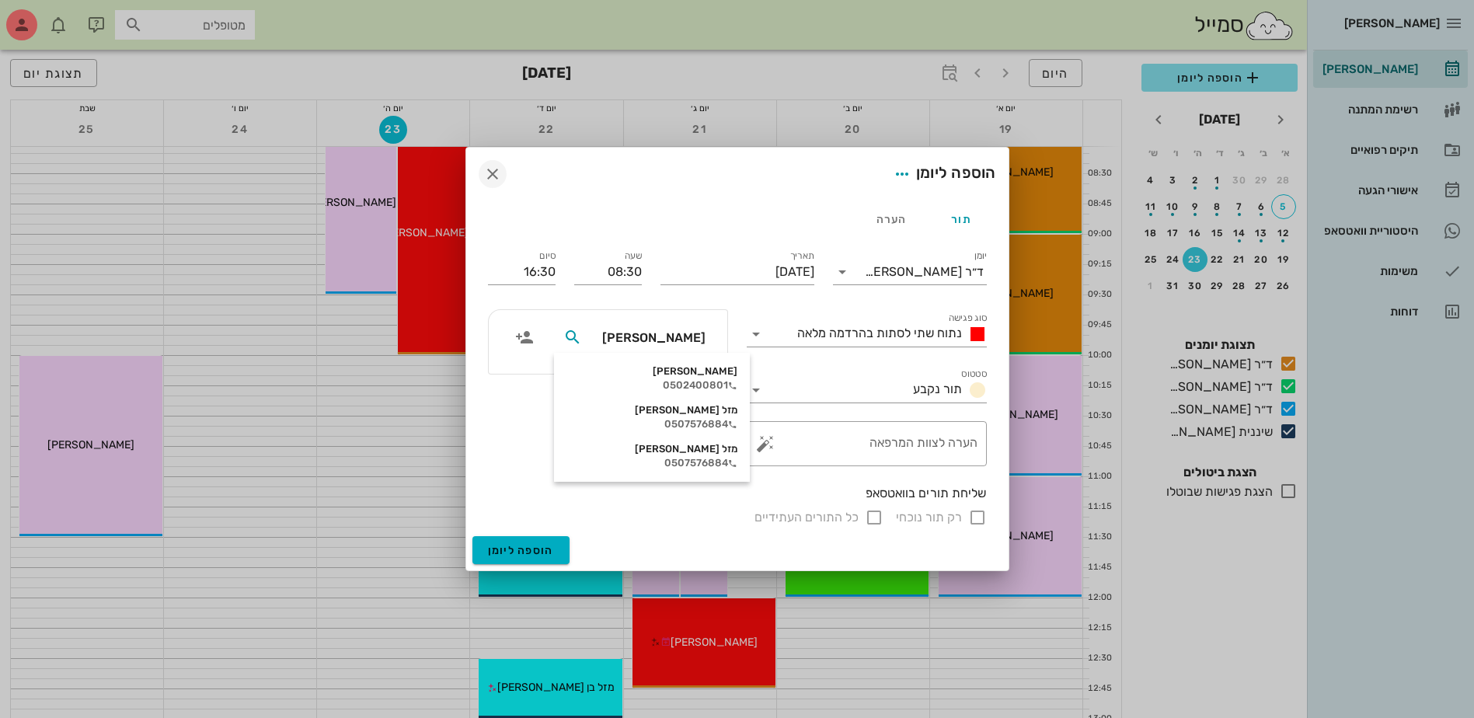
type input "[PERSON_NAME]"
click at [497, 172] on icon "button" at bounding box center [492, 174] width 19 height 19
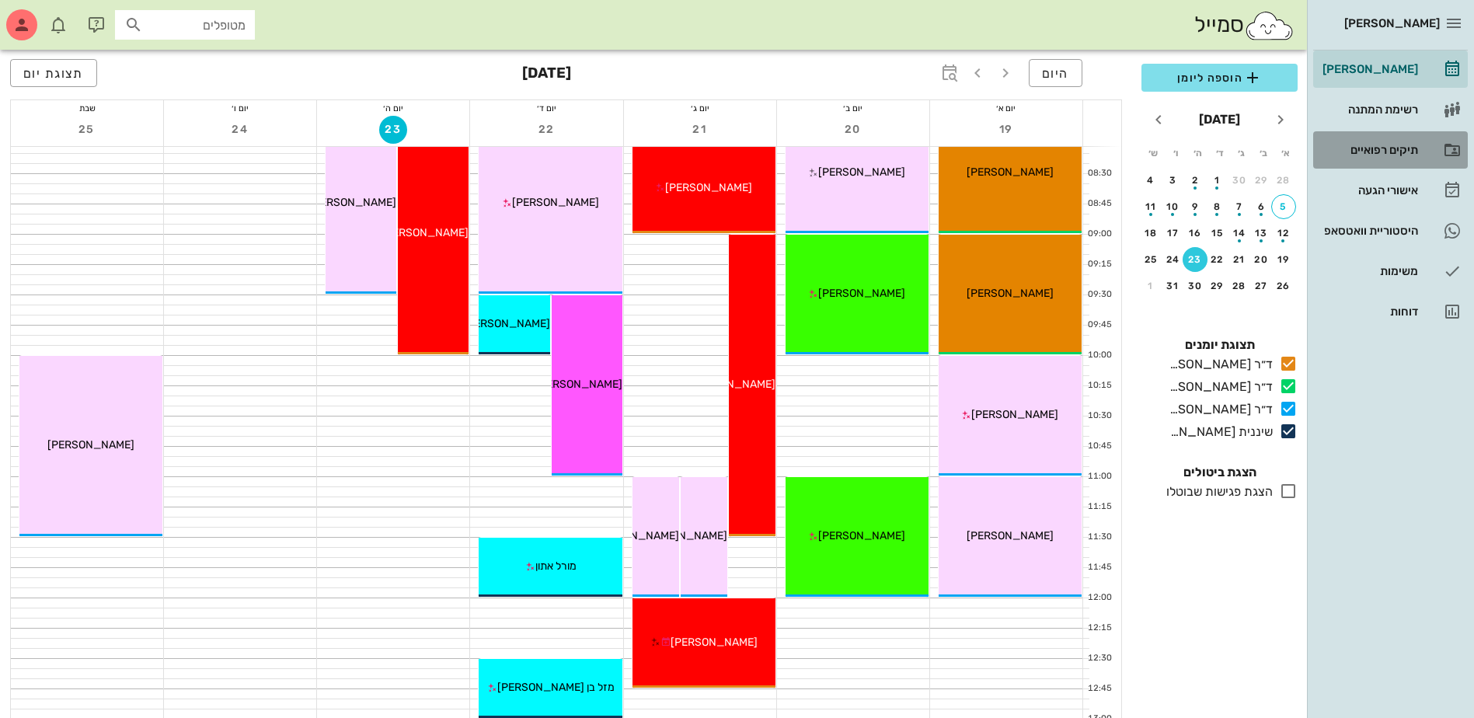
click at [1362, 141] on div "תיקים רפואיים" at bounding box center [1369, 150] width 99 height 25
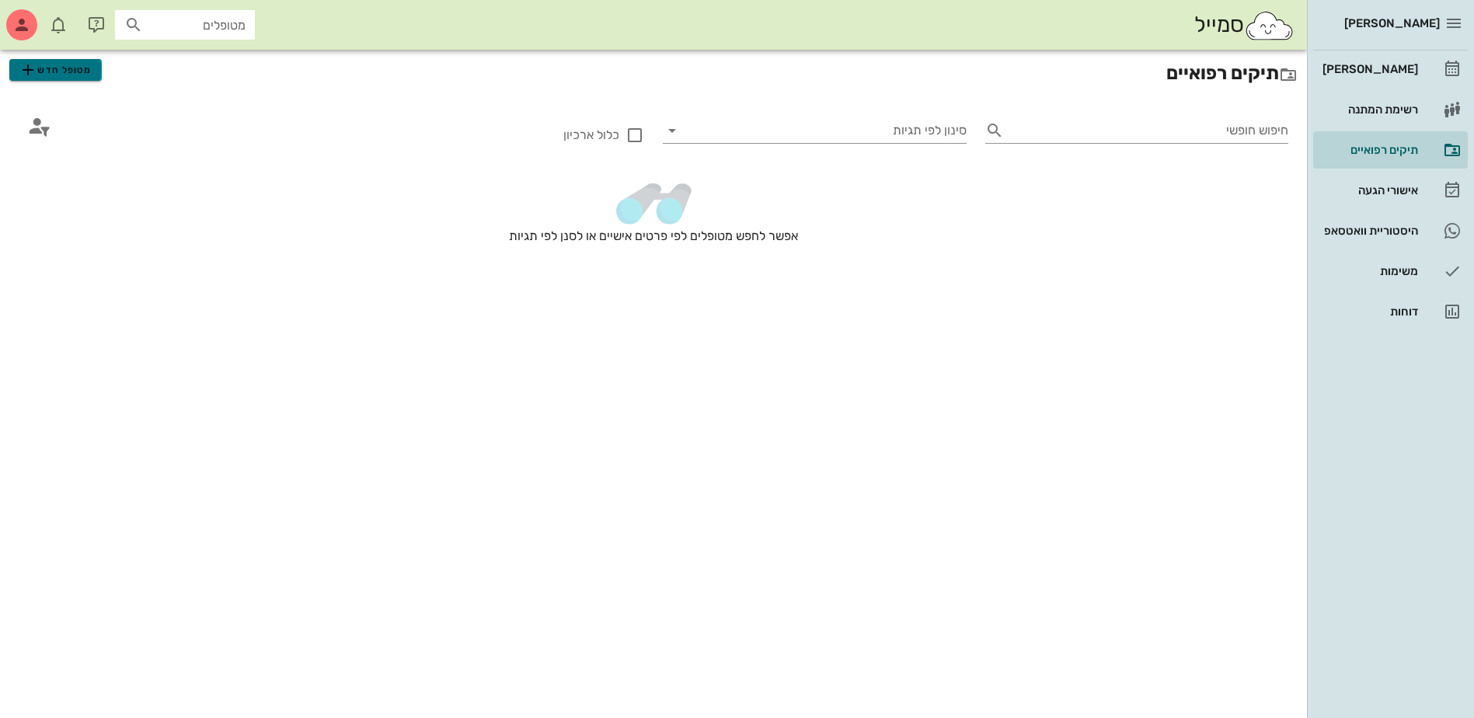
click at [53, 67] on span "מטופל חדש" at bounding box center [55, 70] width 73 height 19
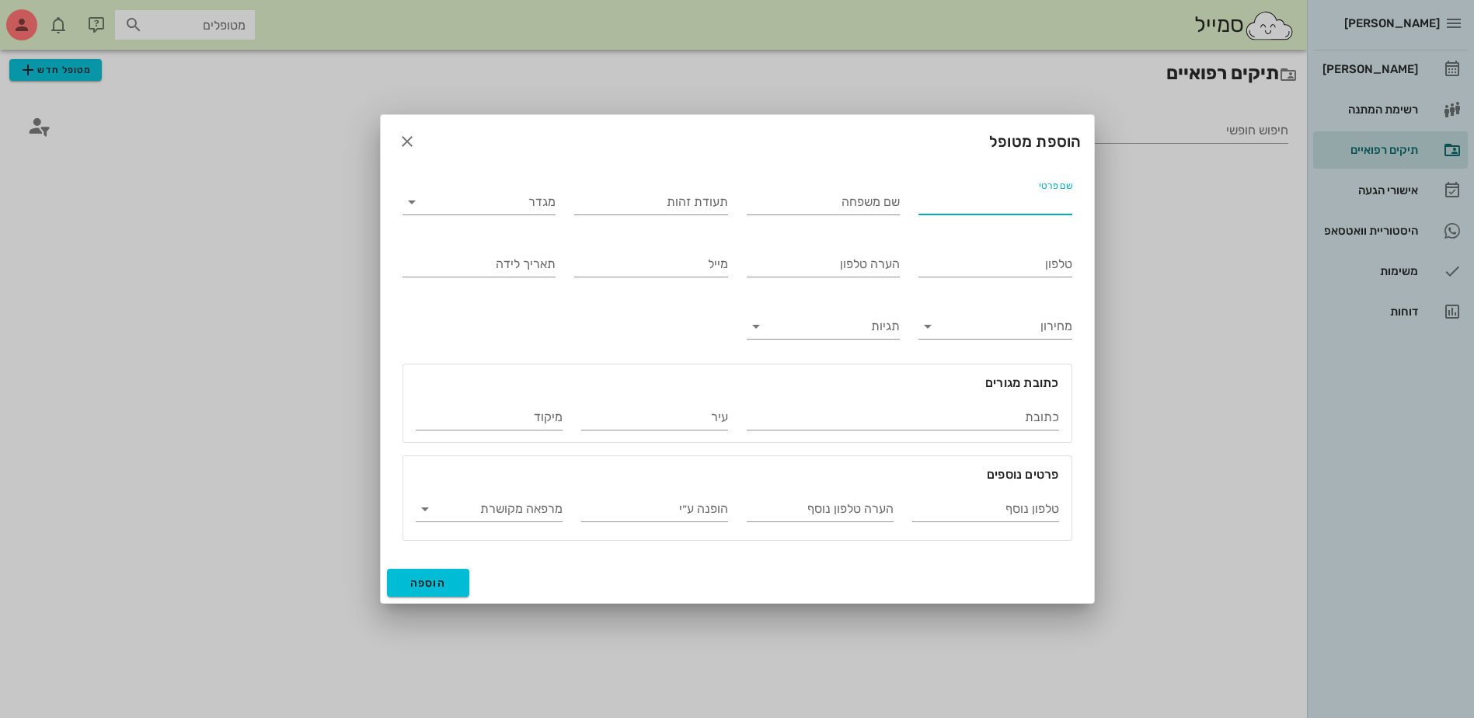
click at [976, 200] on input "שם פרטי" at bounding box center [996, 202] width 154 height 25
type input "[PERSON_NAME]"
click at [535, 205] on input "מגדר" at bounding box center [491, 202] width 129 height 25
click at [532, 206] on div "זכר" at bounding box center [479, 213] width 129 height 33
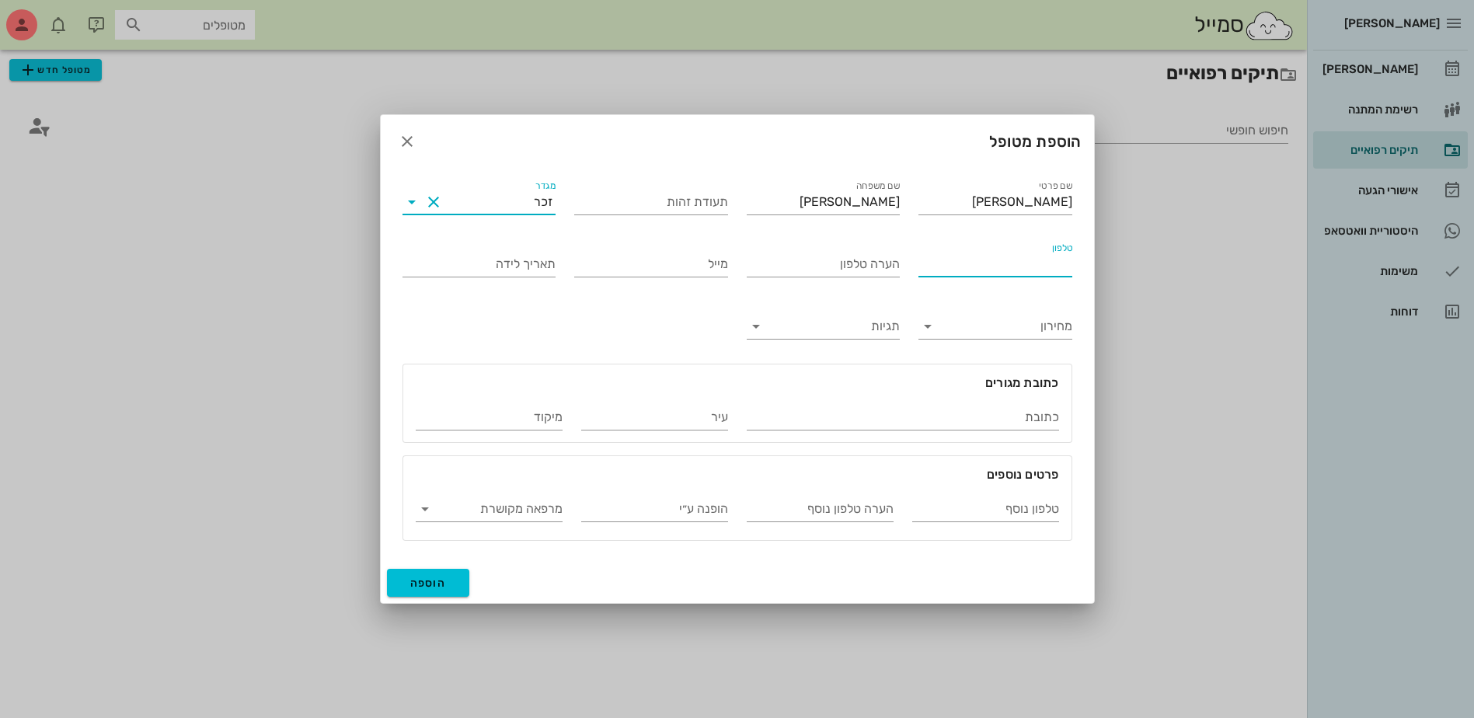
click at [991, 264] on input "טלפון" at bounding box center [996, 264] width 154 height 25
type input "054-2466310"
click at [417, 587] on span "הוספה" at bounding box center [428, 583] width 37 height 13
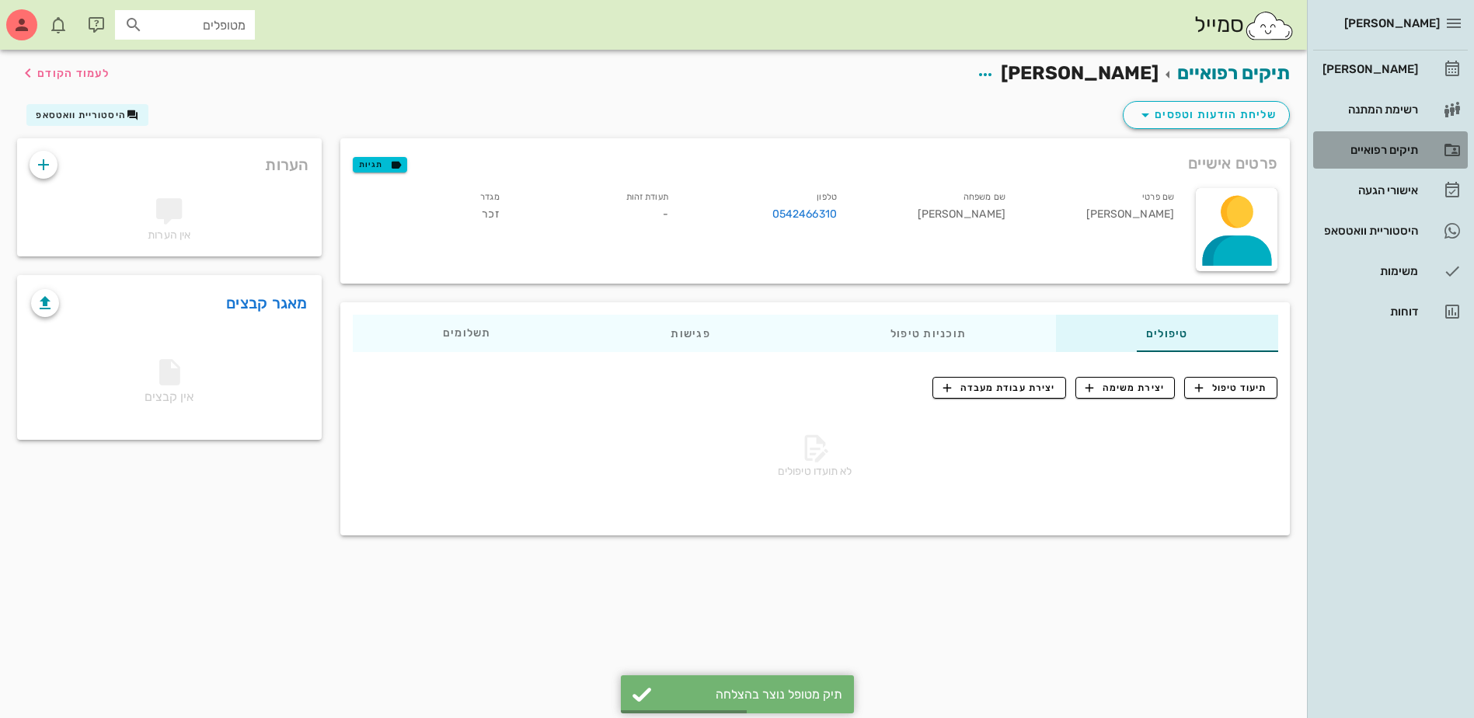
click at [1352, 149] on div "תיקים רפואיים" at bounding box center [1369, 150] width 99 height 12
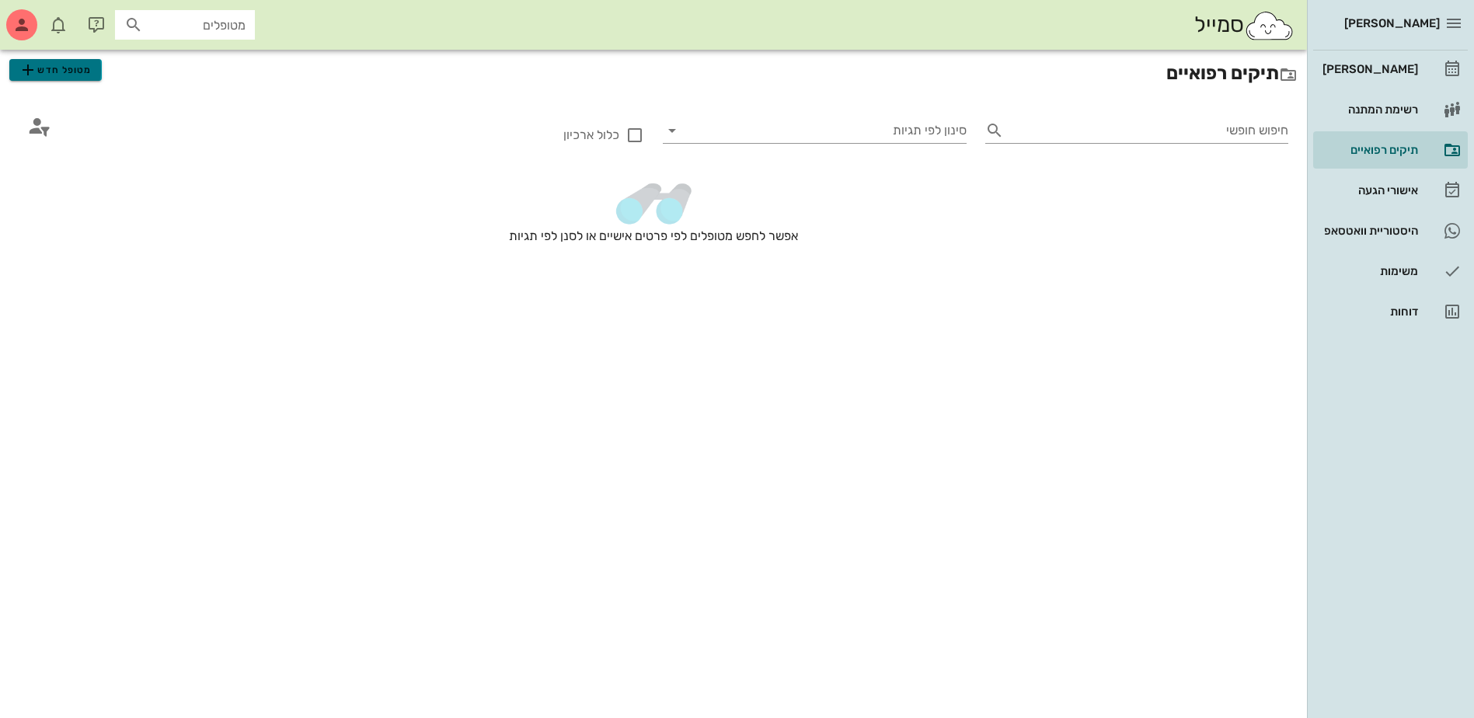
click at [87, 75] on span "מטופל חדש" at bounding box center [55, 70] width 73 height 19
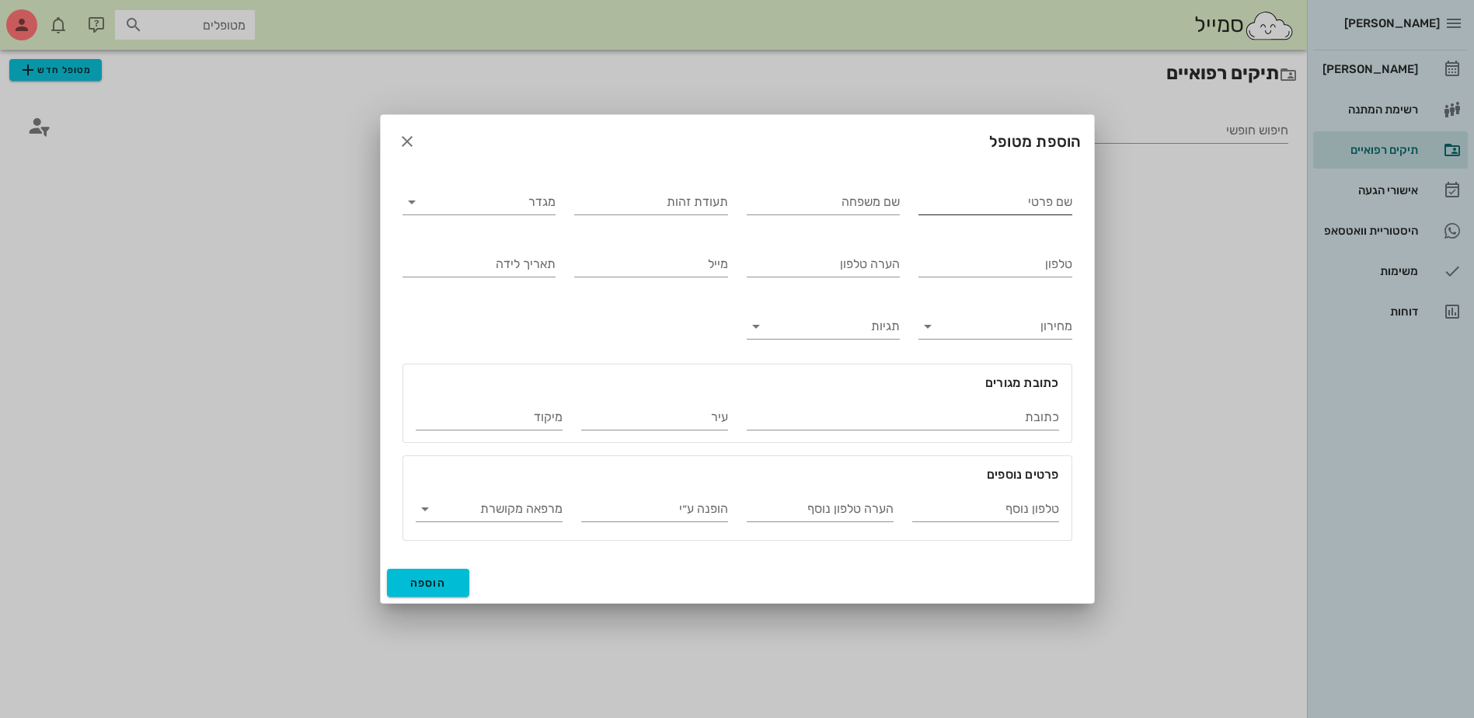
click at [994, 204] on input "שם פרטי" at bounding box center [996, 202] width 154 height 25
type input "[PERSON_NAME]"
click at [847, 203] on input "שם משפחה" at bounding box center [824, 202] width 154 height 25
type input "[PERSON_NAME]"
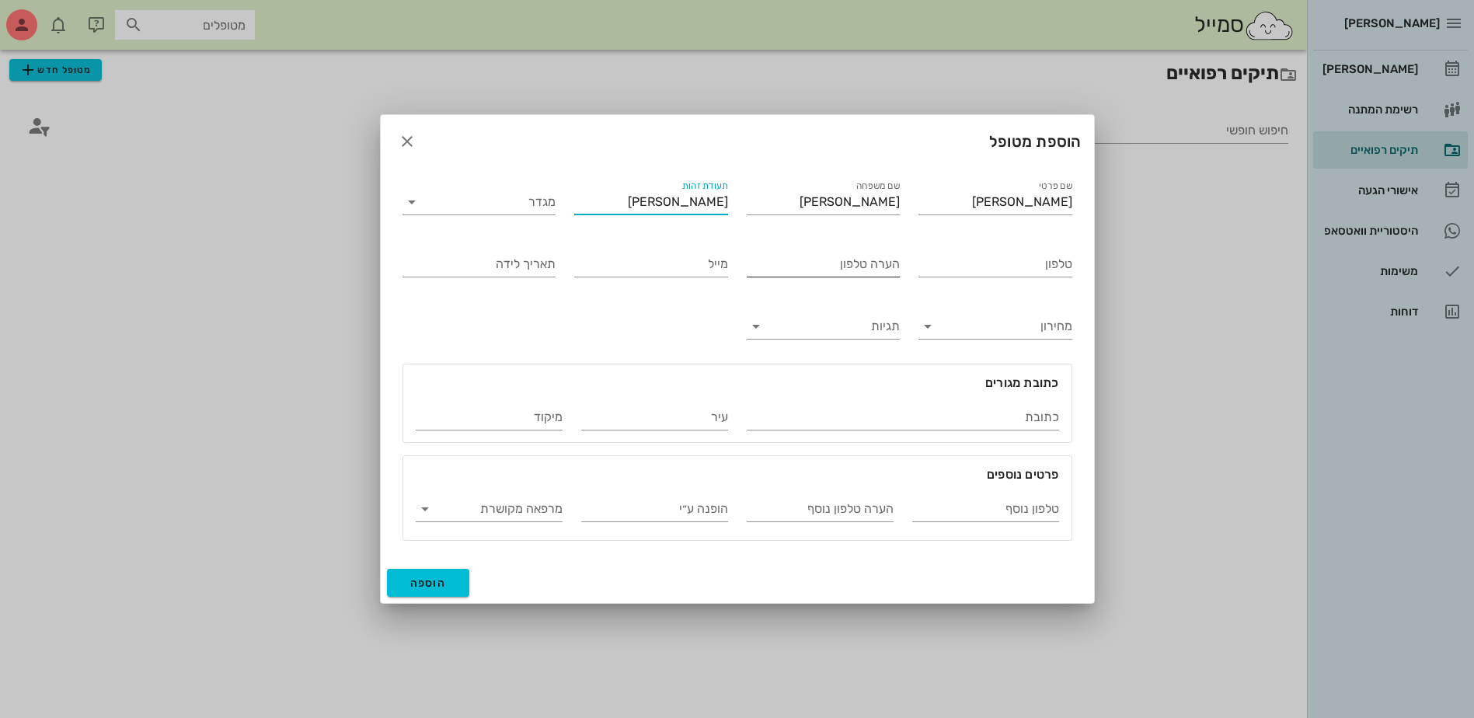
drag, startPoint x: 684, startPoint y: 201, endPoint x: 899, endPoint y: 253, distance: 221.5
click at [899, 253] on div "שם פרטי [PERSON_NAME] שם משפחה [PERSON_NAME] תעודת זהות [PERSON_NAME] מגדר טלפו…" at bounding box center [737, 359] width 689 height 382
click at [553, 207] on input "מגדר" at bounding box center [491, 202] width 129 height 25
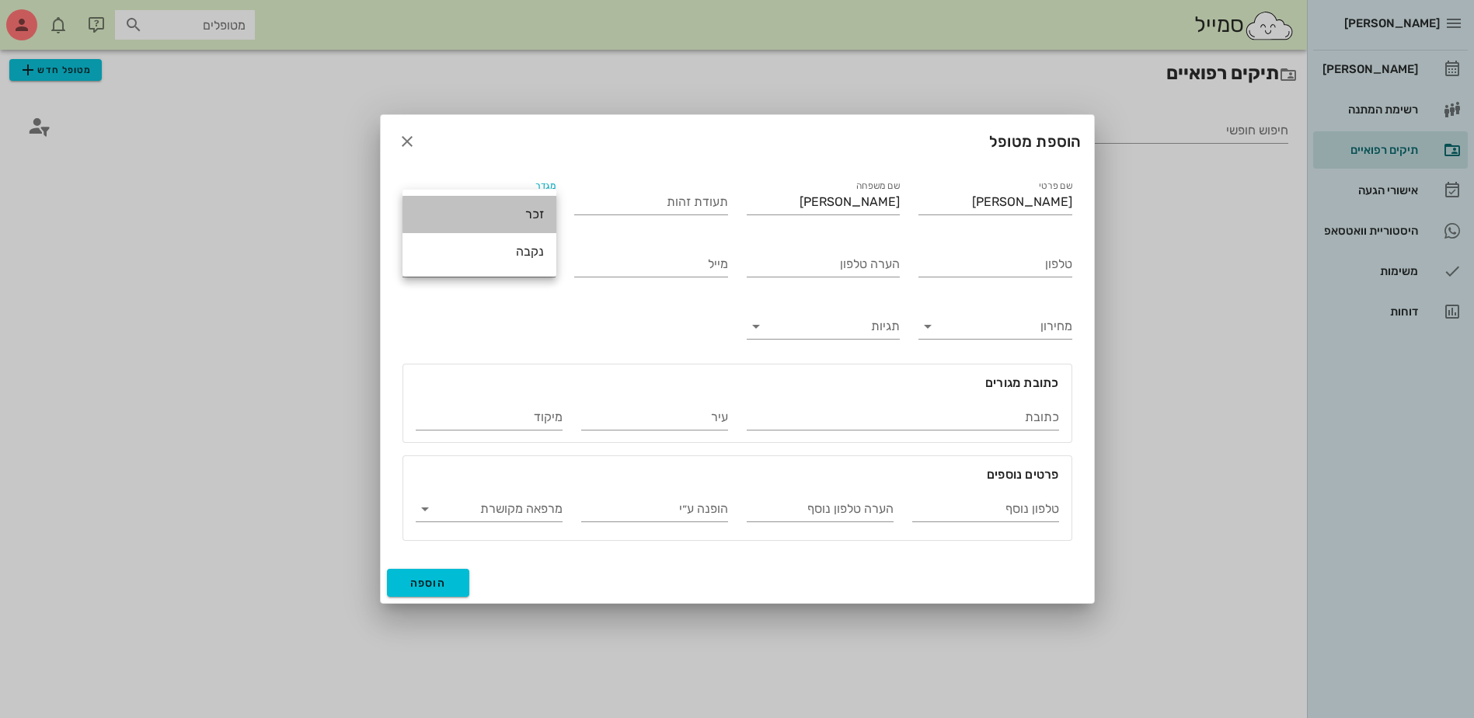
click at [535, 214] on div "זכר" at bounding box center [479, 214] width 129 height 15
click at [948, 272] on input "טלפון" at bounding box center [996, 264] width 154 height 25
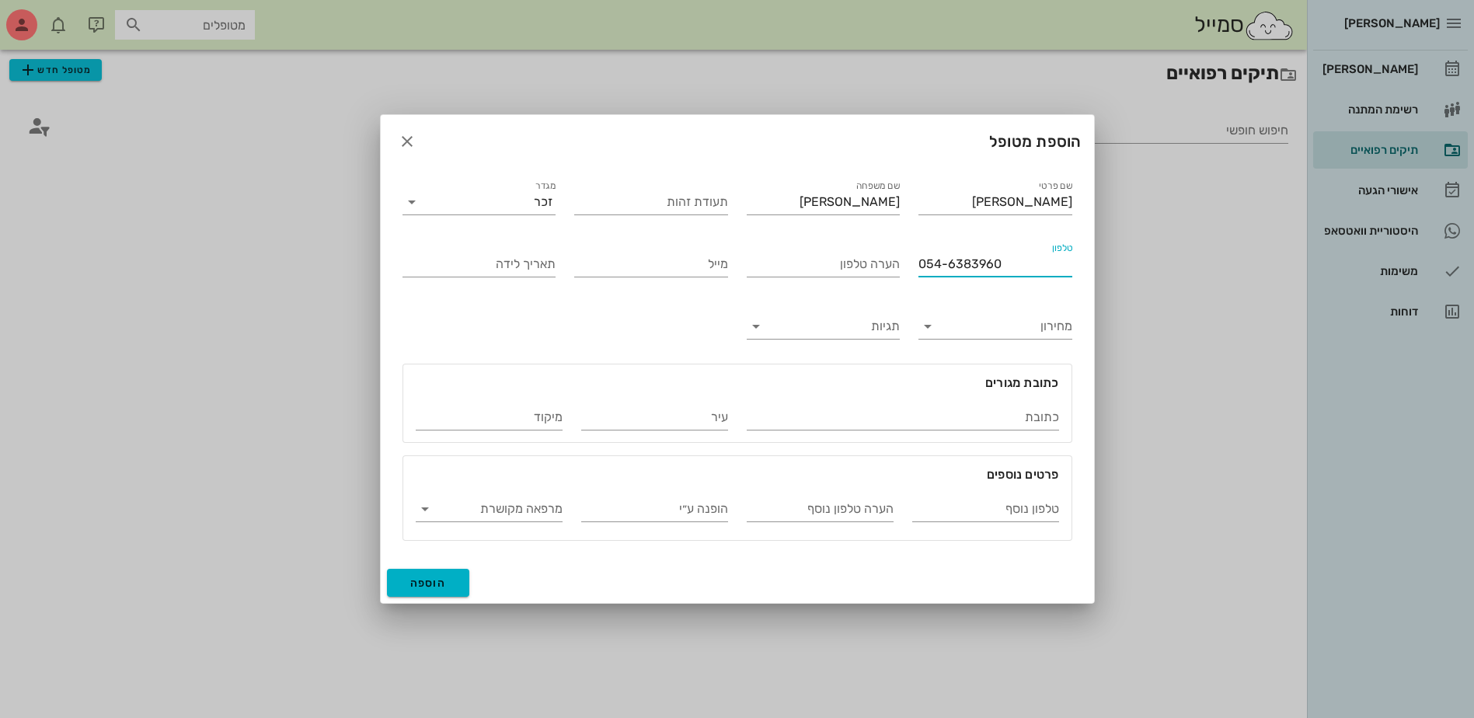
type input "054-6383960"
click at [438, 590] on button "הוספה" at bounding box center [428, 583] width 83 height 28
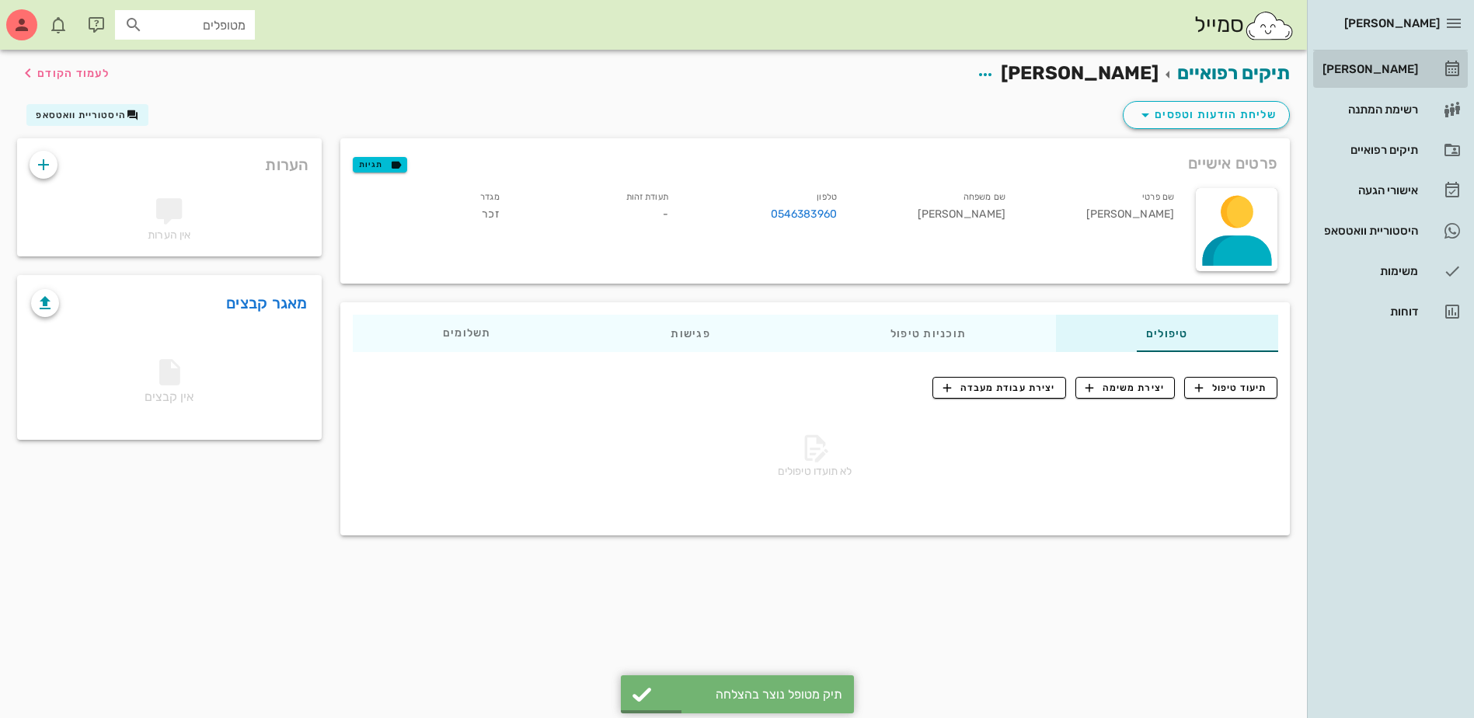
click at [1379, 71] on div "[PERSON_NAME]" at bounding box center [1369, 69] width 99 height 12
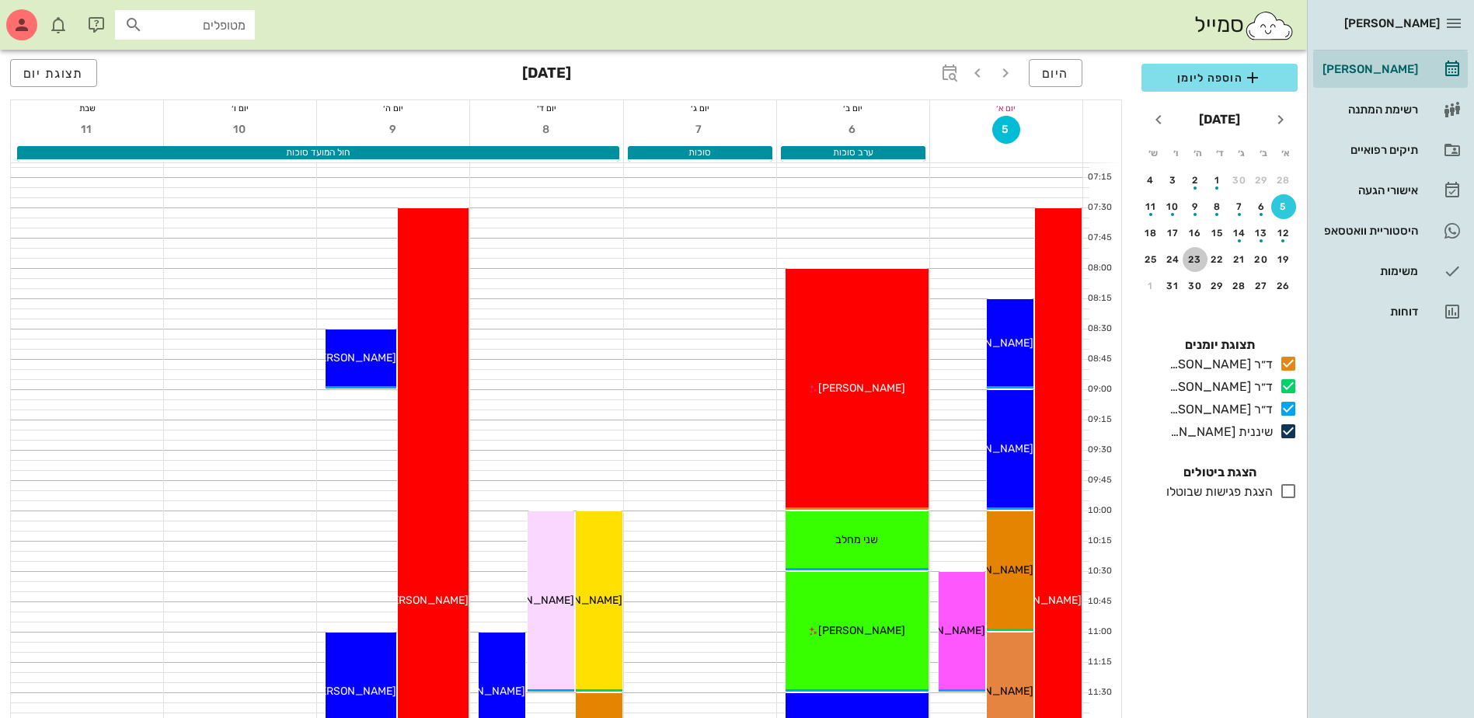
click at [1198, 261] on div "23" at bounding box center [1195, 259] width 25 height 11
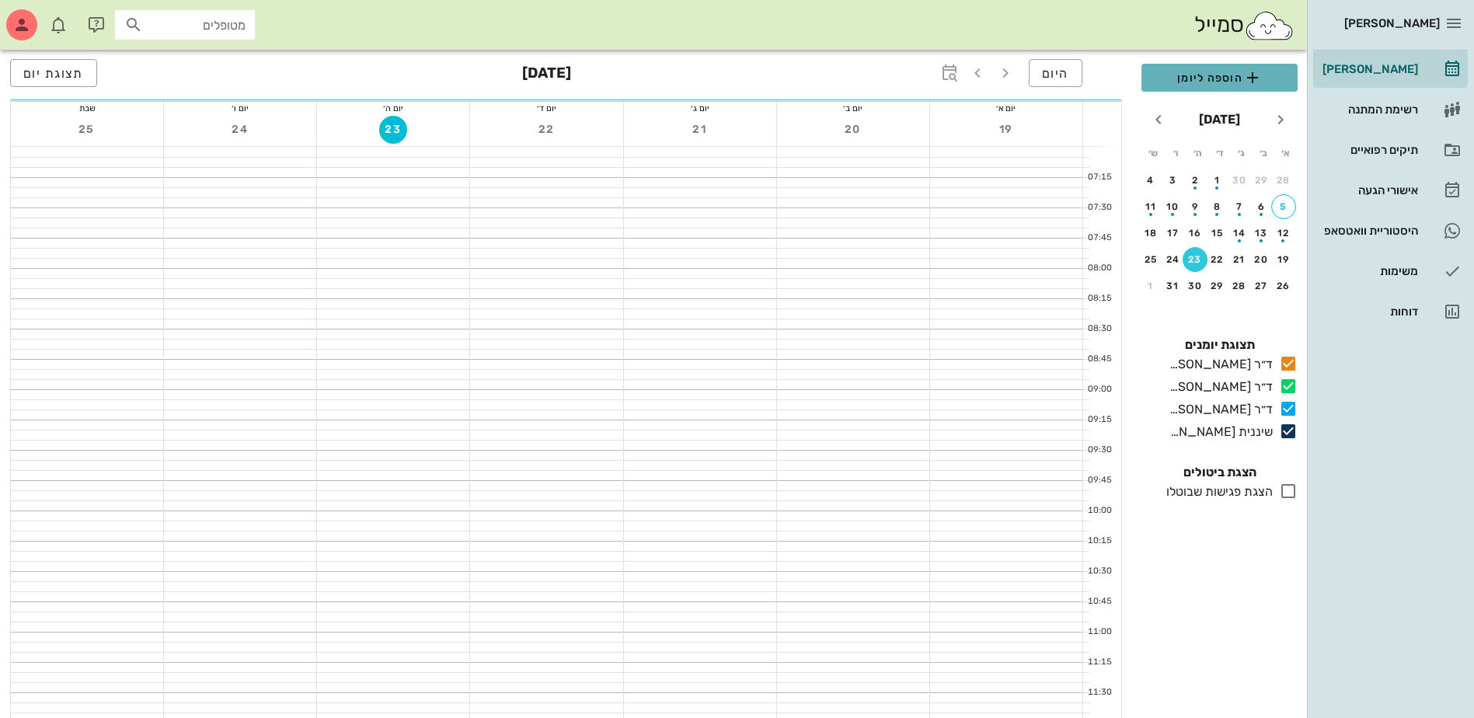
click at [1226, 70] on span "הוספה ליומן" at bounding box center [1219, 77] width 131 height 19
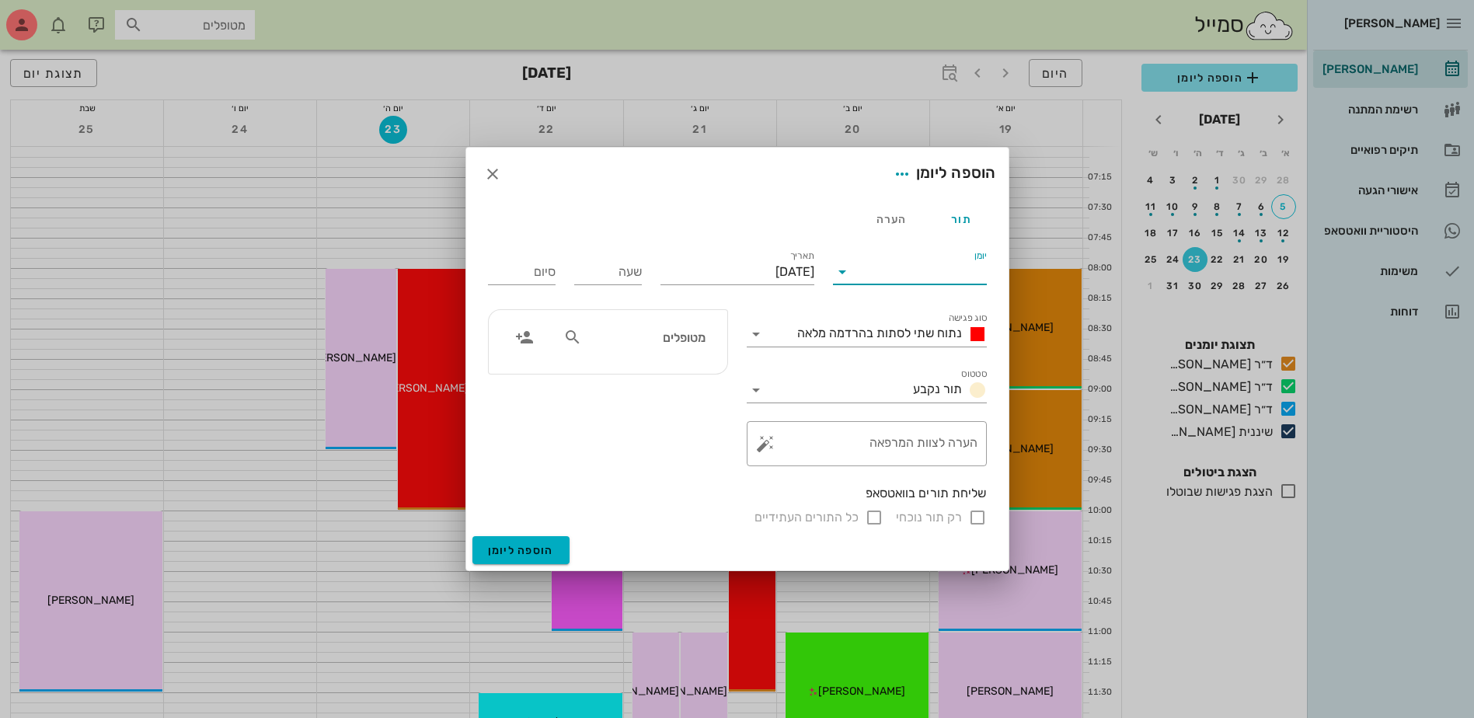
click at [887, 269] on input "יומן" at bounding box center [921, 272] width 132 height 25
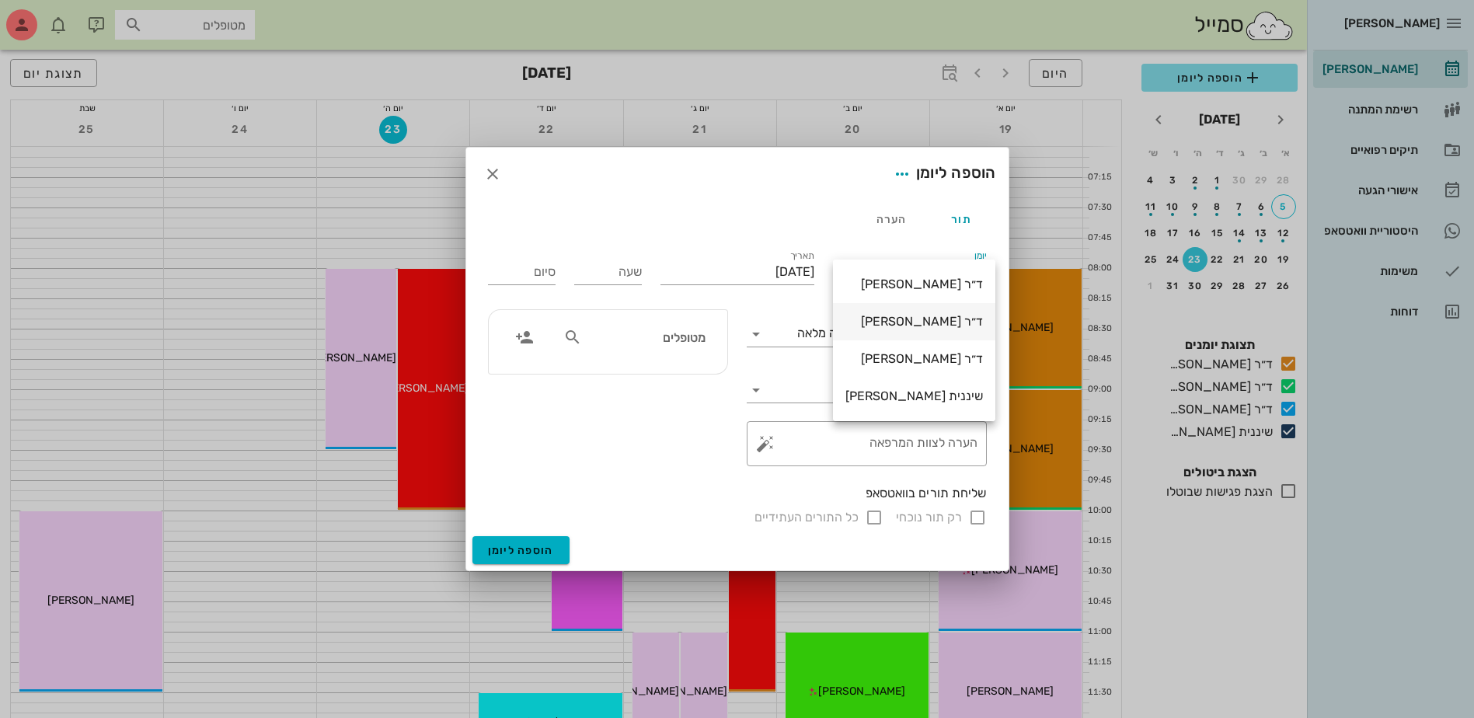
click at [898, 330] on div "ד״ר [PERSON_NAME]" at bounding box center [915, 321] width 138 height 33
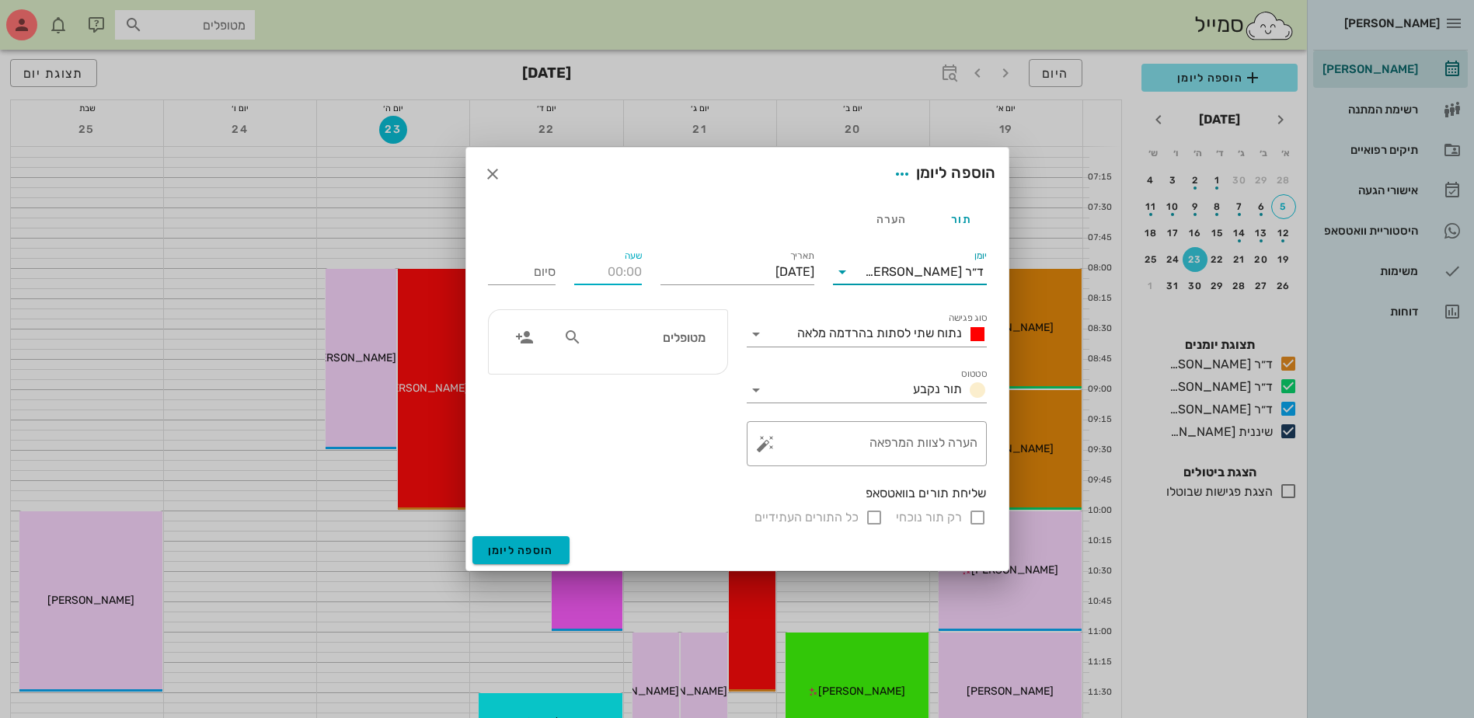
click at [598, 275] on input "שעה" at bounding box center [608, 272] width 68 height 25
click at [813, 336] on span "נתוח שתי לסתות בהרדמה מלאה" at bounding box center [879, 333] width 165 height 15
type input "08:30"
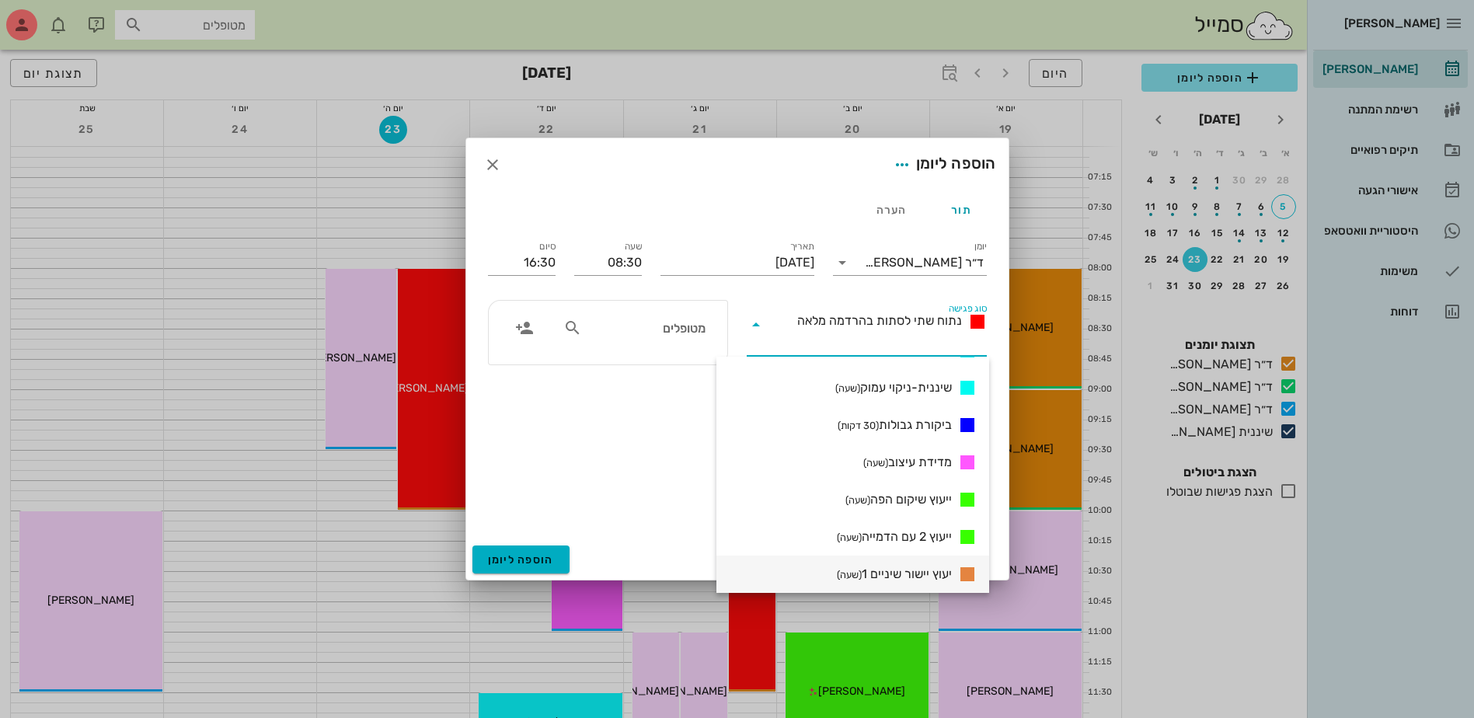
scroll to position [855, 0]
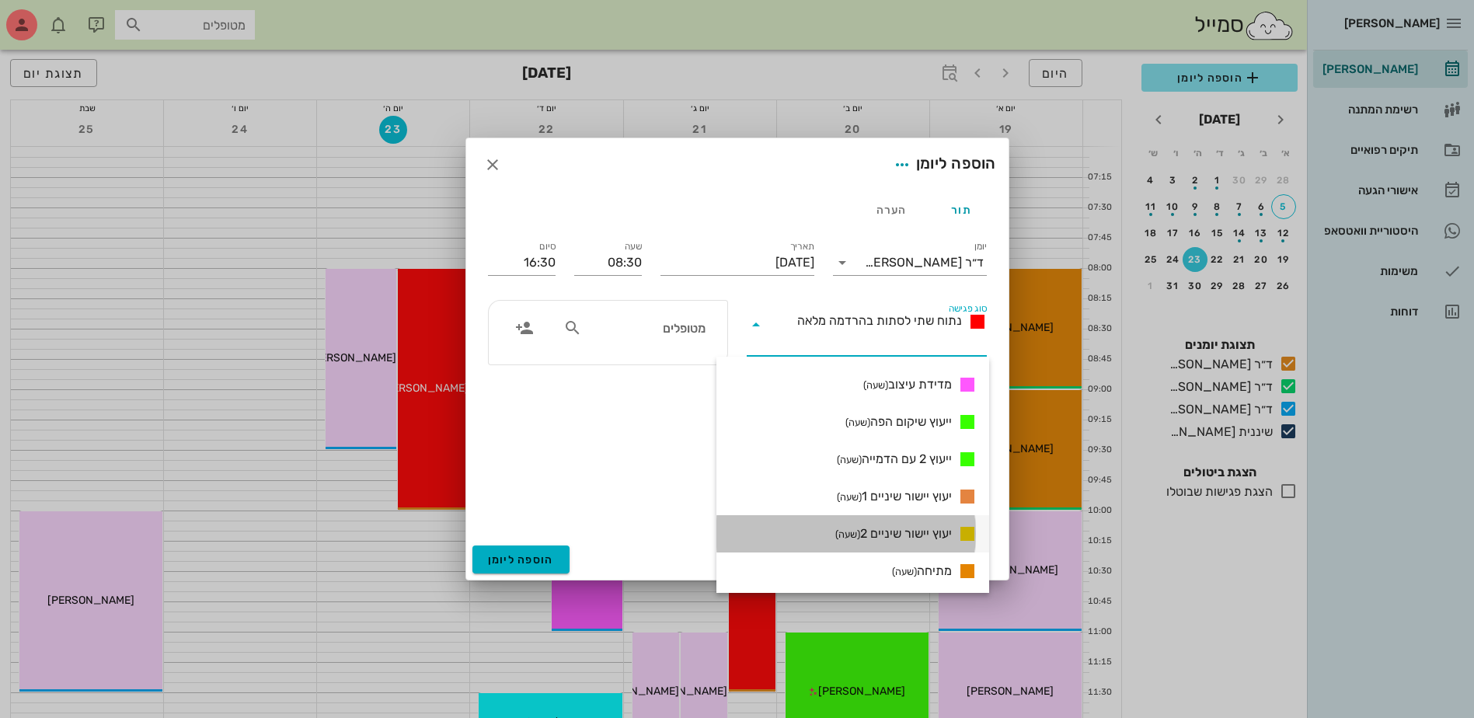
click at [905, 533] on span "יעוץ יישור שיניים 2 (שעה)" at bounding box center [893, 534] width 117 height 19
type input "09:30"
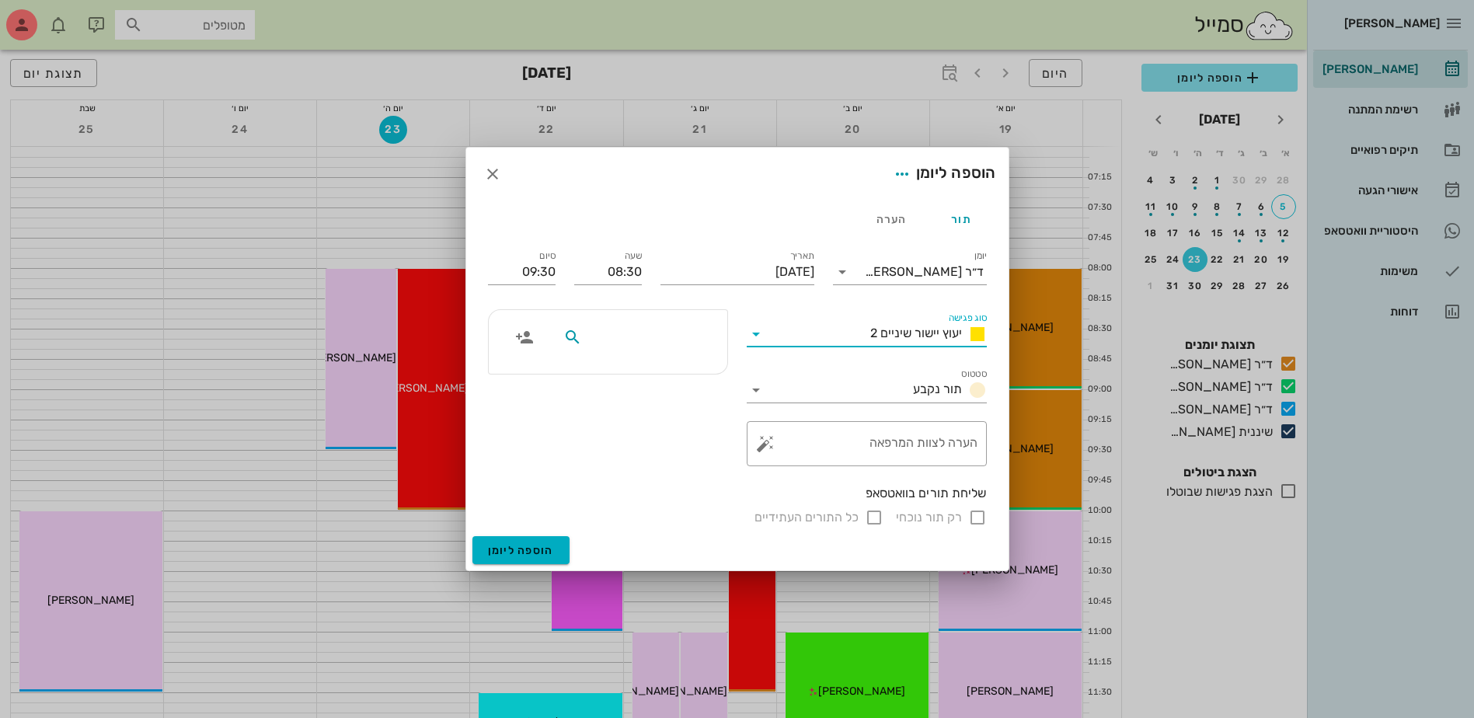
click at [643, 338] on input "text" at bounding box center [645, 337] width 120 height 20
type input "ט"
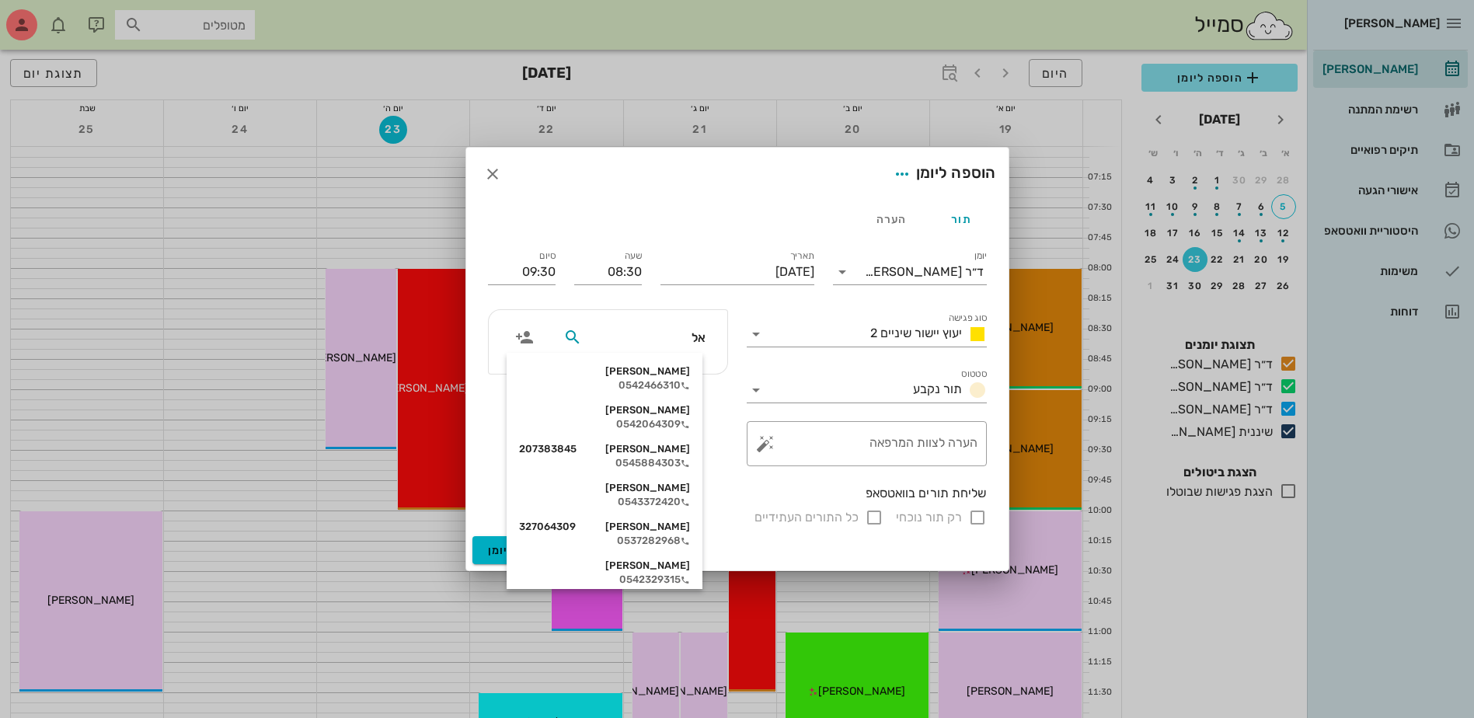
type input "[PERSON_NAME]"
click at [665, 374] on div "[PERSON_NAME]" at bounding box center [604, 371] width 171 height 12
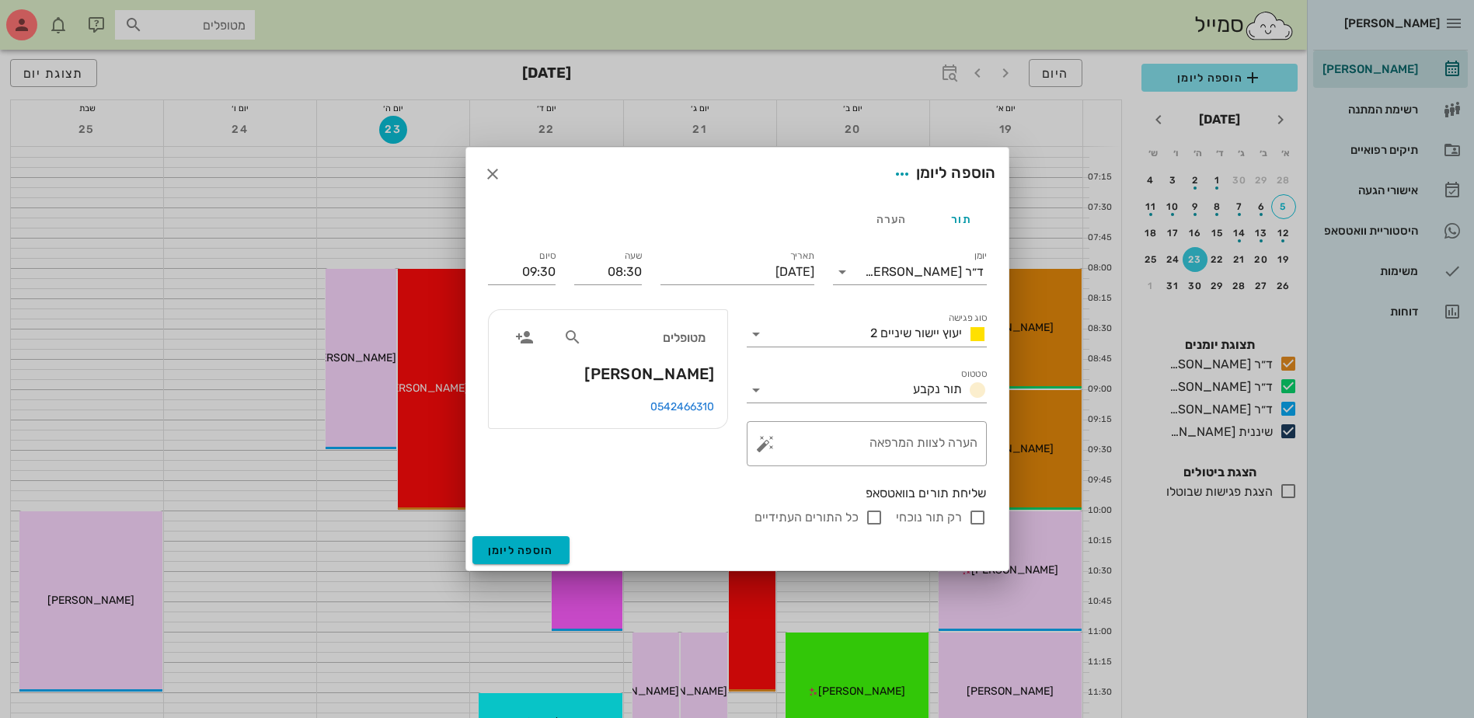
click at [973, 521] on input "רק תור נוכחי" at bounding box center [977, 517] width 19 height 19
checkbox input "false"
click at [524, 550] on span "הוספה ליומן" at bounding box center [521, 550] width 66 height 13
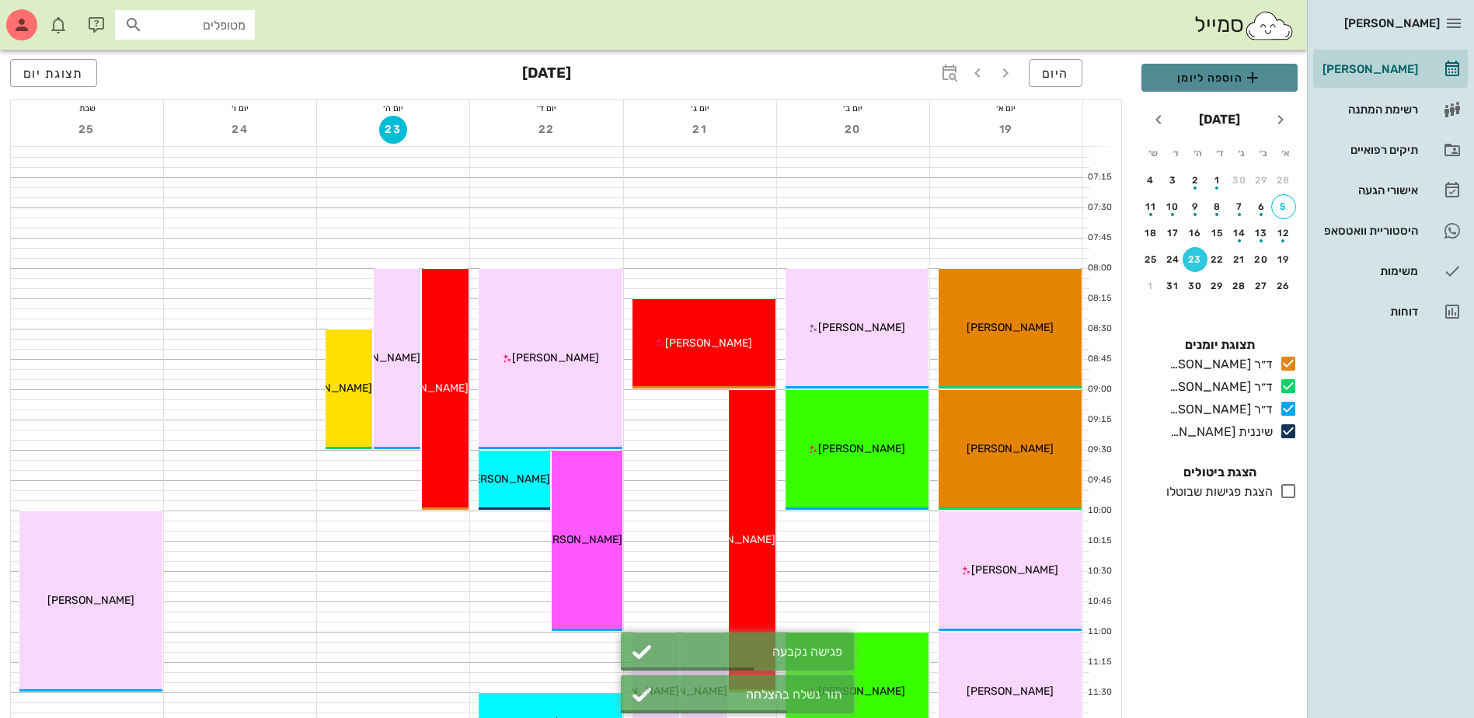
click at [1222, 86] on button "הוספה ליומן" at bounding box center [1220, 78] width 156 height 28
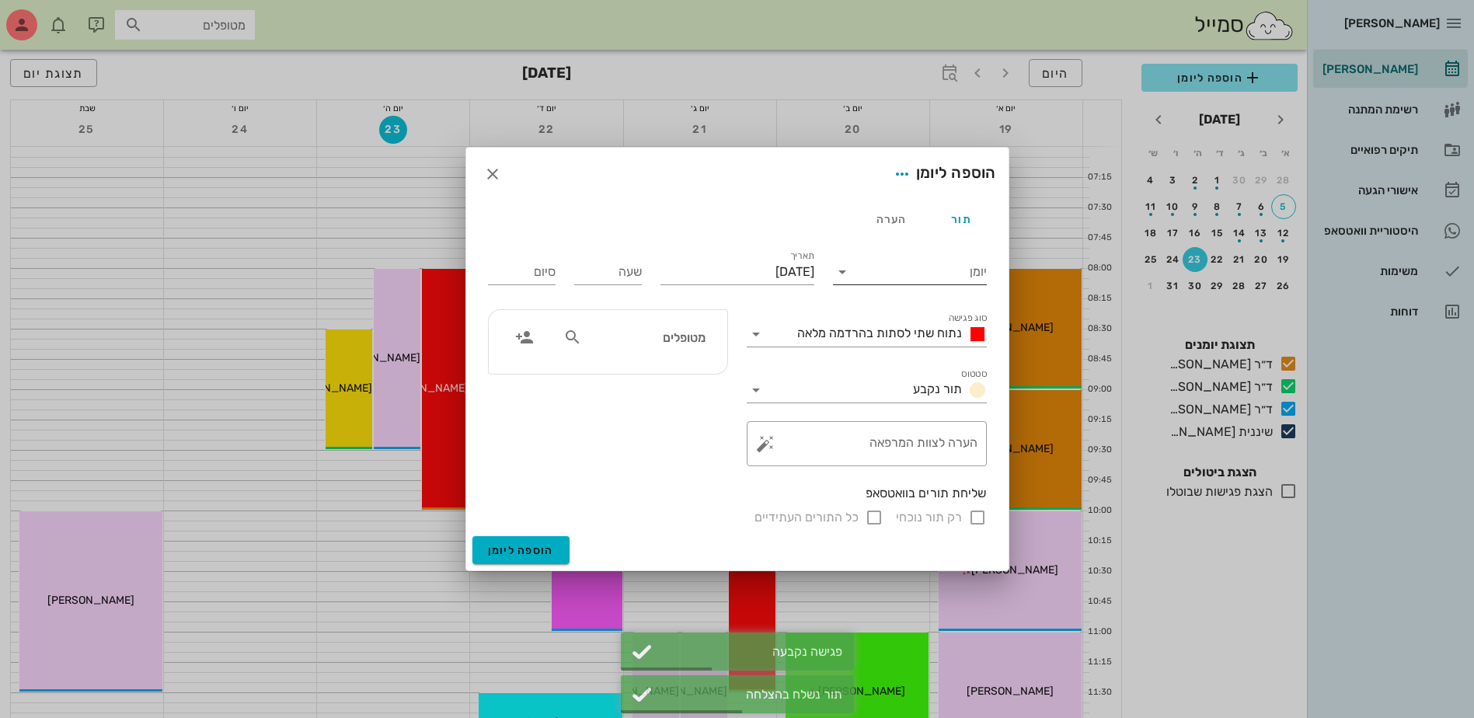
click at [906, 270] on input "יומן" at bounding box center [921, 272] width 132 height 25
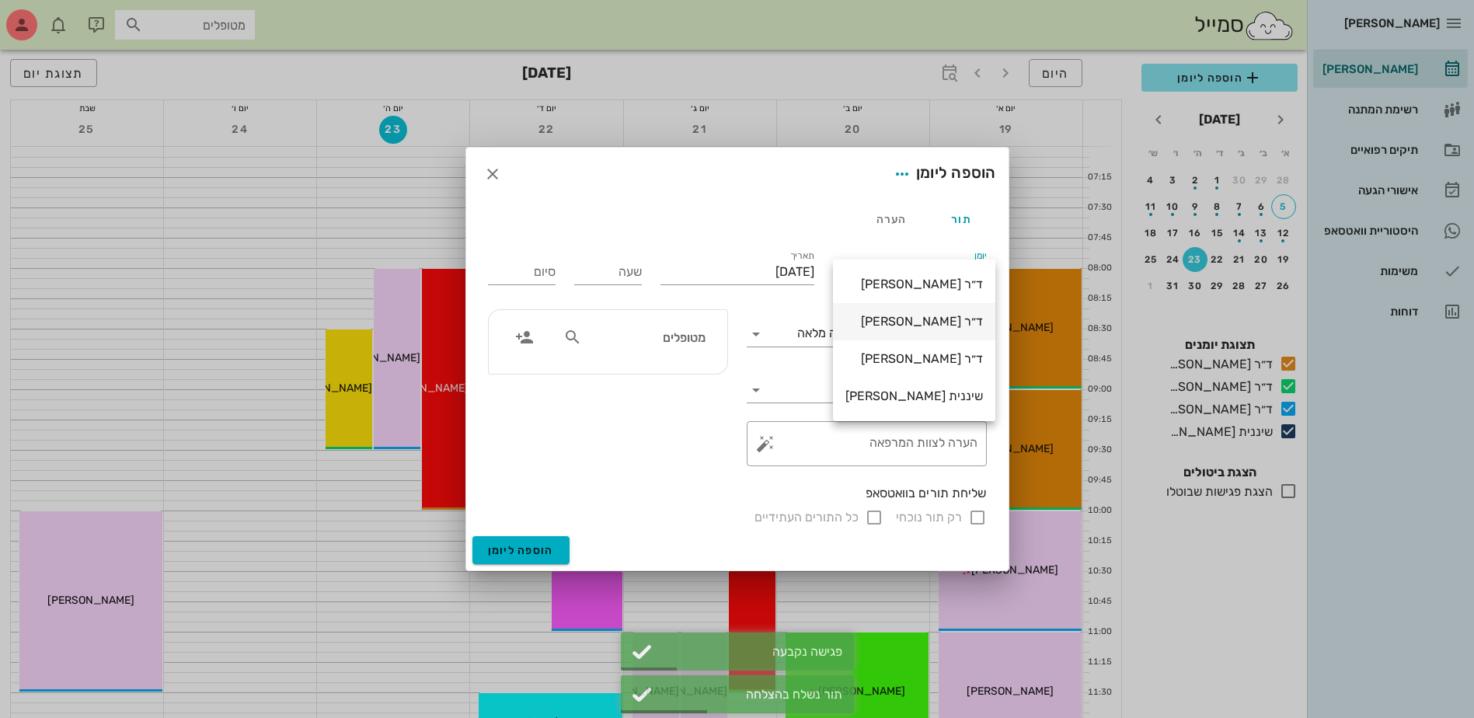
click at [905, 330] on div "ד״ר [PERSON_NAME]" at bounding box center [915, 321] width 138 height 33
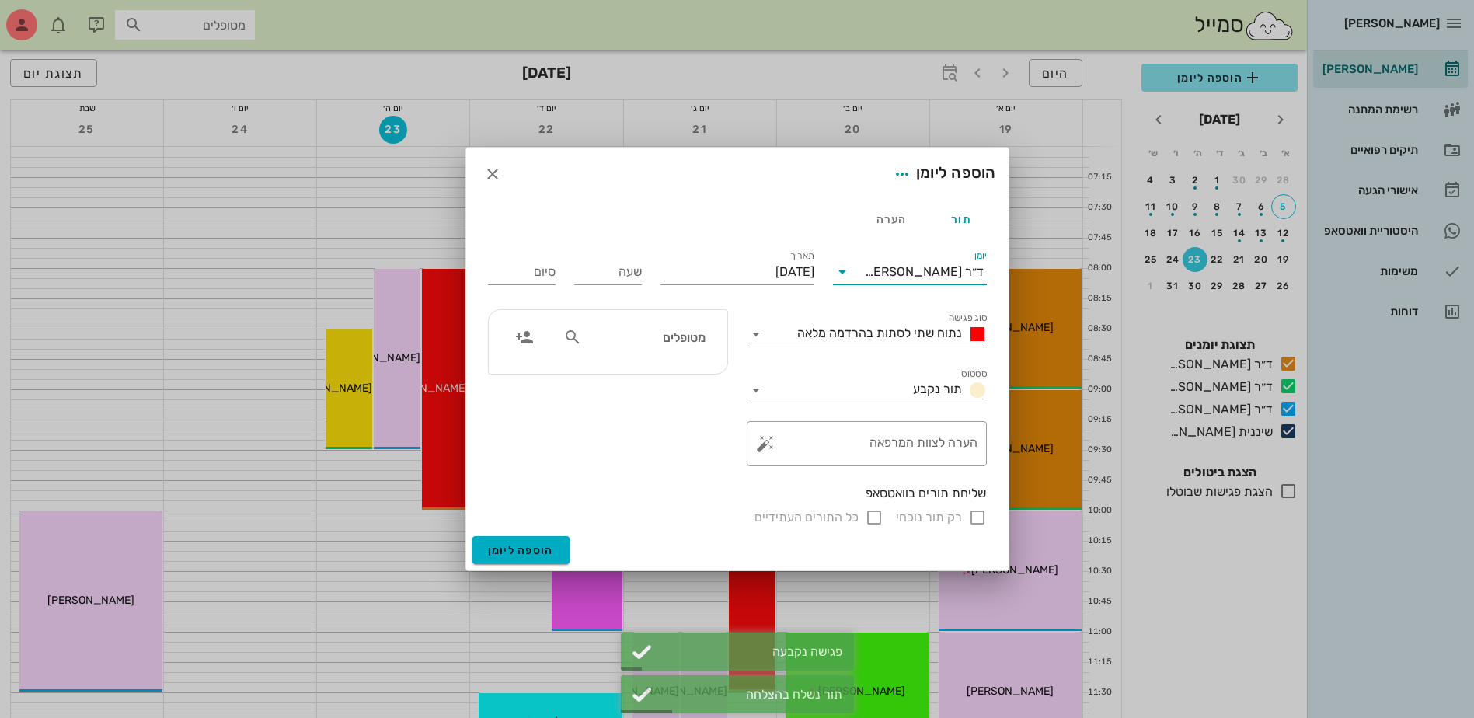
click at [899, 340] on div "נתוח שתי לסתות בהרדמה מלאה" at bounding box center [889, 334] width 196 height 19
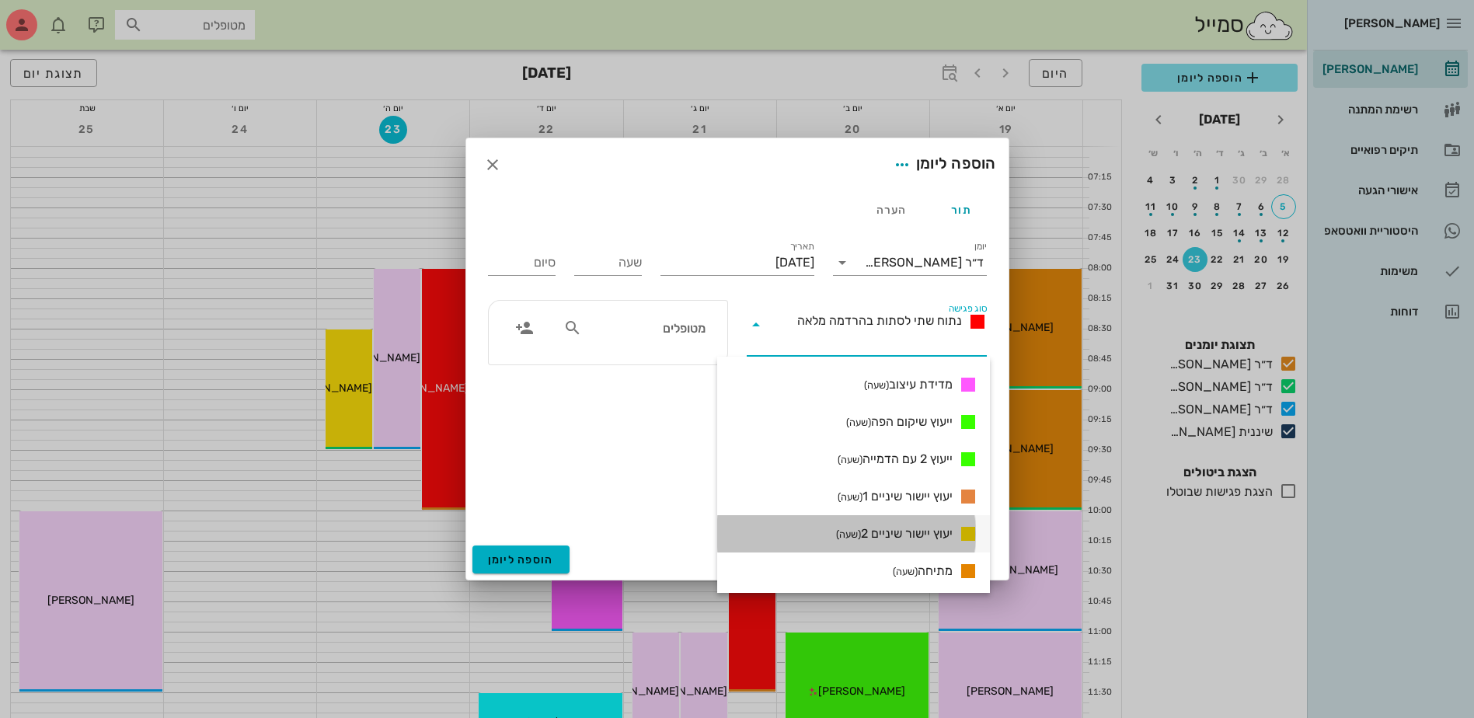
click at [898, 534] on span "יעוץ יישור שיניים 2 (שעה)" at bounding box center [894, 534] width 117 height 19
type input "01:00"
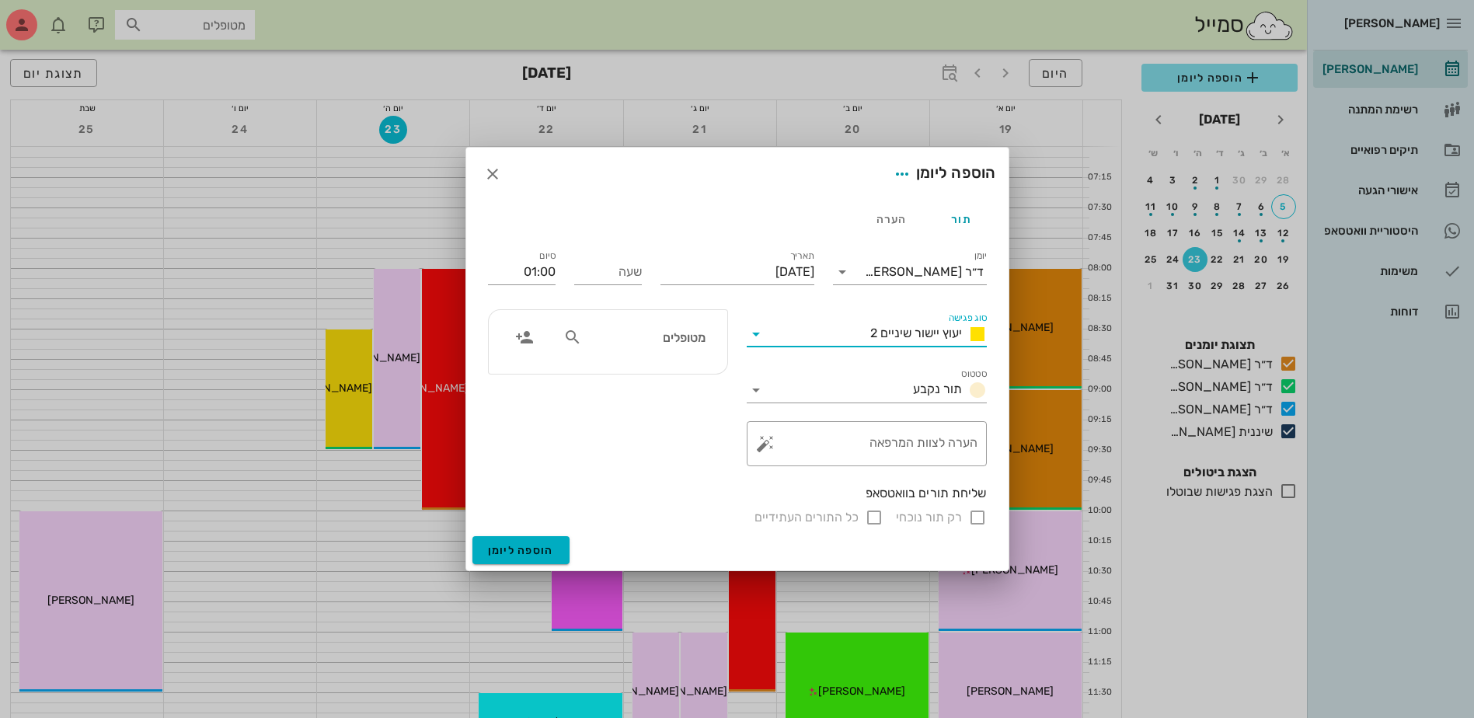
click at [671, 333] on input "מטופלים" at bounding box center [645, 337] width 120 height 20
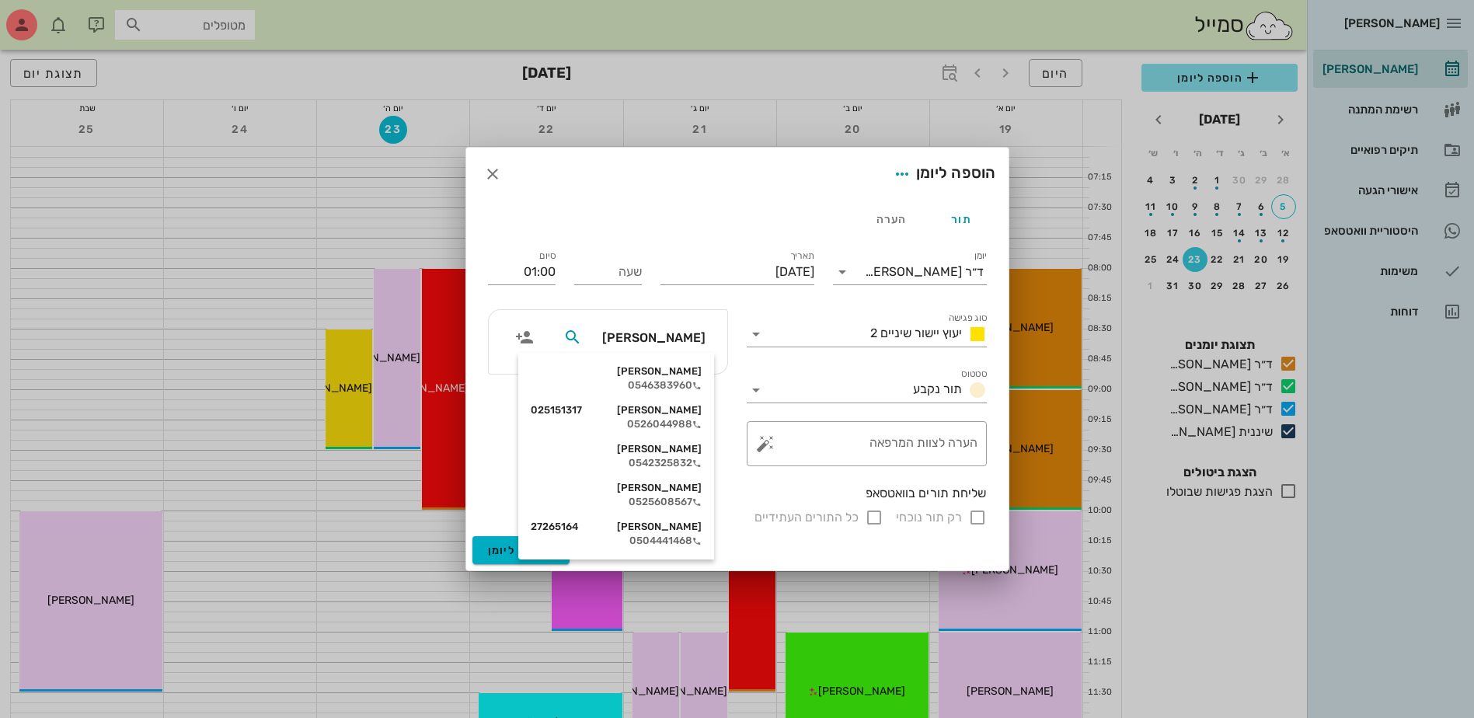
type input "[PERSON_NAME]"
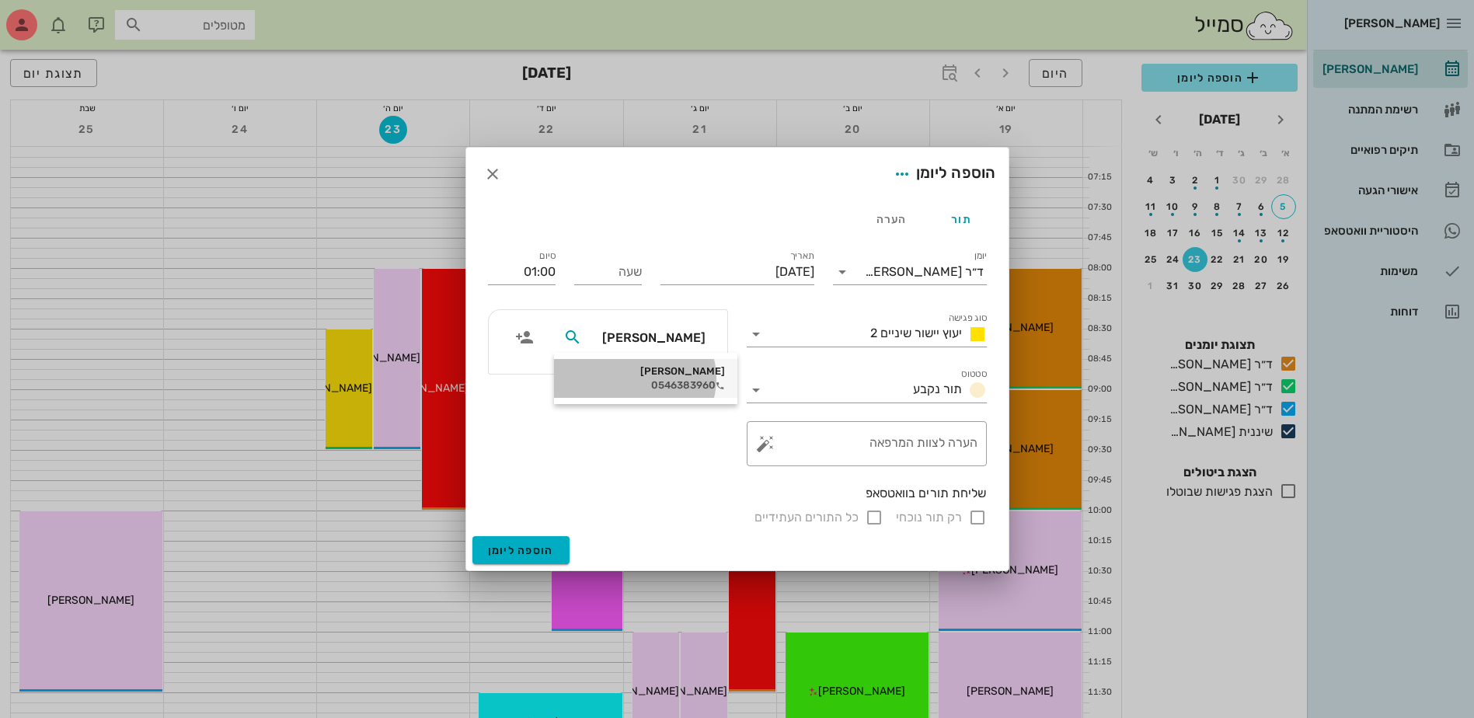
click at [671, 379] on div "0546383960" at bounding box center [646, 385] width 159 height 12
click at [619, 273] on input "שעה" at bounding box center [608, 272] width 68 height 25
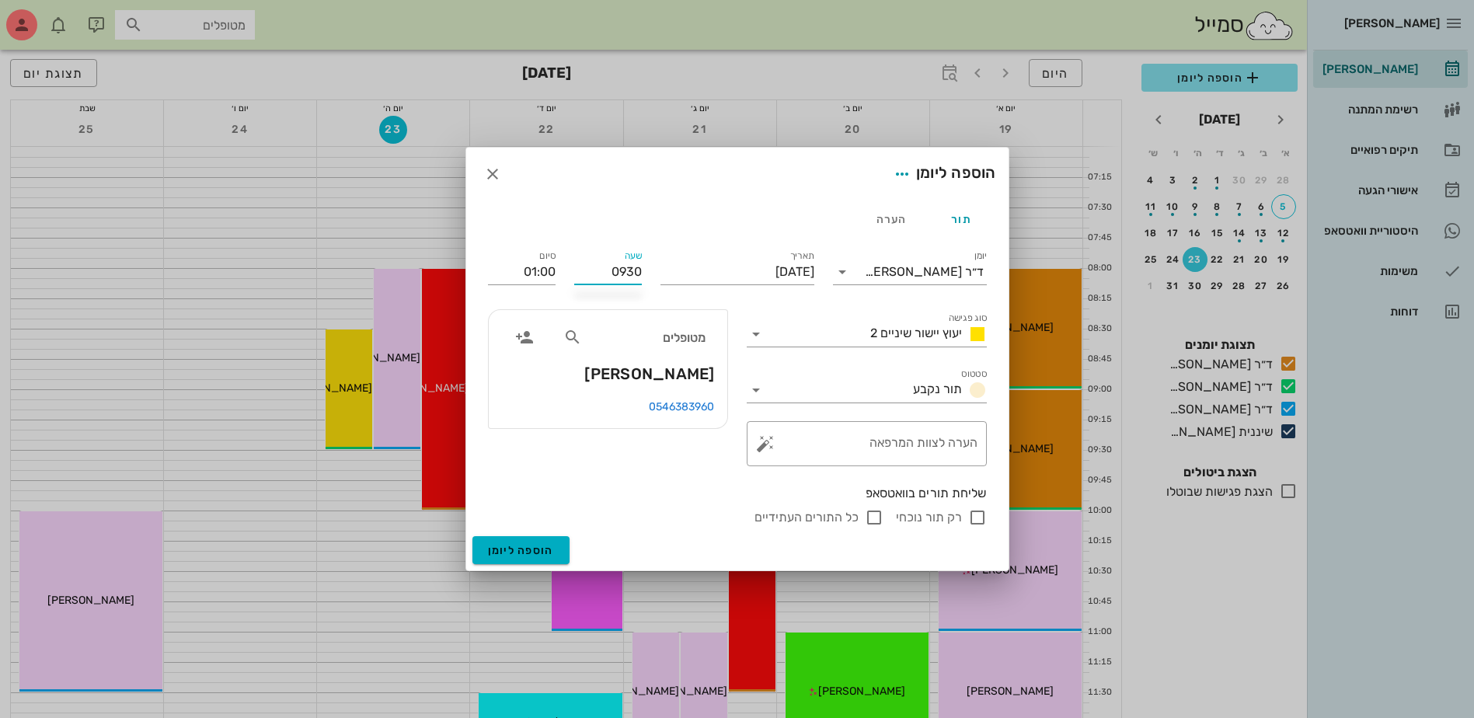
type input "09:30"
type input "10:30"
click at [615, 486] on div "שליחת תורים בוואטסאפ" at bounding box center [737, 493] width 499 height 17
click at [971, 517] on input "רק תור נוכחי" at bounding box center [977, 517] width 19 height 19
checkbox input "false"
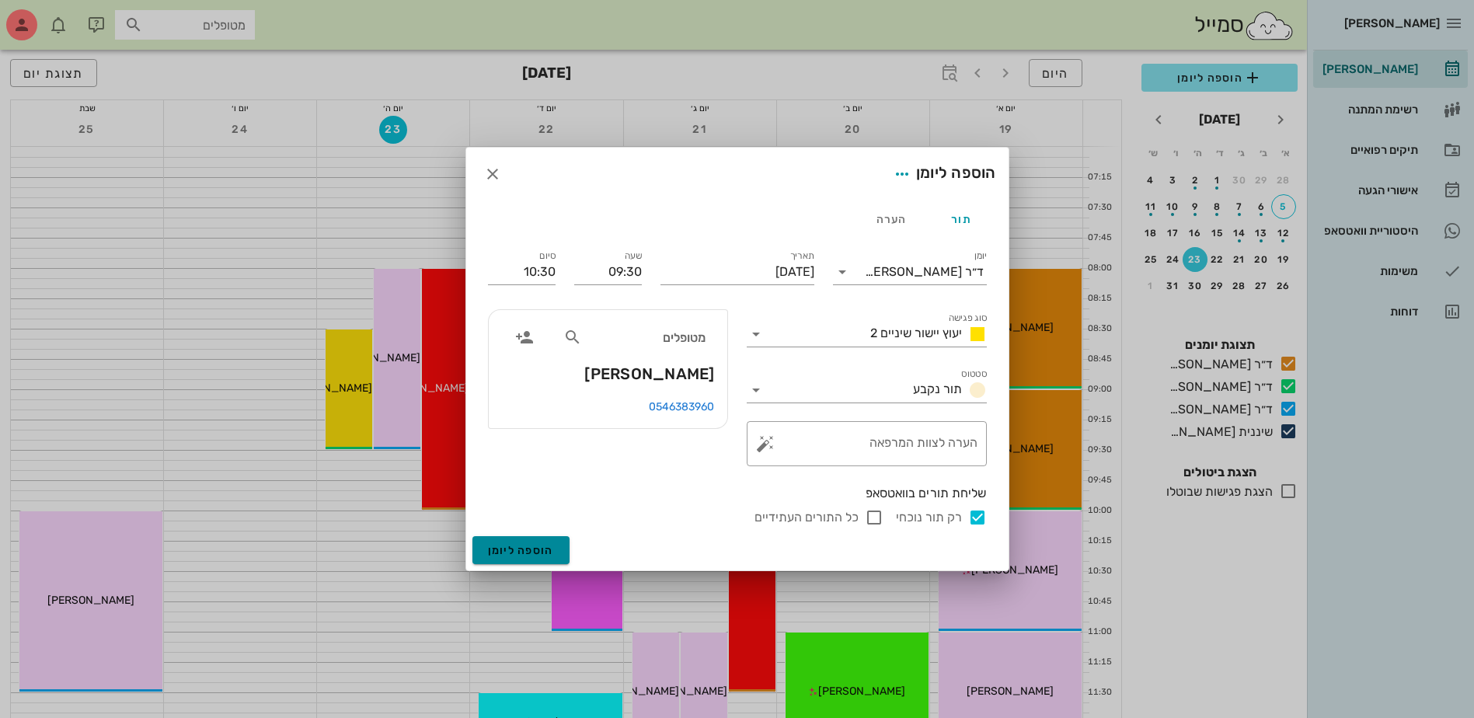
click at [526, 541] on button "הוספה ליומן" at bounding box center [521, 550] width 97 height 28
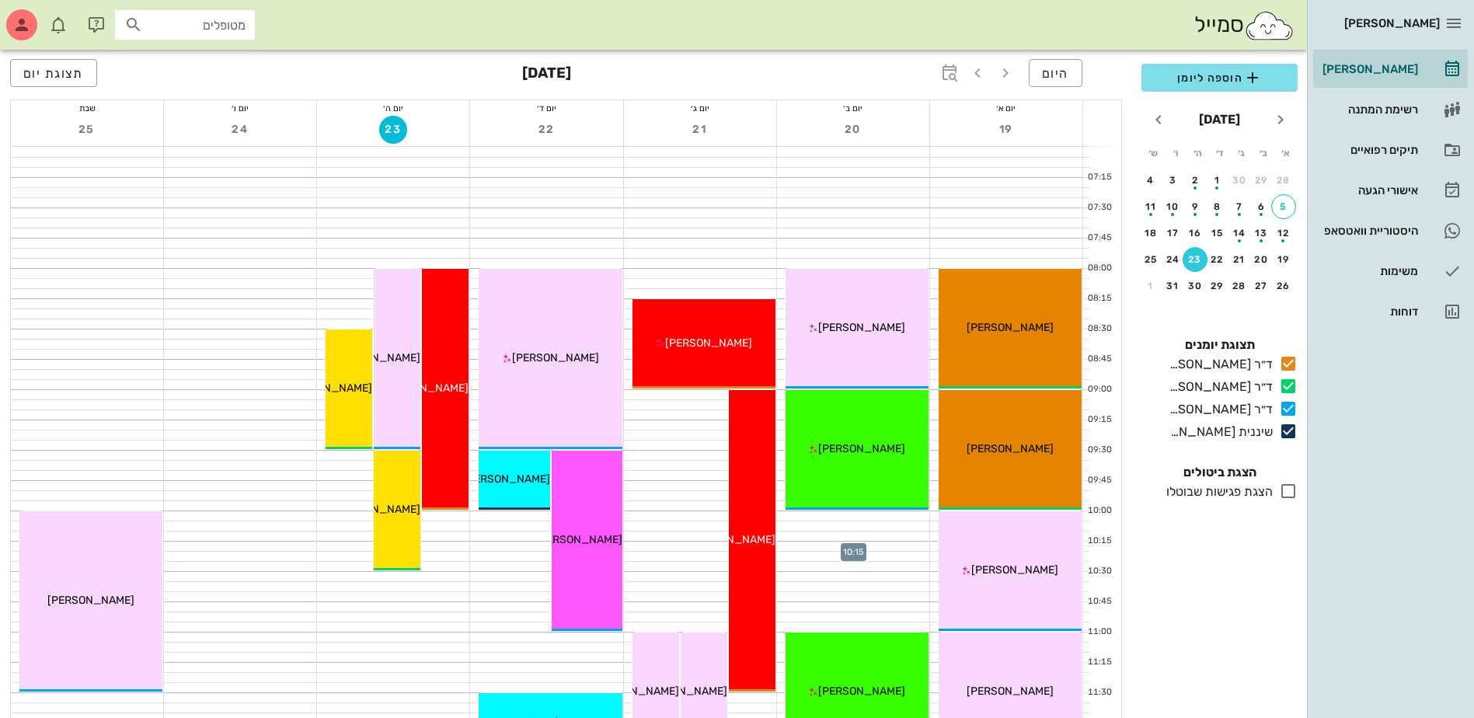
scroll to position [78, 0]
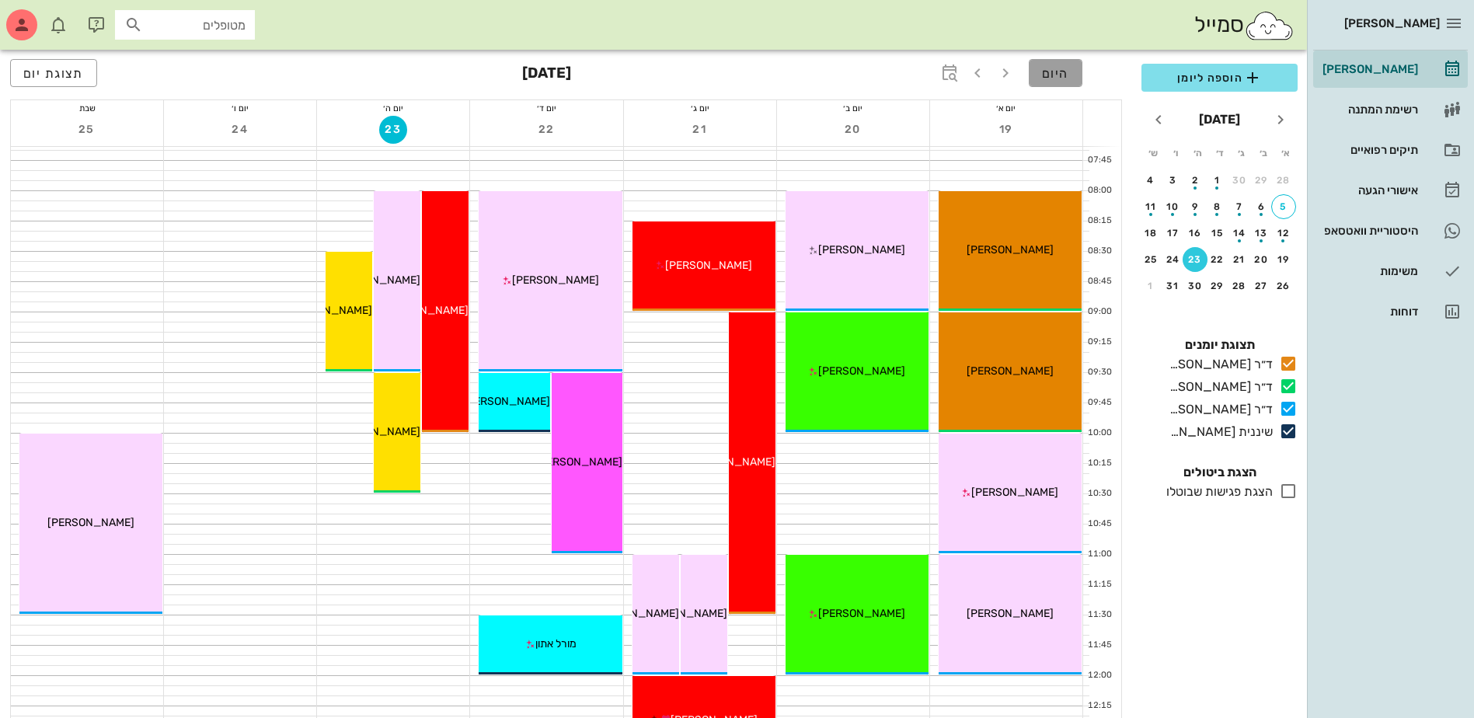
click at [1053, 73] on span "היום" at bounding box center [1055, 73] width 27 height 15
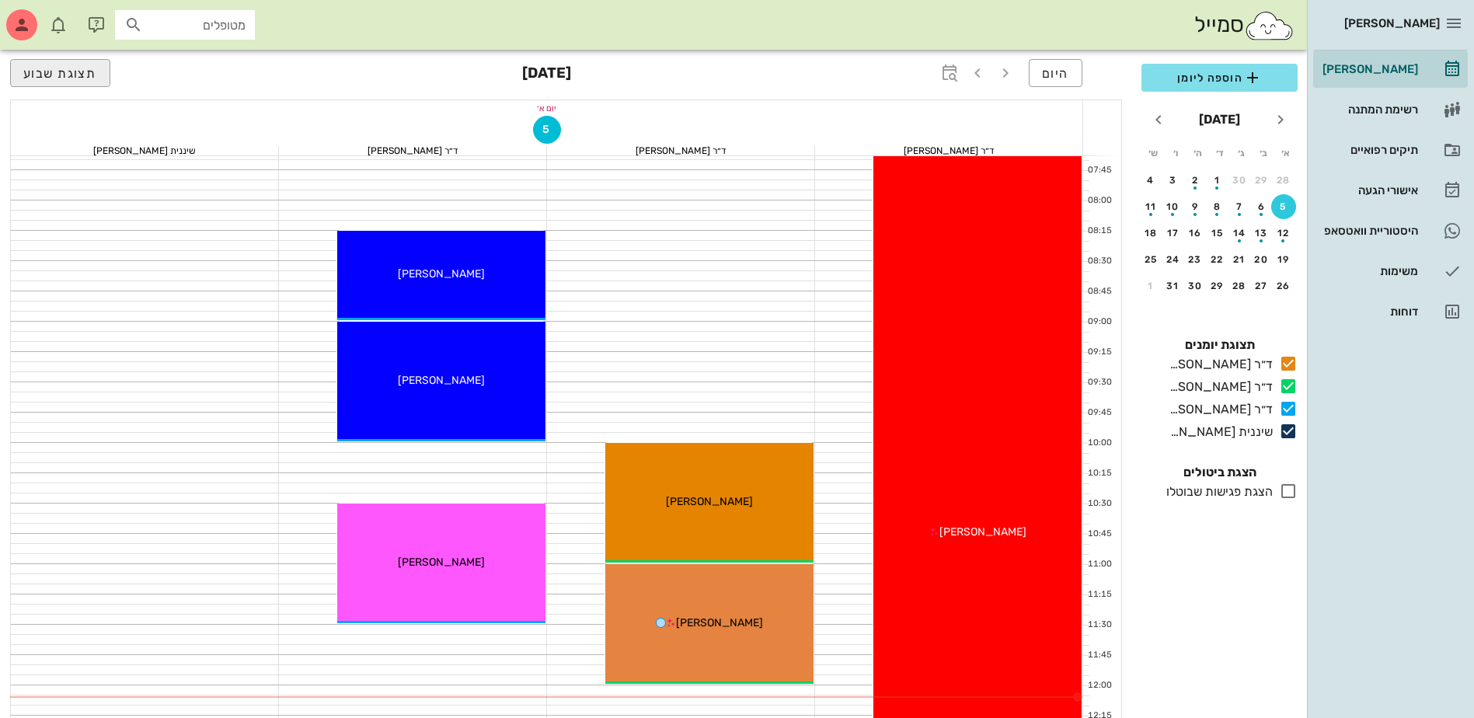
click at [89, 66] on span "תצוגת שבוע" at bounding box center [60, 73] width 74 height 15
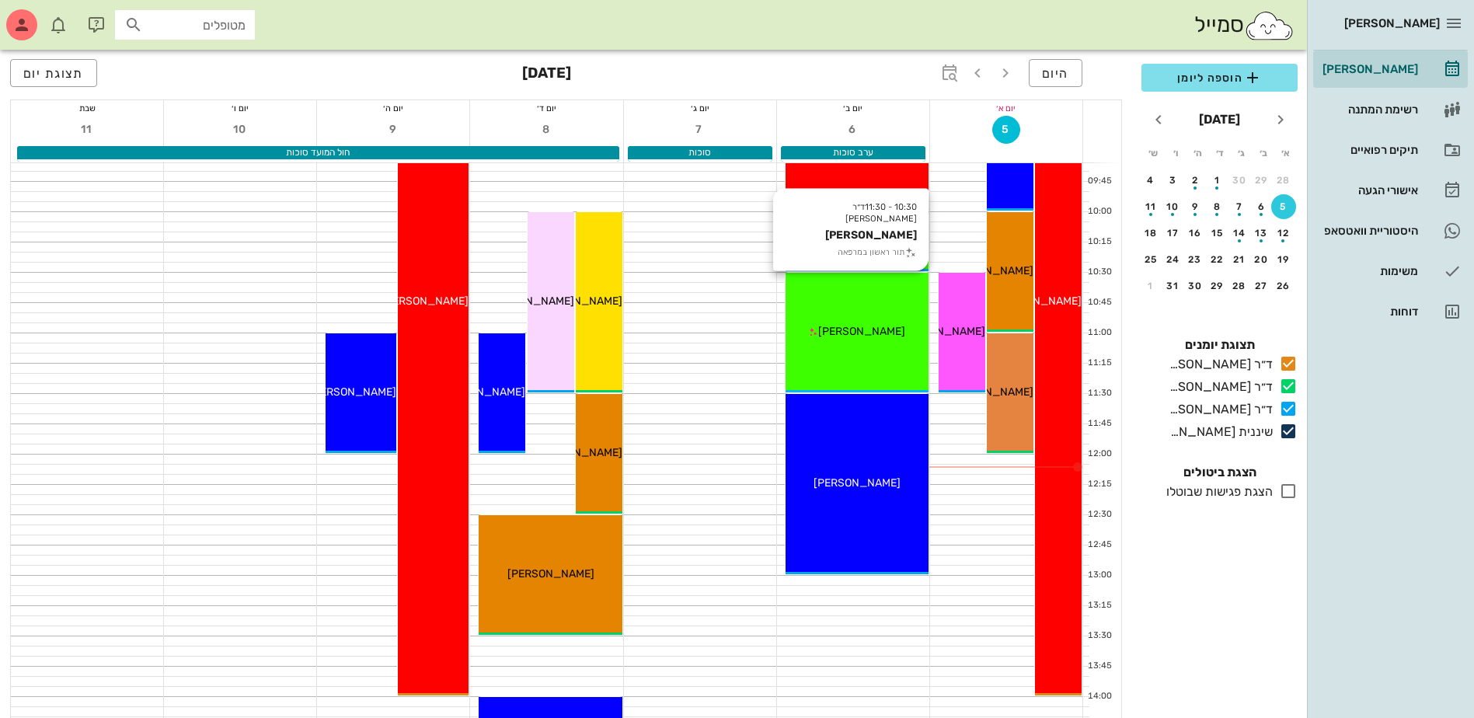
scroll to position [311, 0]
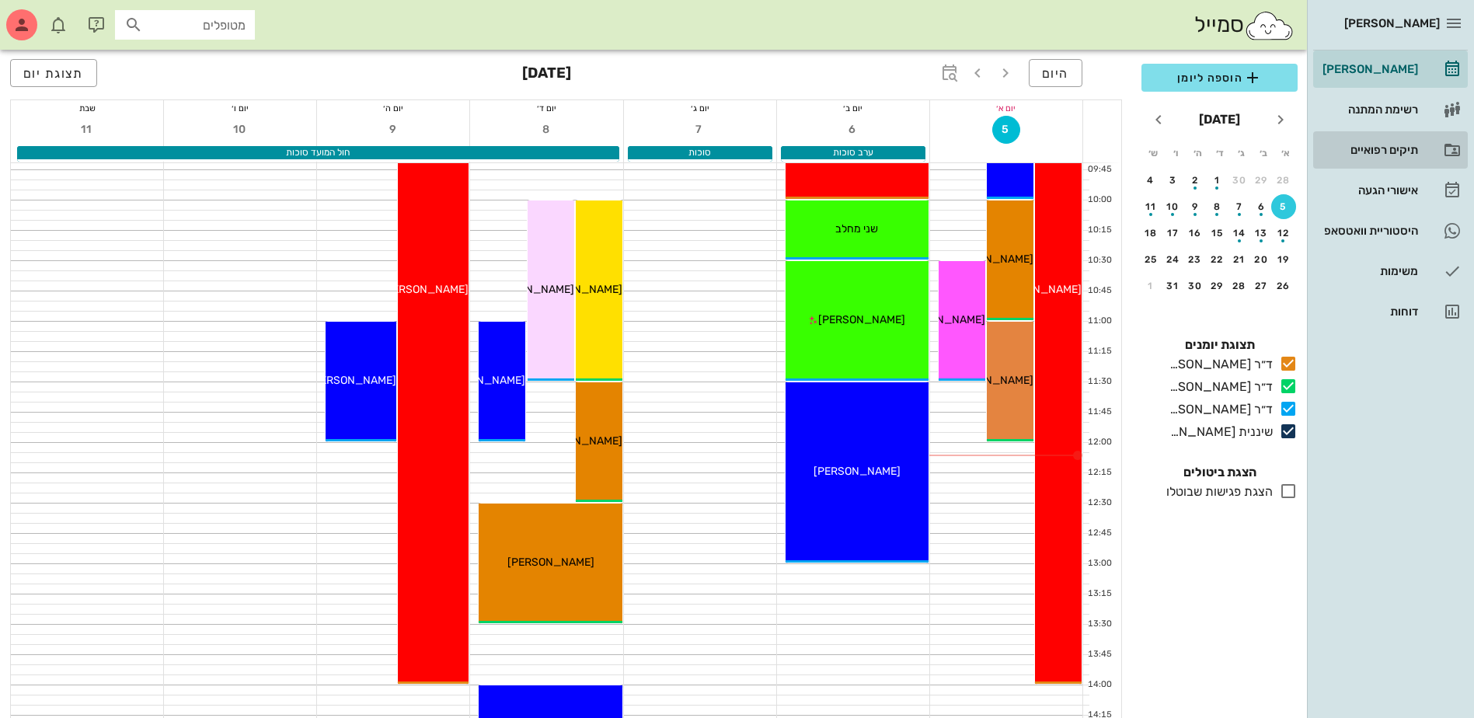
click at [1374, 148] on div "תיקים רפואיים" at bounding box center [1369, 150] width 99 height 12
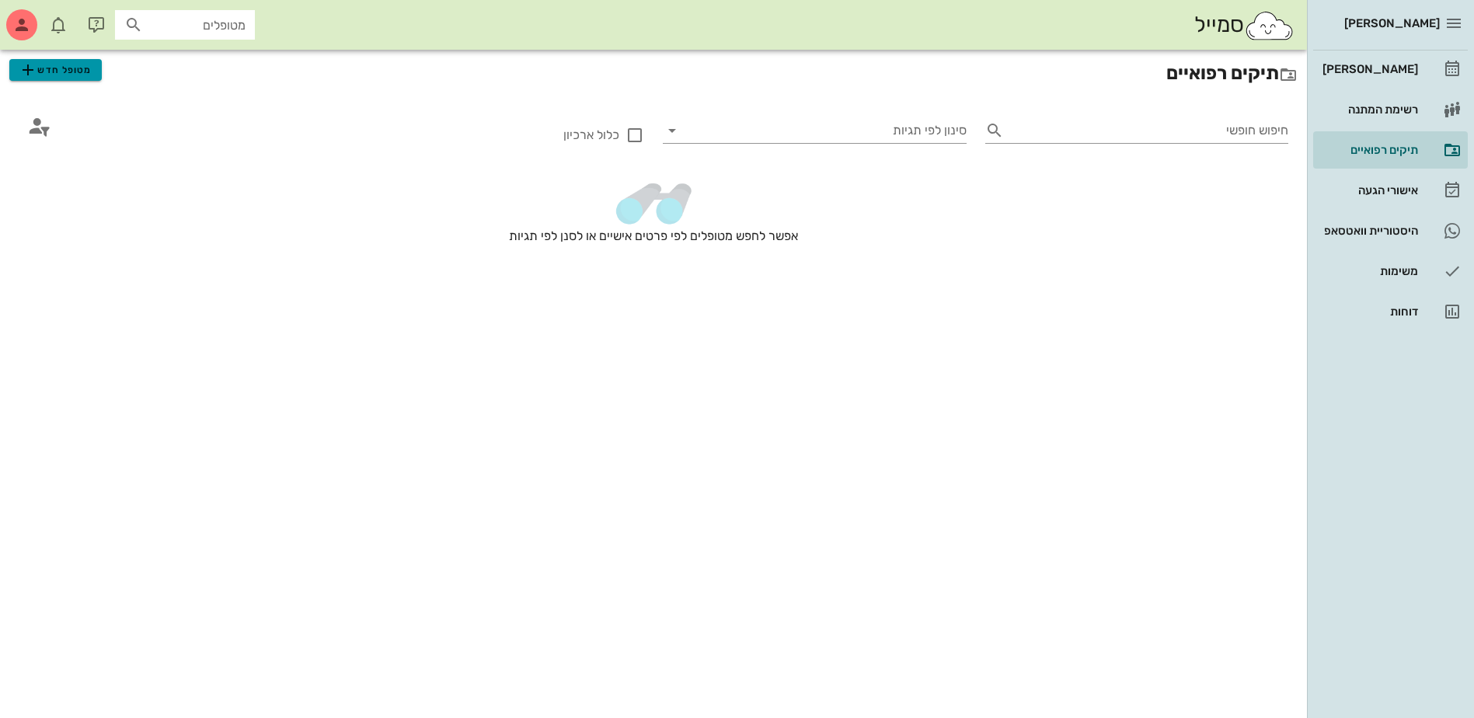
click at [72, 71] on span "מטופל חדש" at bounding box center [55, 70] width 73 height 19
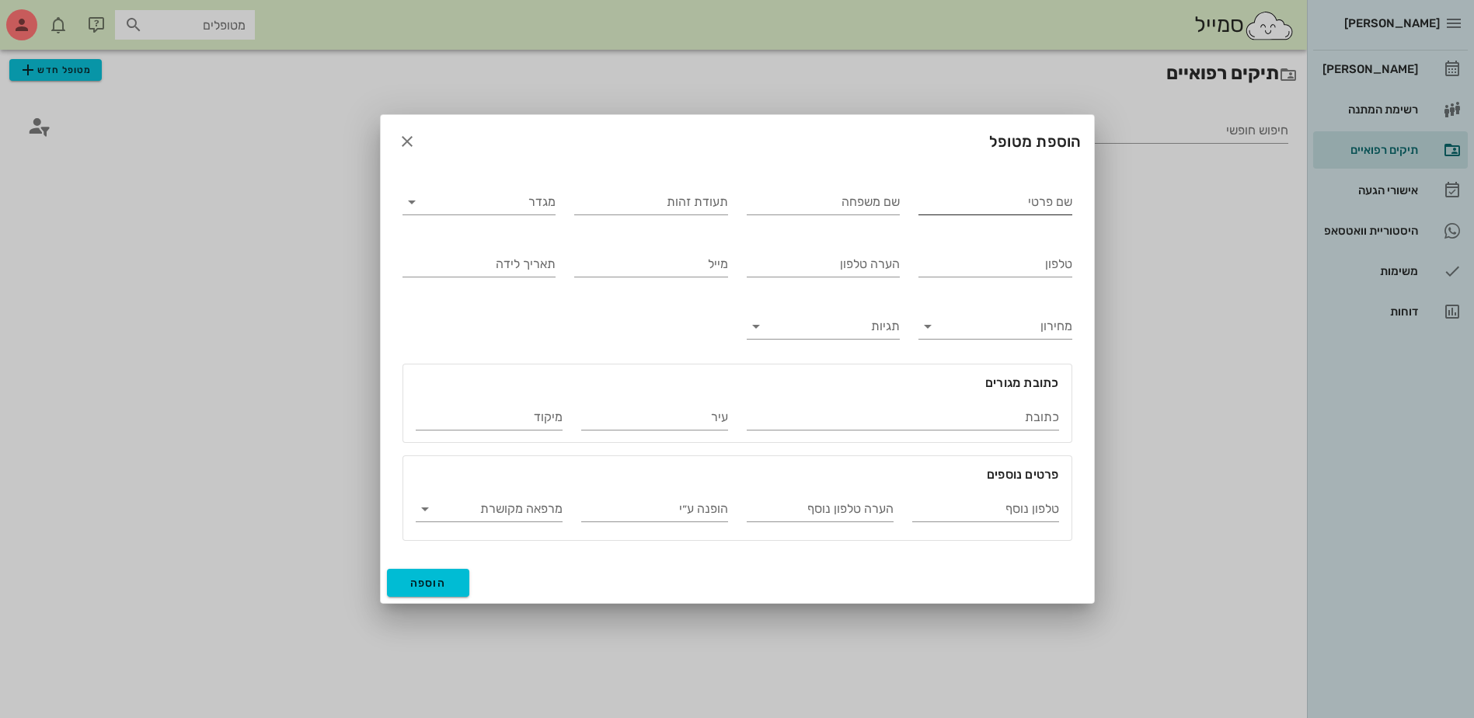
click at [1003, 198] on input "שם פרטי" at bounding box center [996, 202] width 154 height 25
type input "[PERSON_NAME]"
click at [477, 211] on input "מגדר" at bounding box center [491, 202] width 129 height 25
click at [528, 247] on div "נקבה" at bounding box center [479, 251] width 129 height 15
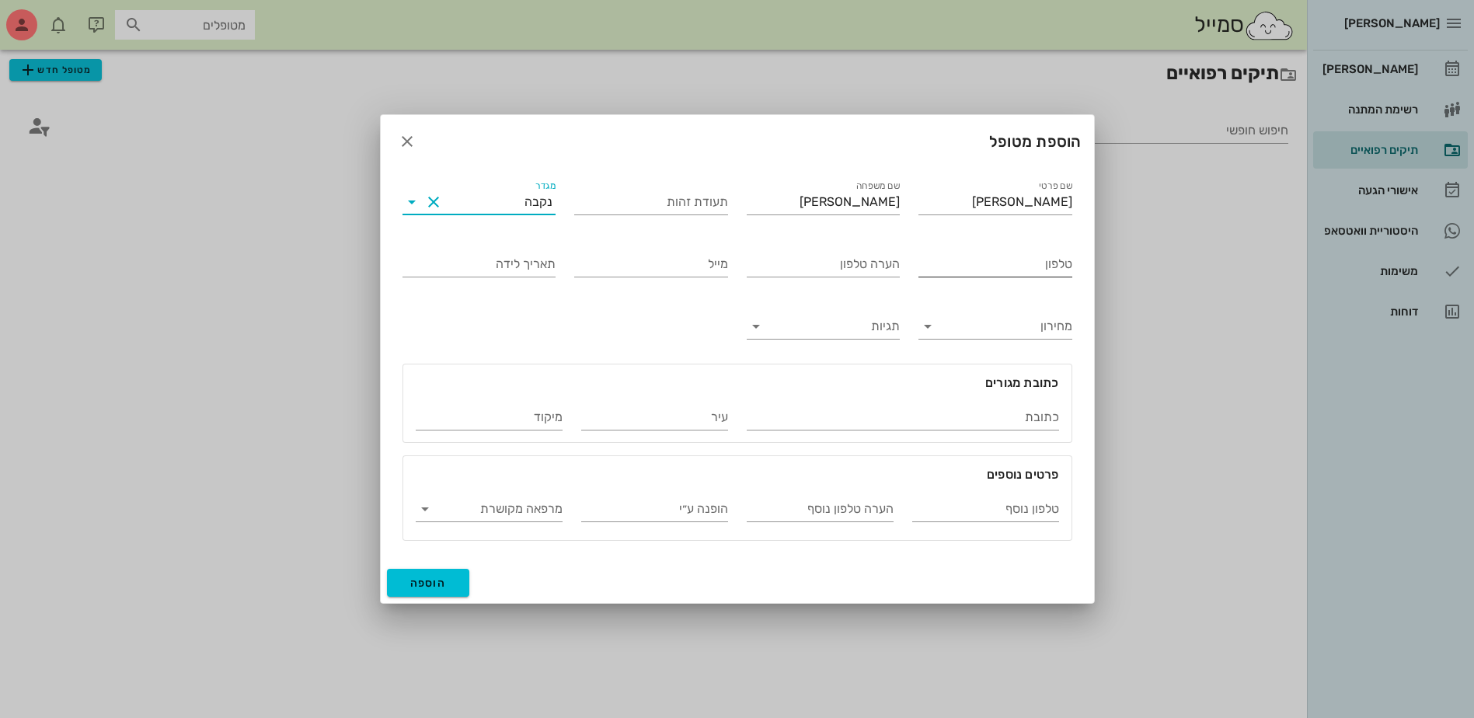
click at [1017, 269] on input "טלפון" at bounding box center [996, 264] width 154 height 25
type input "058-6874946"
click at [815, 263] on input "הערה טלפון" at bounding box center [824, 264] width 154 height 25
type input "[PERSON_NAME] אחותה"
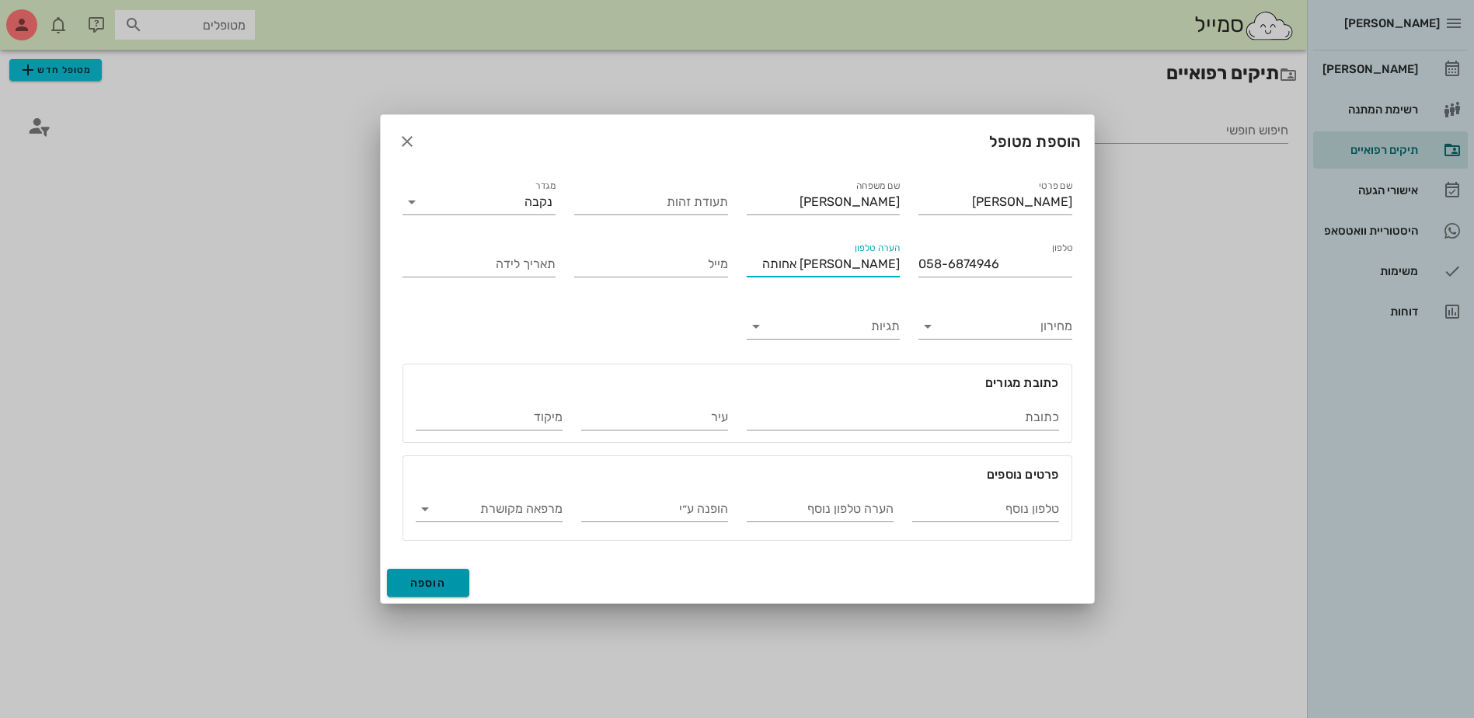
click at [424, 581] on span "הוספה" at bounding box center [428, 583] width 37 height 13
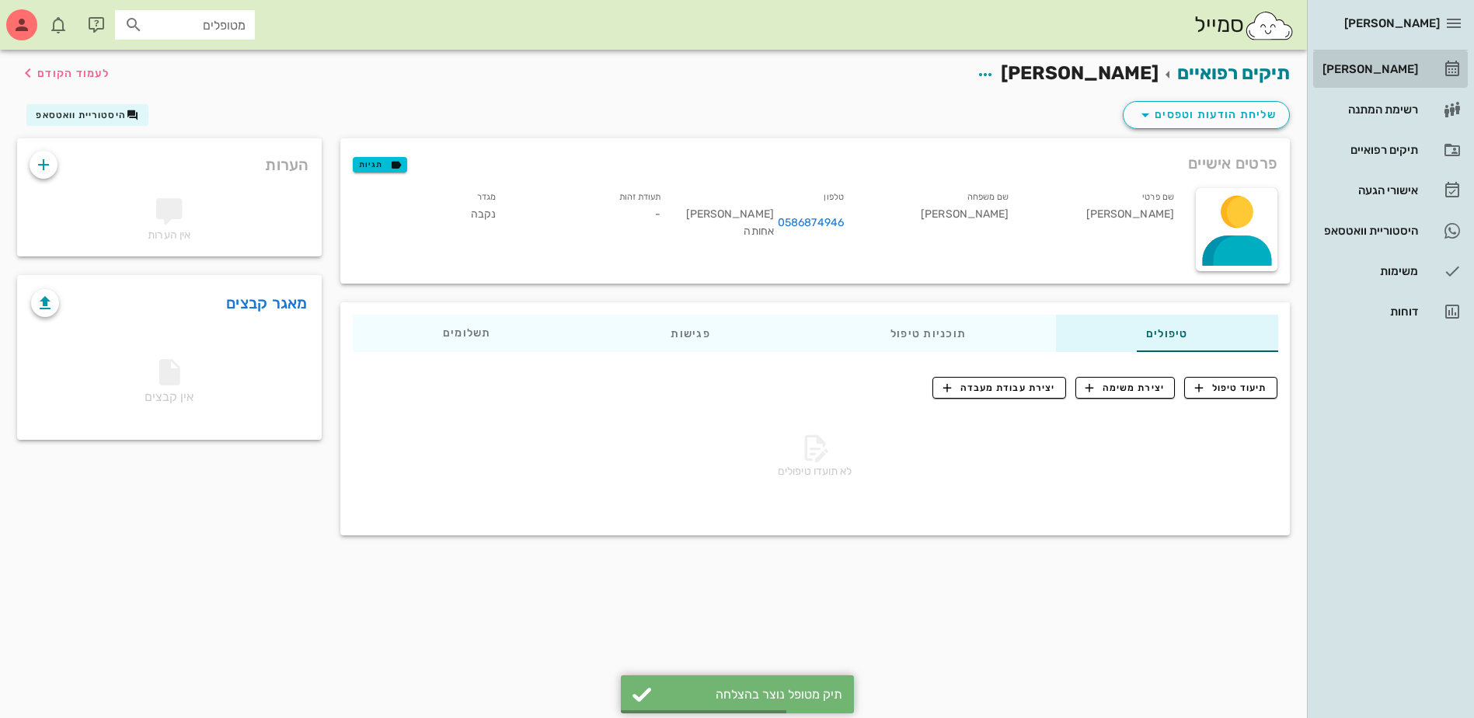
click at [1395, 71] on div "[PERSON_NAME]" at bounding box center [1369, 69] width 99 height 12
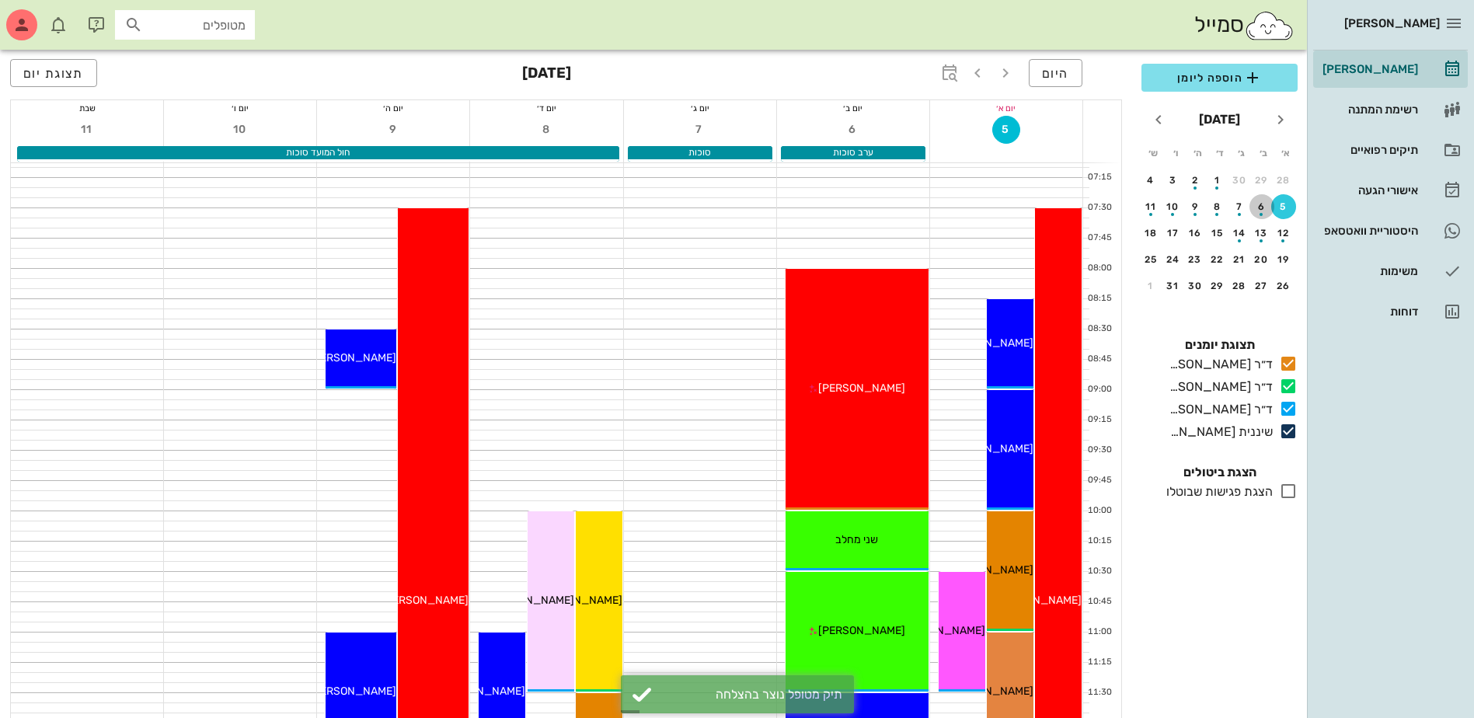
click at [1264, 211] on div "button" at bounding box center [1262, 210] width 25 height 9
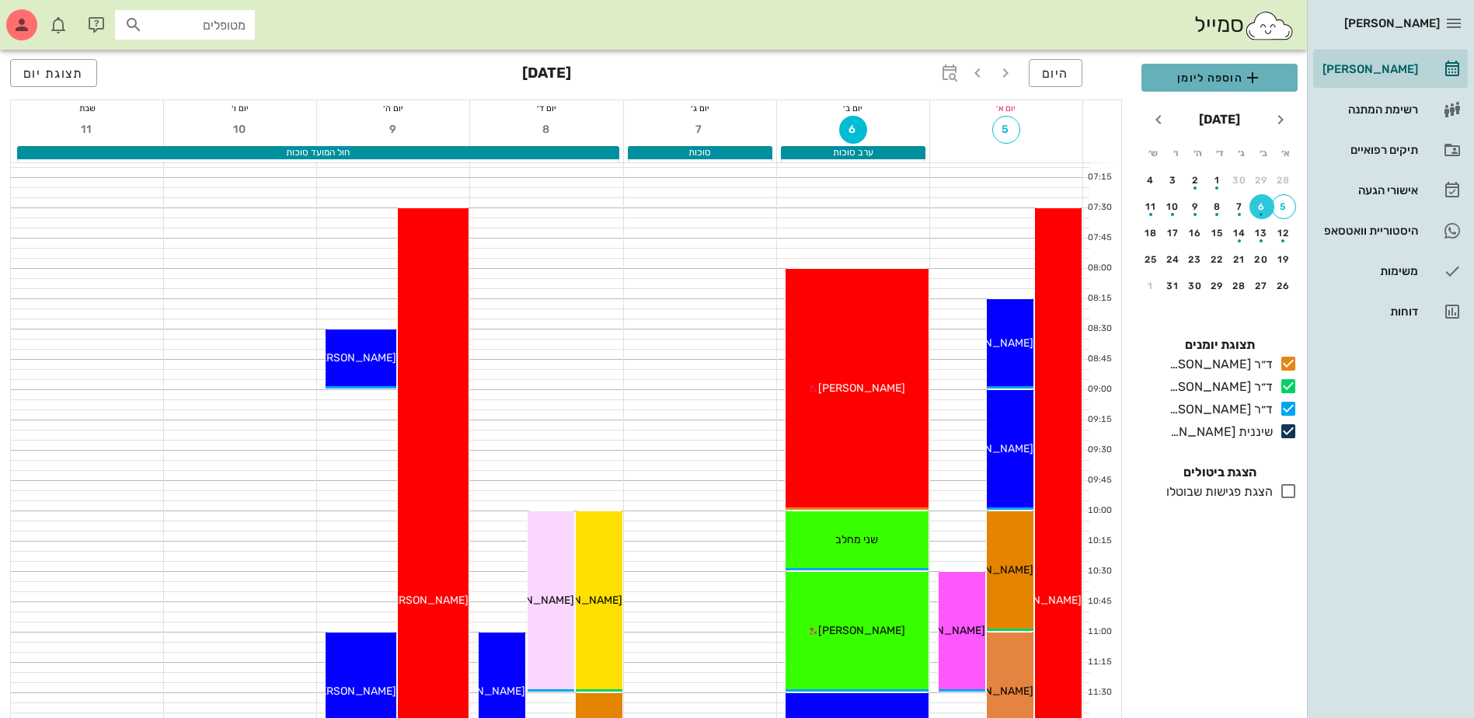
click at [1209, 78] on span "הוספה ליומן" at bounding box center [1219, 77] width 131 height 19
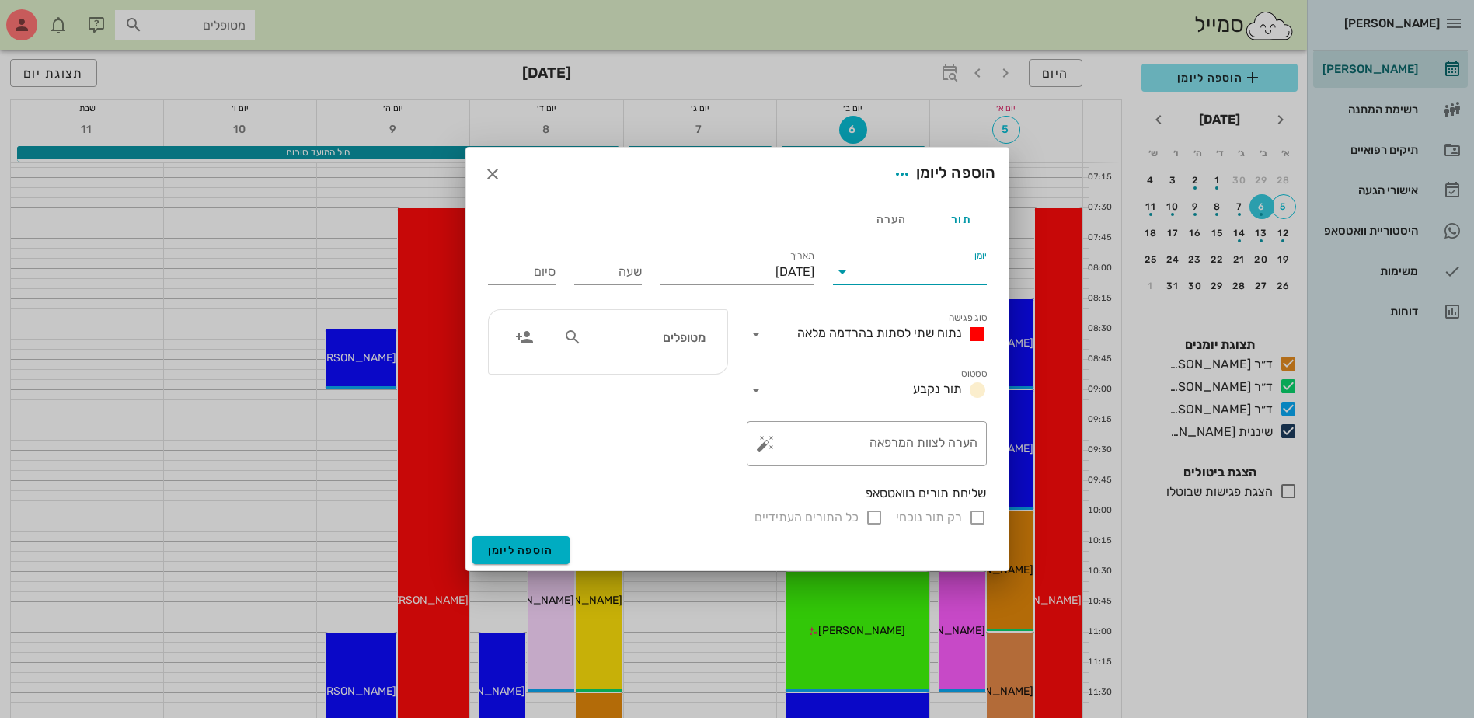
click at [965, 272] on input "יומן" at bounding box center [921, 272] width 132 height 25
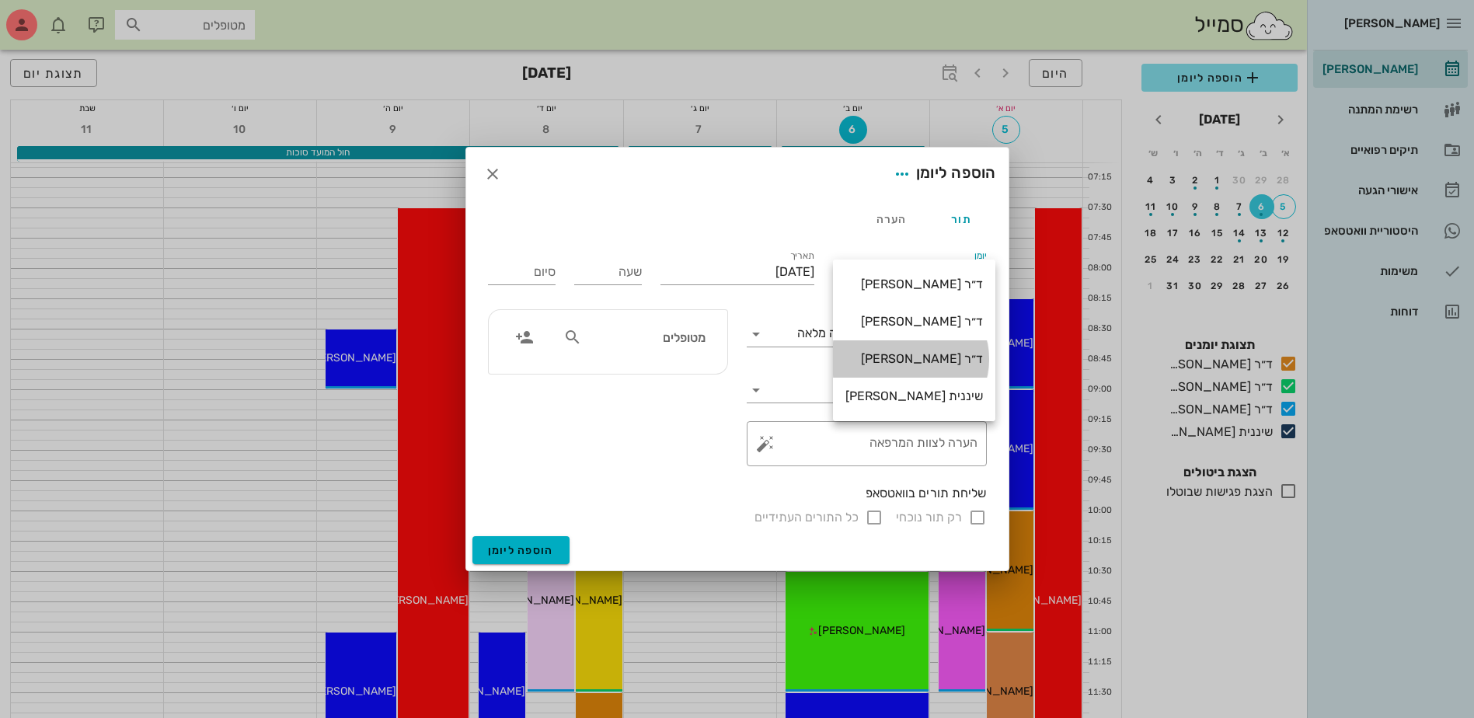
drag, startPoint x: 955, startPoint y: 358, endPoint x: 783, endPoint y: 305, distance: 179.7
click at [955, 359] on div "ד״ר [PERSON_NAME]" at bounding box center [915, 358] width 138 height 15
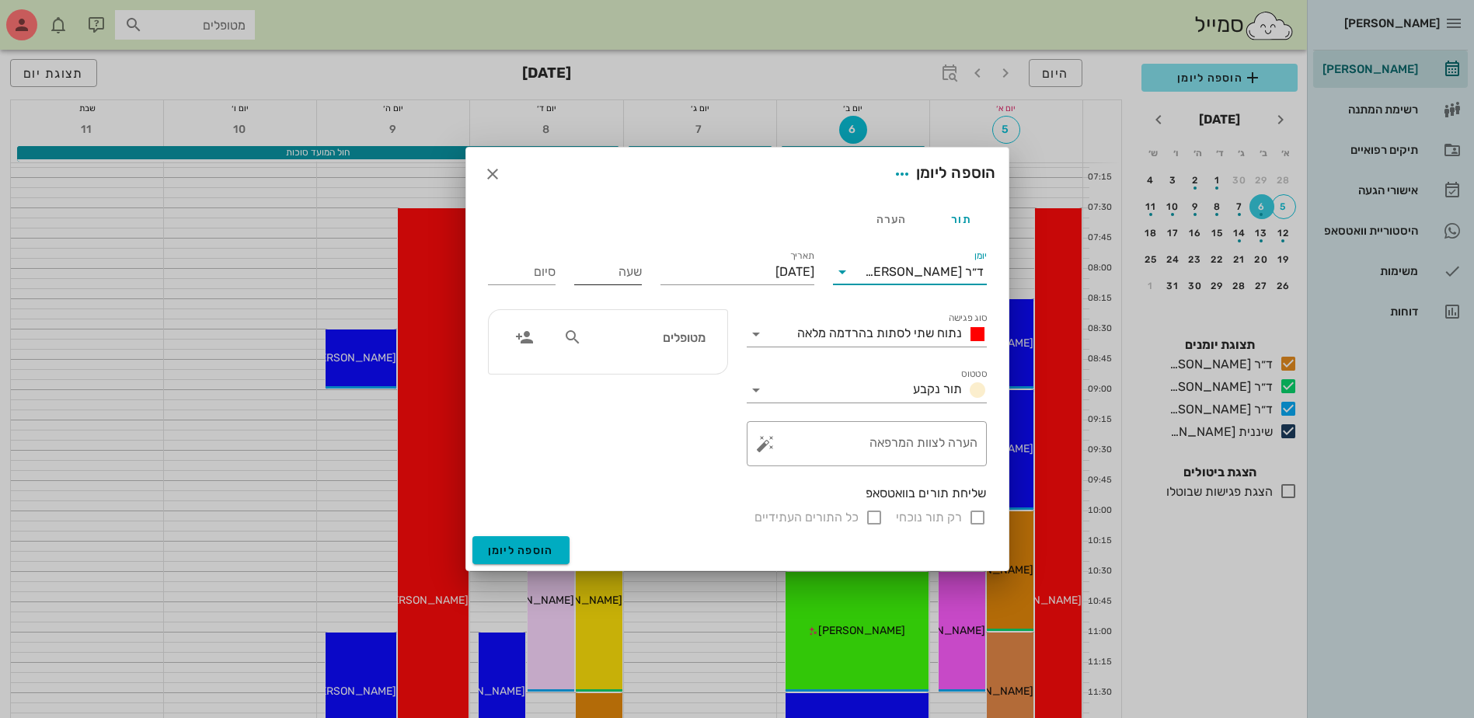
click at [586, 267] on input "שעה" at bounding box center [608, 272] width 68 height 25
type input "13:00"
type input "21:00"
click at [658, 338] on input "מטופלים" at bounding box center [645, 337] width 120 height 20
type input "[PERSON_NAME]"
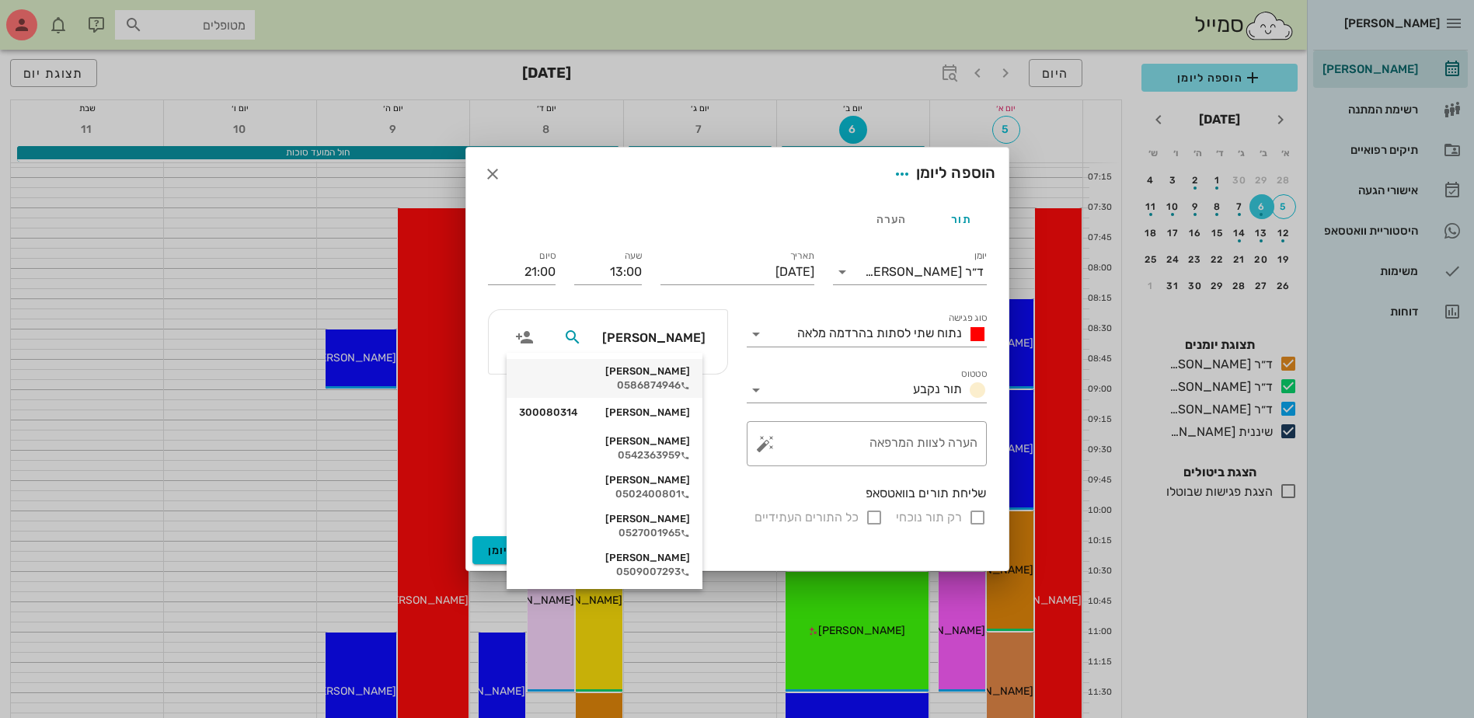
click at [661, 378] on div "[PERSON_NAME] 0586874946" at bounding box center [604, 378] width 171 height 39
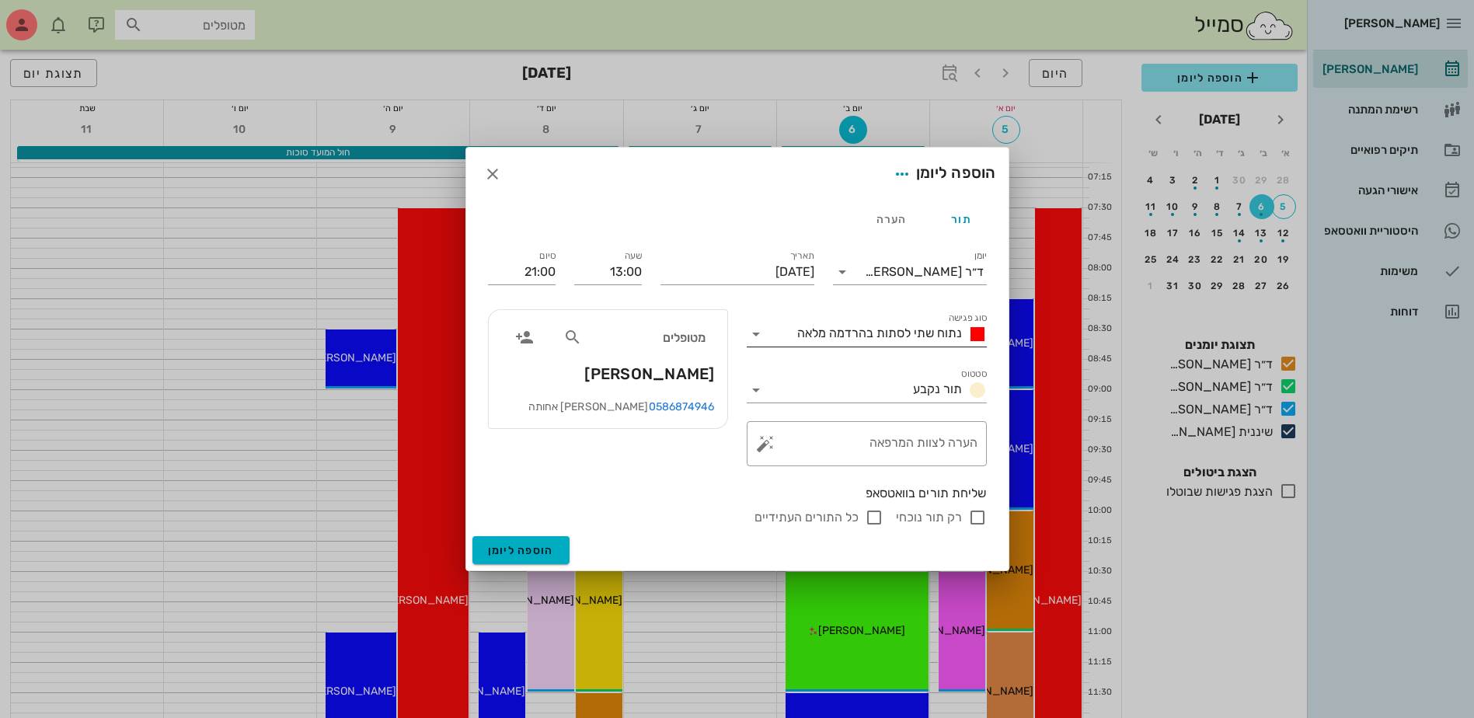
click at [840, 340] on span "נתוח שתי לסתות בהרדמה מלאה" at bounding box center [879, 333] width 165 height 15
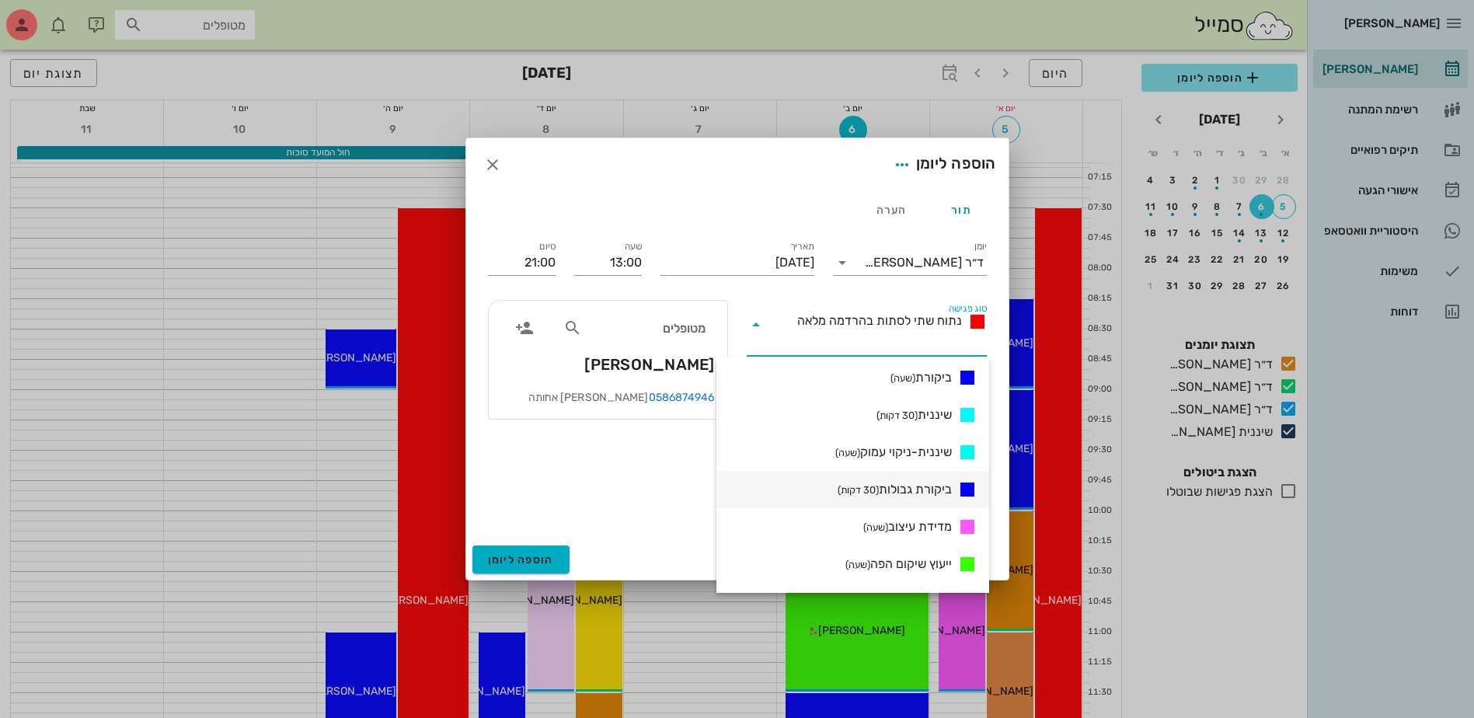
scroll to position [755, 0]
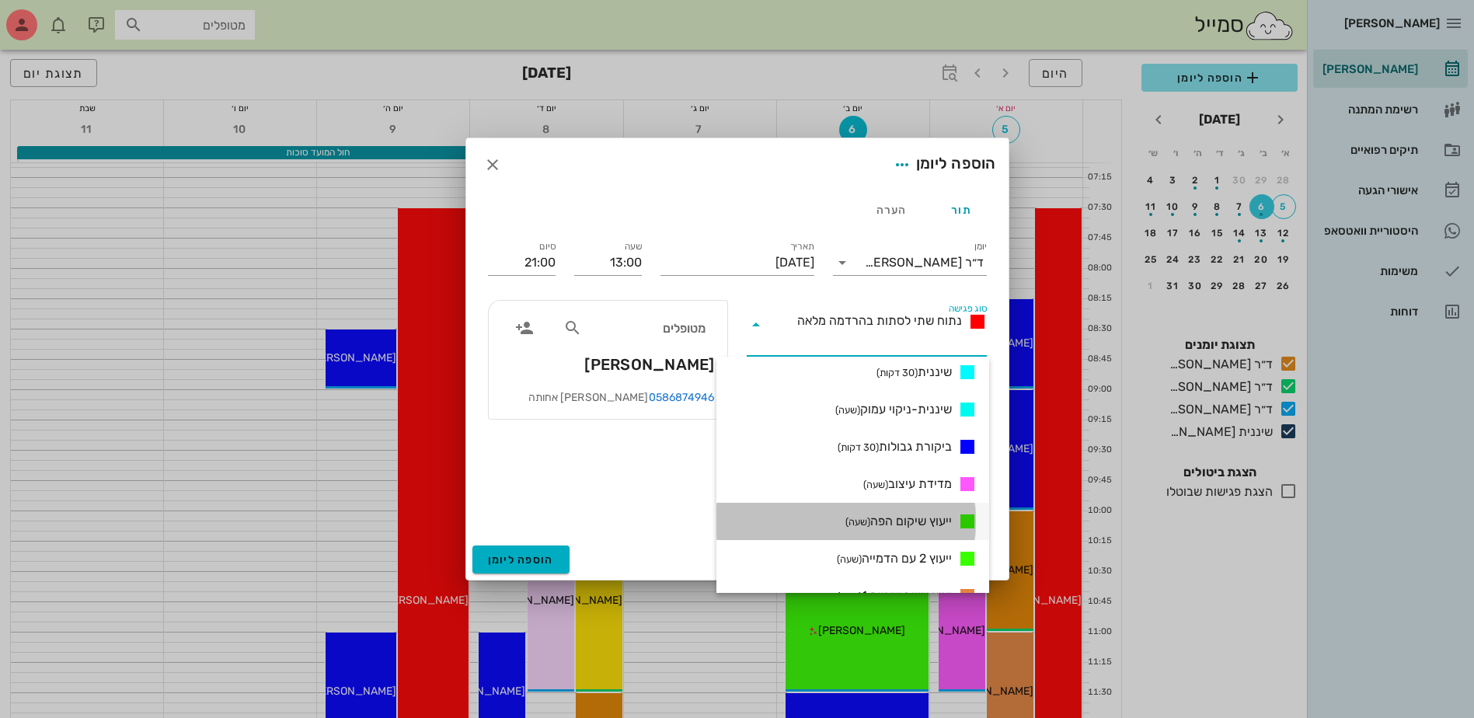
click at [902, 521] on span "ייעוץ שיקום הפה (שעה)" at bounding box center [899, 521] width 106 height 19
type input "14:00"
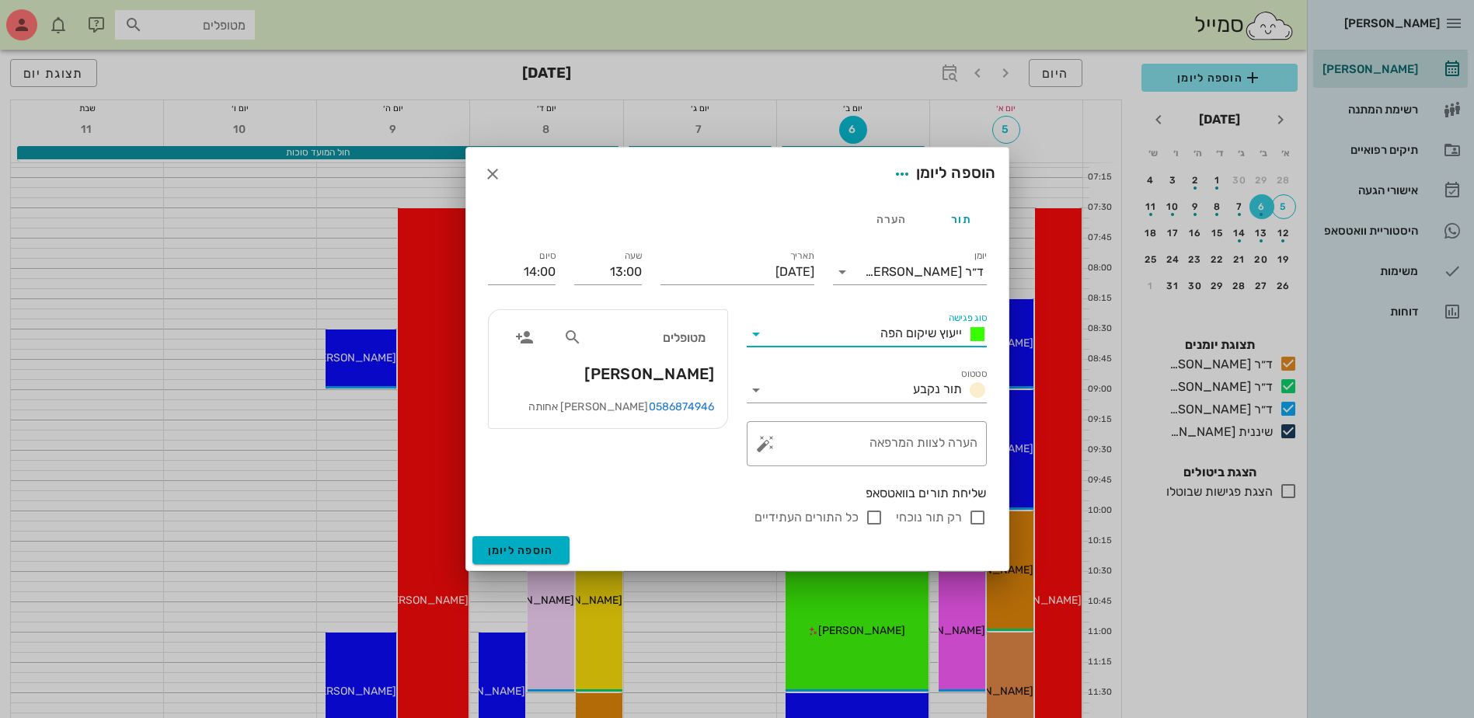
click at [973, 518] on input "רק תור נוכחי" at bounding box center [977, 517] width 19 height 19
checkbox input "false"
click at [978, 519] on input "רק תור נוכחי" at bounding box center [977, 517] width 19 height 19
click at [514, 549] on span "הוספה ליומן" at bounding box center [521, 550] width 66 height 13
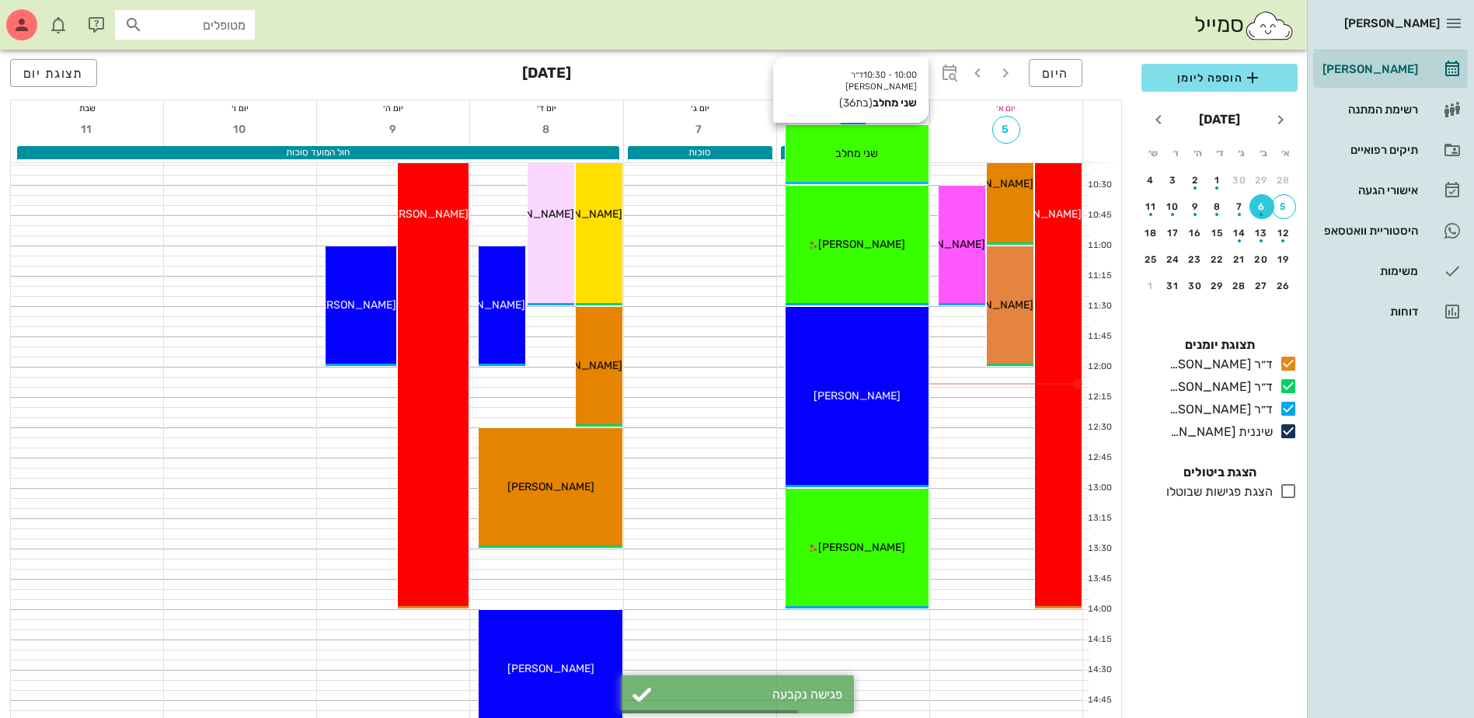
scroll to position [389, 0]
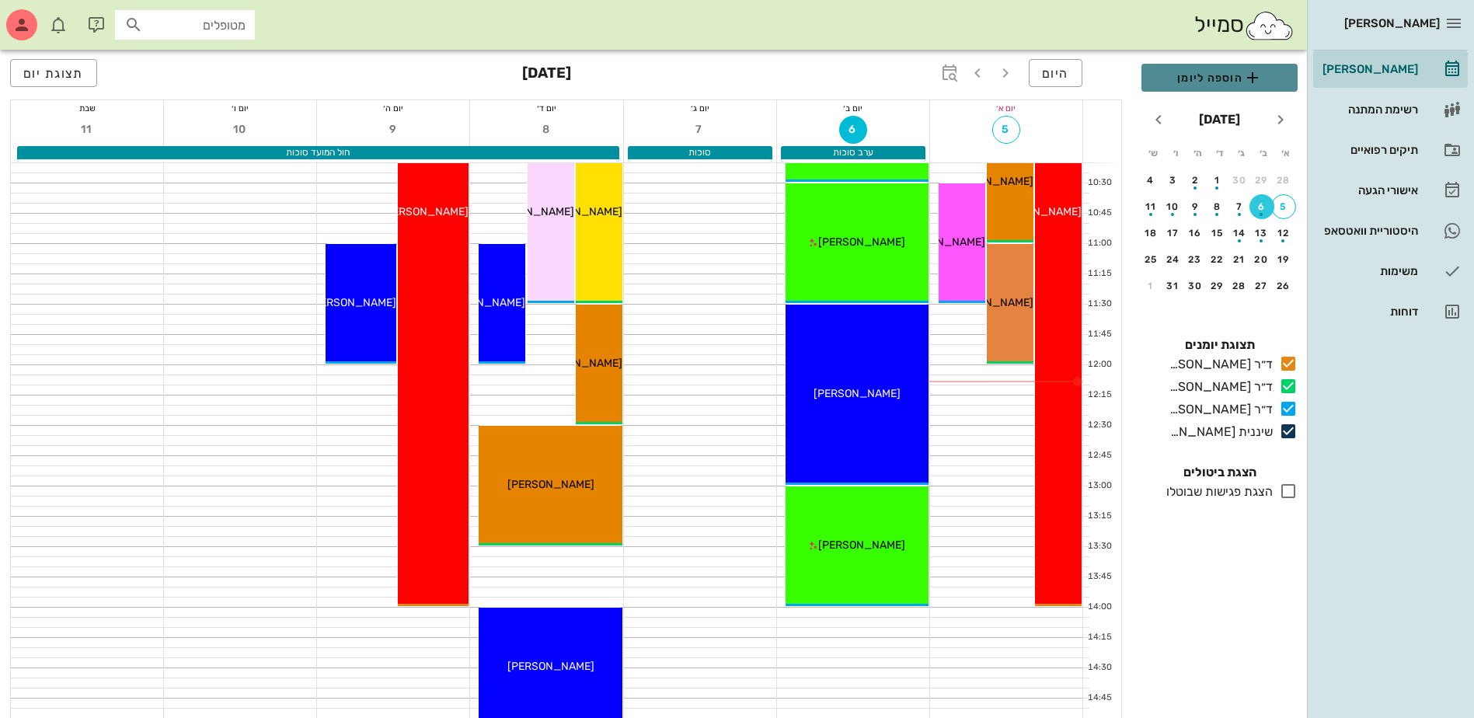
click at [1210, 74] on span "הוספה ליומן" at bounding box center [1219, 77] width 131 height 19
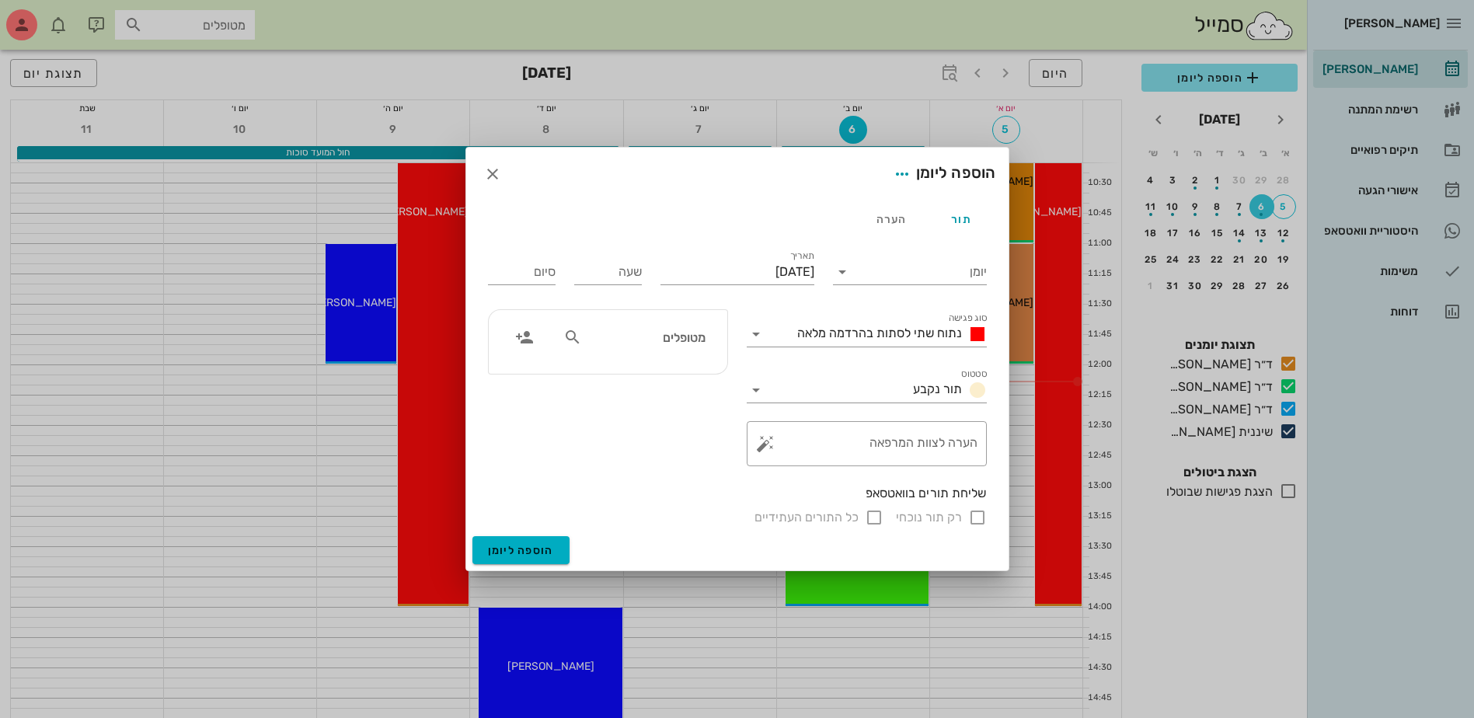
click at [644, 349] on div "מטופלים" at bounding box center [634, 338] width 160 height 30
type input "שמעו"
click at [498, 177] on icon "button" at bounding box center [492, 174] width 19 height 19
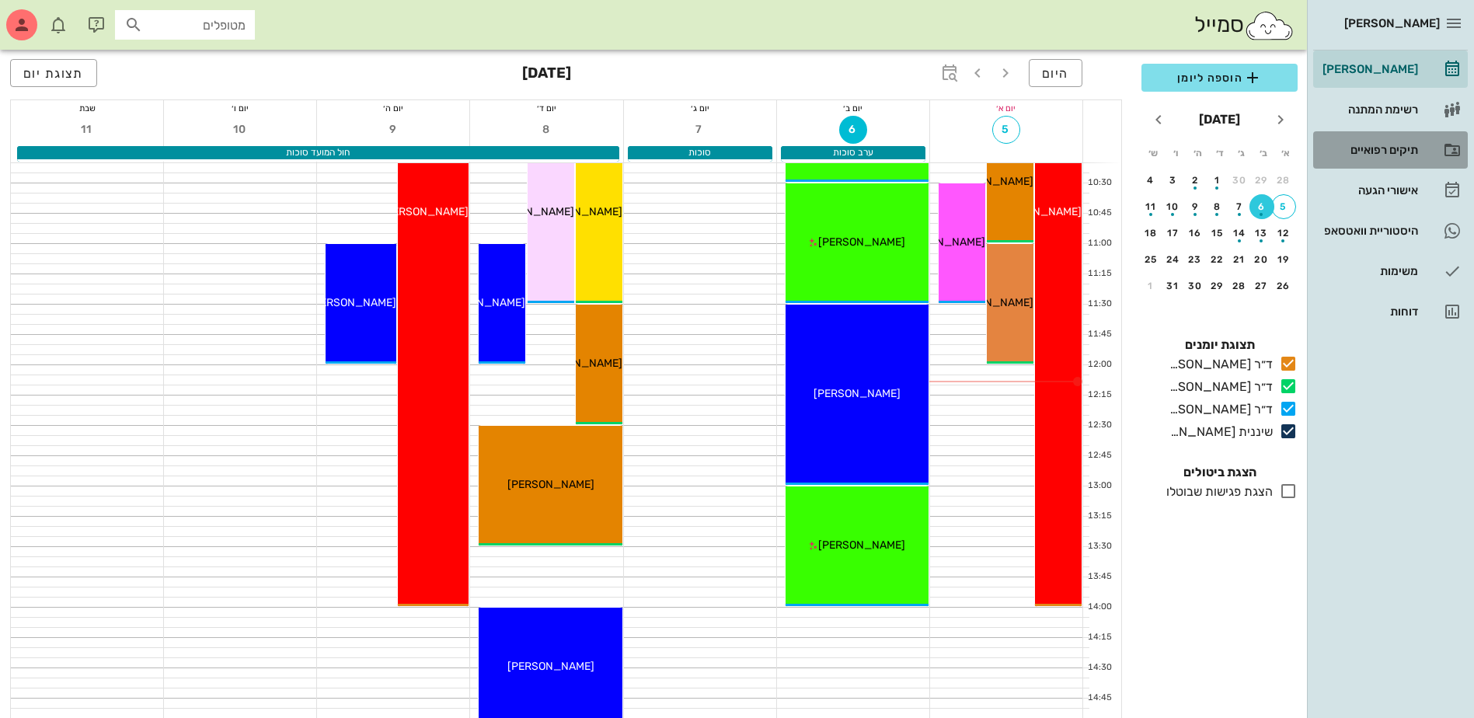
click at [1379, 141] on div "תיקים רפואיים" at bounding box center [1369, 150] width 99 height 25
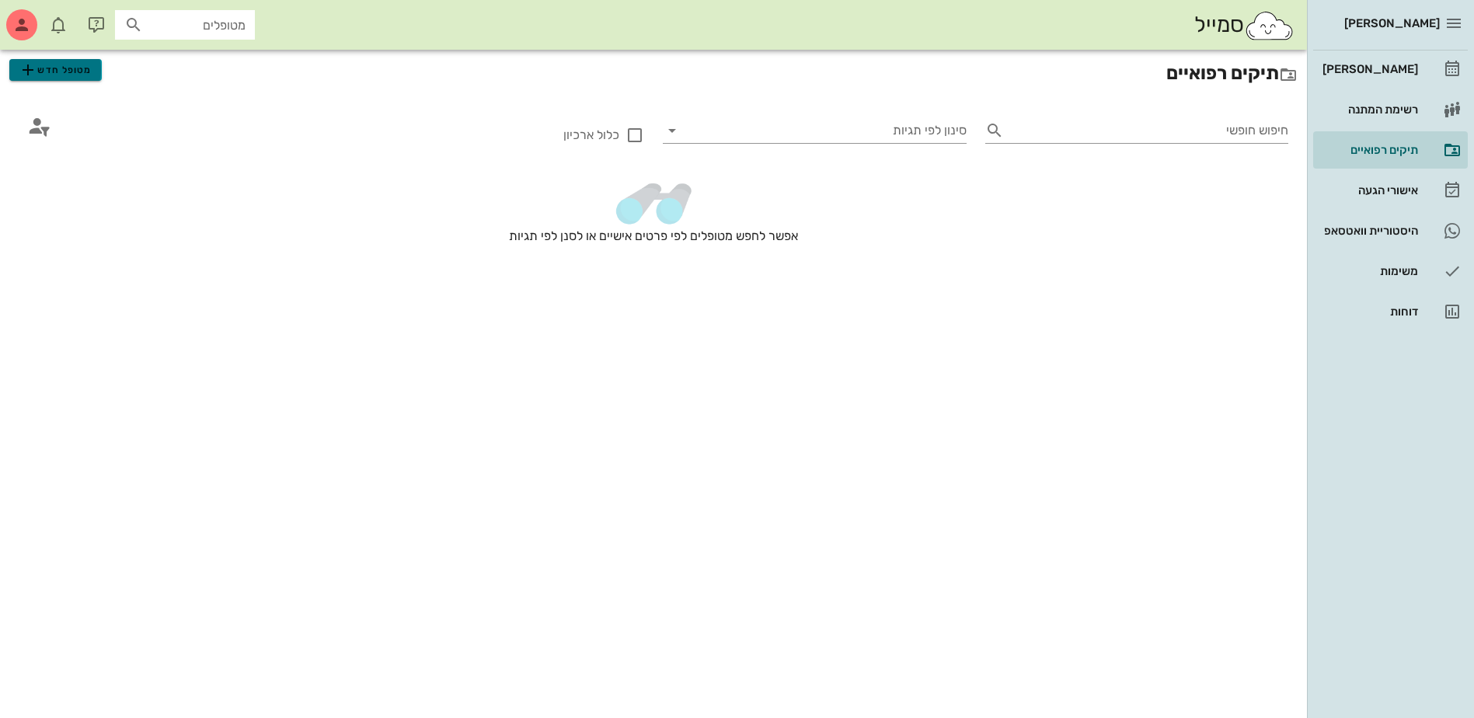
click at [58, 69] on span "מטופל חדש" at bounding box center [55, 70] width 73 height 19
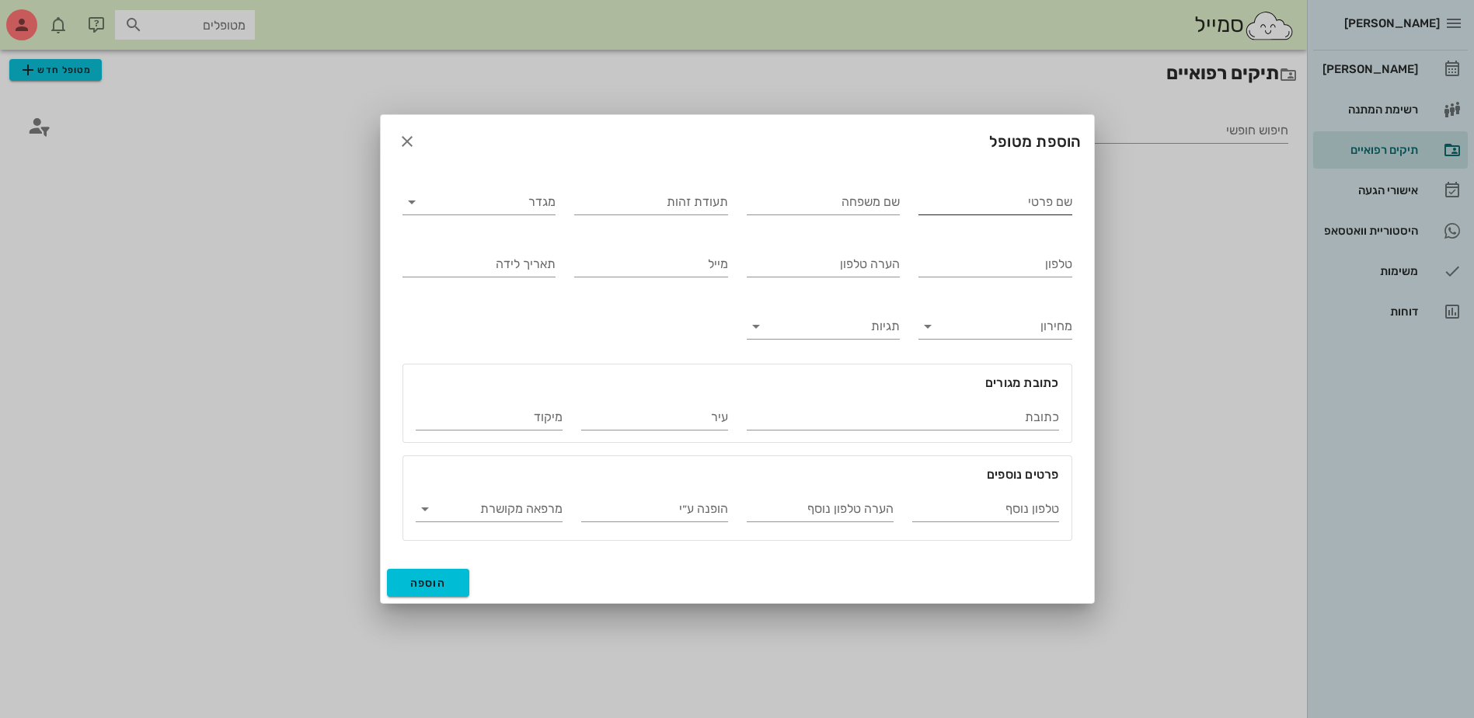
click at [926, 193] on input "שם פרטי" at bounding box center [996, 202] width 154 height 25
type input "[PERSON_NAME]"
click at [485, 190] on input "מגדר" at bounding box center [491, 202] width 129 height 25
click at [506, 214] on div "זכר" at bounding box center [479, 214] width 129 height 15
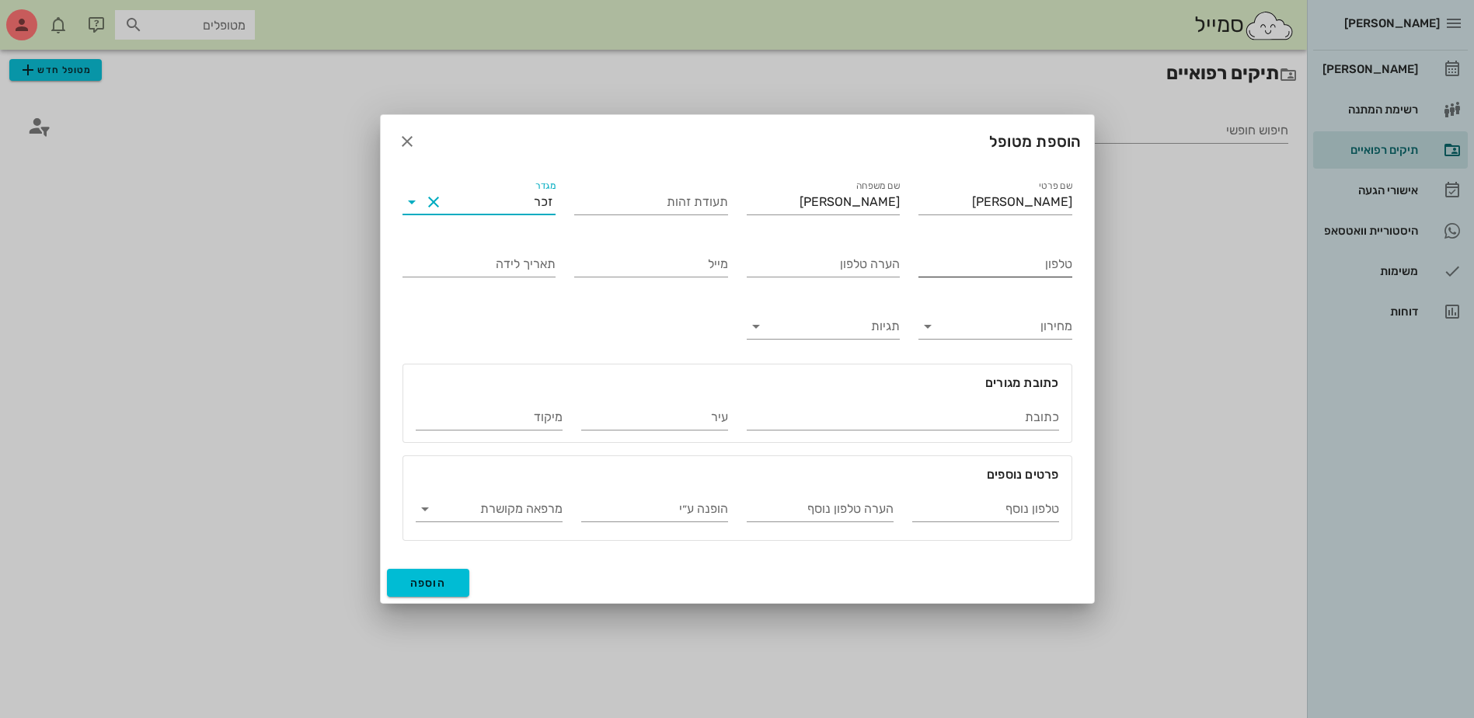
click at [963, 266] on input "טלפון" at bounding box center [996, 264] width 154 height 25
type input "052-2729640"
click at [434, 577] on span "הוספה" at bounding box center [428, 583] width 37 height 13
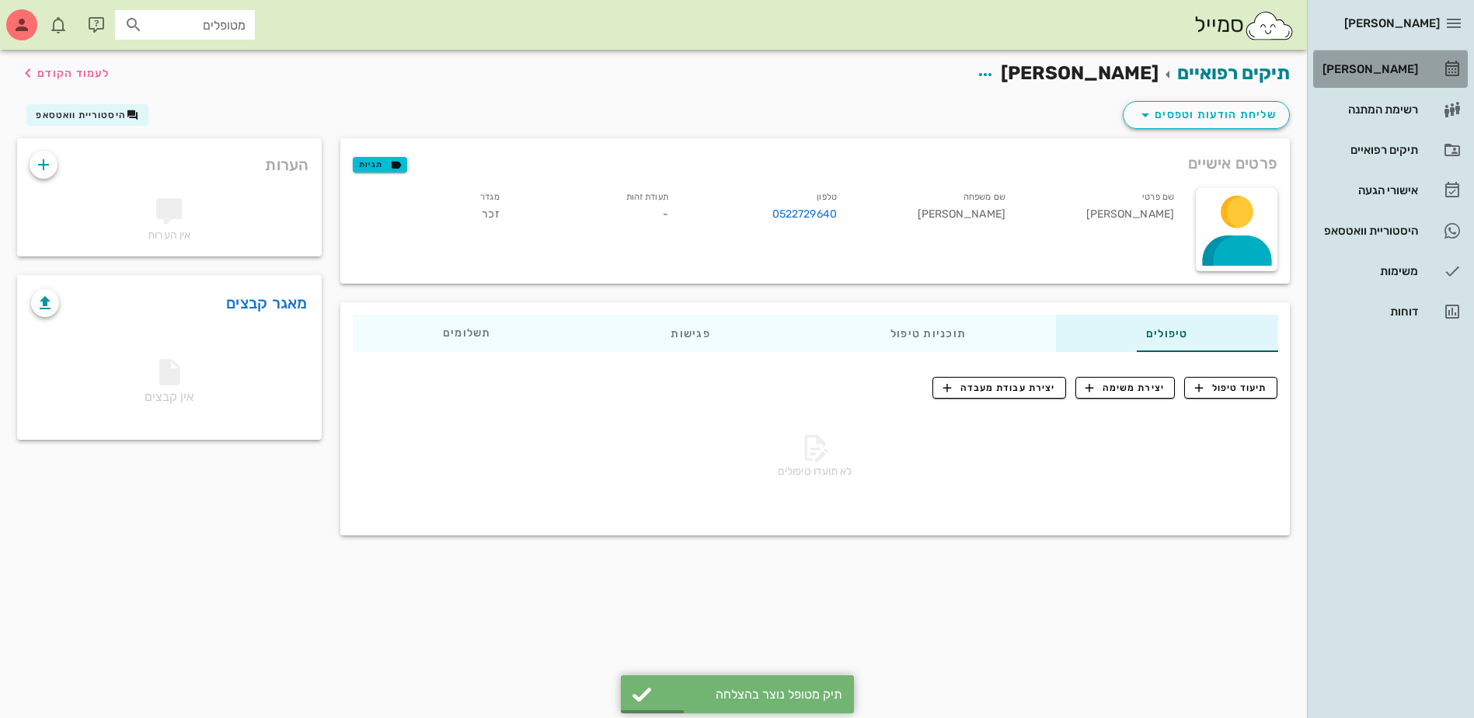
click at [1387, 63] on div "[PERSON_NAME]" at bounding box center [1369, 69] width 99 height 12
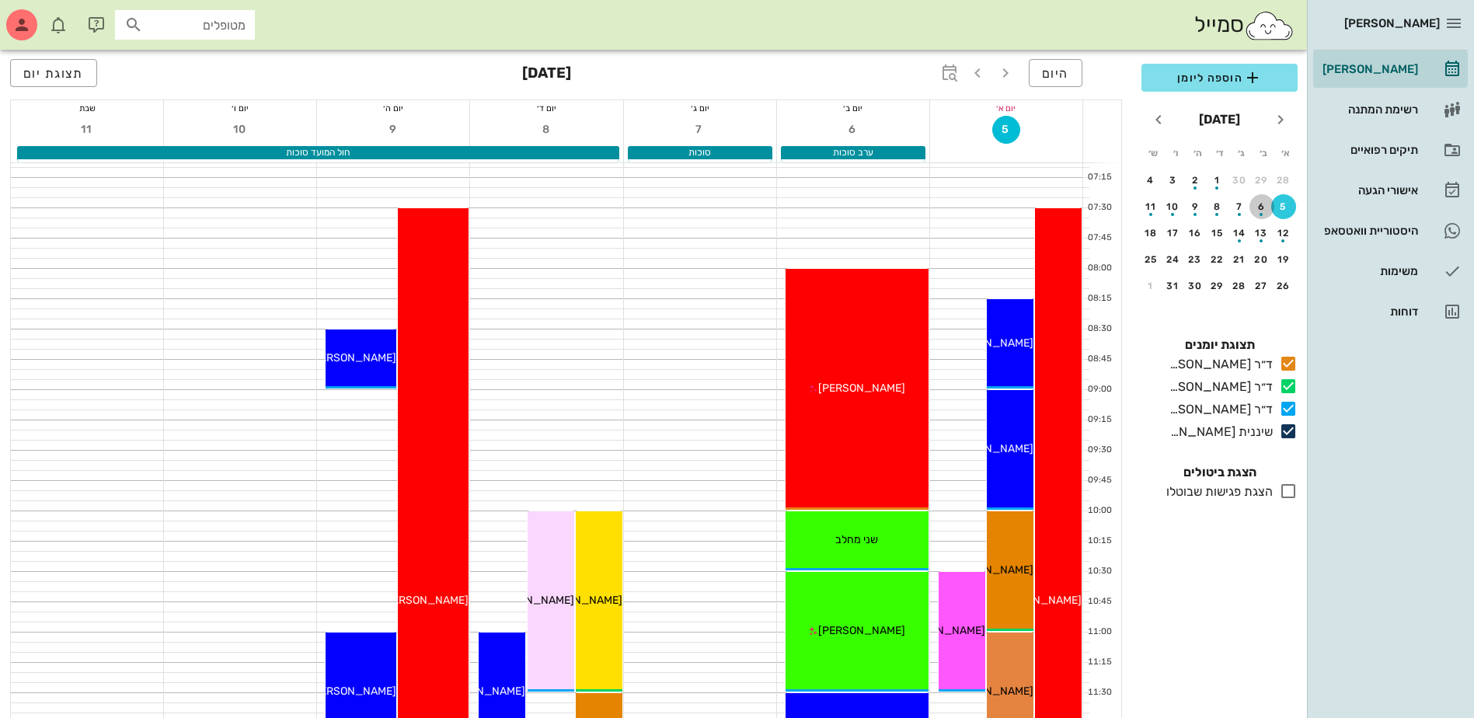
click at [1257, 207] on div "button" at bounding box center [1262, 210] width 25 height 9
click at [1213, 72] on span "הוספה ליומן" at bounding box center [1219, 77] width 131 height 19
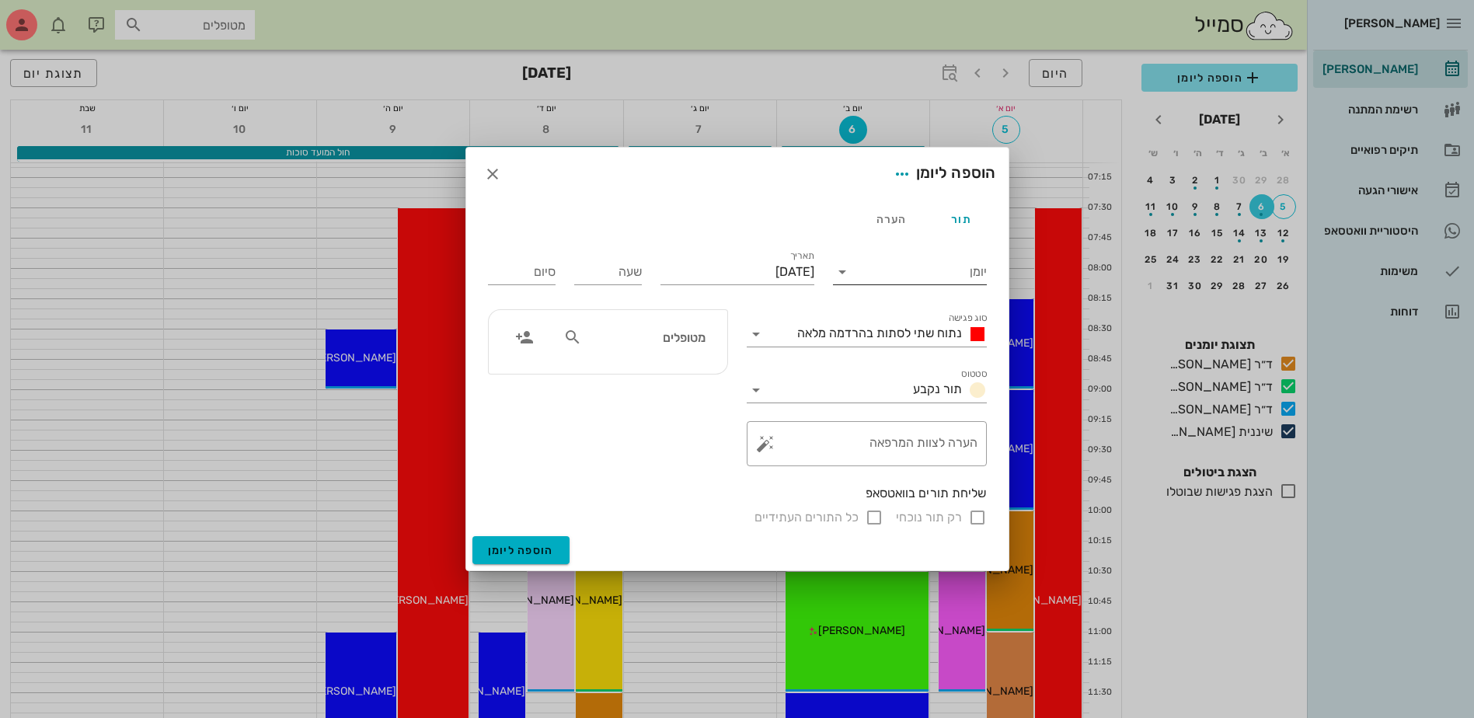
click at [863, 271] on input "יומן" at bounding box center [921, 272] width 132 height 25
drag, startPoint x: 884, startPoint y: 357, endPoint x: 853, endPoint y: 356, distance: 31.9
click at [884, 357] on div "ד״ר [PERSON_NAME]" at bounding box center [915, 358] width 138 height 15
click at [686, 341] on input "מטופלים" at bounding box center [645, 337] width 120 height 20
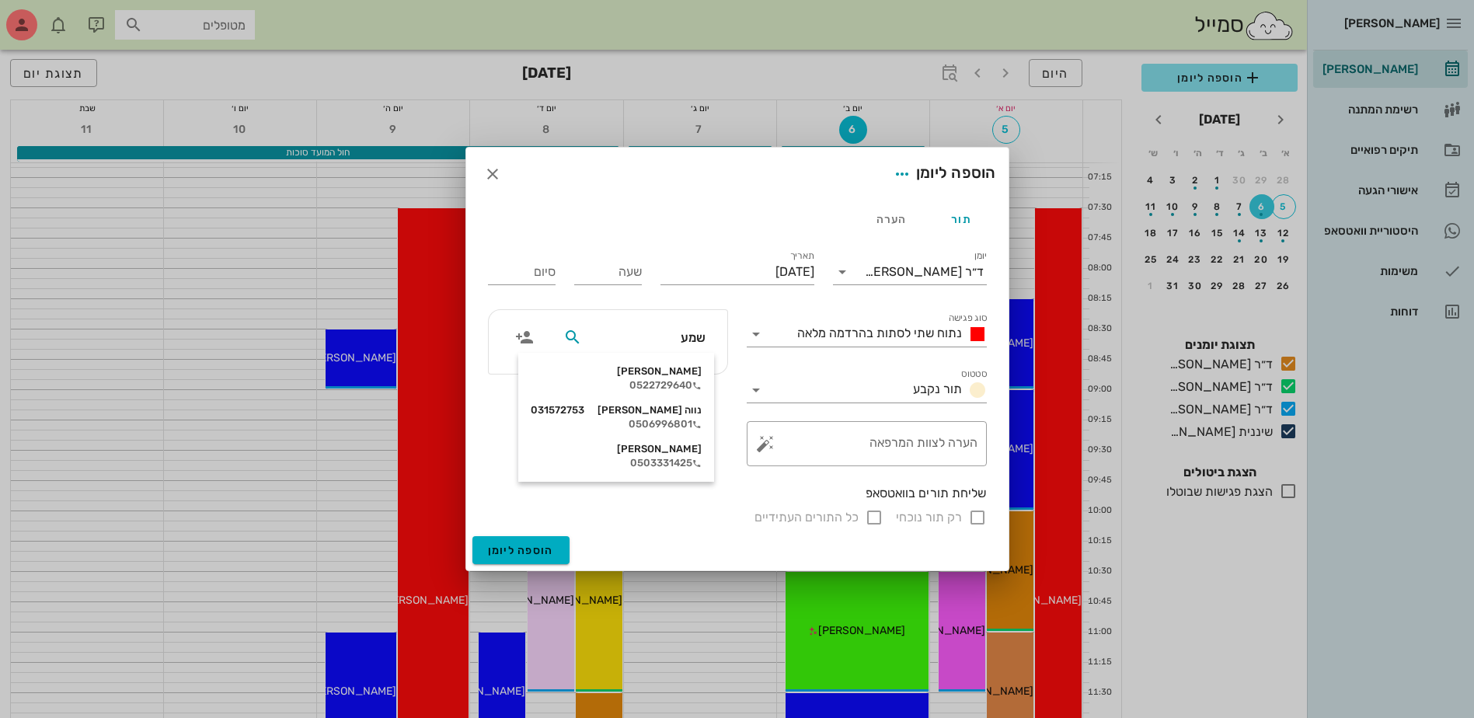
type input "שמעו"
click at [651, 383] on div "0522729640" at bounding box center [616, 385] width 171 height 12
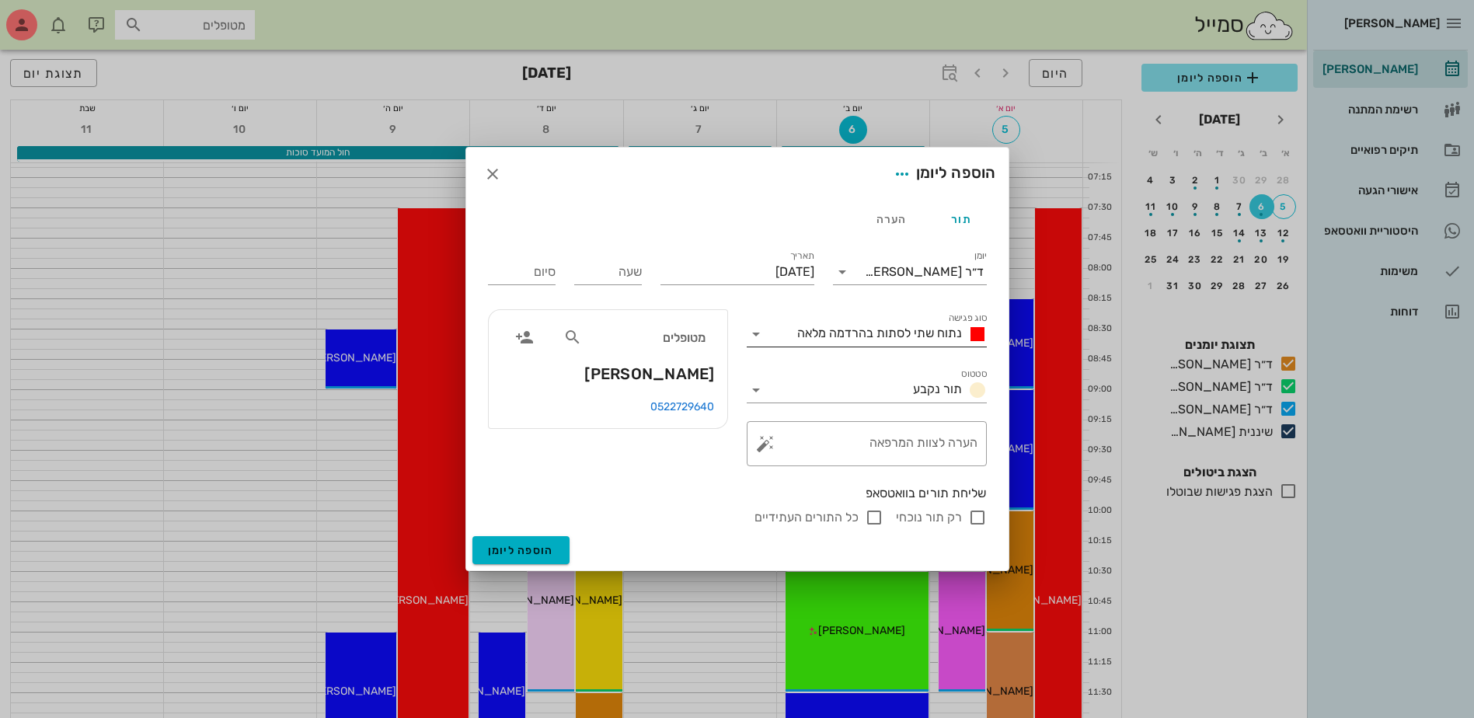
click at [828, 342] on div "נתוח שתי לסתות בהרדמה מלאה" at bounding box center [889, 334] width 196 height 19
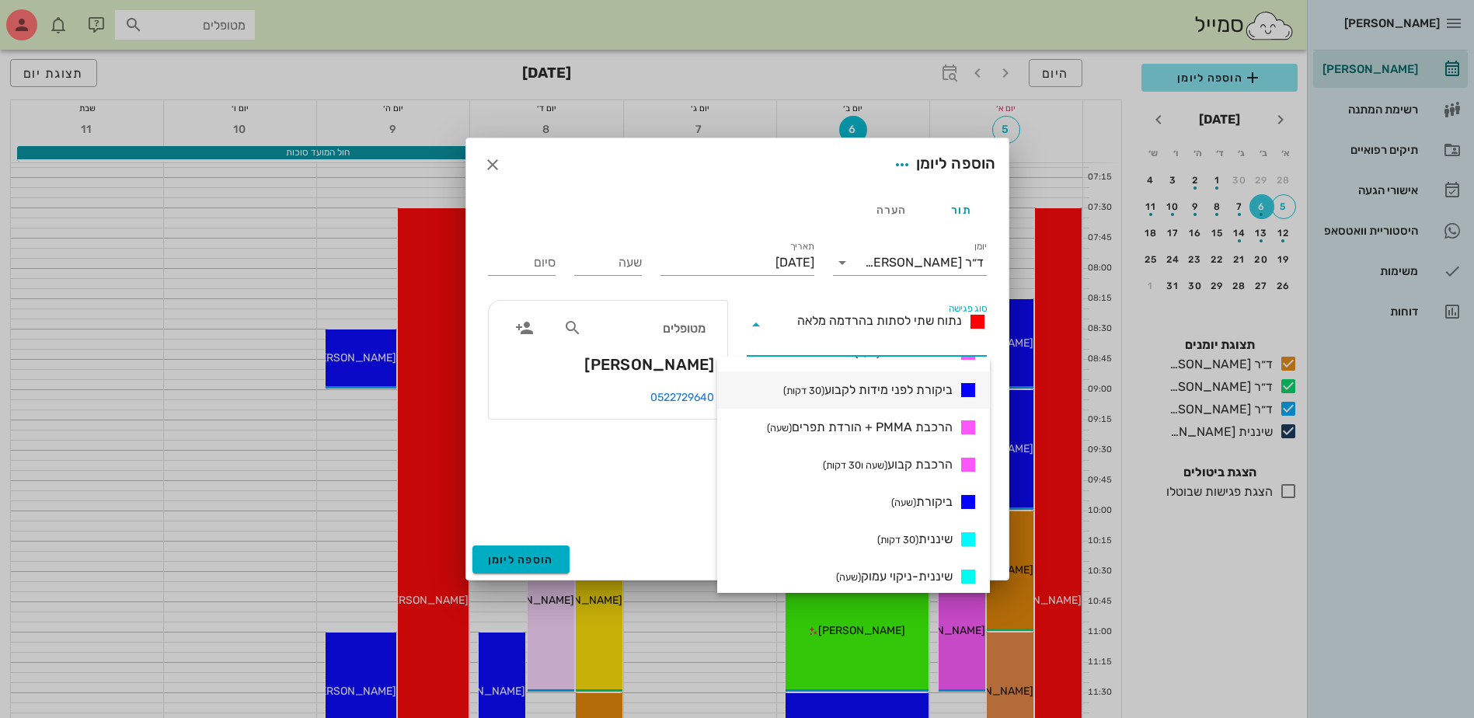
scroll to position [755, 0]
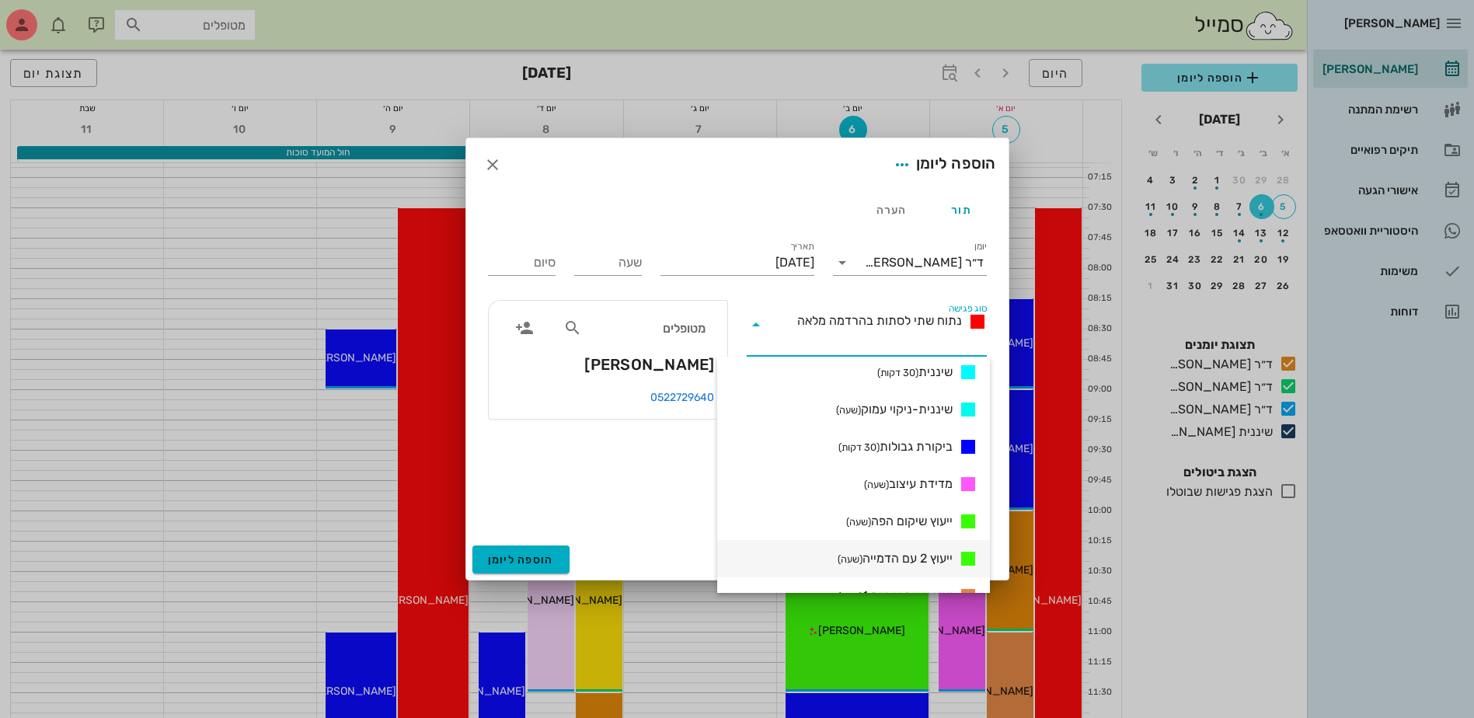
click at [894, 560] on span "ייעוץ 2 עם הדמייה (שעה)" at bounding box center [895, 558] width 115 height 19
type input "01:00"
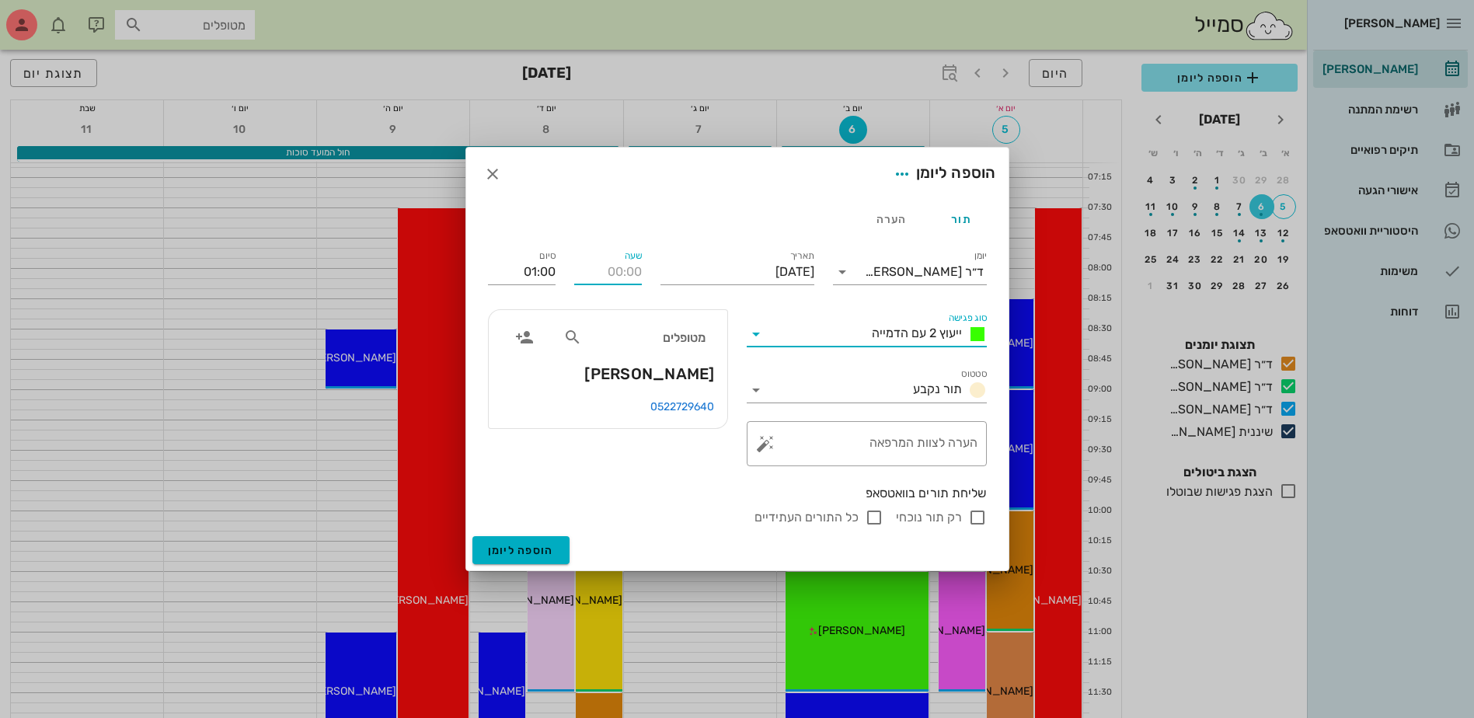
click at [625, 274] on input "שעה" at bounding box center [608, 272] width 68 height 25
type input "14:00"
type input "15:00"
click at [540, 274] on input "15:00" at bounding box center [522, 272] width 68 height 25
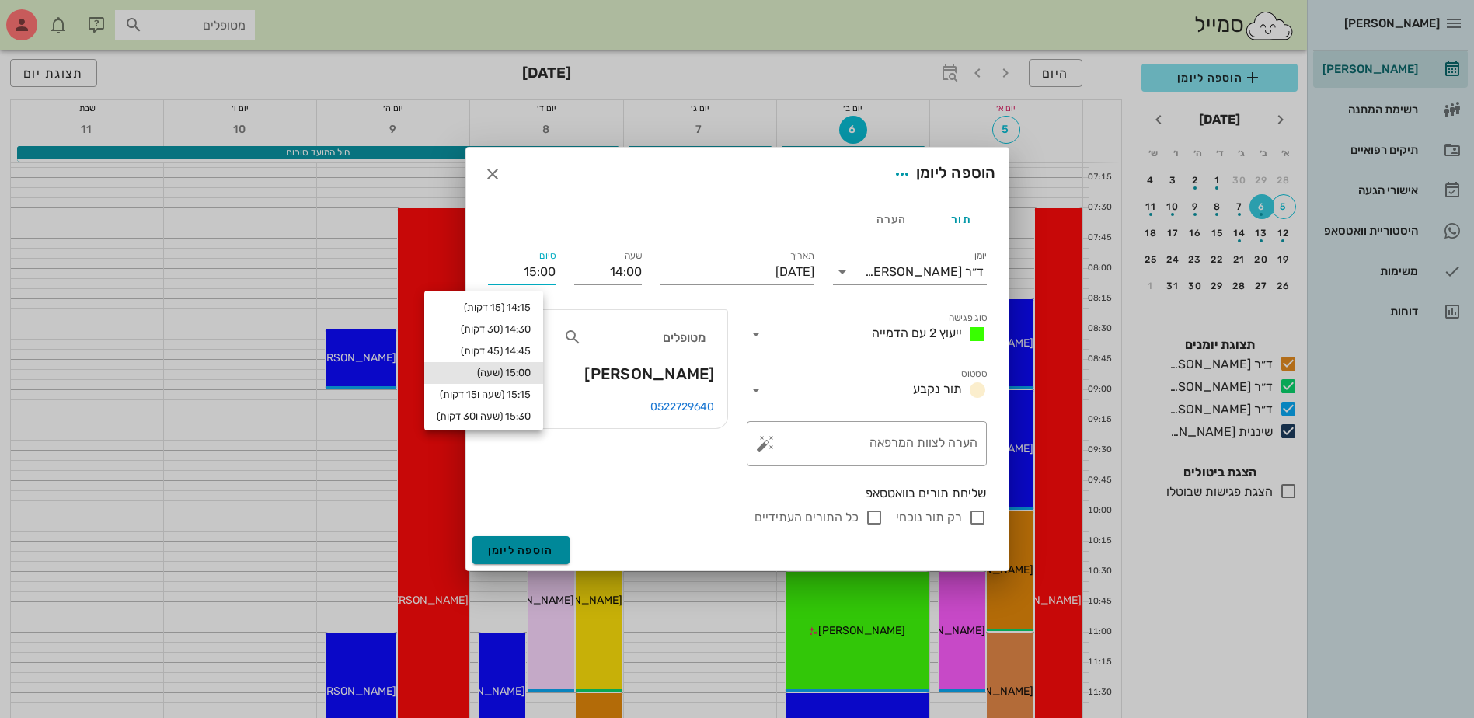
click at [528, 549] on span "הוספה ליומן" at bounding box center [521, 550] width 66 height 13
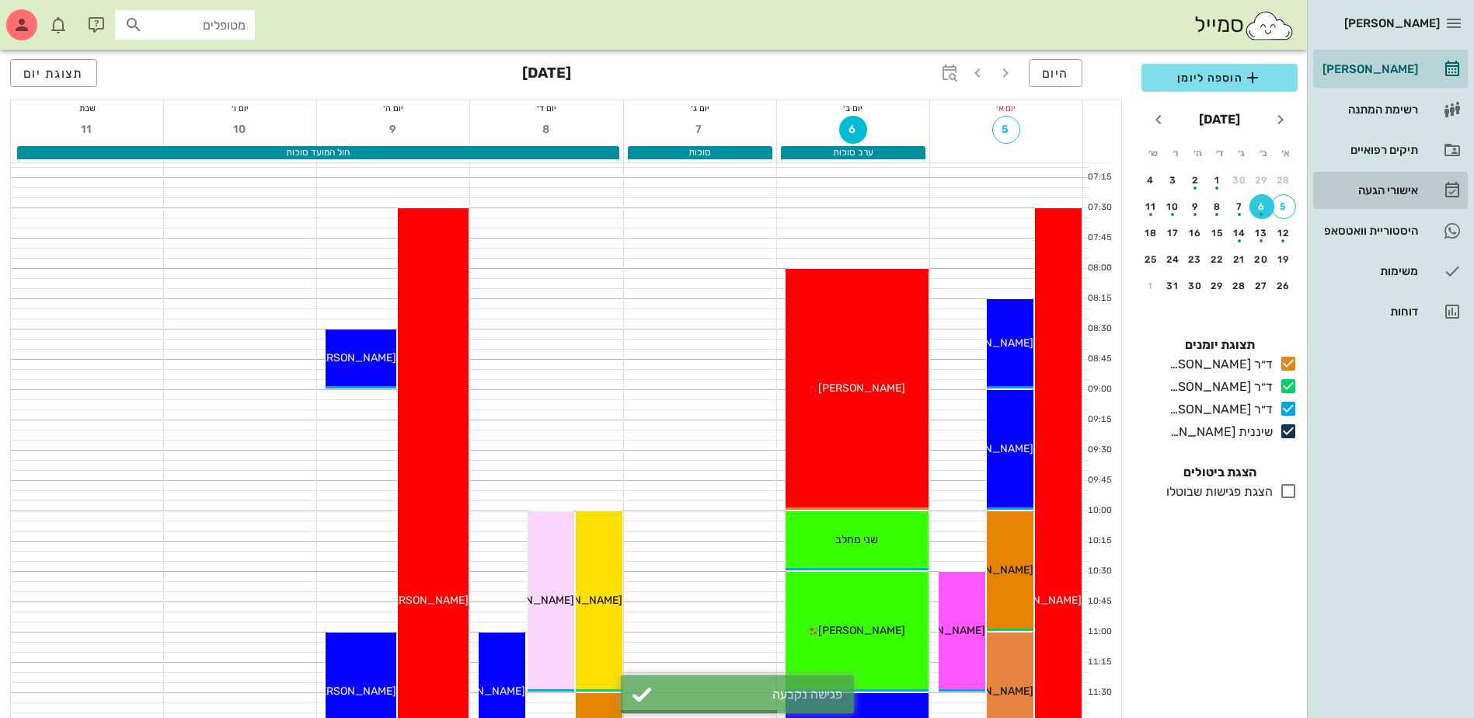
click at [1358, 188] on div "אישורי הגעה" at bounding box center [1369, 190] width 99 height 12
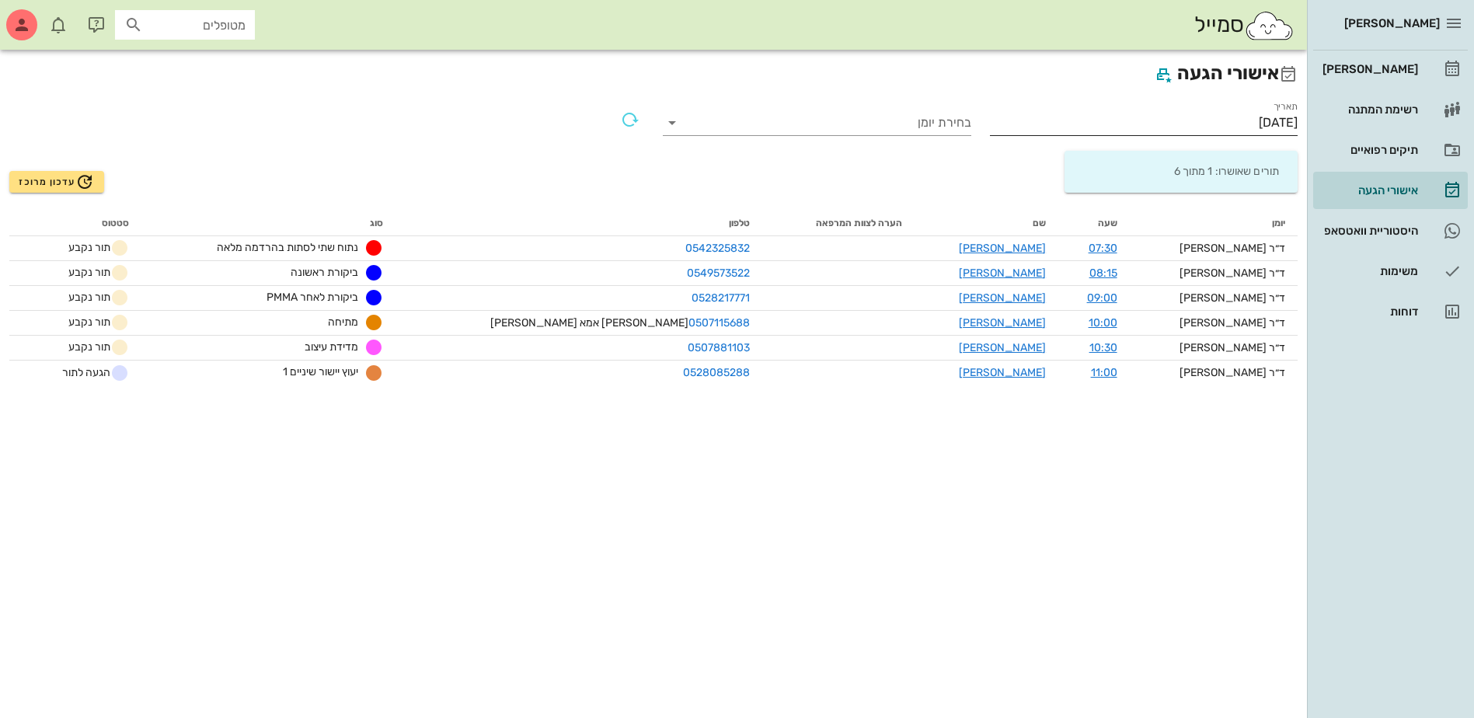
click at [1247, 125] on input "[DATE]" at bounding box center [1144, 122] width 309 height 25
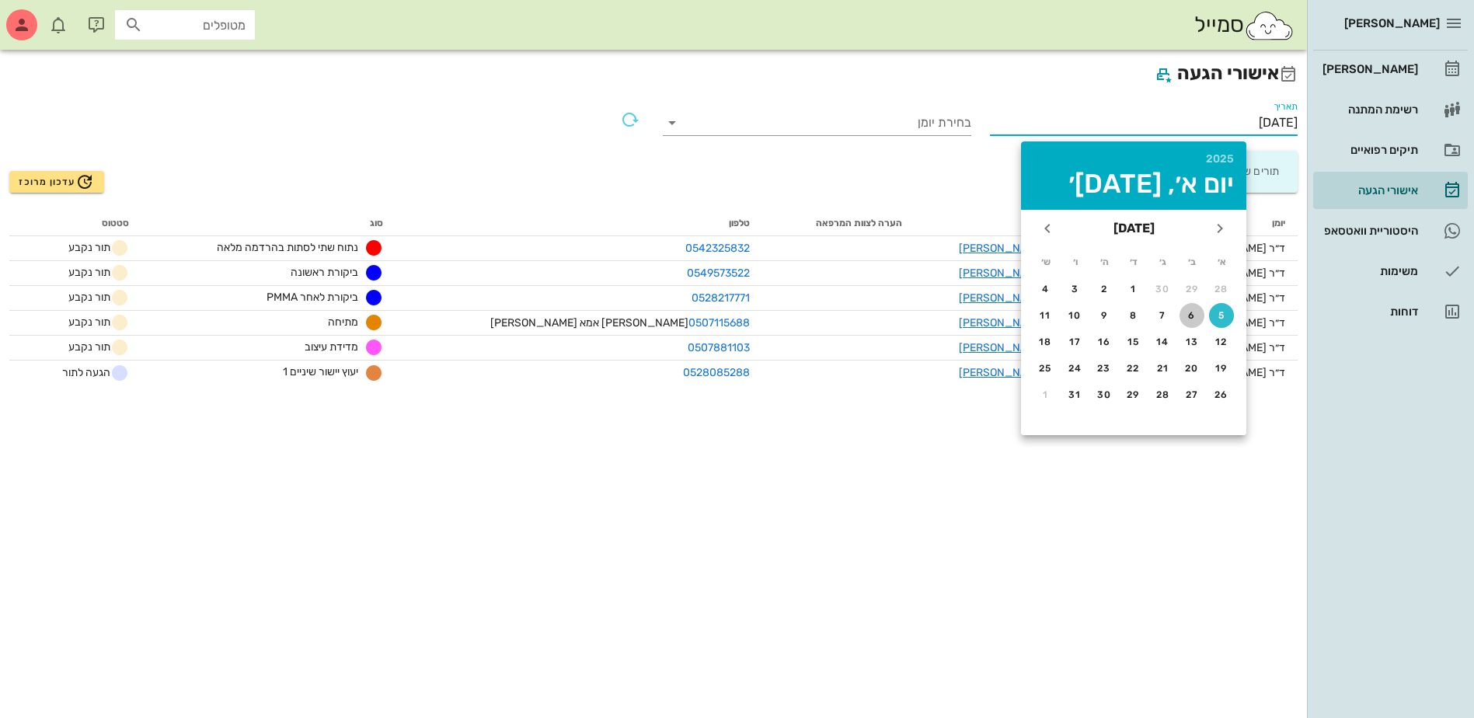
click at [1191, 317] on div "6" at bounding box center [1192, 315] width 25 height 11
type input "[DATE]"
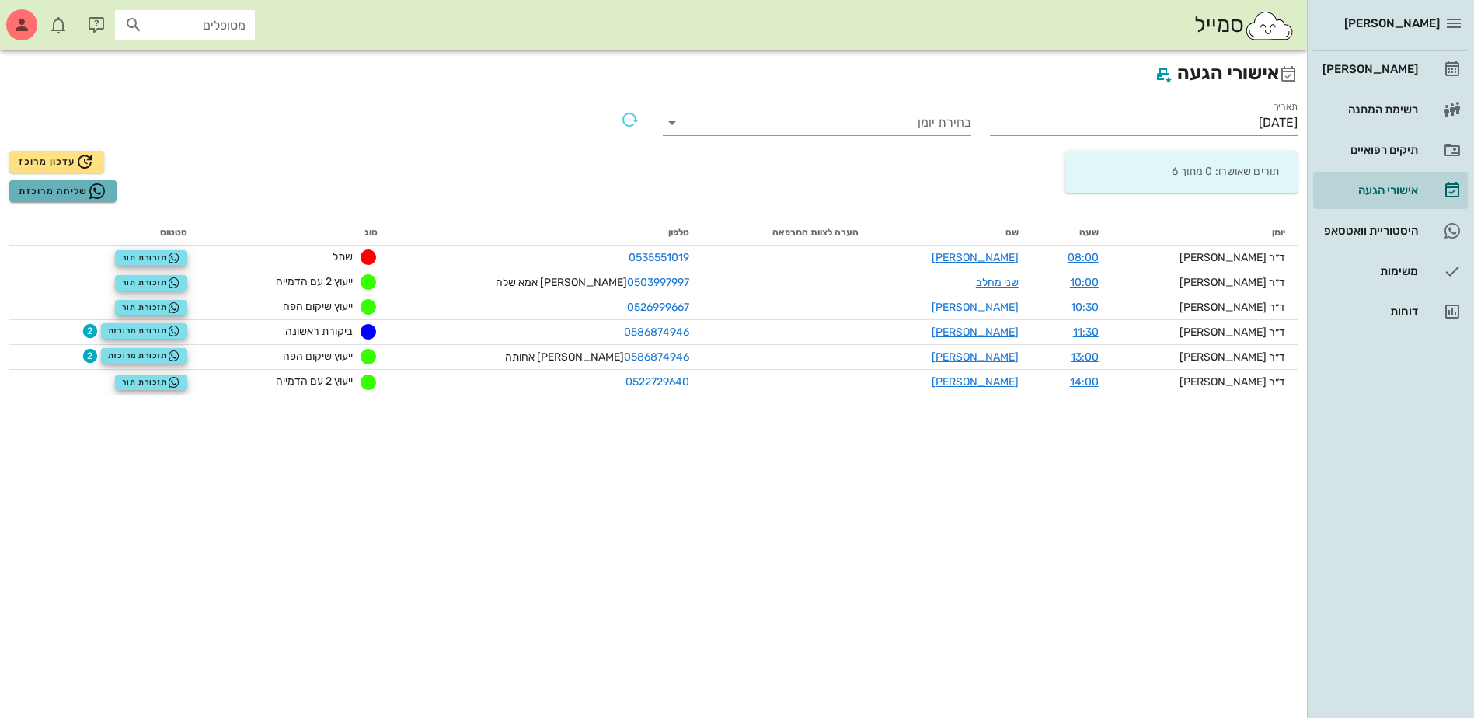
click at [68, 192] on span "שליחה מרוכזת" at bounding box center [63, 191] width 88 height 19
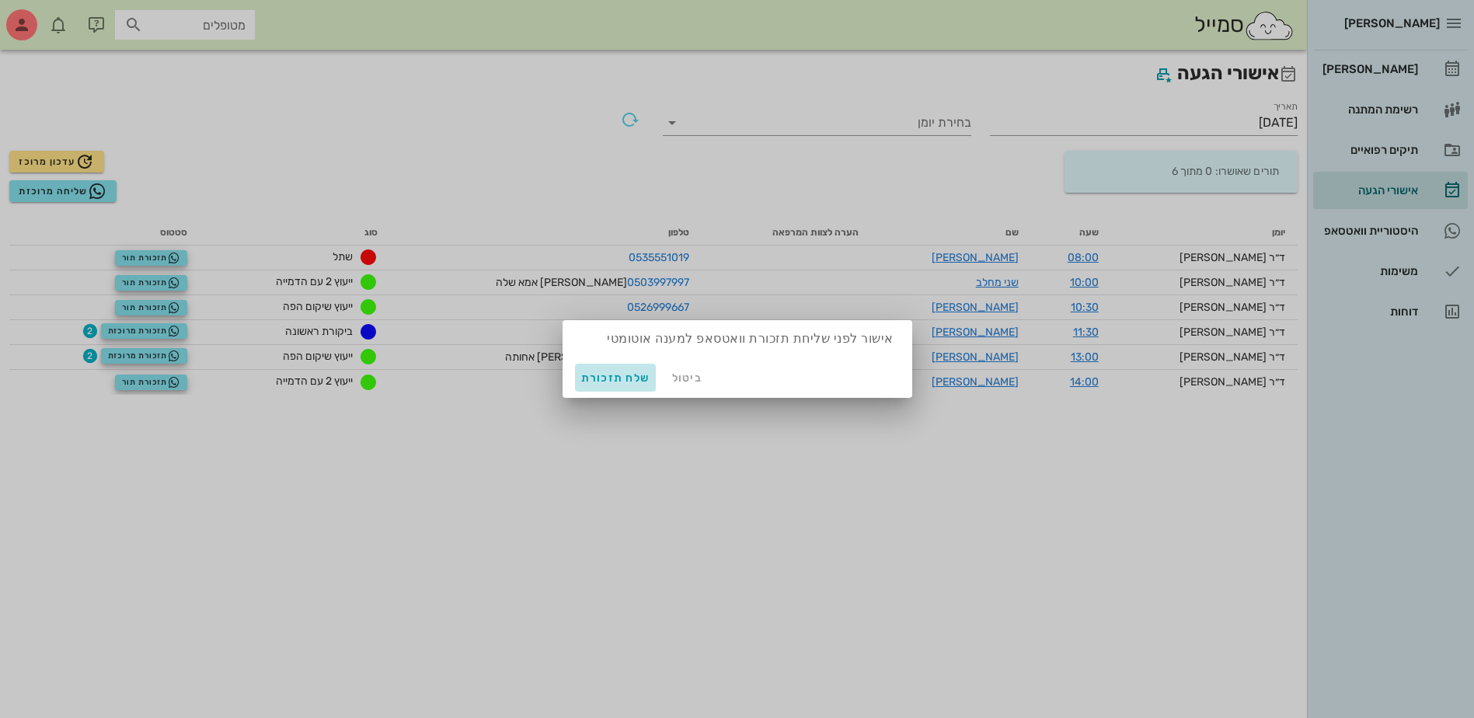
click at [622, 373] on span "שלח תזכורת" at bounding box center [615, 377] width 69 height 13
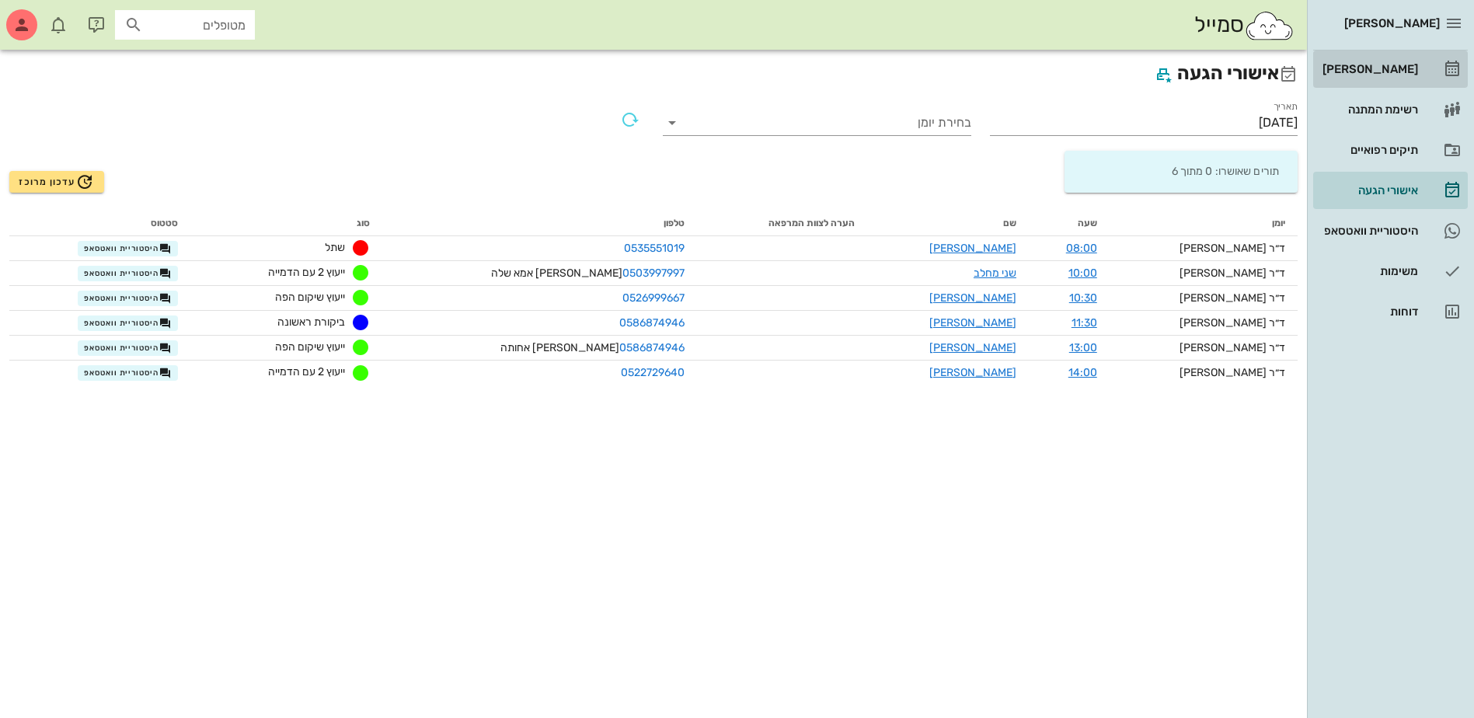
click at [1365, 75] on div "[PERSON_NAME]" at bounding box center [1369, 69] width 99 height 12
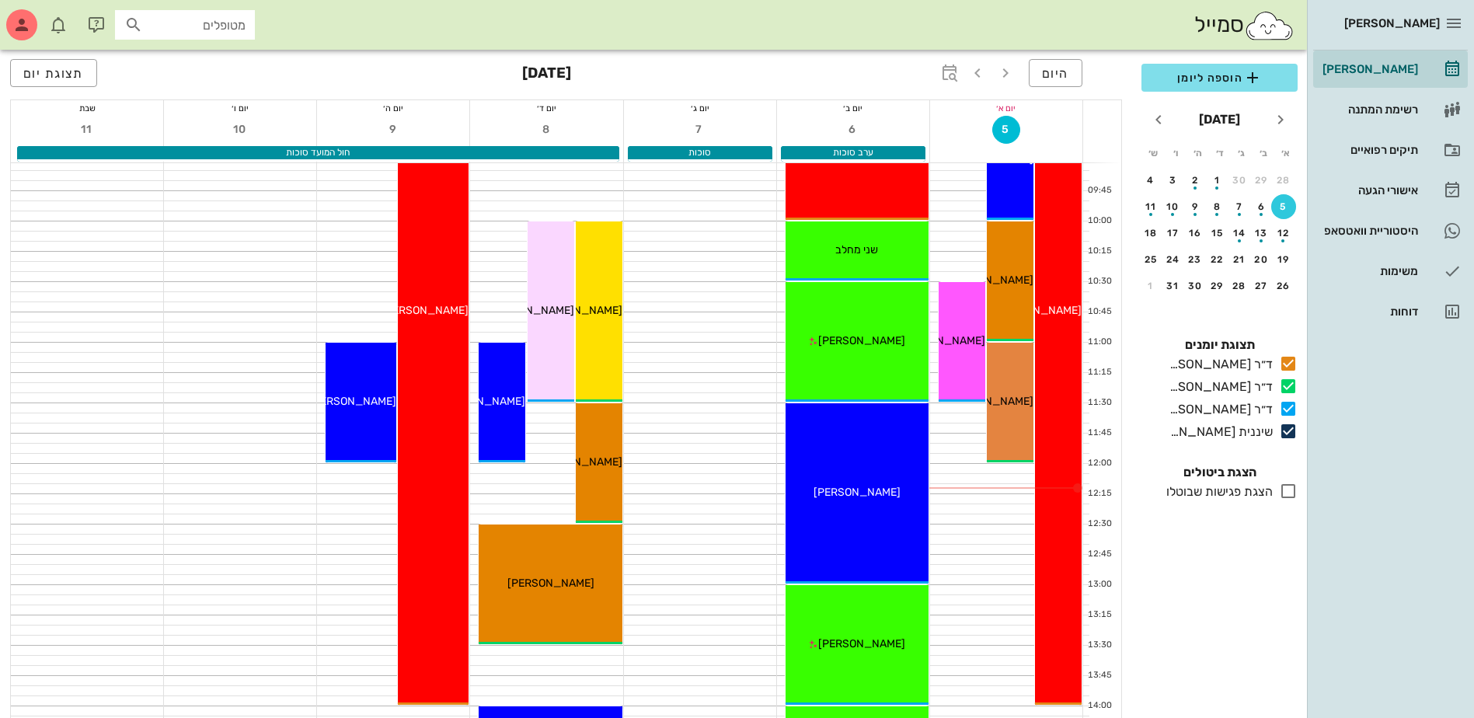
scroll to position [311, 0]
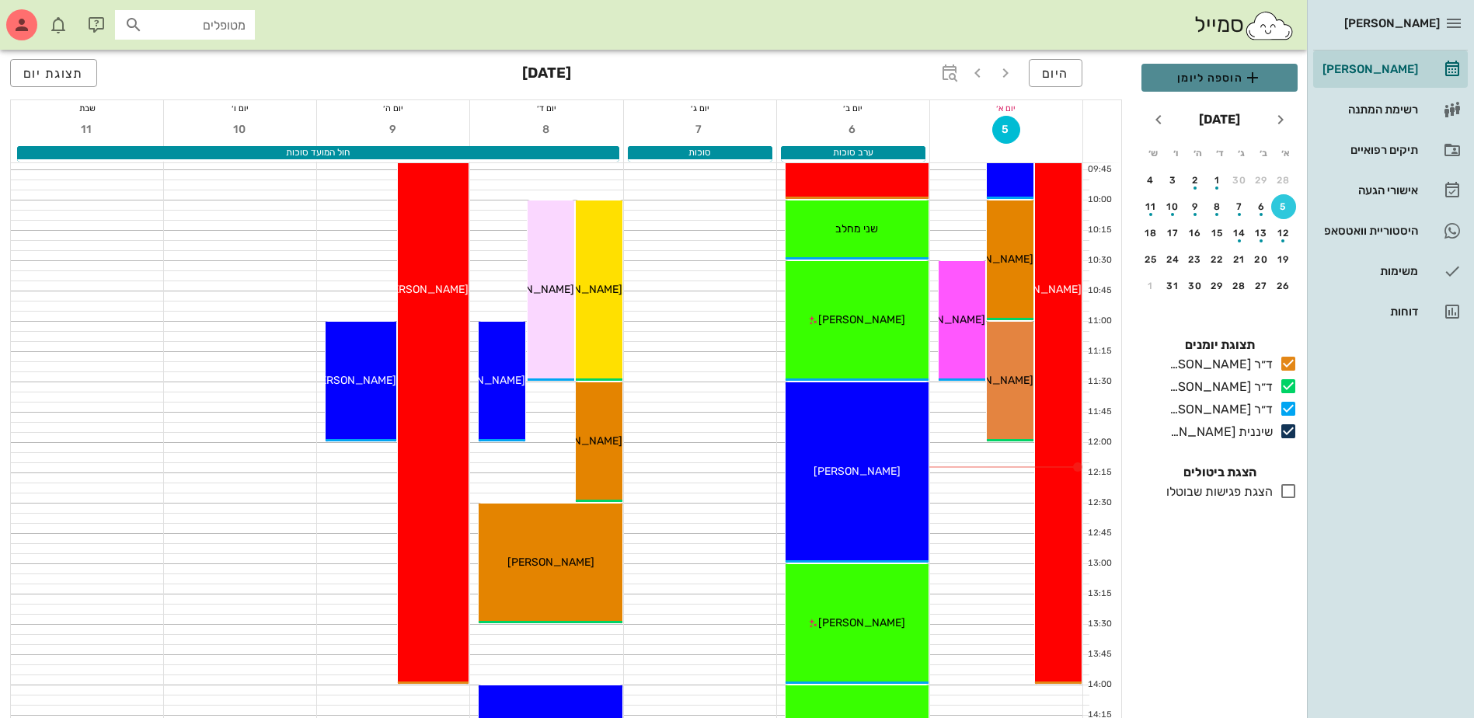
click at [1207, 79] on span "הוספה ליומן" at bounding box center [1219, 77] width 131 height 19
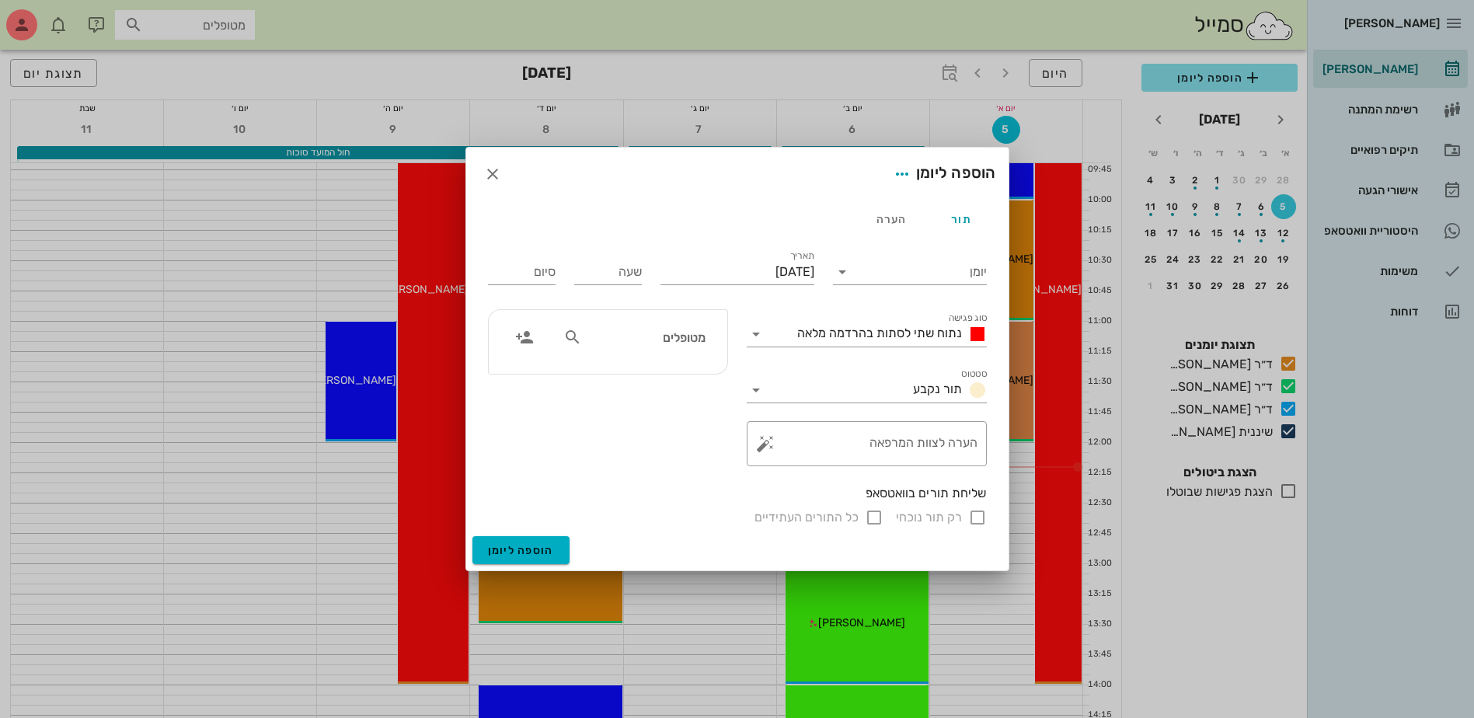
click at [682, 350] on div "מטופלים" at bounding box center [634, 338] width 160 height 30
type input "נטל"
click at [677, 378] on div "[PERSON_NAME] 0534259165" at bounding box center [644, 378] width 155 height 39
click at [930, 268] on input "יומן" at bounding box center [921, 272] width 132 height 25
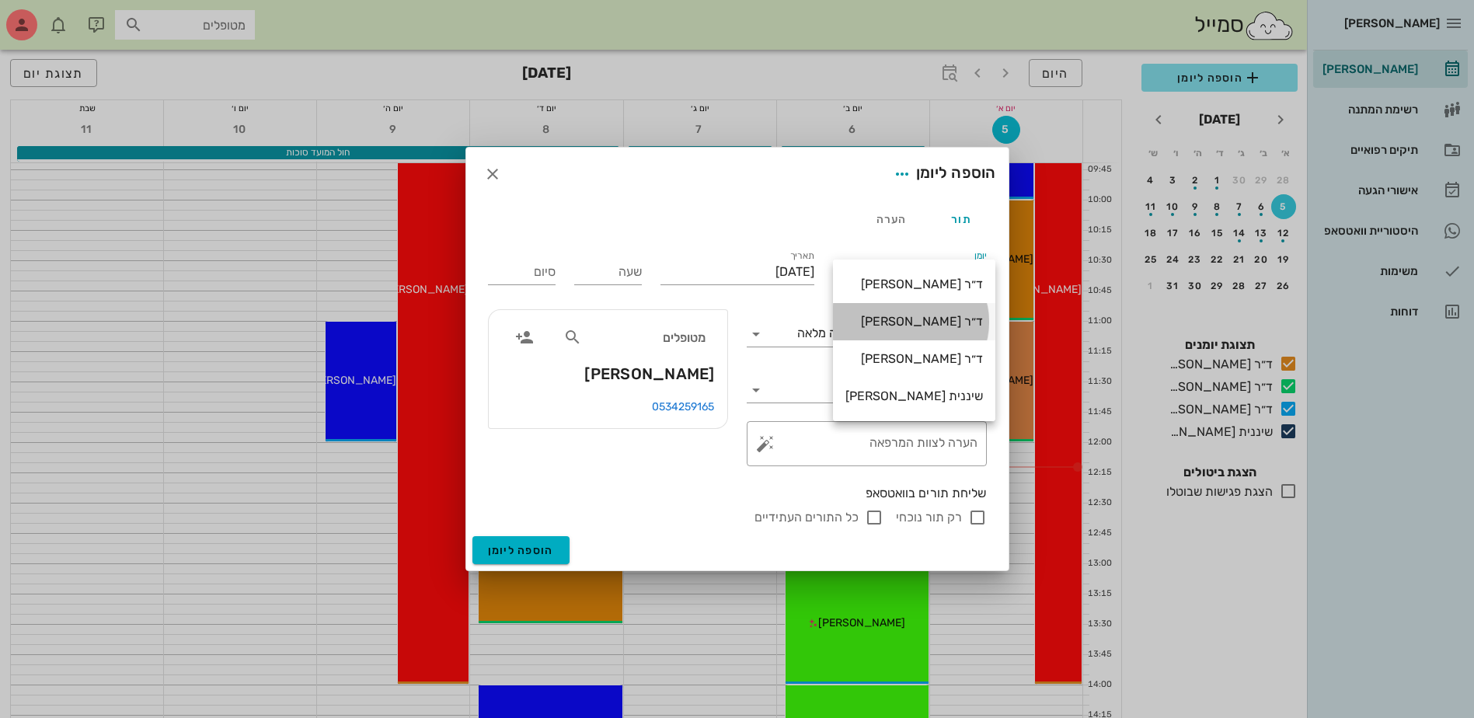
click at [927, 319] on div "ד״ר [PERSON_NAME]" at bounding box center [915, 321] width 138 height 15
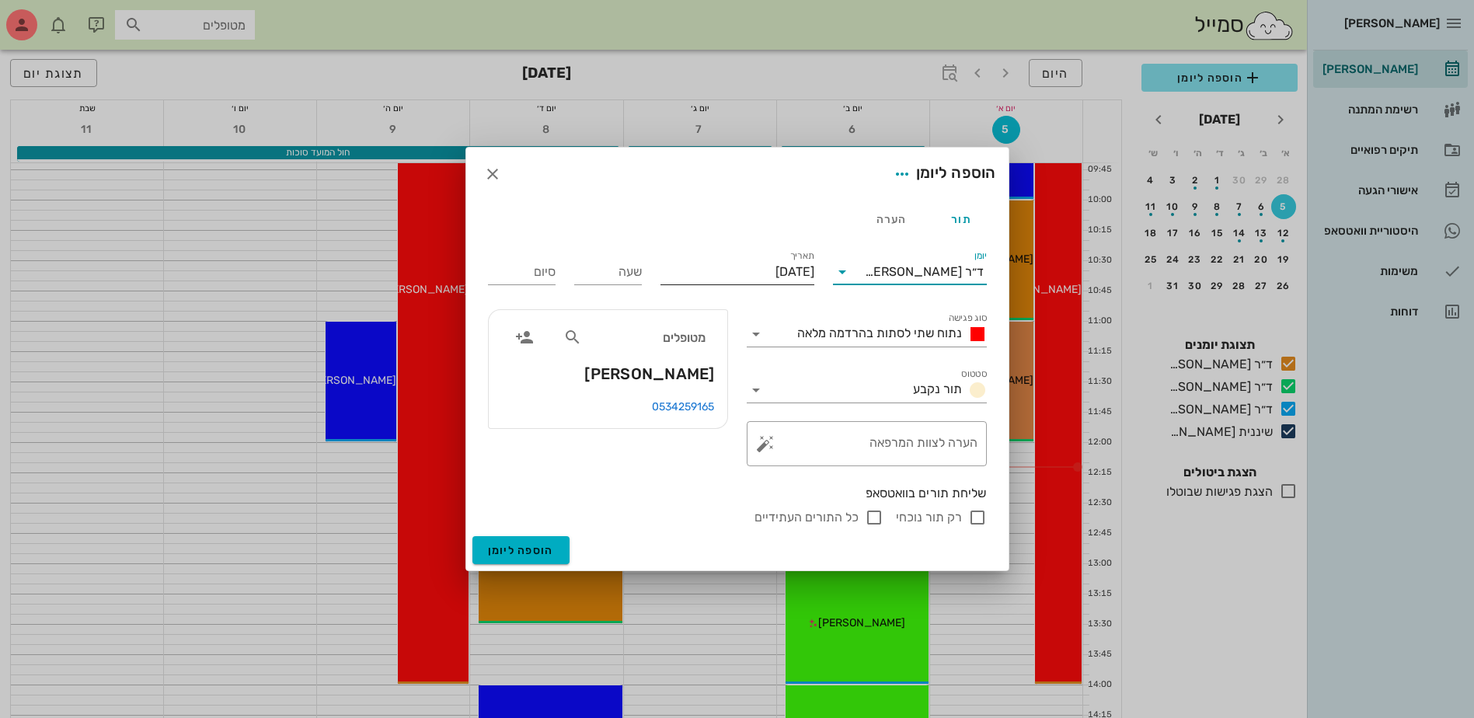
click at [746, 264] on input "[DATE]" at bounding box center [738, 272] width 154 height 25
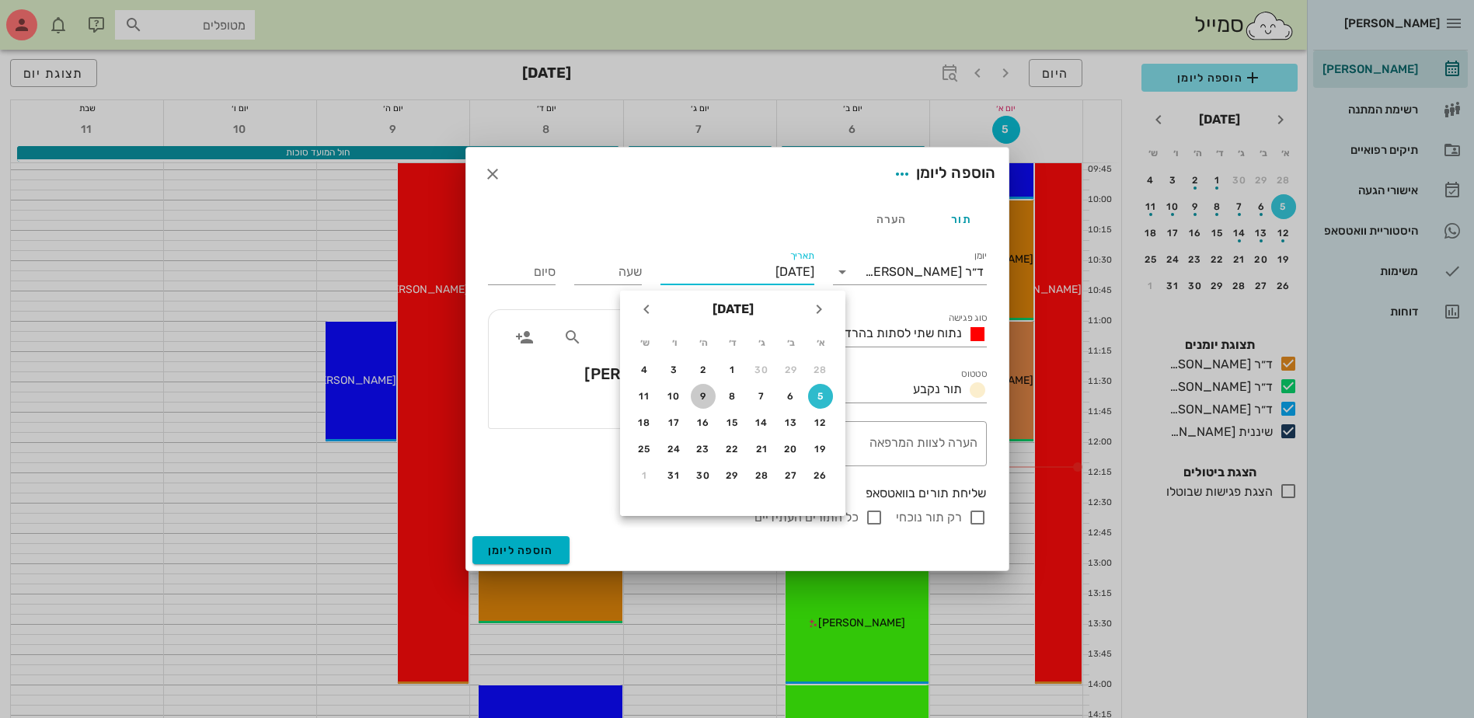
click at [699, 395] on div "9" at bounding box center [703, 396] width 25 height 11
type input "[DATE]"
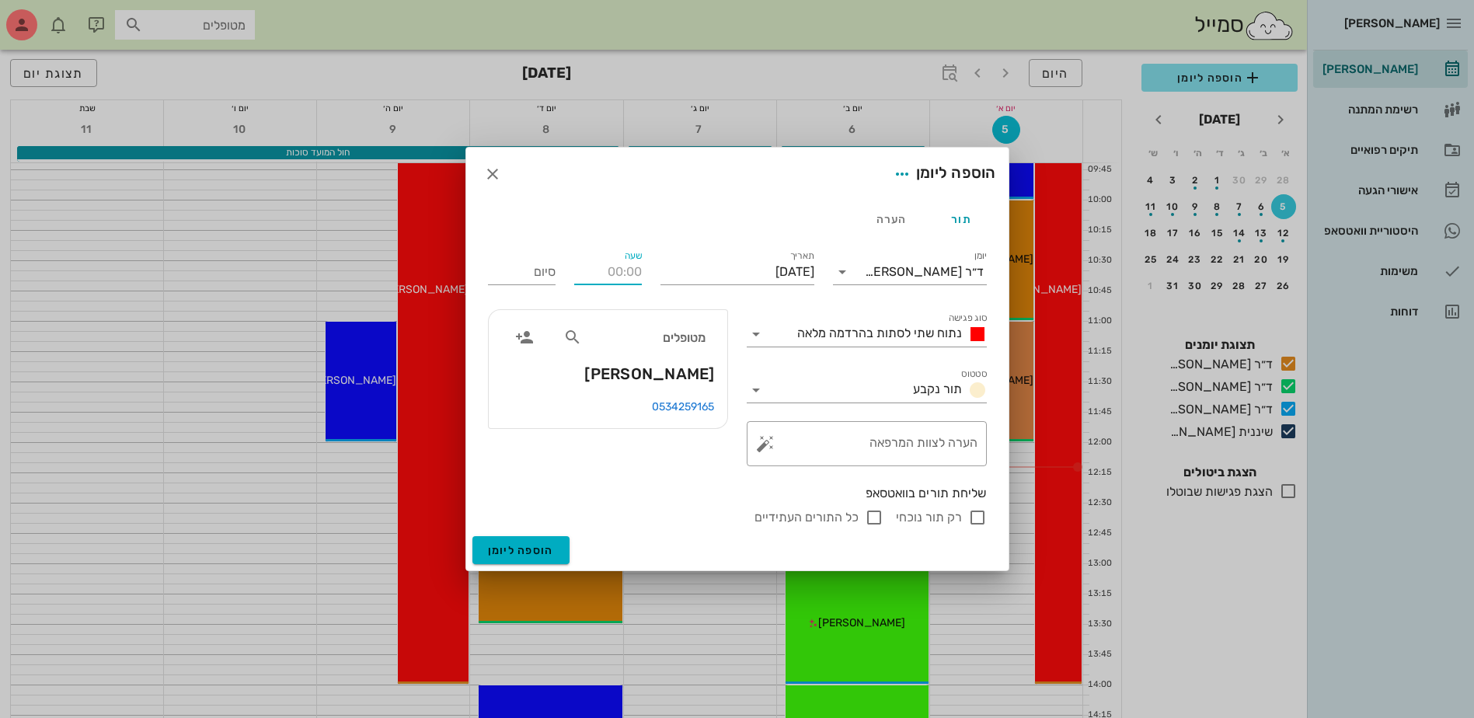
click at [618, 270] on input "שעה" at bounding box center [608, 272] width 68 height 25
type input "12:00"
type input "20:00"
click at [975, 514] on input "רק תור נוכחי" at bounding box center [977, 517] width 19 height 19
checkbox input "false"
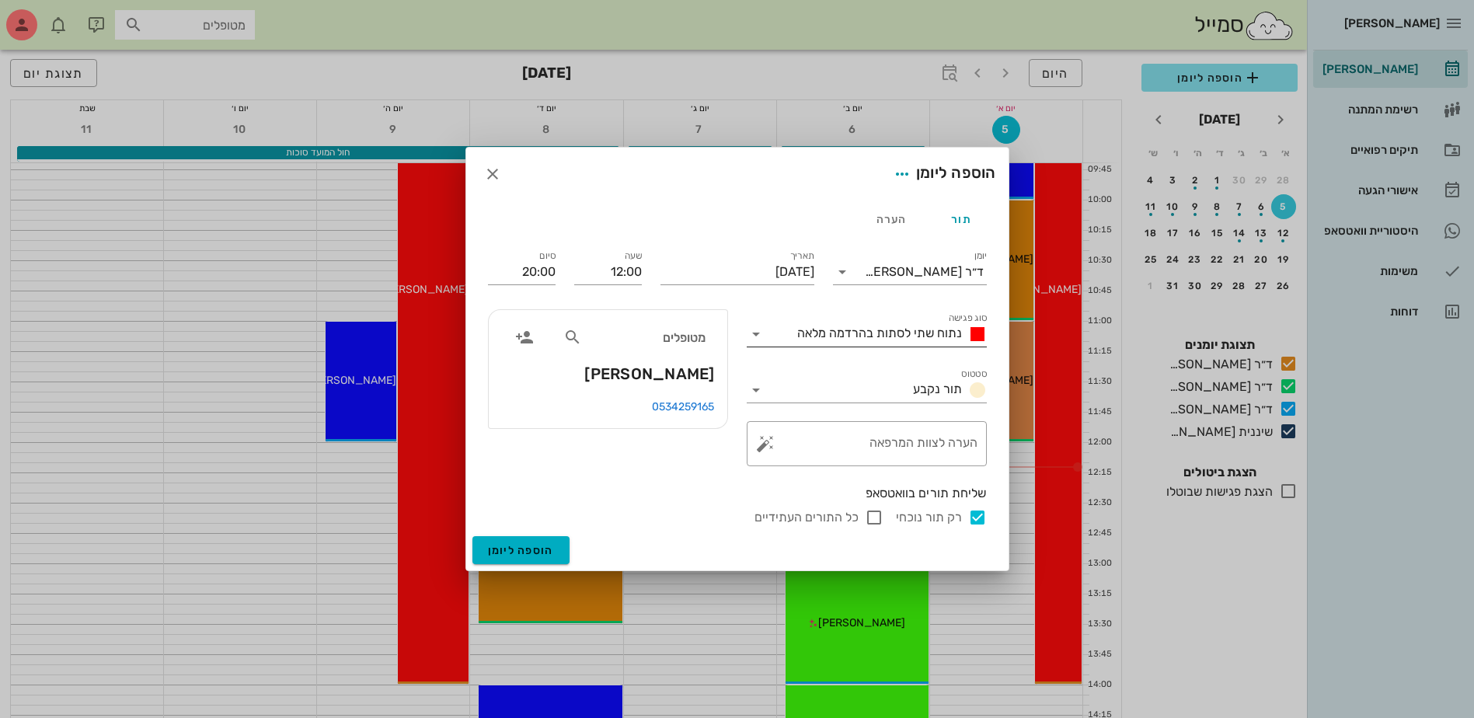
click at [887, 332] on span "נתוח שתי לסתות בהרדמה מלאה" at bounding box center [879, 333] width 165 height 15
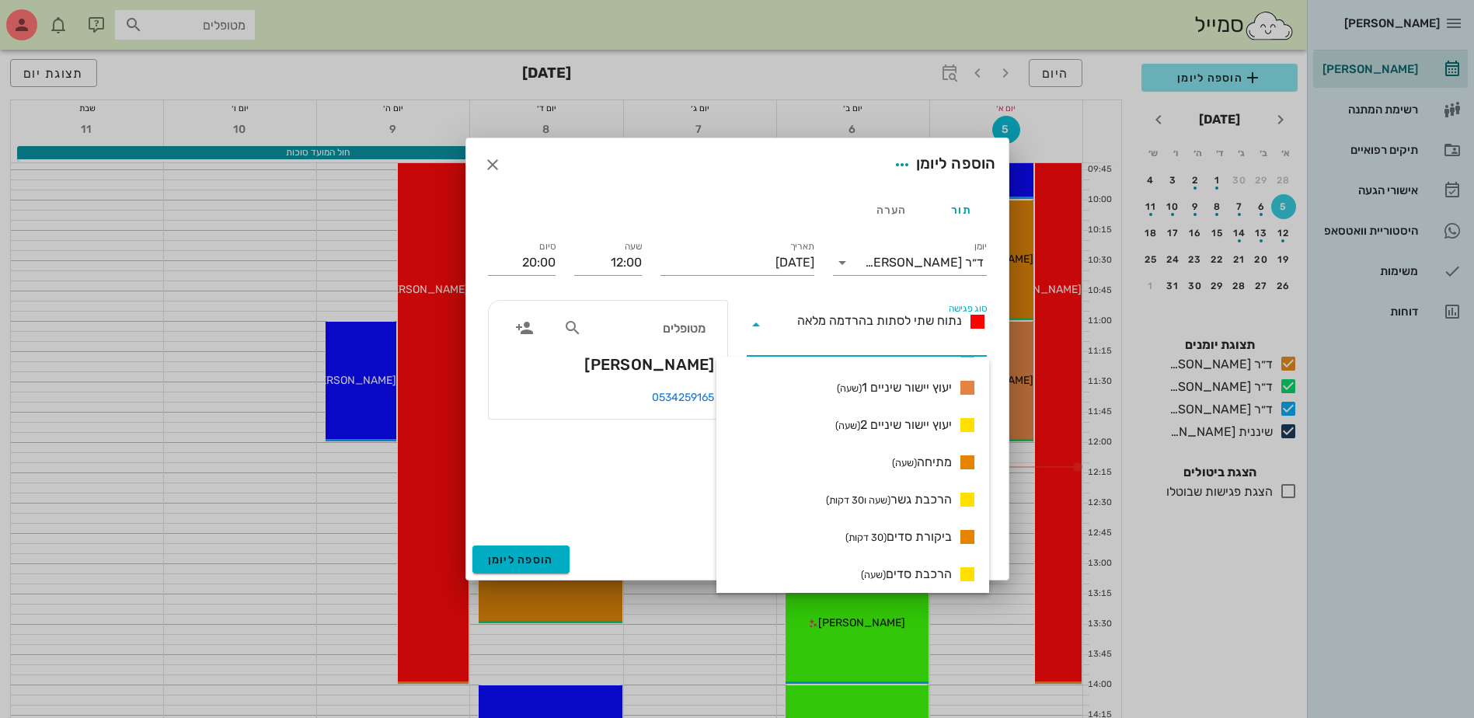
scroll to position [989, 0]
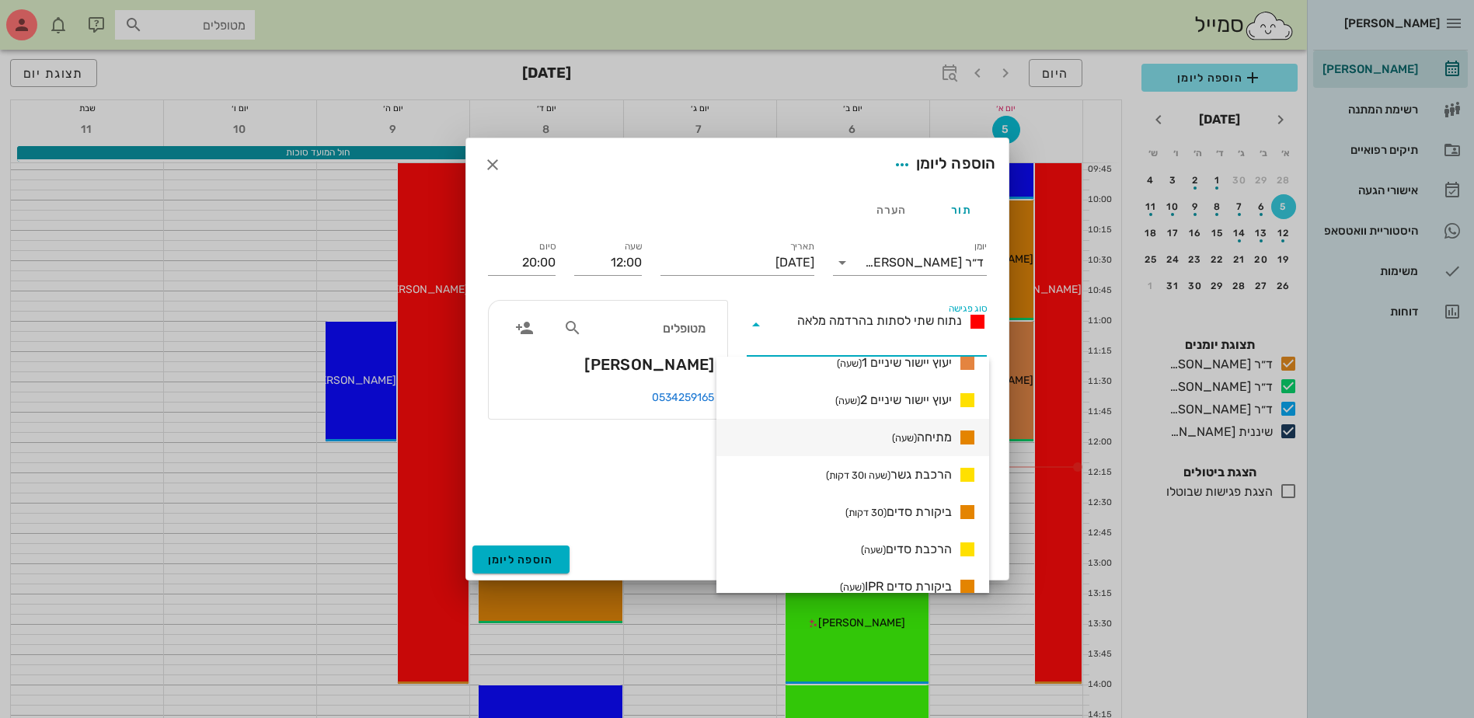
click at [901, 438] on small "(שעה)" at bounding box center [904, 438] width 25 height 12
type input "13:00"
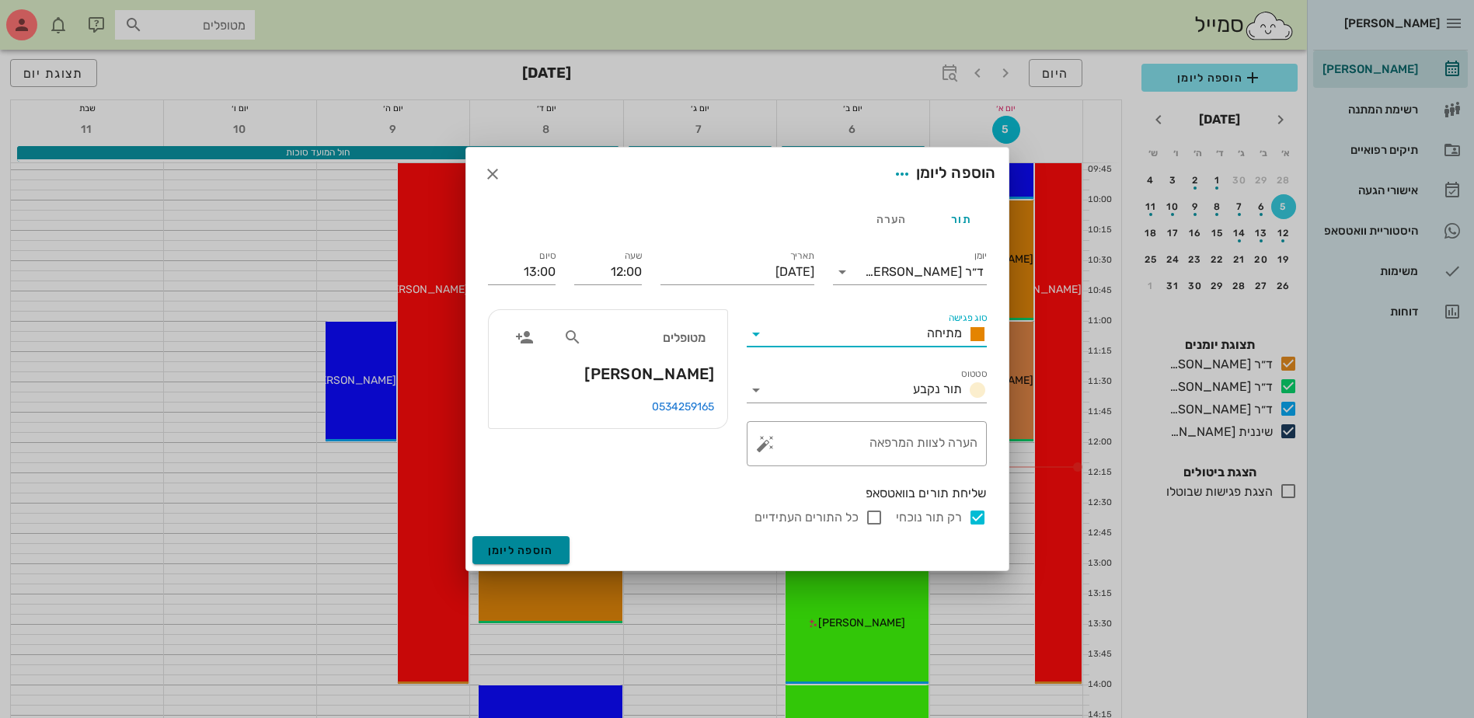
click at [521, 551] on span "הוספה ליומן" at bounding box center [521, 550] width 66 height 13
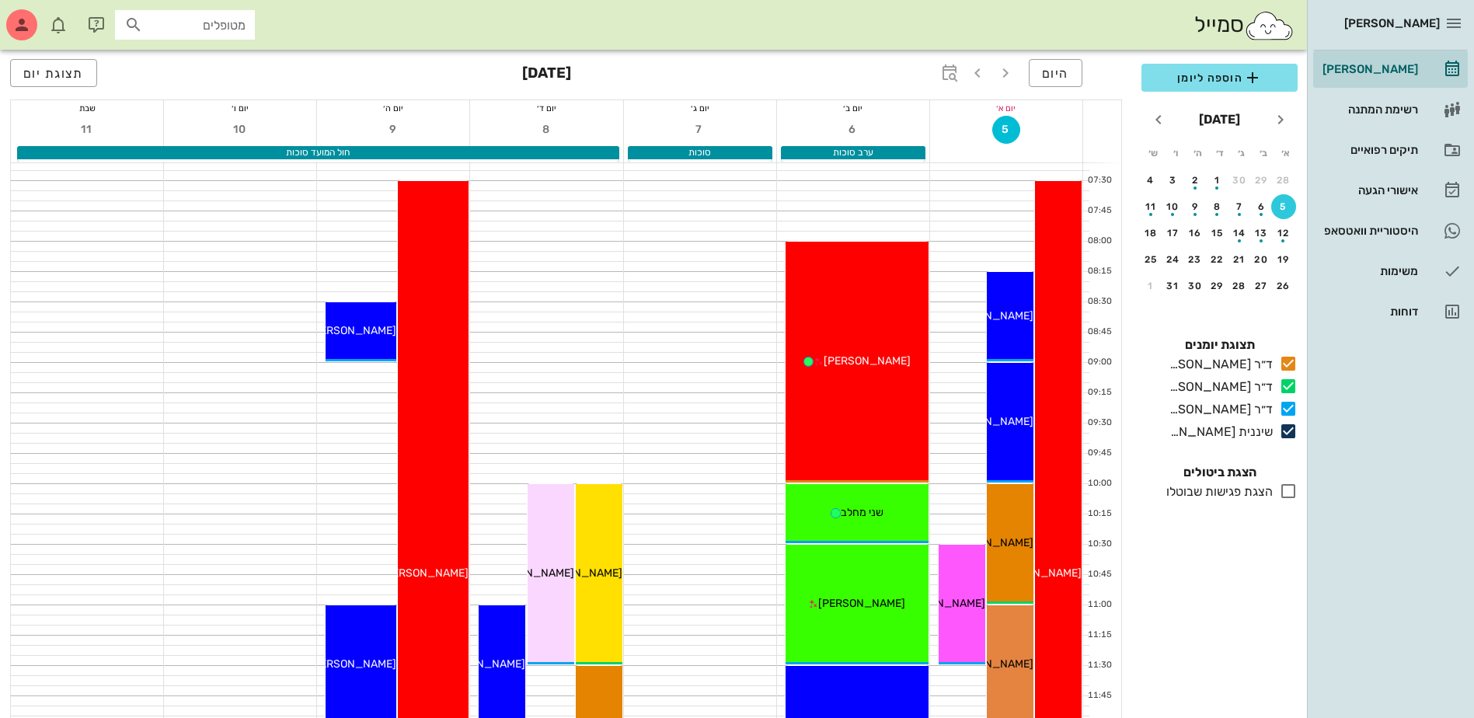
scroll to position [0, 0]
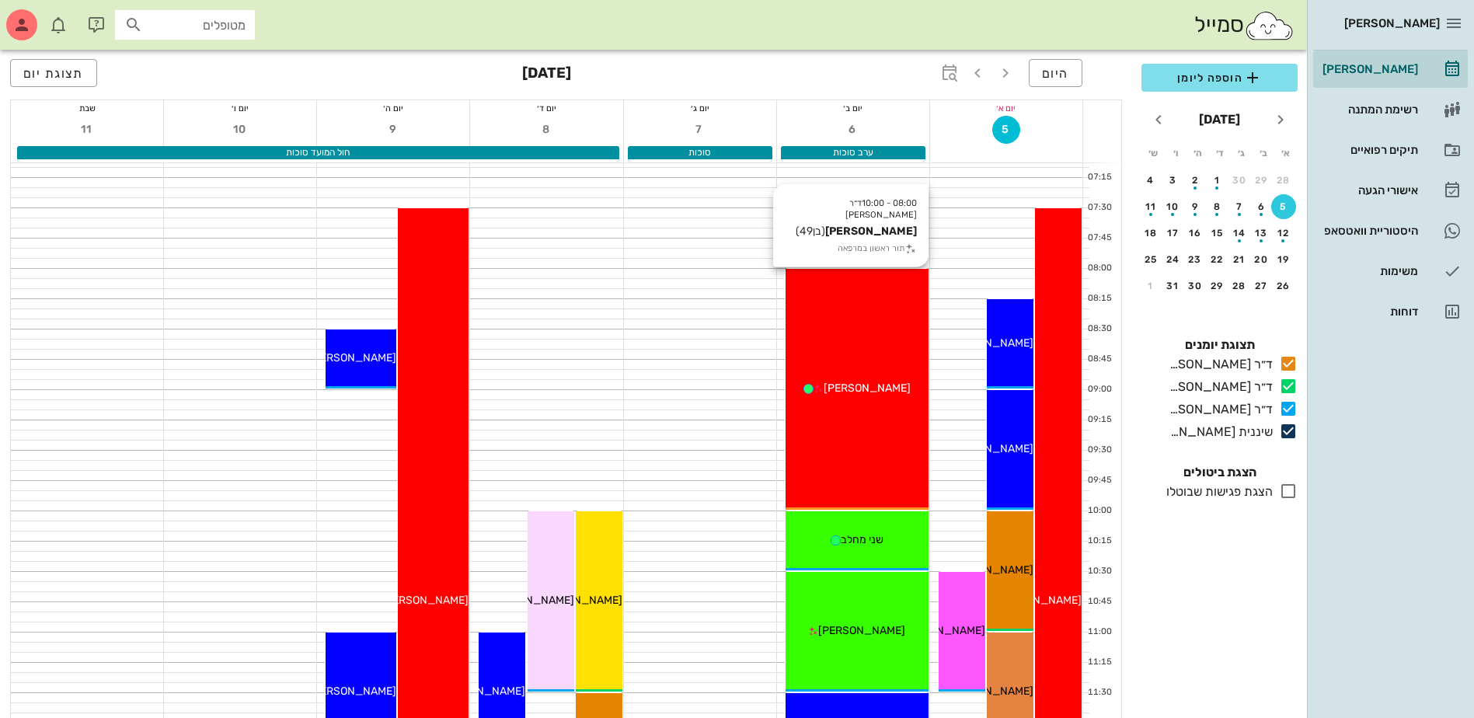
click at [848, 392] on span "[PERSON_NAME]" at bounding box center [867, 388] width 87 height 13
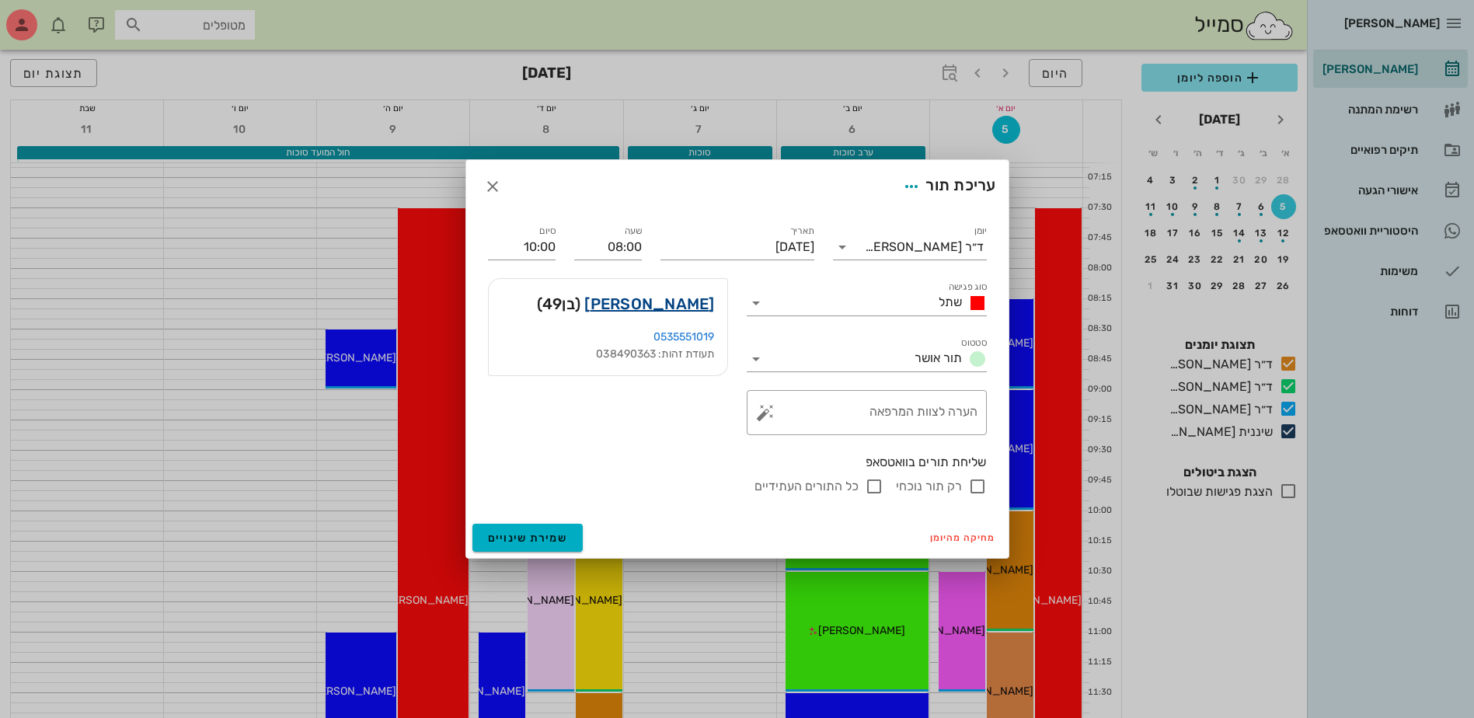
click at [672, 308] on link "[PERSON_NAME]" at bounding box center [649, 303] width 130 height 25
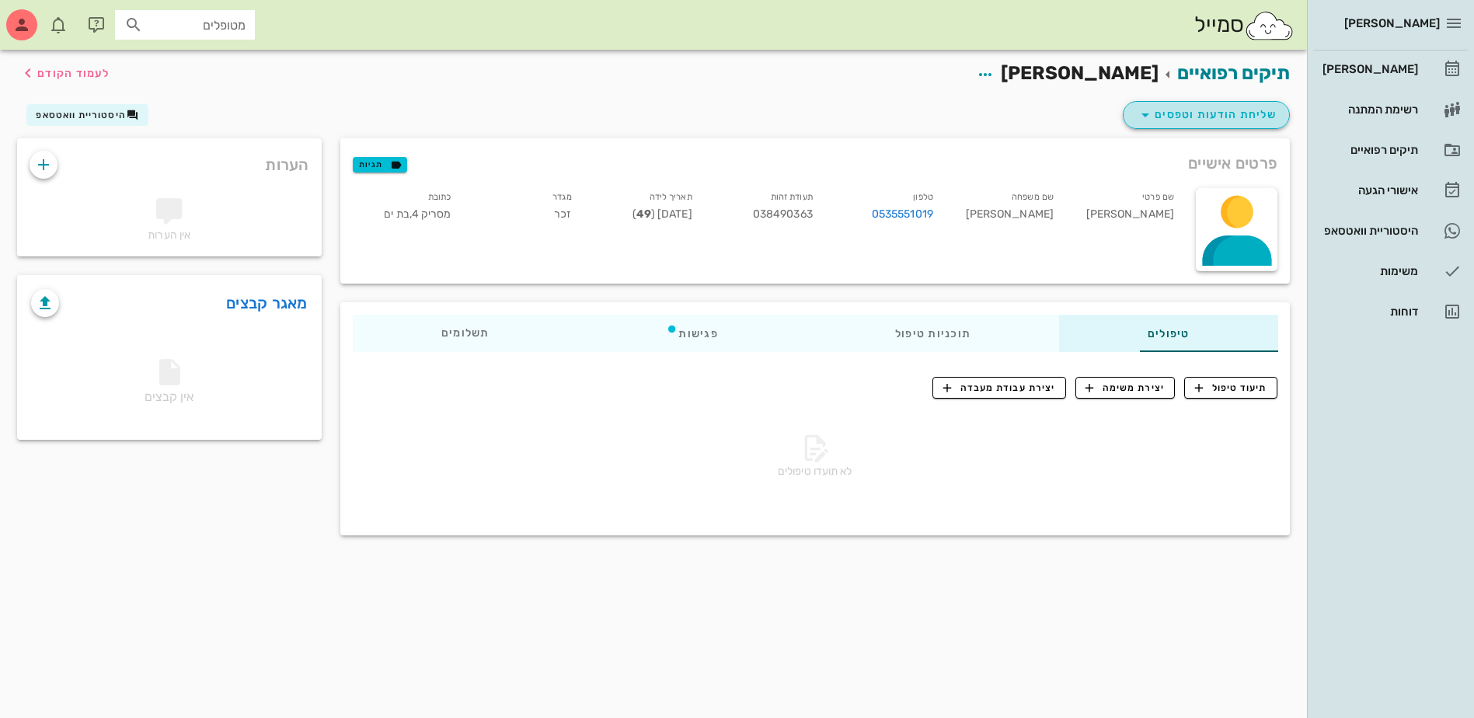
click at [1153, 114] on icon "button" at bounding box center [1145, 115] width 19 height 19
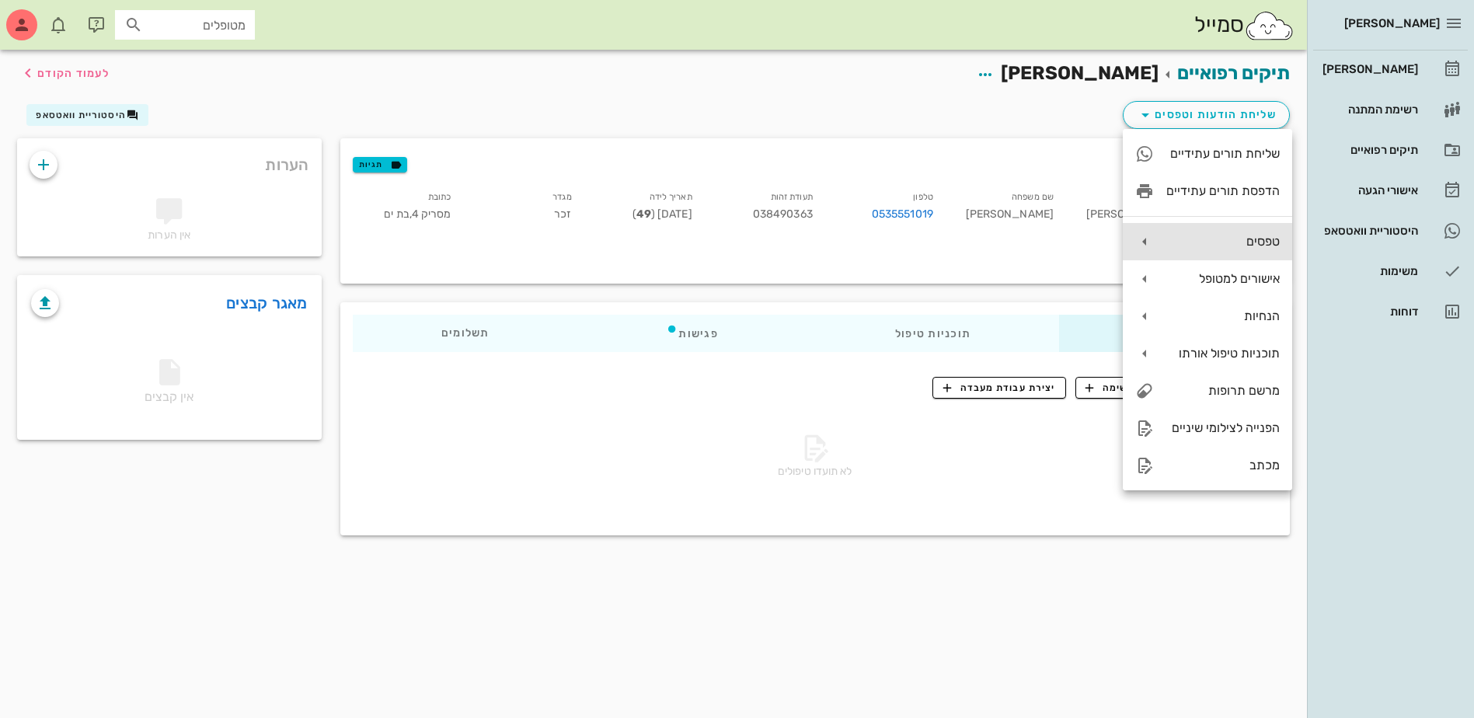
click at [1219, 246] on div "טפסים" at bounding box center [1222, 241] width 113 height 15
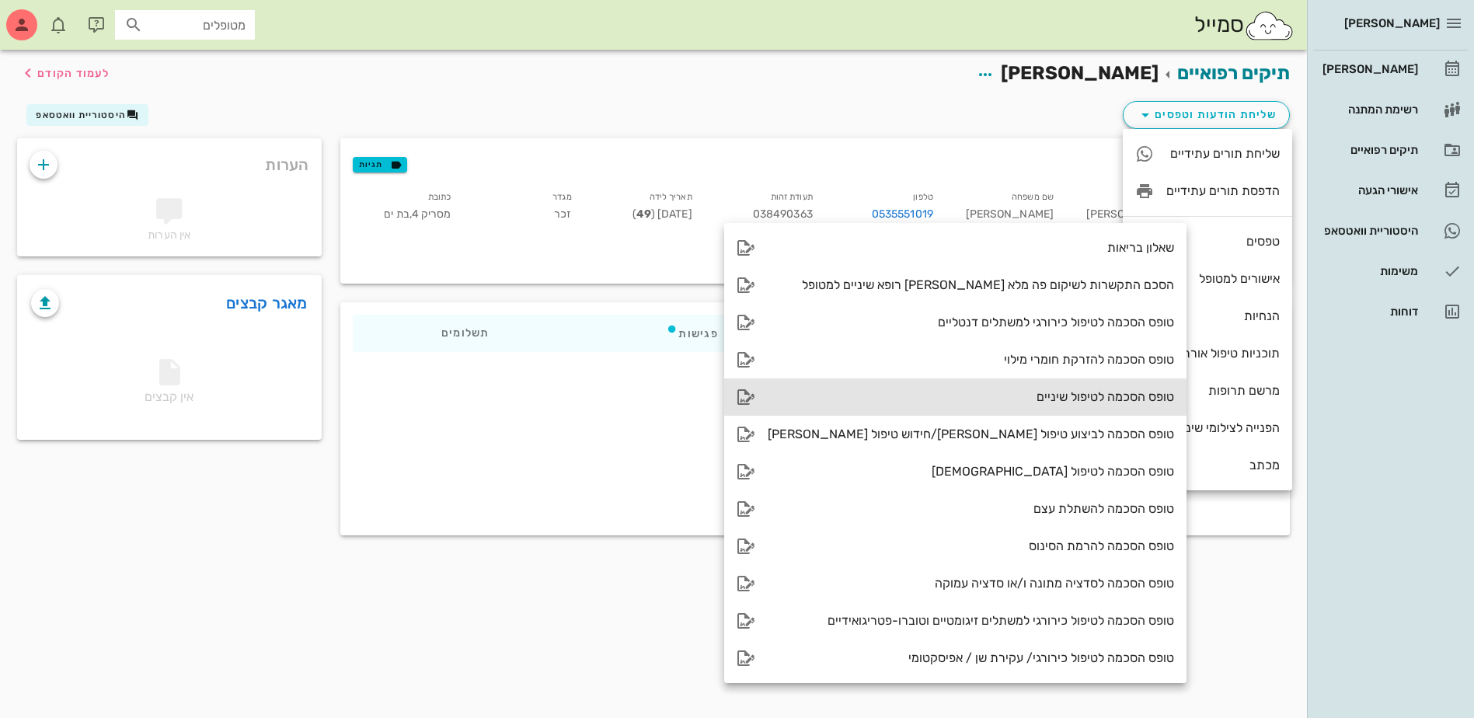
click at [1051, 392] on div "טופס הסכמה לטיפול שיניים" at bounding box center [971, 396] width 406 height 15
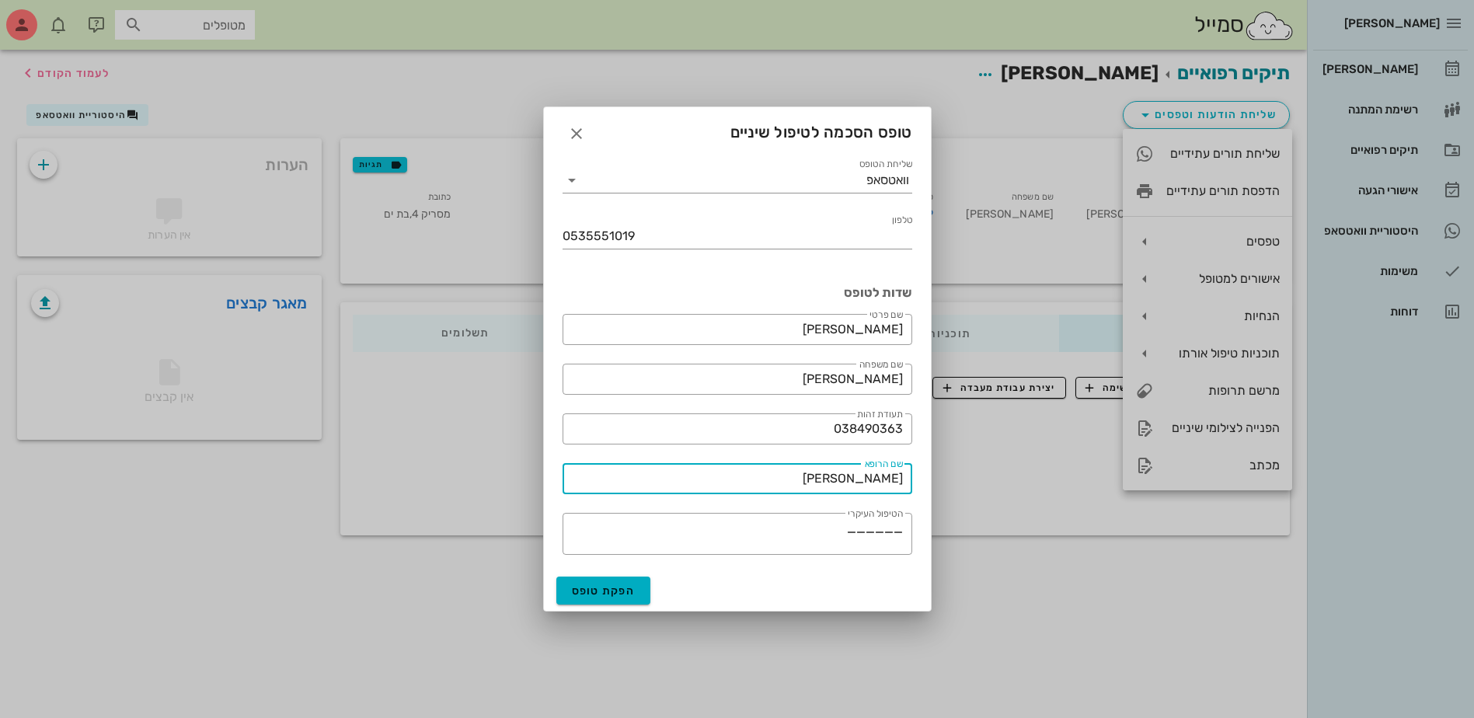
click at [850, 477] on input "[PERSON_NAME]" at bounding box center [737, 478] width 331 height 25
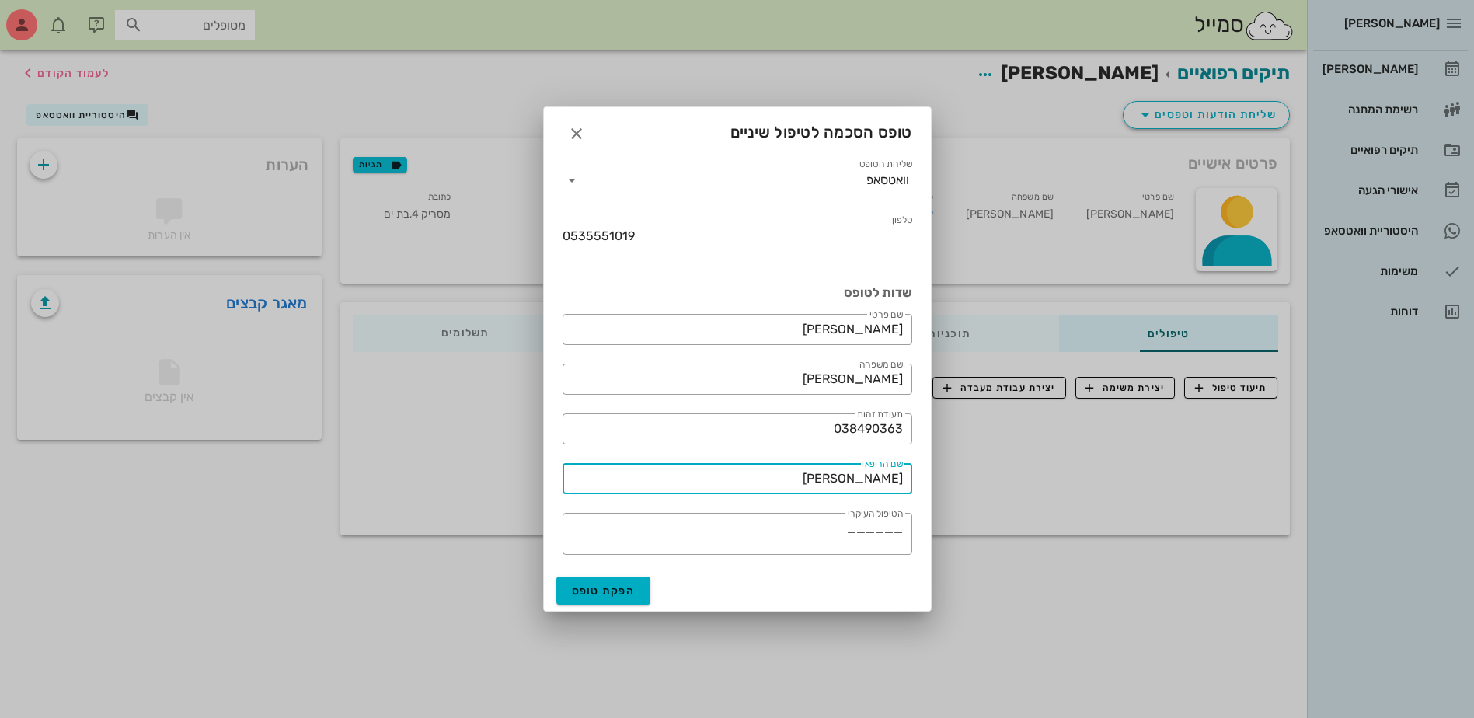
drag, startPoint x: 830, startPoint y: 480, endPoint x: 1027, endPoint y: 468, distance: 197.8
click at [1027, 468] on div "[PERSON_NAME] יומן מרפאה רשימת המתנה תיקים רפואיים אישורי הגעה היסטוריית וואטסא…" at bounding box center [737, 359] width 1474 height 718
click at [595, 141] on div "טופס הסכמה לטיפול שיניים" at bounding box center [737, 131] width 387 height 48
drag, startPoint x: 563, startPoint y: 136, endPoint x: 563, endPoint y: 150, distance: 14.0
click at [563, 139] on span "button" at bounding box center [577, 133] width 28 height 19
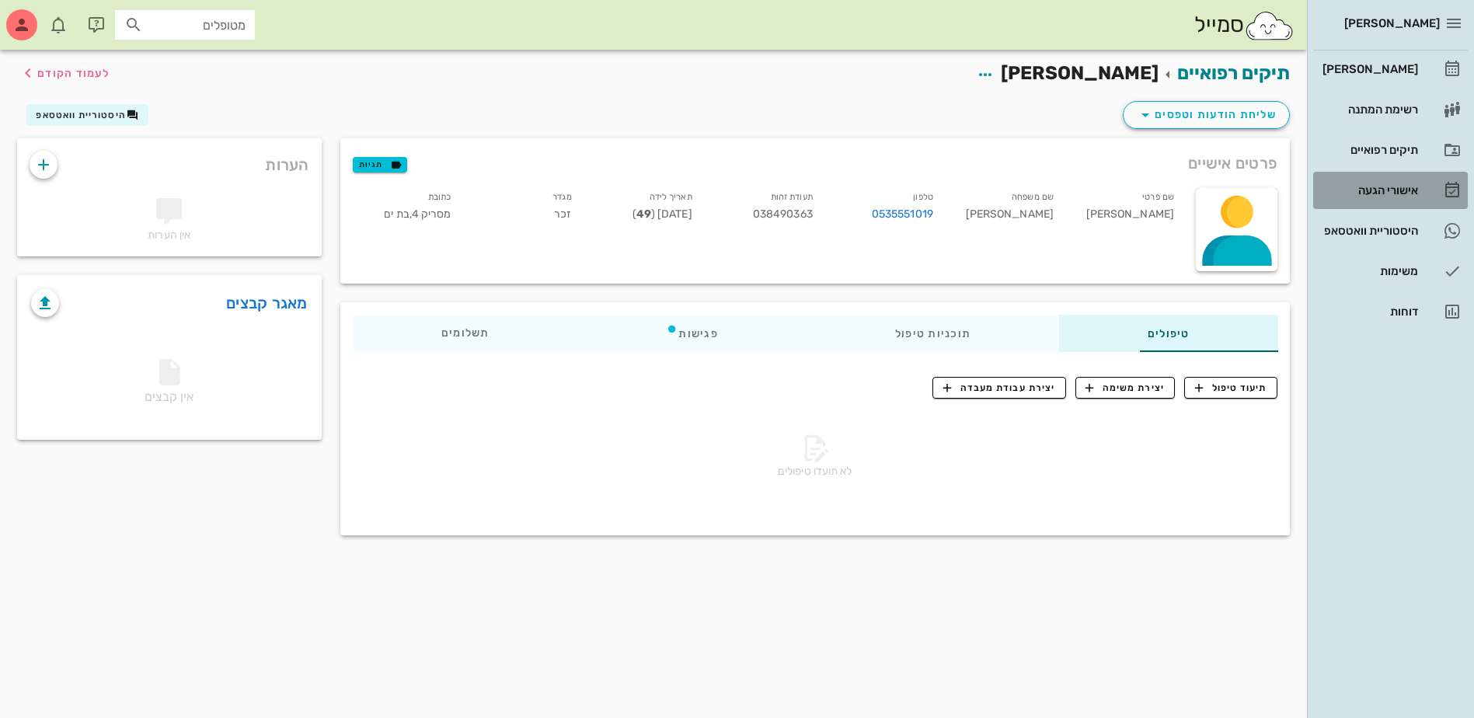
click at [1380, 185] on div "אישורי הגעה" at bounding box center [1369, 190] width 99 height 12
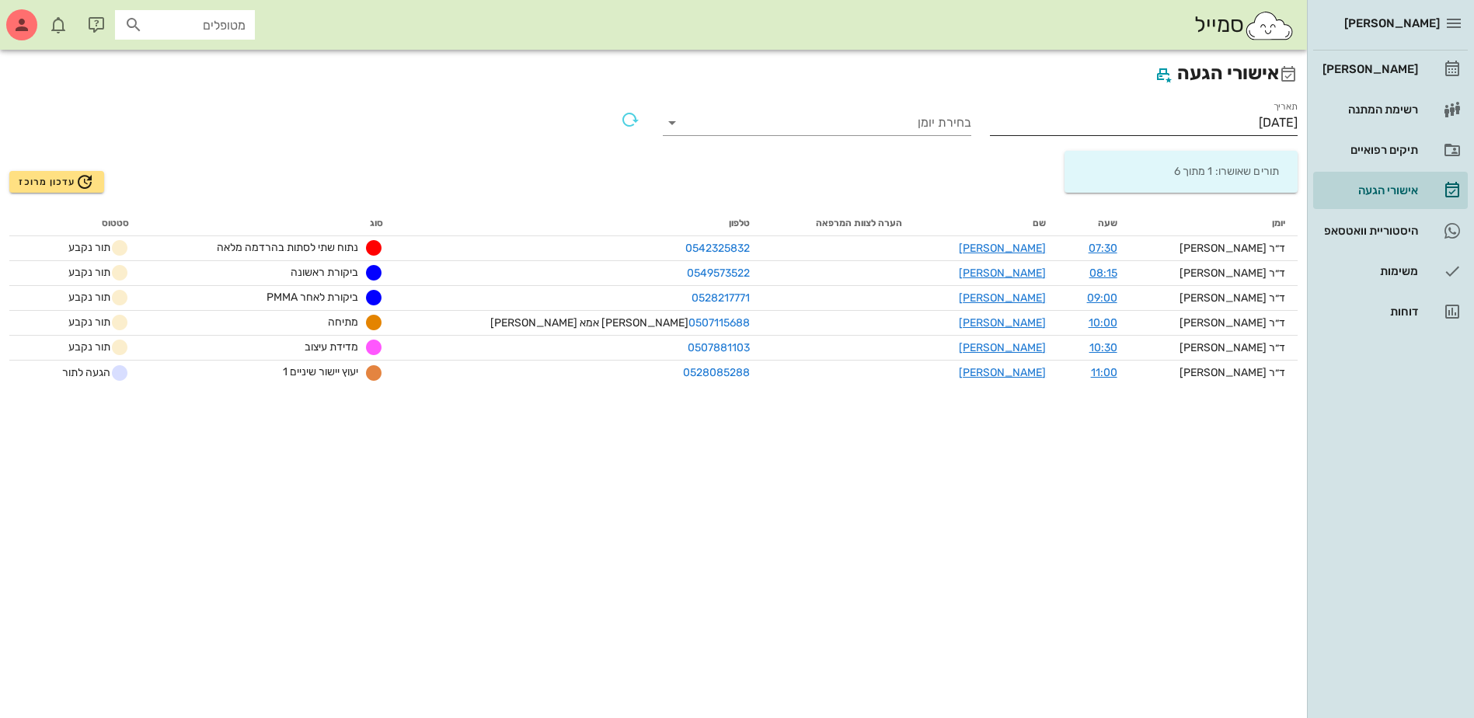
click at [1249, 124] on input "[DATE]" at bounding box center [1144, 122] width 309 height 25
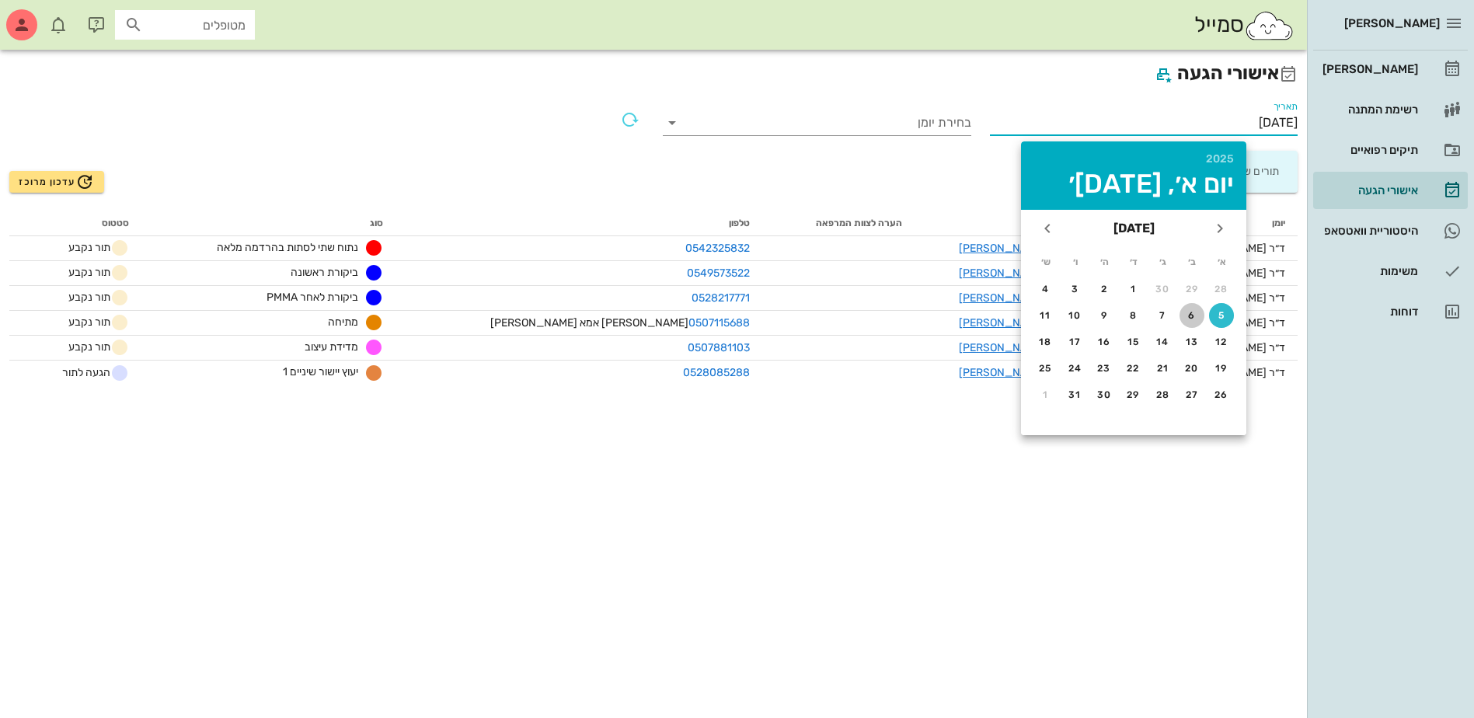
click at [1190, 314] on div "6" at bounding box center [1192, 315] width 25 height 11
type input "[DATE]"
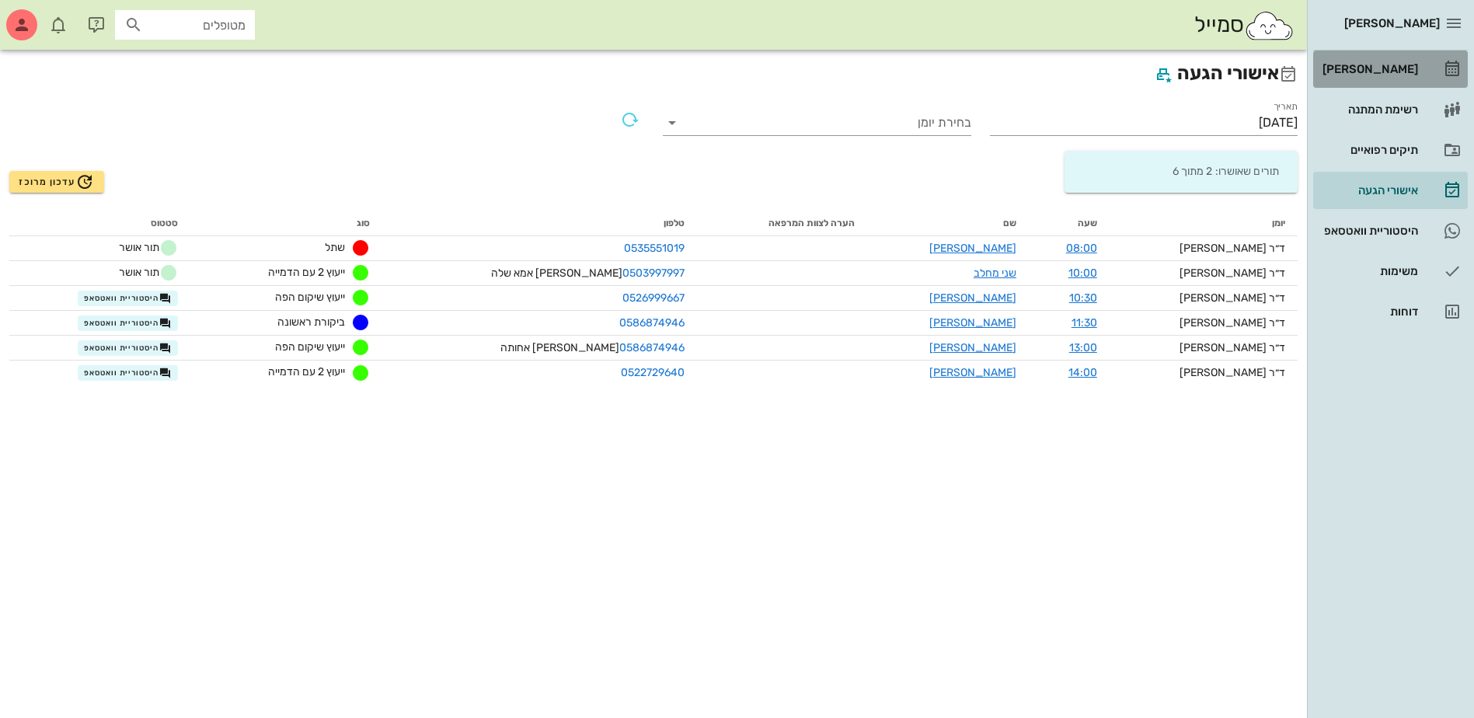
click at [1371, 65] on div "[PERSON_NAME]" at bounding box center [1369, 69] width 99 height 12
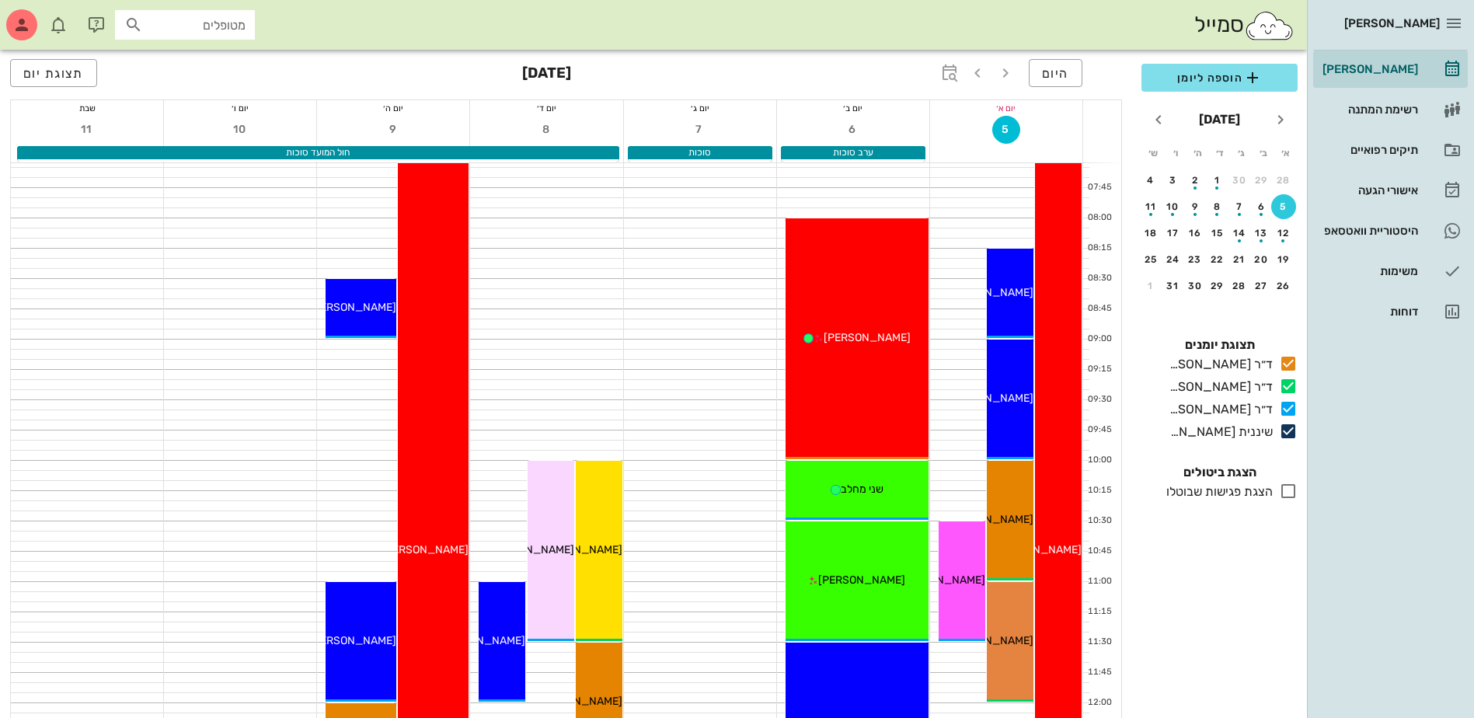
scroll to position [78, 0]
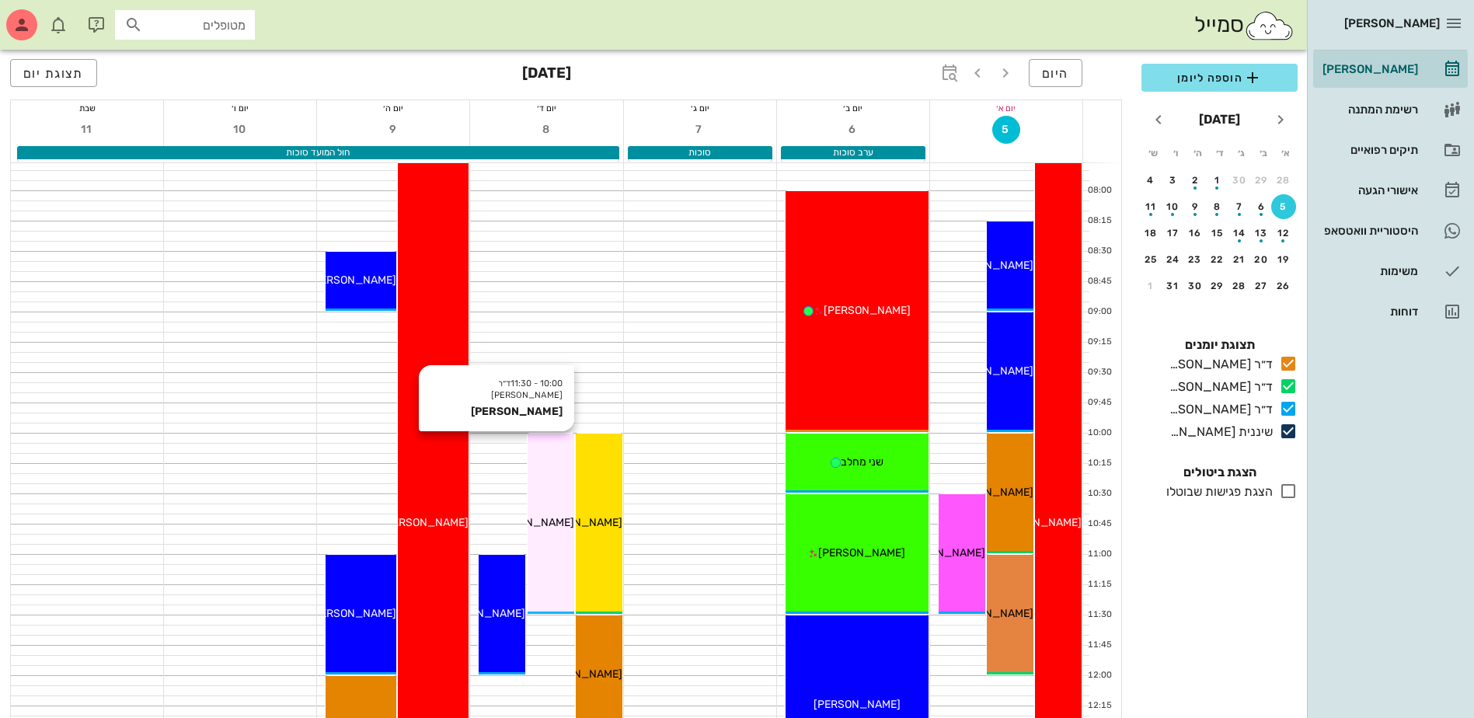
click at [546, 484] on div "10:00 - 11:30 ד״ר [PERSON_NAME] [PERSON_NAME] [PERSON_NAME]" at bounding box center [551, 524] width 47 height 180
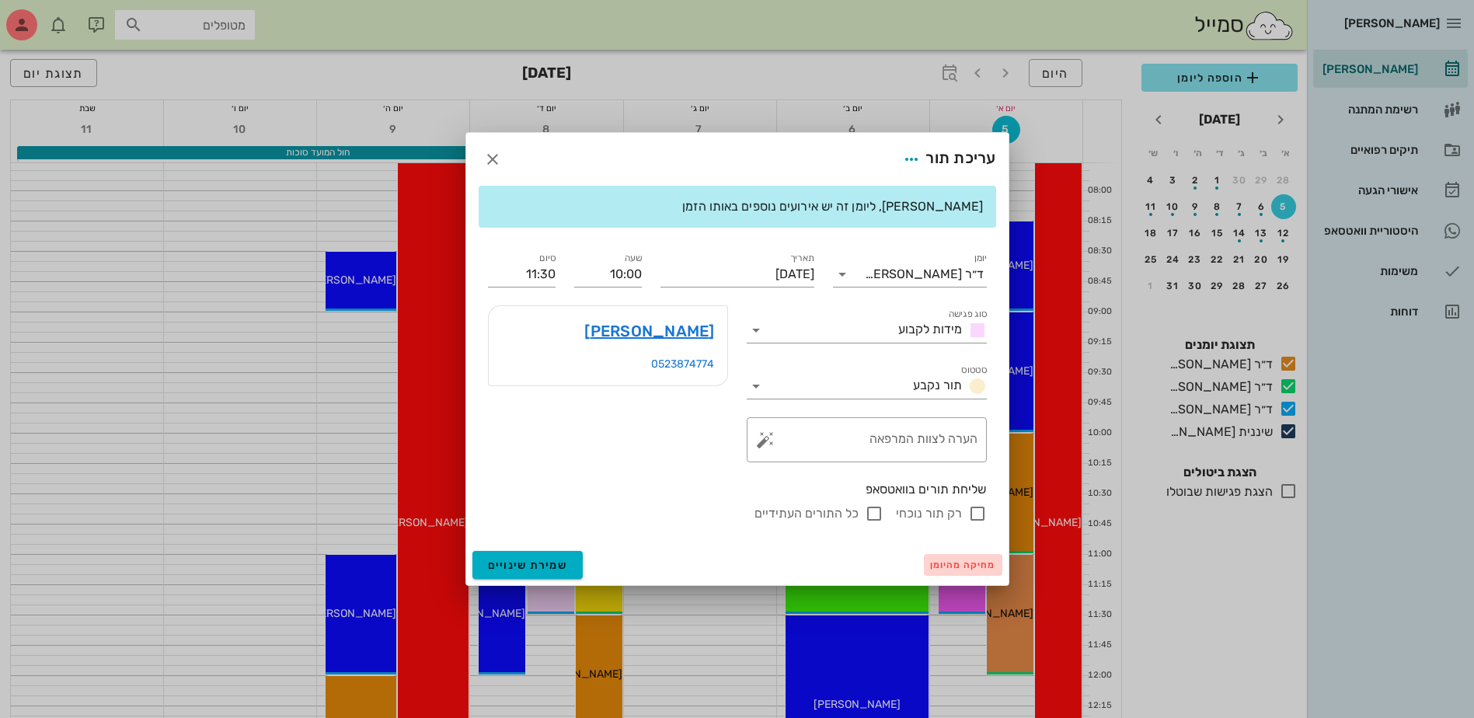
click at [955, 567] on span "מחיקה מהיומן" at bounding box center [963, 565] width 66 height 11
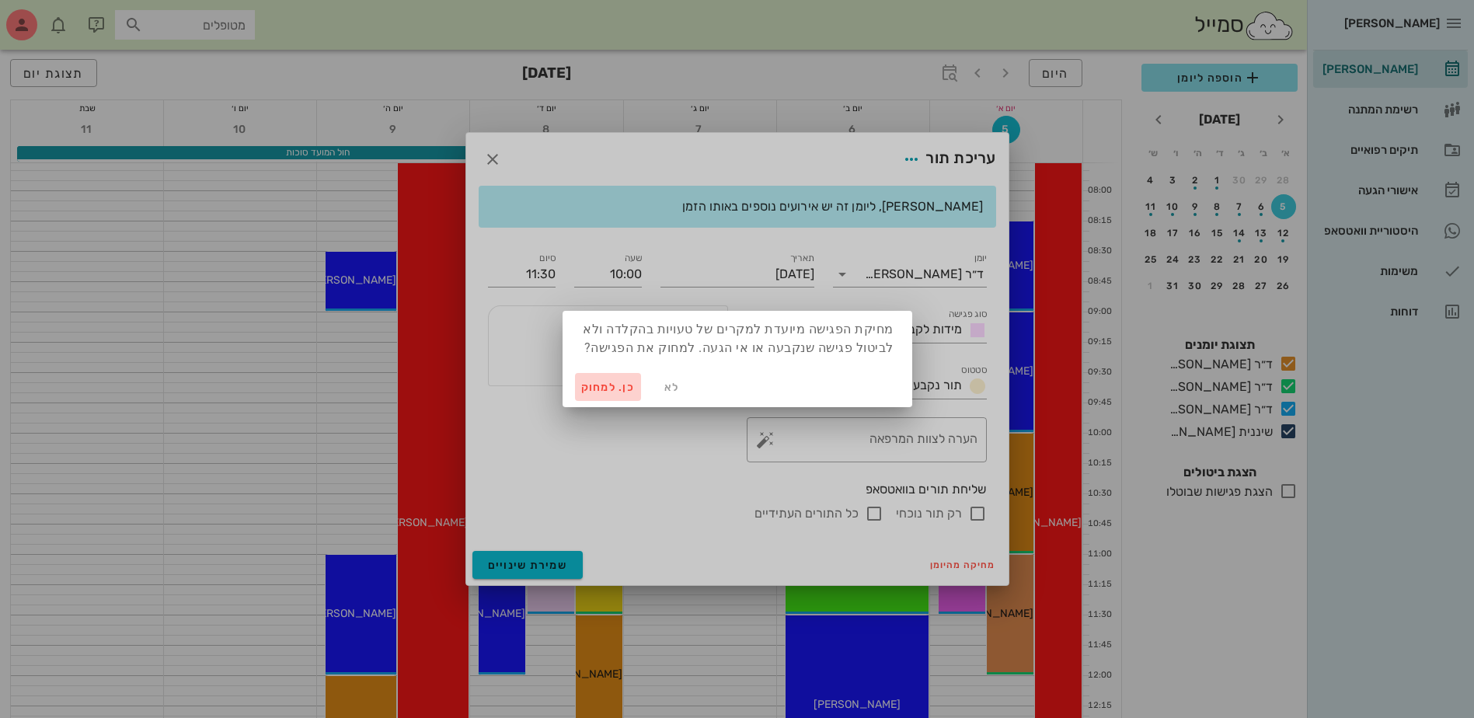
click at [609, 389] on span "כן. למחוק" at bounding box center [608, 387] width 54 height 13
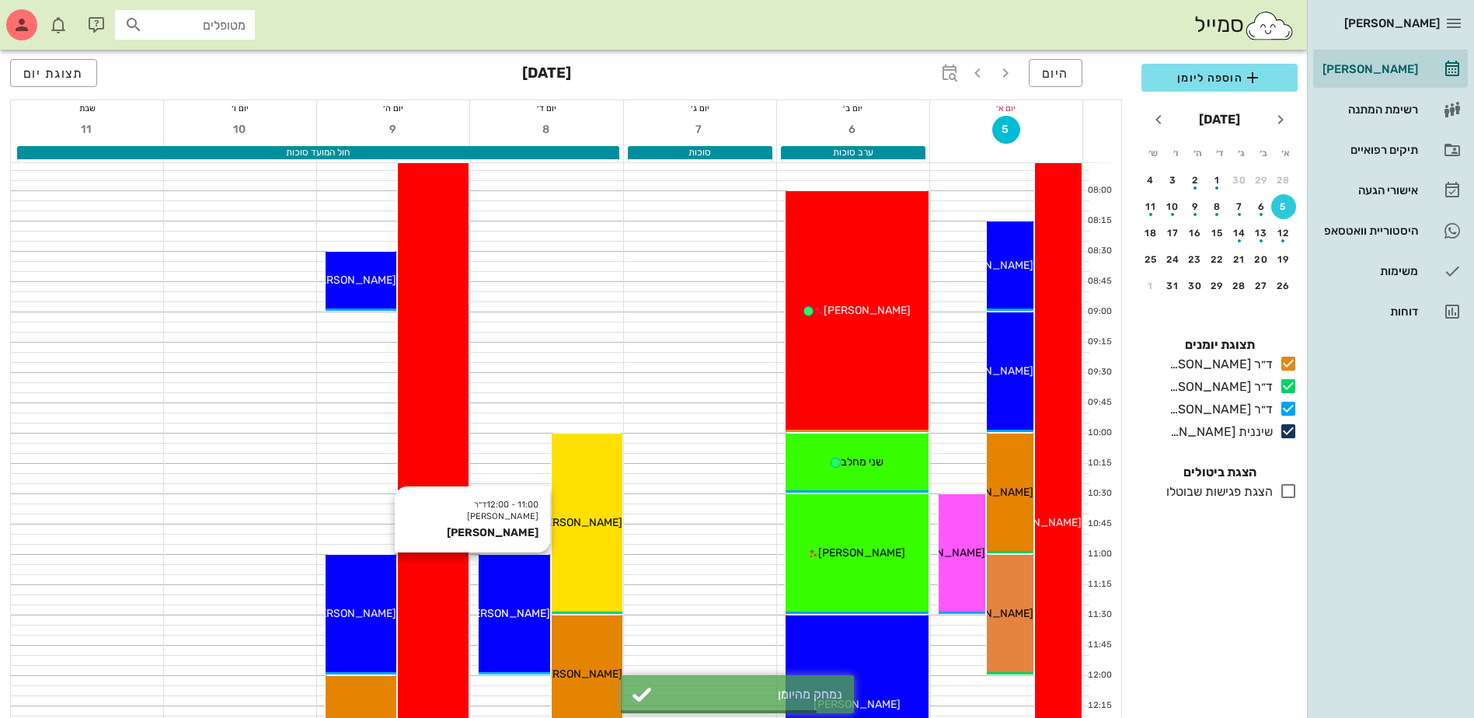
click at [507, 609] on span "[PERSON_NAME]" at bounding box center [506, 613] width 87 height 13
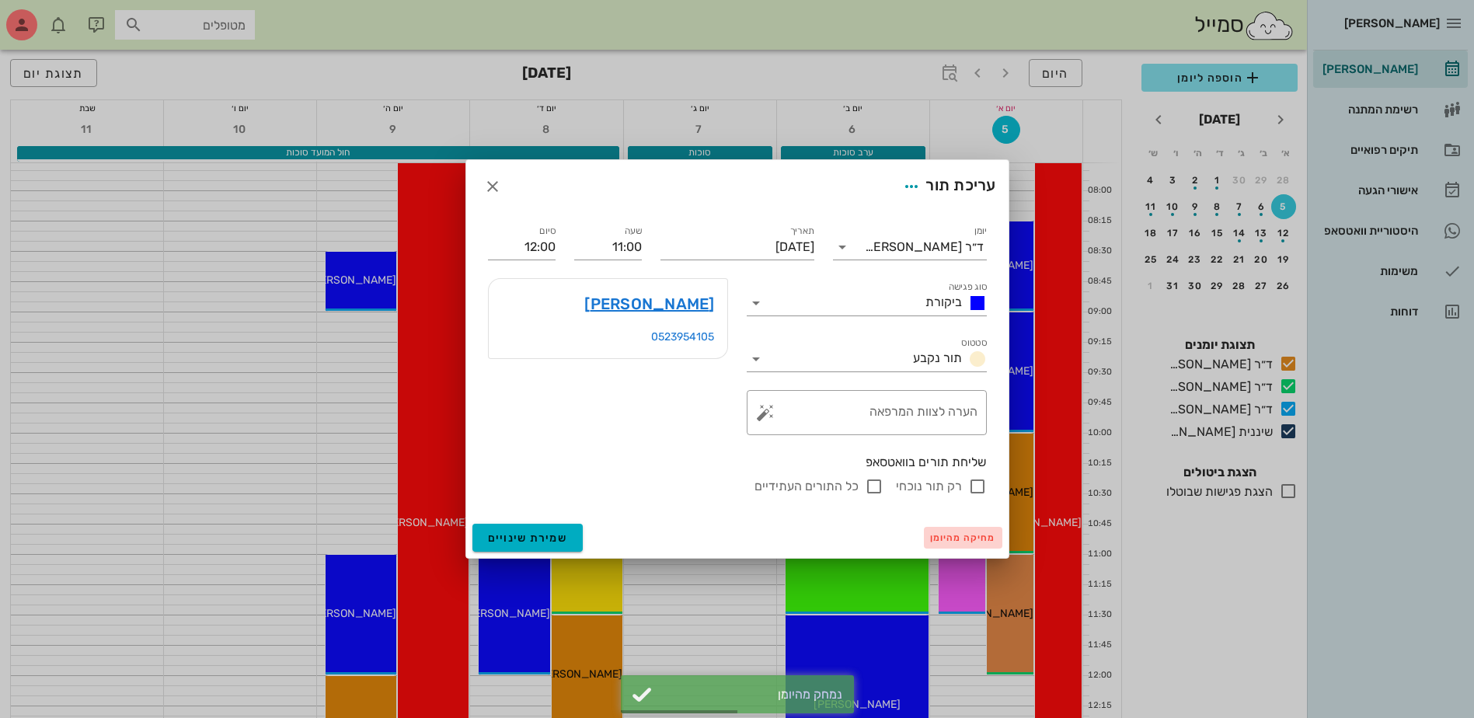
click at [951, 536] on span "מחיקה מהיומן" at bounding box center [963, 537] width 66 height 11
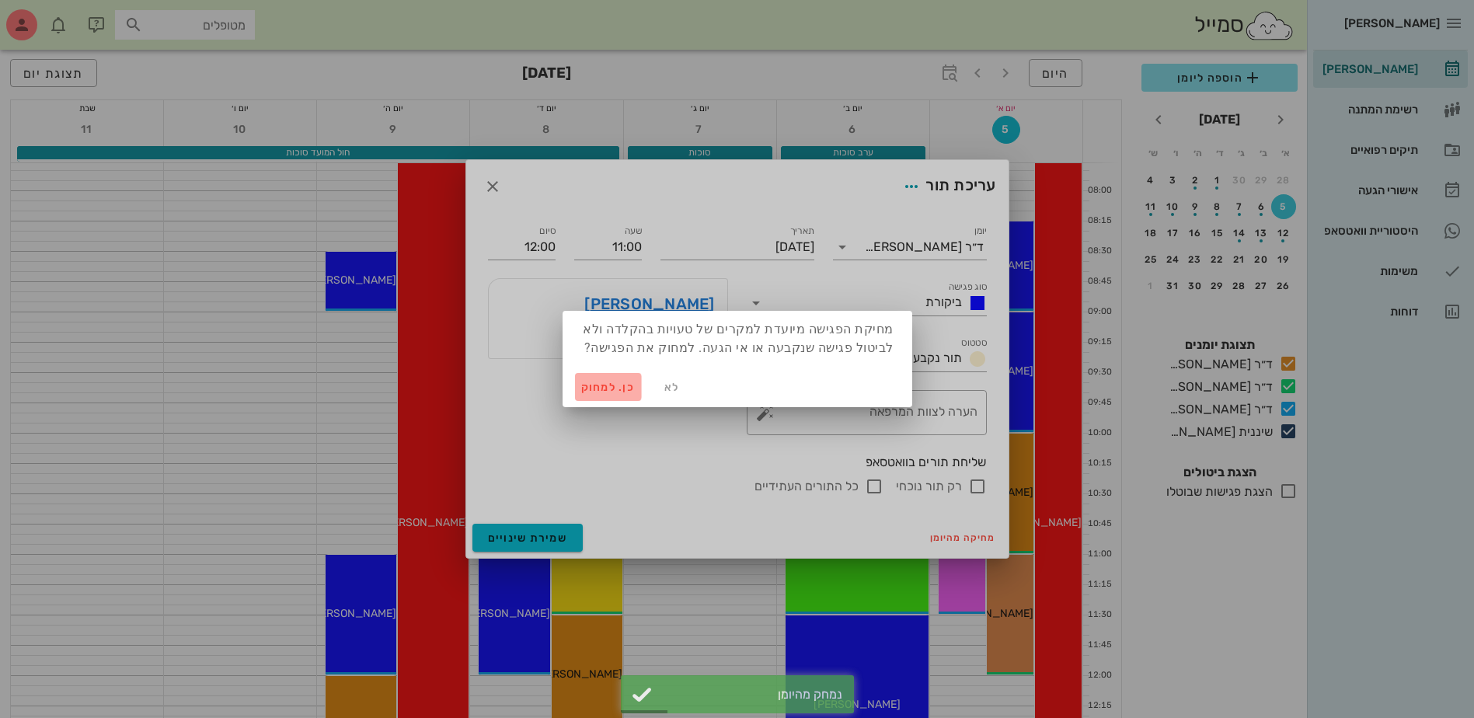
click at [590, 387] on span "כן. למחוק" at bounding box center [608, 387] width 54 height 13
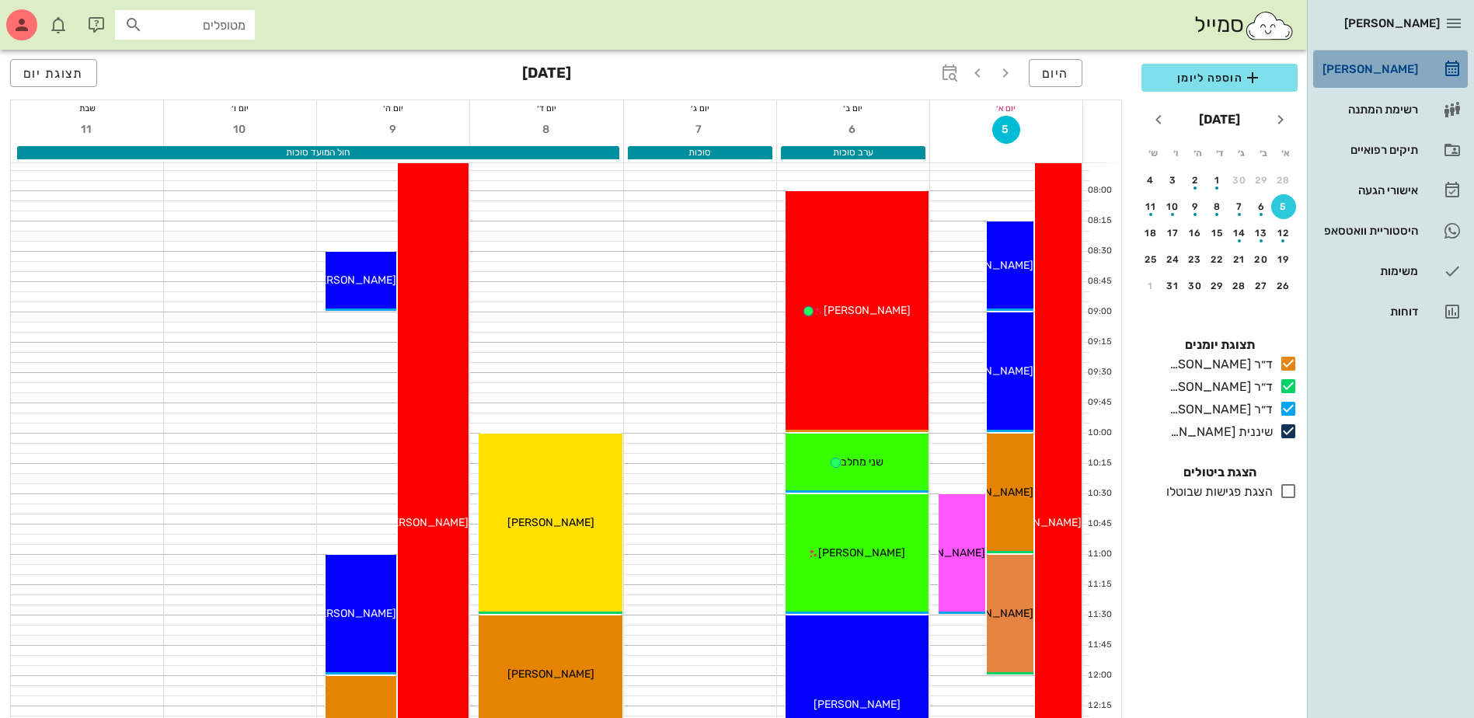
click at [1372, 68] on div "[PERSON_NAME]" at bounding box center [1369, 69] width 99 height 12
click at [1198, 210] on div "button" at bounding box center [1195, 210] width 25 height 9
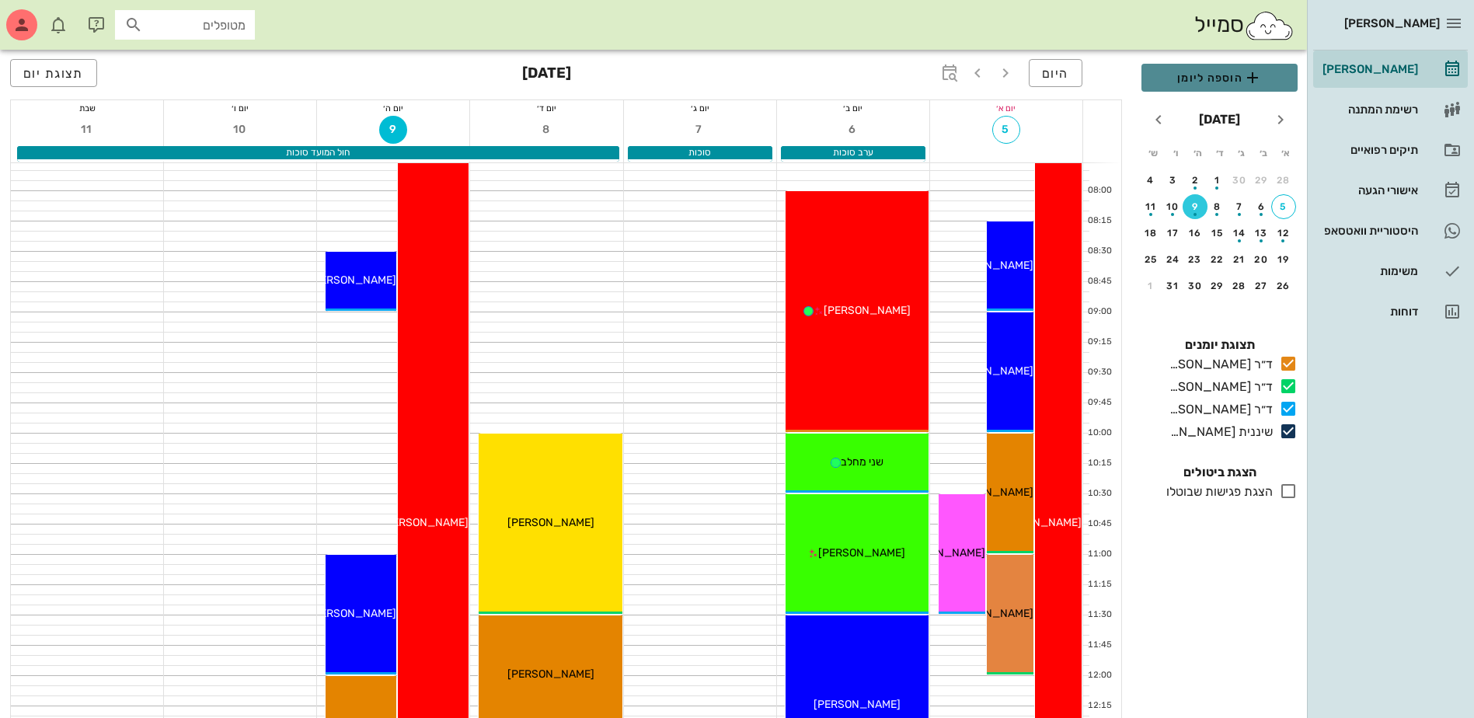
click at [1199, 75] on span "הוספה ליומן" at bounding box center [1219, 77] width 131 height 19
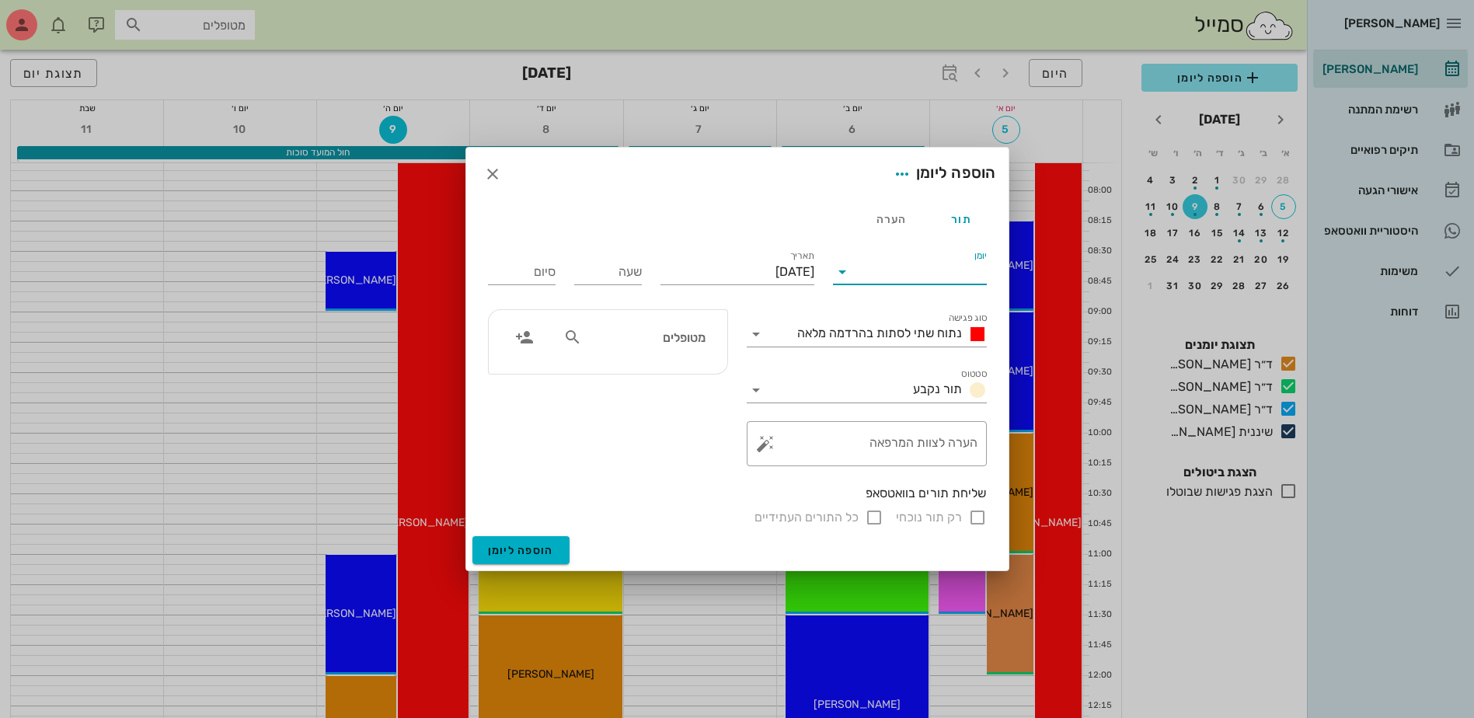
click at [894, 274] on input "יומן" at bounding box center [921, 272] width 132 height 25
click at [932, 361] on div "ד״ר [PERSON_NAME]" at bounding box center [915, 358] width 138 height 15
click at [883, 335] on span "נתוח שתי לסתות בהרדמה מלאה" at bounding box center [879, 333] width 165 height 15
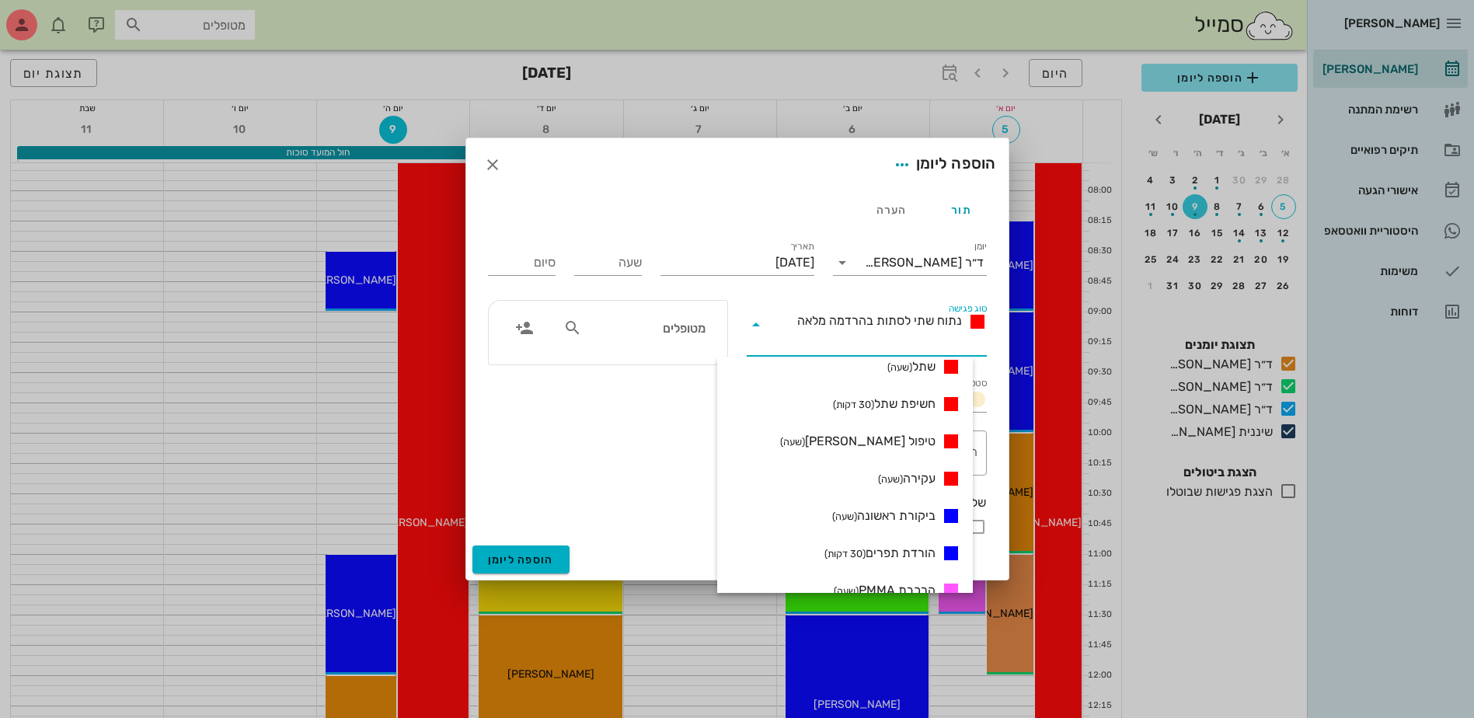
scroll to position [522, 0]
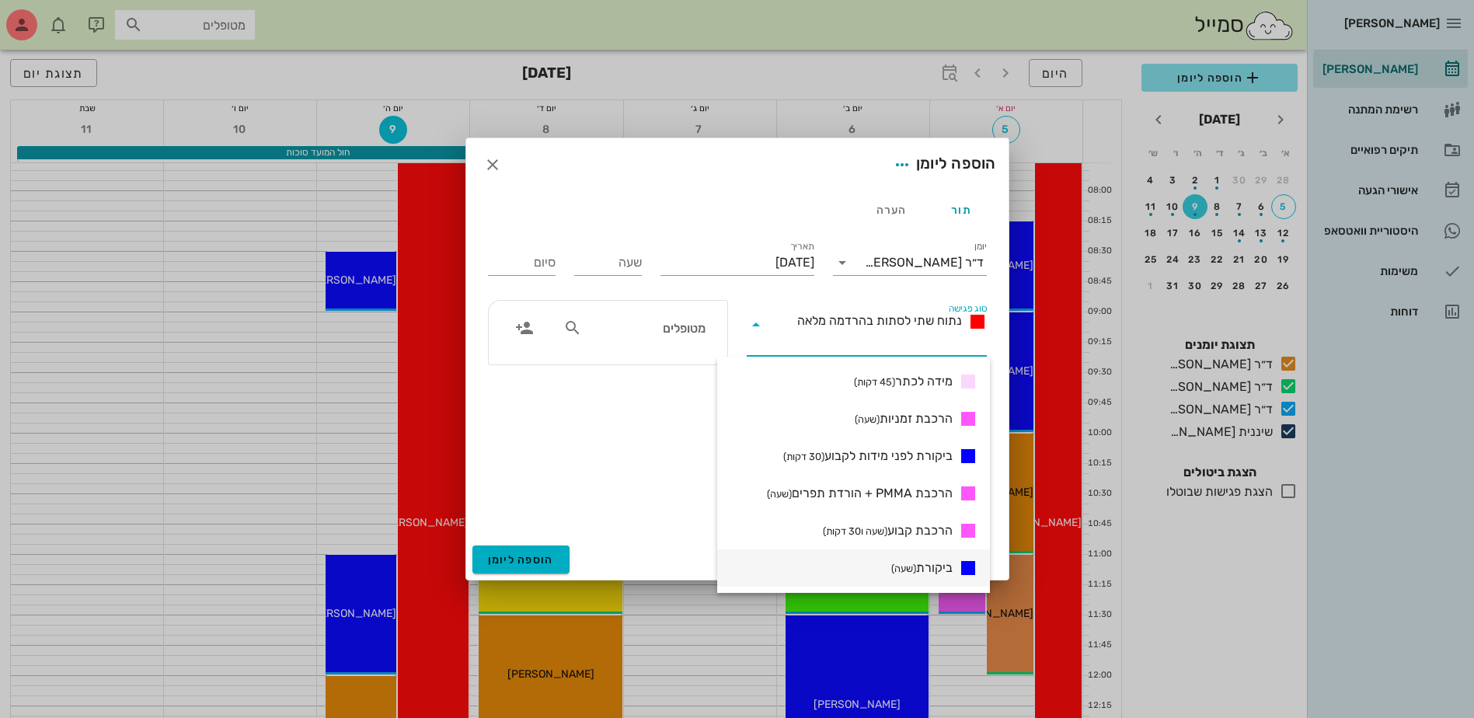
click at [912, 570] on span "ביקורת (שעה)" at bounding box center [921, 568] width 61 height 19
type input "01:00"
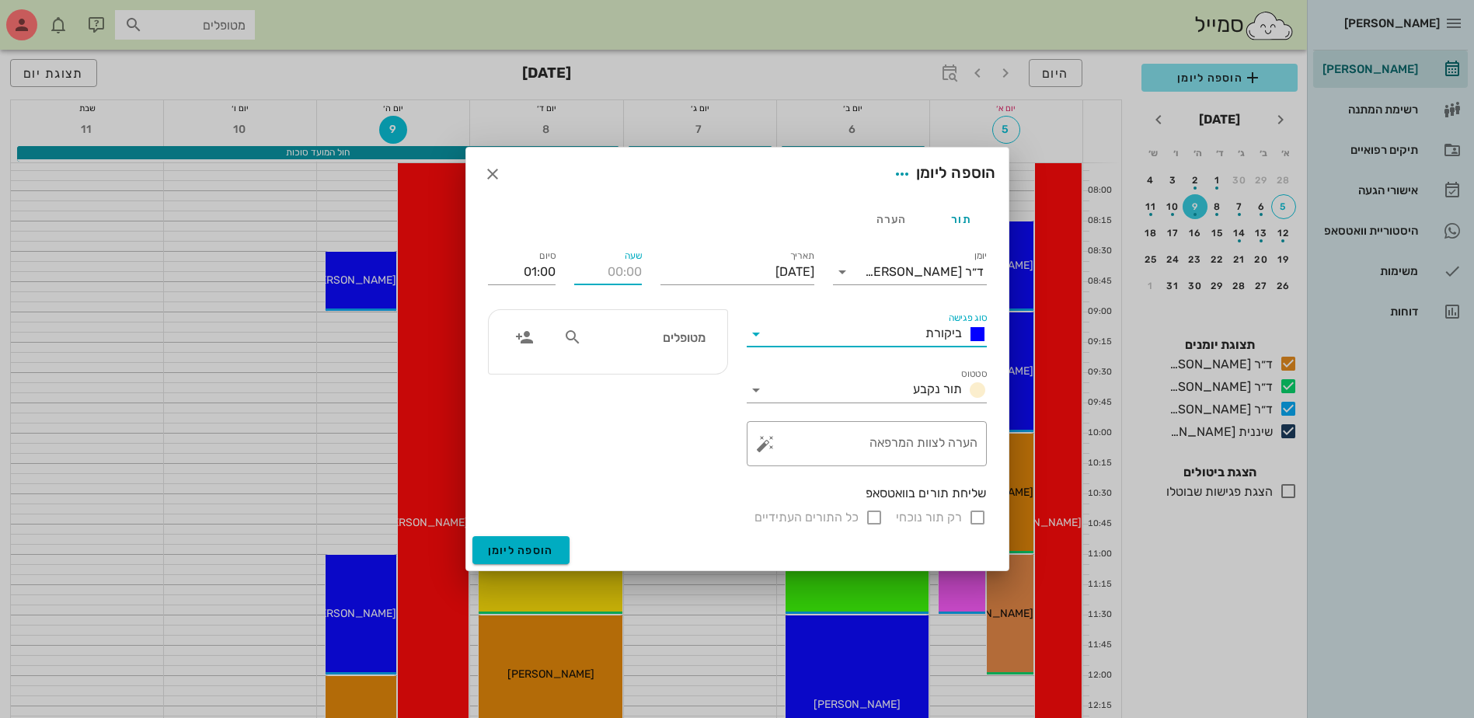
click at [611, 277] on input "שעה" at bounding box center [608, 272] width 68 height 25
click at [686, 350] on div "מטופלים" at bounding box center [634, 338] width 160 height 30
type input "11:00"
type input "12:00"
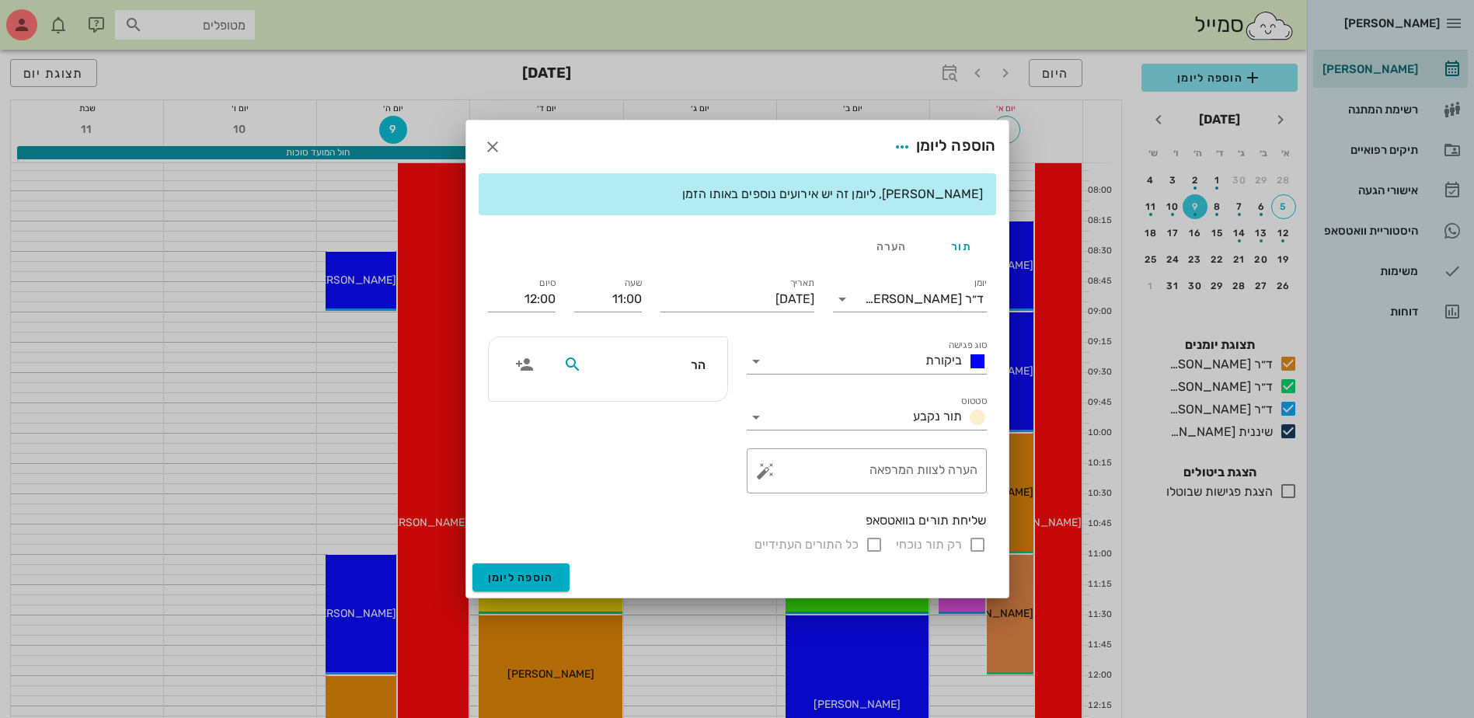
type input "[PERSON_NAME]"
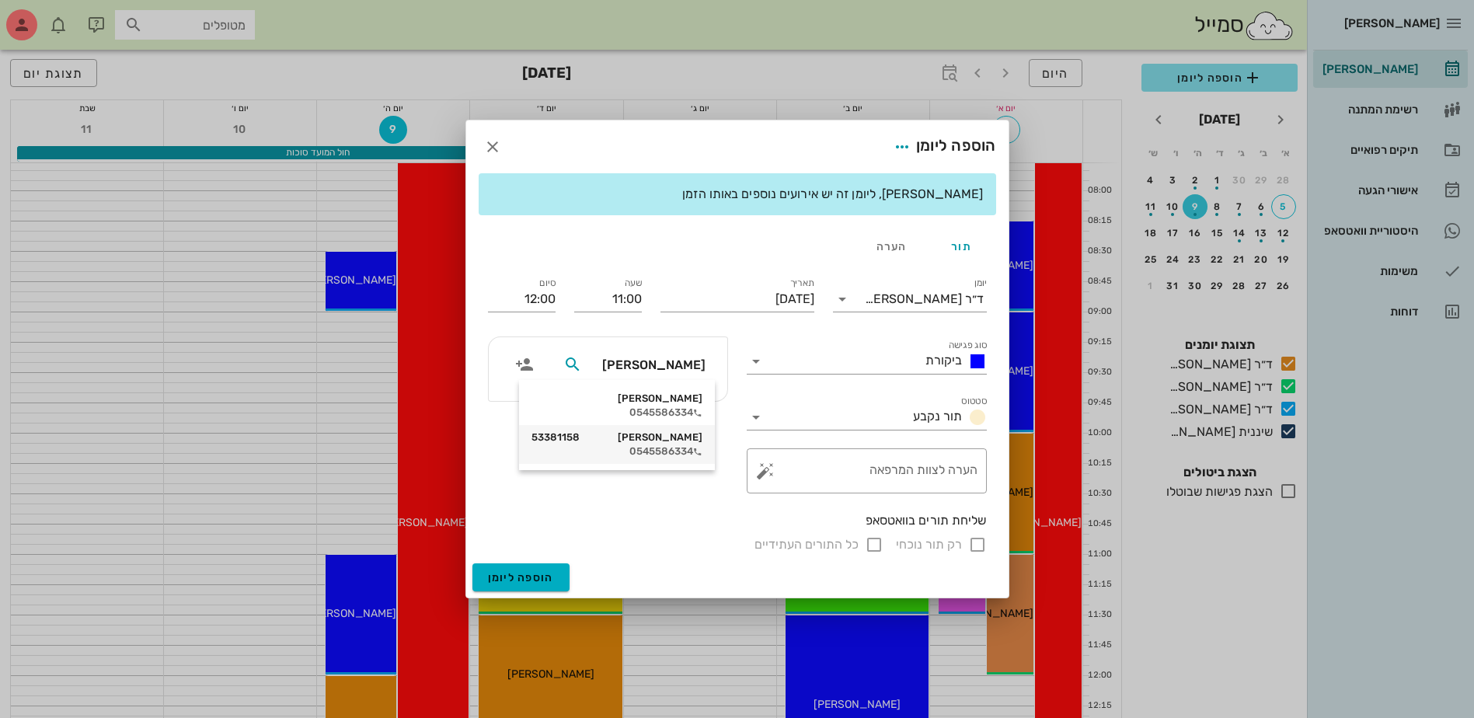
click at [671, 448] on div "0545586334" at bounding box center [617, 451] width 171 height 12
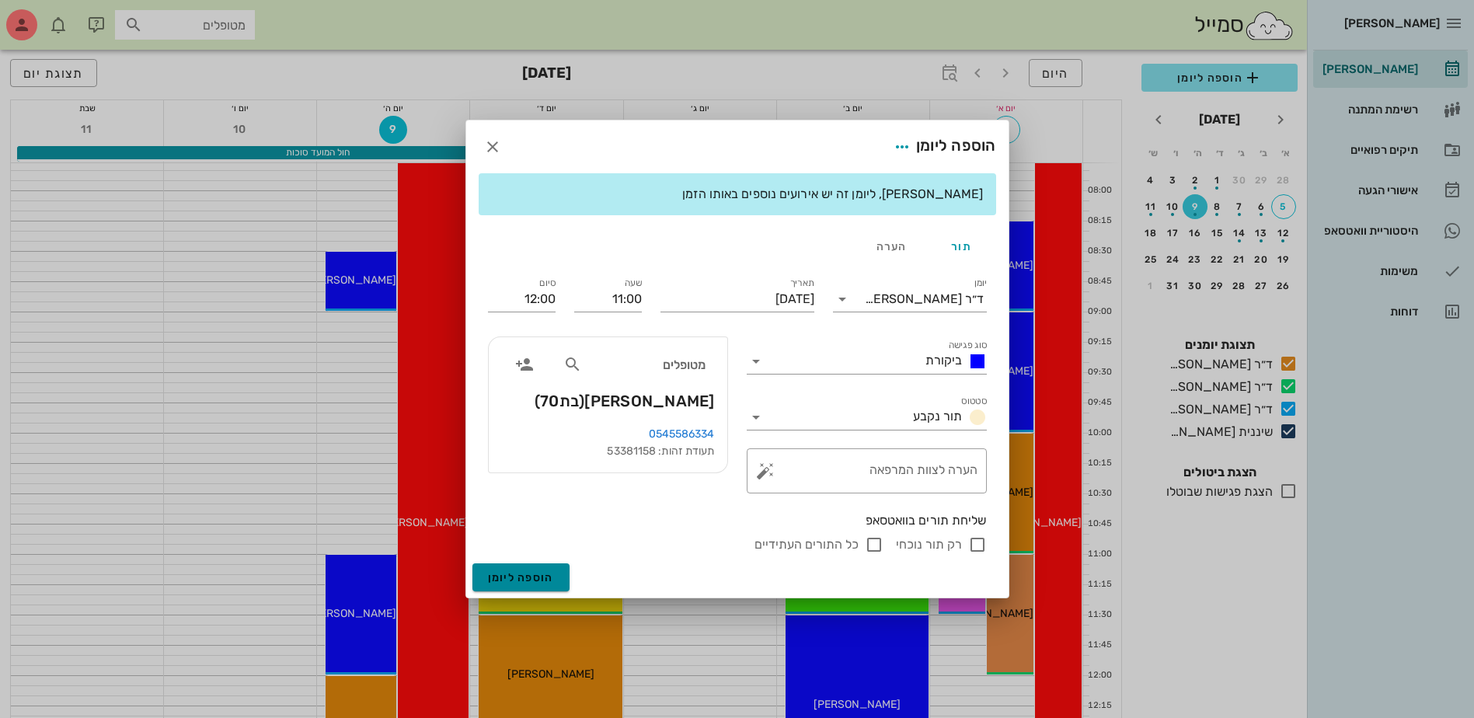
click at [522, 575] on span "הוספה ליומן" at bounding box center [521, 577] width 66 height 13
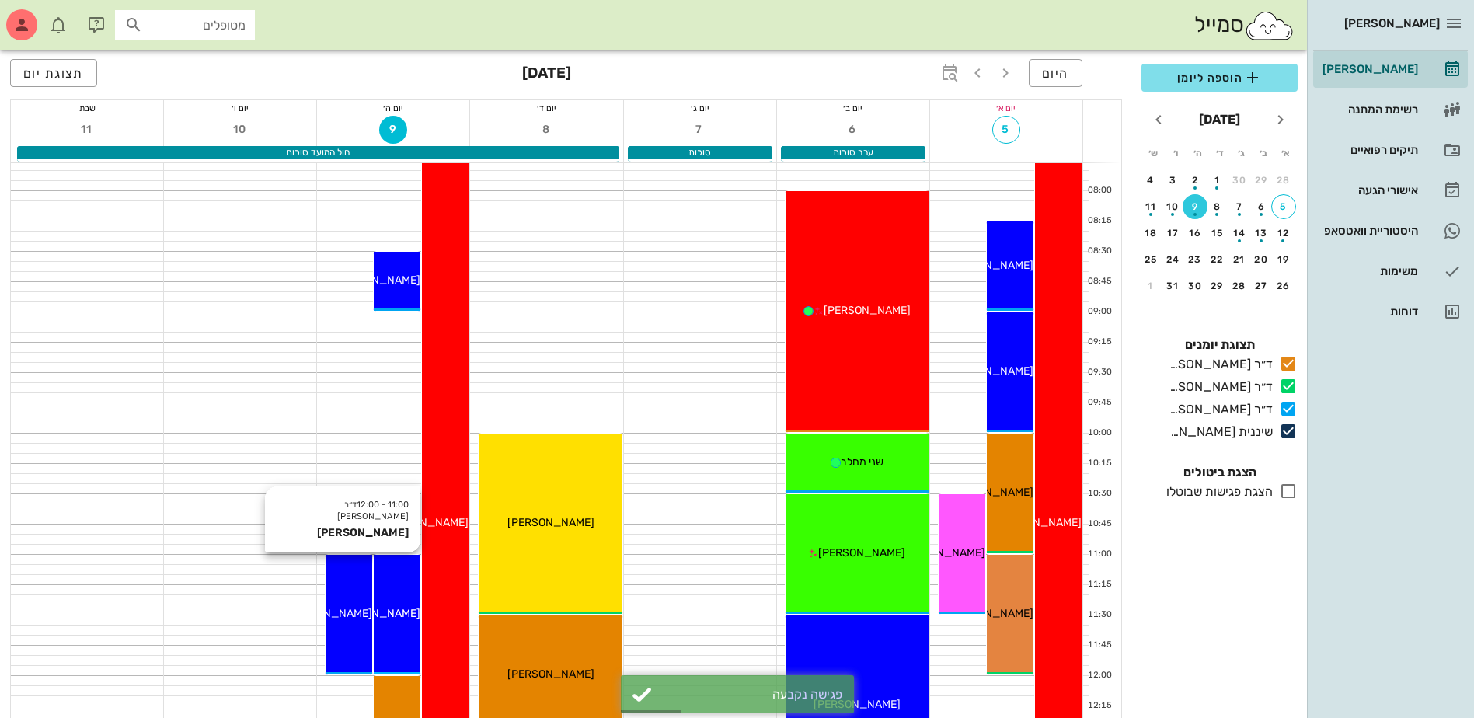
click at [396, 580] on div "11:00 - 12:00 ד״ר [PERSON_NAME] [PERSON_NAME] [PERSON_NAME]" at bounding box center [397, 615] width 47 height 120
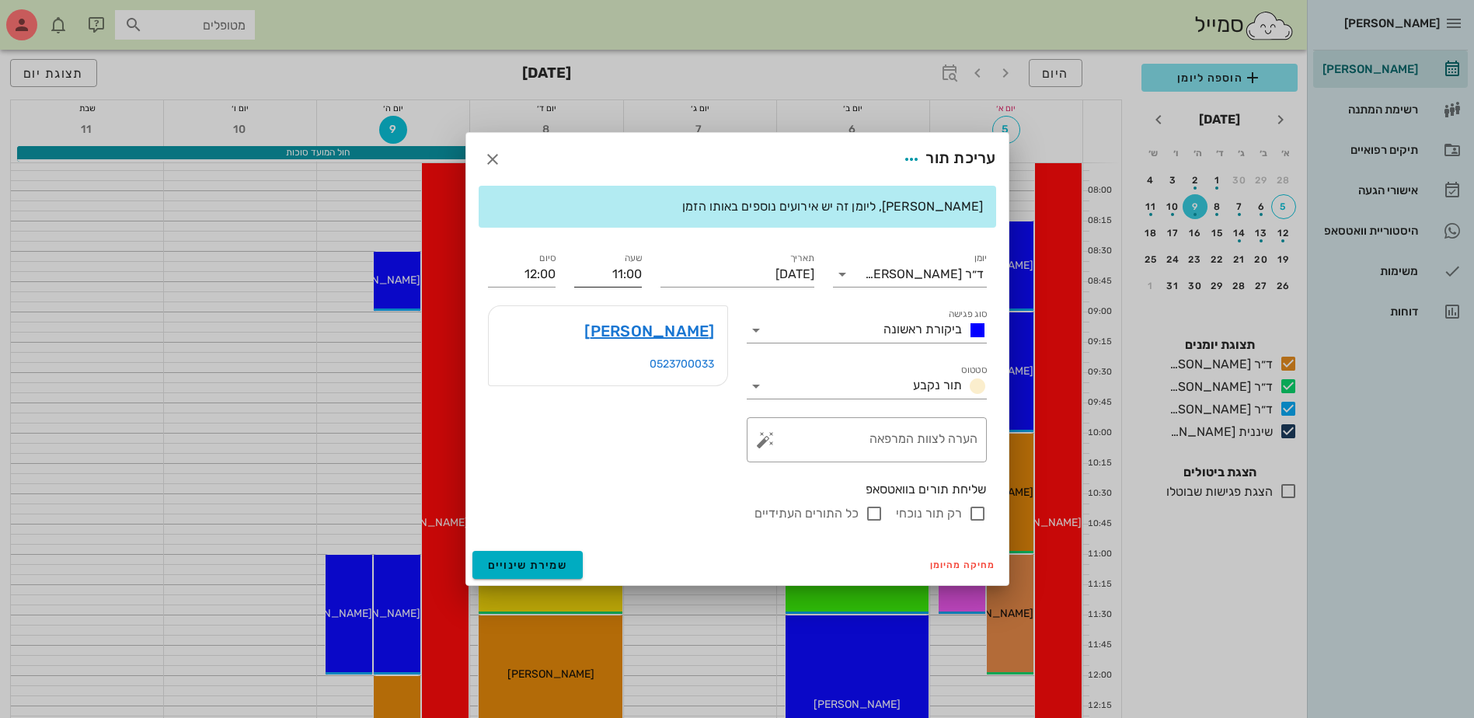
click at [624, 273] on input "11:00" at bounding box center [608, 274] width 68 height 25
drag, startPoint x: 609, startPoint y: 278, endPoint x: 731, endPoint y: 267, distance: 123.3
click at [731, 267] on div "יומן ד״ר [PERSON_NAME] סוג פגישה ביקורת ראשונה סטטוס תור נקבע תאריך [DATE] שעה …" at bounding box center [738, 386] width 518 height 292
type input "10:00"
type input "11:00"
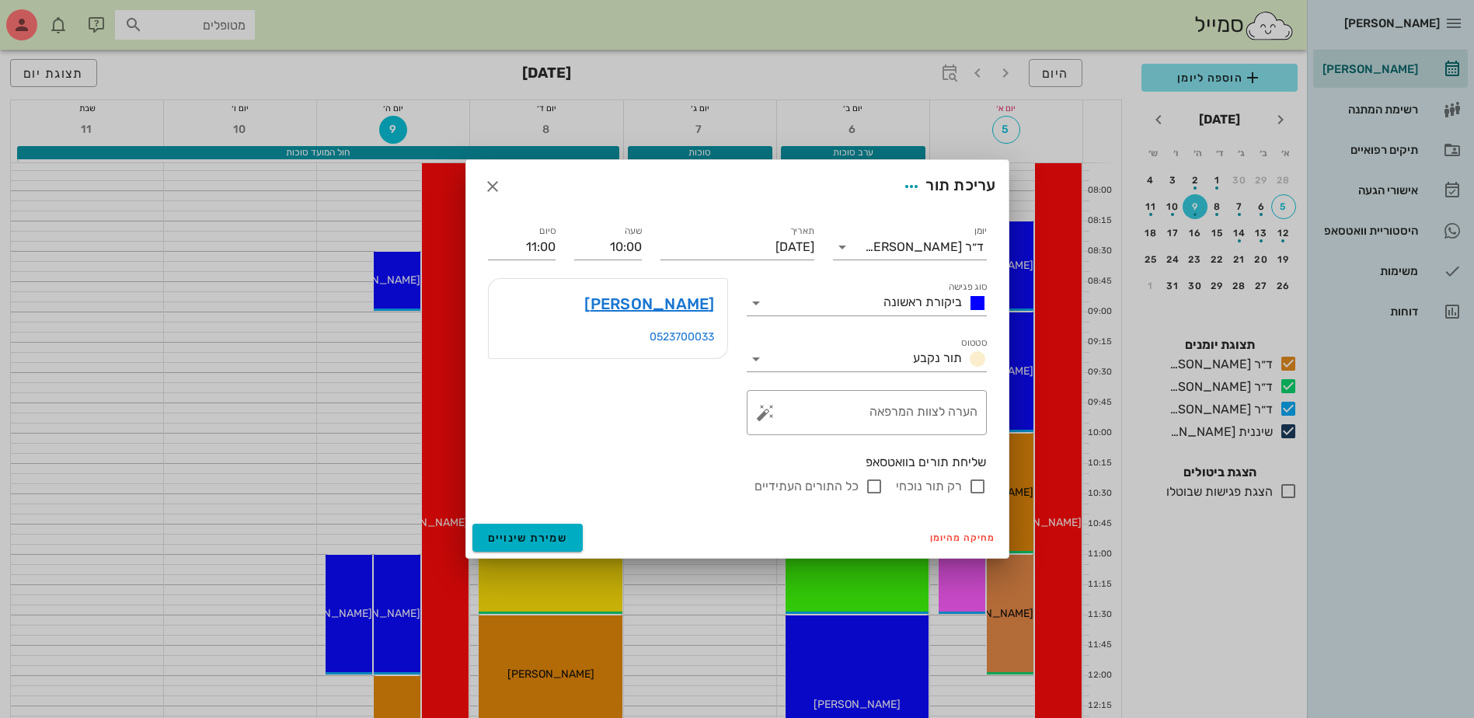
click at [664, 471] on div "יומן ד״ר [PERSON_NAME] סוג פגישה ביקורת ראשונה סטטוס תור נקבע תאריך [DATE] שעה …" at bounding box center [738, 359] width 518 height 292
click at [516, 536] on span "שמירת שינויים" at bounding box center [528, 538] width 80 height 13
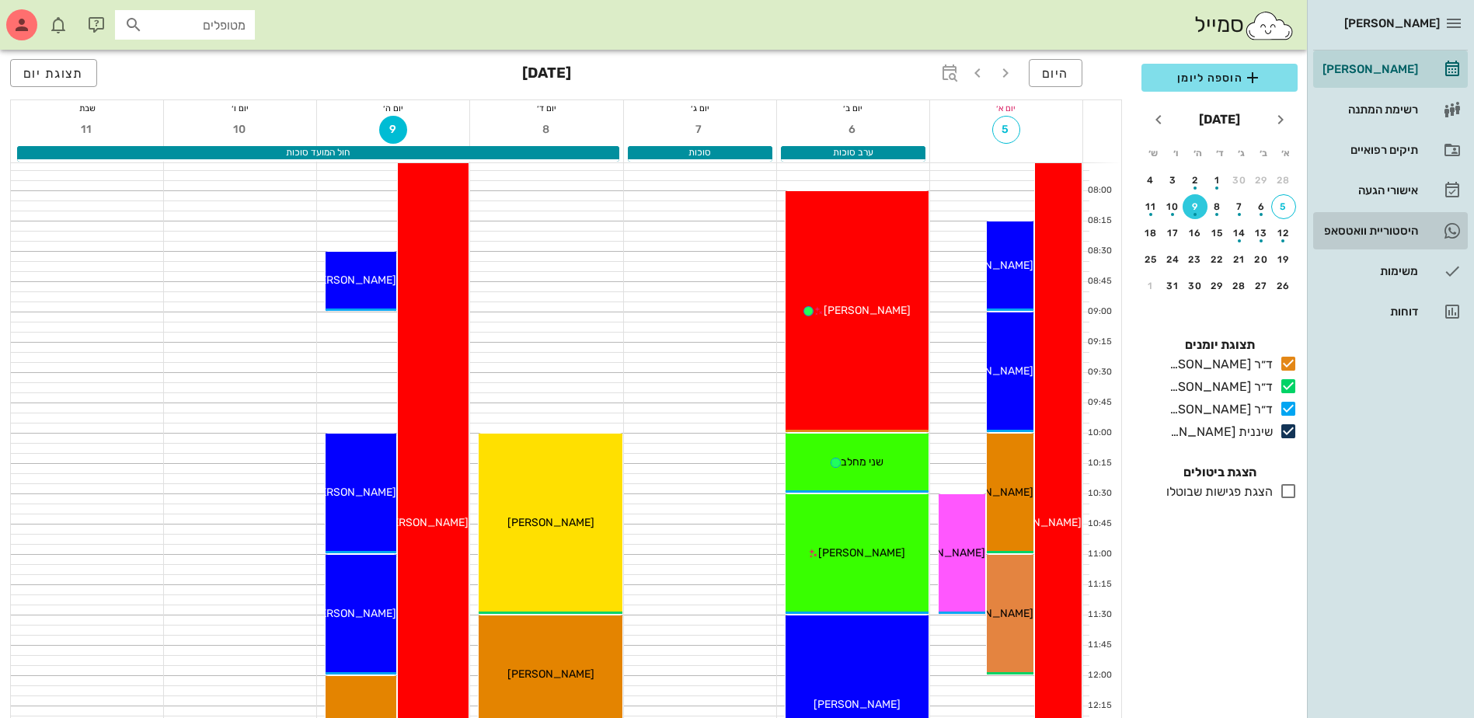
click at [1393, 225] on div "היסטוריית וואטסאפ" at bounding box center [1369, 231] width 99 height 12
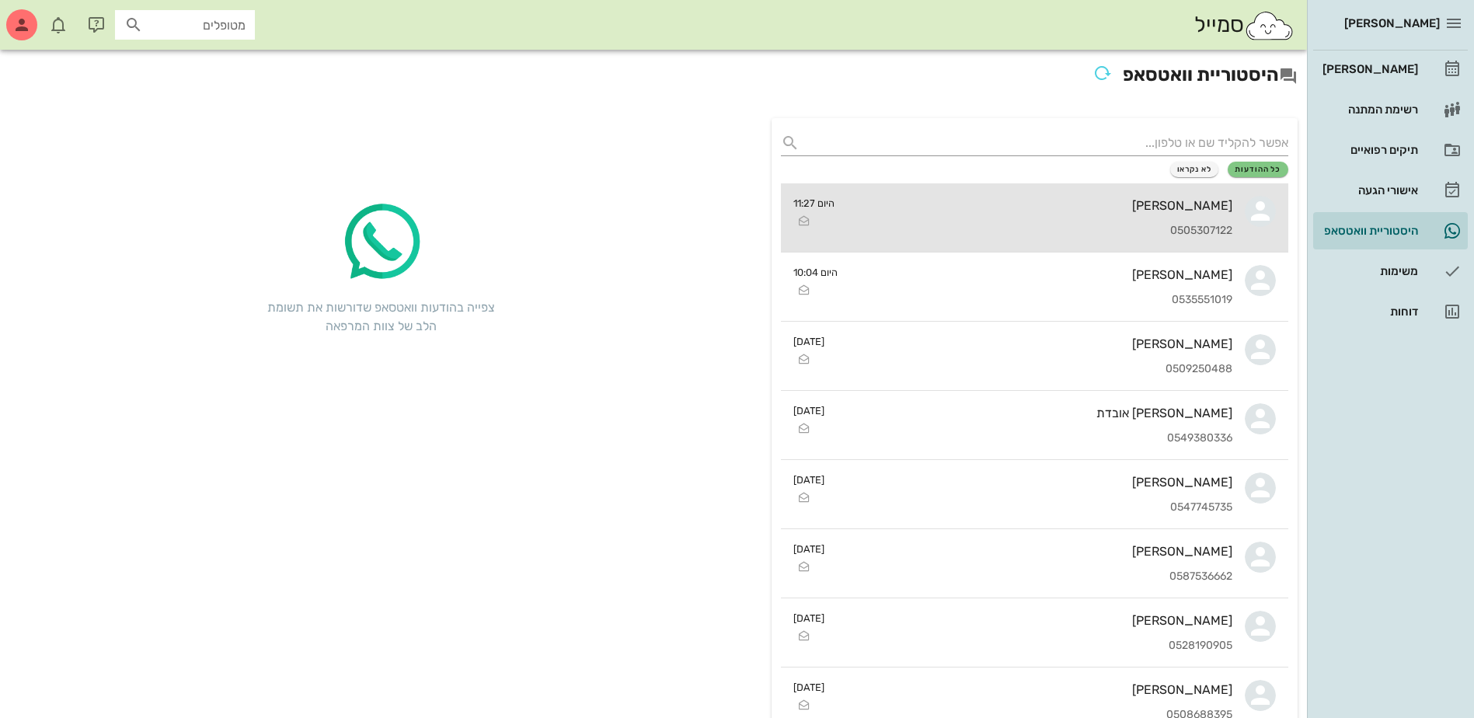
click at [1100, 227] on div "0505307122" at bounding box center [1039, 231] width 385 height 13
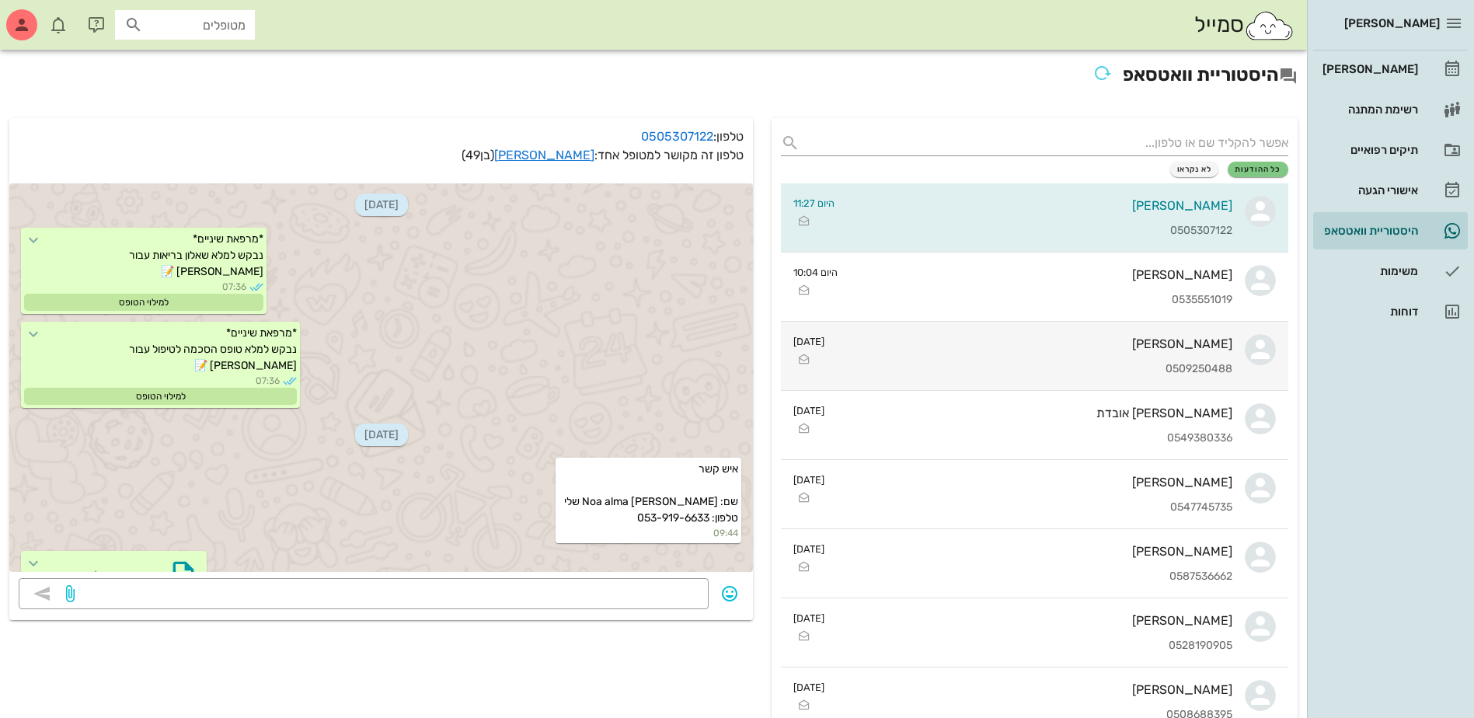
scroll to position [2541, 0]
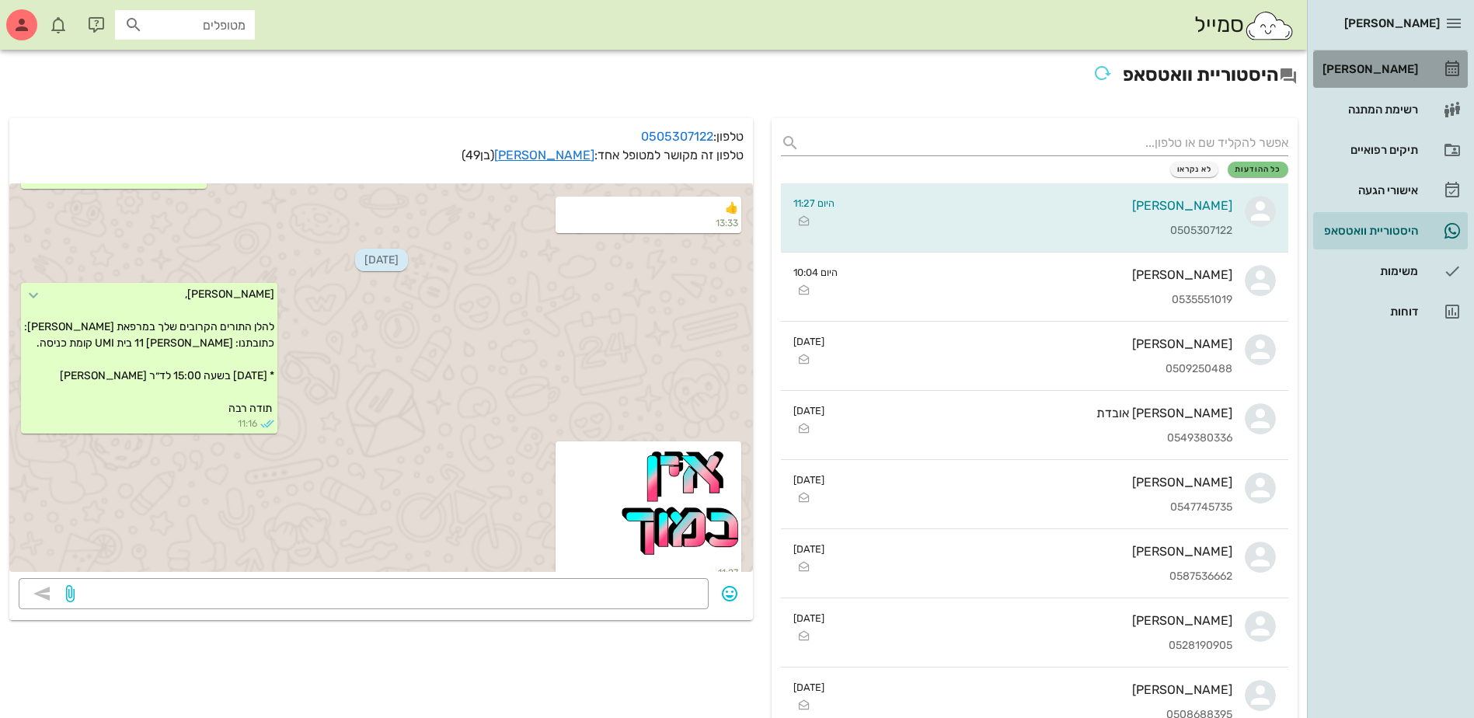
click at [1386, 74] on div "[PERSON_NAME]" at bounding box center [1369, 69] width 99 height 12
